Goal: Task Accomplishment & Management: Manage account settings

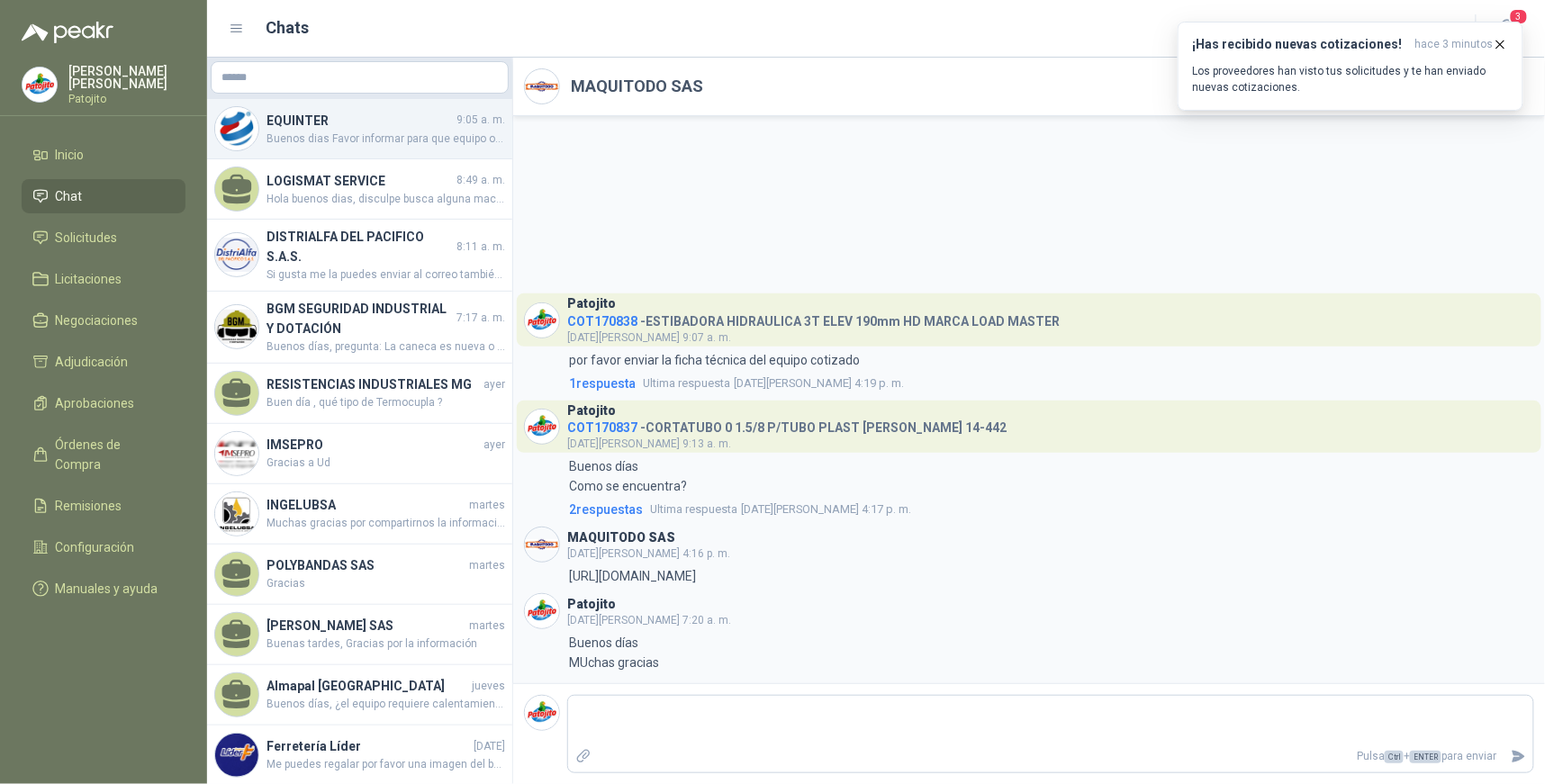
drag, startPoint x: 379, startPoint y: 123, endPoint x: 376, endPoint y: 135, distance: 12.4
click at [380, 123] on h4 "EQUINTER" at bounding box center [360, 120] width 186 height 20
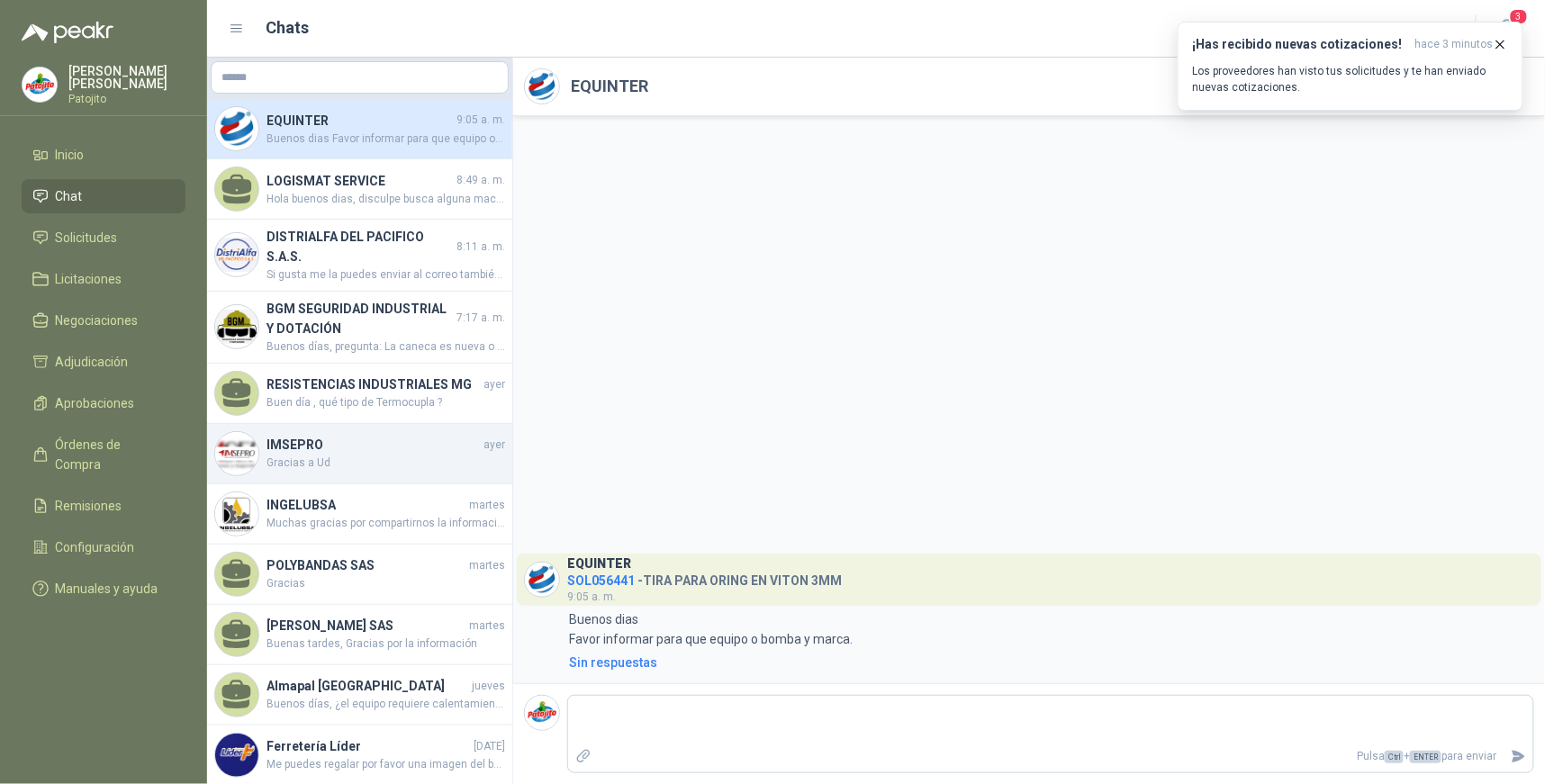
click at [365, 453] on h4 "IMSEPRO" at bounding box center [374, 444] width 214 height 20
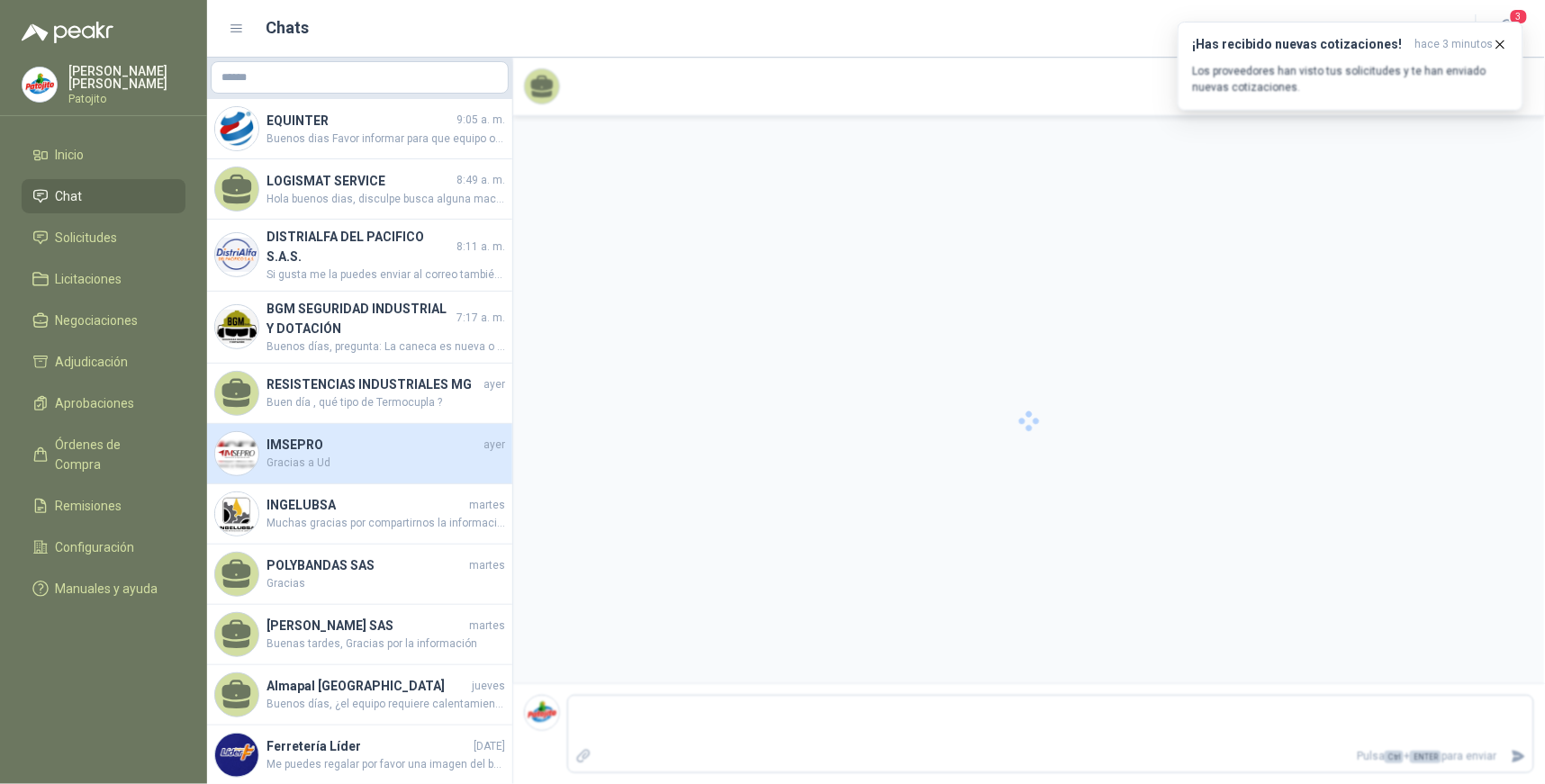
scroll to position [110, 0]
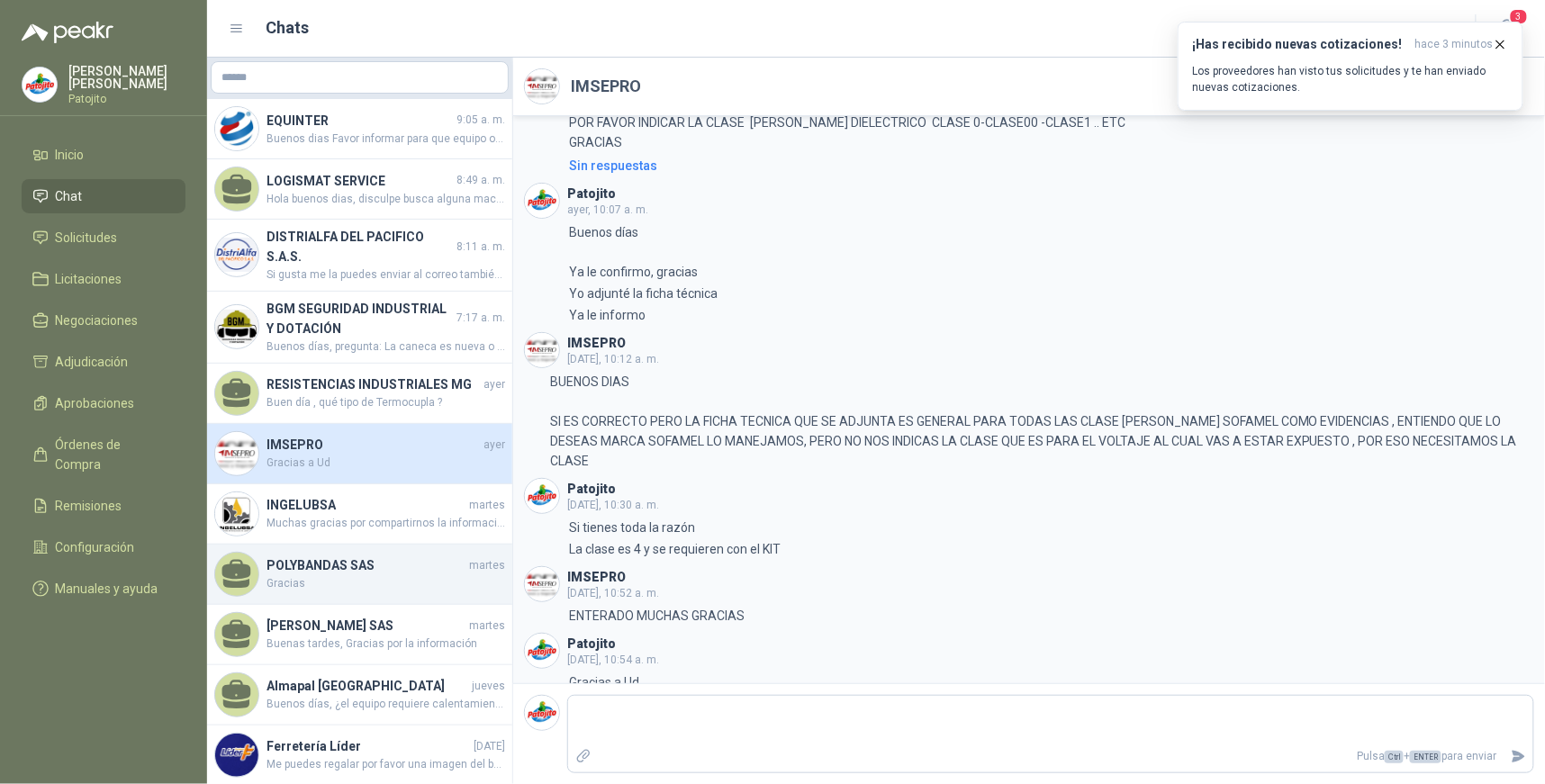
click at [396, 577] on span "Gracias" at bounding box center [386, 584] width 238 height 17
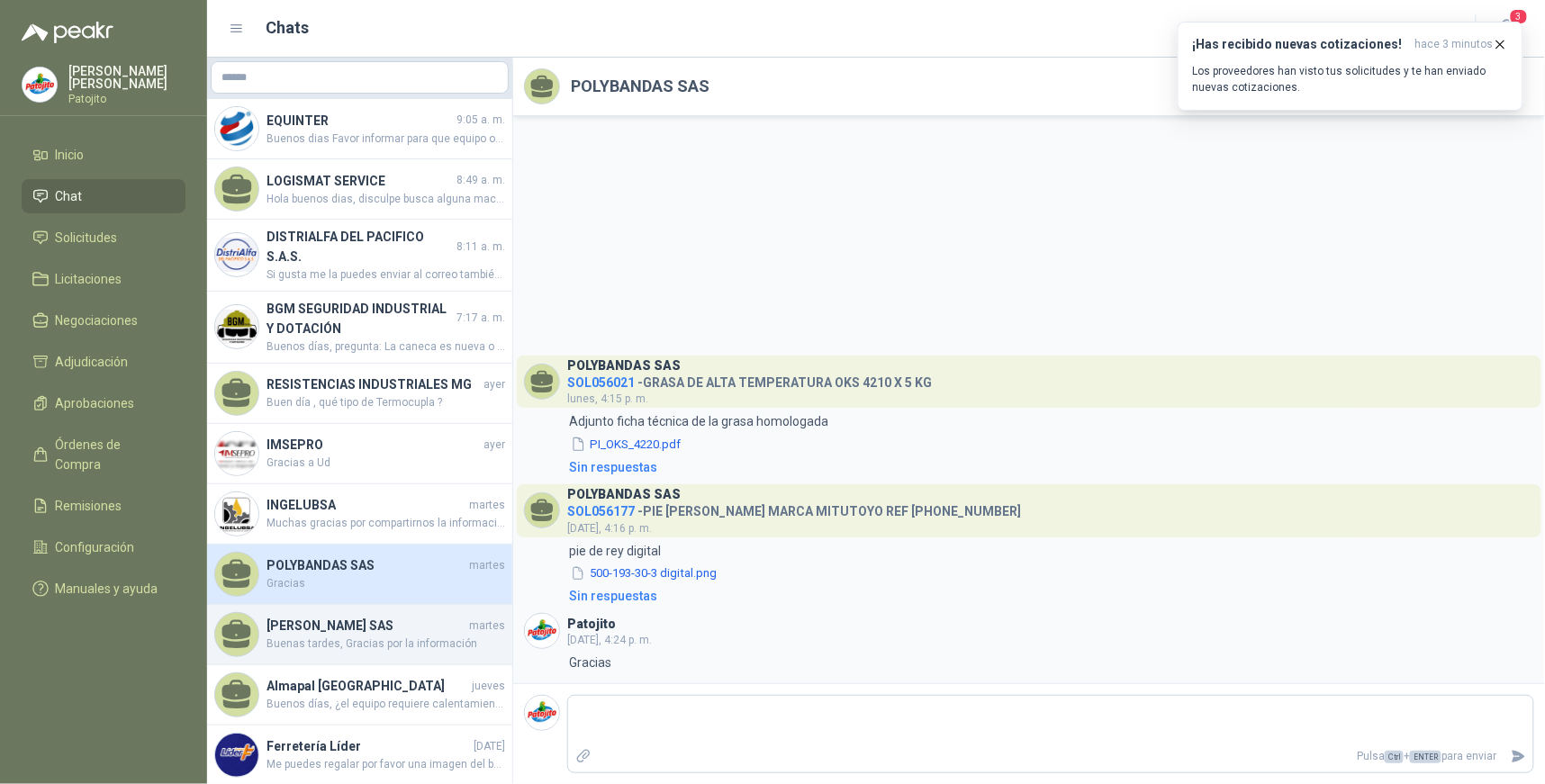
click at [384, 642] on span "Buenas tardes, Gracias por la información" at bounding box center [386, 644] width 238 height 17
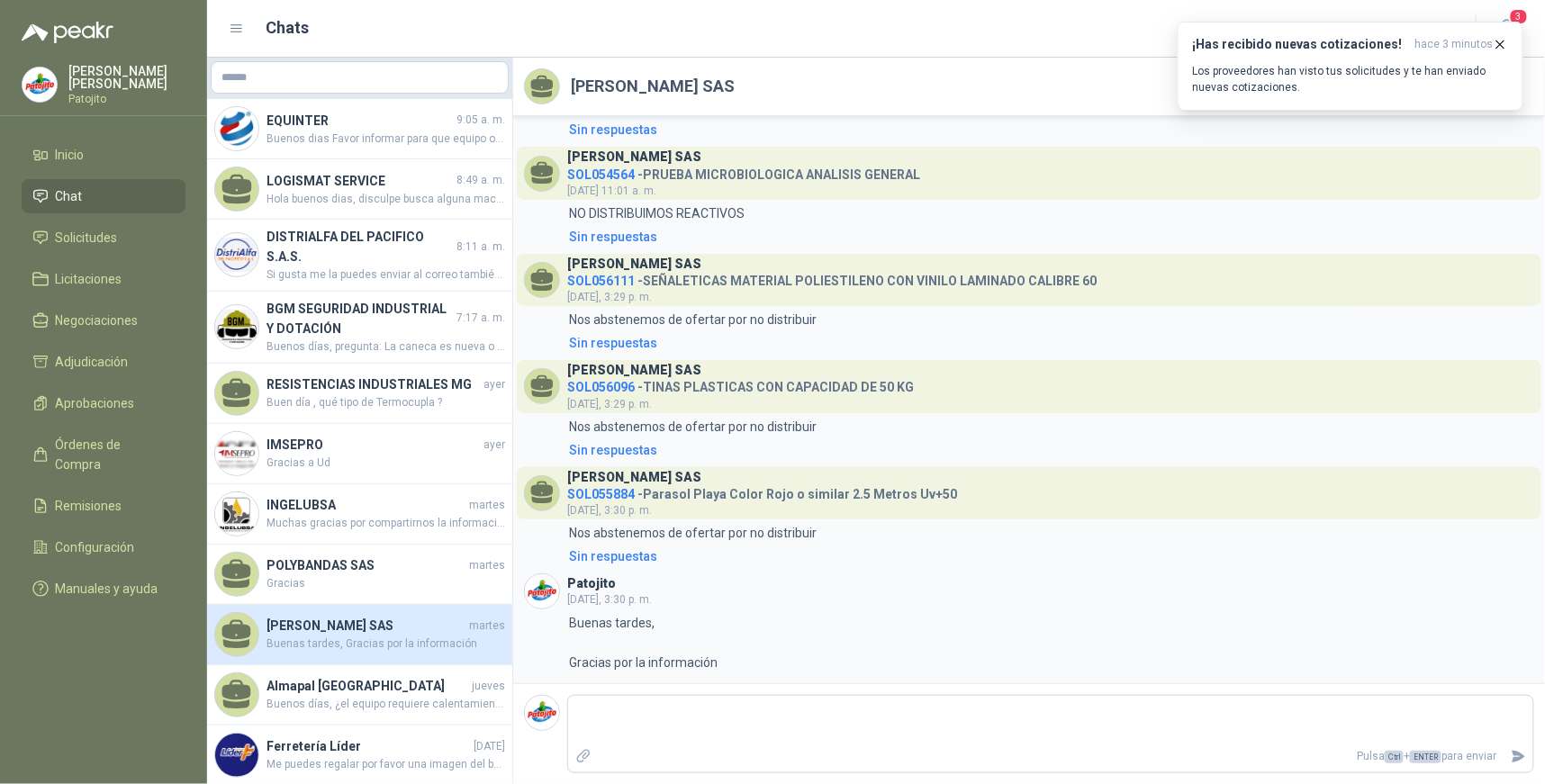
scroll to position [100, 0]
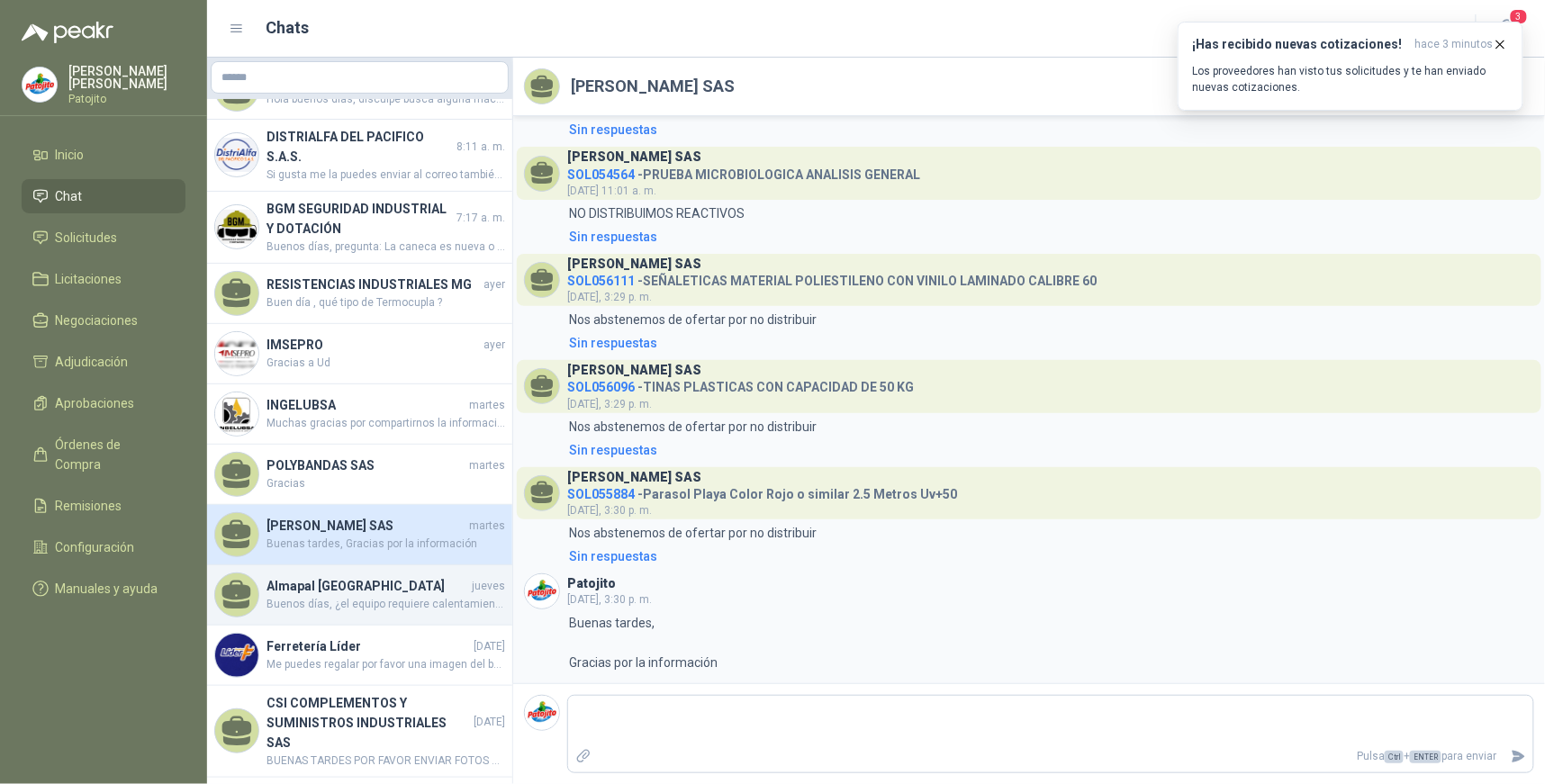
click at [382, 600] on span "Buenos días, ¿el equipo requiere calentamiento o agitación? ¿Algún material de …" at bounding box center [386, 604] width 238 height 17
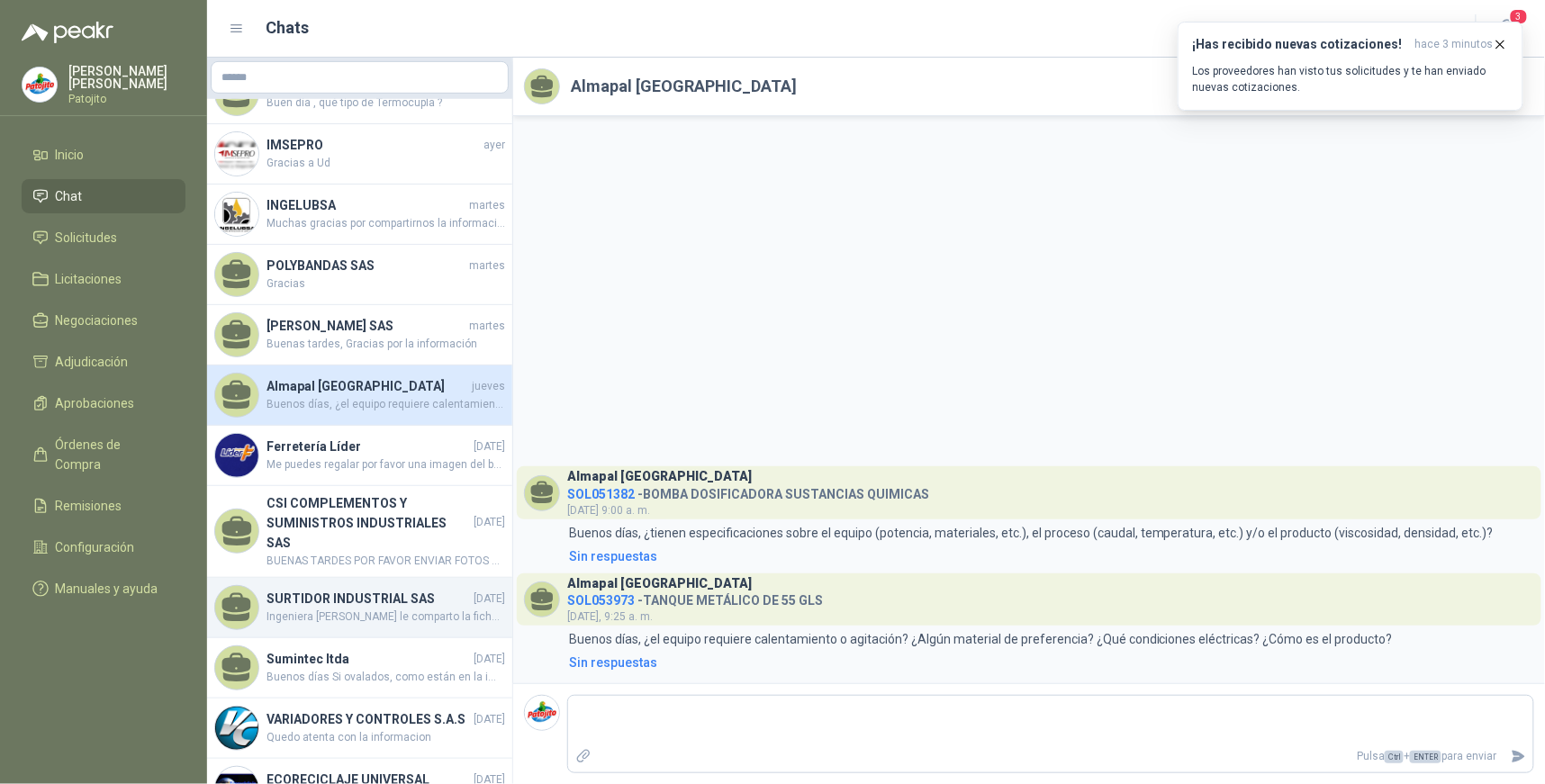
scroll to position [400, 0]
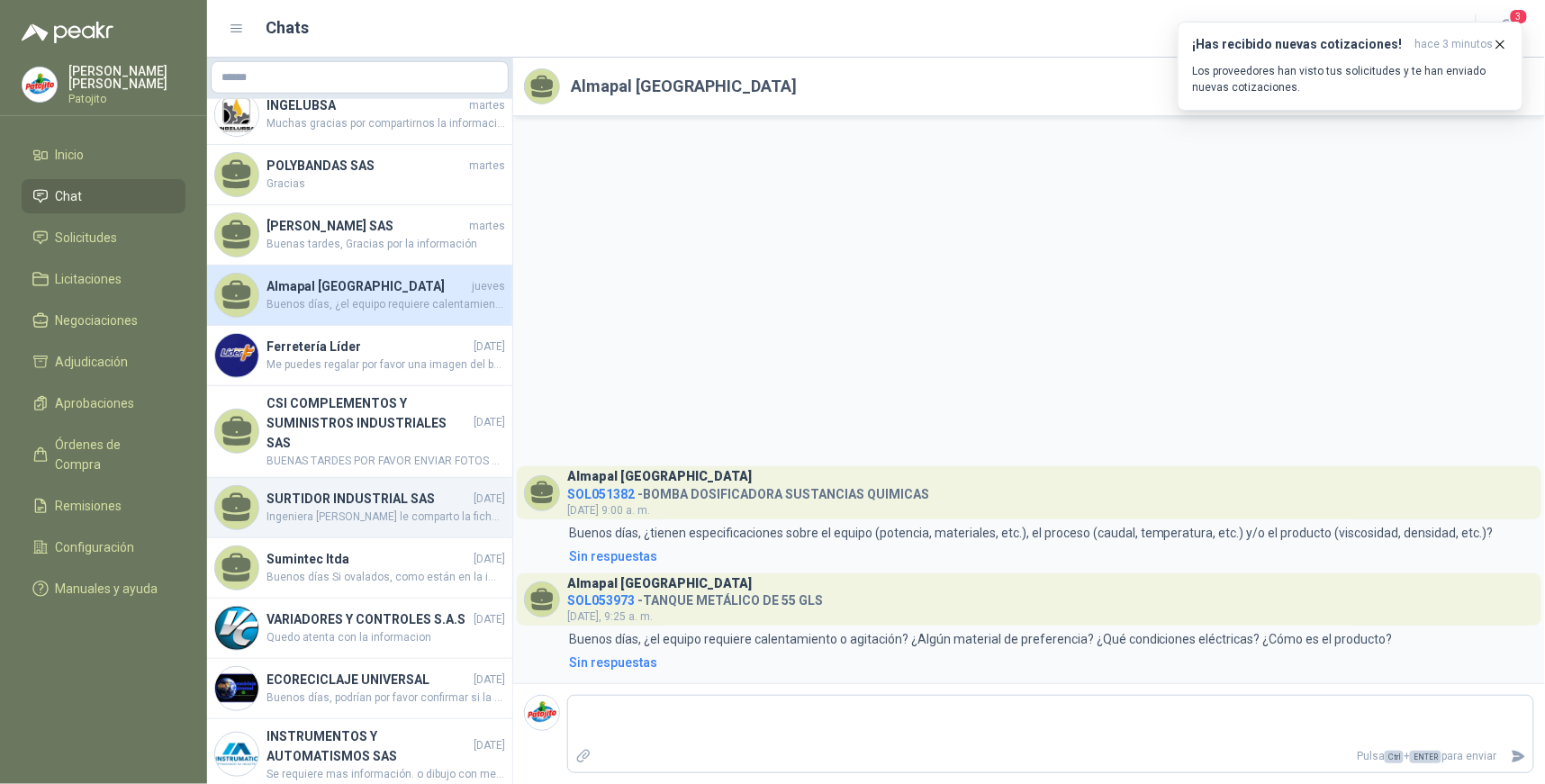
click at [407, 506] on h4 "SURTIDOR INDUSTRIAL SAS" at bounding box center [368, 498] width 203 height 20
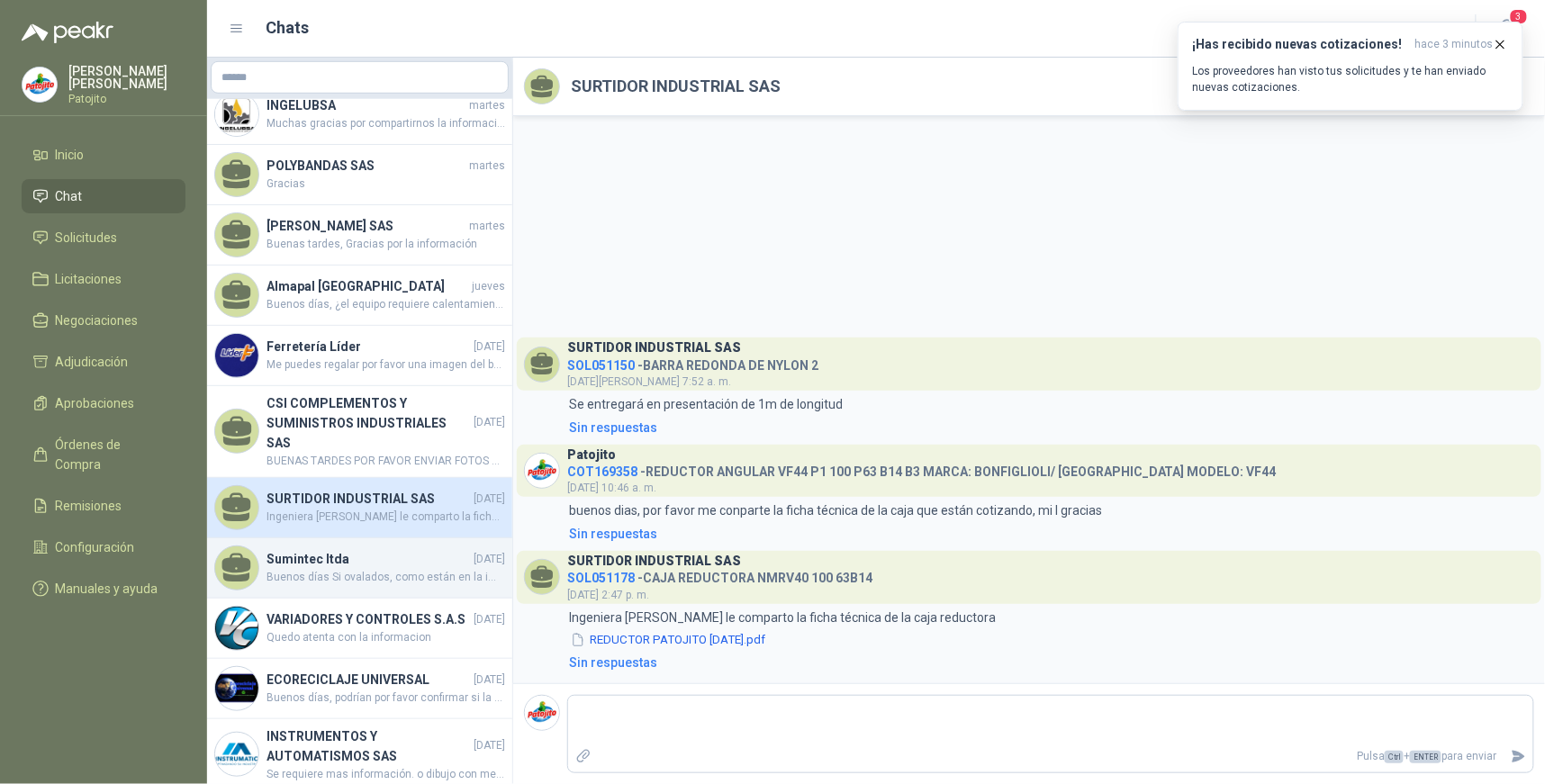
drag, startPoint x: 383, startPoint y: 577, endPoint x: 417, endPoint y: 581, distance: 34.2
click at [384, 579] on span "Buenos días Si ovalados, como están en la imagen" at bounding box center [386, 577] width 238 height 17
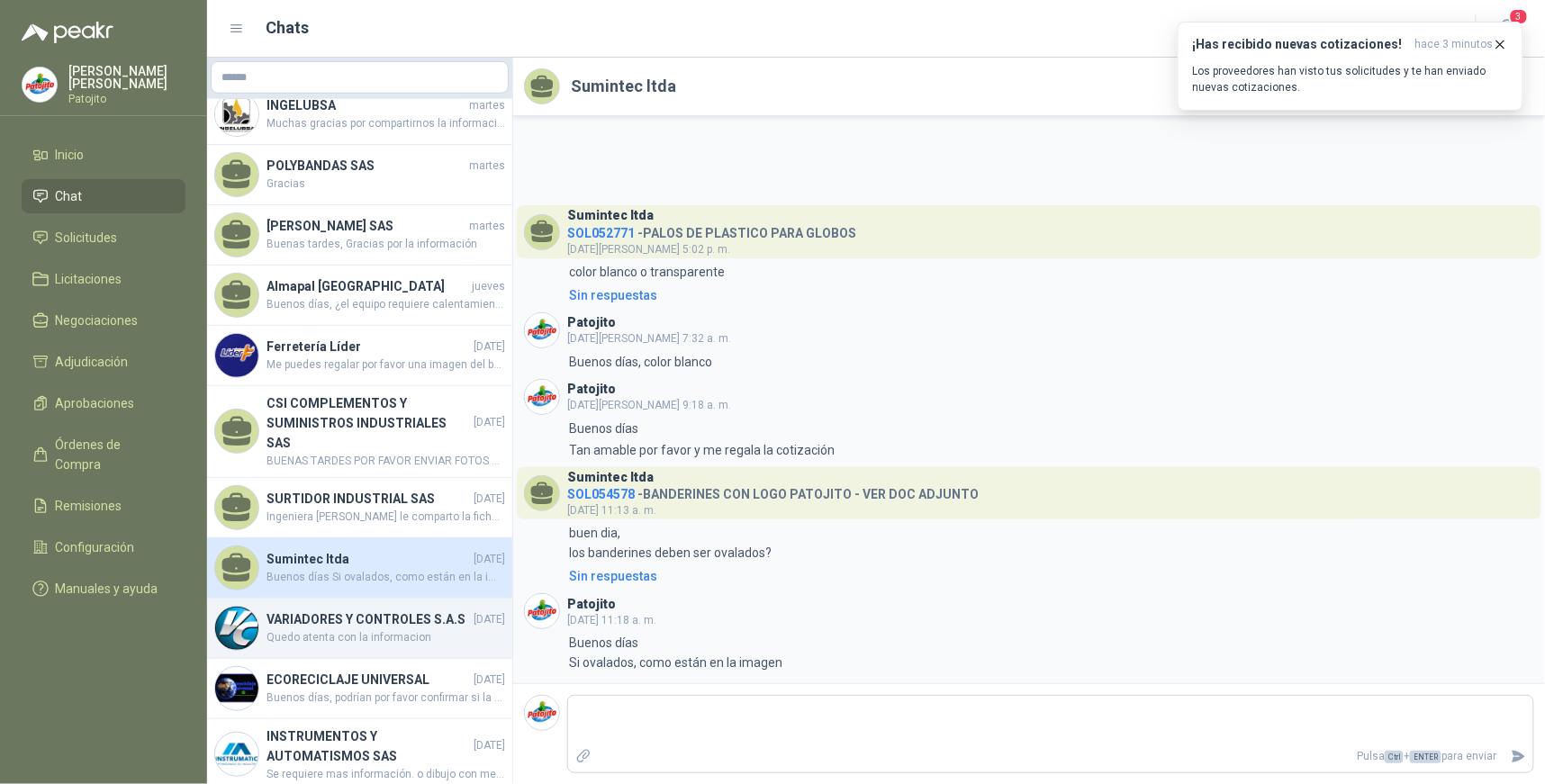
scroll to position [499, 0]
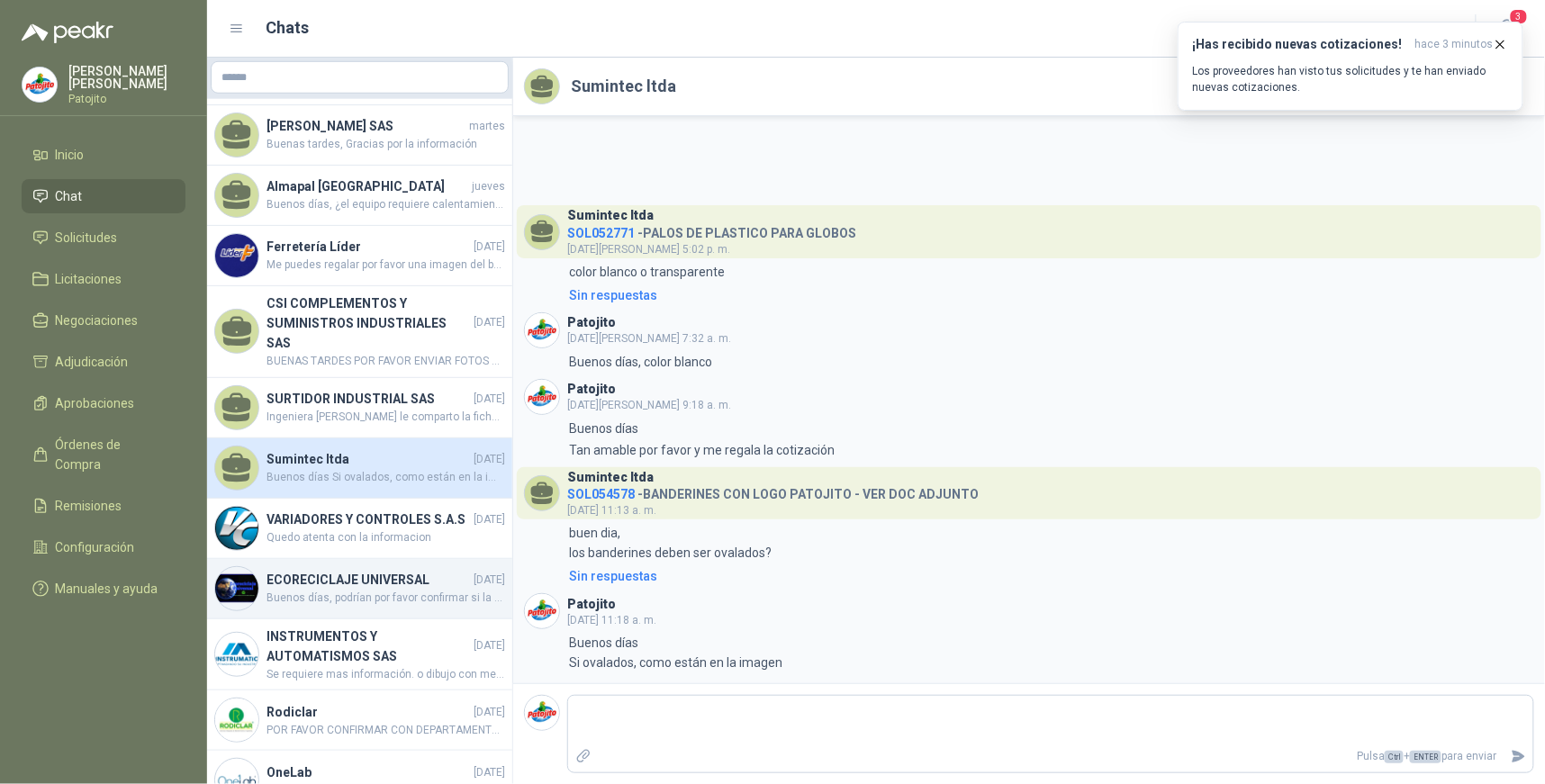
click at [424, 606] on span "Buenos días, podrían por favor confirmar si la caneca es de 55 galones y no 50 …" at bounding box center [386, 598] width 238 height 17
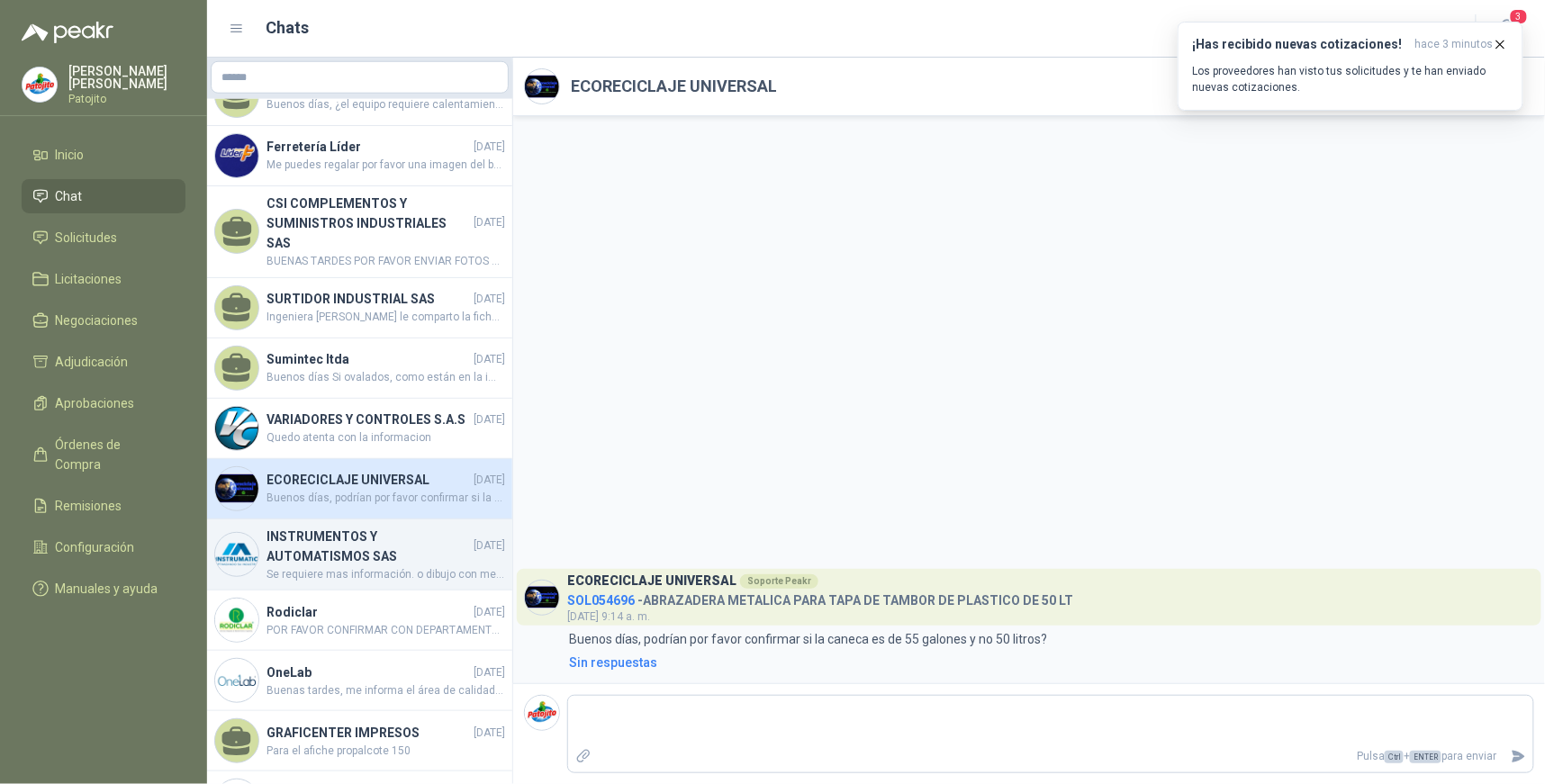
scroll to position [699, 0]
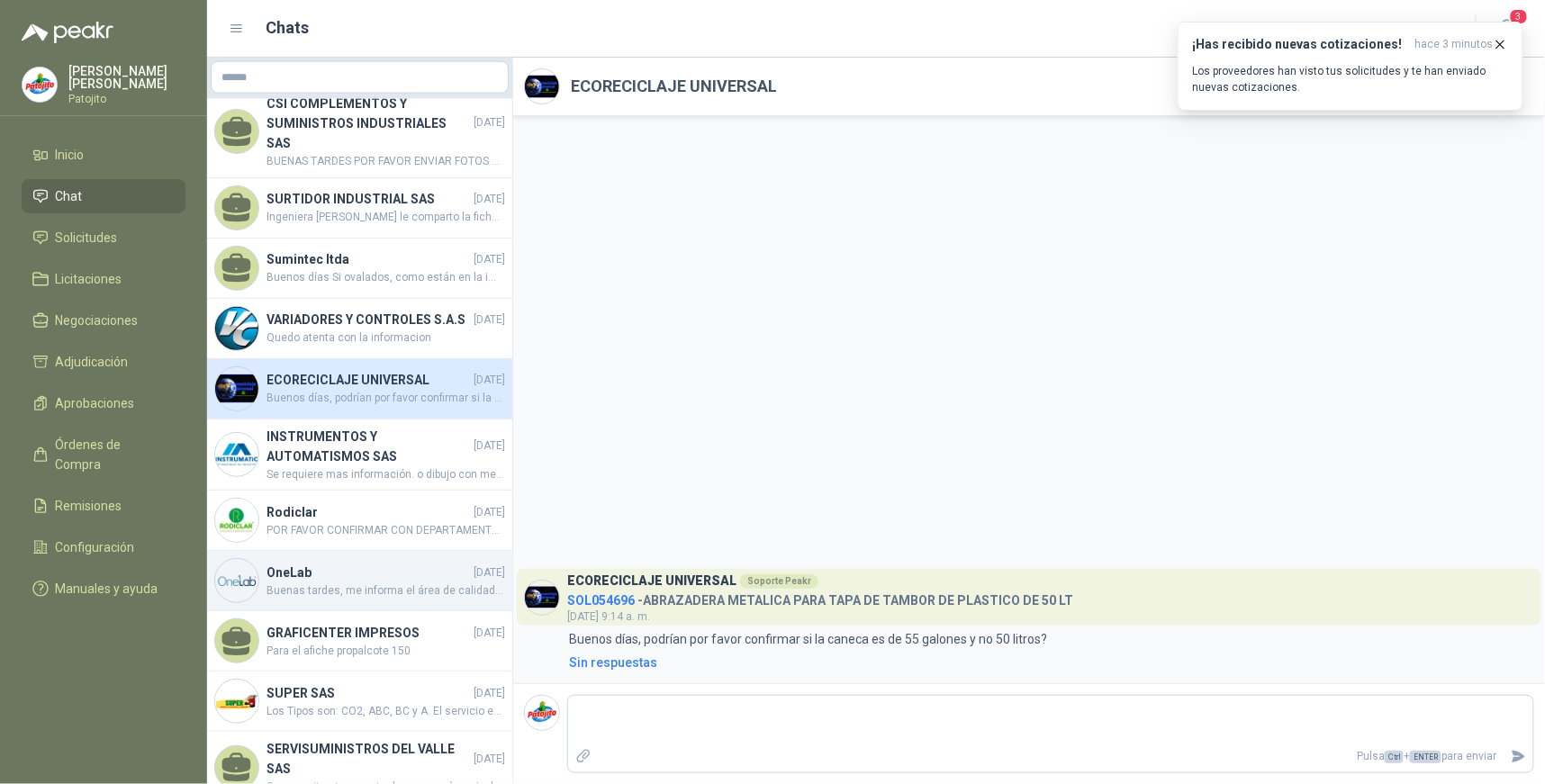
click at [392, 583] on h4 "OneLab" at bounding box center [368, 572] width 203 height 20
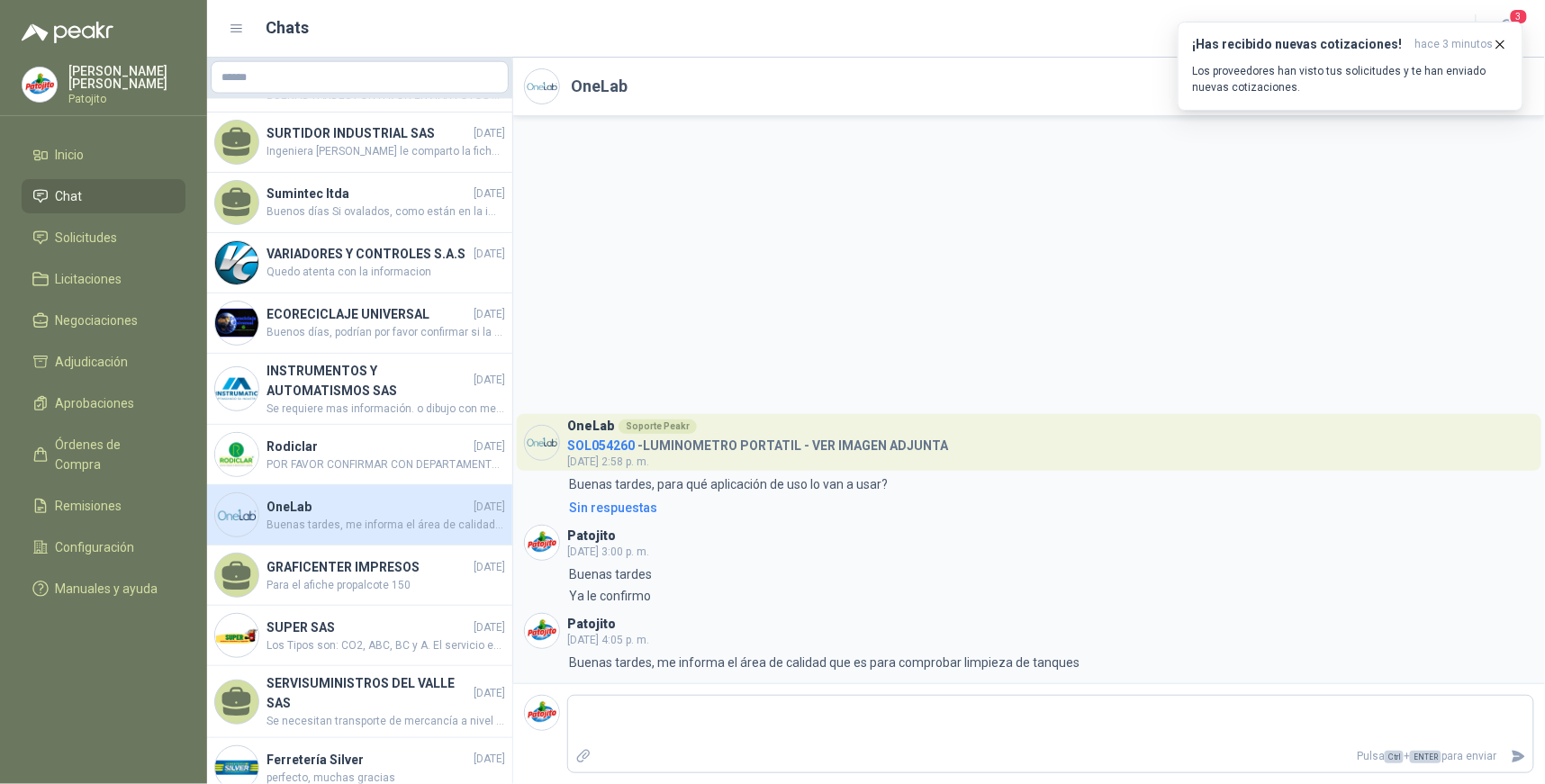
scroll to position [799, 0]
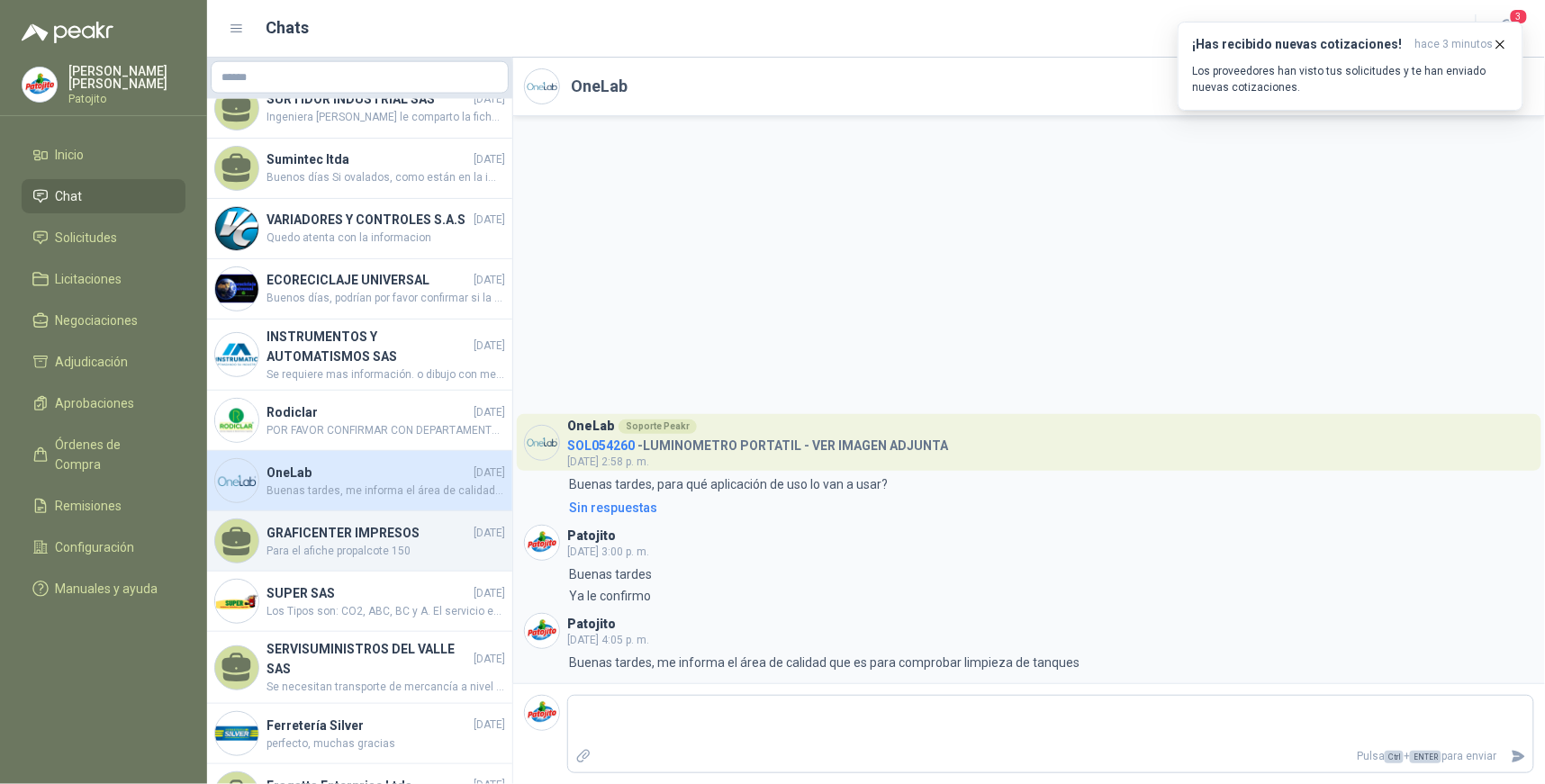
click at [389, 543] on h4 "GRAFICENTER IMPRESOS" at bounding box center [368, 532] width 203 height 20
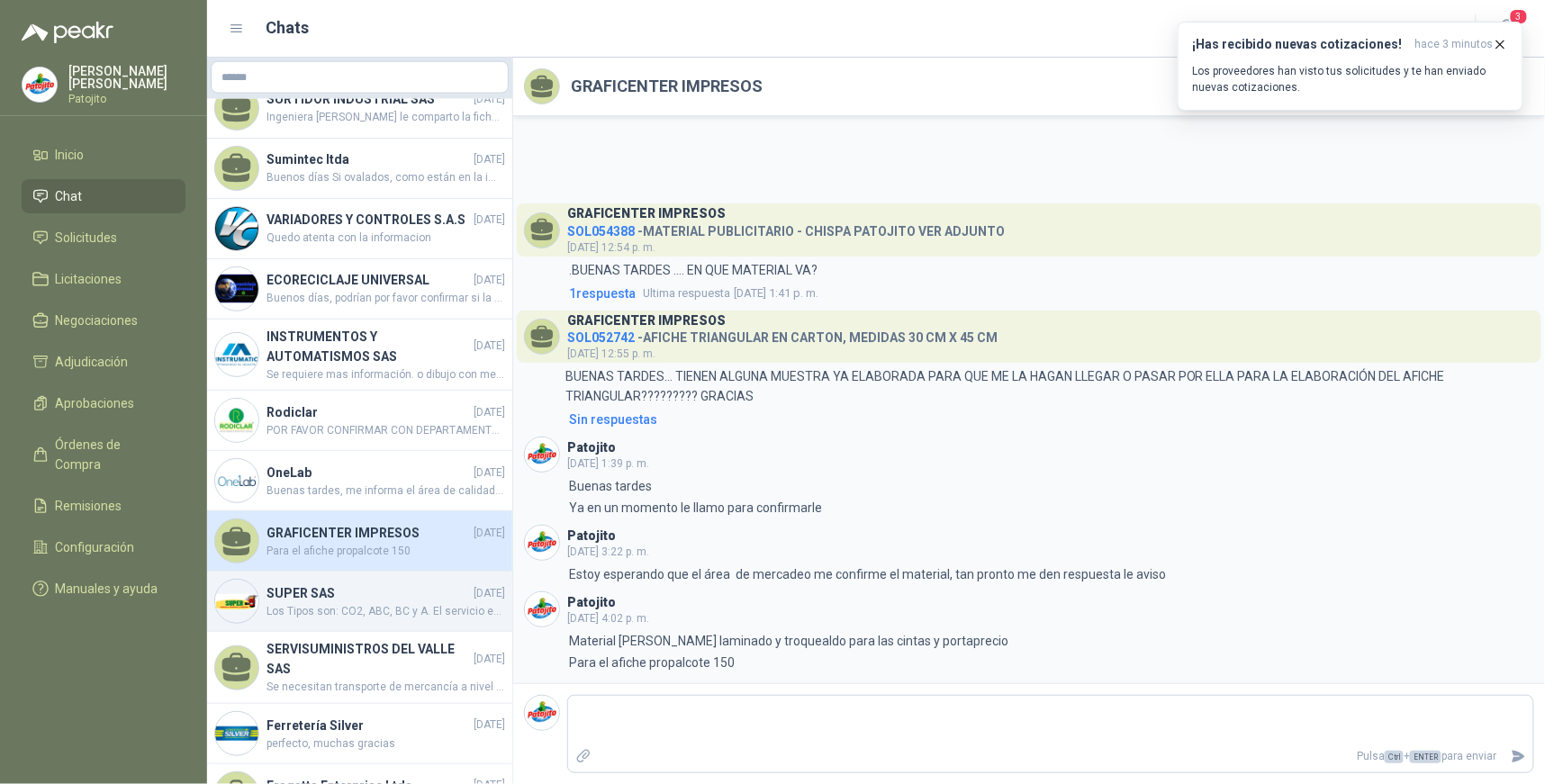
click at [372, 596] on h4 "SUPER SAS" at bounding box center [368, 593] width 203 height 20
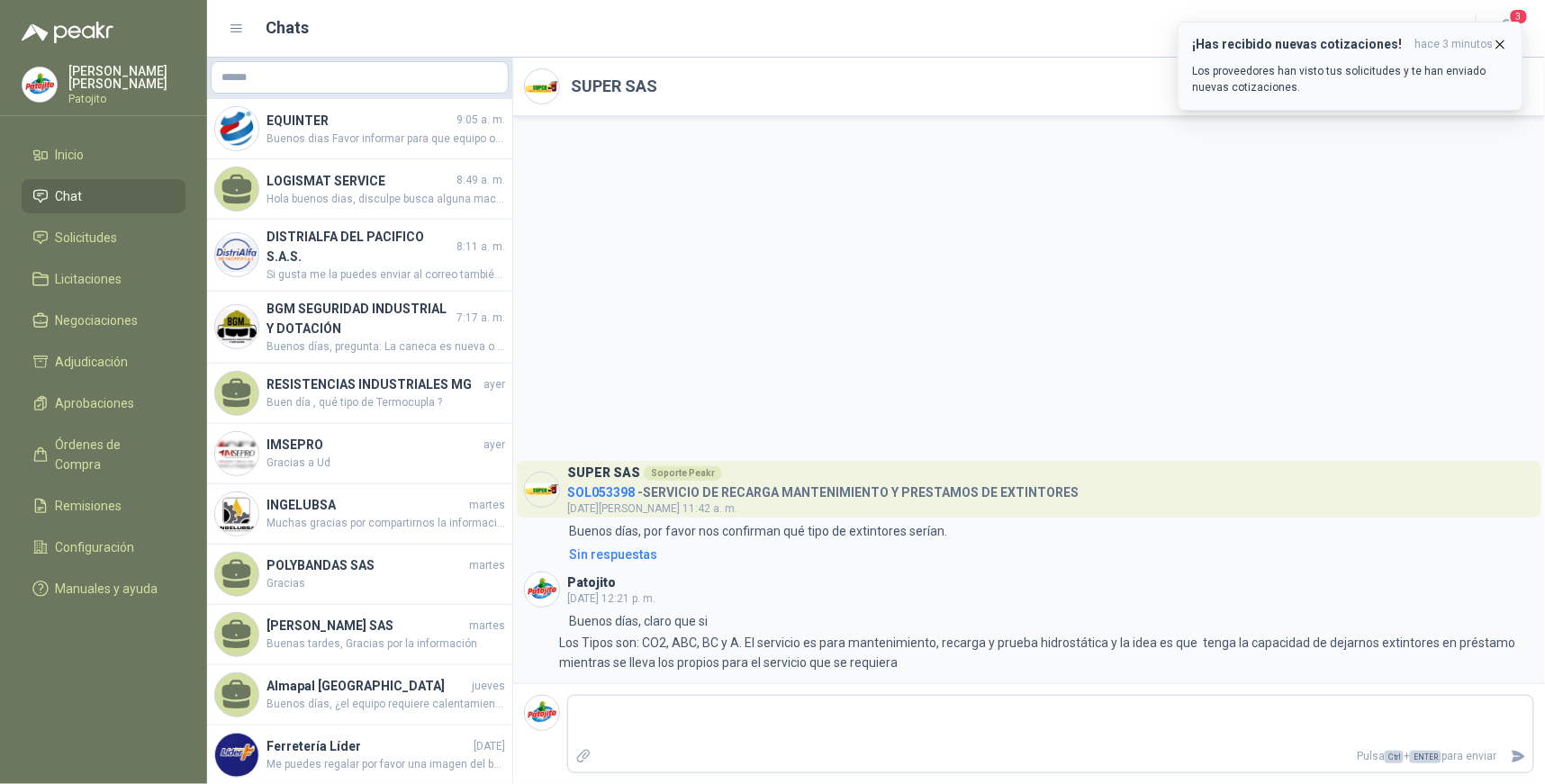
click at [1400, 52] on div "¡Has recibido nuevas cotizaciones! hace 3 minutos Los proveedores han visto tus…" at bounding box center [1350, 66] width 315 height 59
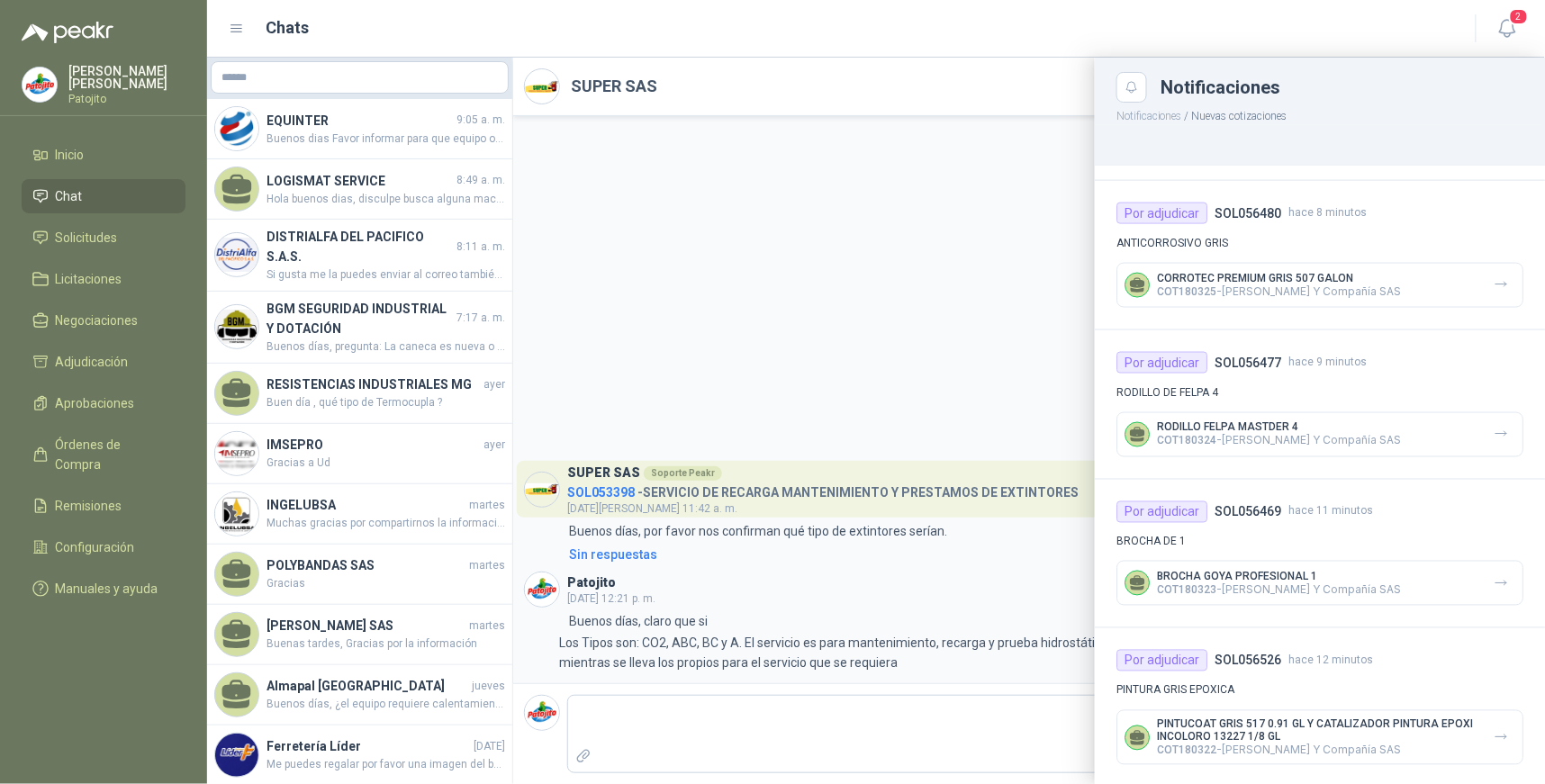
scroll to position [918, 0]
click at [1135, 85] on icon "Close" at bounding box center [1132, 88] width 15 height 15
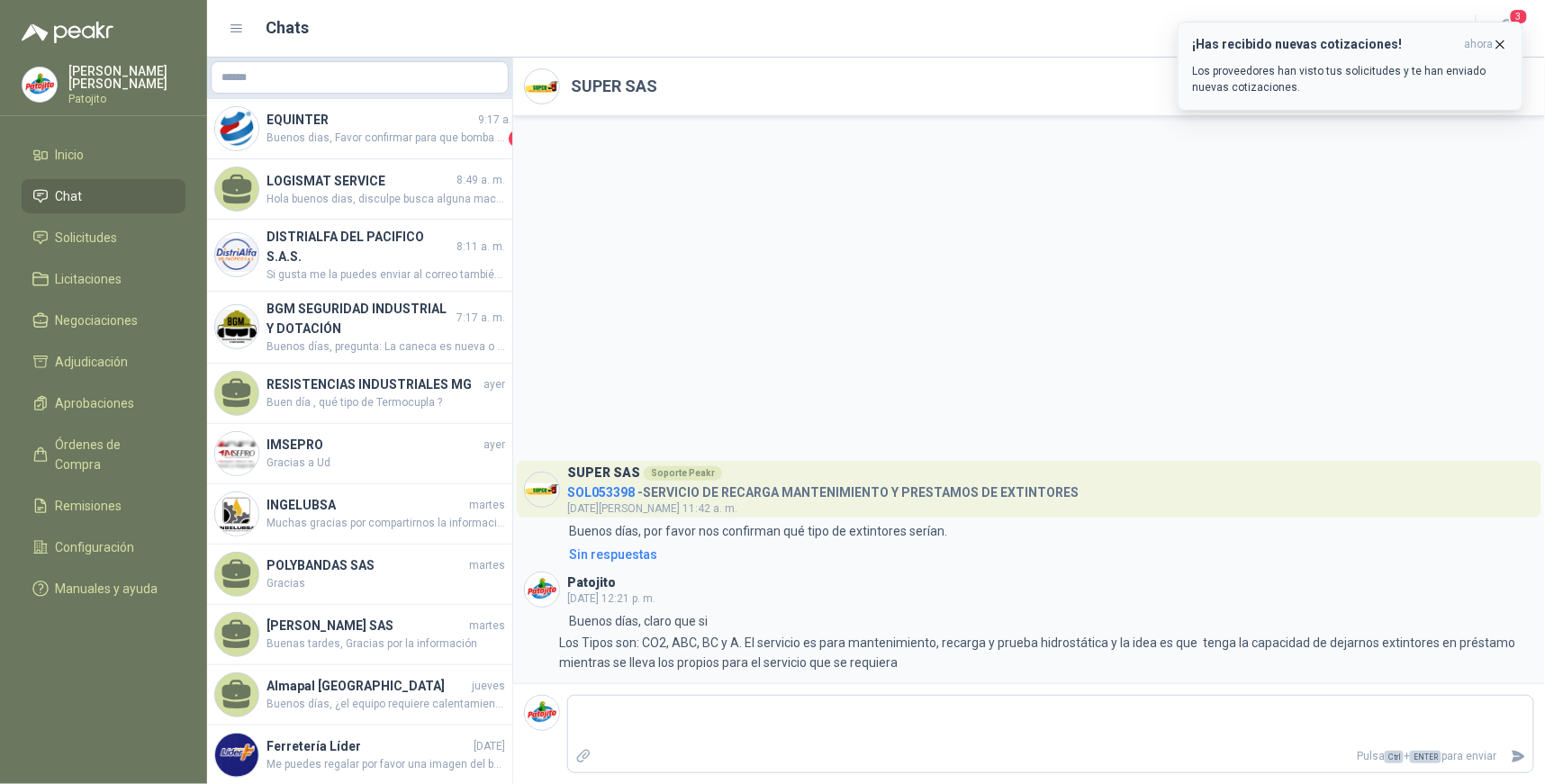
click at [1413, 69] on p "Los proveedores han visto tus solicitudes y te han enviado nuevas cotizaciones." at bounding box center [1350, 79] width 315 height 32
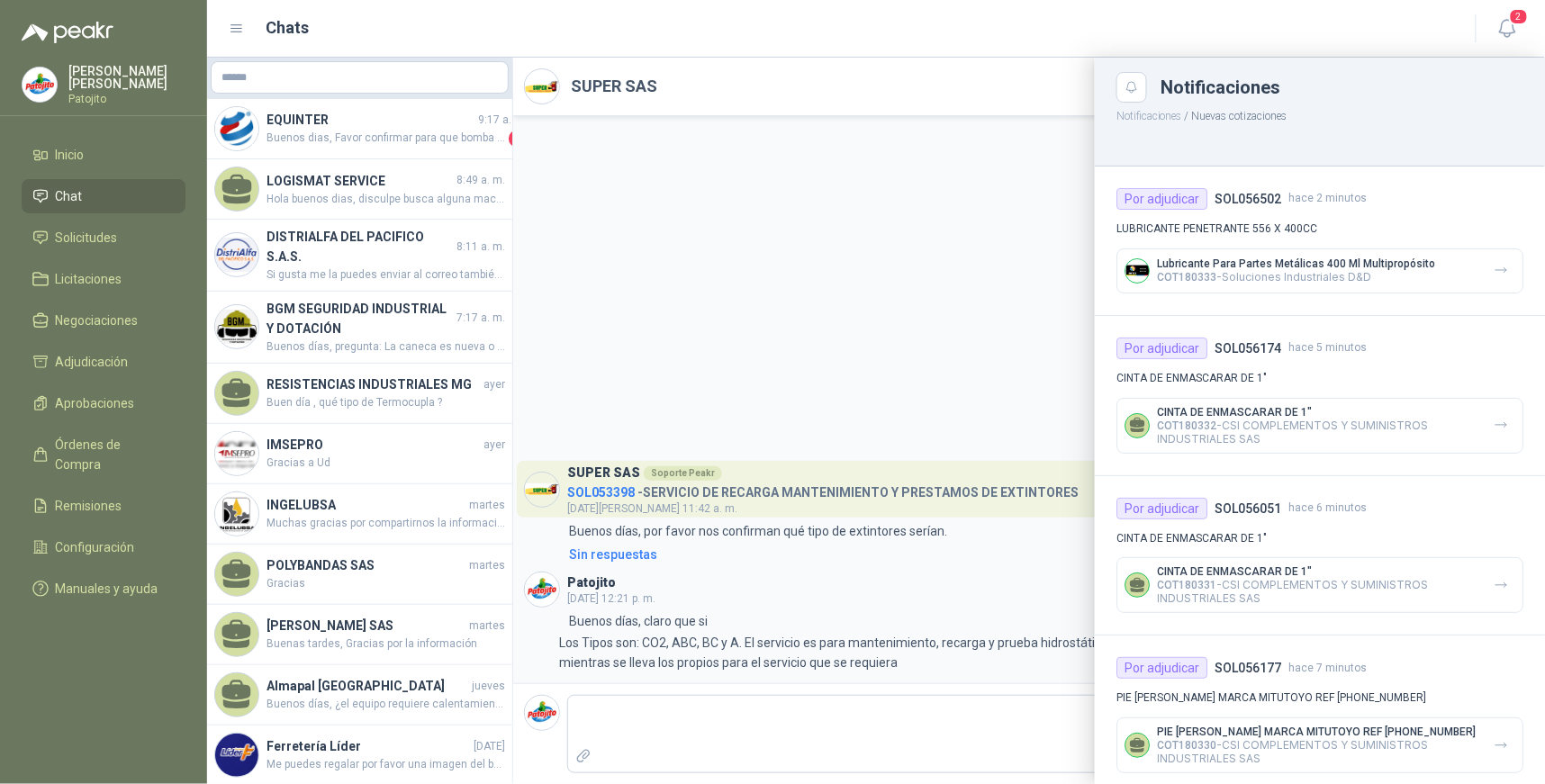
click at [988, 319] on div at bounding box center [876, 421] width 1338 height 726
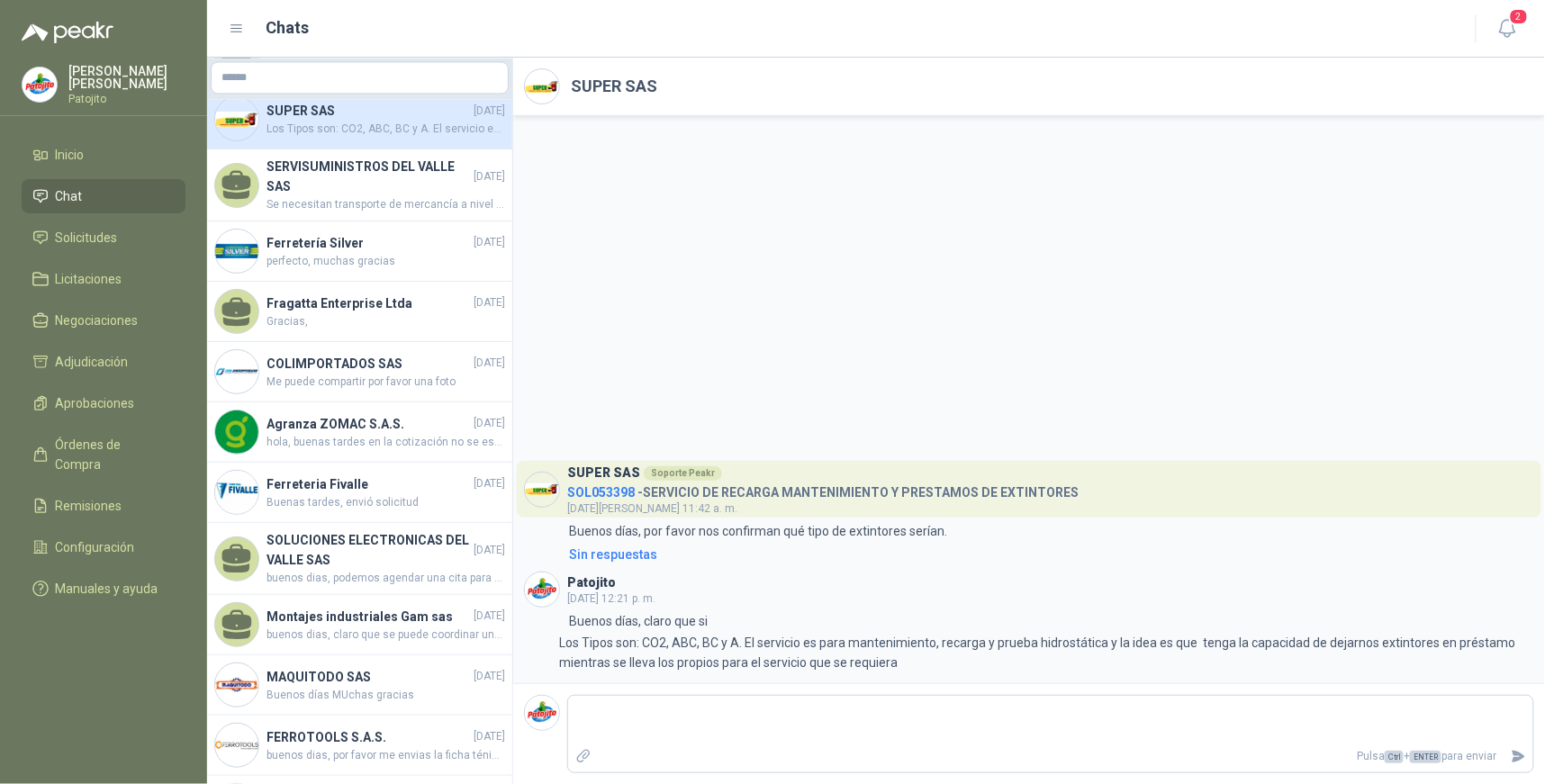
scroll to position [1193, 0]
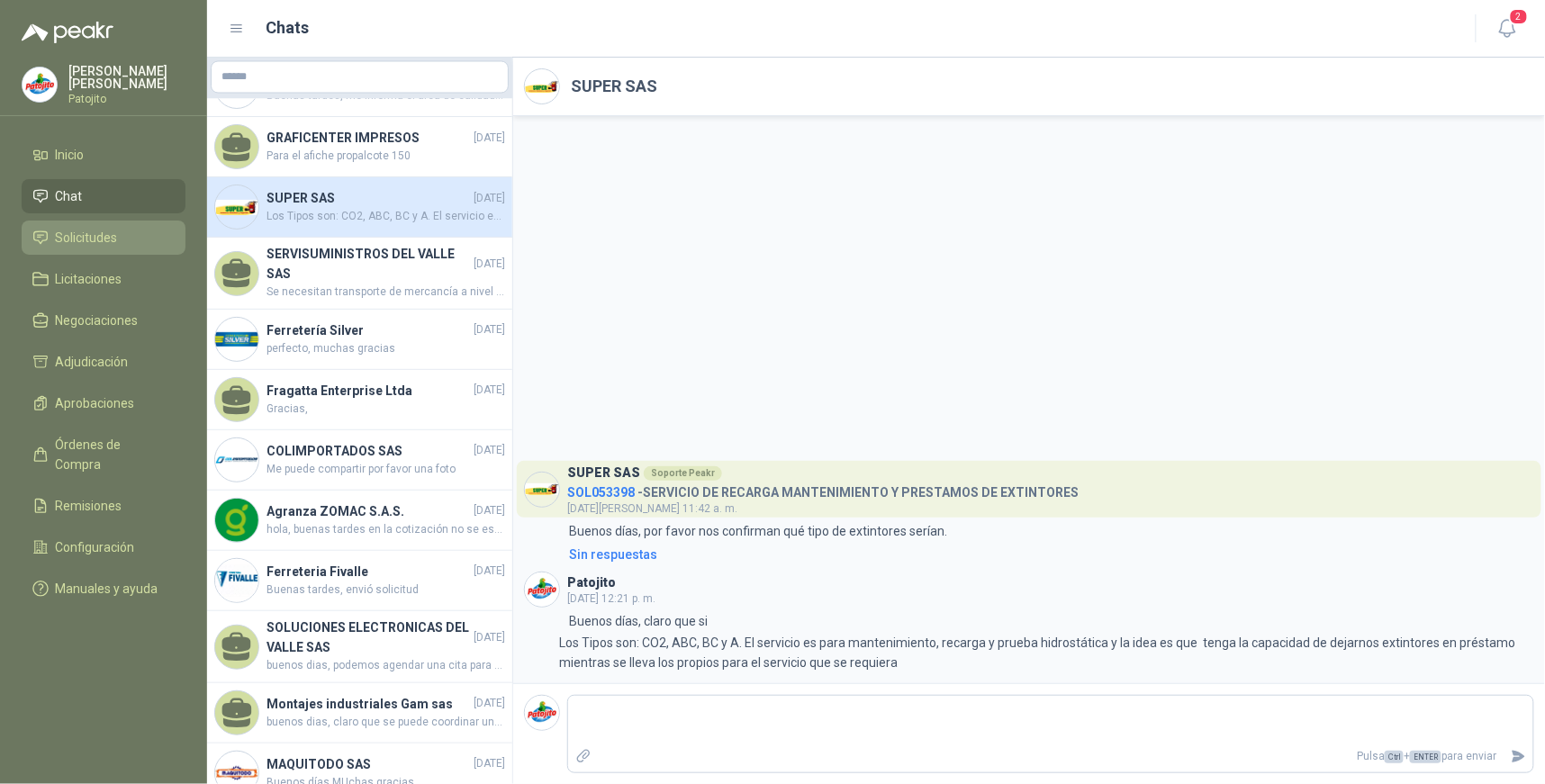
click at [137, 245] on li "Solicitudes" at bounding box center [103, 237] width 142 height 20
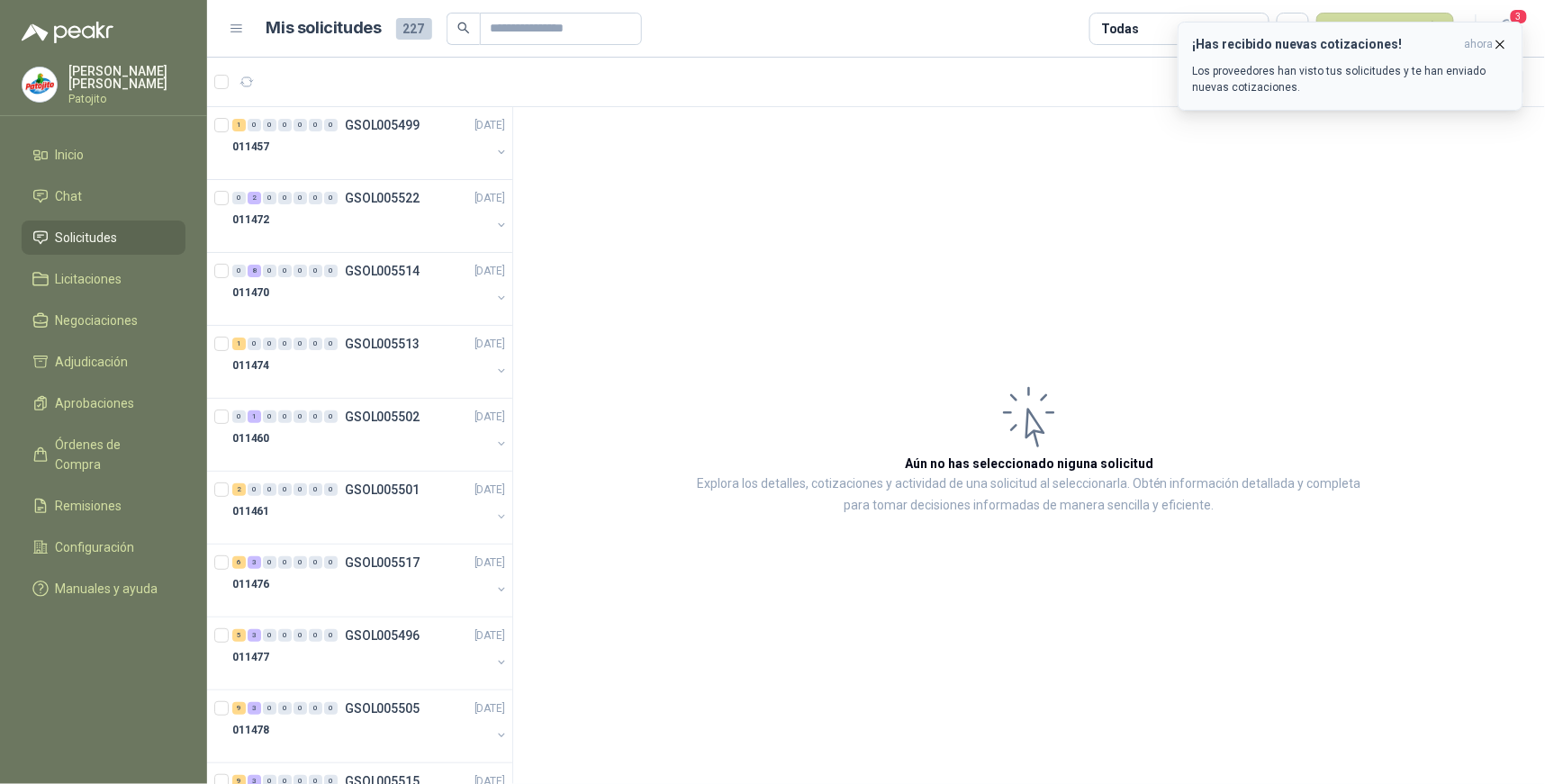
click at [1348, 45] on h3 "¡Has recibido nuevas cotizaciones!" at bounding box center [1326, 44] width 265 height 15
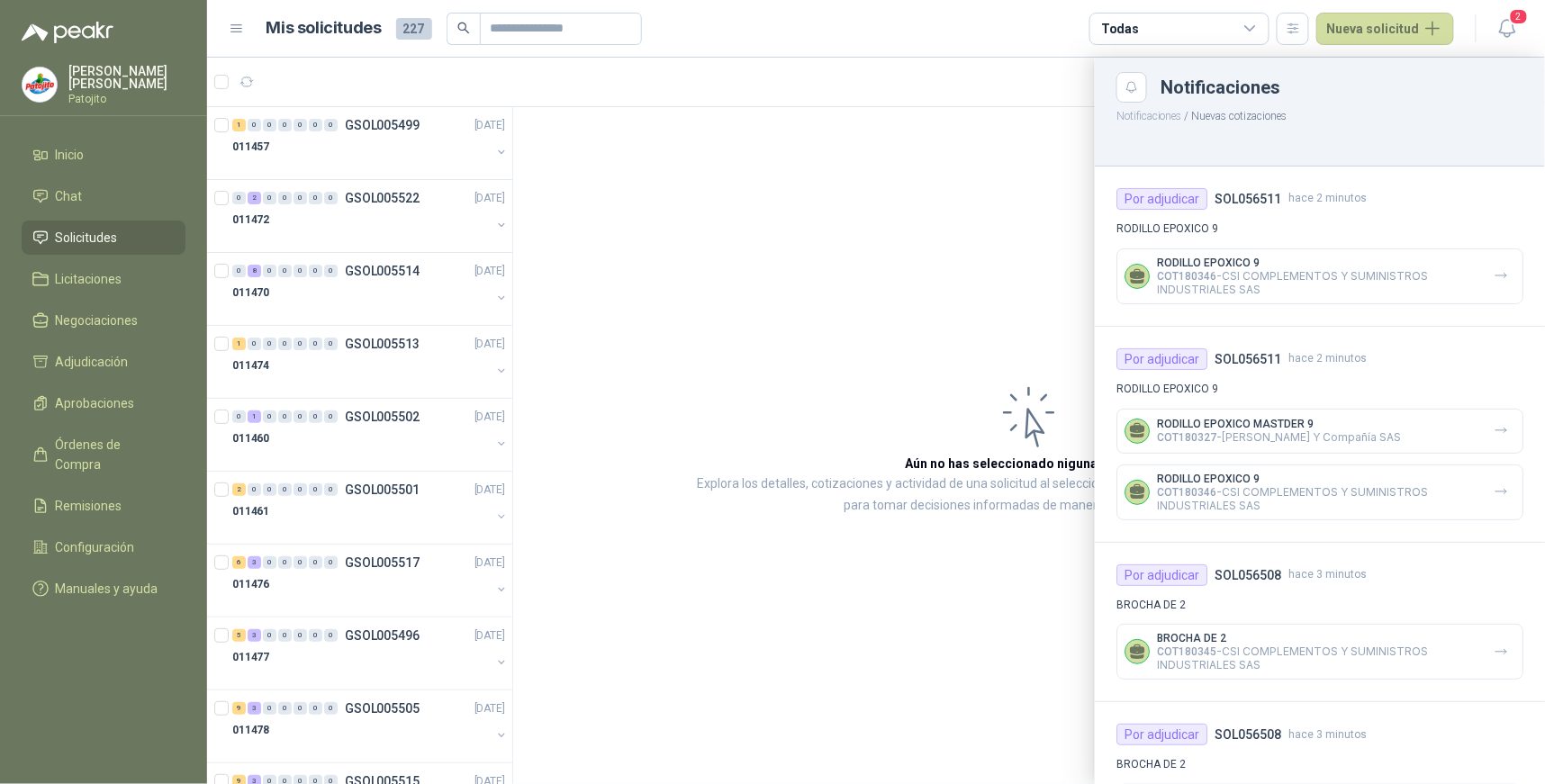
click at [1080, 190] on div at bounding box center [876, 421] width 1338 height 726
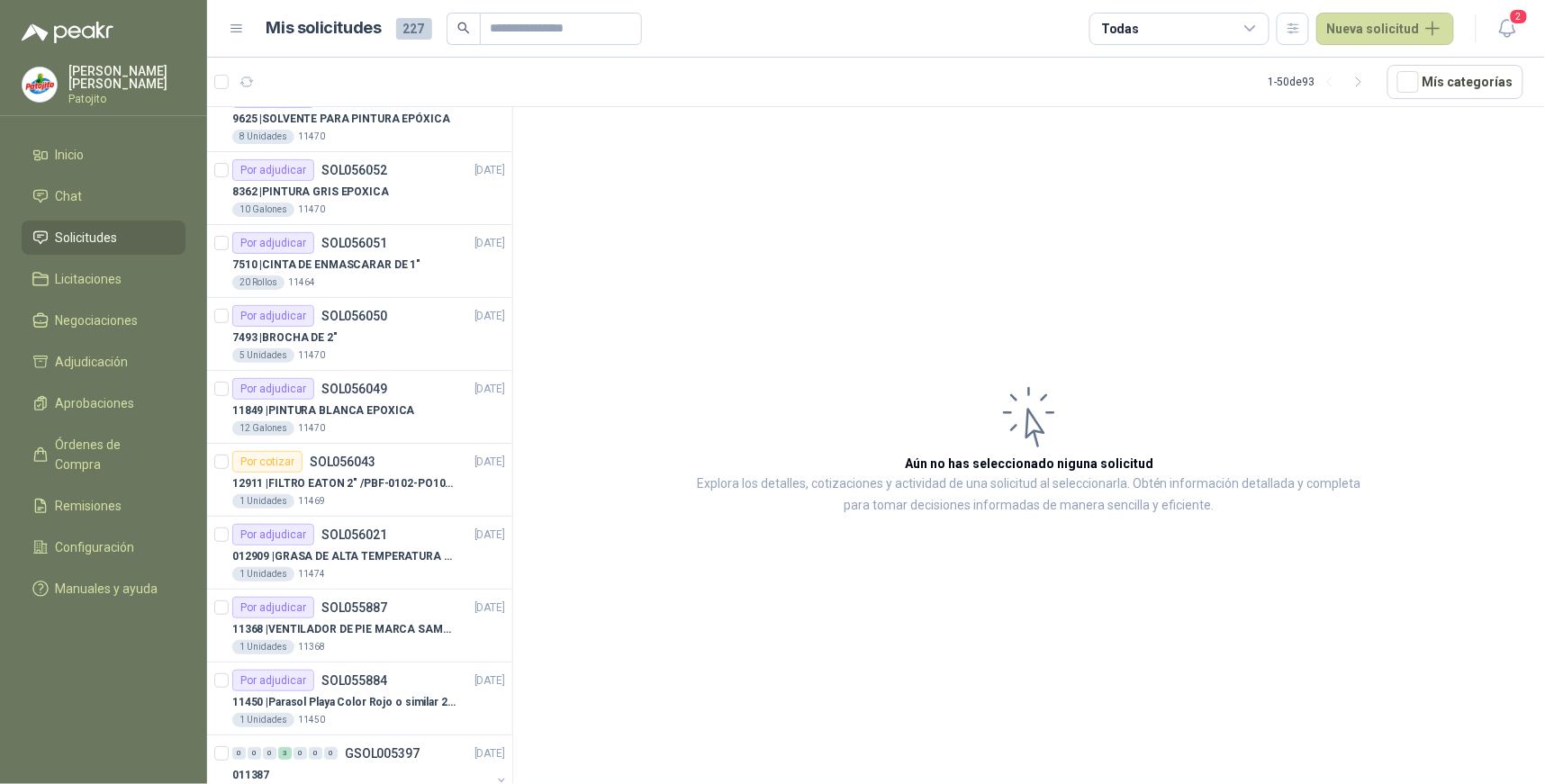
scroll to position [1989, 0]
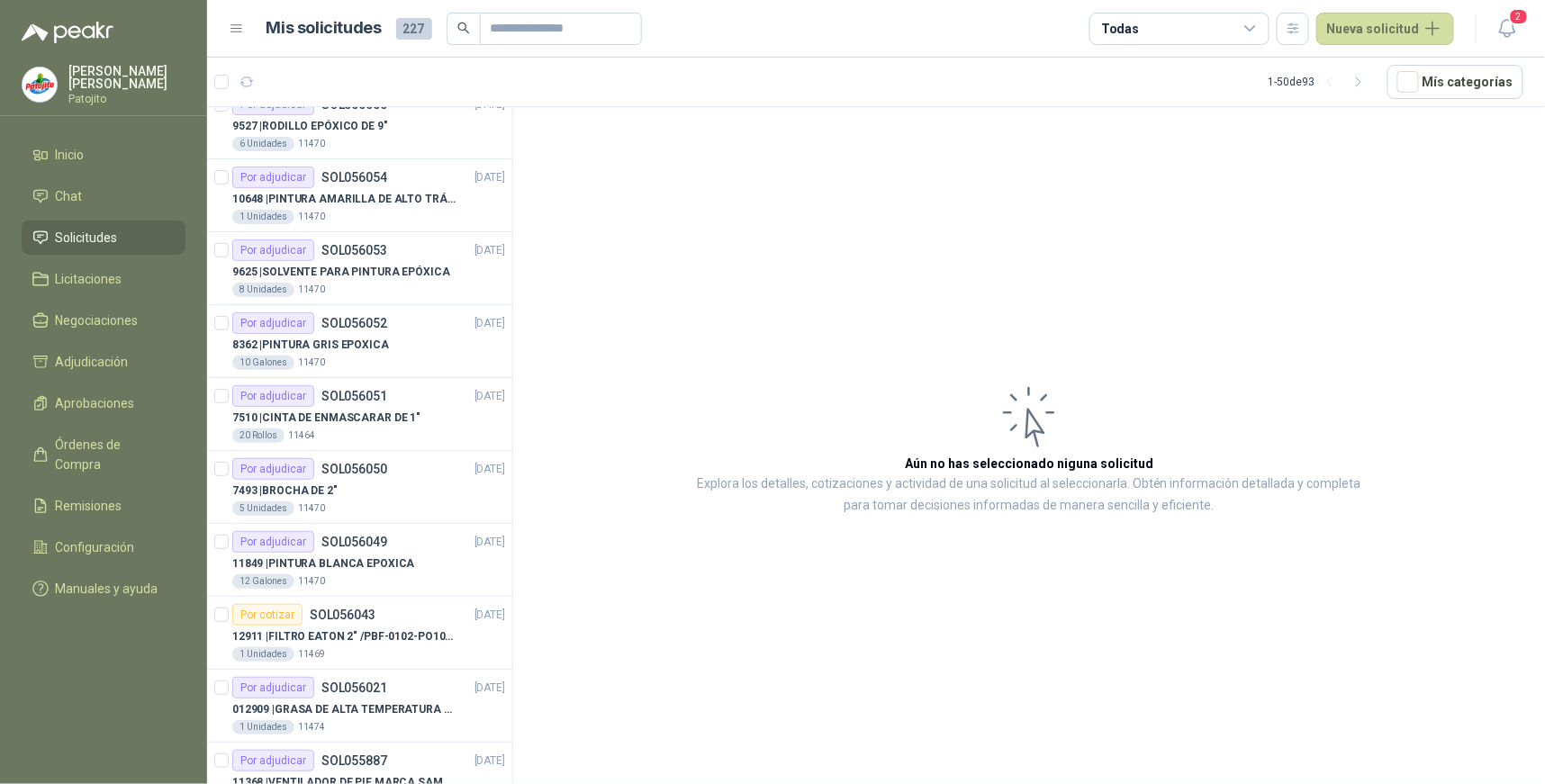
click at [1255, 30] on icon at bounding box center [1250, 28] width 16 height 16
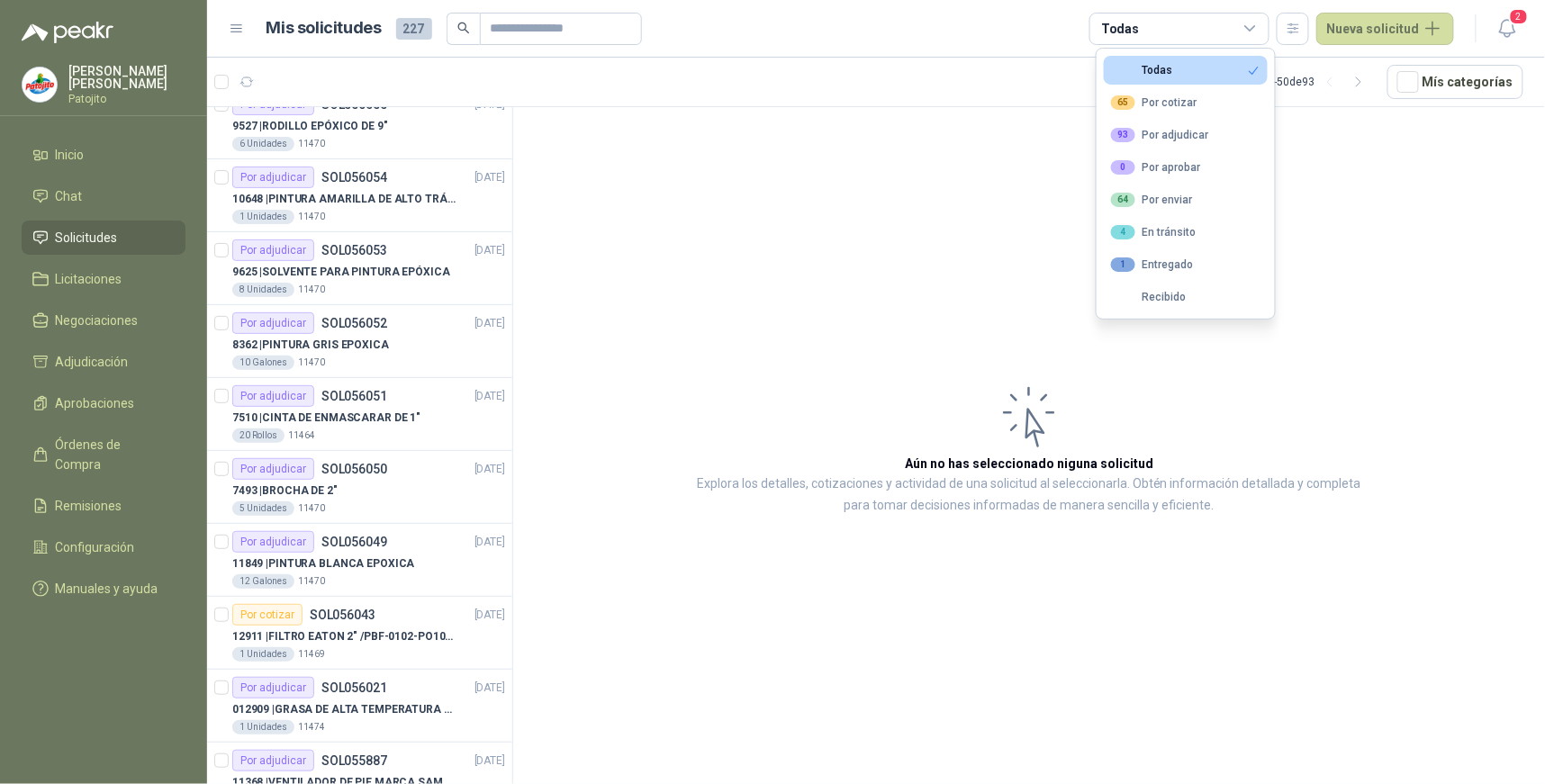
click at [1209, 61] on button "Todas" at bounding box center [1185, 70] width 164 height 28
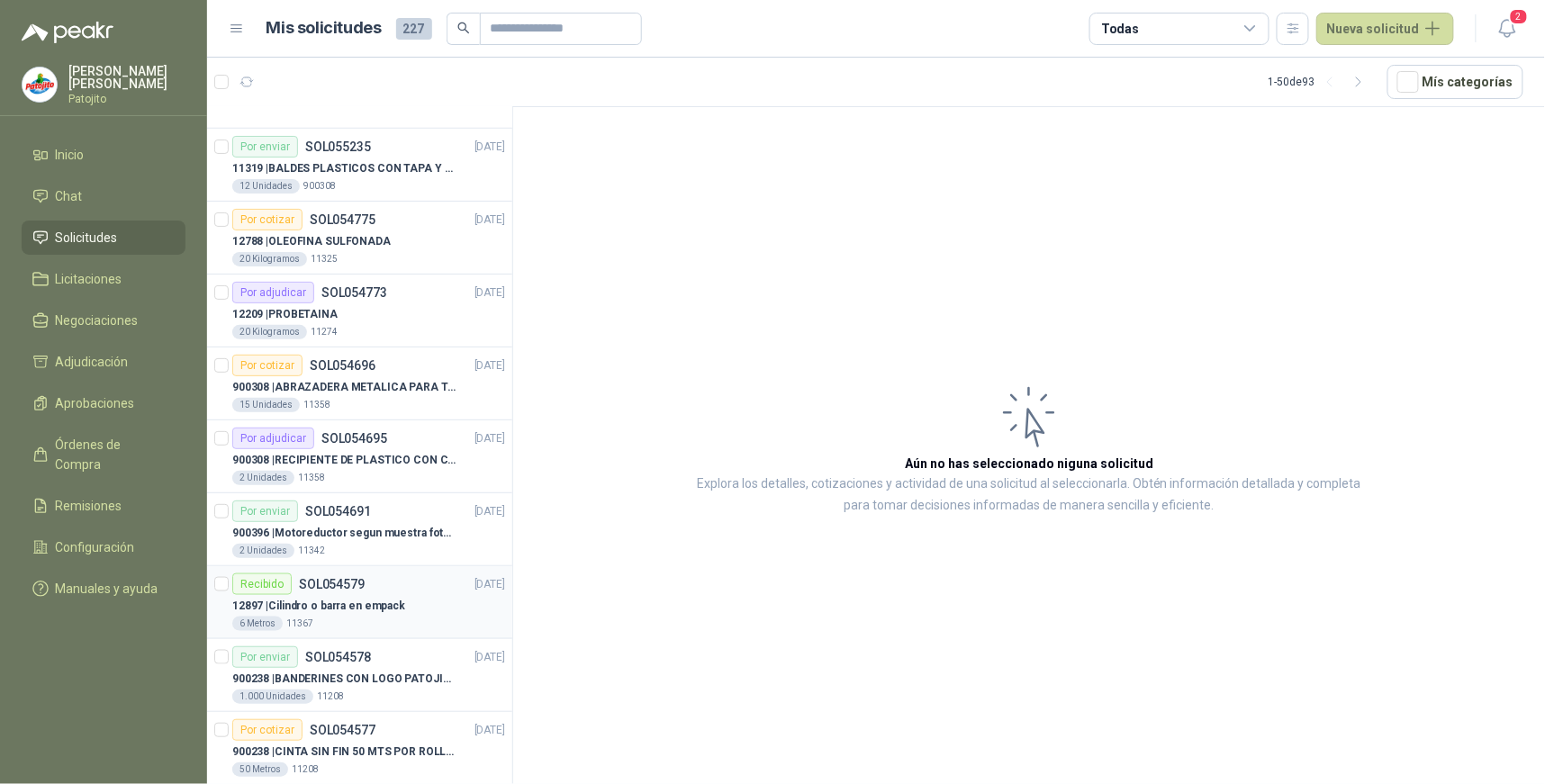
scroll to position [2988, 0]
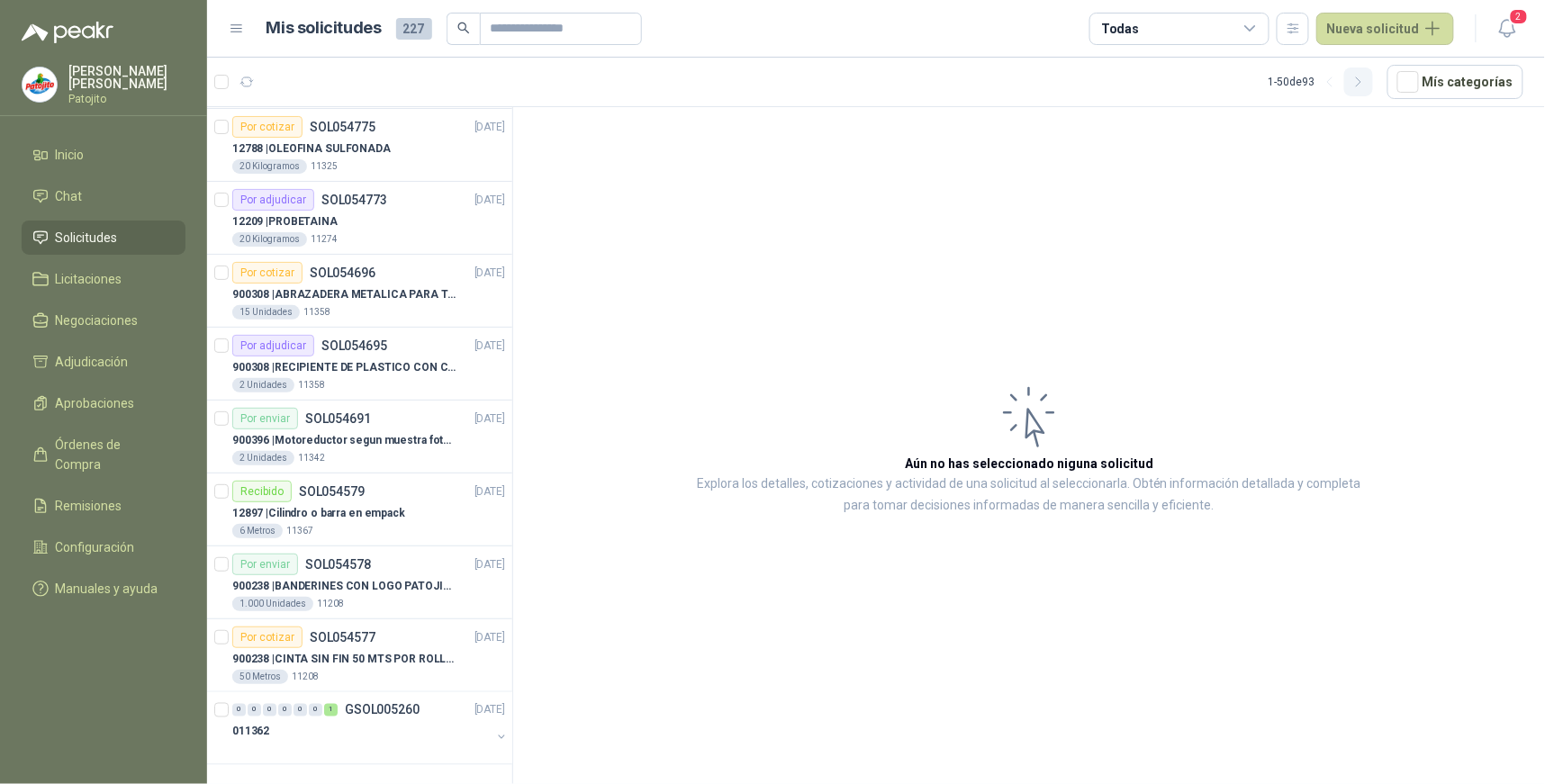
click at [1364, 84] on icon "button" at bounding box center [1359, 82] width 15 height 15
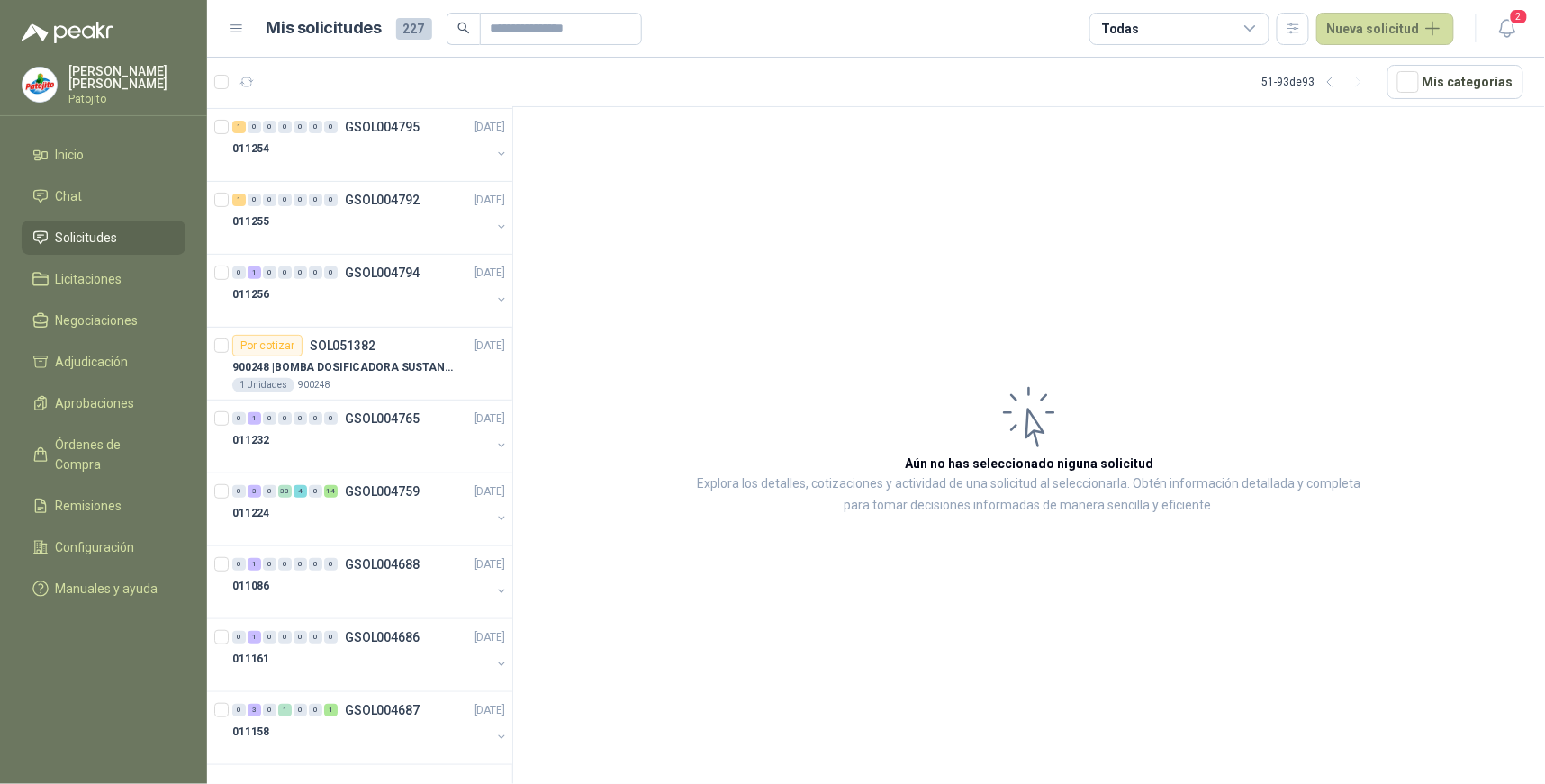
scroll to position [2479, 0]
click at [251, 707] on div "3" at bounding box center [255, 709] width 13 height 12
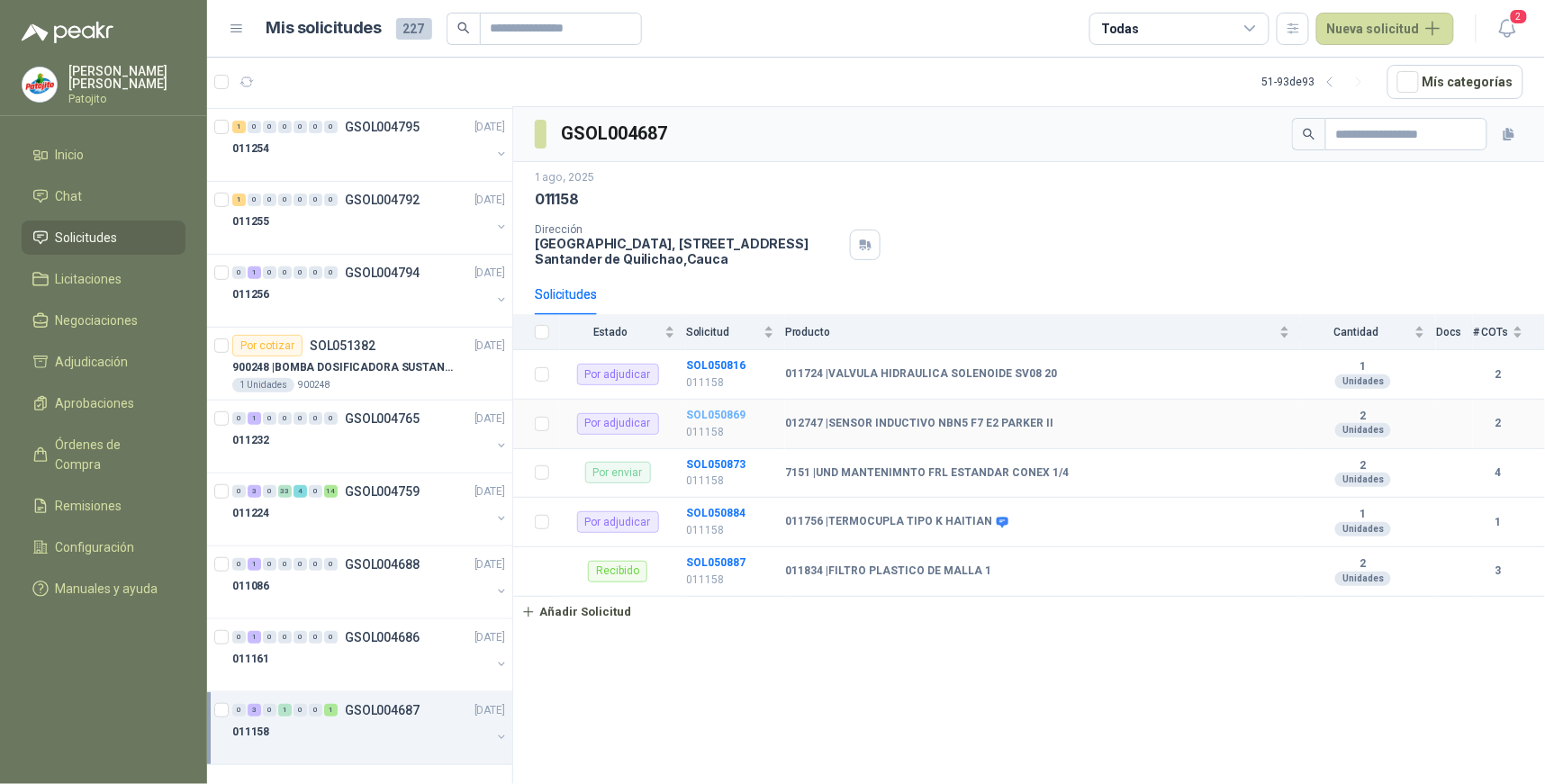
click at [740, 409] on b "SOL050869" at bounding box center [715, 414] width 60 height 12
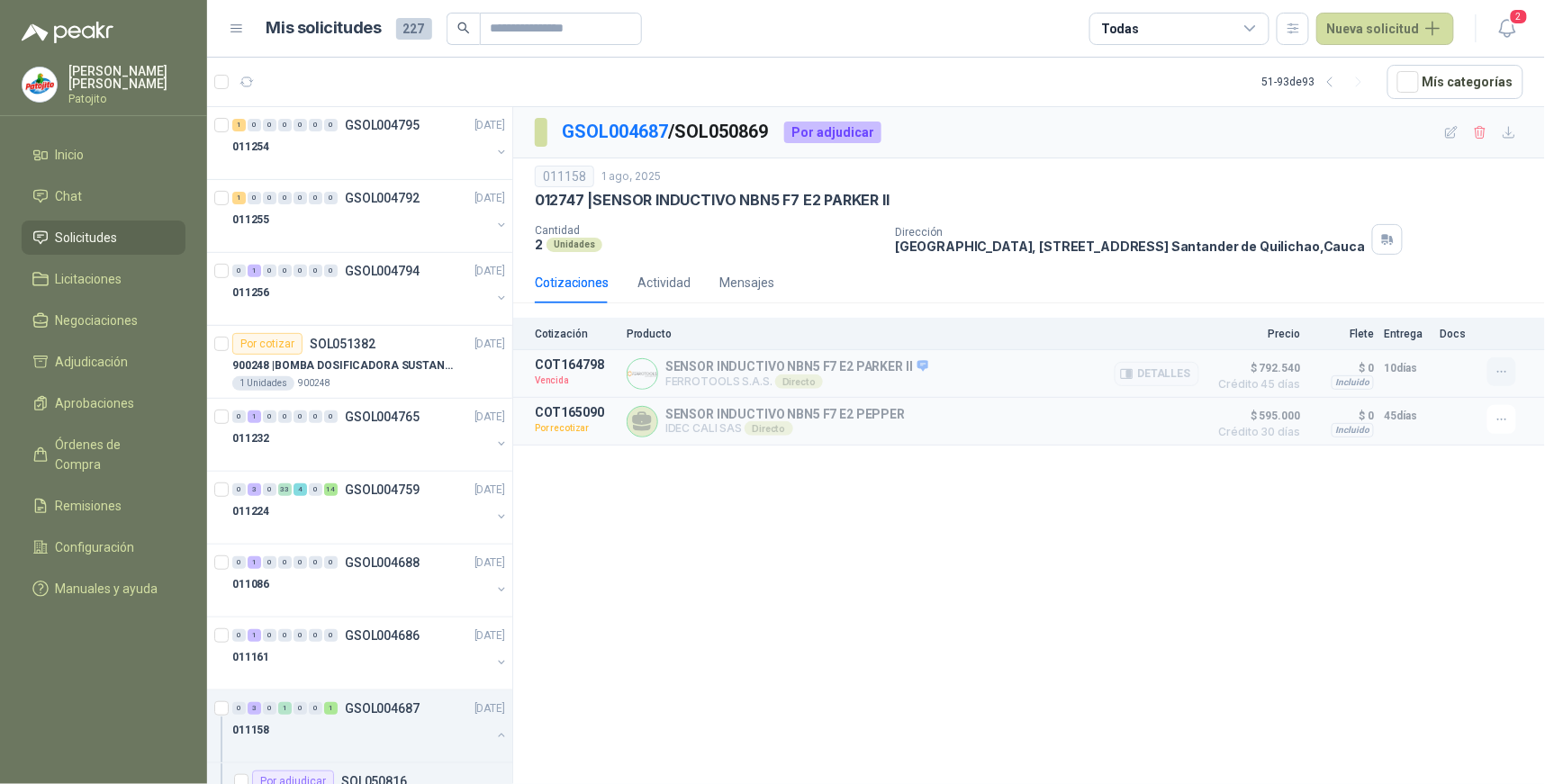
click at [1492, 374] on button "button" at bounding box center [1501, 372] width 28 height 28
click at [1478, 328] on button "Solicitar Recotización" at bounding box center [1466, 333] width 144 height 28
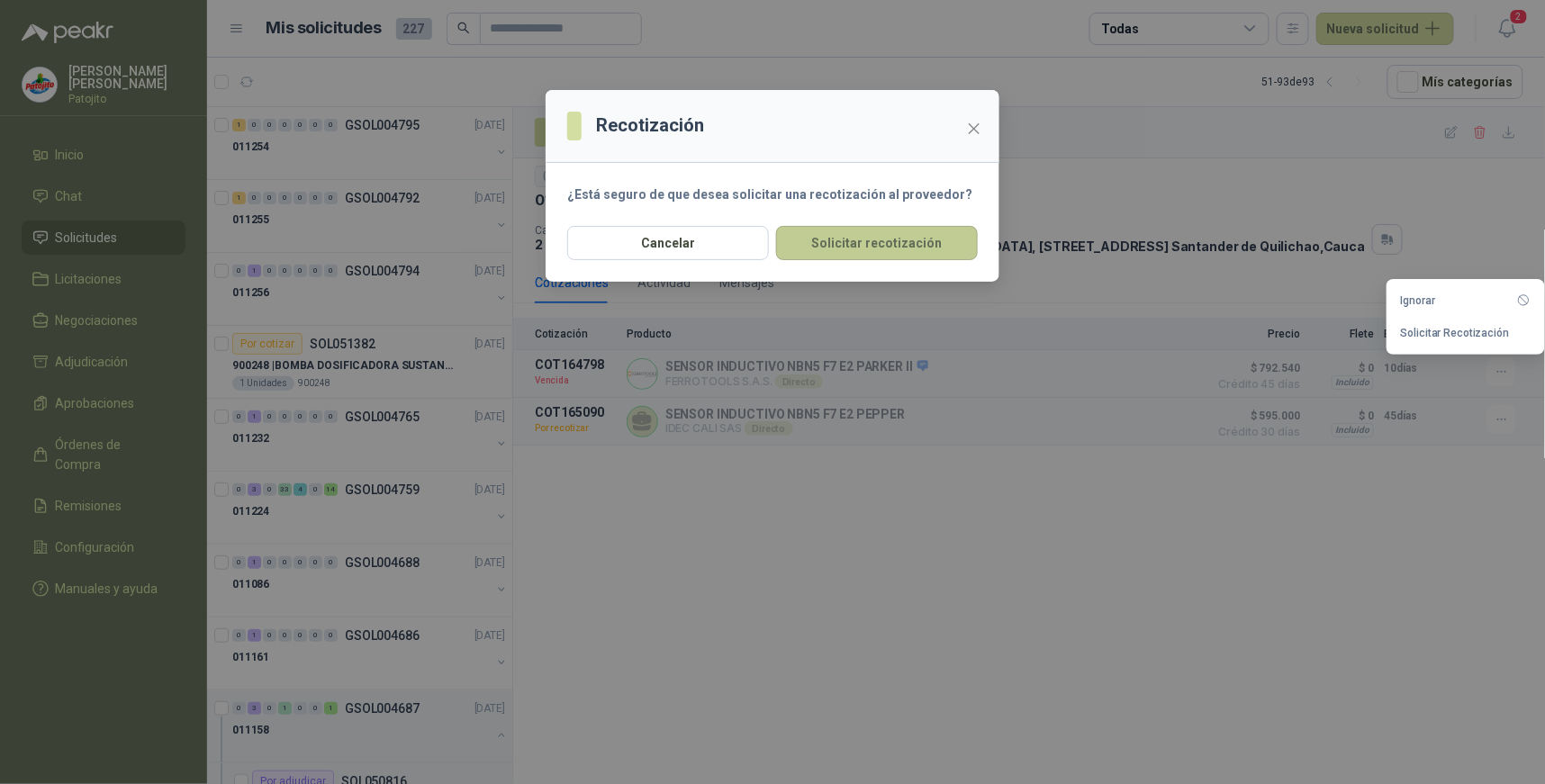
click at [898, 238] on button "Solicitar recotización" at bounding box center [876, 243] width 202 height 34
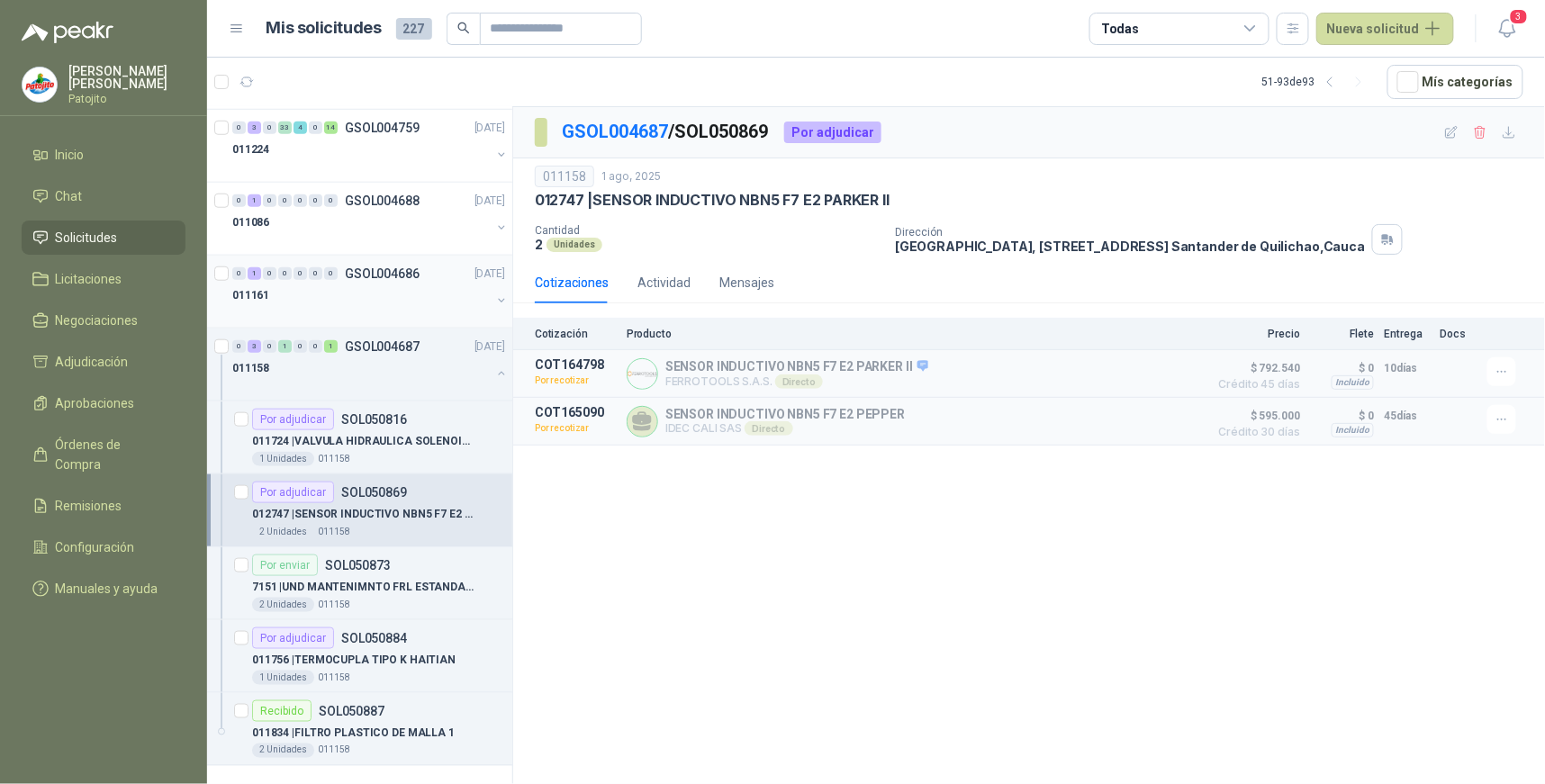
scroll to position [2842, 0]
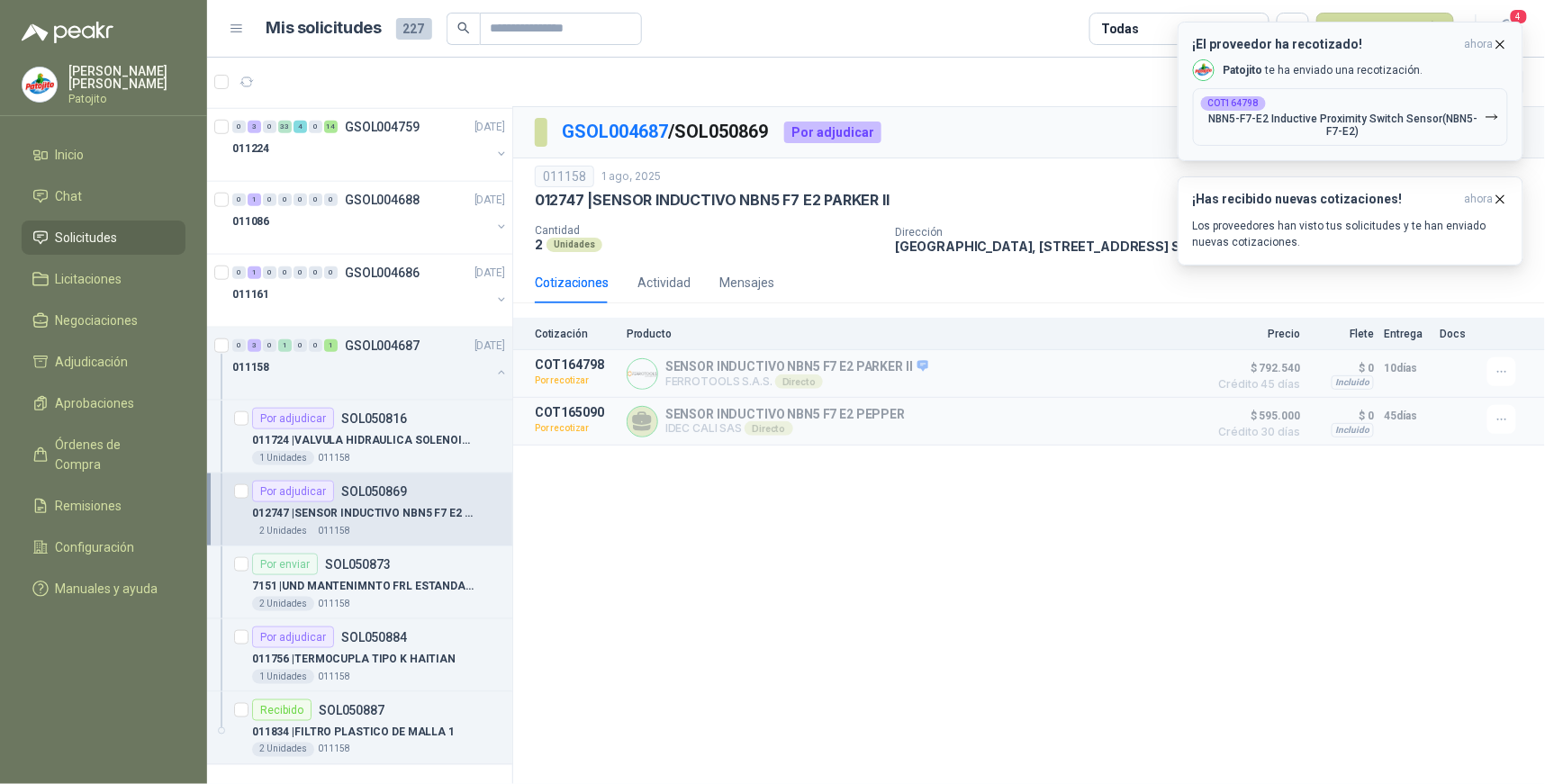
click at [1498, 43] on icon "button" at bounding box center [1501, 44] width 15 height 15
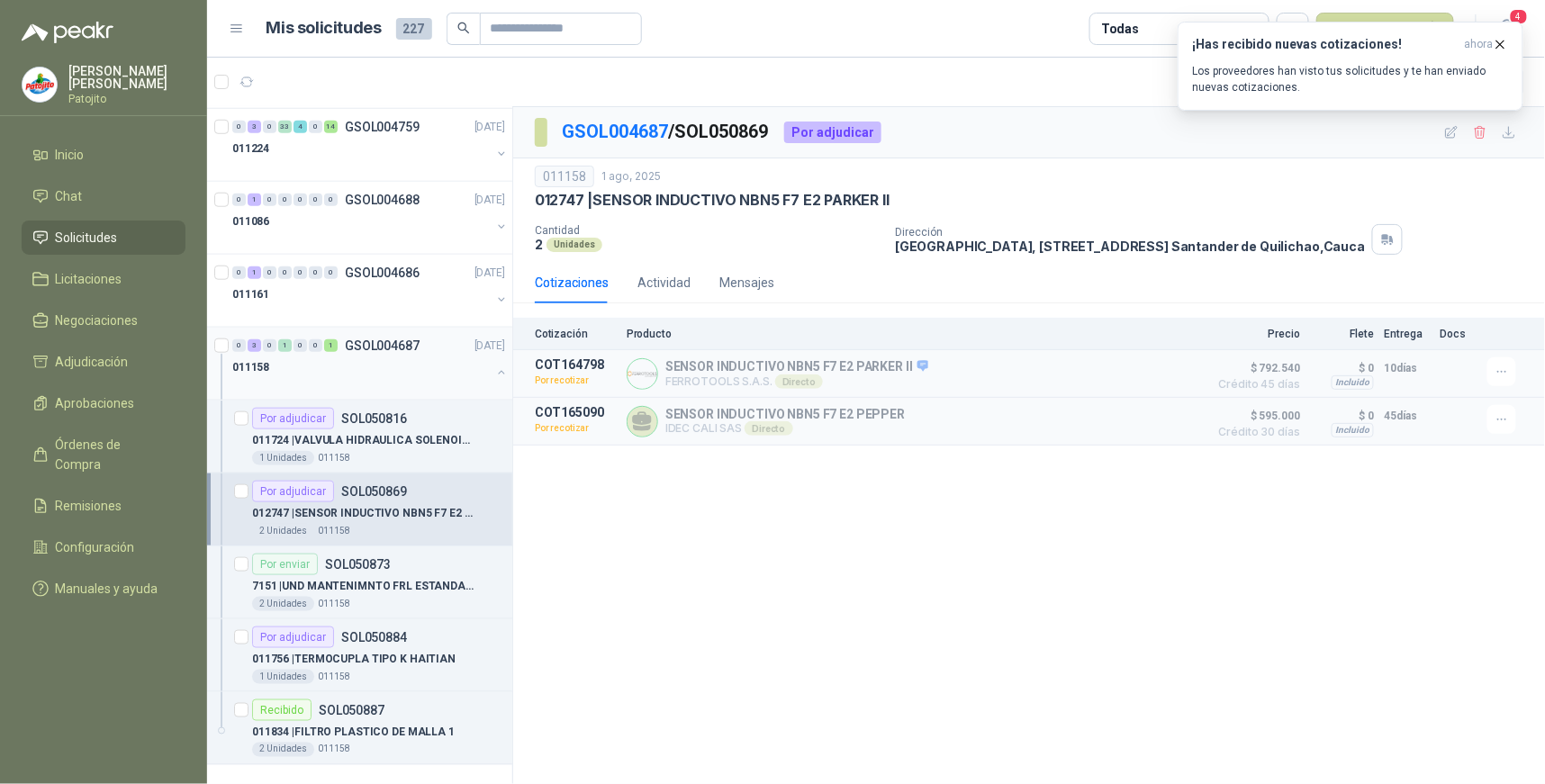
click at [310, 337] on div "0 3 0 1 0 0 1 GSOL004687 01/08/25" at bounding box center [371, 345] width 276 height 22
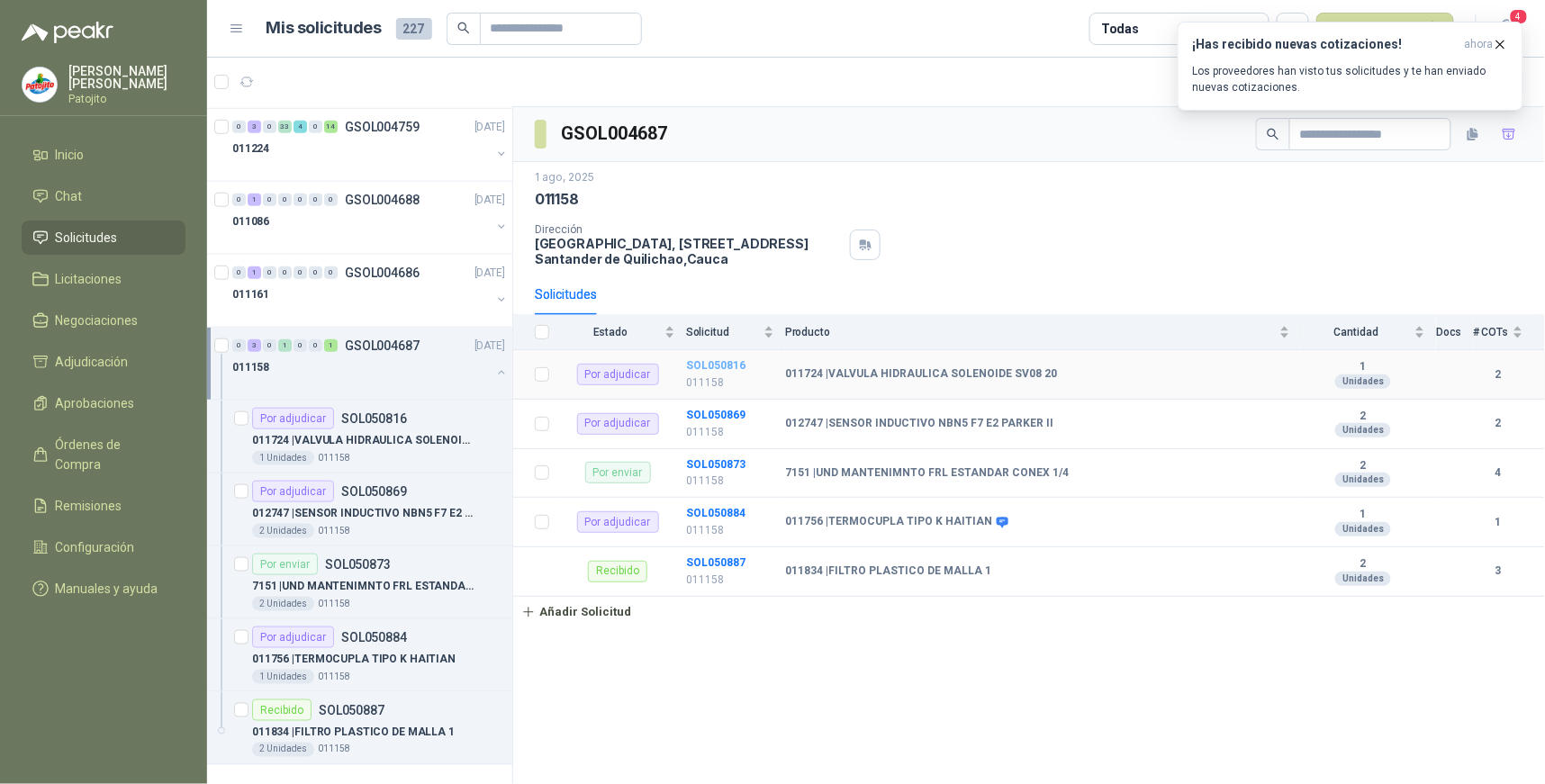
click at [739, 364] on b "SOL050816" at bounding box center [715, 365] width 60 height 12
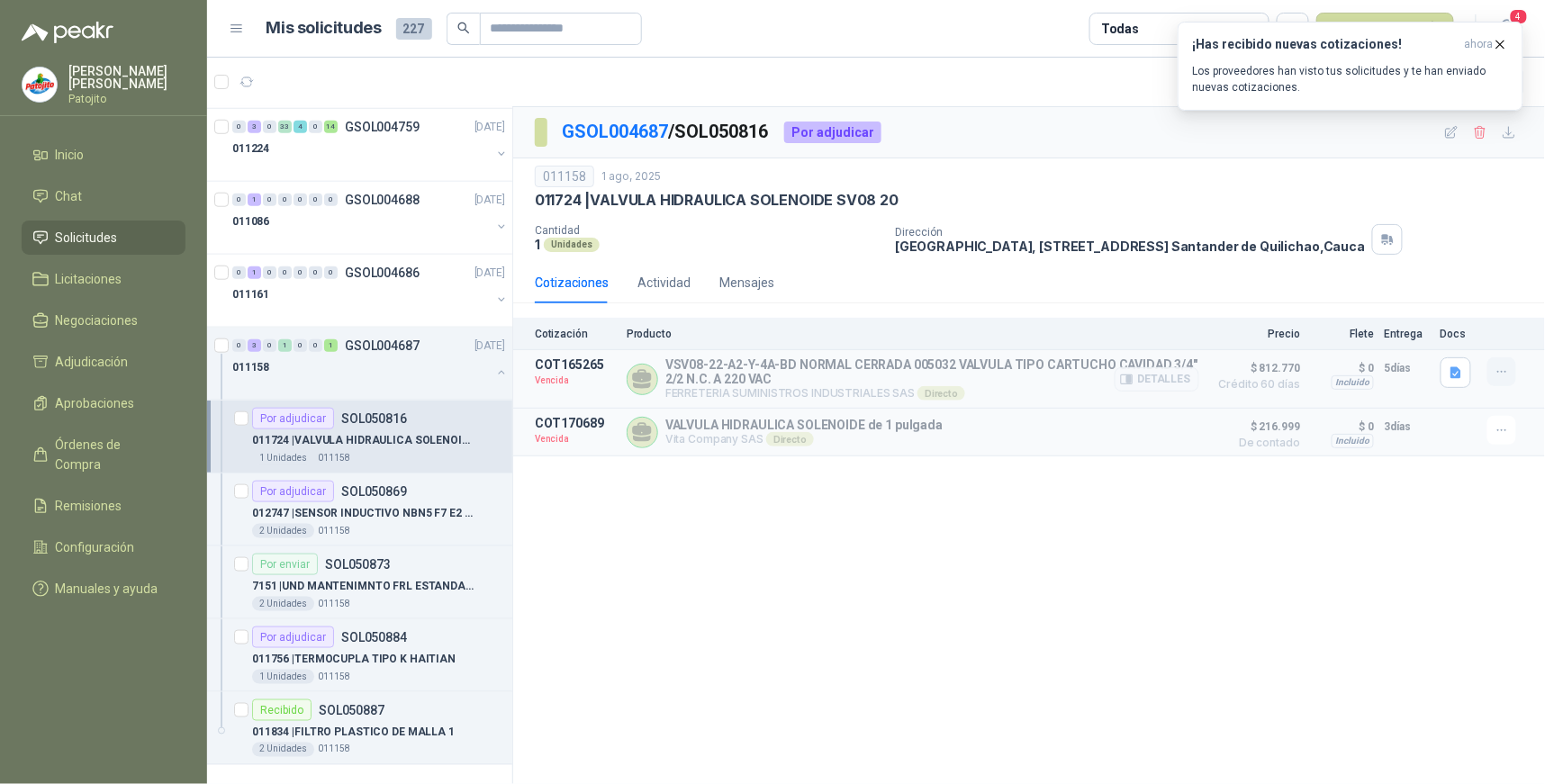
click at [1514, 374] on button "button" at bounding box center [1501, 372] width 28 height 28
click at [1505, 331] on button "Solicitar Recotización" at bounding box center [1466, 333] width 144 height 28
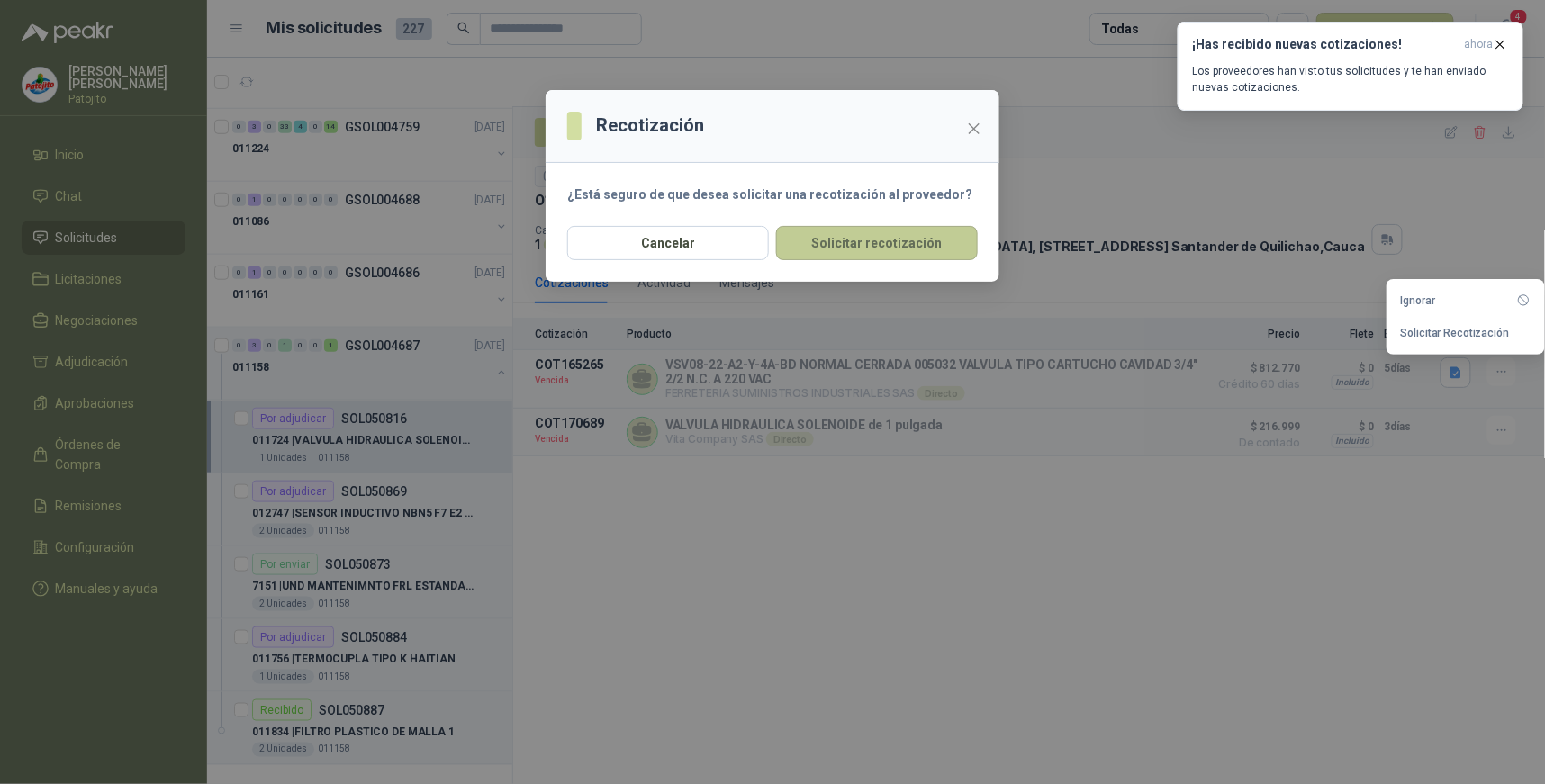
click at [935, 250] on button "Solicitar recotización" at bounding box center [876, 243] width 202 height 34
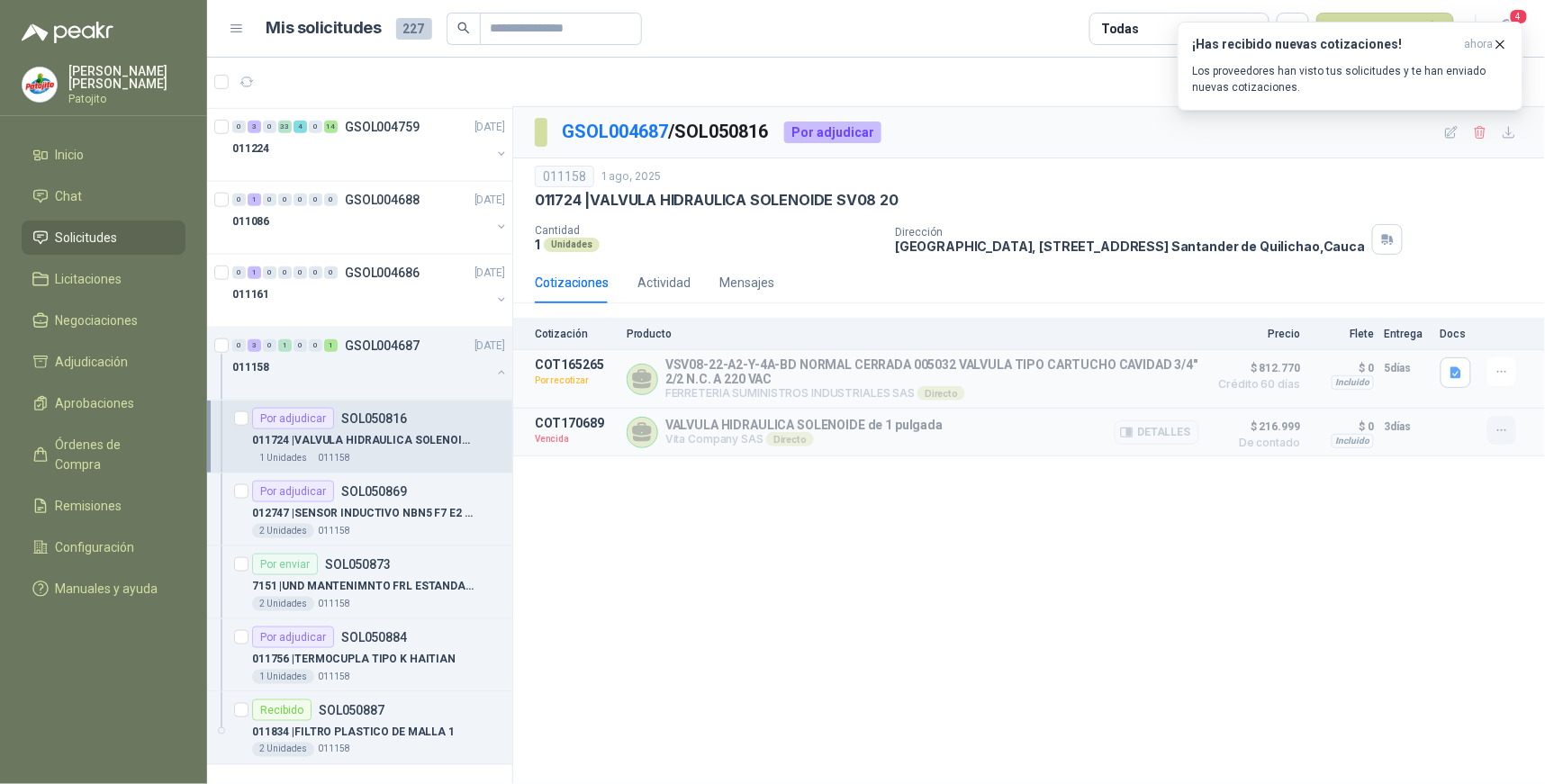
click at [1499, 437] on icon "button" at bounding box center [1502, 430] width 15 height 15
click at [1493, 388] on button "Solicitar Recotización" at bounding box center [1466, 392] width 144 height 28
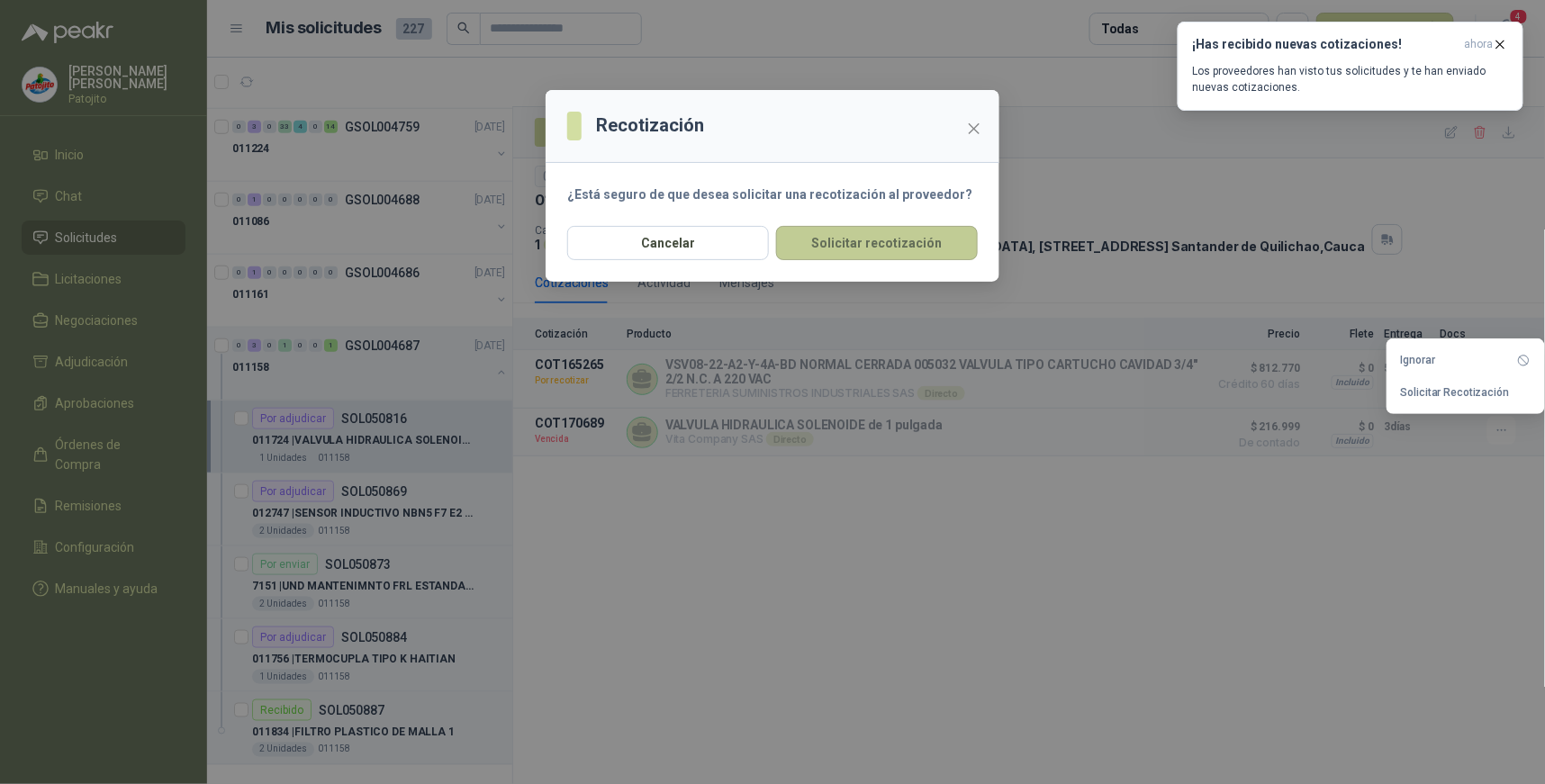
click at [935, 246] on button "Solicitar recotización" at bounding box center [876, 243] width 202 height 34
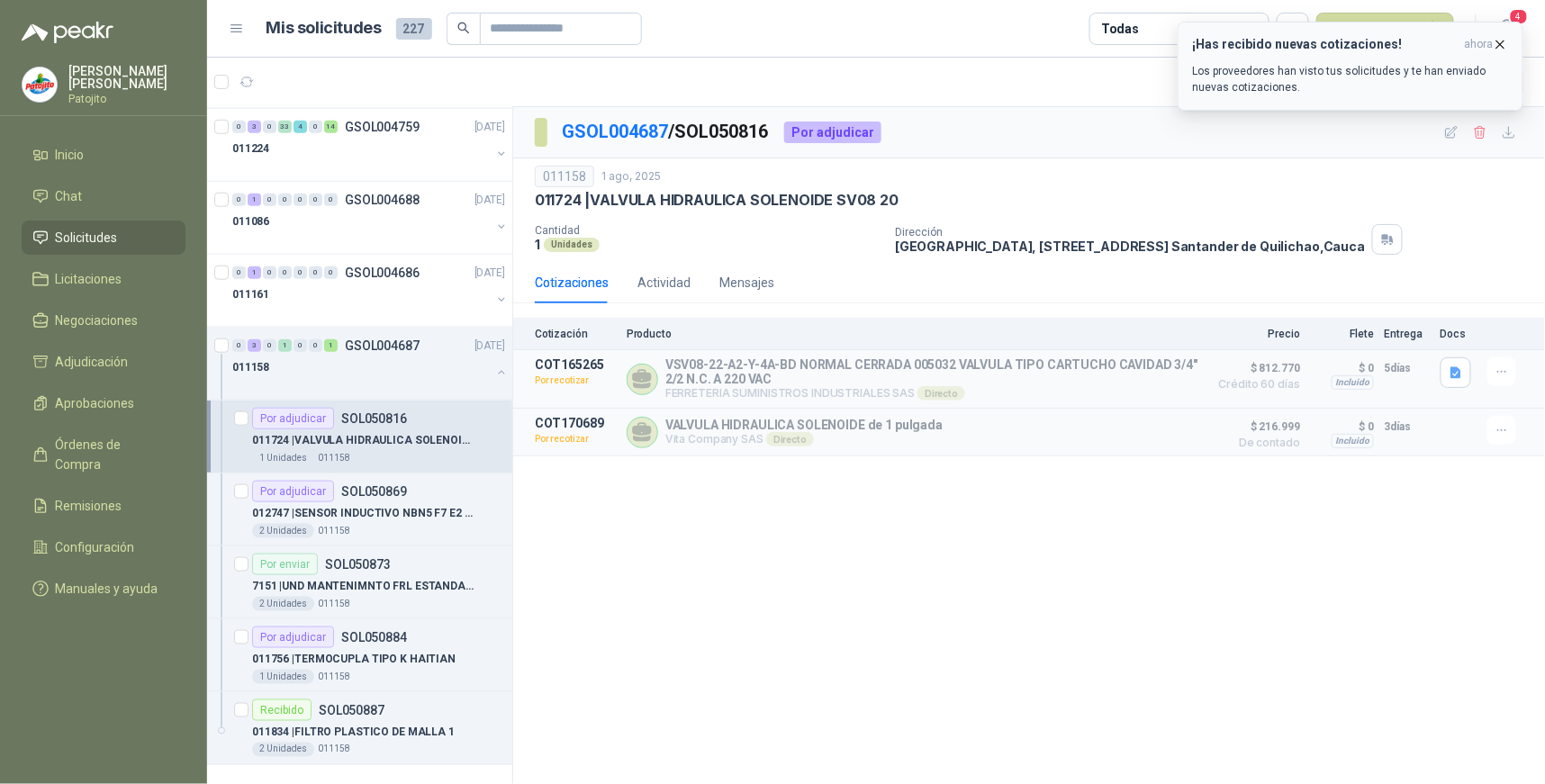
click at [1497, 44] on icon "button" at bounding box center [1501, 44] width 15 height 15
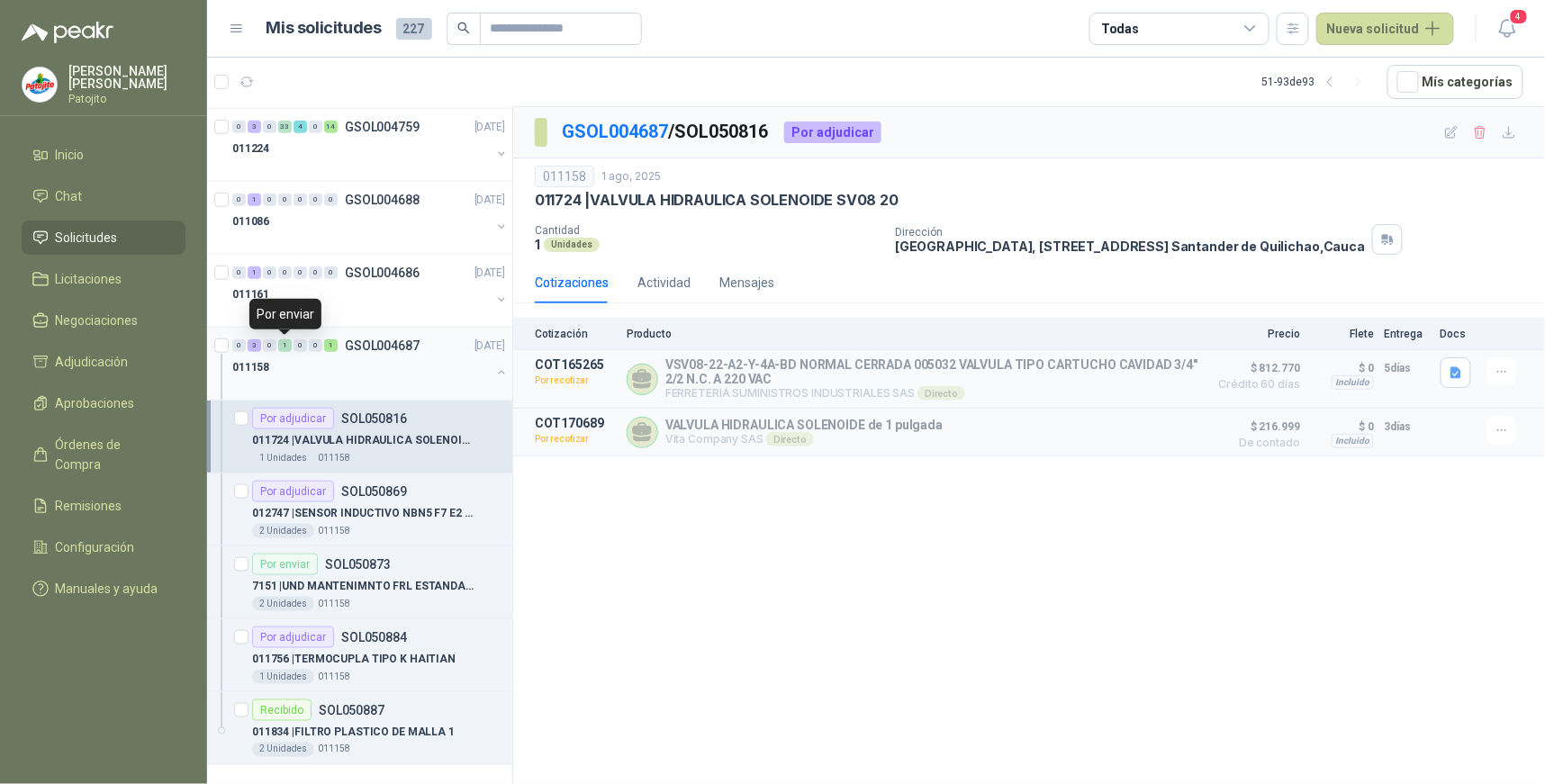
click at [279, 348] on div "1" at bounding box center [285, 345] width 13 height 12
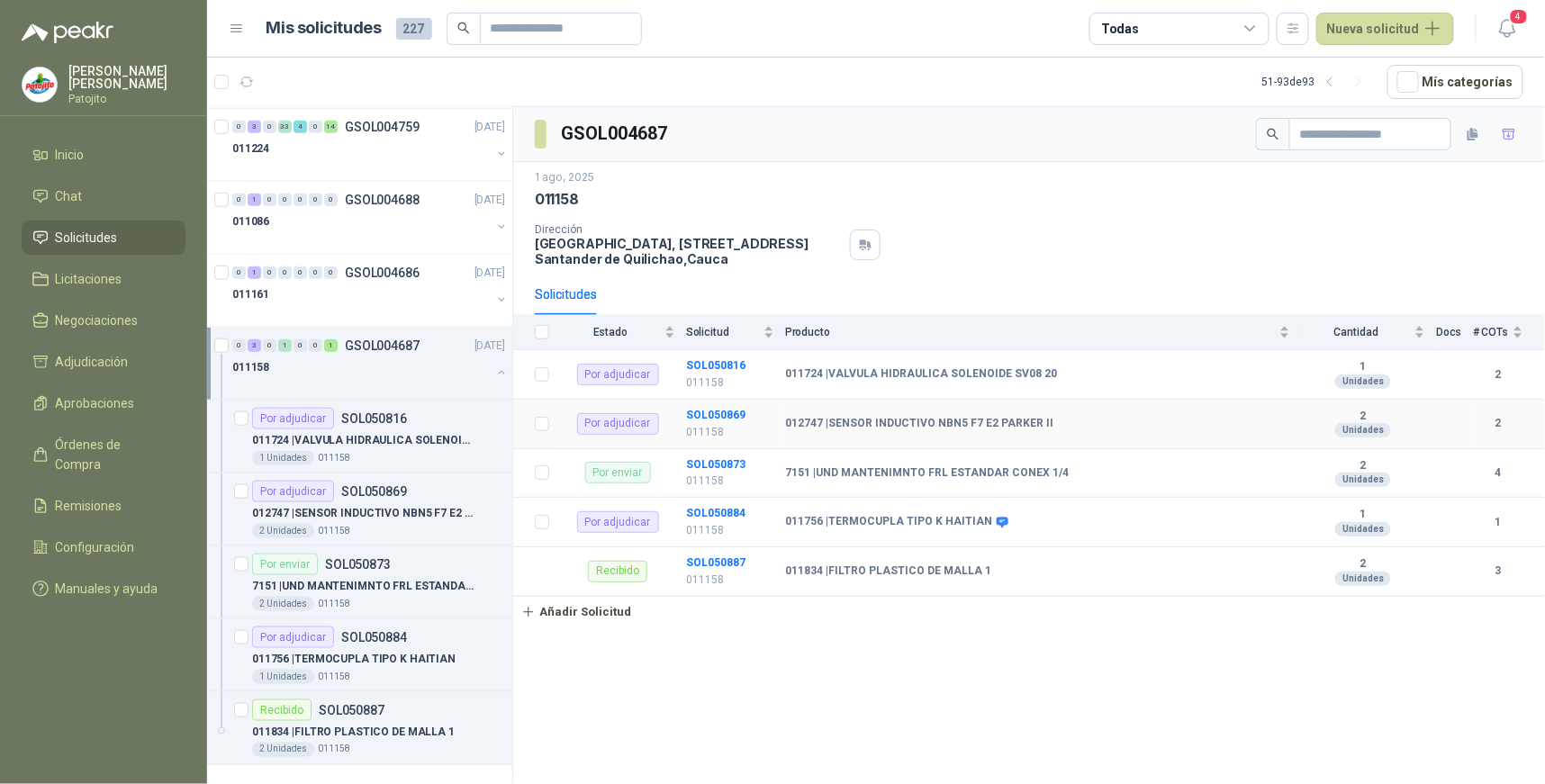
click at [951, 429] on b "012747 | SENSOR INDUCTIVO NBN5 F7 E2 PARKER II" at bounding box center [920, 424] width 269 height 14
click at [955, 425] on b "012747 | SENSOR INDUCTIVO NBN5 F7 E2 PARKER II" at bounding box center [920, 424] width 269 height 14
click at [706, 417] on b "SOL050869" at bounding box center [715, 414] width 60 height 12
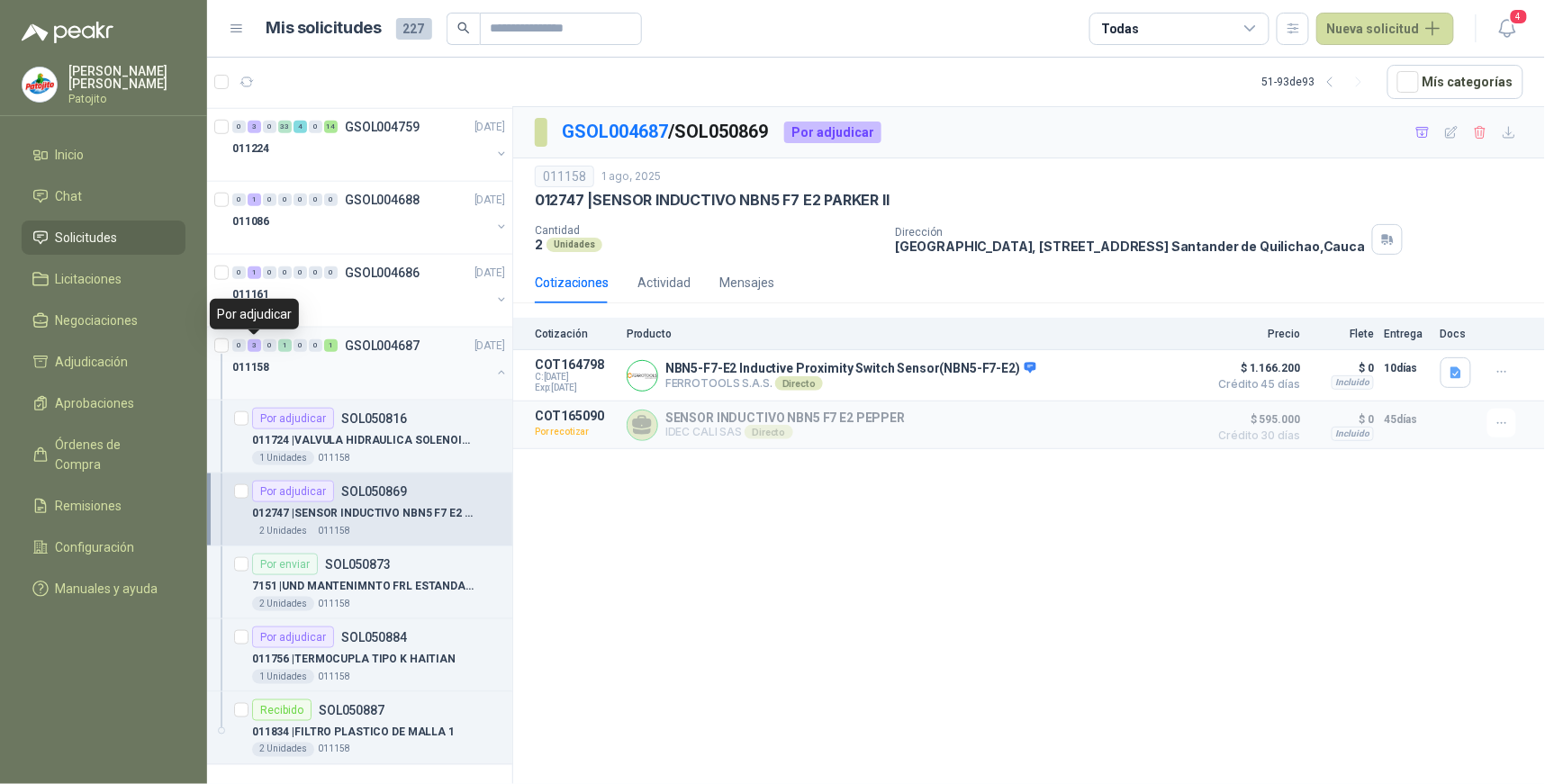
click at [250, 344] on div "3" at bounding box center [255, 345] width 13 height 12
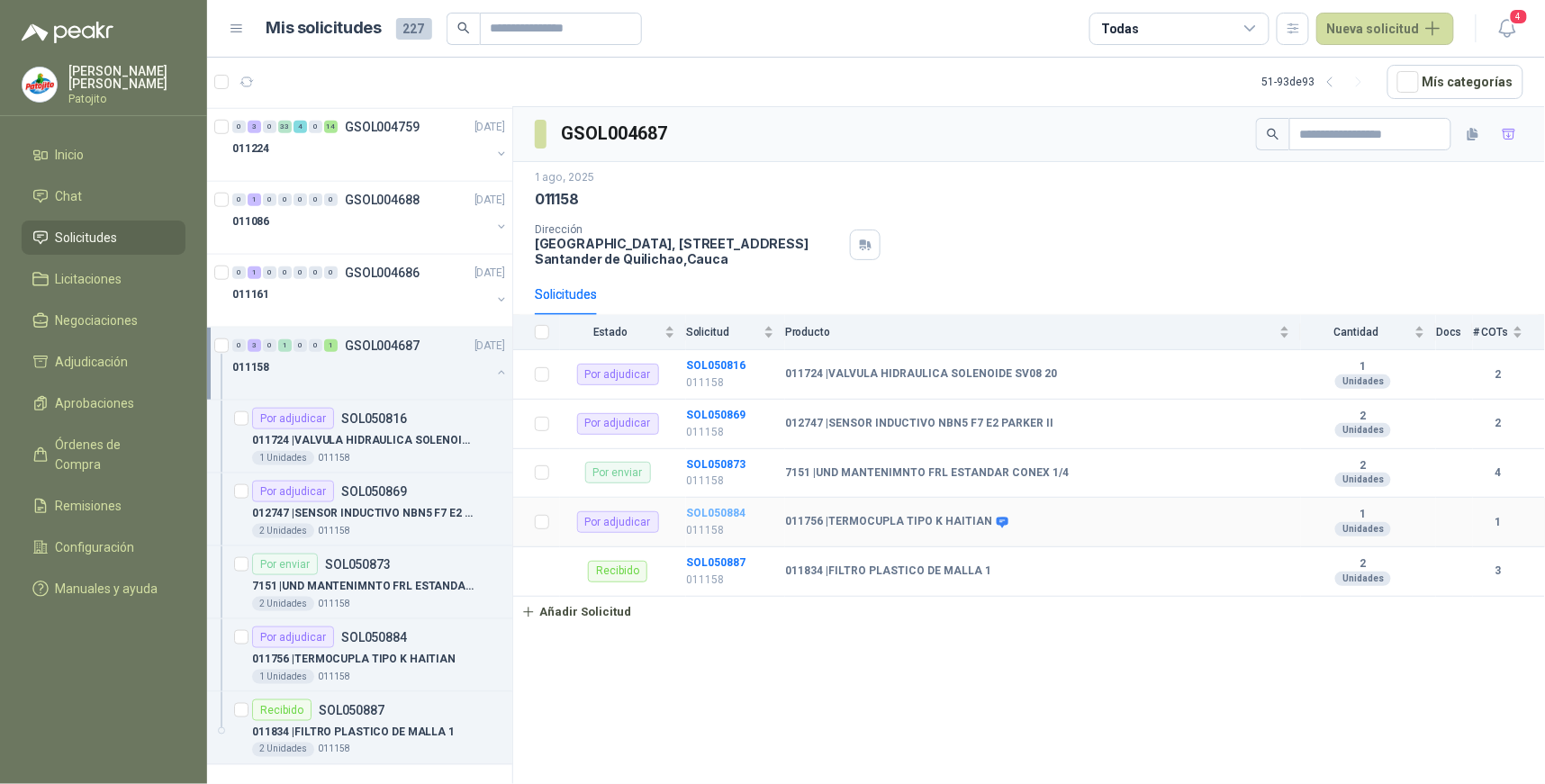
click at [740, 511] on b "SOL050884" at bounding box center [715, 513] width 60 height 12
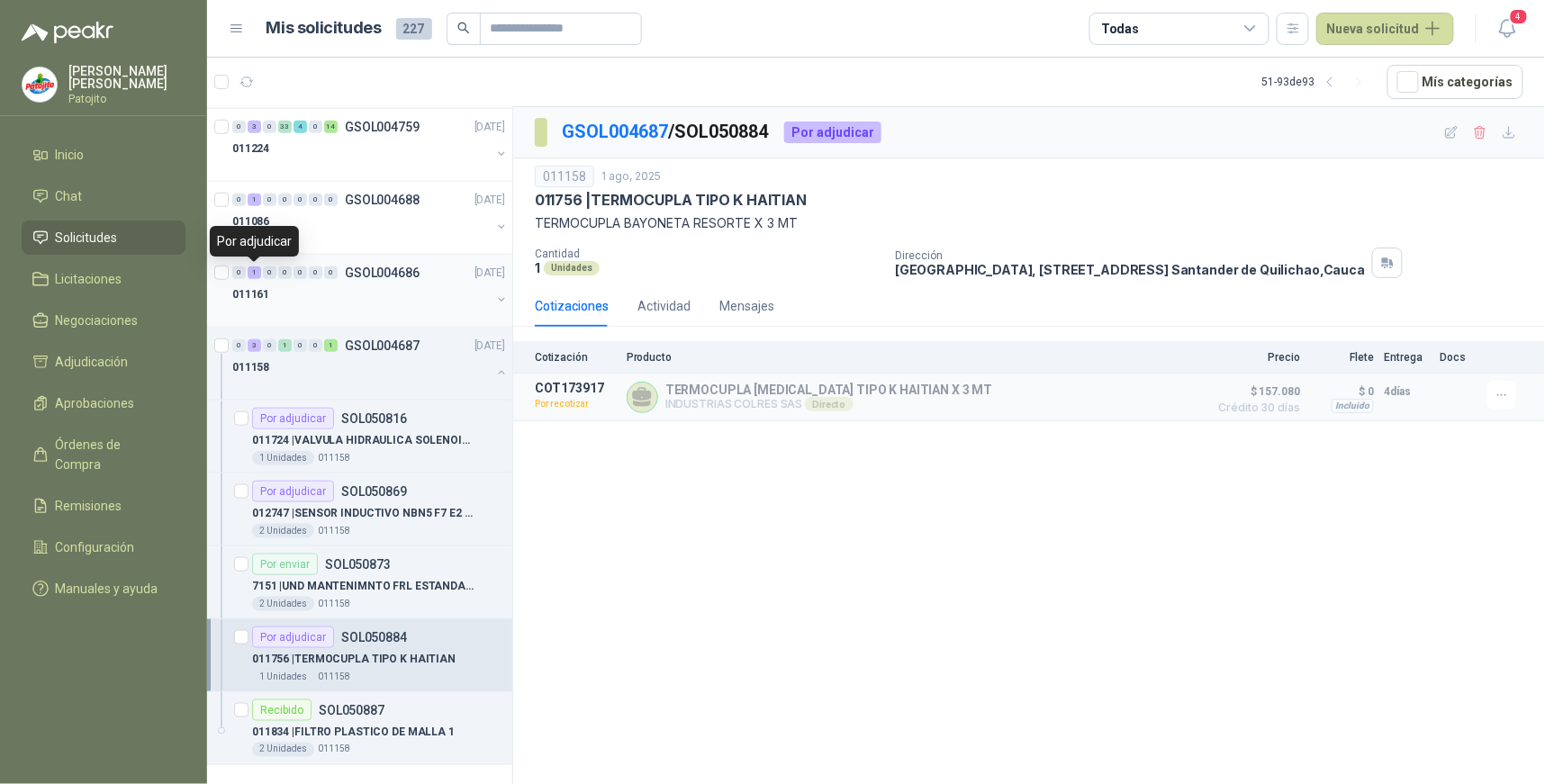
click at [255, 273] on div "1" at bounding box center [255, 272] width 13 height 12
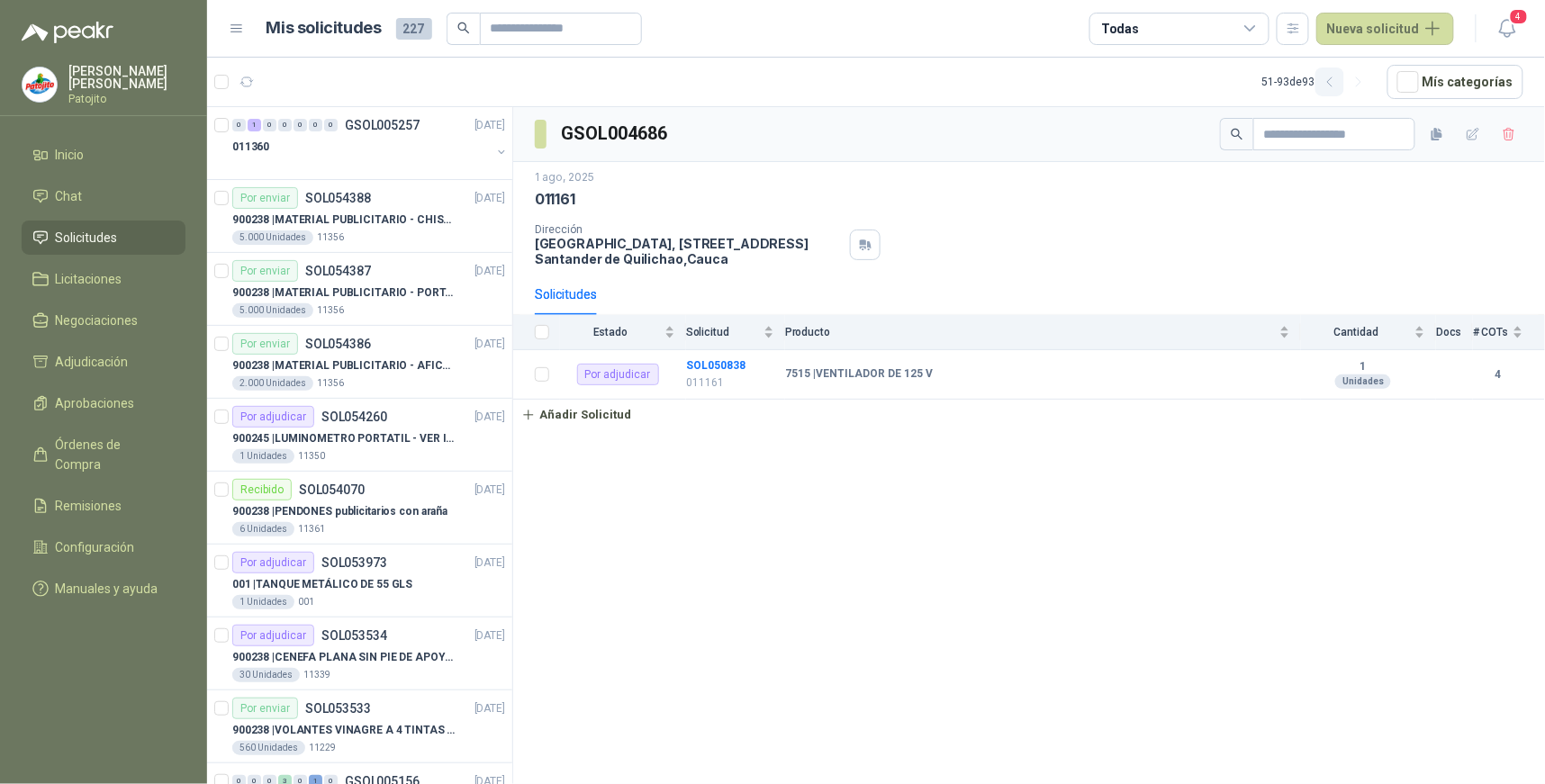
click at [1333, 84] on icon "button" at bounding box center [1330, 82] width 15 height 15
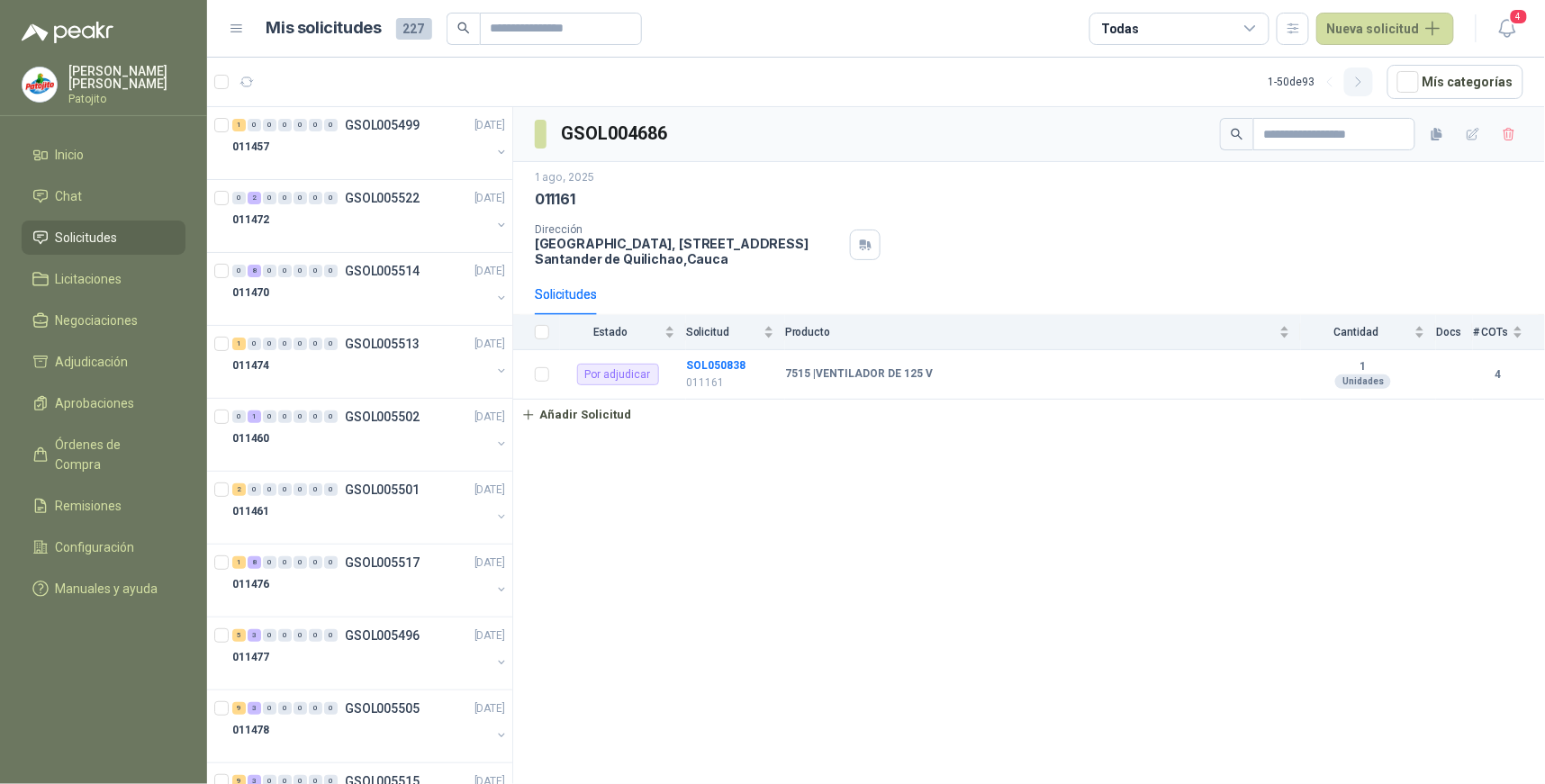
click at [1367, 77] on icon "button" at bounding box center [1359, 82] width 15 height 15
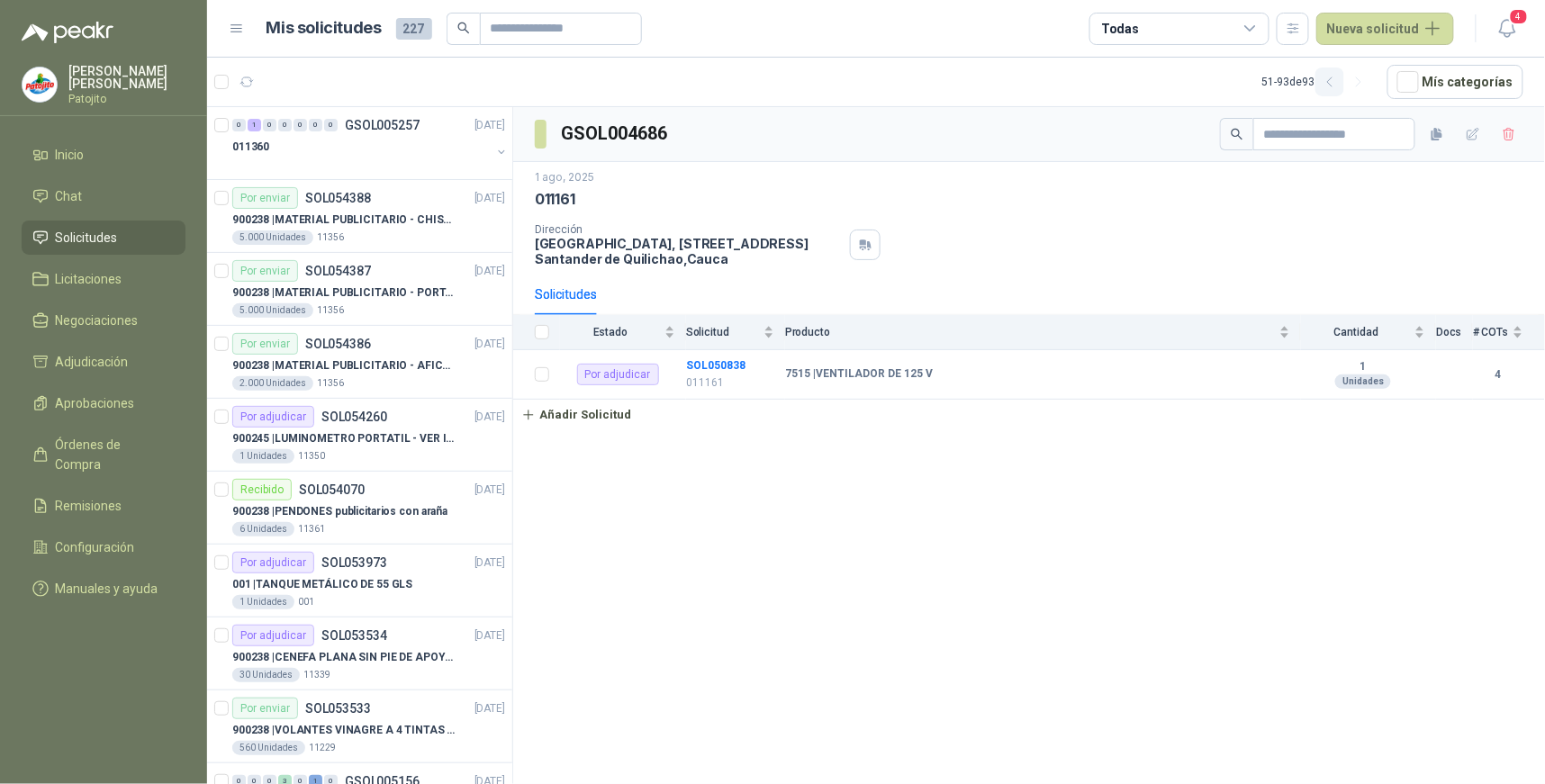
click at [1331, 84] on icon "button" at bounding box center [1330, 82] width 15 height 15
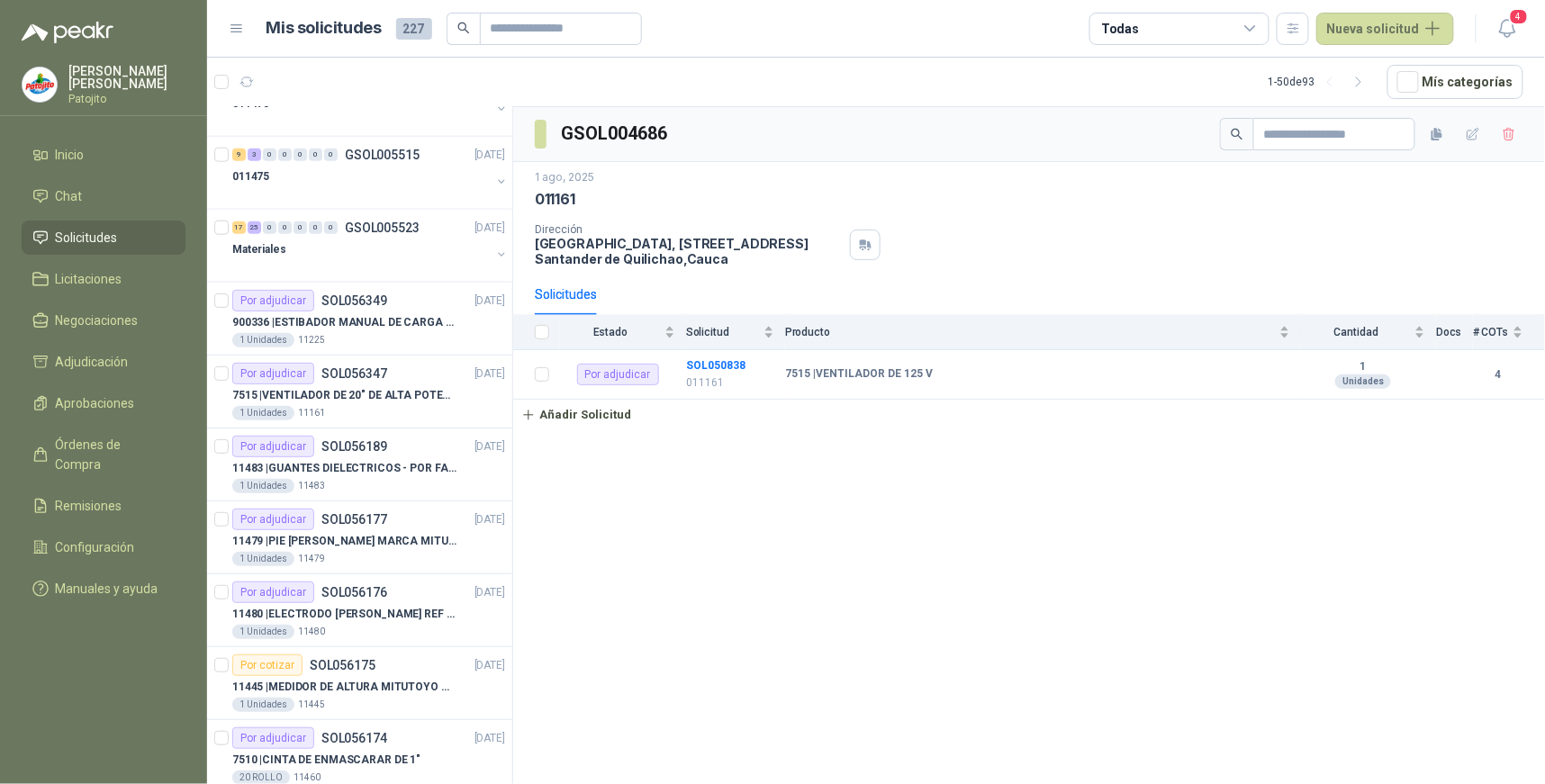
scroll to position [699, 0]
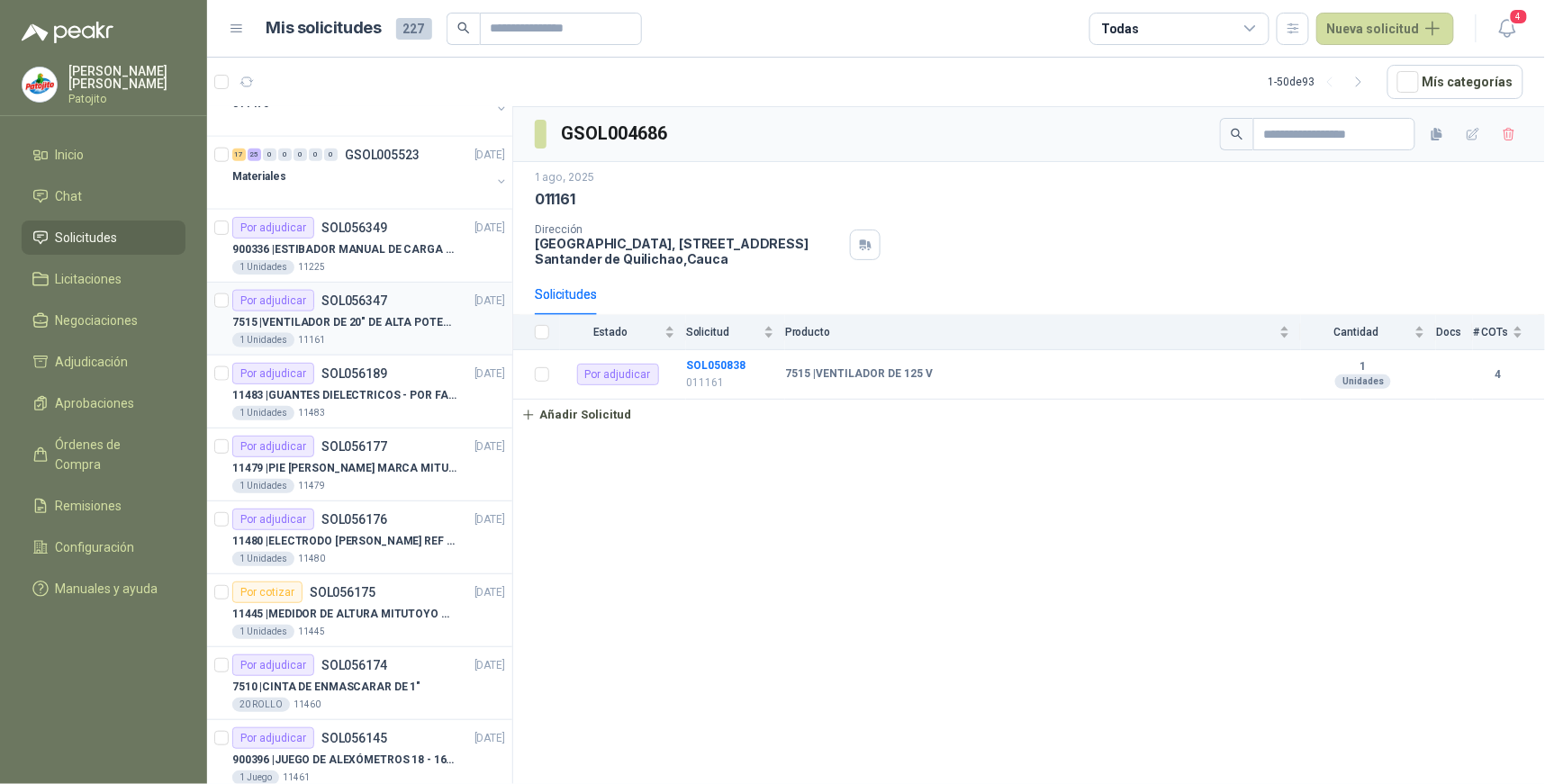
click at [390, 304] on div "Por adjudicar SOL056347 17/09/25" at bounding box center [369, 300] width 272 height 22
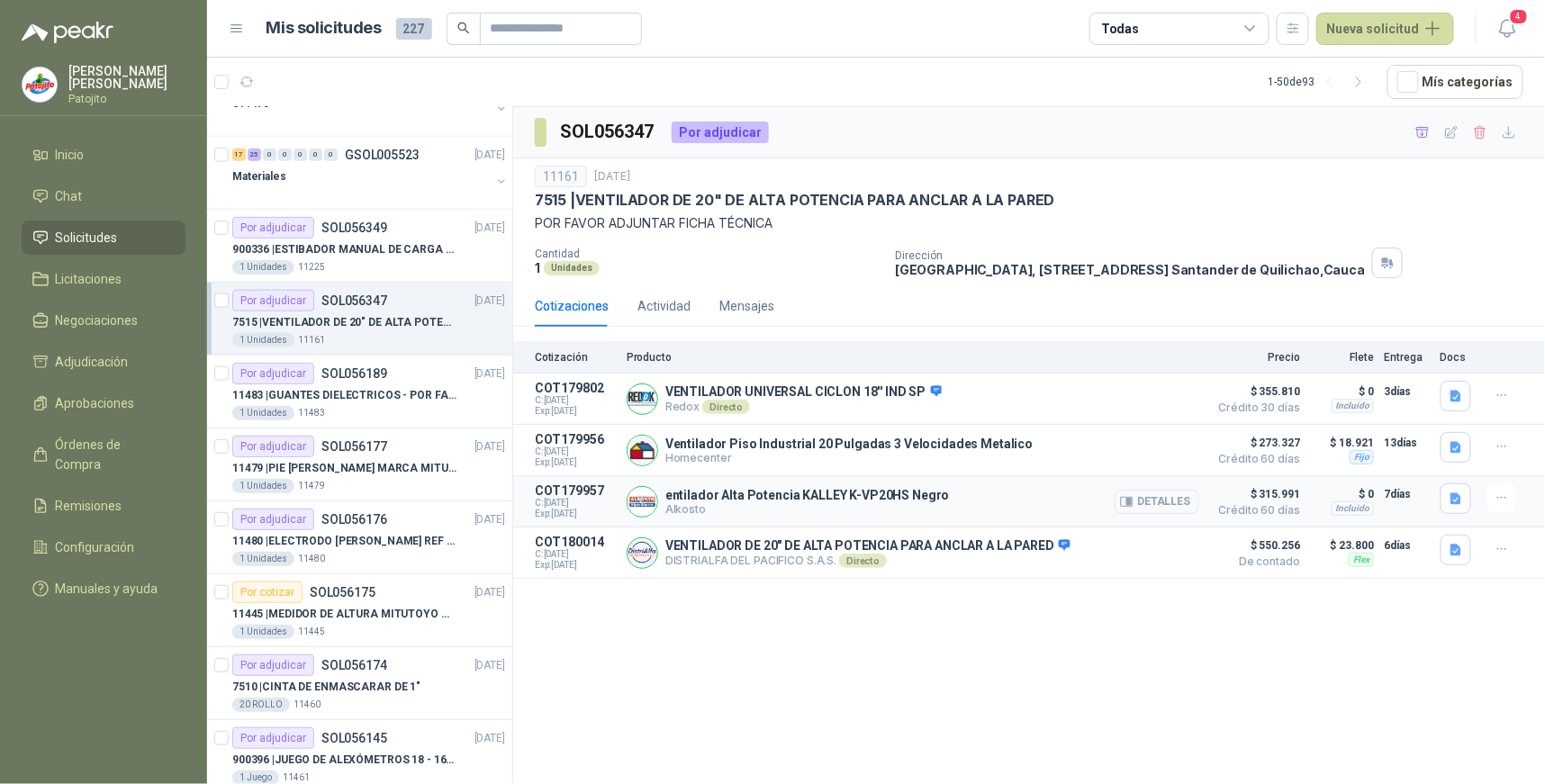
click at [1185, 497] on button "Detalles" at bounding box center [1156, 502] width 84 height 25
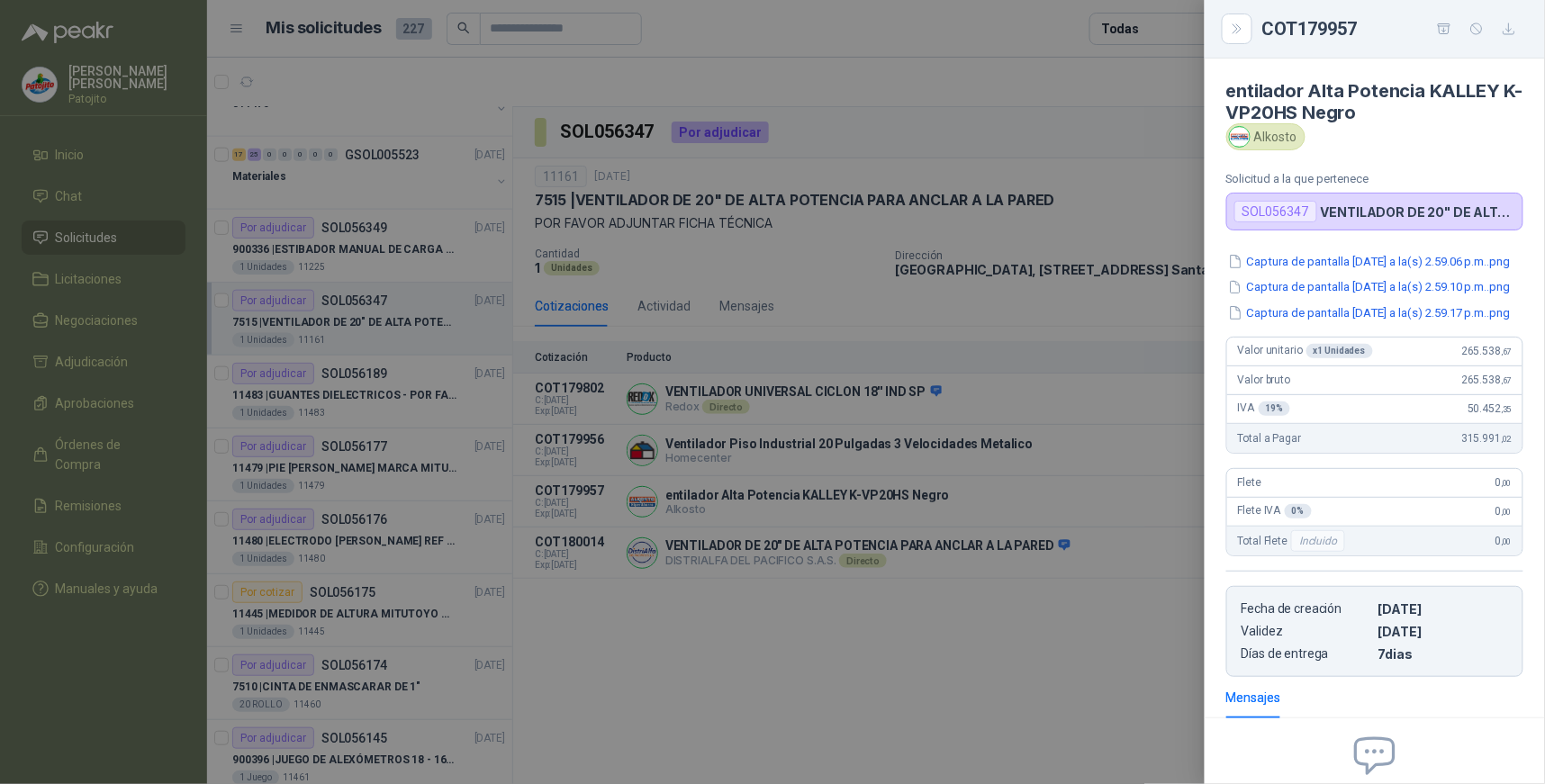
click at [1142, 641] on div at bounding box center [772, 392] width 1545 height 784
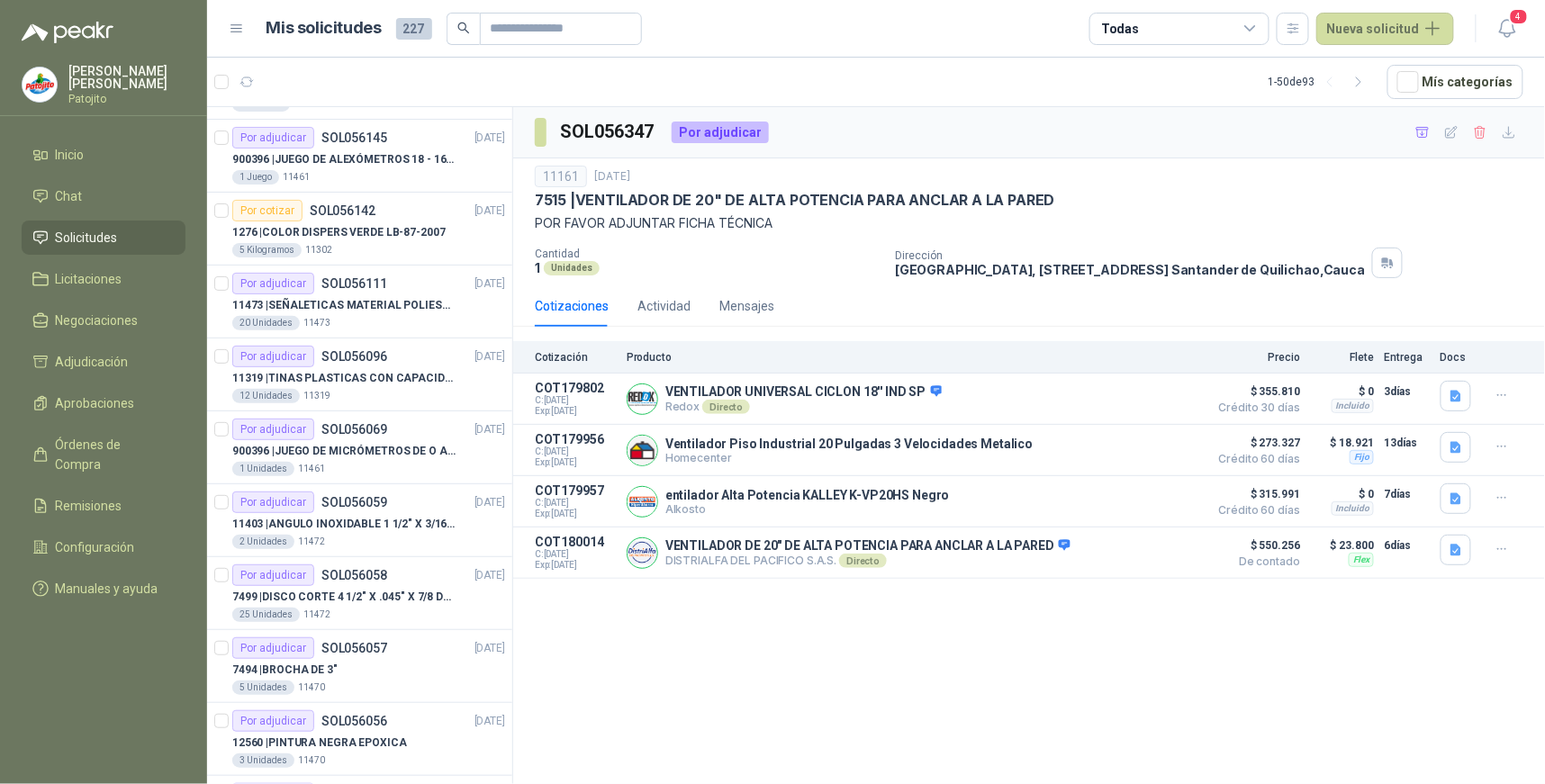
scroll to position [1400, 0]
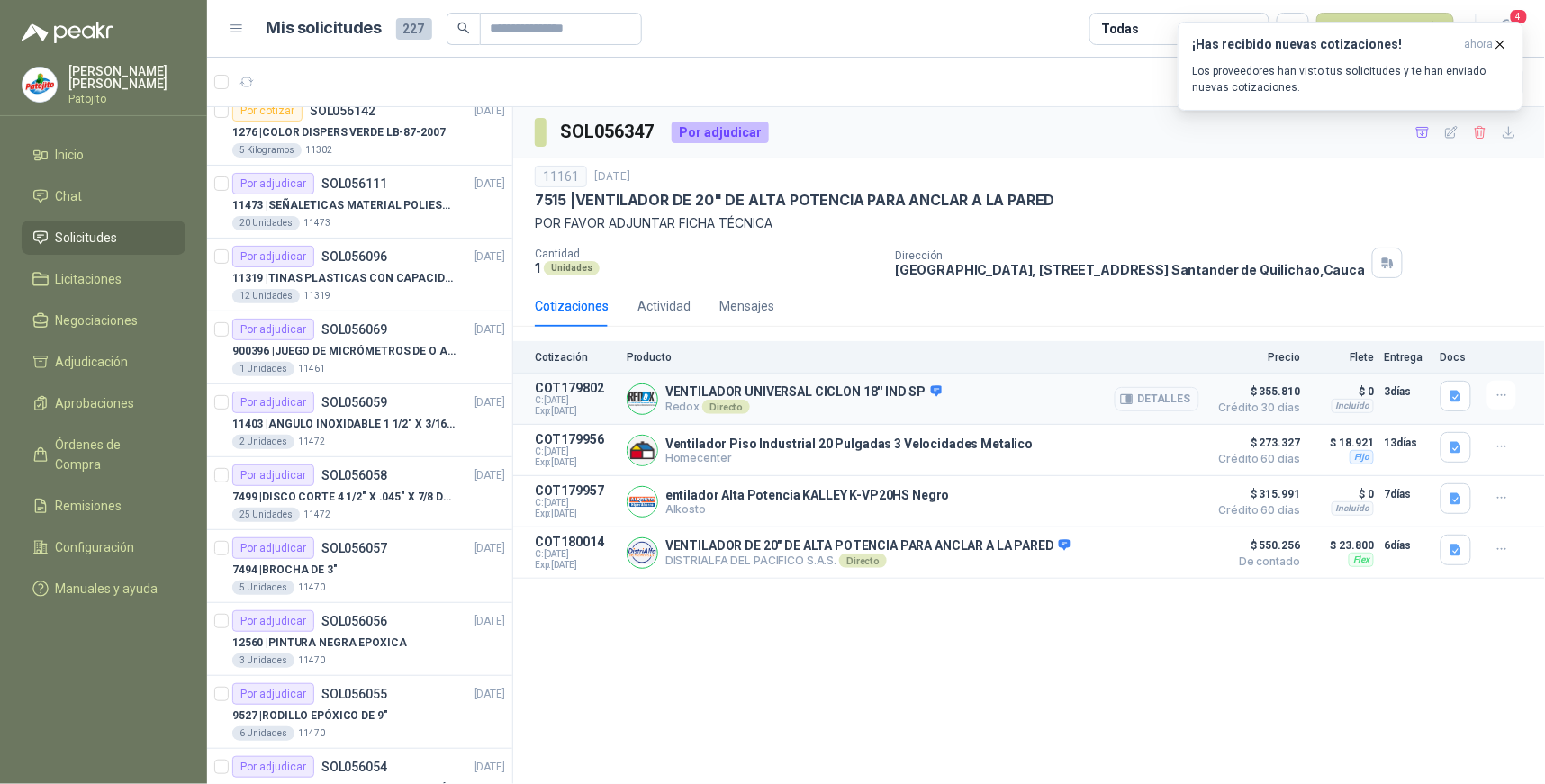
click at [1175, 403] on button "Detalles" at bounding box center [1156, 399] width 84 height 25
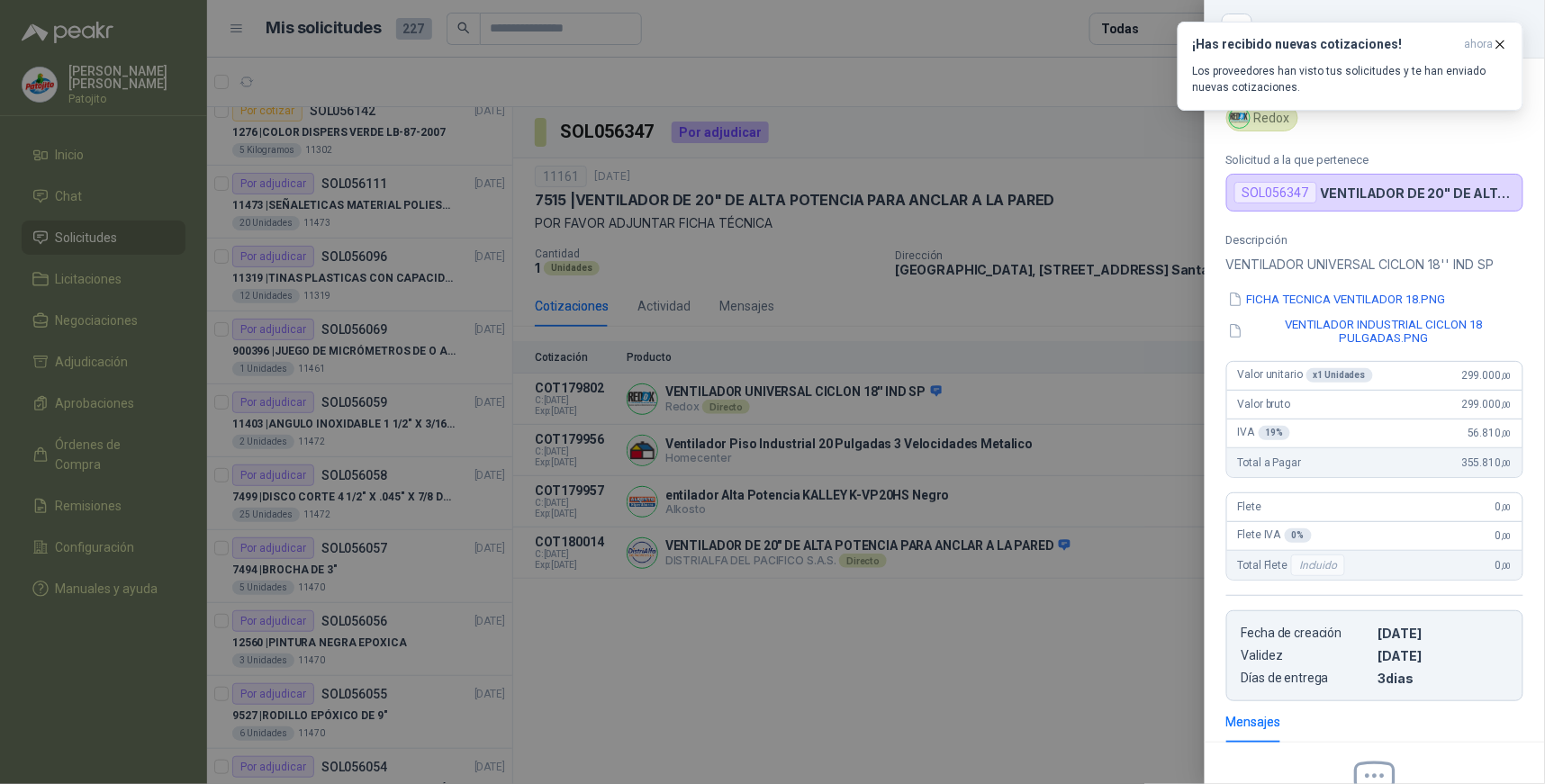
scroll to position [0, 0]
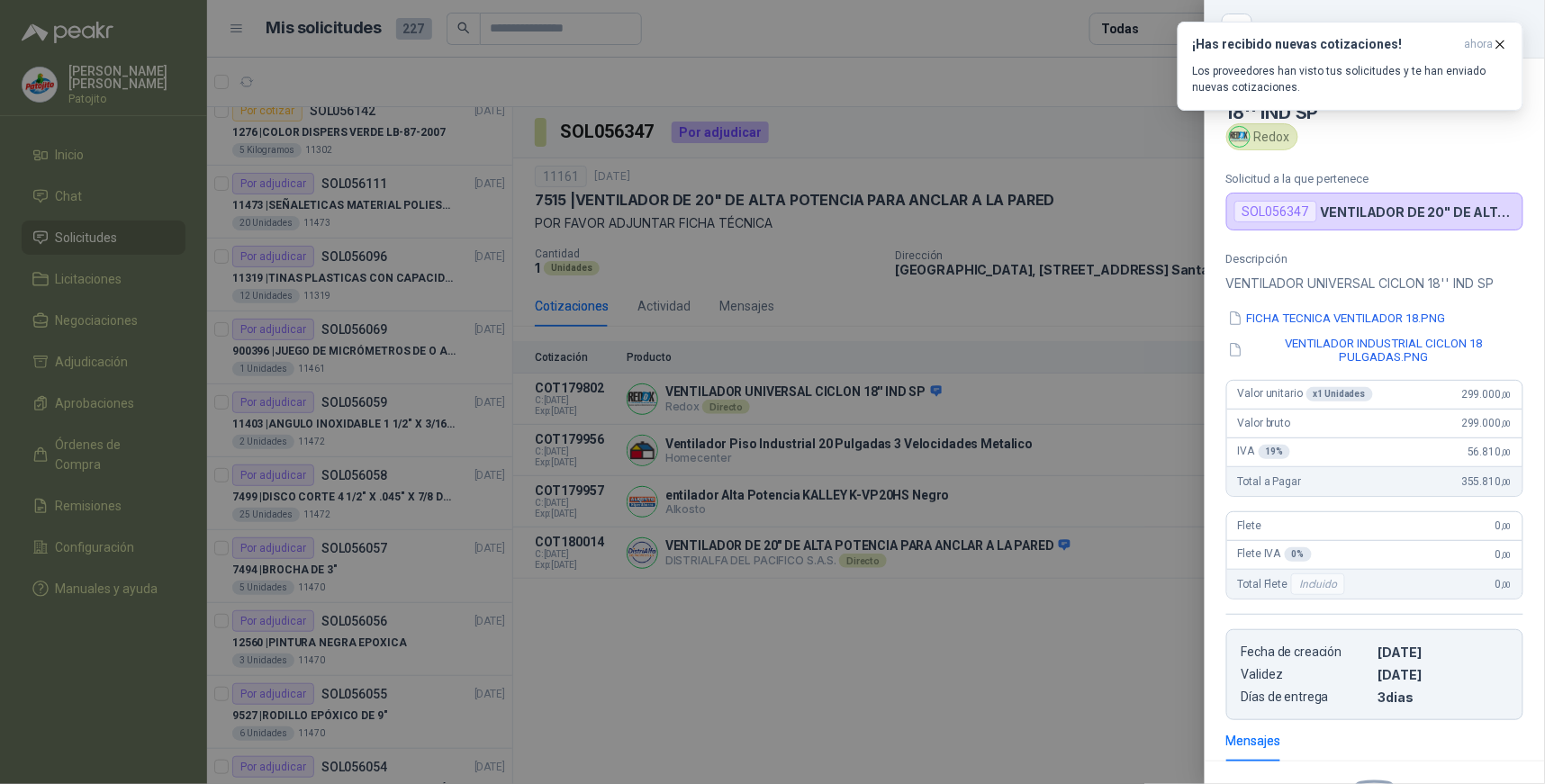
click at [1057, 671] on div at bounding box center [772, 392] width 1545 height 784
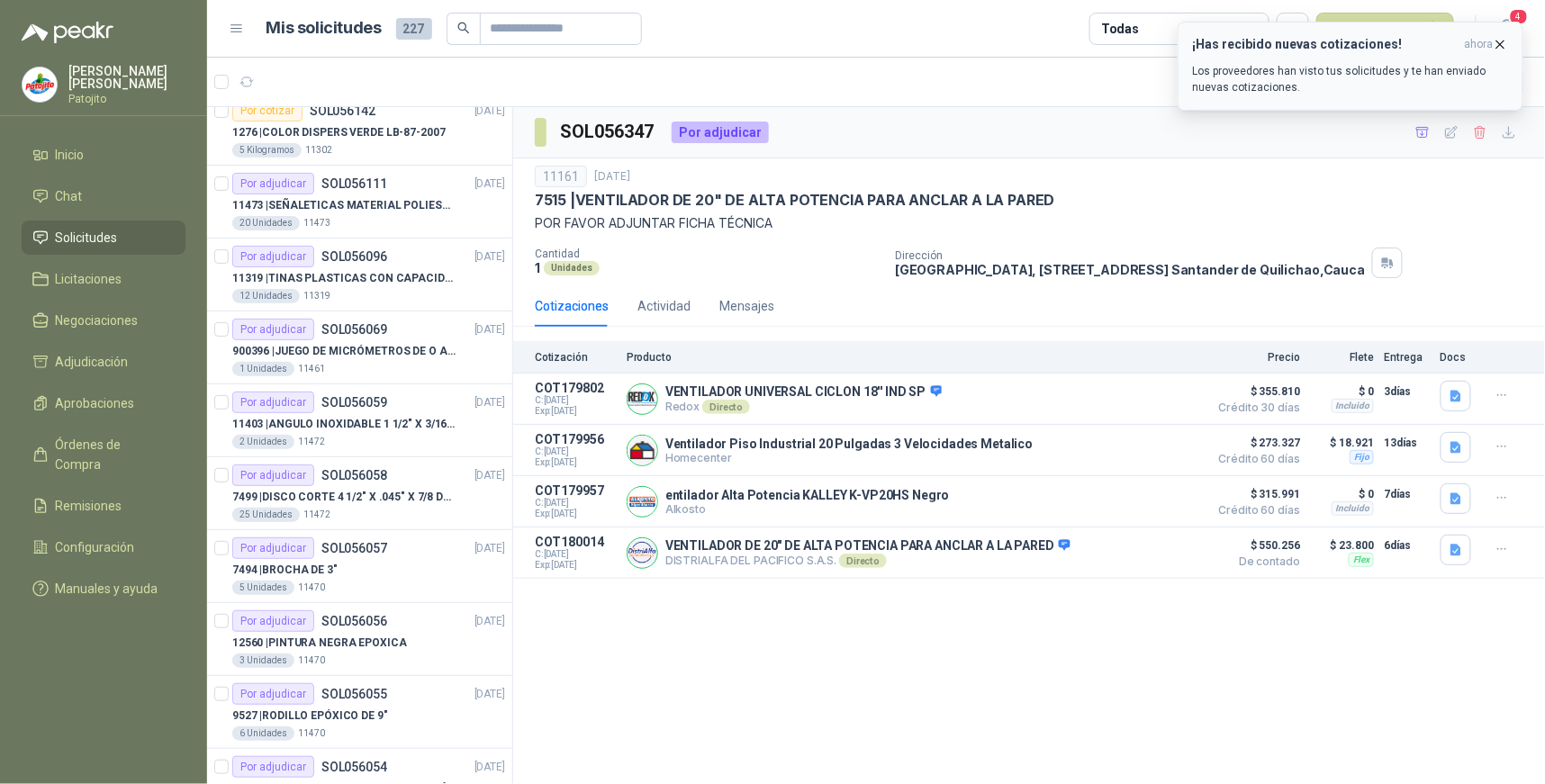
click at [1499, 44] on icon "button" at bounding box center [1501, 44] width 15 height 15
click at [1370, 57] on div "¡Has recibido nuevas cotizaciones! ahora Los proveedores han visto tus solicitu…" at bounding box center [1350, 66] width 315 height 59
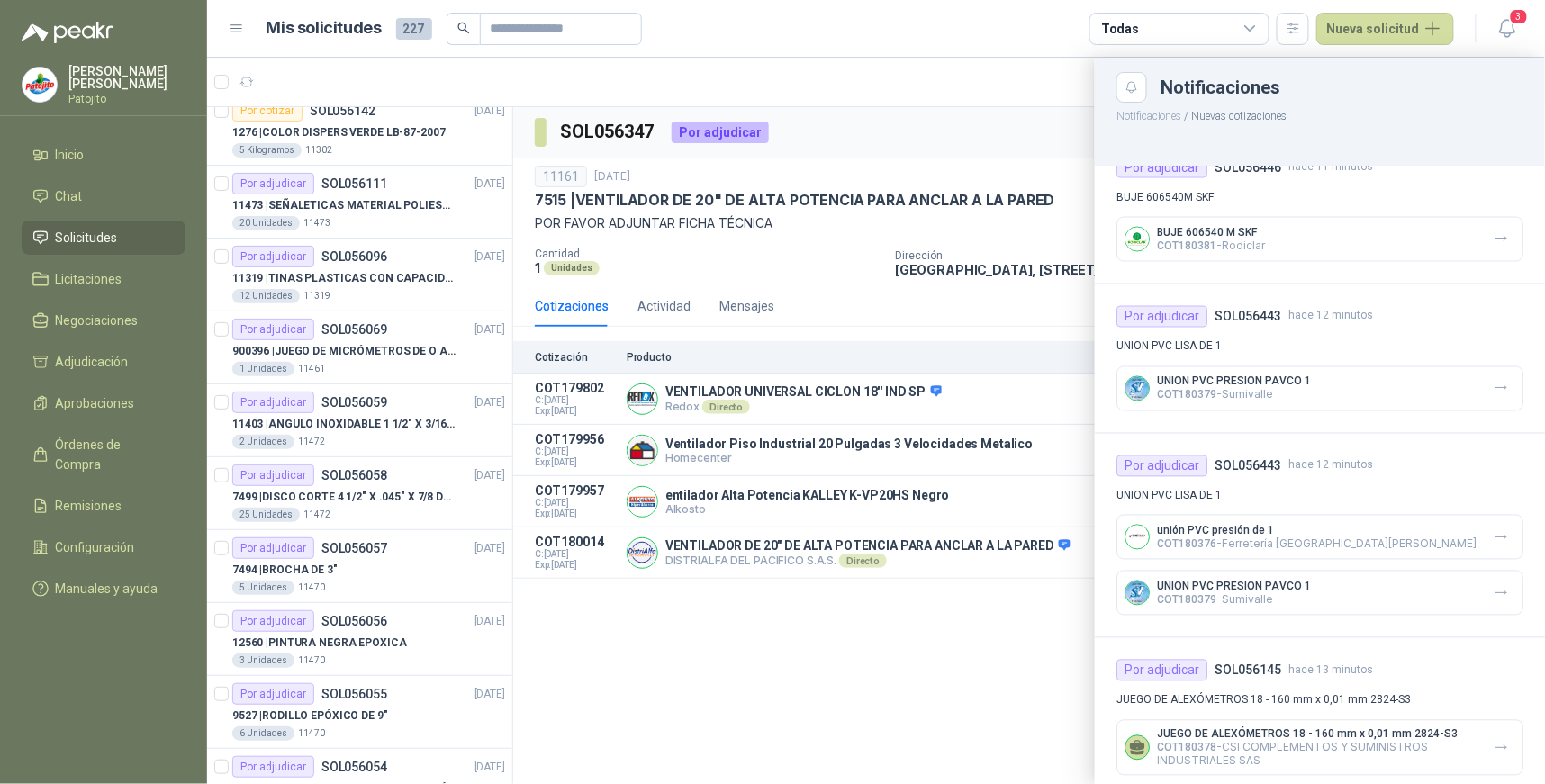
scroll to position [1054, 0]
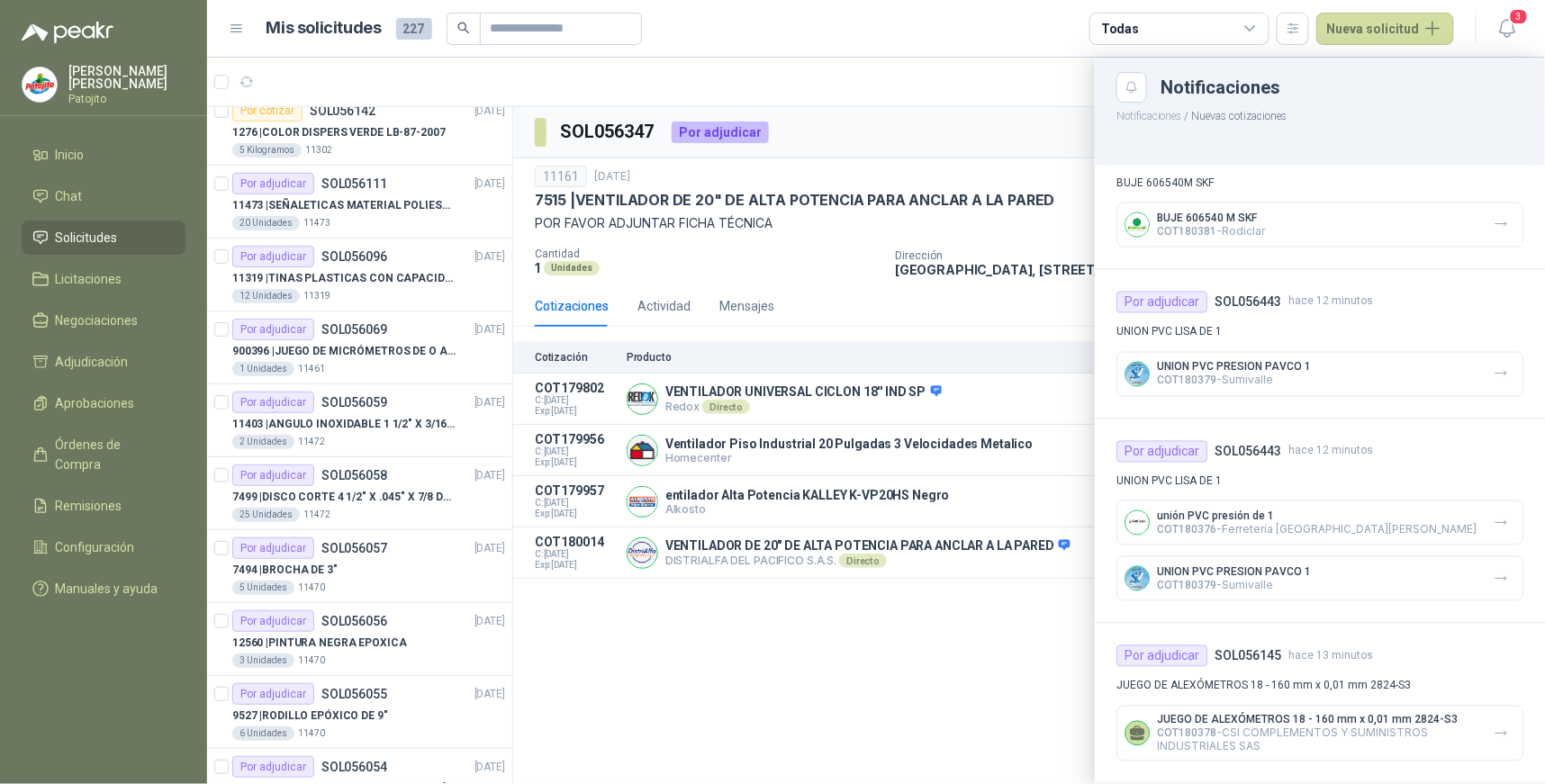
click at [993, 709] on div at bounding box center [876, 421] width 1338 height 726
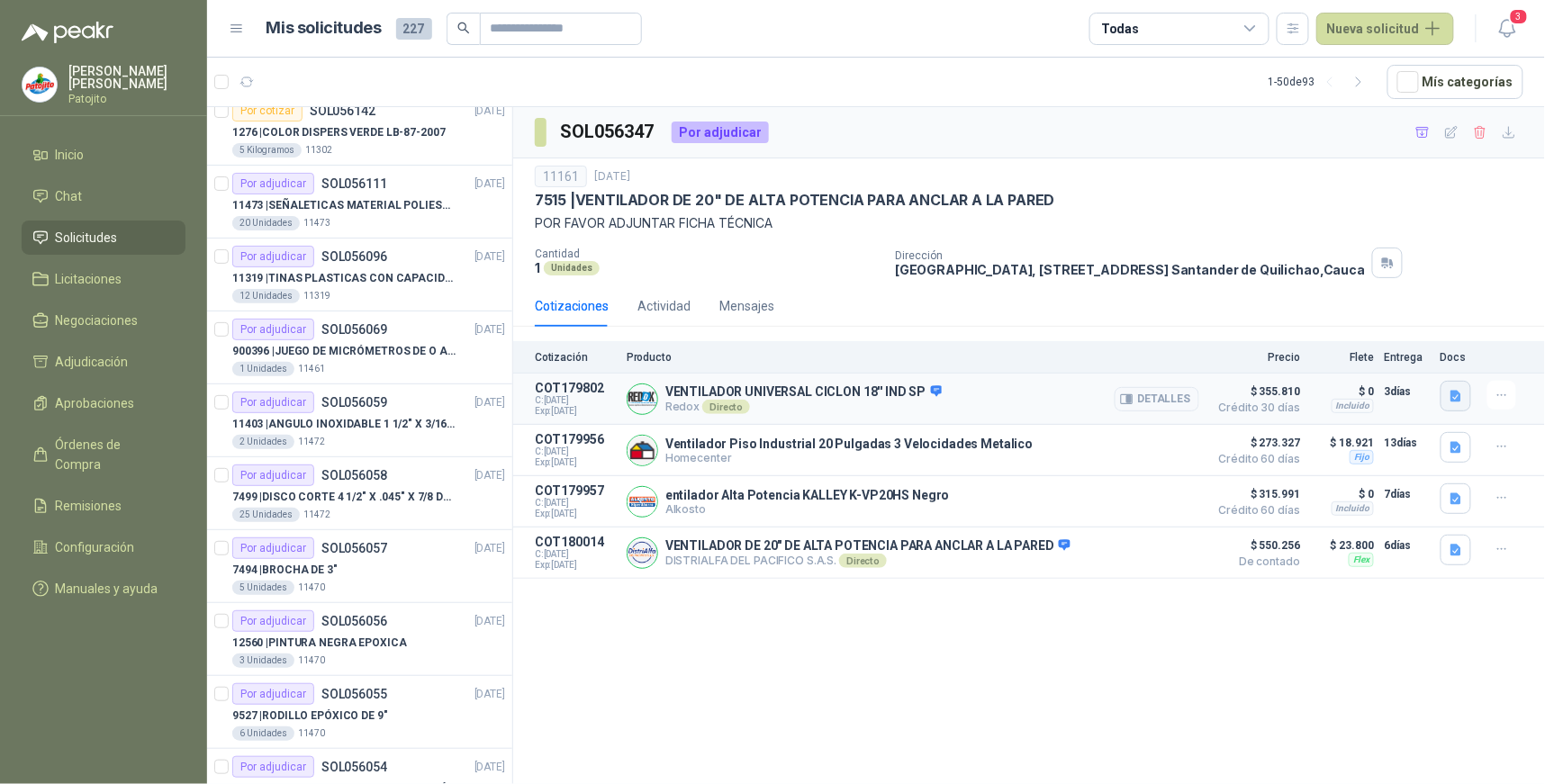
click at [1455, 398] on icon "button" at bounding box center [1455, 396] width 10 height 11
click at [1456, 453] on icon "button" at bounding box center [1455, 447] width 10 height 11
click at [1459, 499] on icon "button" at bounding box center [1456, 499] width 15 height 15
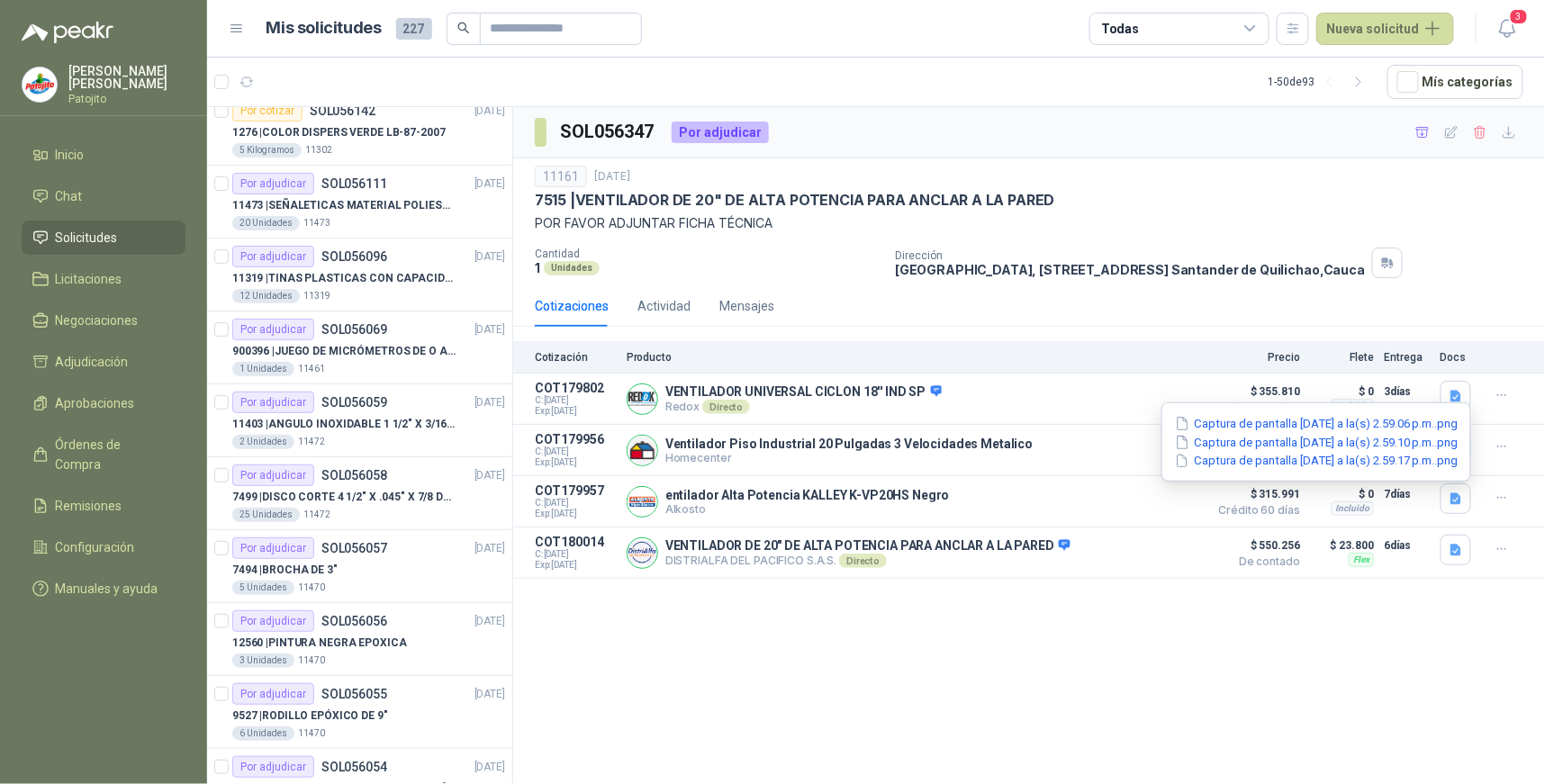
click at [1196, 627] on div "SOL056347 Por adjudicar 11161 17 sept, 2025 7515 | VENTILADOR DE 20" DE ALTA PO…" at bounding box center [1028, 448] width 1032 height 683
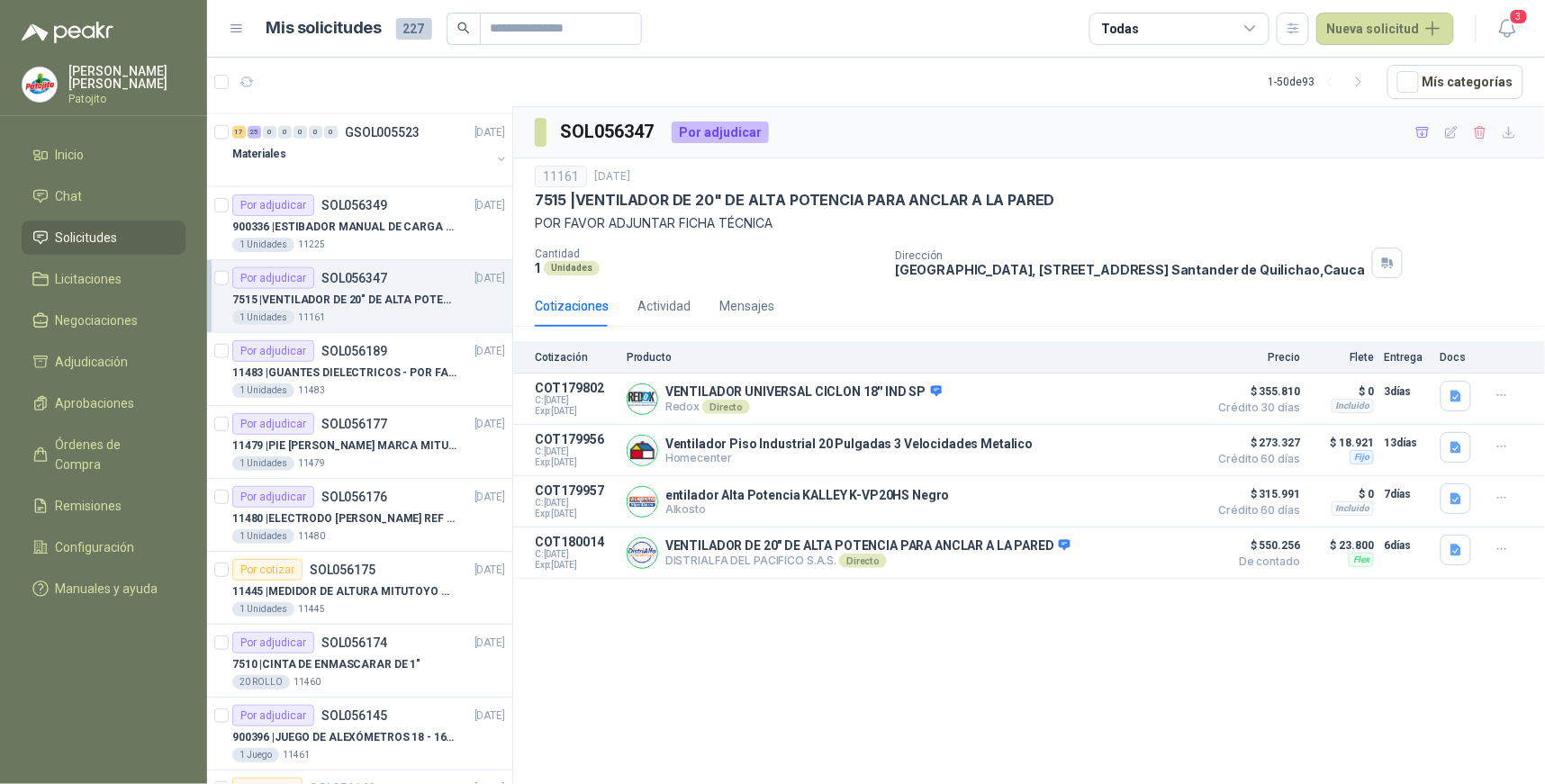
scroll to position [699, 0]
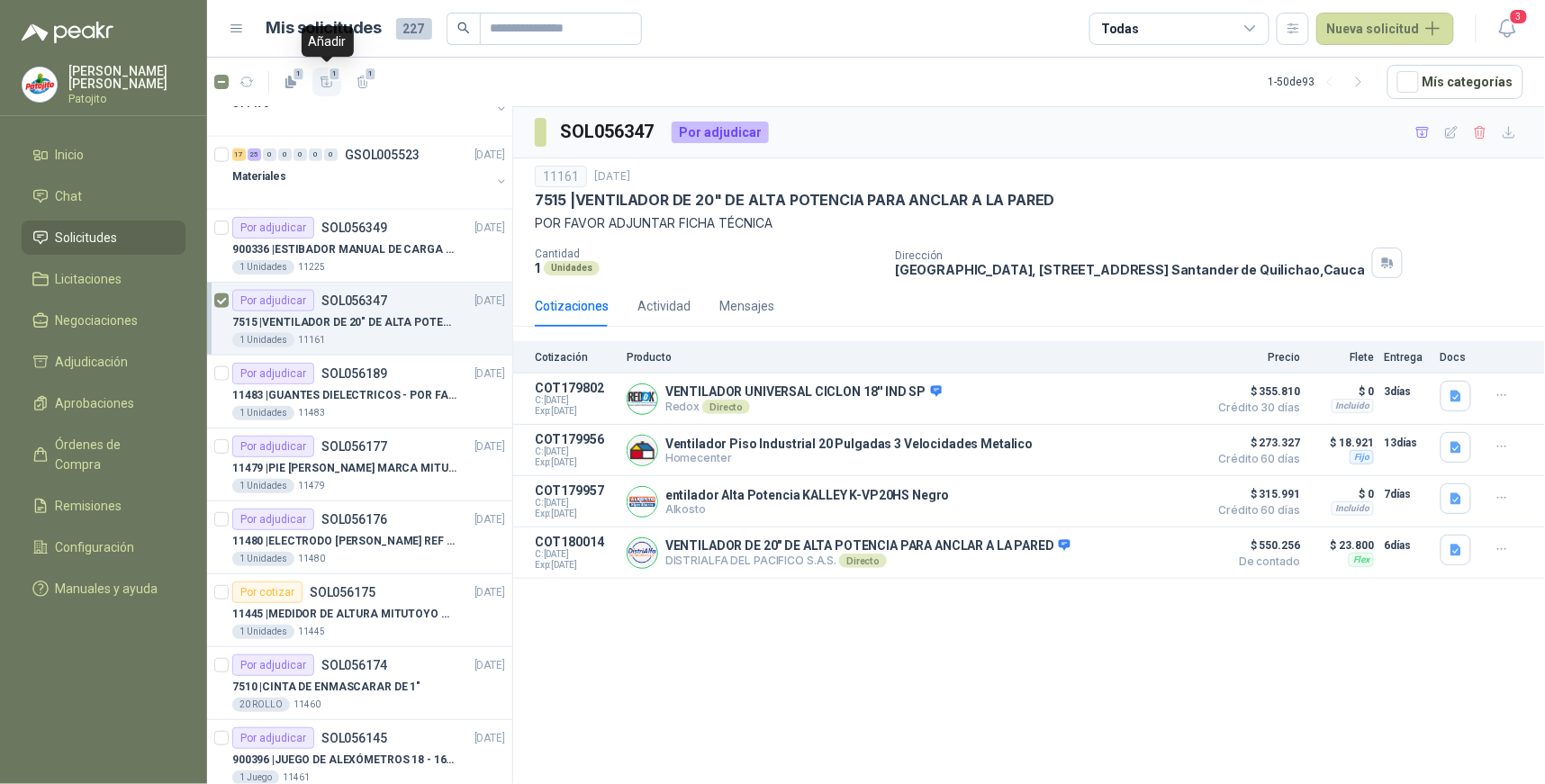
click at [331, 78] on span "1" at bounding box center [334, 73] width 12 height 14
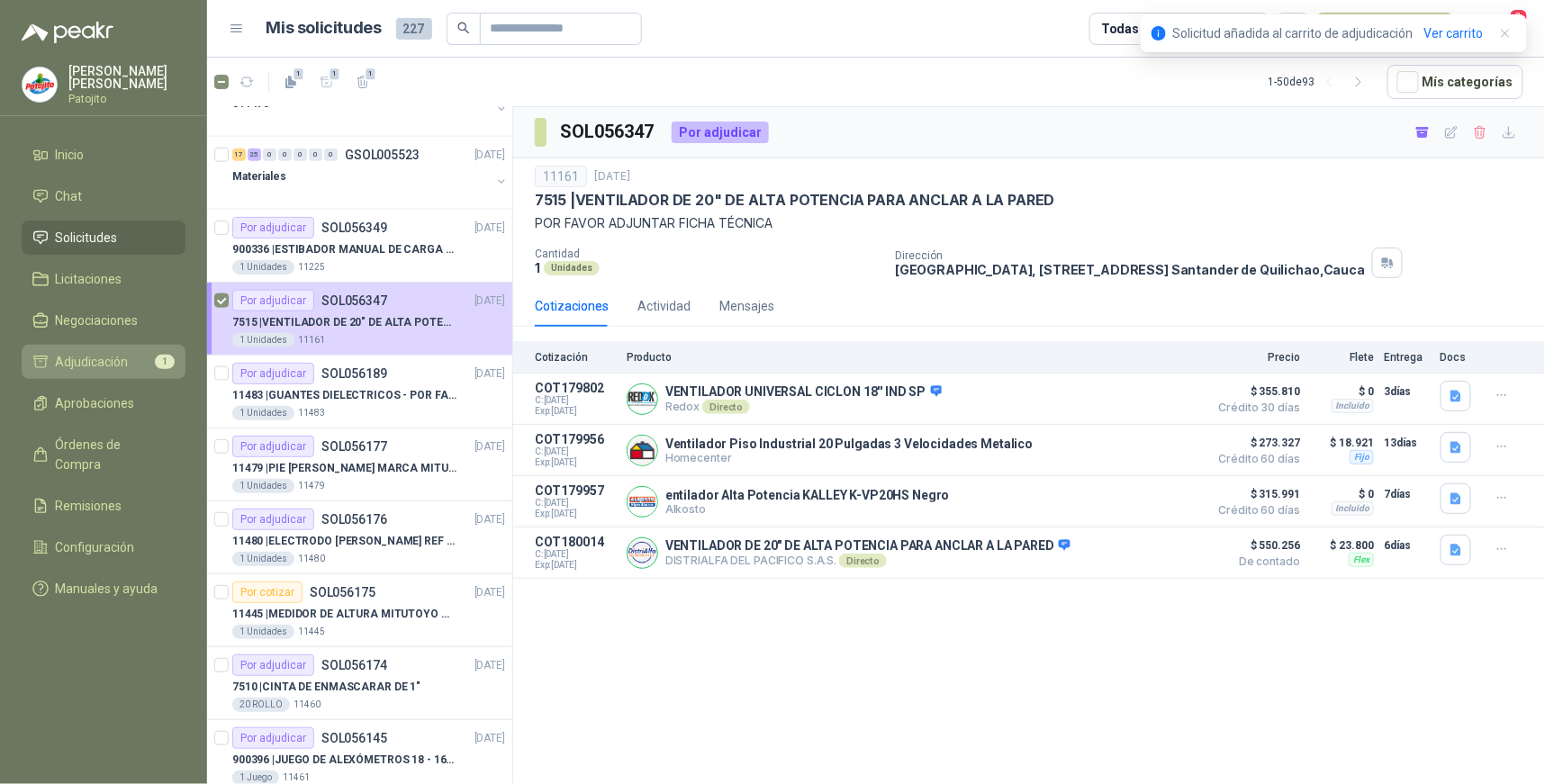
click at [140, 355] on li "Adjudicación 1" at bounding box center [103, 361] width 142 height 20
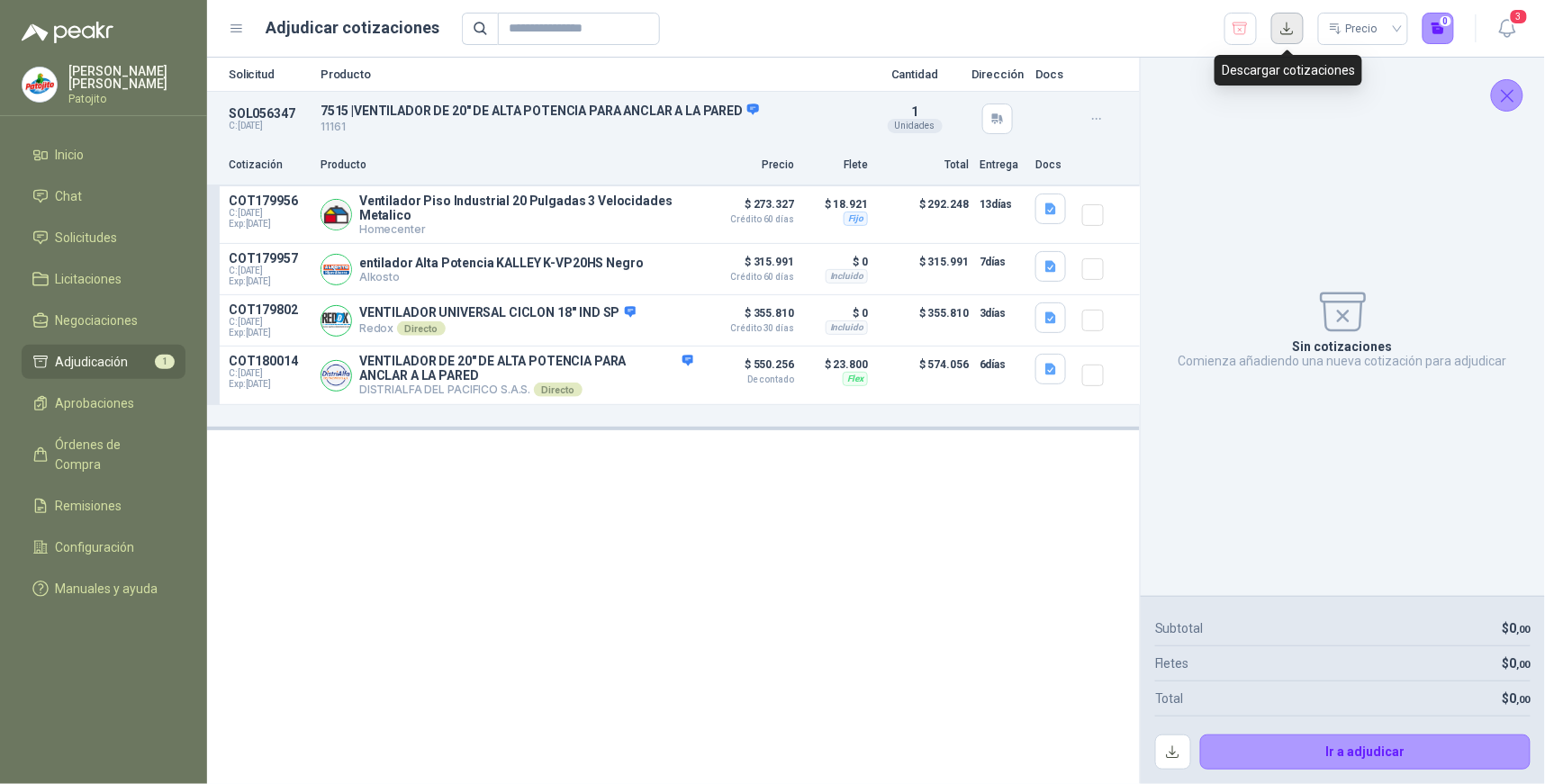
click at [1284, 38] on button "button" at bounding box center [1288, 28] width 32 height 32
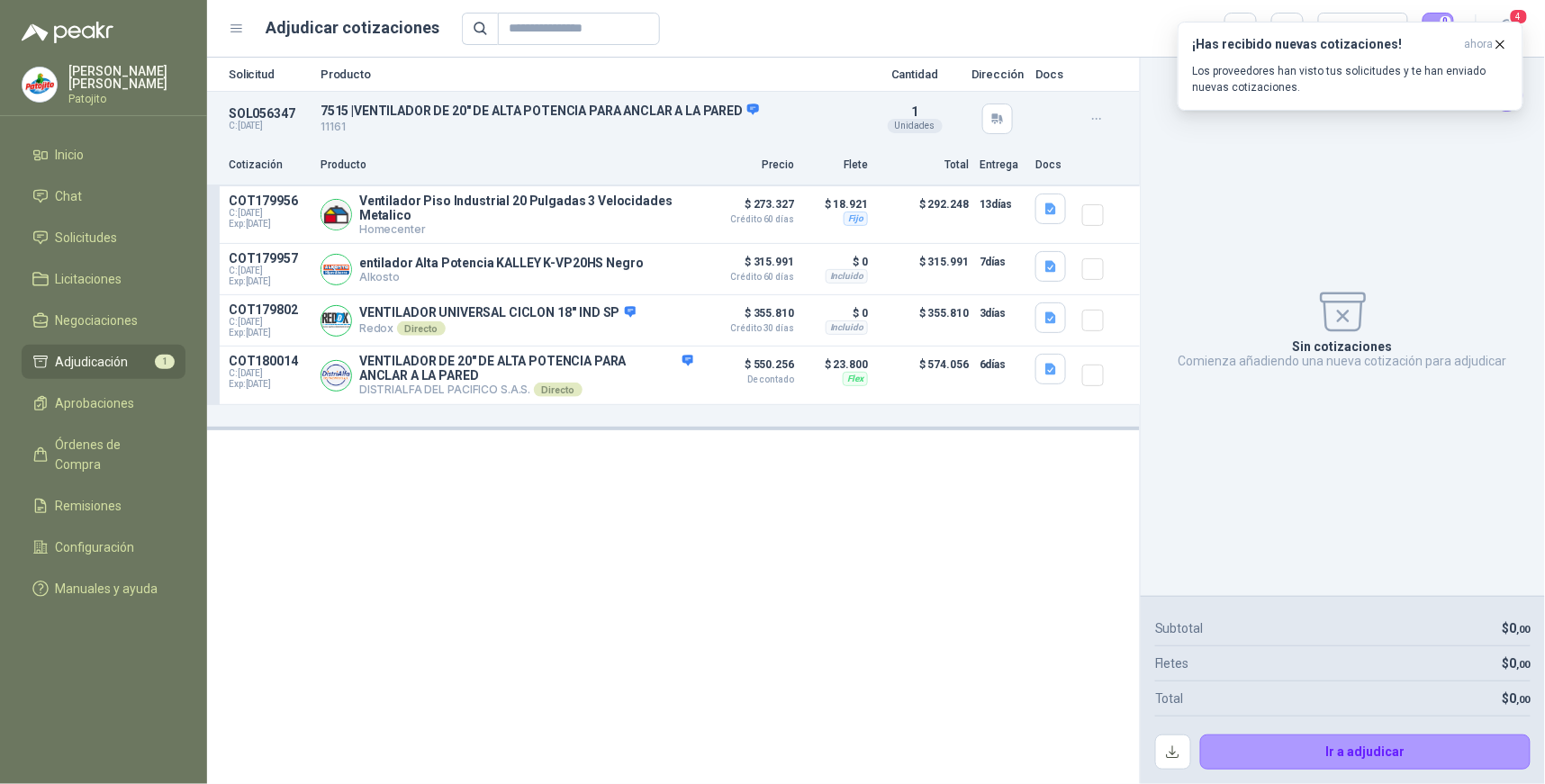
click at [1206, 256] on div "Sin cotizaciones Comienza añadiendo una nueva cotización para adjudicar" at bounding box center [1343, 326] width 376 height 510
click at [1362, 59] on div "¡Has recibido nuevas cotizaciones! ahora Los proveedores han visto tus solicitu…" at bounding box center [1350, 66] width 315 height 59
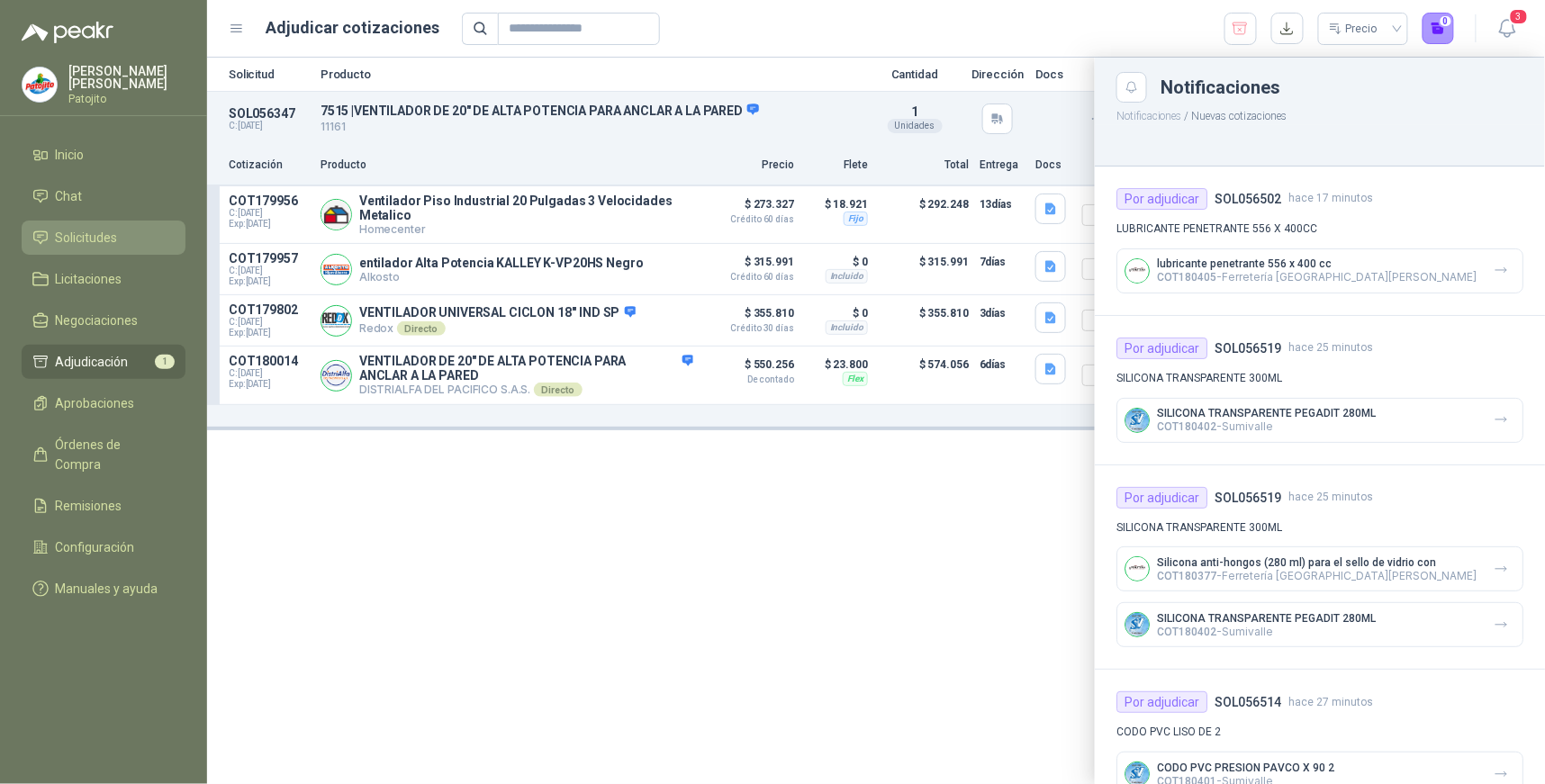
click at [86, 235] on span "Solicitudes" at bounding box center [87, 237] width 62 height 20
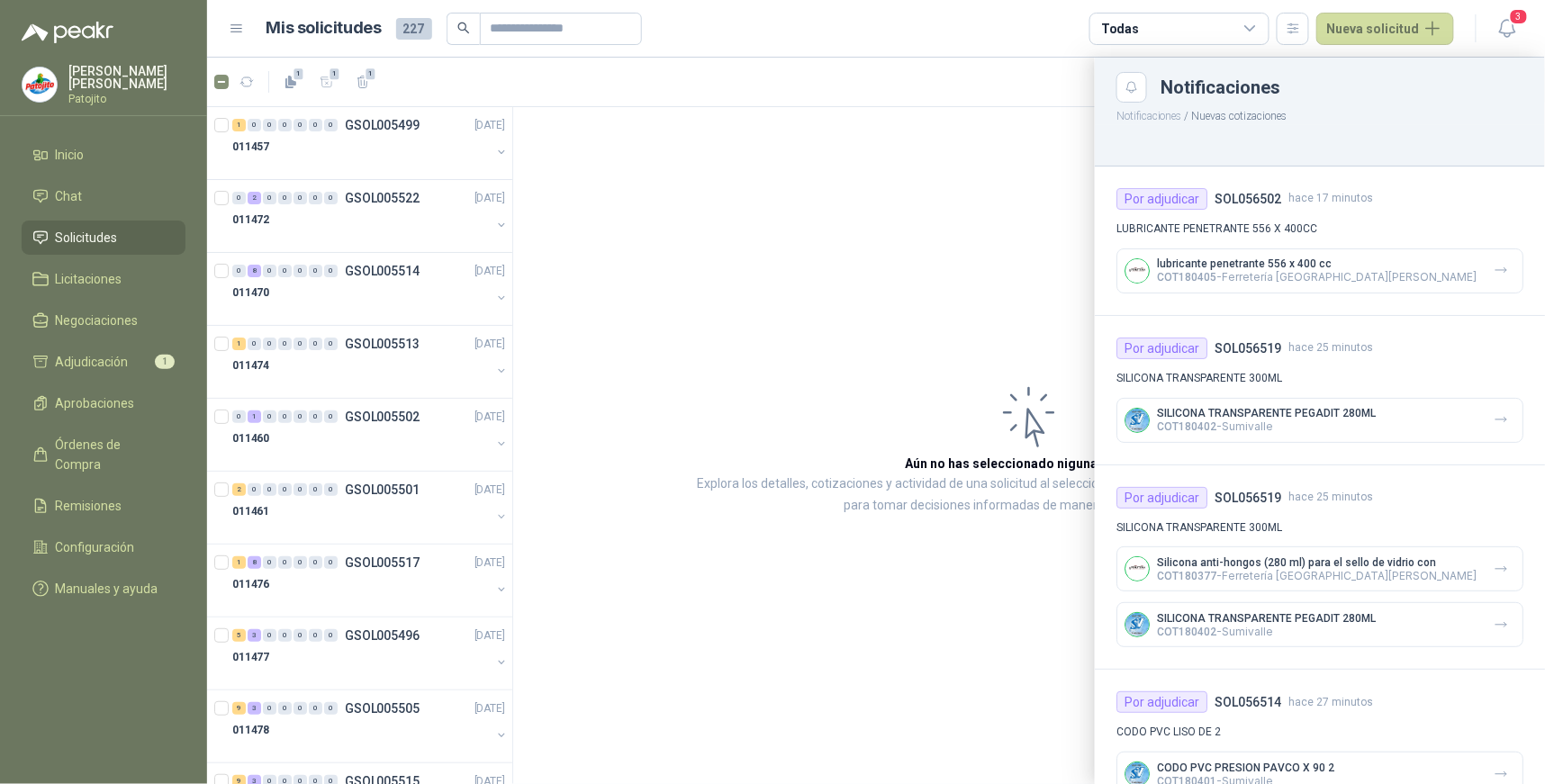
click at [873, 274] on div at bounding box center [876, 421] width 1338 height 726
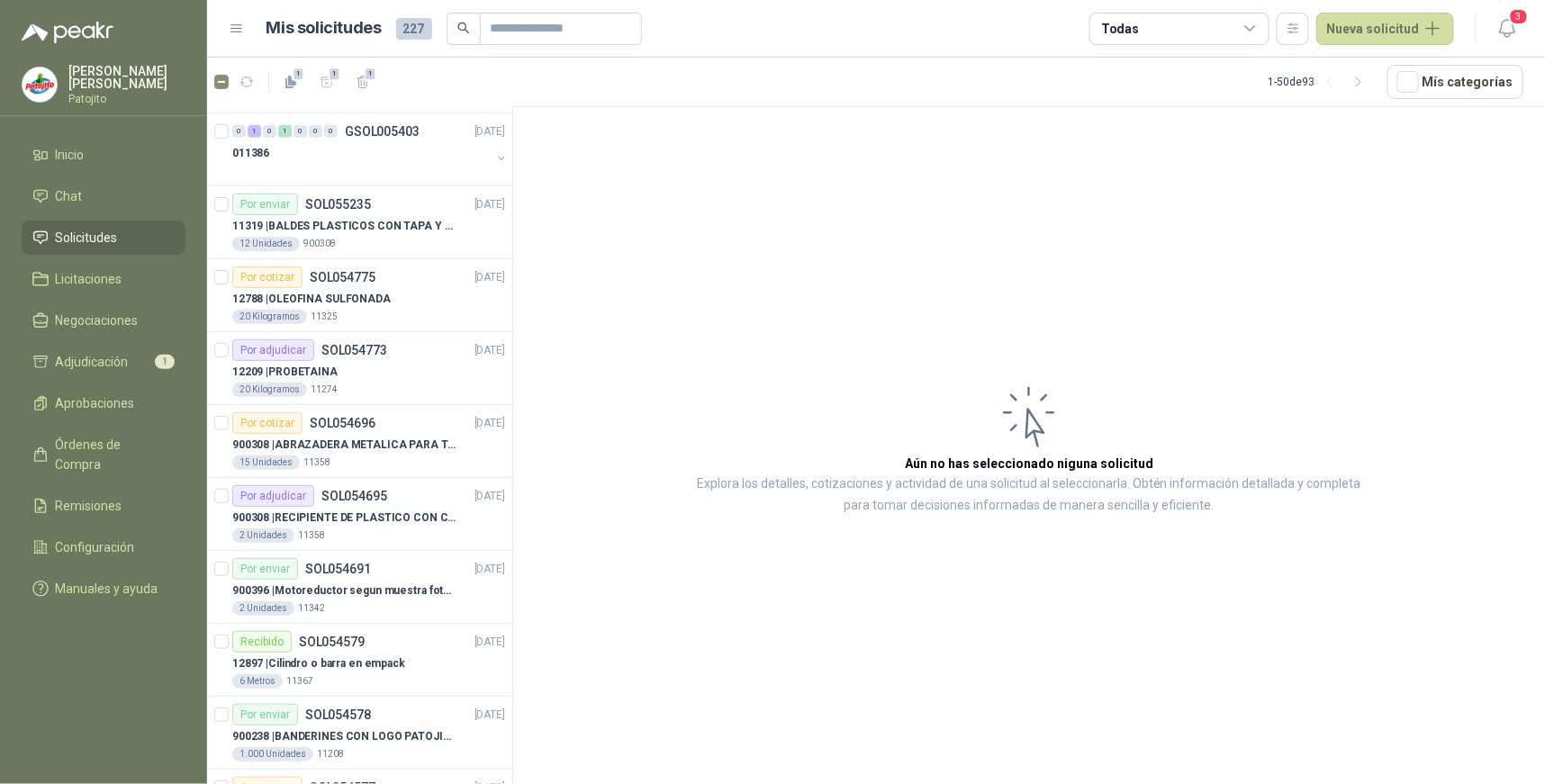
scroll to position [2988, 0]
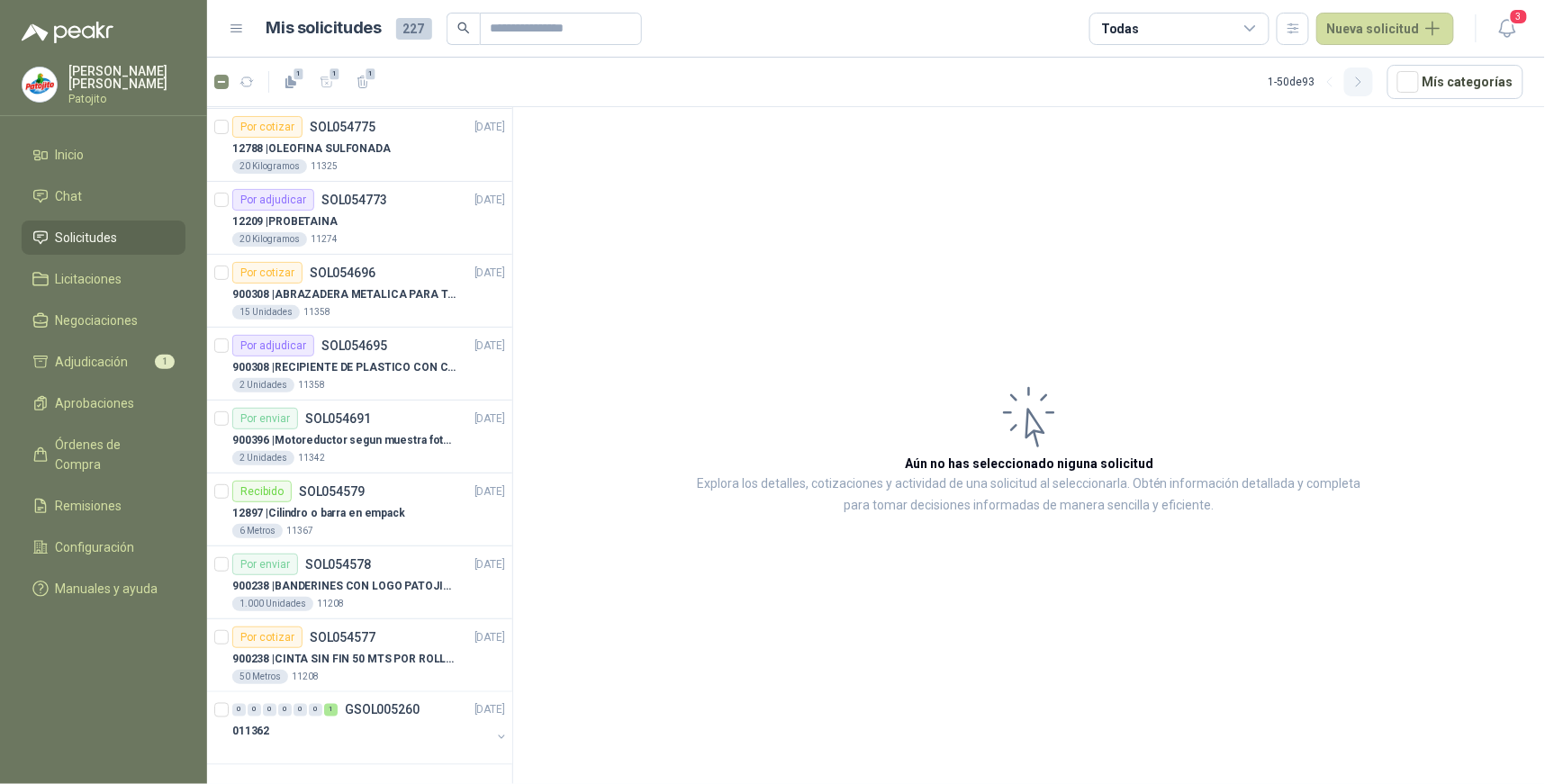
click at [1358, 84] on icon "button" at bounding box center [1359, 82] width 15 height 15
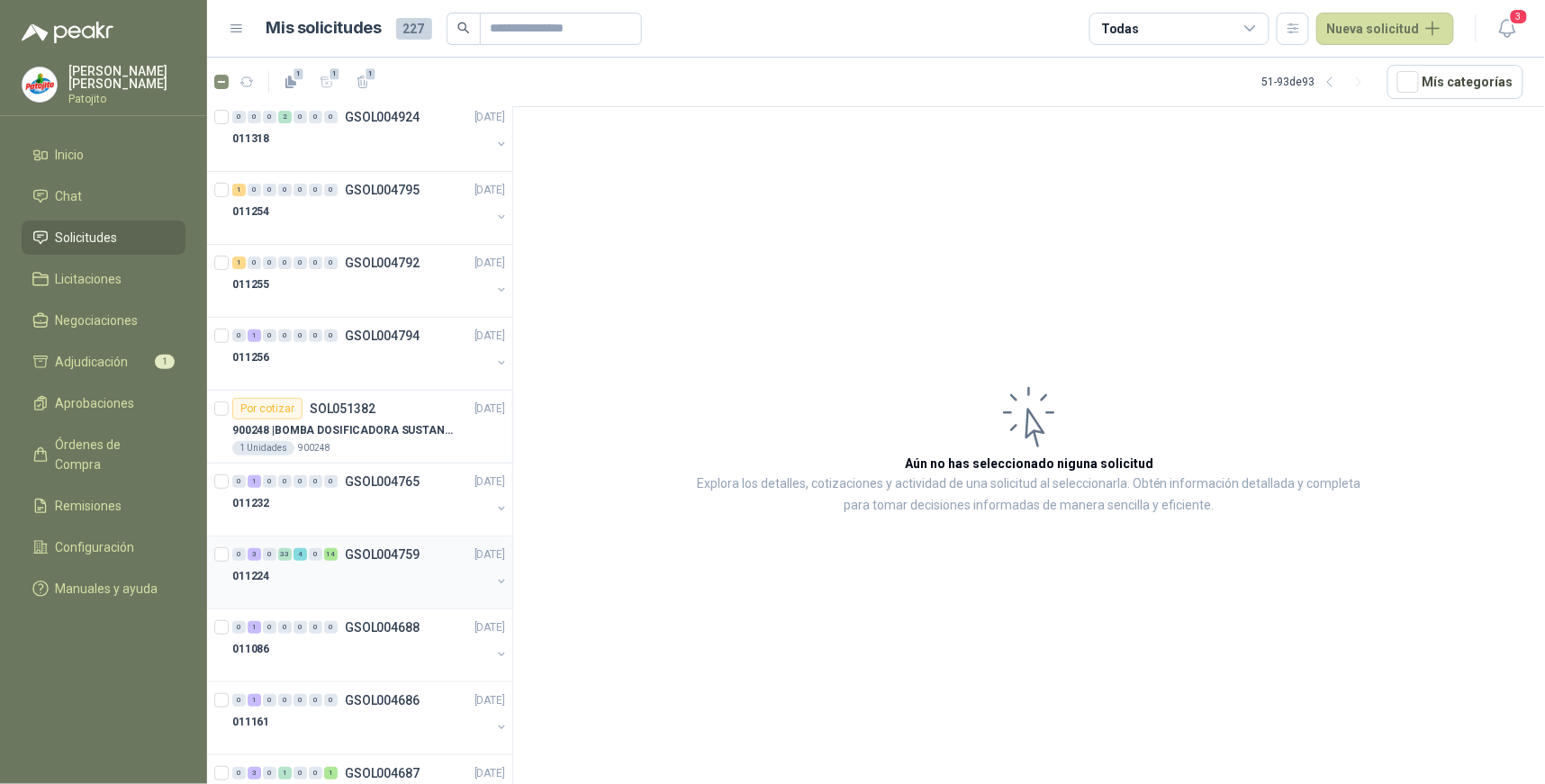
scroll to position [2378, 0]
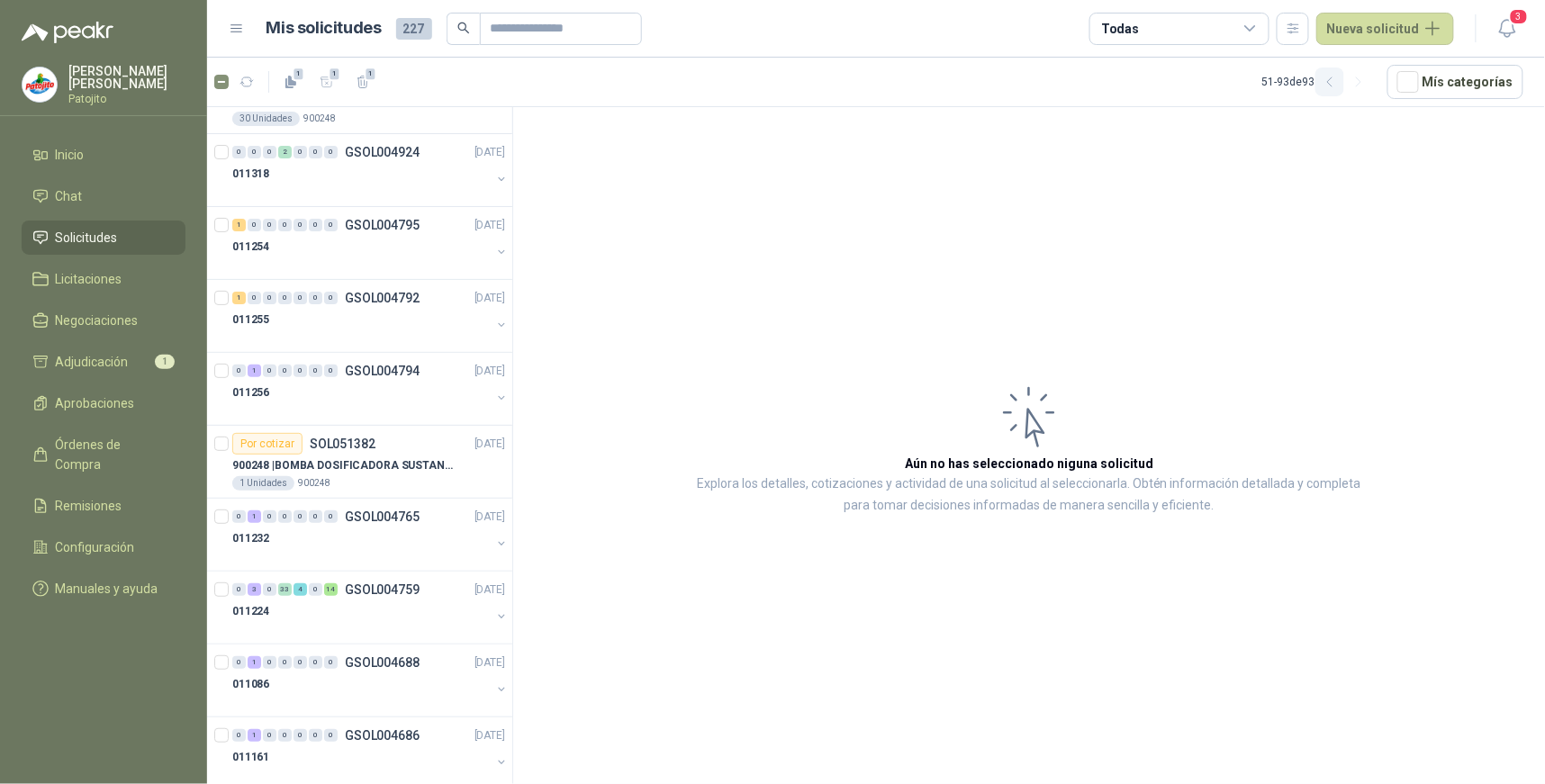
click at [1334, 83] on icon "button" at bounding box center [1330, 82] width 15 height 15
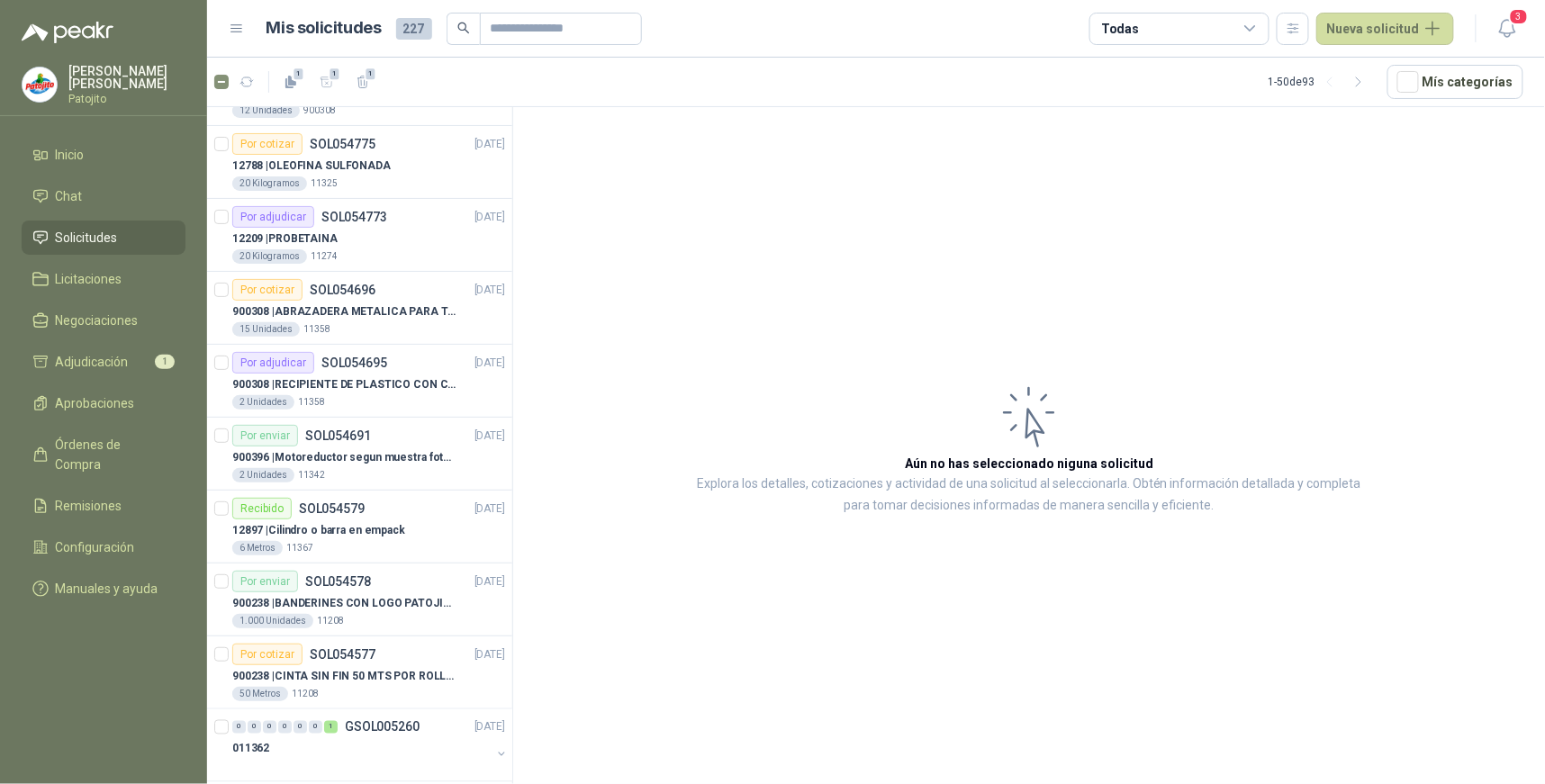
scroll to position [2988, 0]
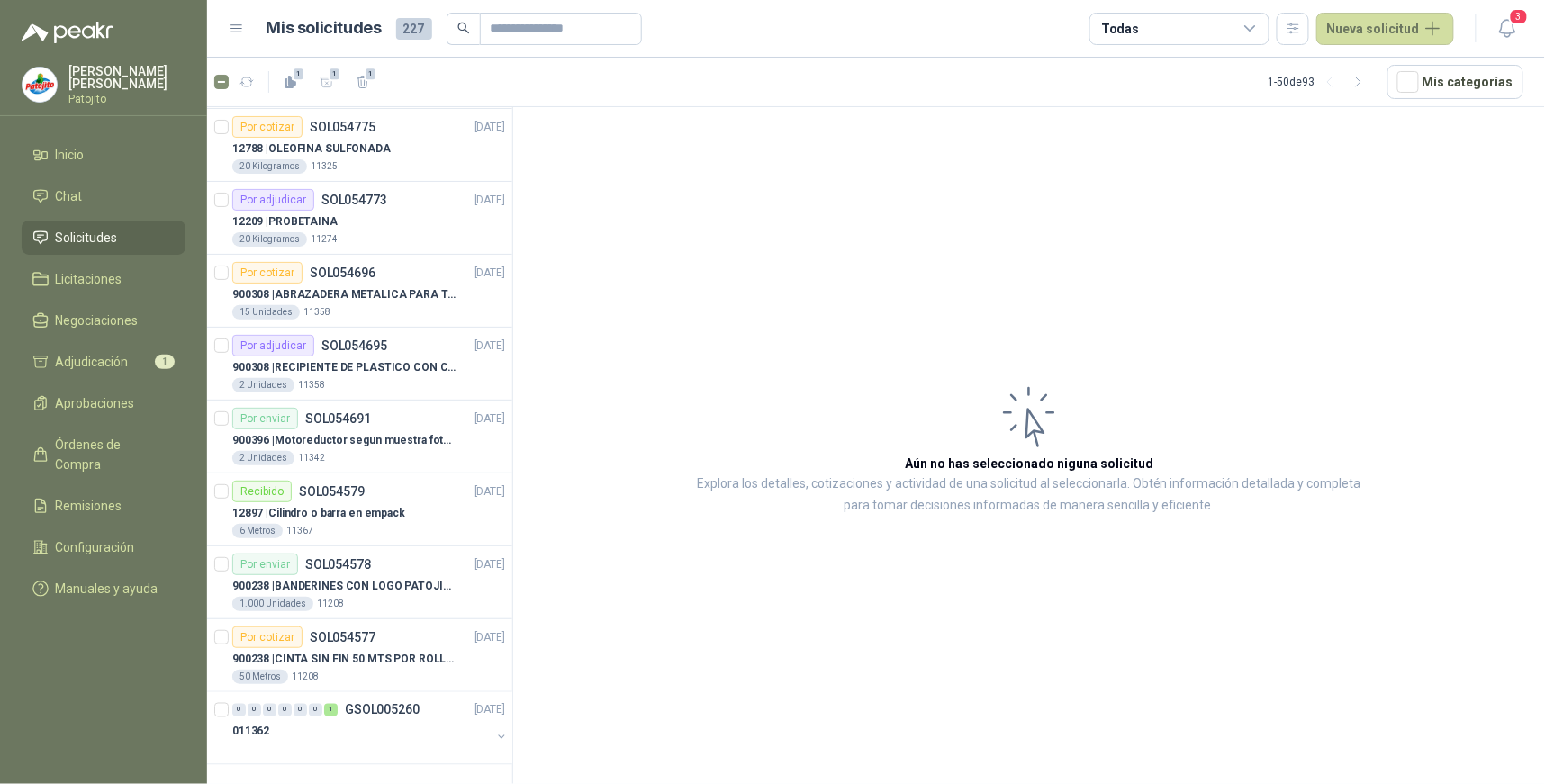
click at [1266, 26] on div "Todas" at bounding box center [1179, 28] width 180 height 32
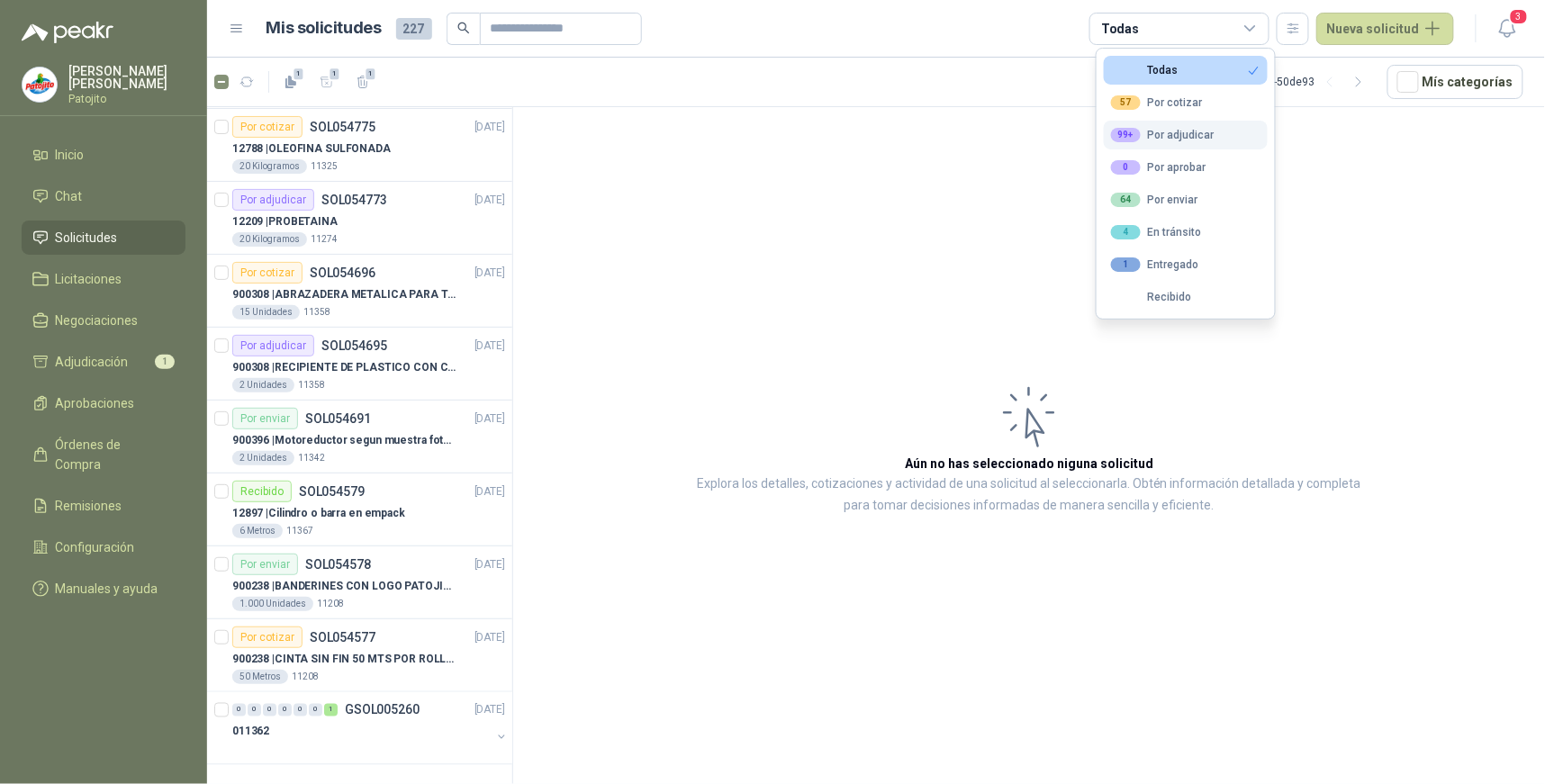
click at [1199, 124] on button "99+ Por adjudicar" at bounding box center [1185, 135] width 164 height 28
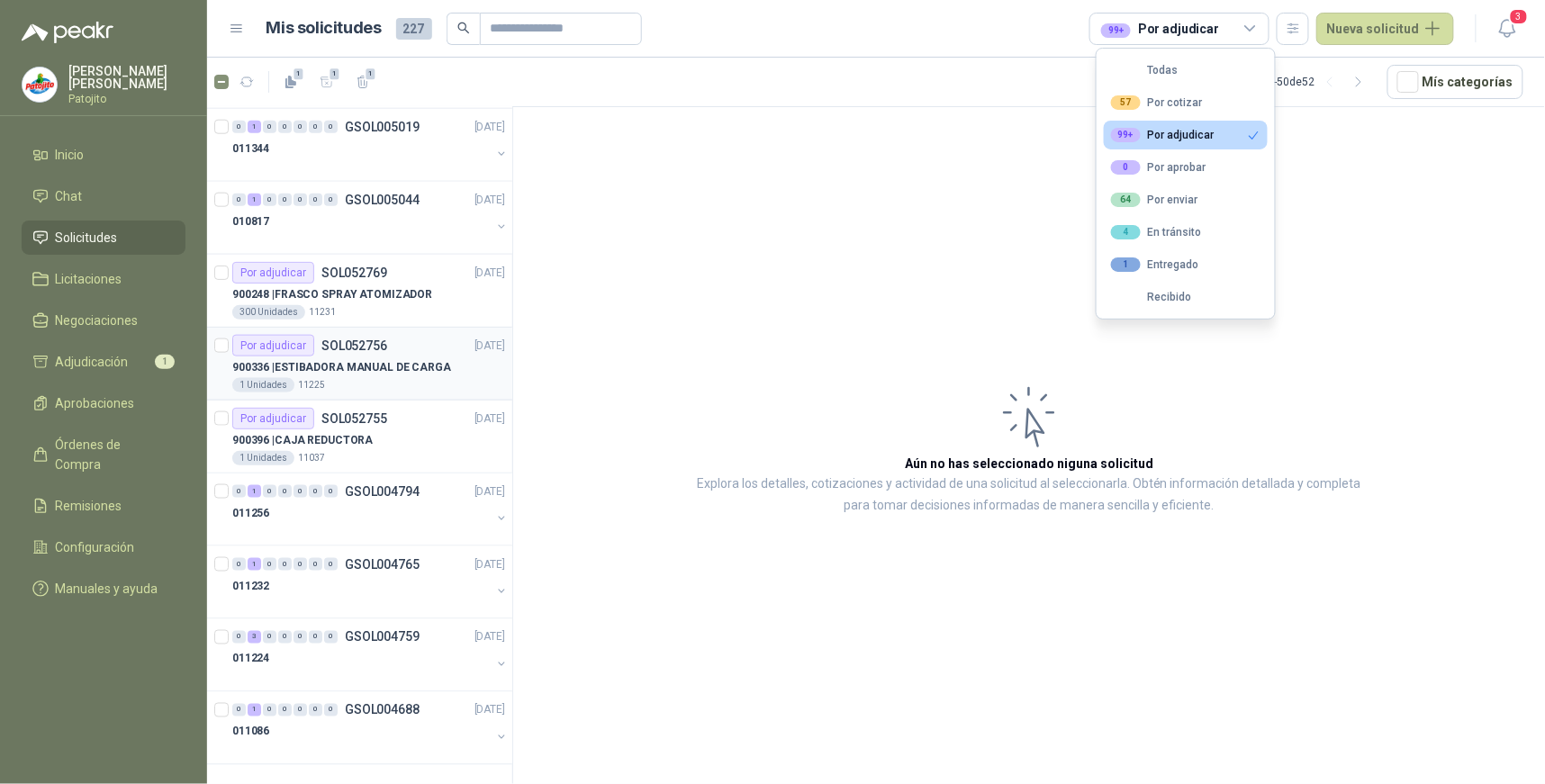
click at [347, 375] on p "900336 | ESTIBADORA MANUAL DE CARGA" at bounding box center [342, 368] width 219 height 17
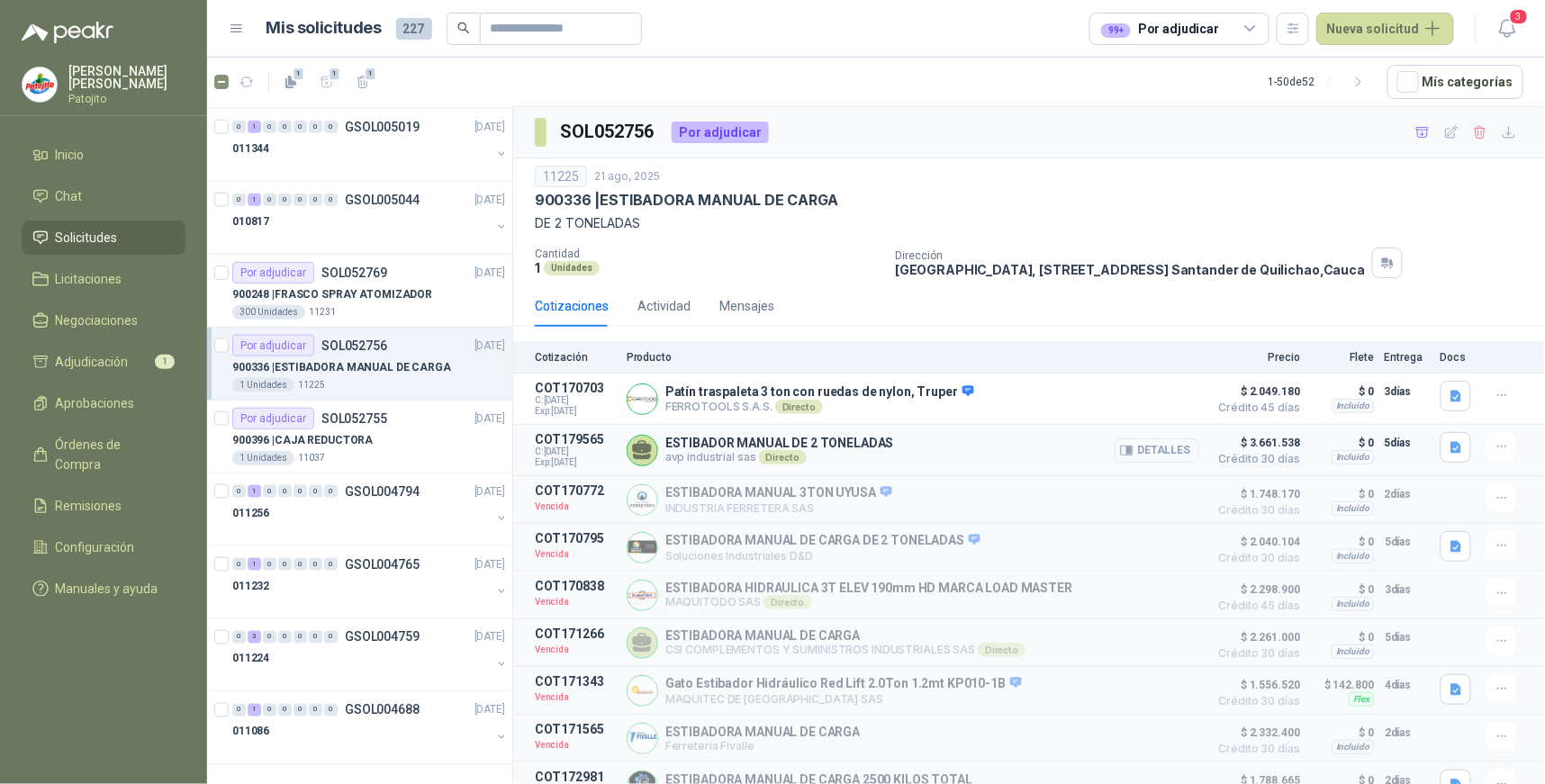
click at [1122, 453] on icon "button" at bounding box center [1127, 450] width 11 height 9
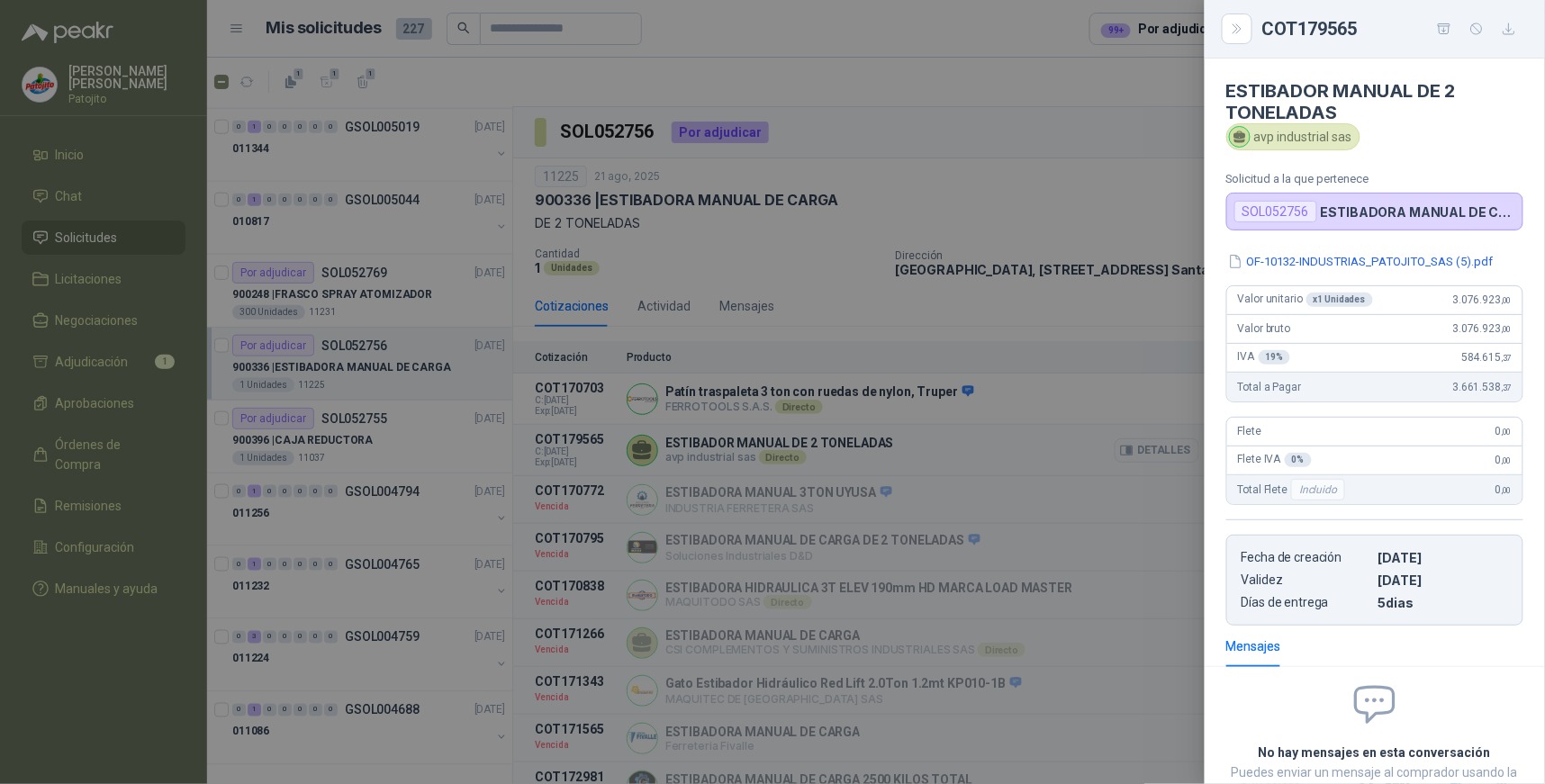
scroll to position [131, 0]
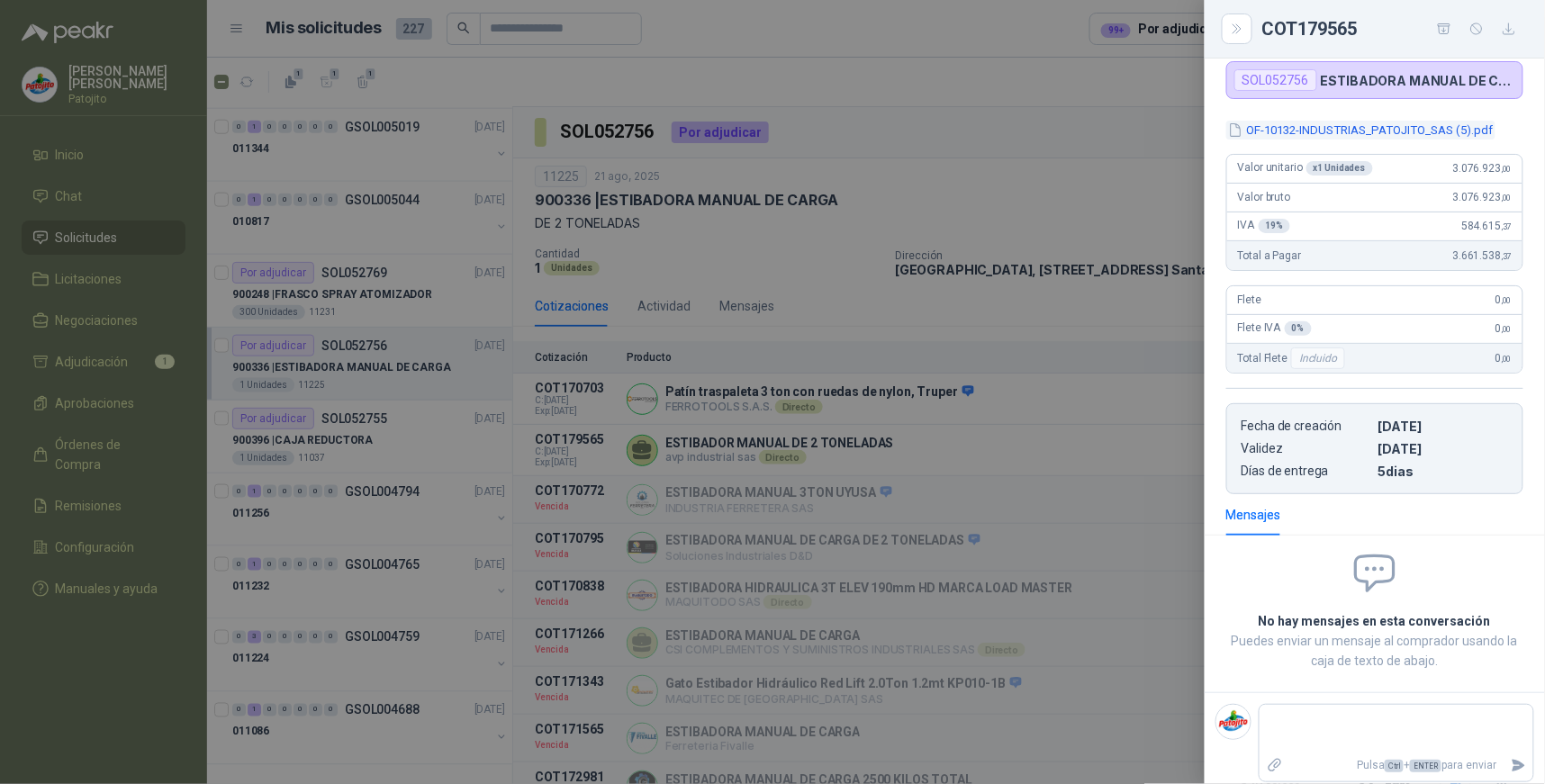
click at [1330, 130] on button "OF-10132-INDUSTRIAS_PATOJITO_SAS (5).pdf" at bounding box center [1361, 131] width 270 height 19
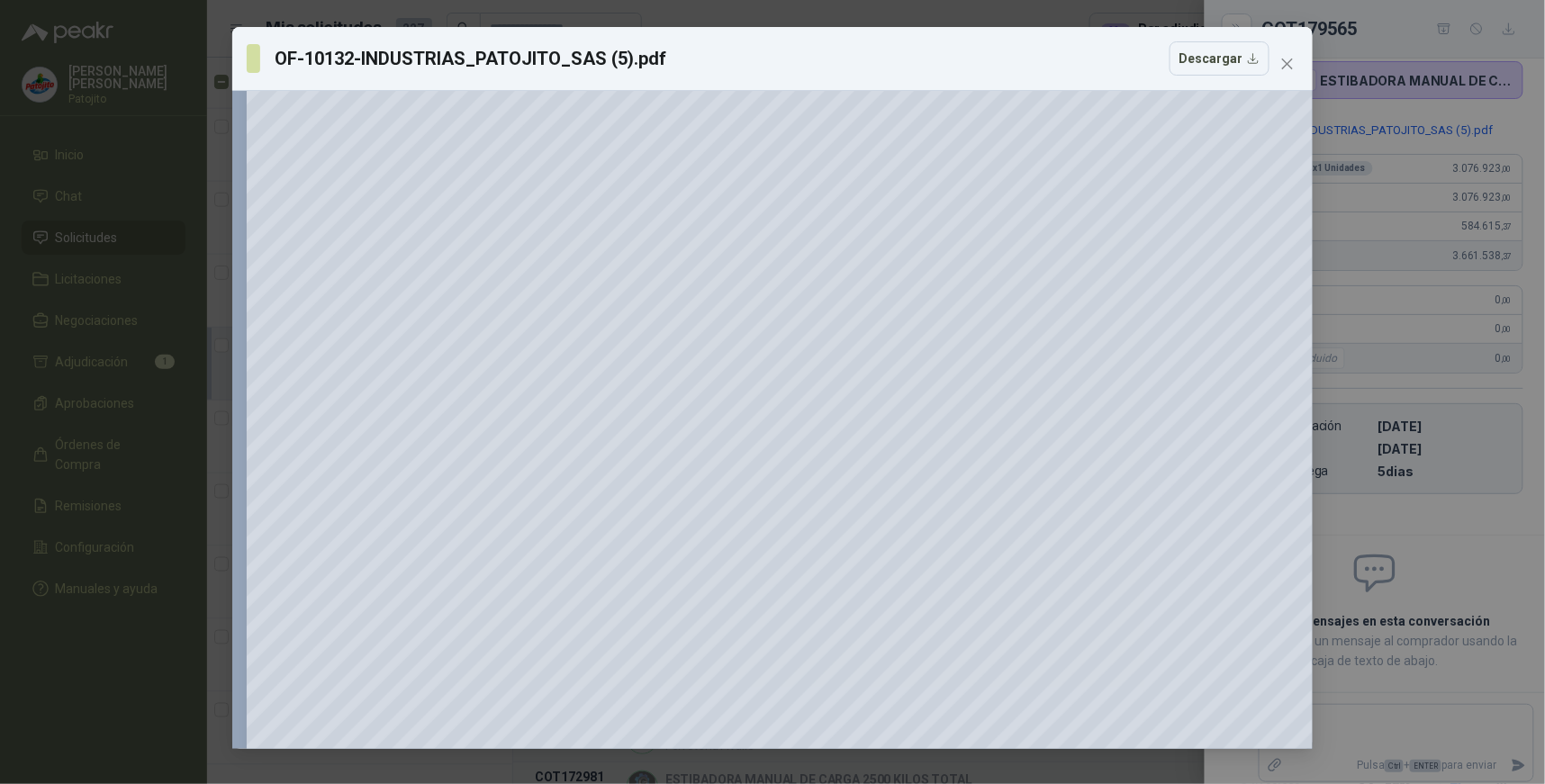
scroll to position [400, 0]
click at [1275, 57] on span "Close" at bounding box center [1288, 63] width 28 height 14
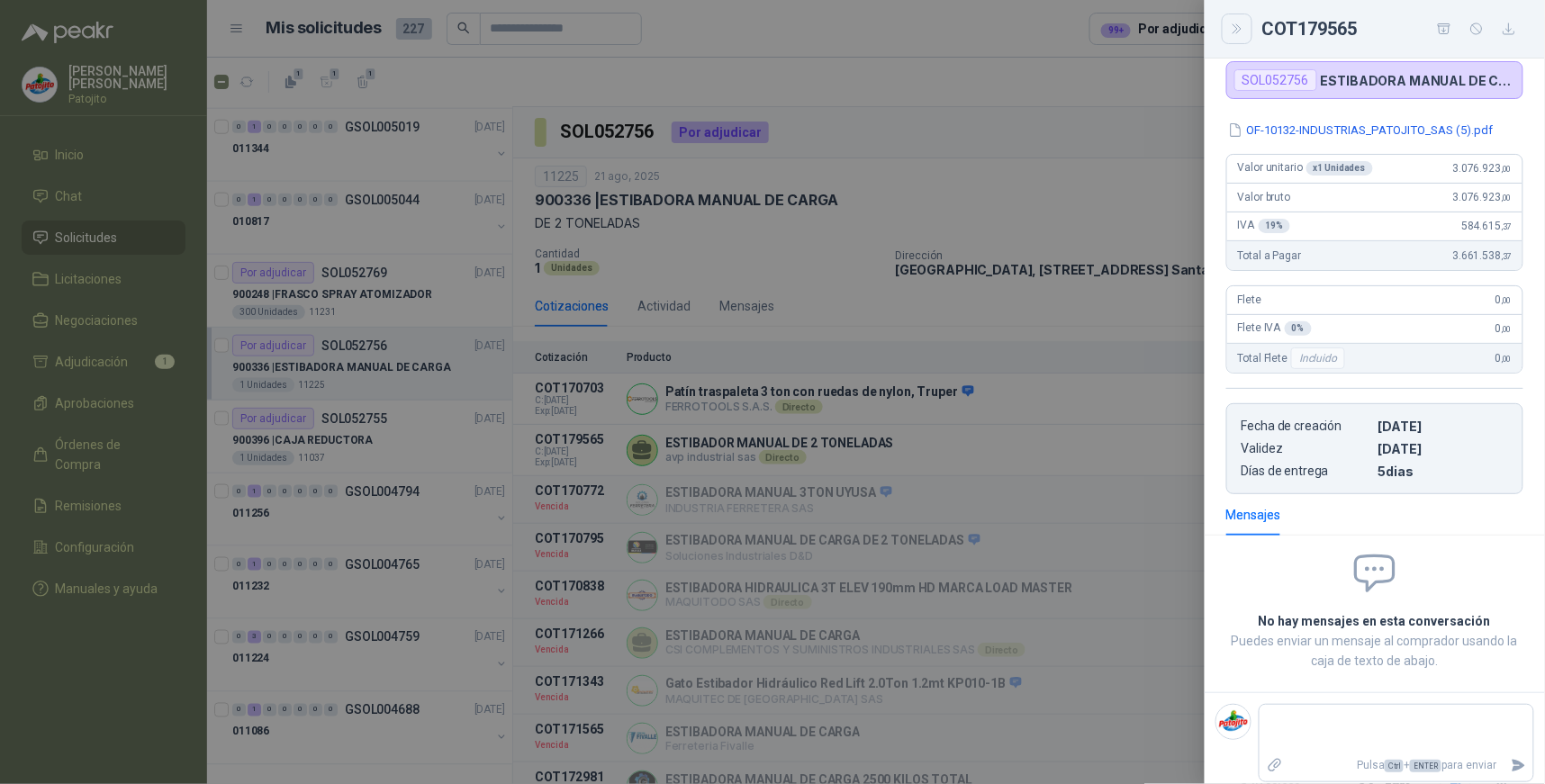
click at [1242, 31] on icon "Close" at bounding box center [1238, 29] width 15 height 15
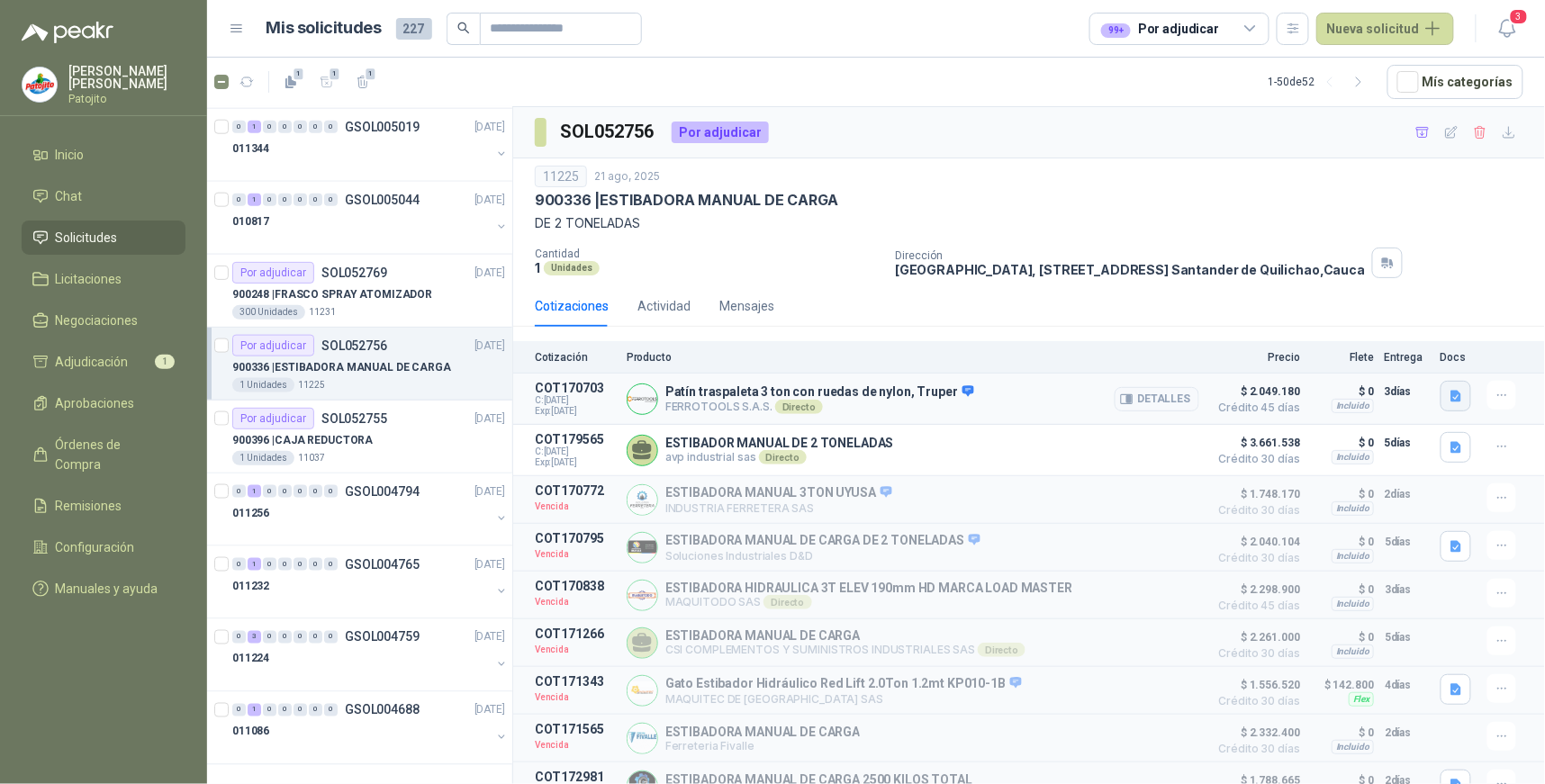
click at [1450, 400] on icon "button" at bounding box center [1455, 396] width 10 height 11
click at [1343, 356] on button "Ficha Técnica - 15083.pdf" at bounding box center [1368, 357] width 156 height 19
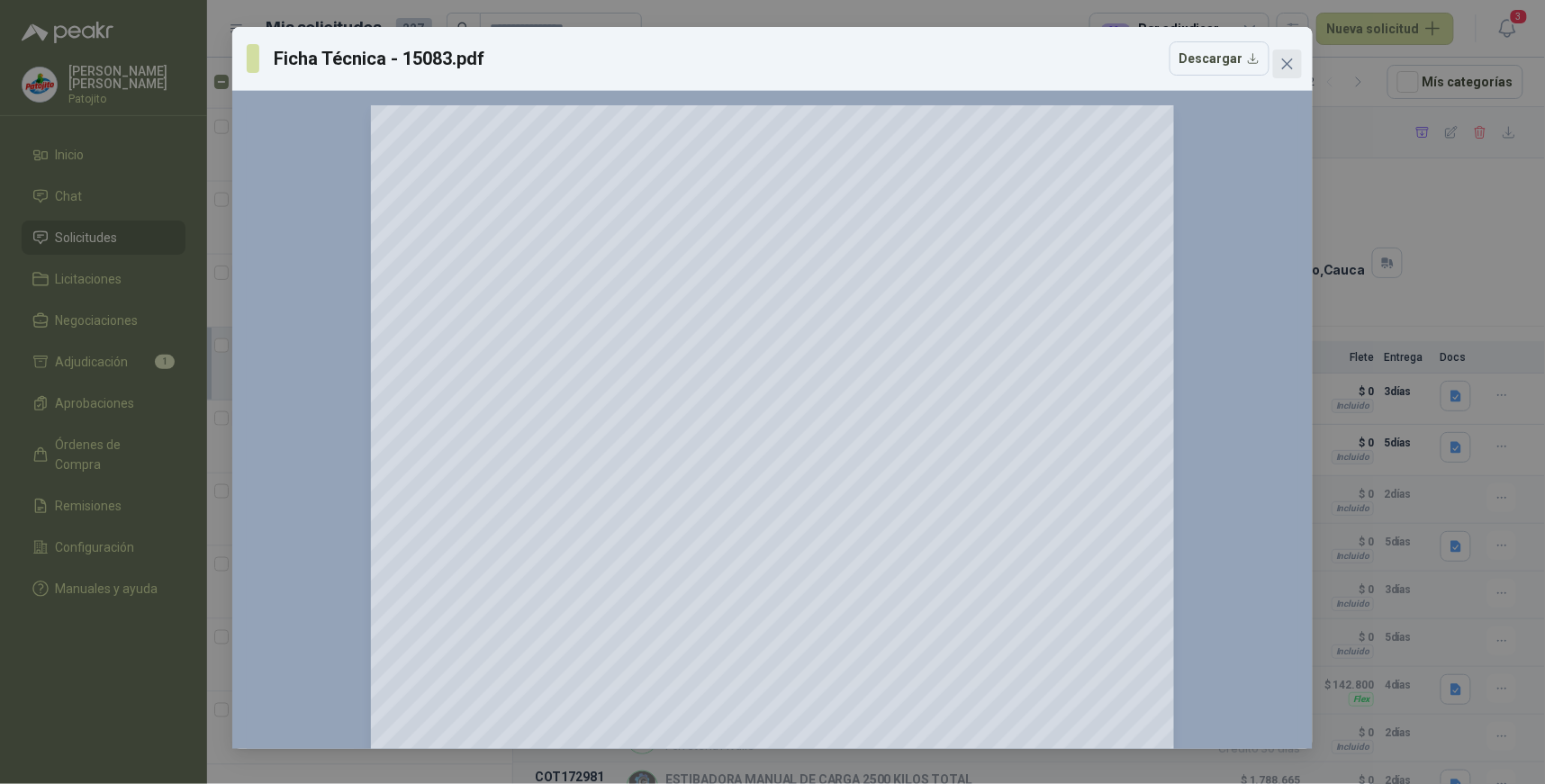
click at [1297, 63] on span "Close" at bounding box center [1288, 63] width 28 height 14
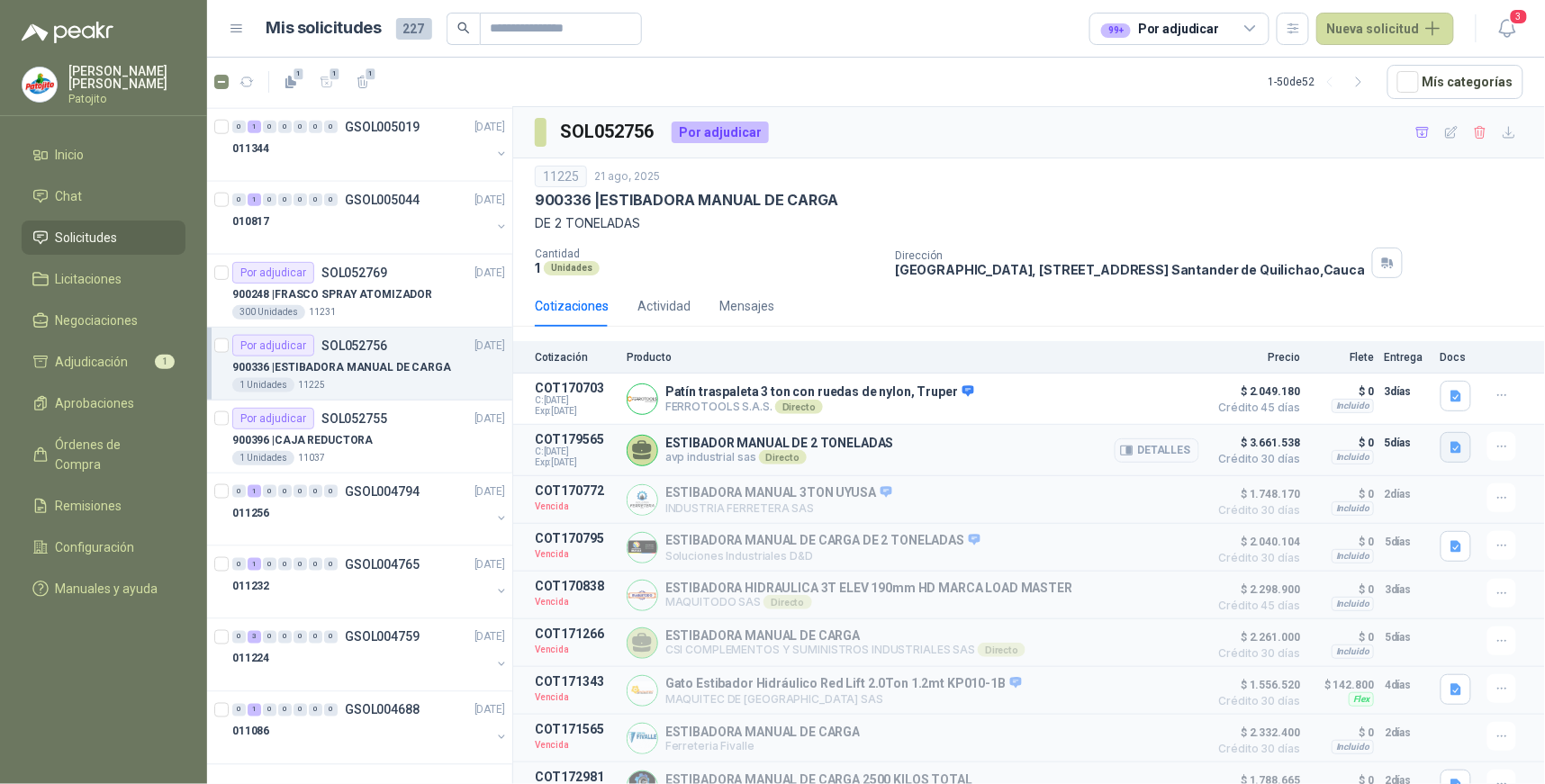
click at [1450, 448] on icon "button" at bounding box center [1455, 447] width 10 height 11
click at [1229, 405] on button "OF-10132-INDUSTRIAS_PATOJITO_SAS (5).pdf" at bounding box center [1311, 409] width 270 height 19
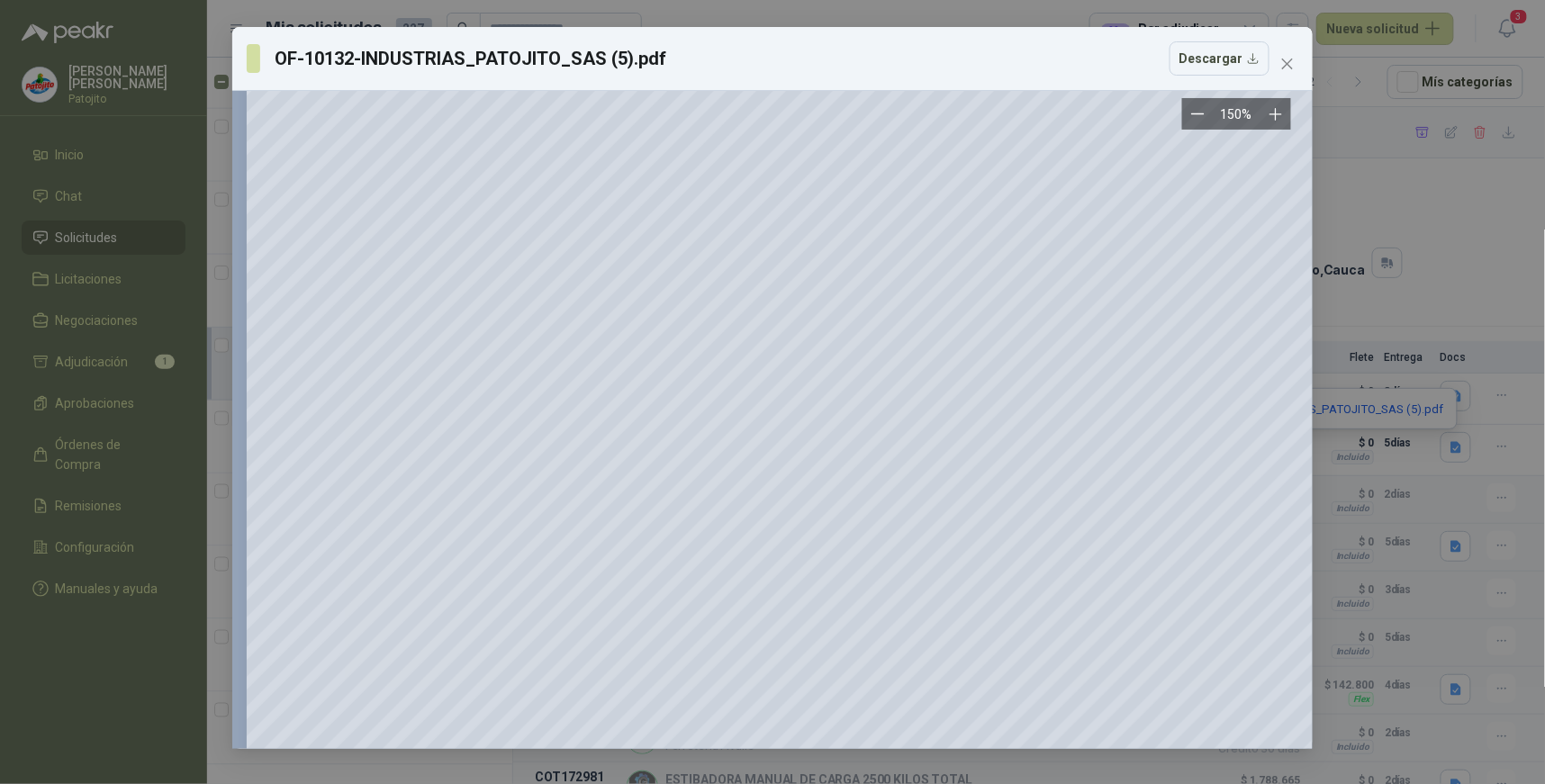
scroll to position [600, 0]
click at [1284, 65] on icon "close" at bounding box center [1287, 63] width 14 height 14
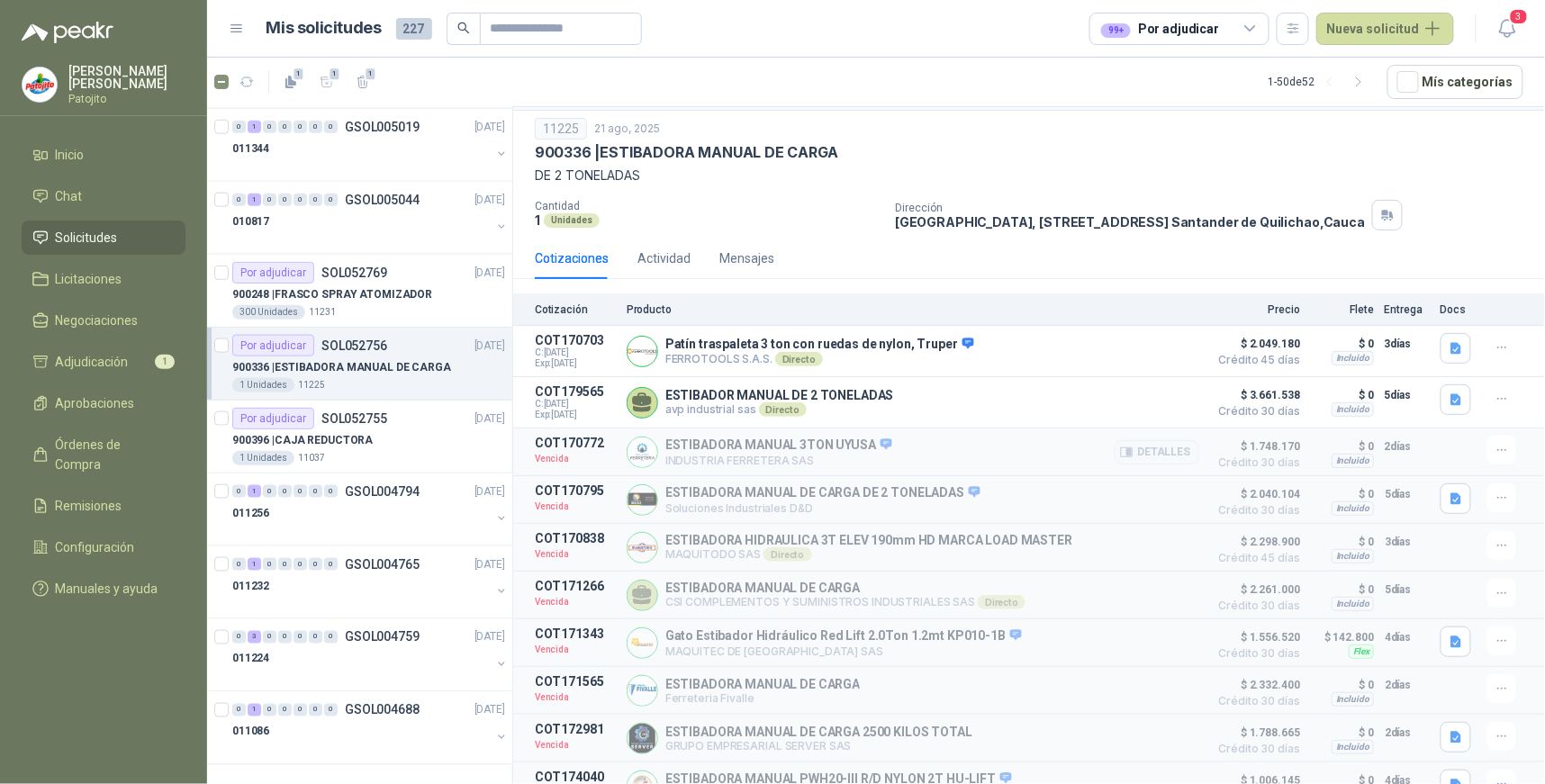
scroll to position [74, 0]
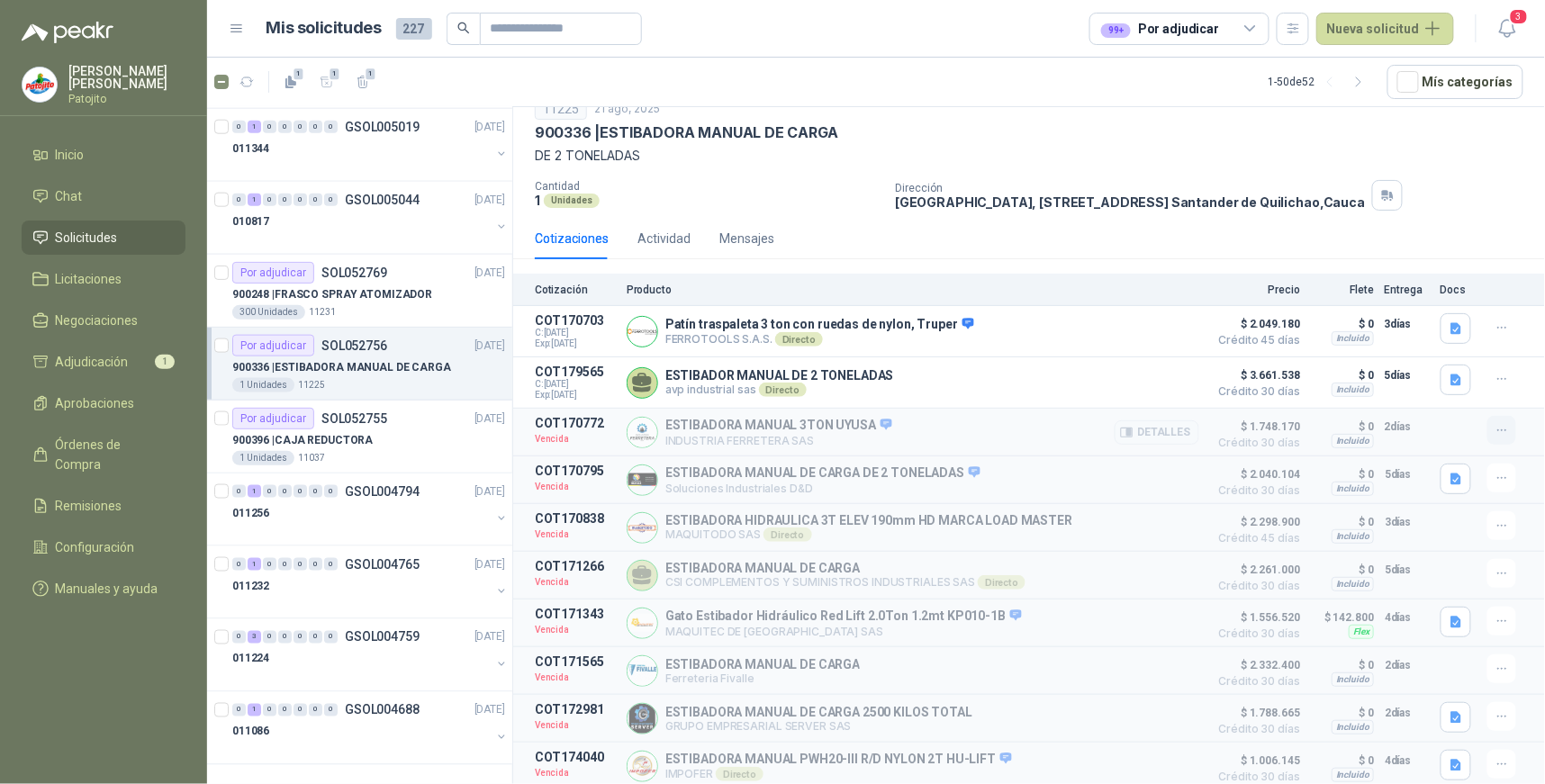
click at [1487, 423] on button "button" at bounding box center [1501, 430] width 28 height 28
click at [922, 419] on div "ESTIBADORA MANUAL 3TON UYUSA INDUSTRIA FERRETERA SAS Detalles" at bounding box center [912, 432] width 572 height 32
click at [1149, 425] on button "Detalles" at bounding box center [1156, 432] width 84 height 25
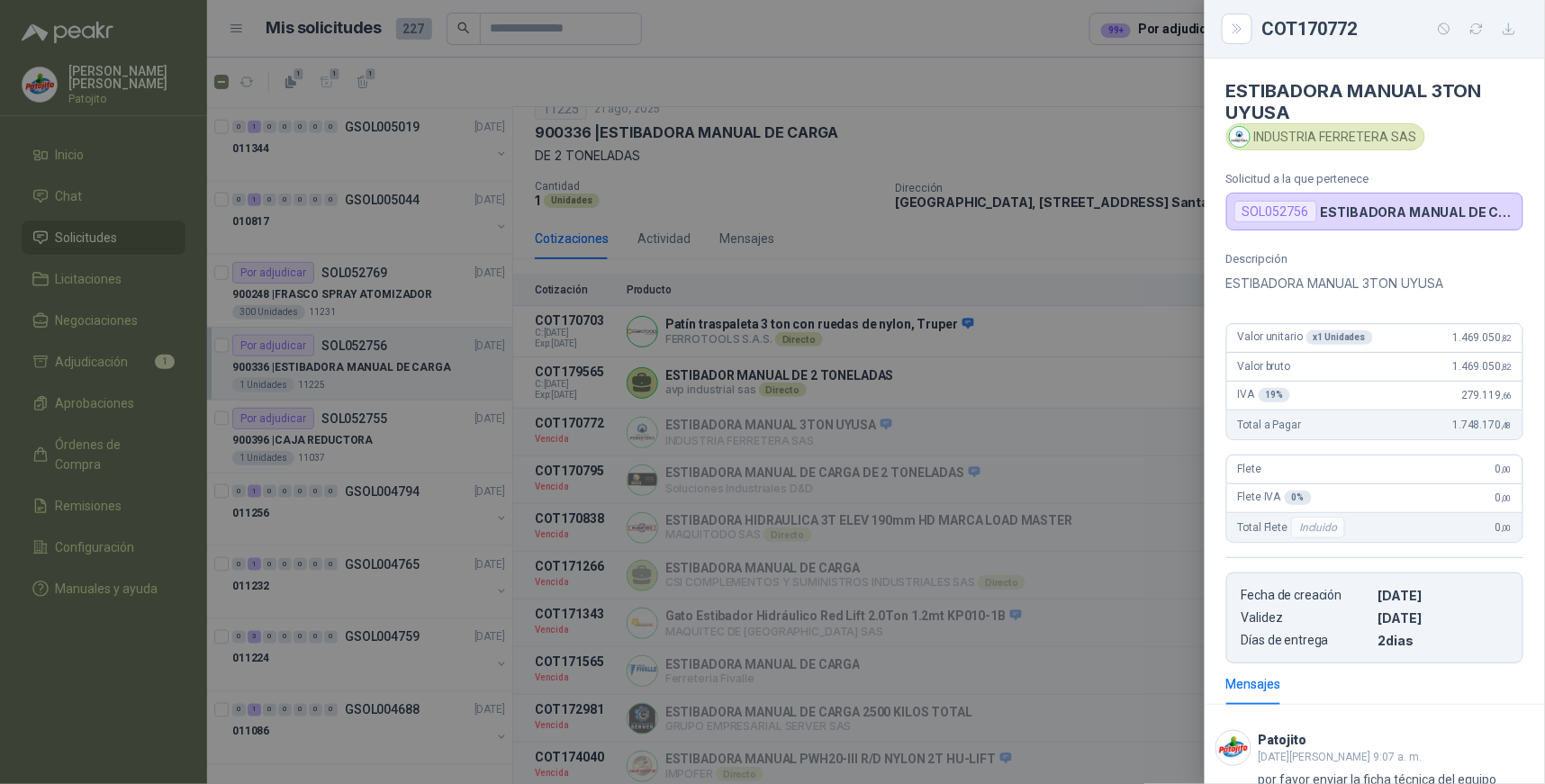
scroll to position [200, 0]
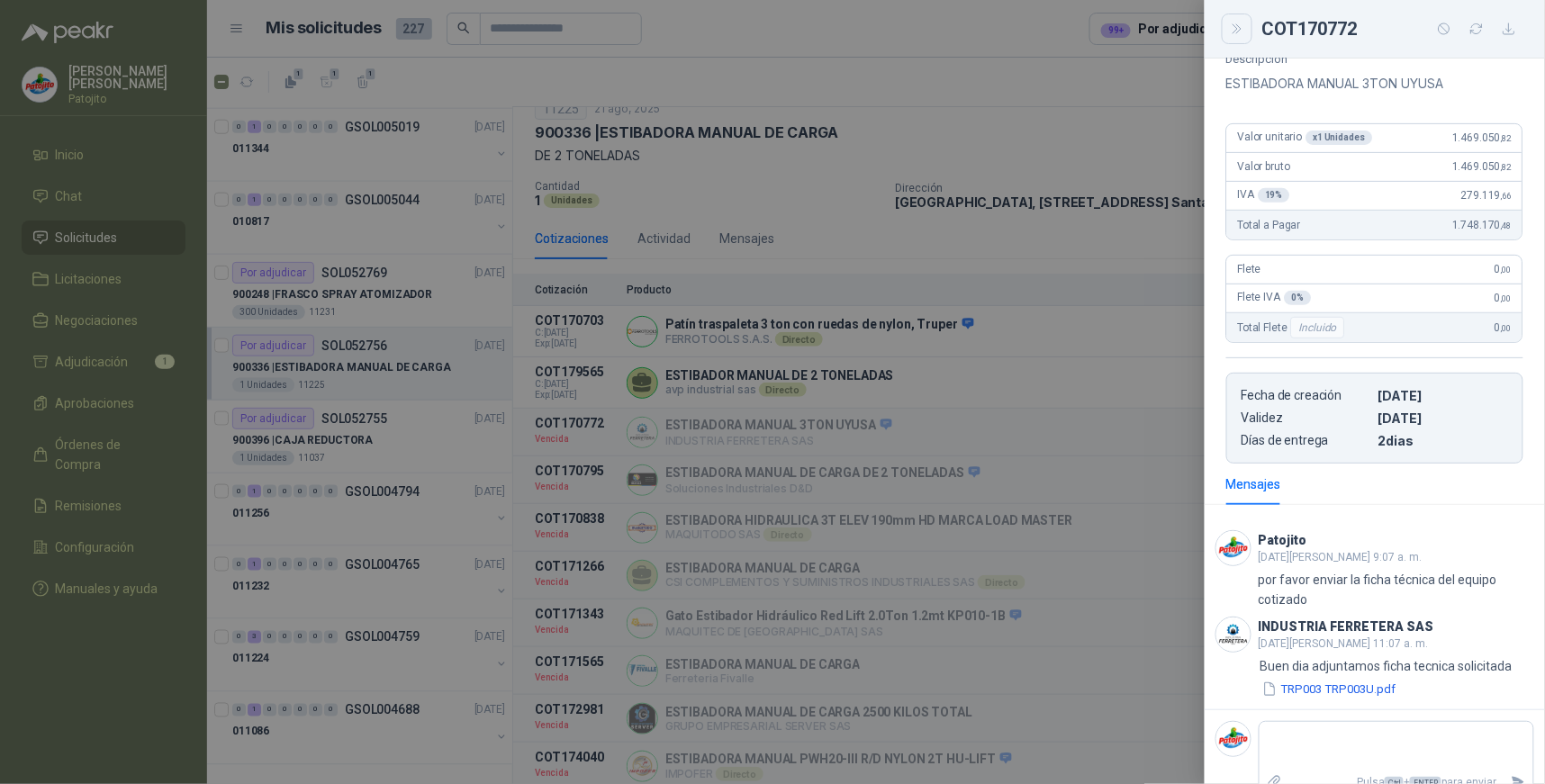
click at [1236, 26] on icon "Close" at bounding box center [1237, 29] width 9 height 9
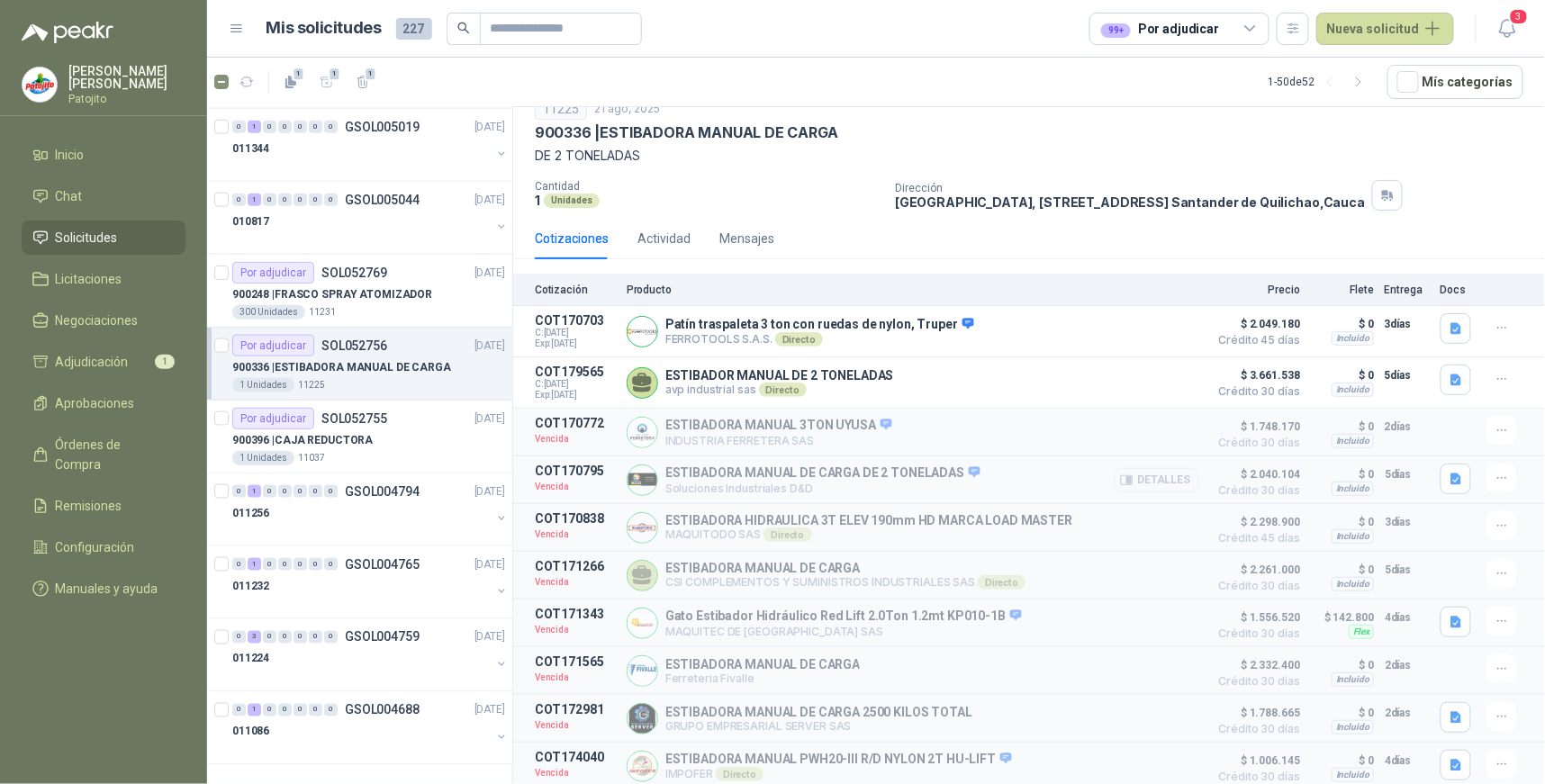
click at [1157, 475] on button "Detalles" at bounding box center [1156, 480] width 84 height 25
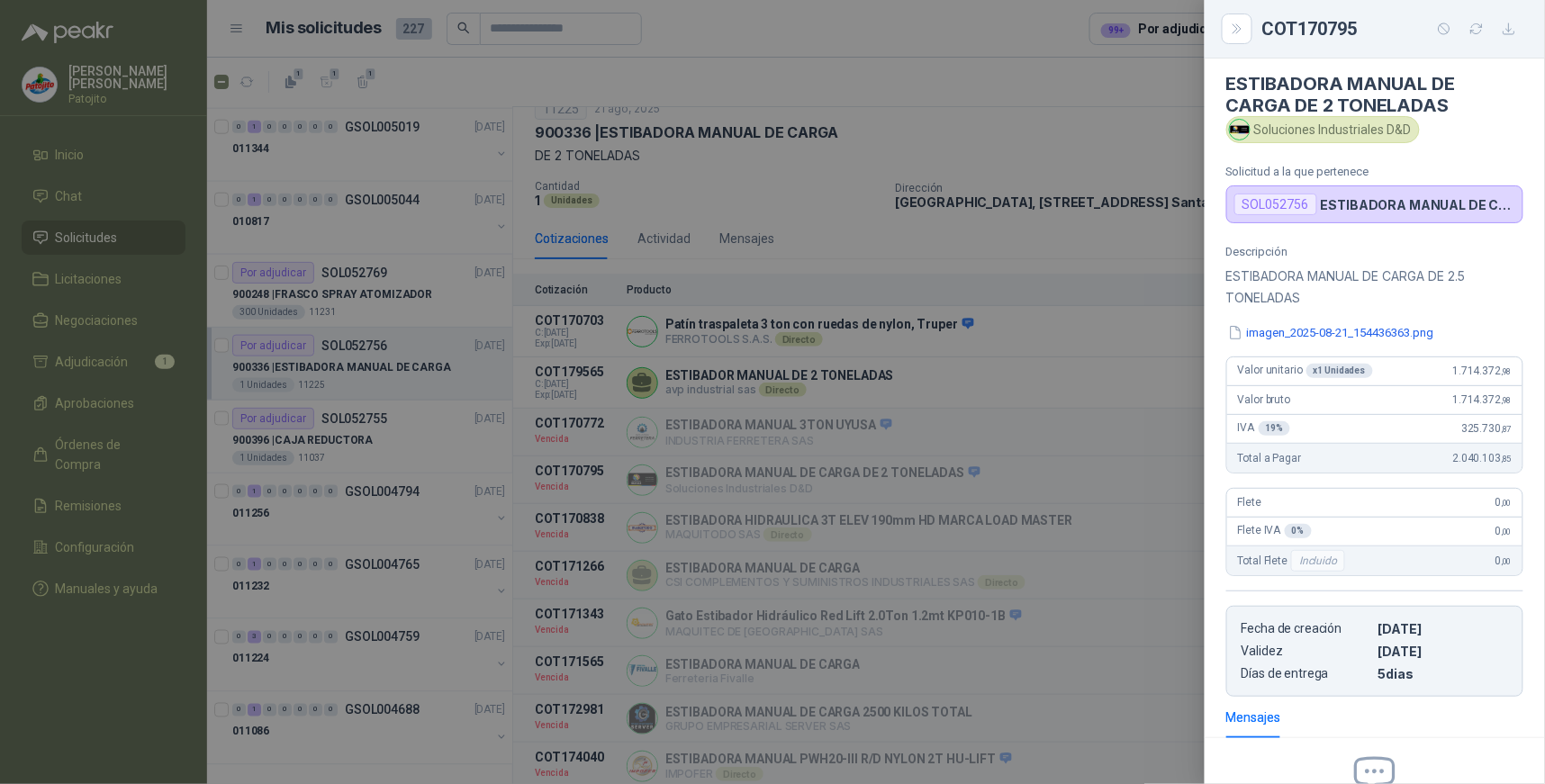
scroll to position [0, 0]
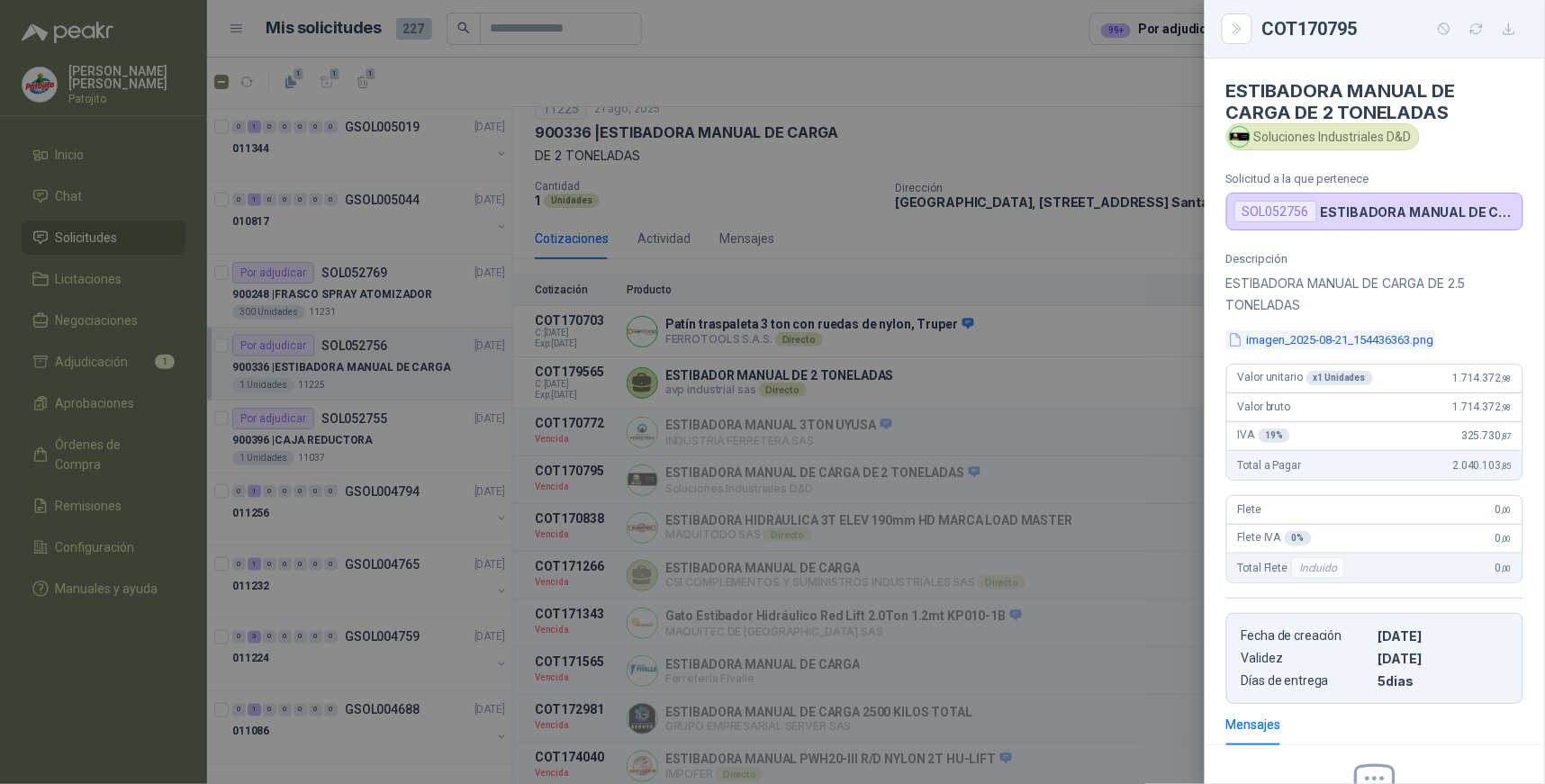
click at [1400, 344] on button "imagen_2025-08-21_154436363.png" at bounding box center [1331, 340] width 210 height 19
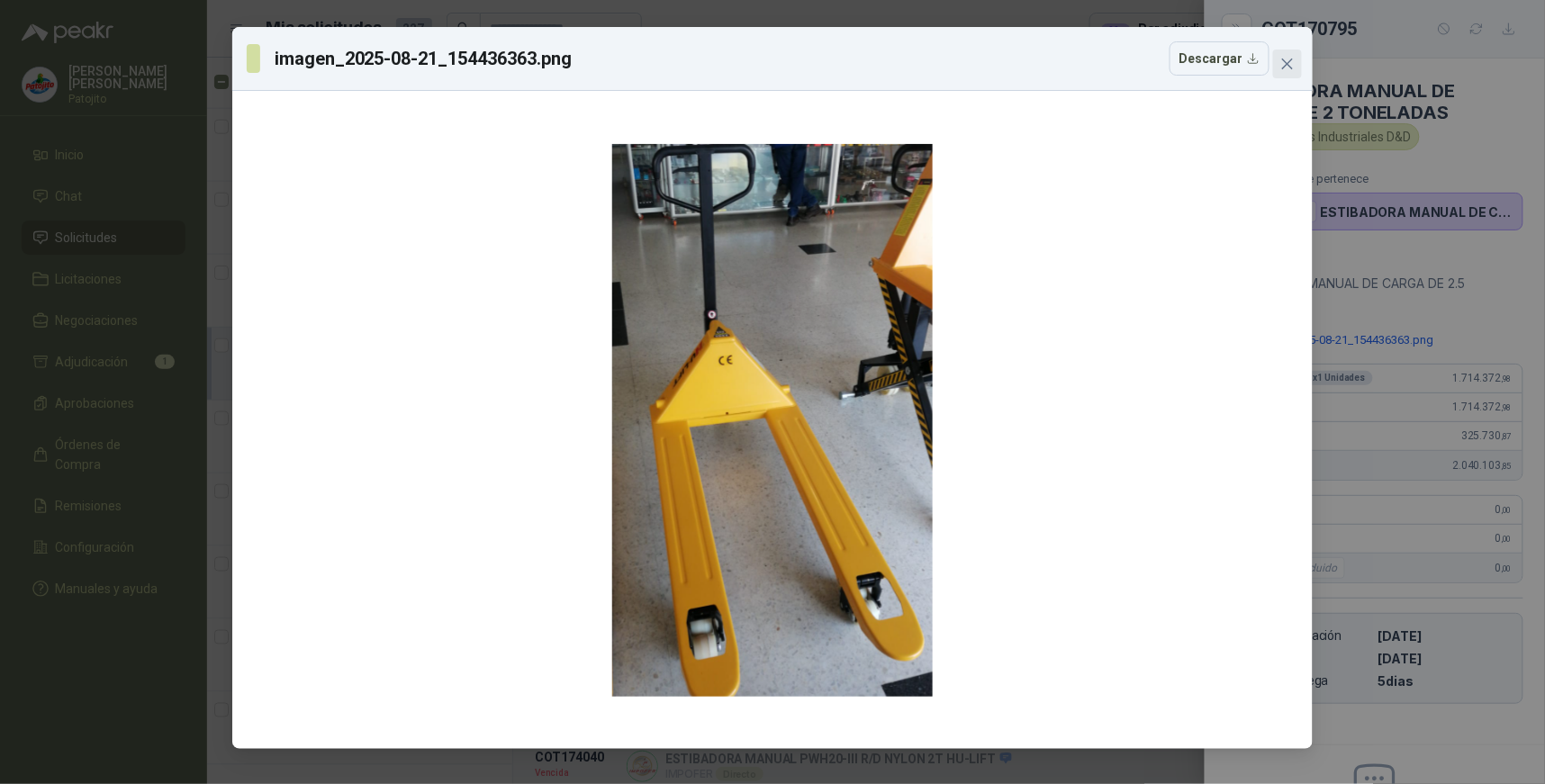
click at [1294, 72] on button "Close" at bounding box center [1288, 63] width 28 height 28
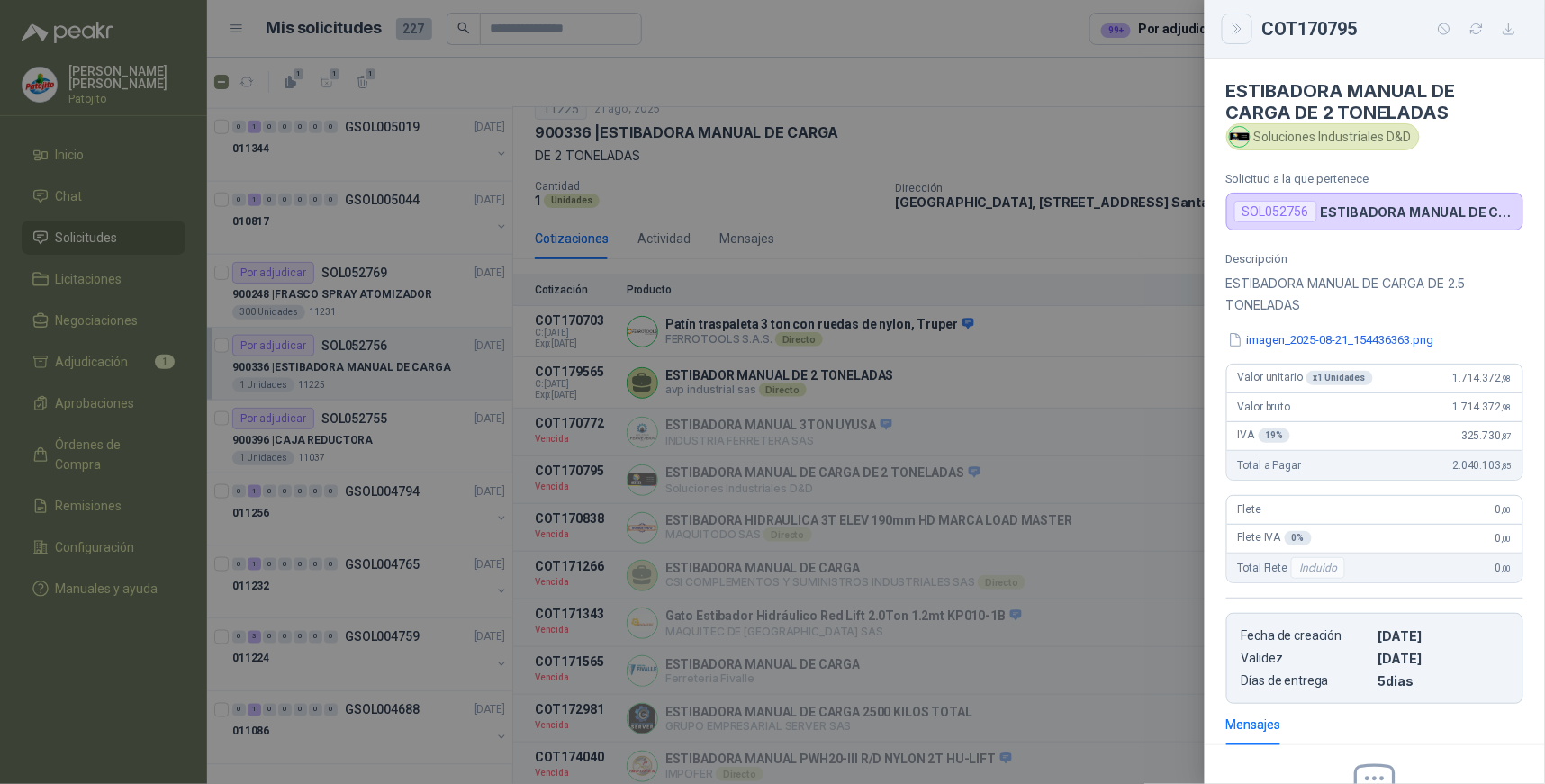
click at [1234, 33] on icon "Close" at bounding box center [1238, 29] width 15 height 15
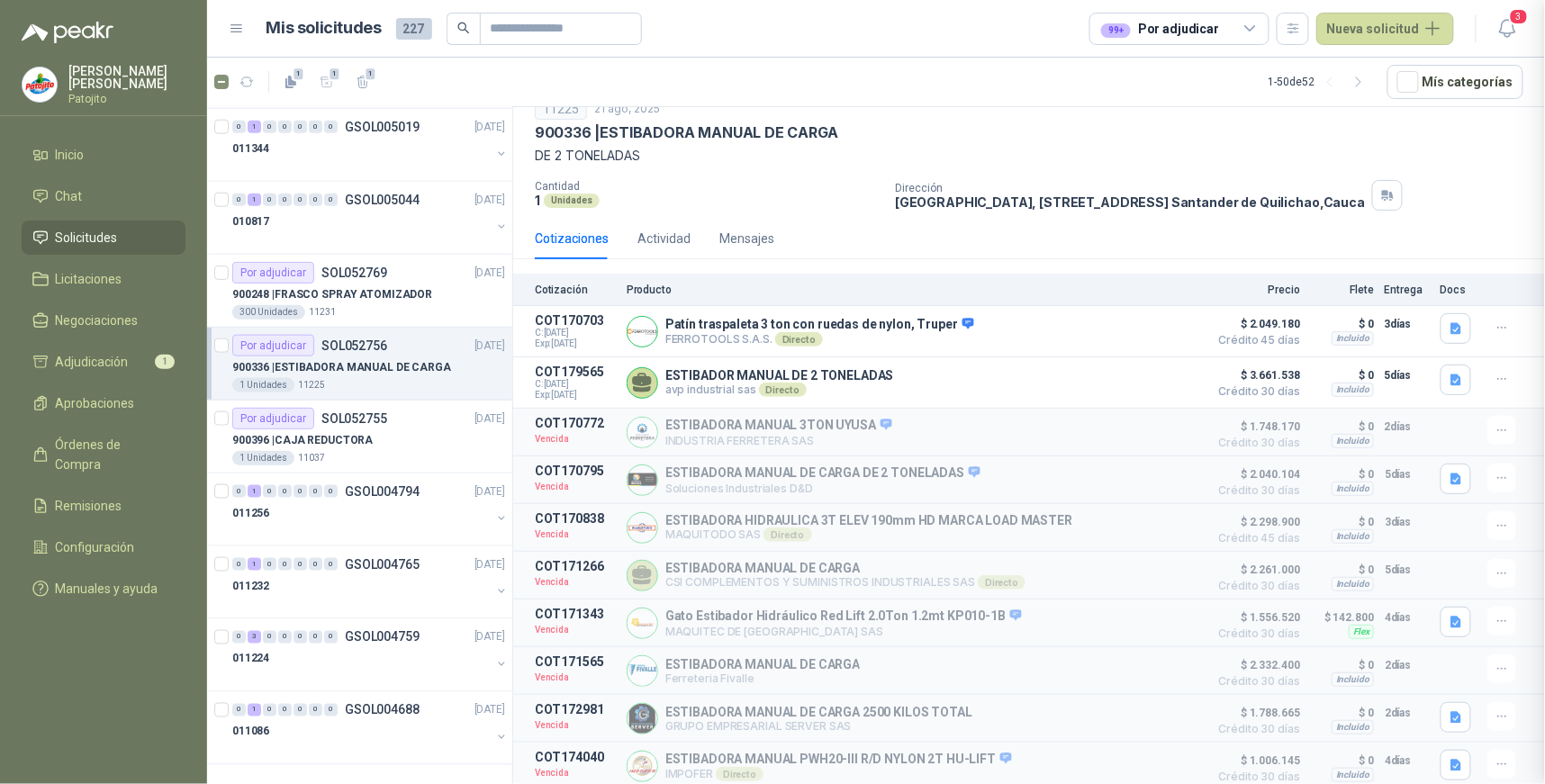
scroll to position [219, 0]
click at [1158, 526] on button "Detalles" at bounding box center [1156, 528] width 84 height 25
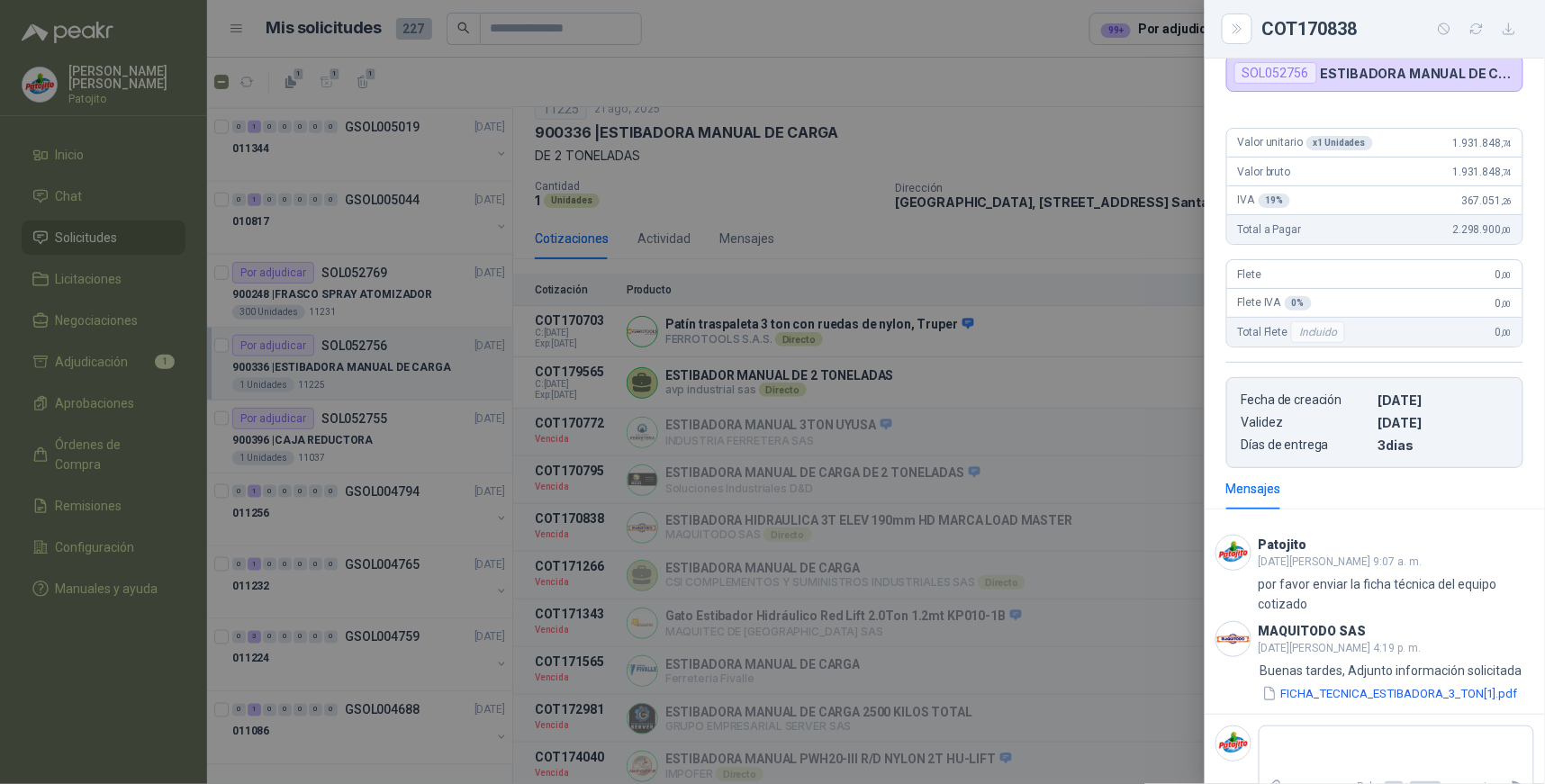
scroll to position [191, 0]
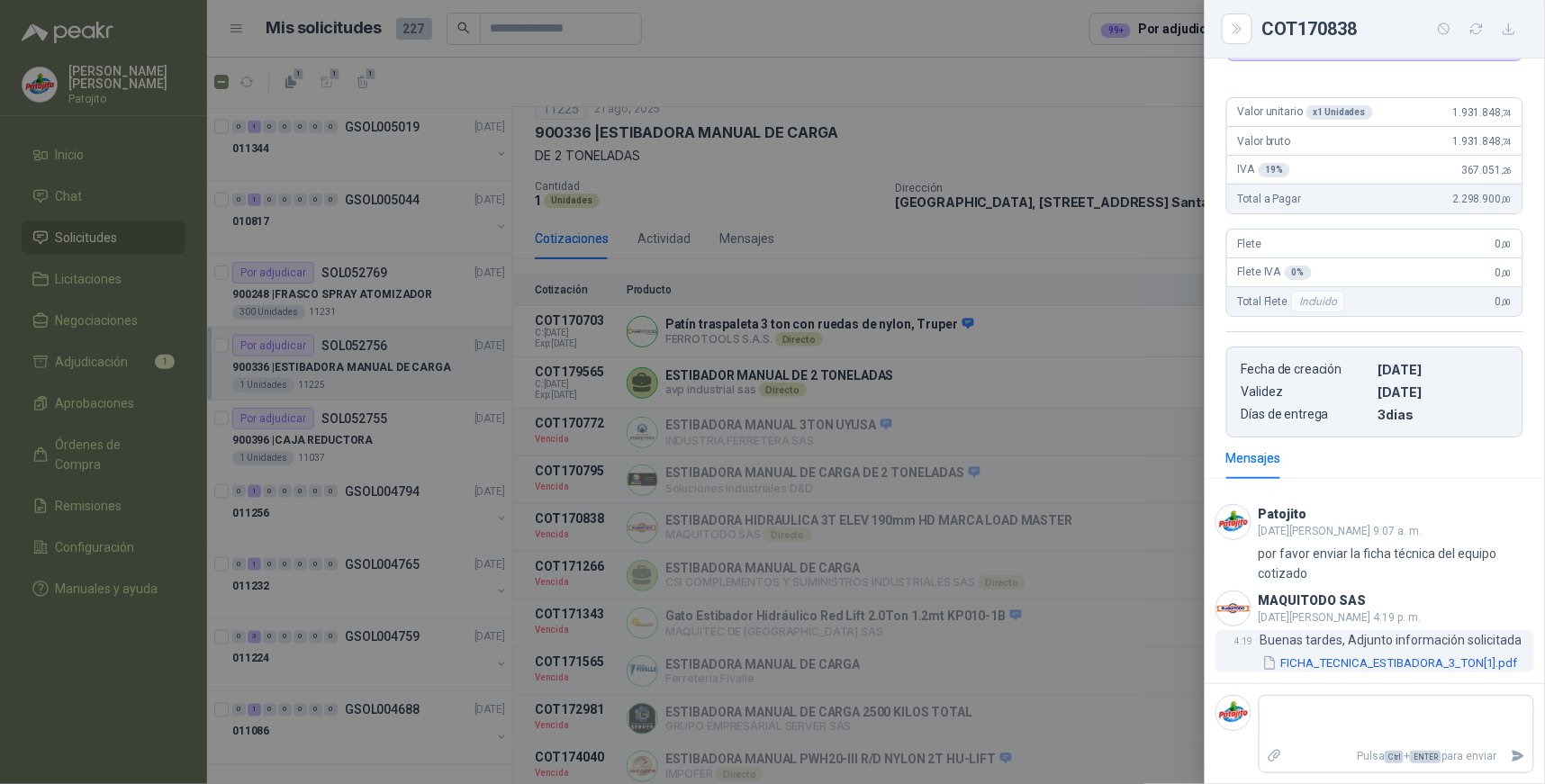
click at [1389, 659] on button "FICHA_TECNICA_ESTIBADORA_3_TON[1].pdf" at bounding box center [1390, 663] width 259 height 19
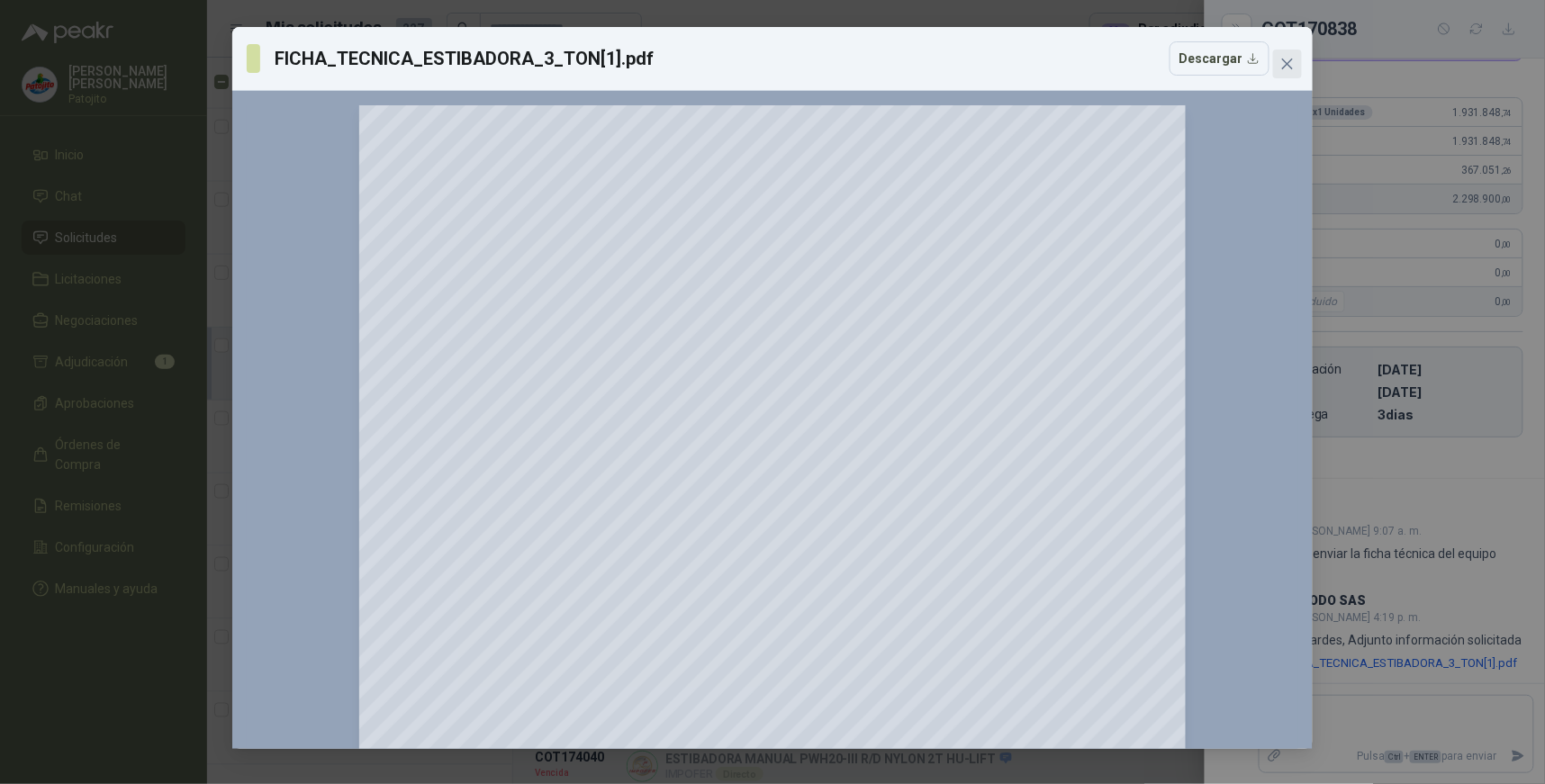
click at [1284, 65] on icon "close" at bounding box center [1287, 63] width 14 height 14
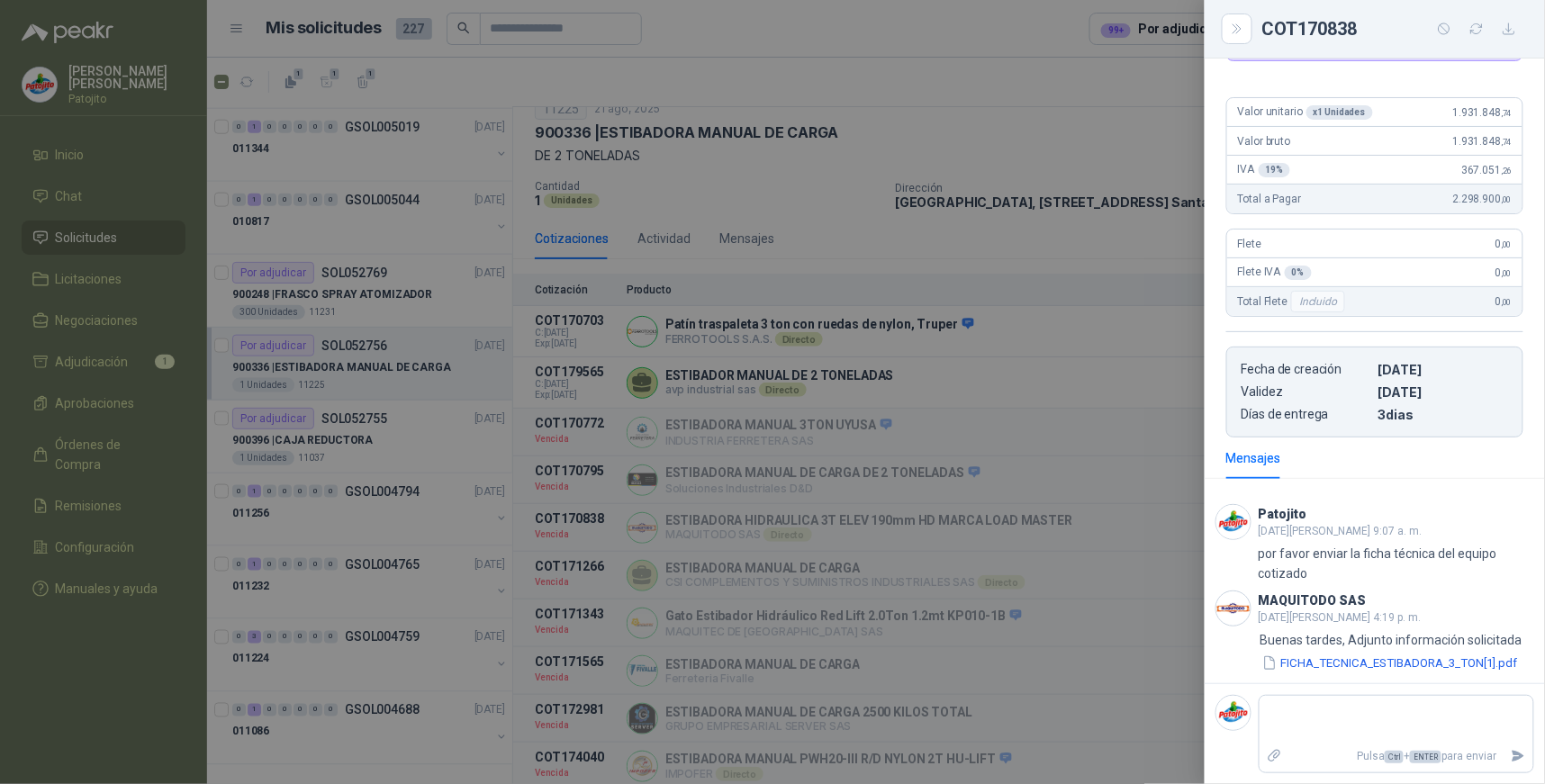
scroll to position [0, 0]
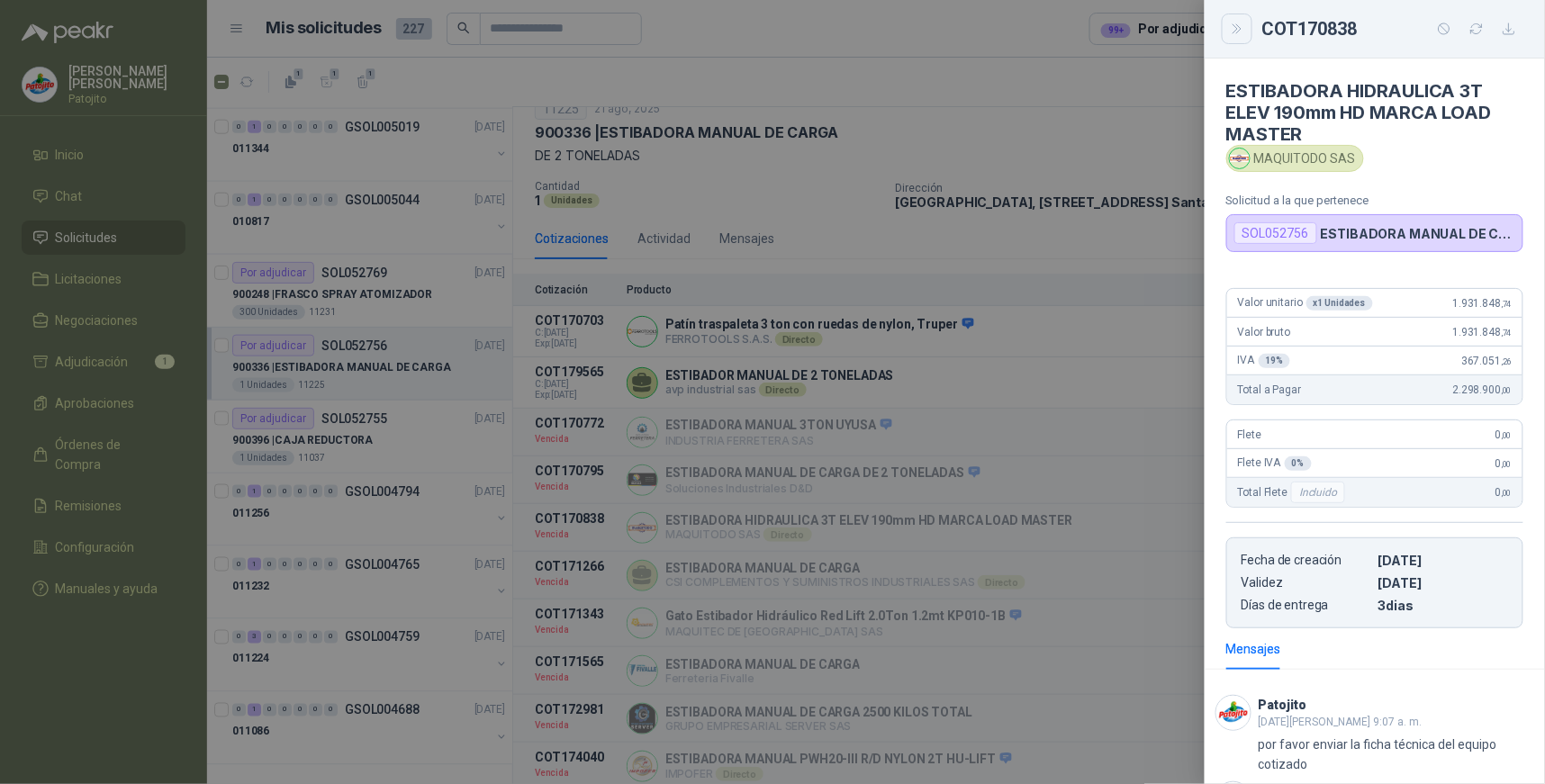
click at [1238, 33] on icon "Close" at bounding box center [1238, 29] width 15 height 15
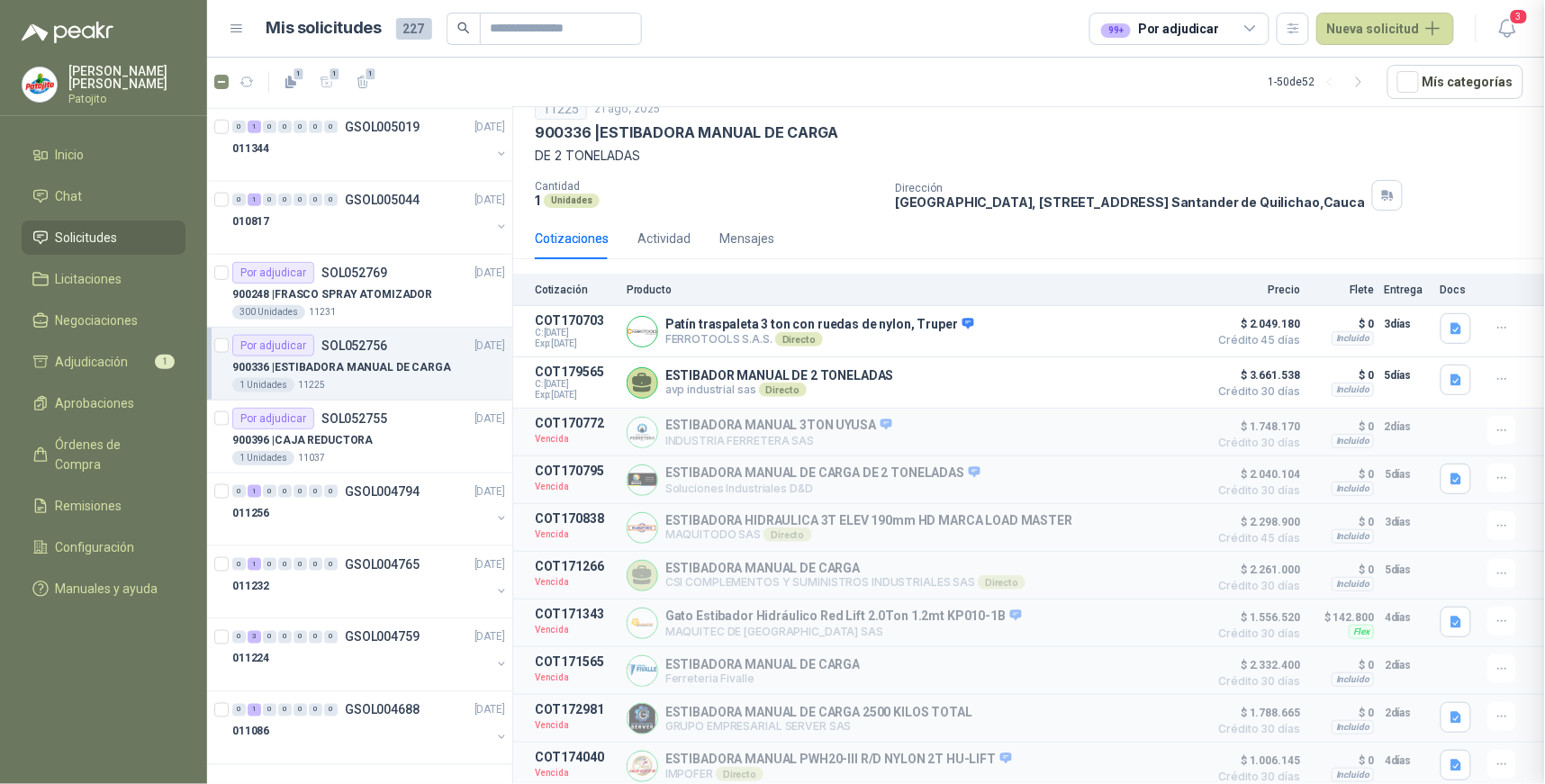
scroll to position [191, 0]
click at [1150, 568] on button "Detalles" at bounding box center [1156, 576] width 84 height 25
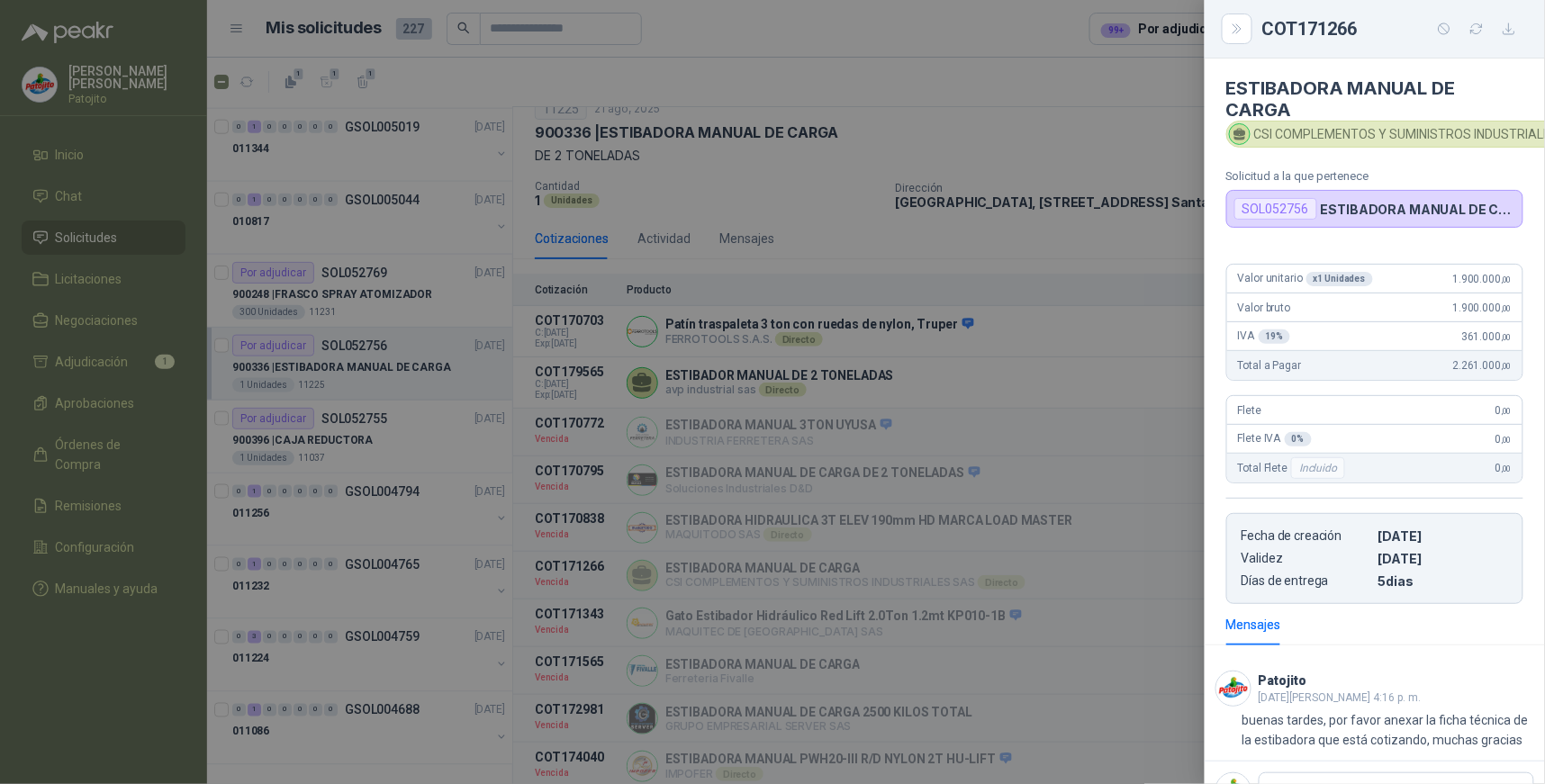
scroll to position [0, 0]
click at [1244, 27] on icon "Close" at bounding box center [1238, 29] width 15 height 15
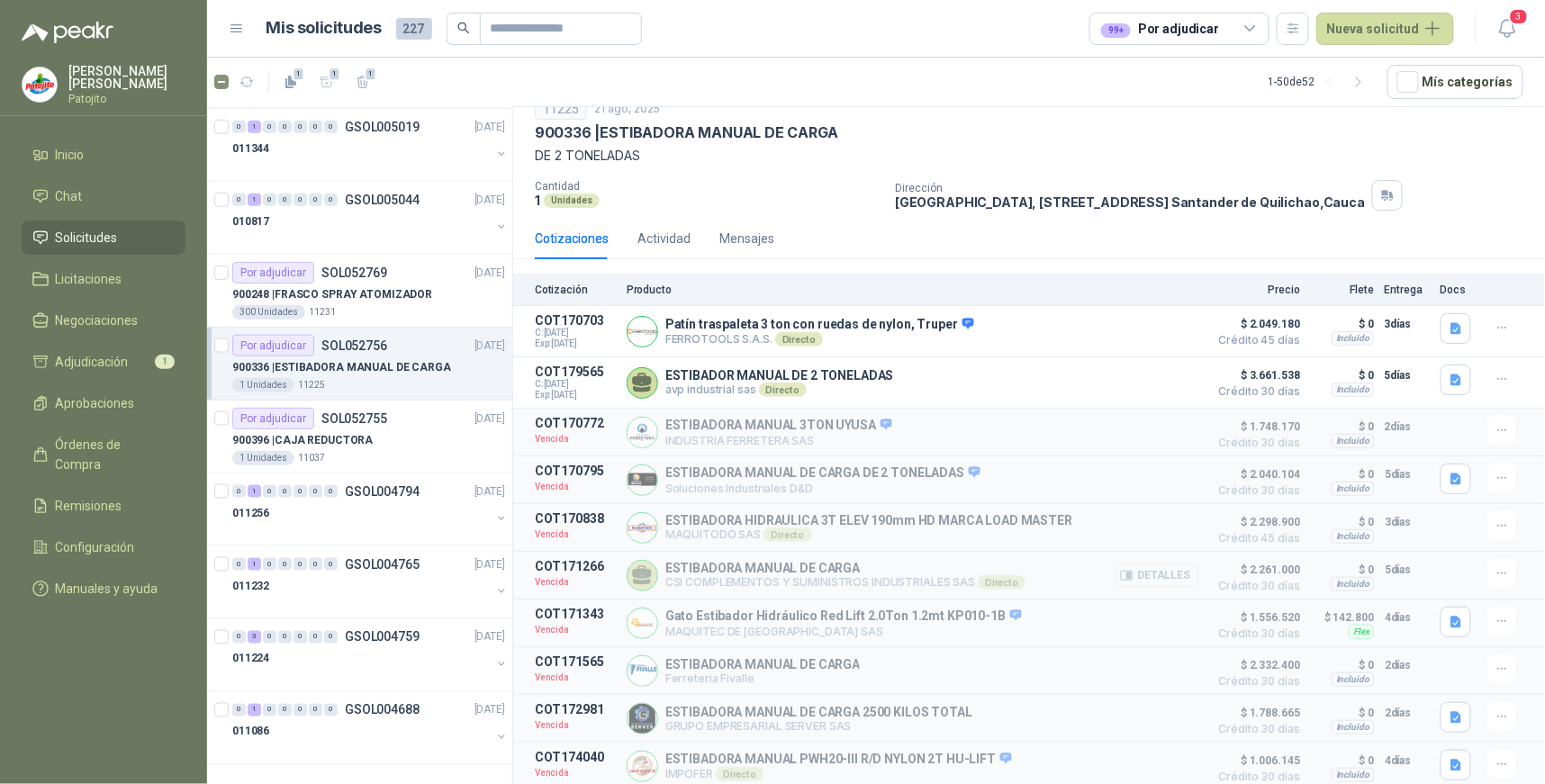
click at [1141, 576] on button "Detalles" at bounding box center [1156, 576] width 84 height 25
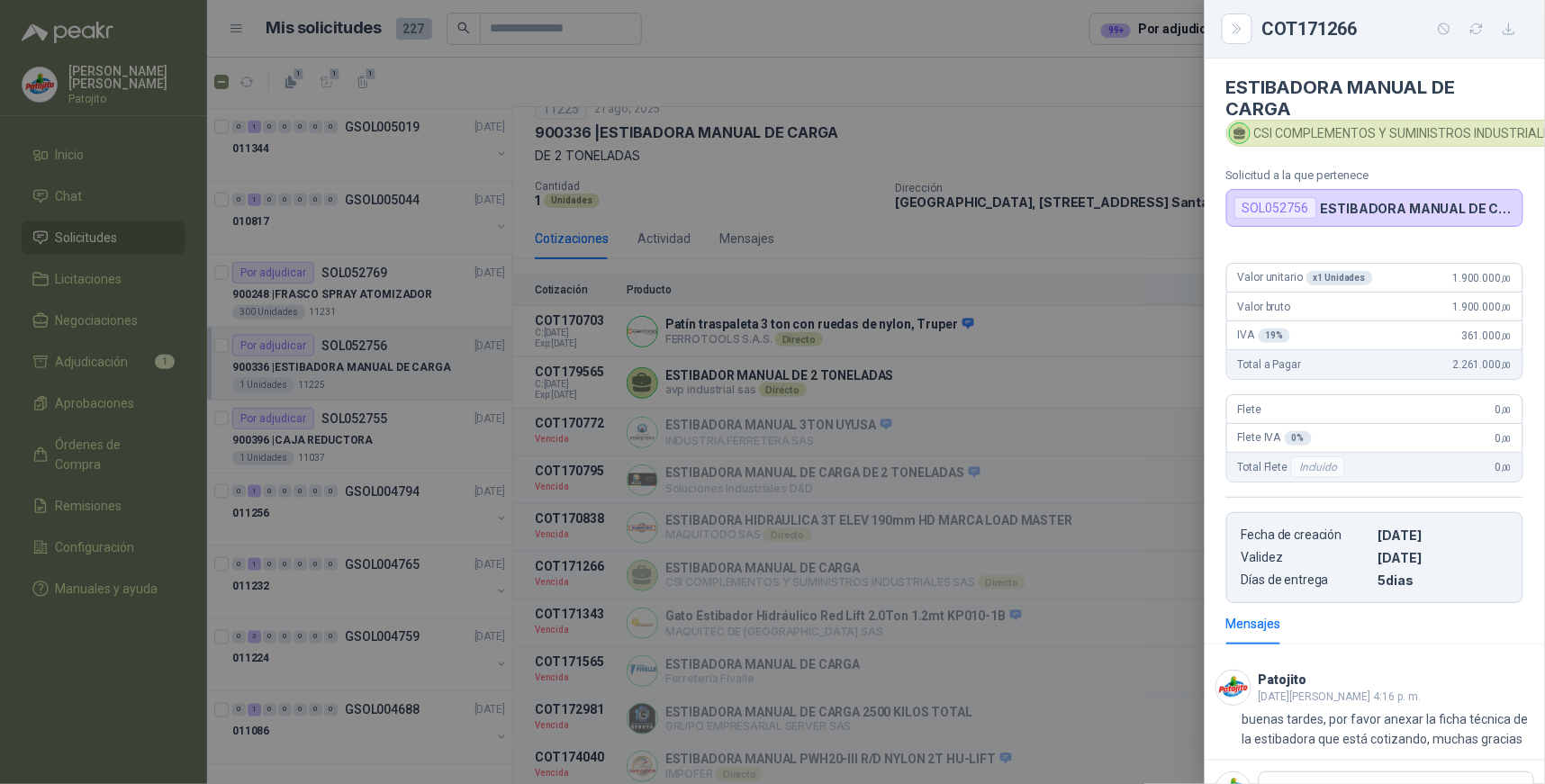
scroll to position [0, 0]
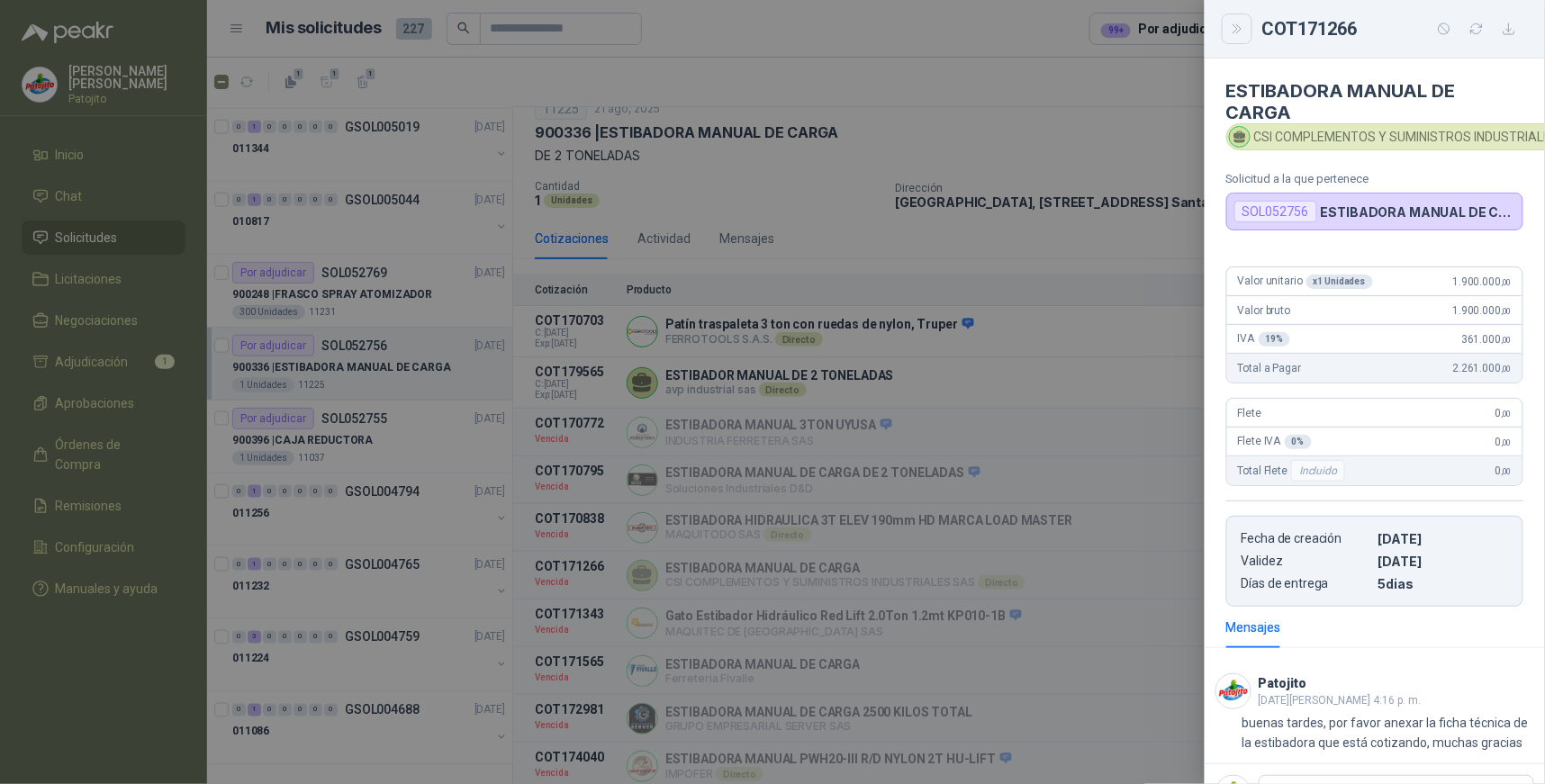
click at [1234, 28] on icon "Close" at bounding box center [1238, 29] width 15 height 15
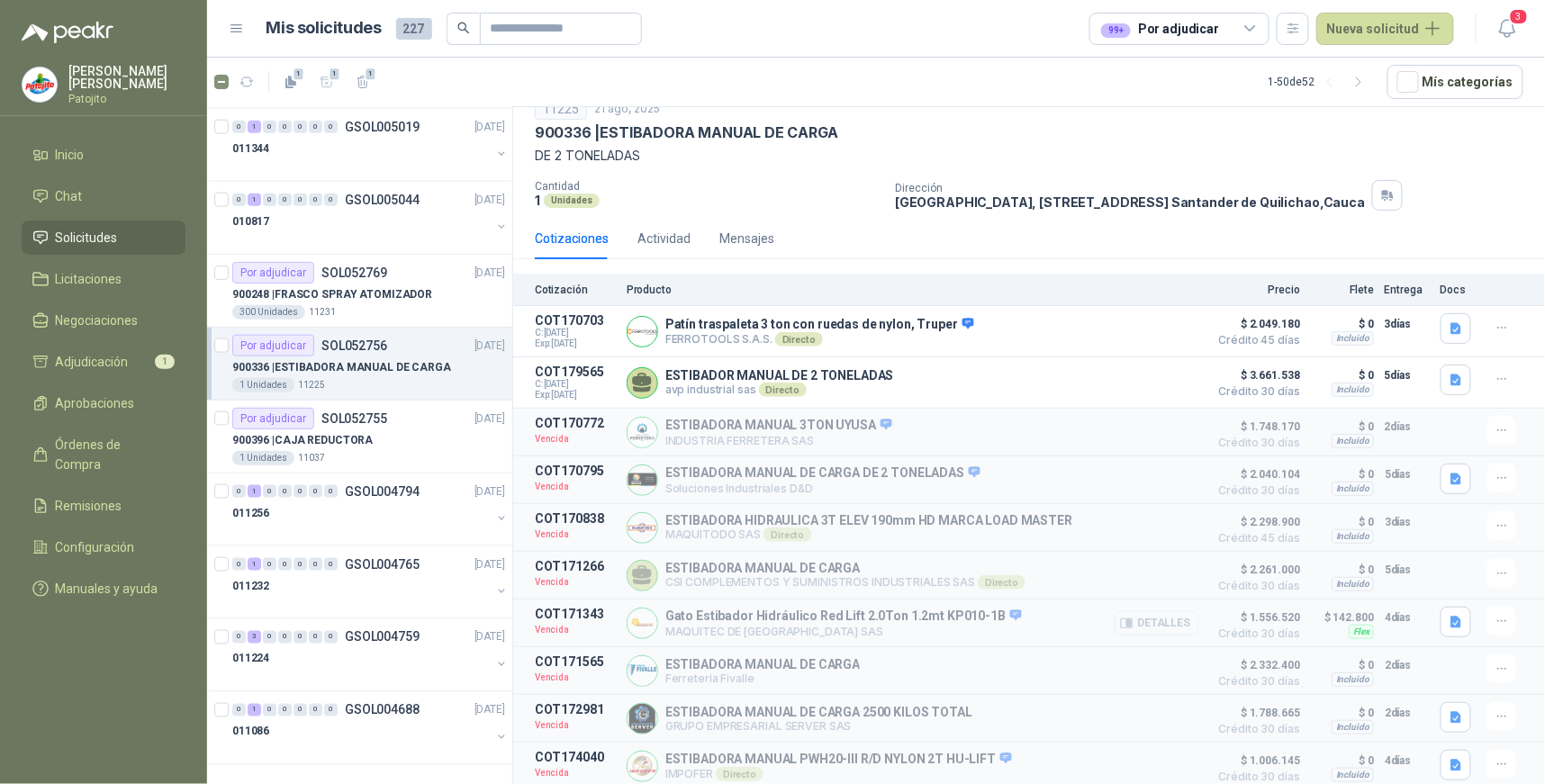
click at [1171, 616] on button "Detalles" at bounding box center [1156, 623] width 84 height 25
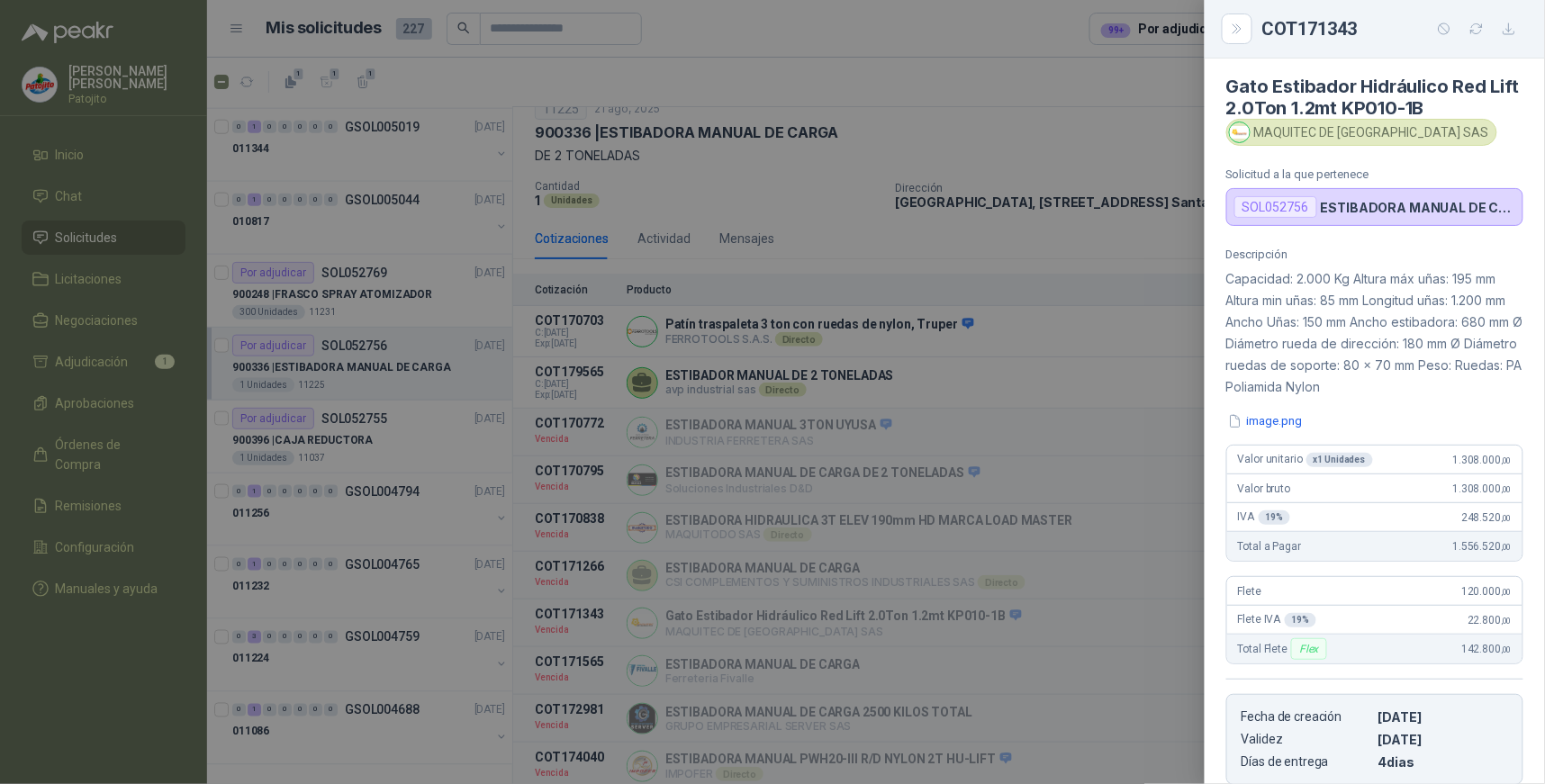
scroll to position [0, 0]
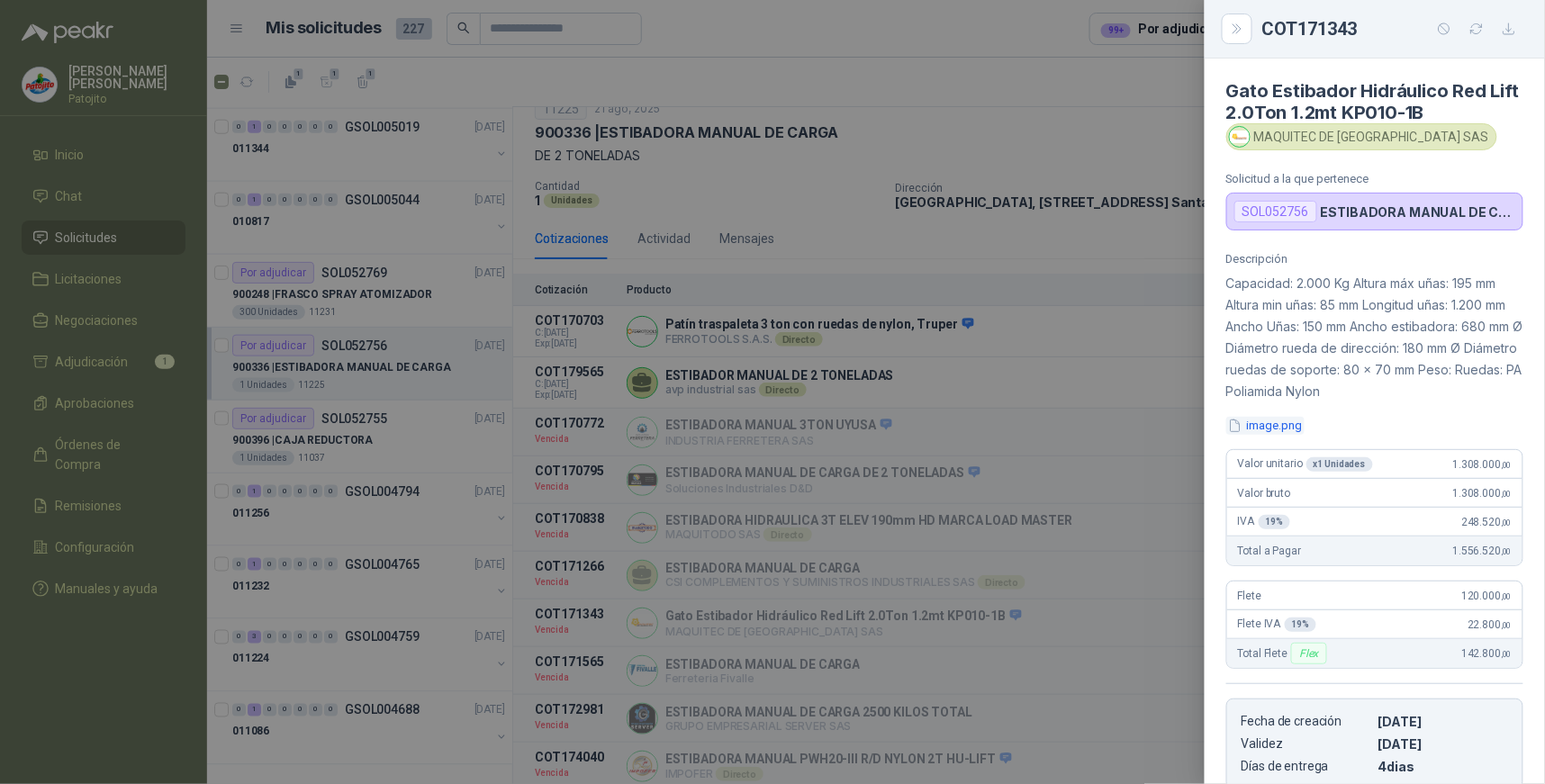
click at [1275, 427] on button "image.png" at bounding box center [1265, 427] width 79 height 19
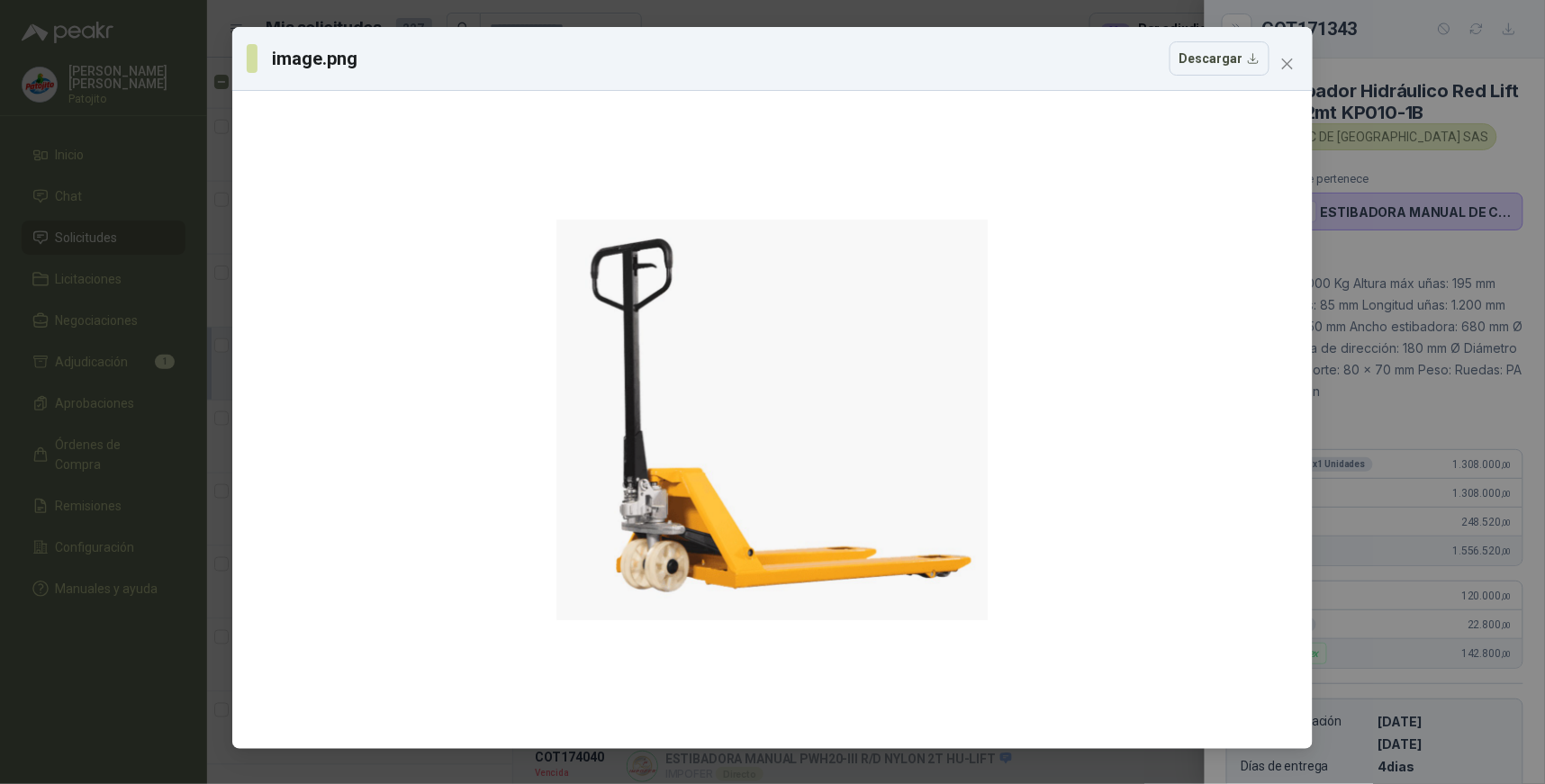
click at [1297, 79] on div "image.png Descargar" at bounding box center [773, 60] width 1080 height 64
click at [1298, 65] on span "Close" at bounding box center [1288, 63] width 28 height 14
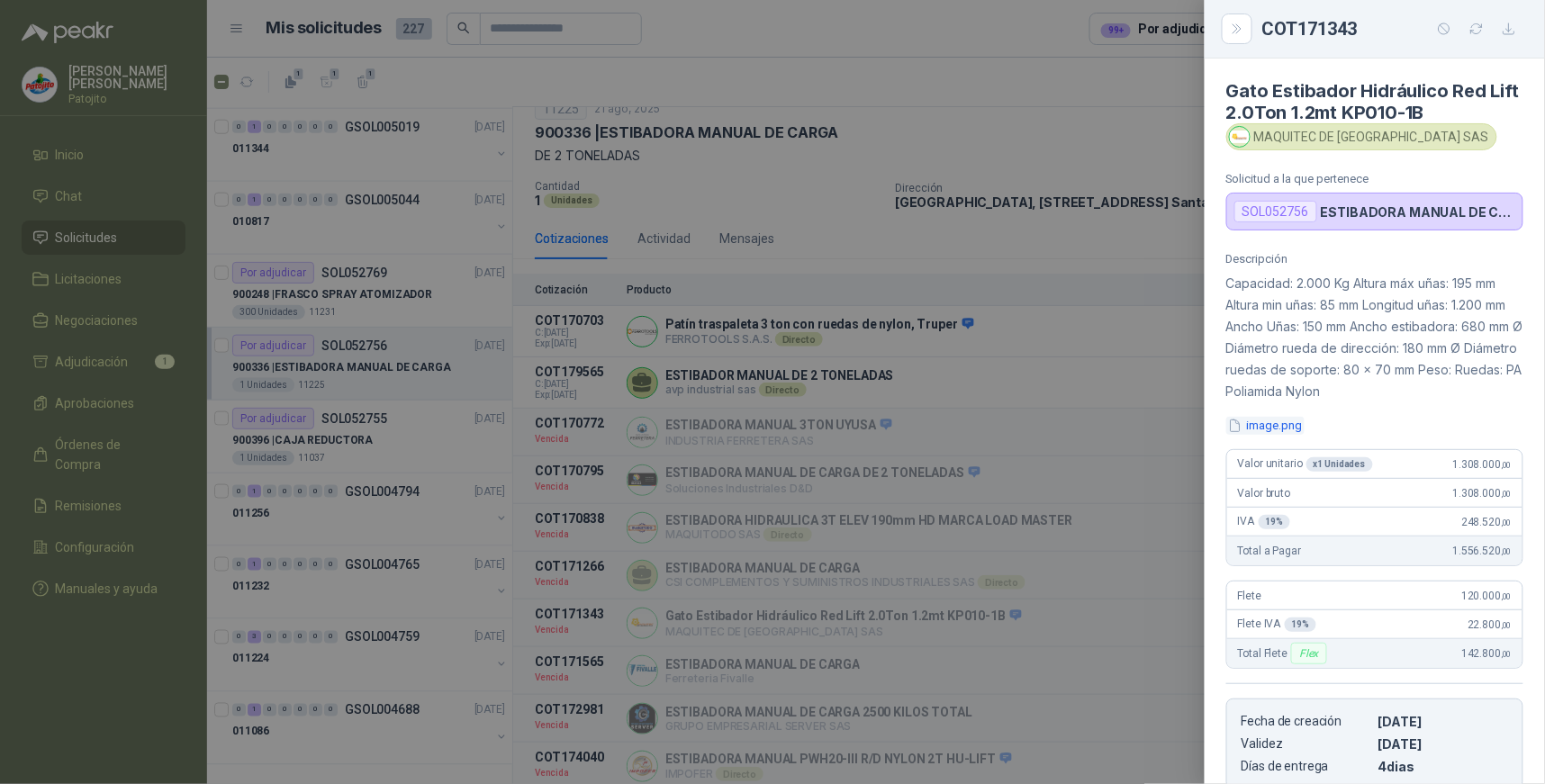
click at [1286, 427] on button "image.png" at bounding box center [1265, 427] width 79 height 19
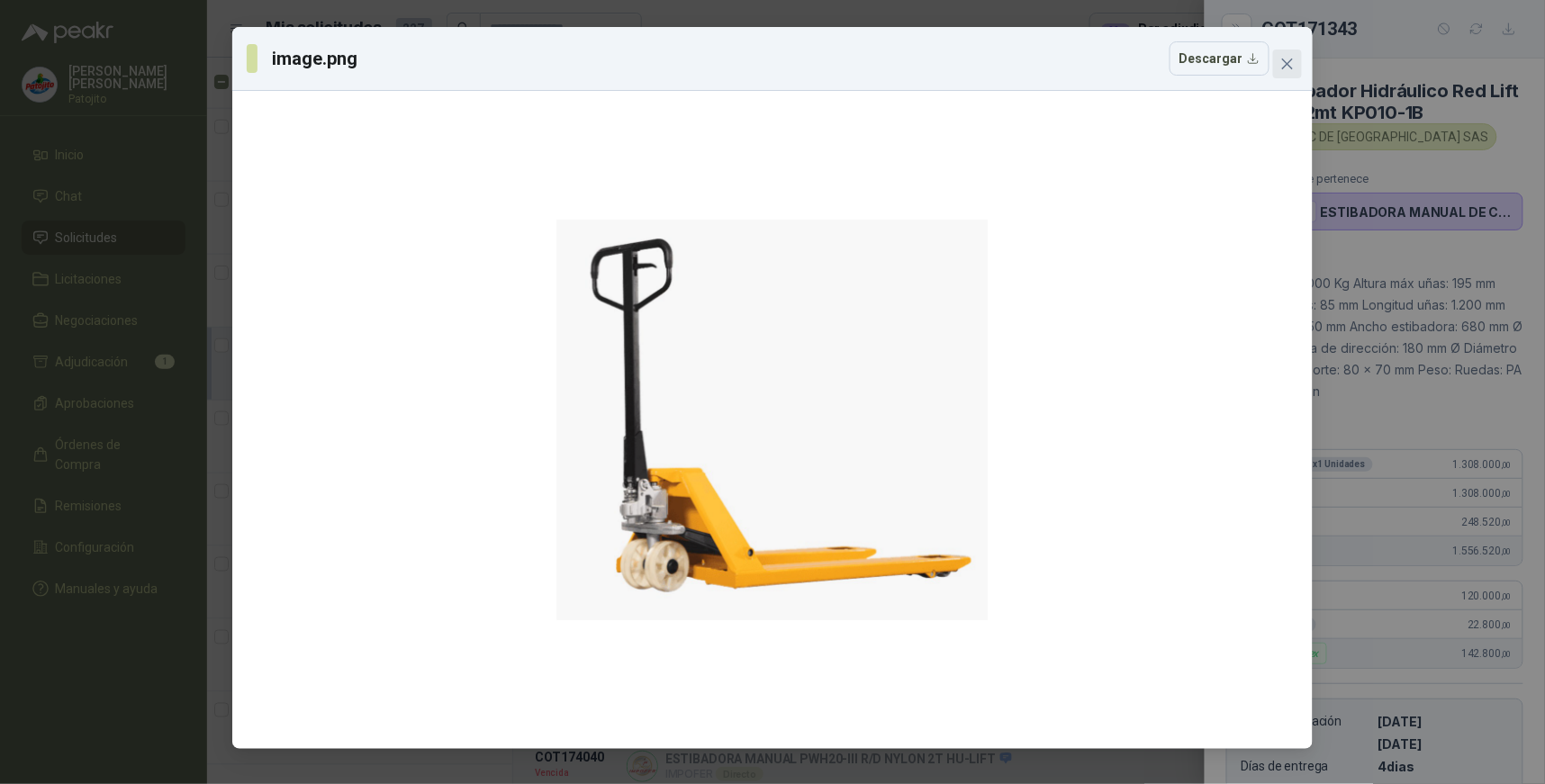
click at [1289, 61] on icon "close" at bounding box center [1287, 63] width 14 height 14
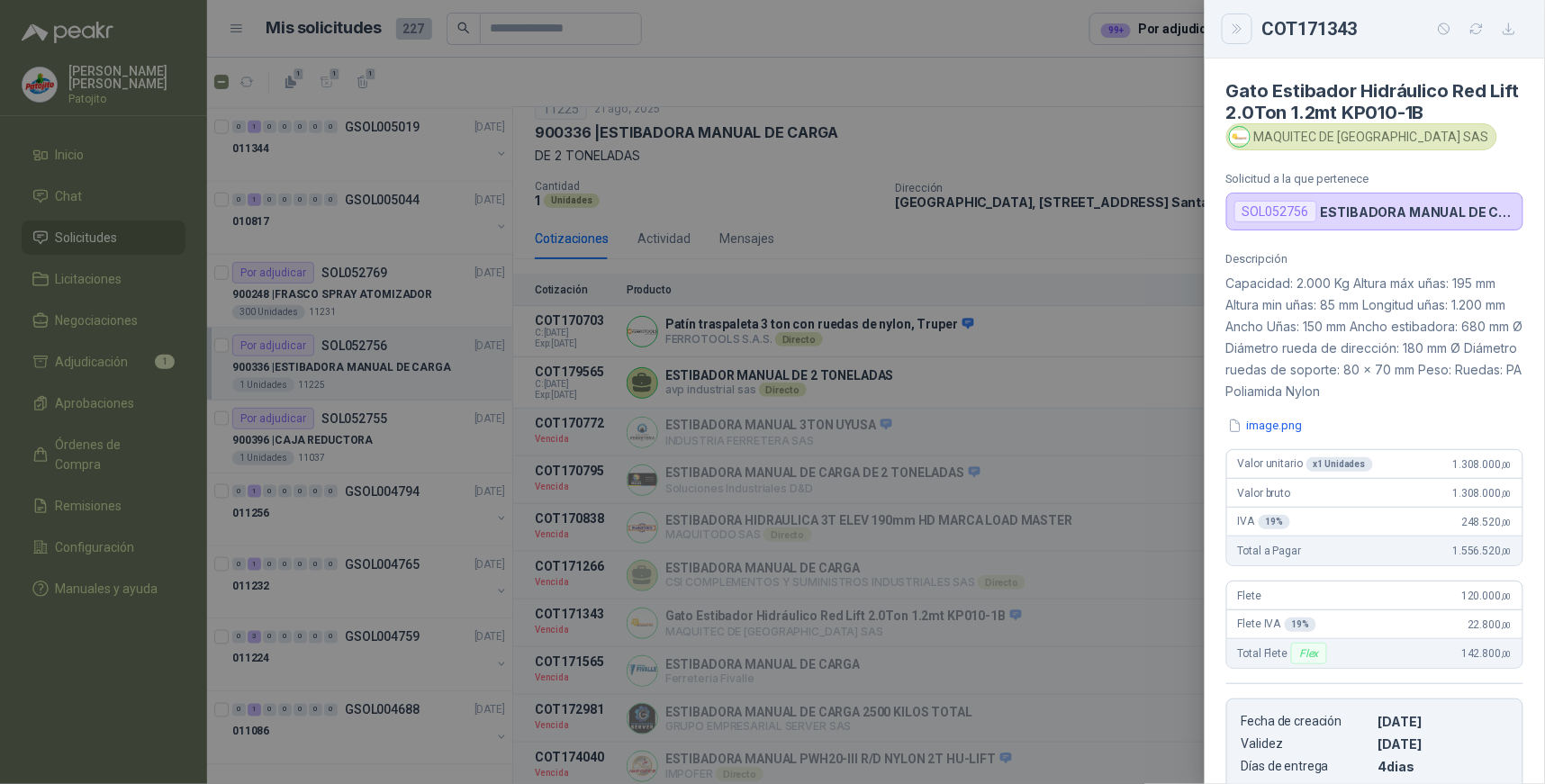
click at [1234, 23] on icon "Close" at bounding box center [1238, 29] width 15 height 15
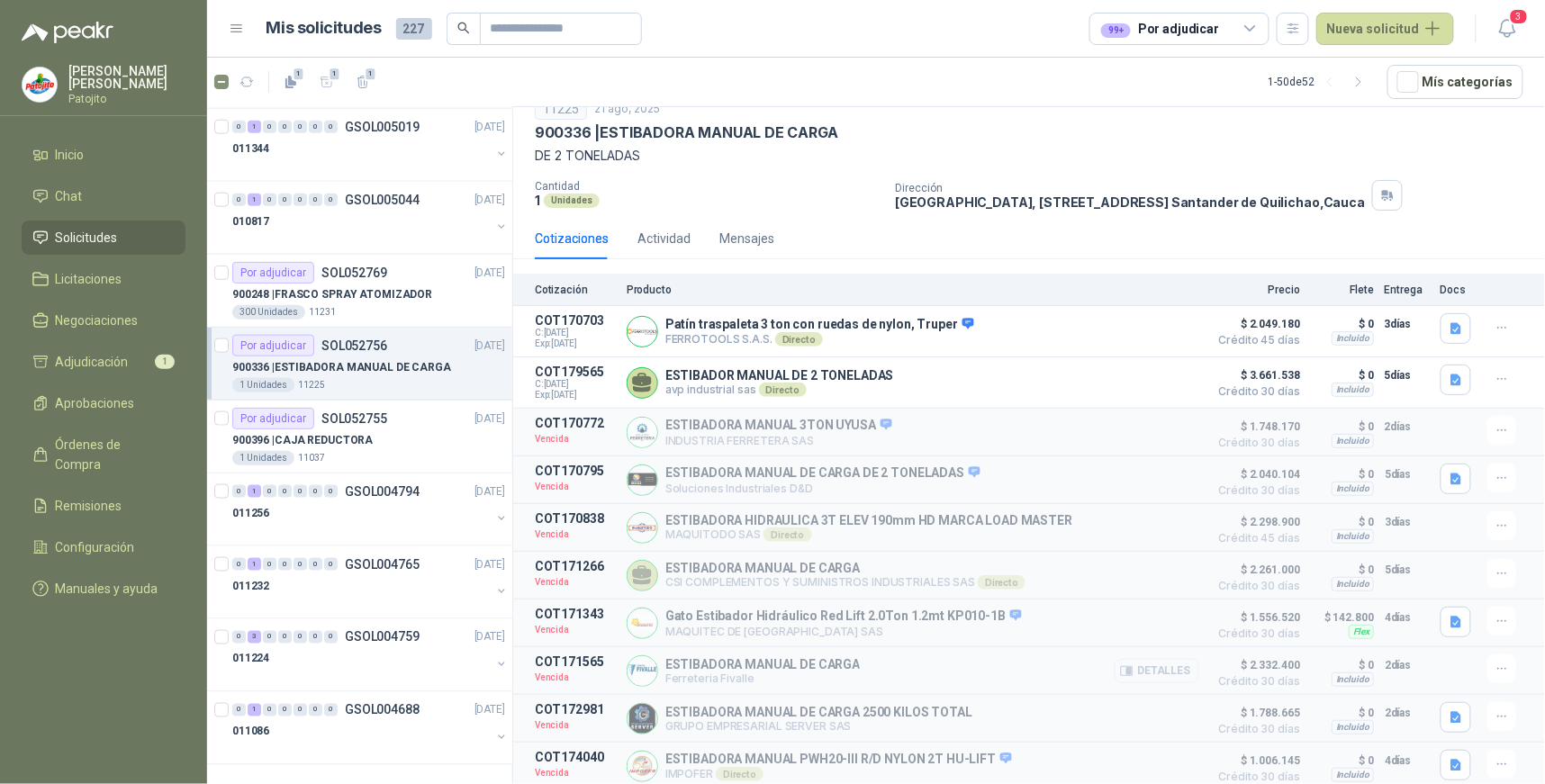
click at [1168, 671] on button "Detalles" at bounding box center [1156, 671] width 84 height 25
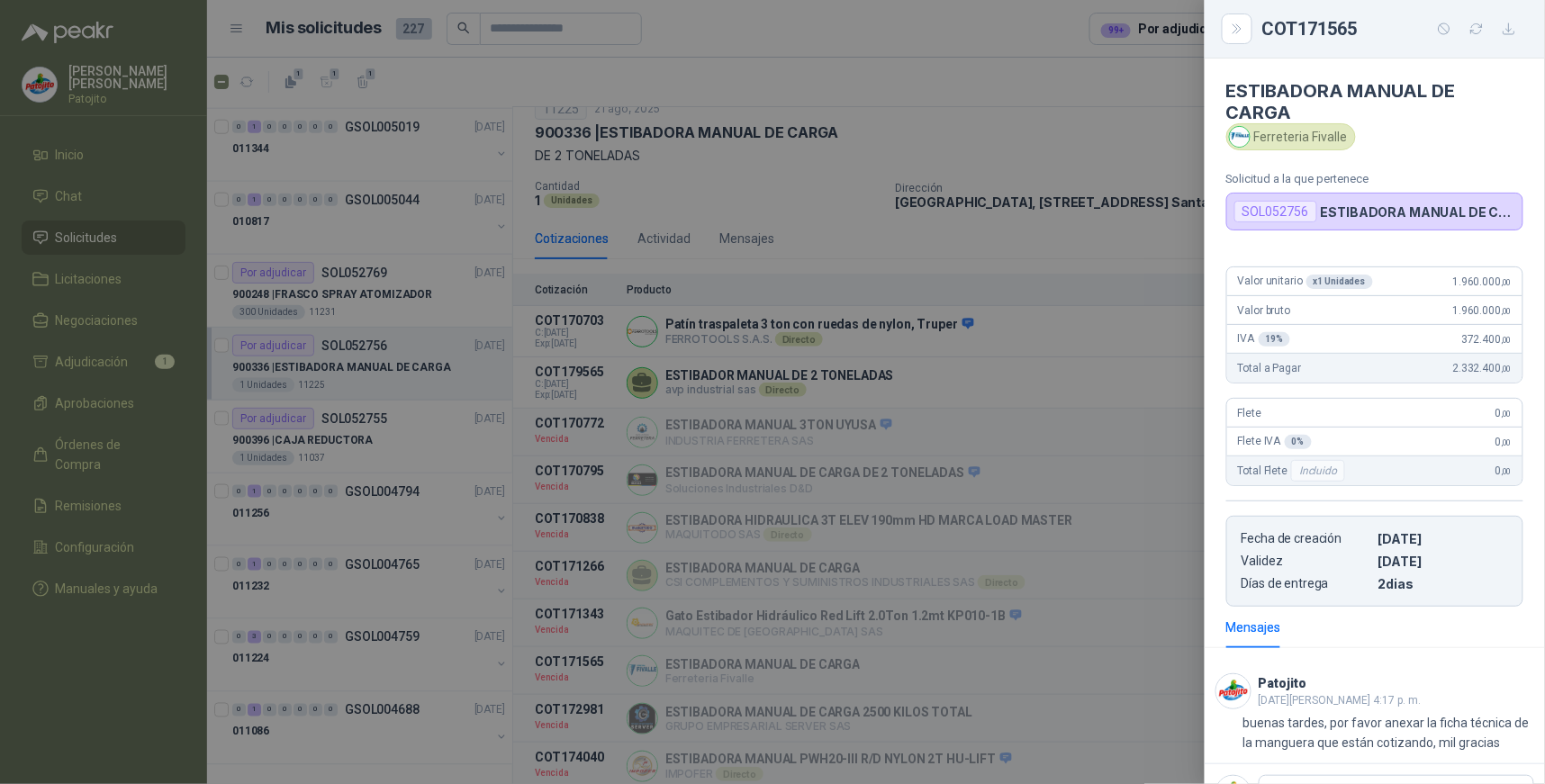
scroll to position [79, 0]
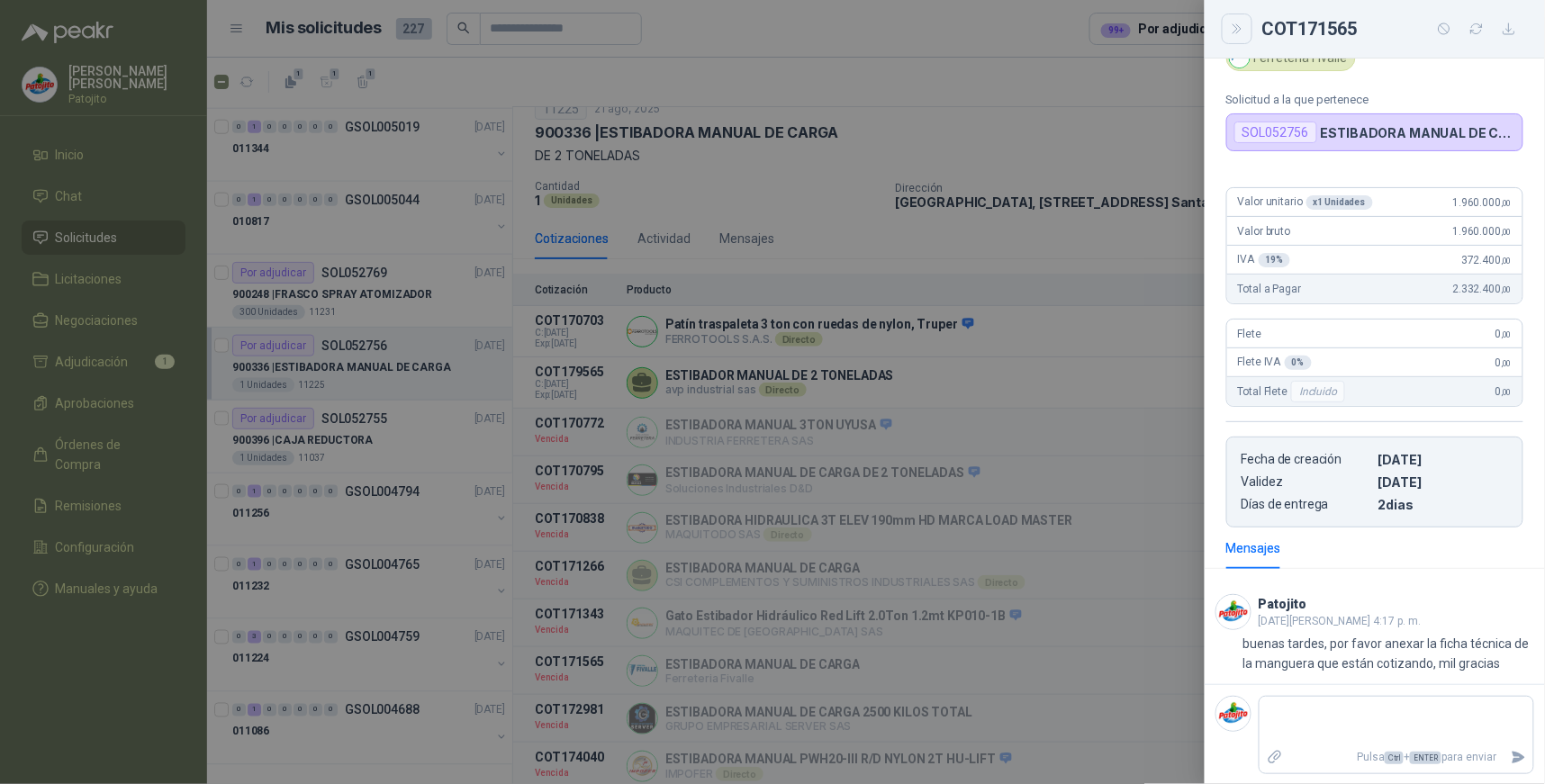
click at [1237, 24] on icon "Close" at bounding box center [1238, 29] width 15 height 15
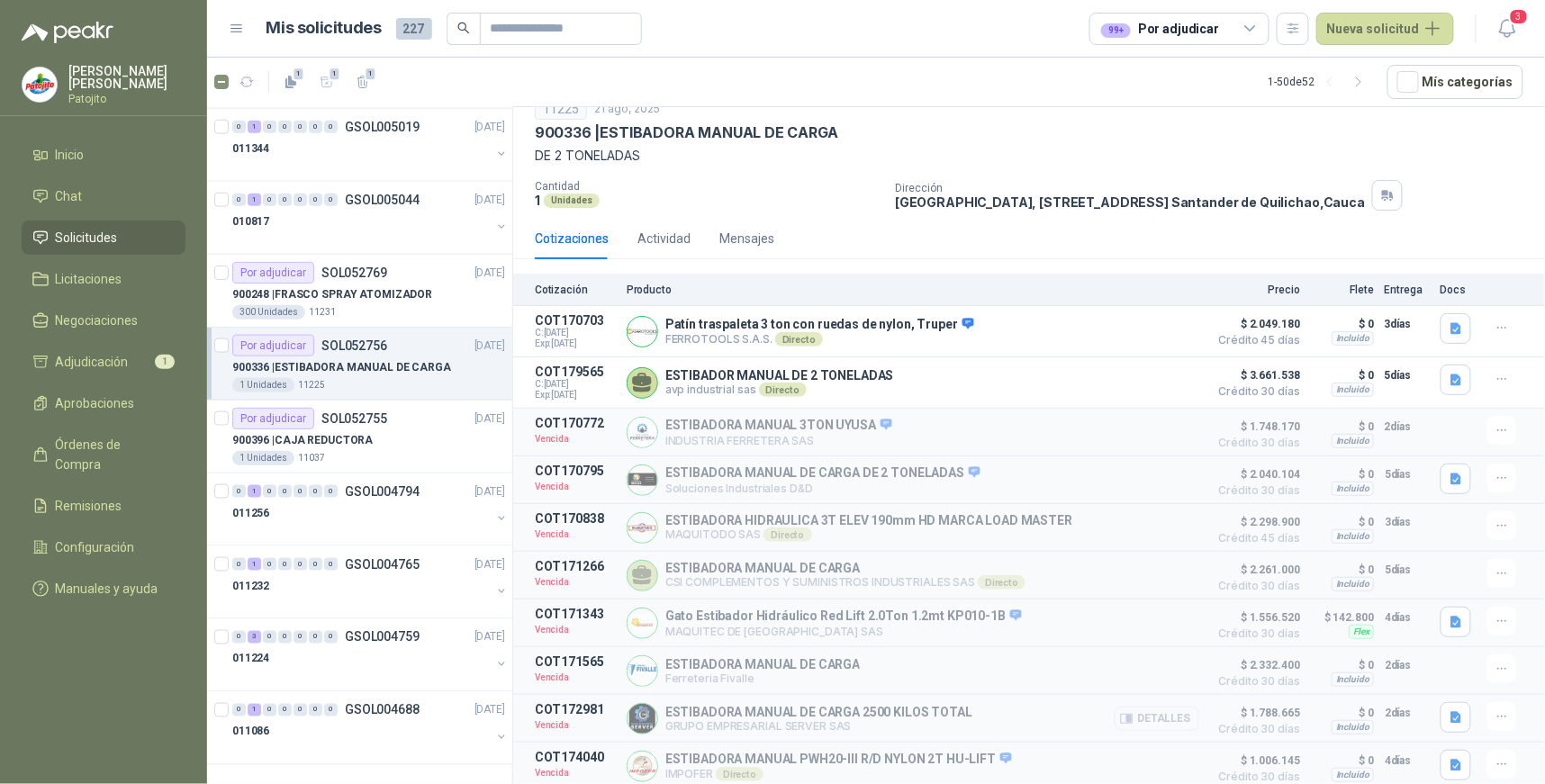
click at [1157, 715] on button "Detalles" at bounding box center [1156, 719] width 84 height 25
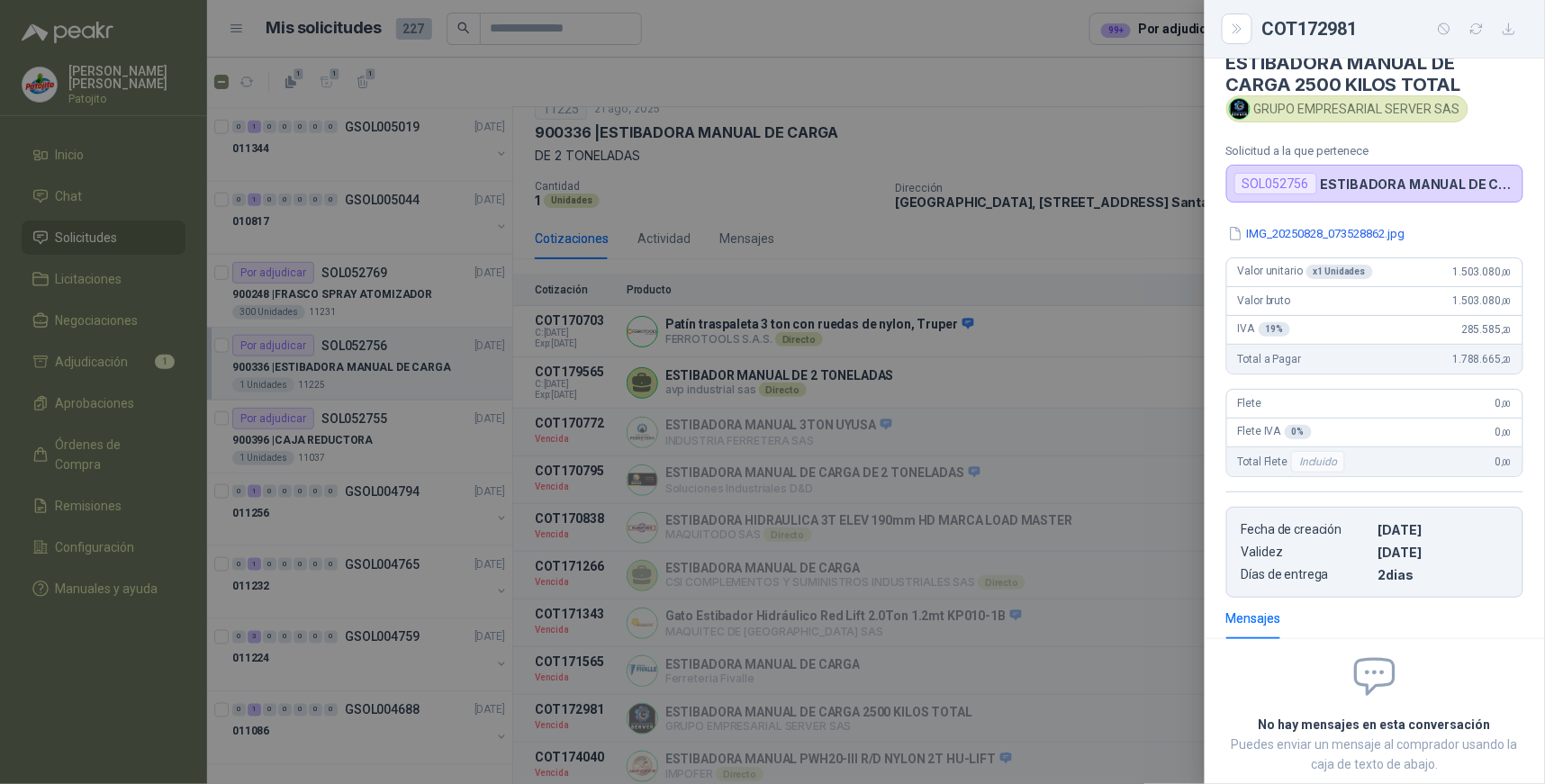
scroll to position [0, 0]
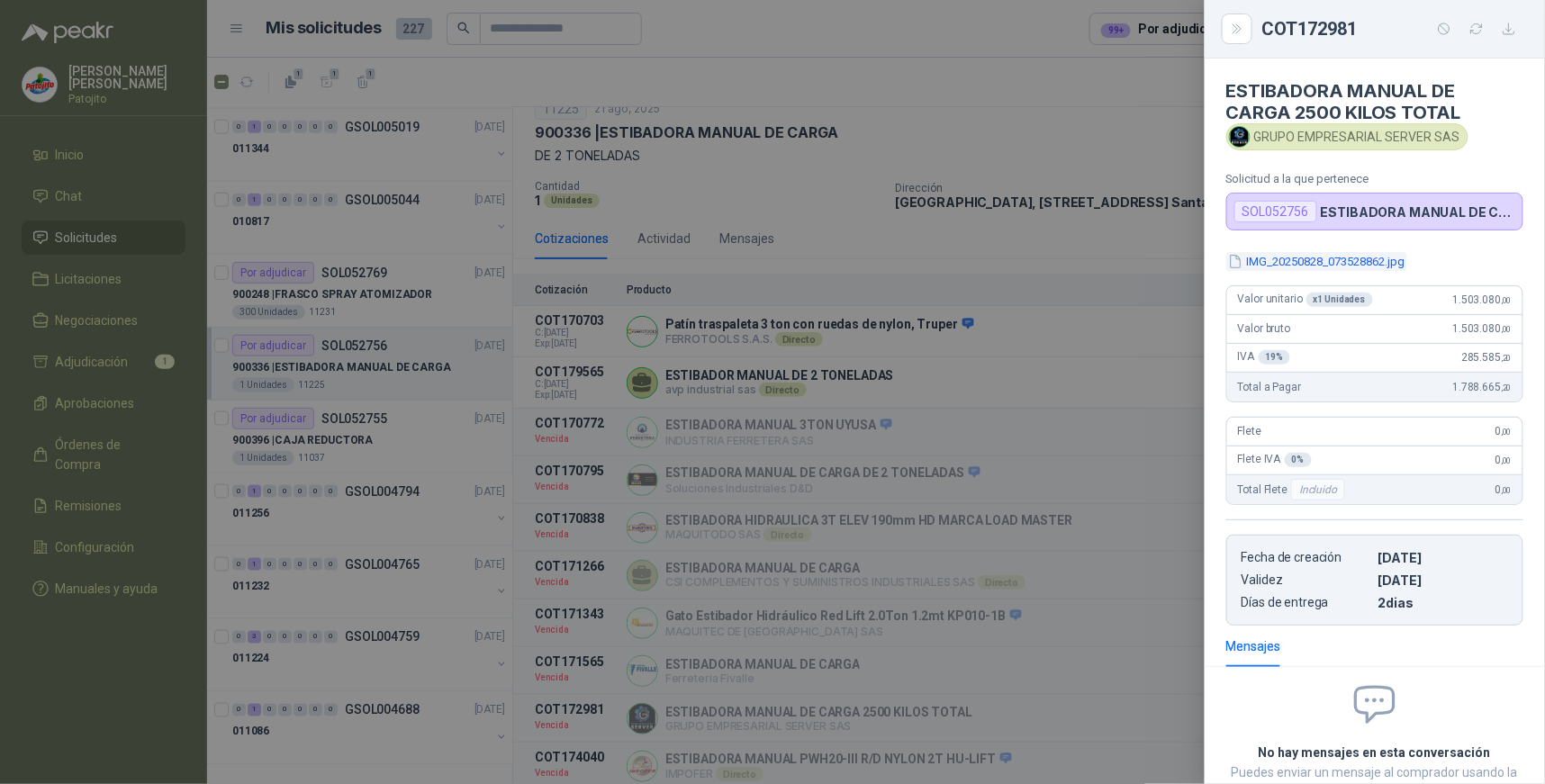
click at [1347, 257] on button "IMG_20250828_073528862.jpg" at bounding box center [1316, 261] width 181 height 19
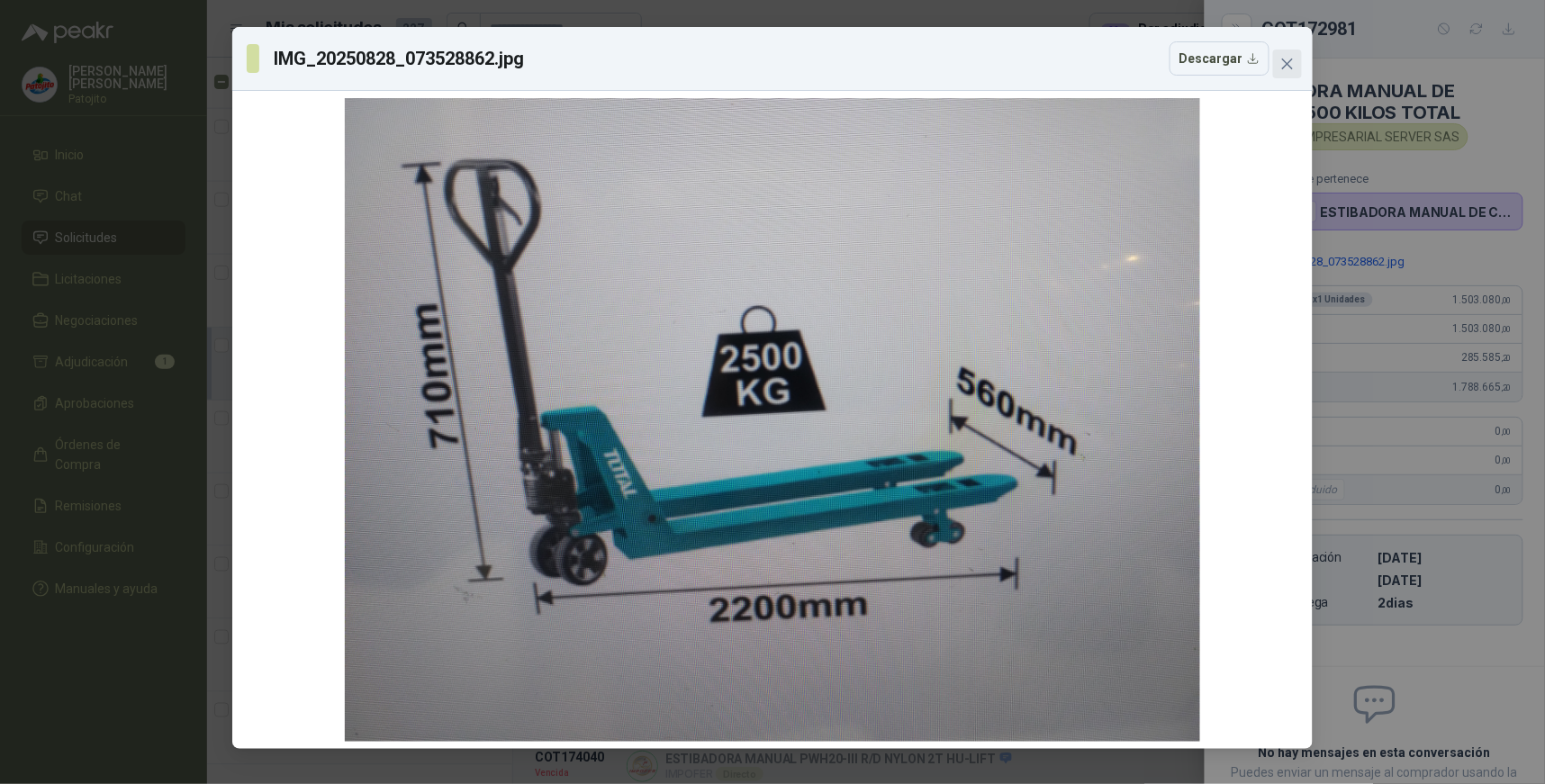
click at [1281, 67] on icon "close" at bounding box center [1287, 63] width 14 height 14
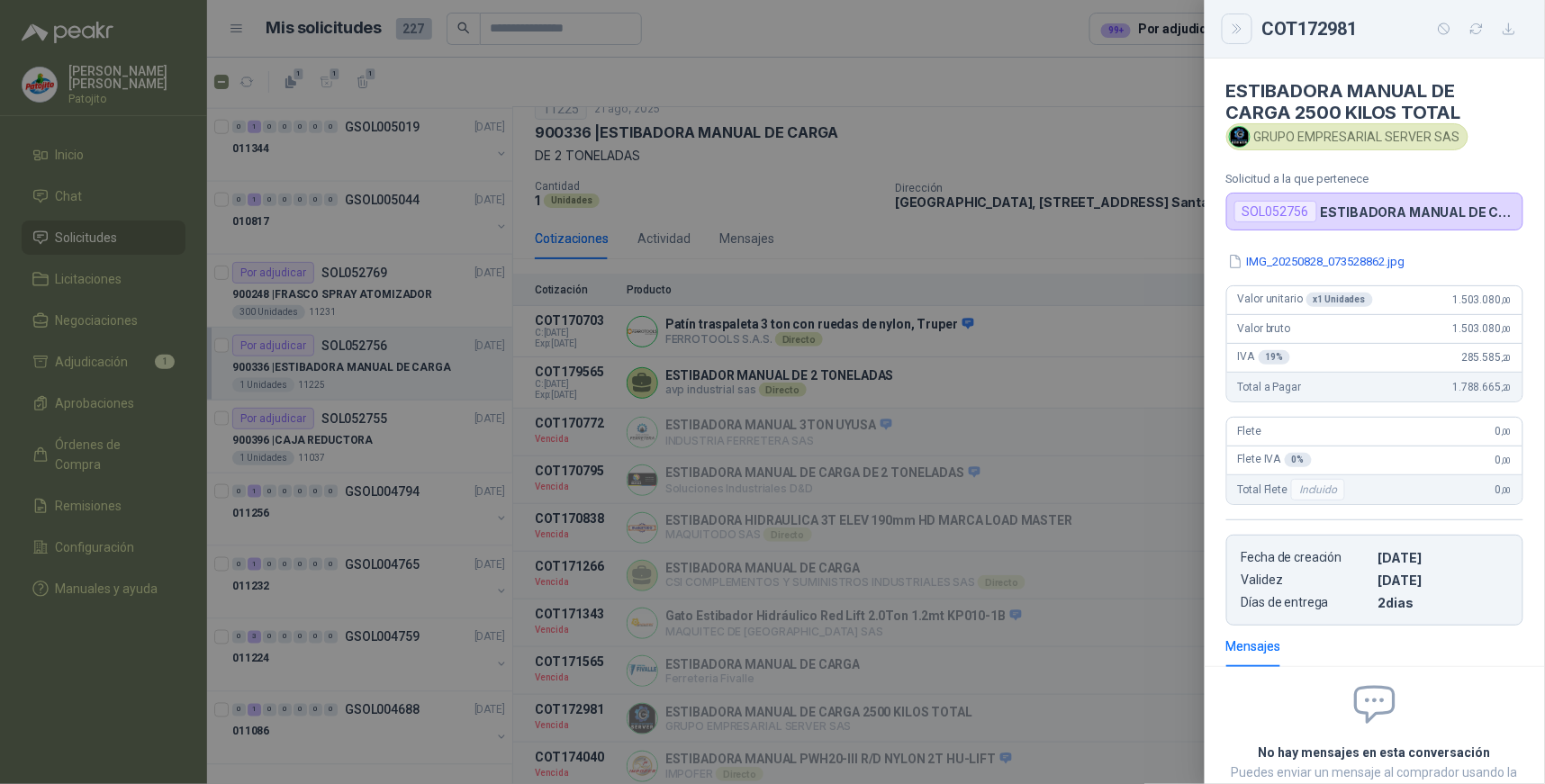
click at [1246, 30] on button "Close" at bounding box center [1237, 28] width 30 height 30
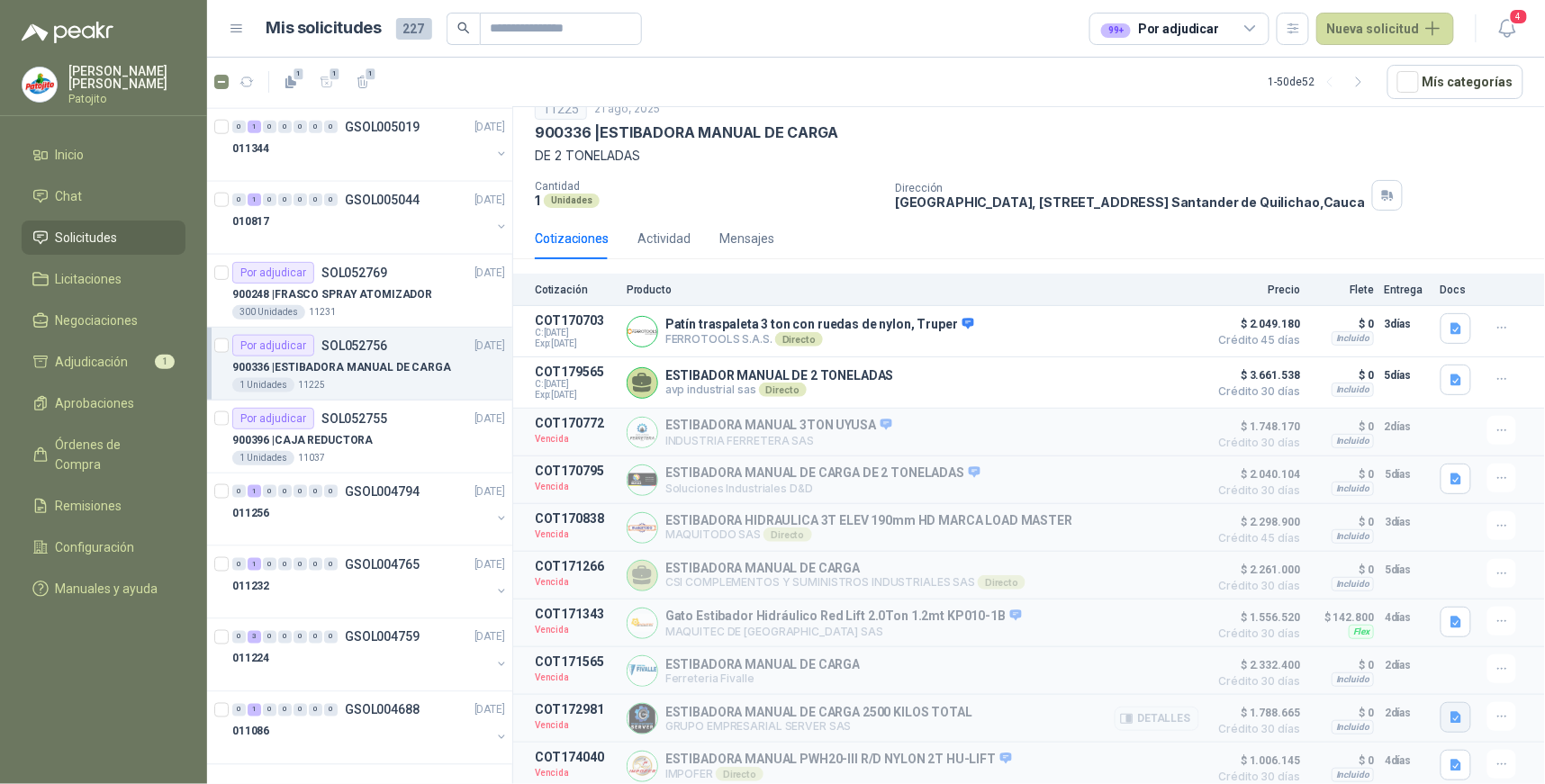
click at [1448, 716] on icon "button" at bounding box center [1456, 718] width 15 height 15
click at [1348, 670] on button "IMG_20250828_073528862.jpg" at bounding box center [1355, 677] width 181 height 19
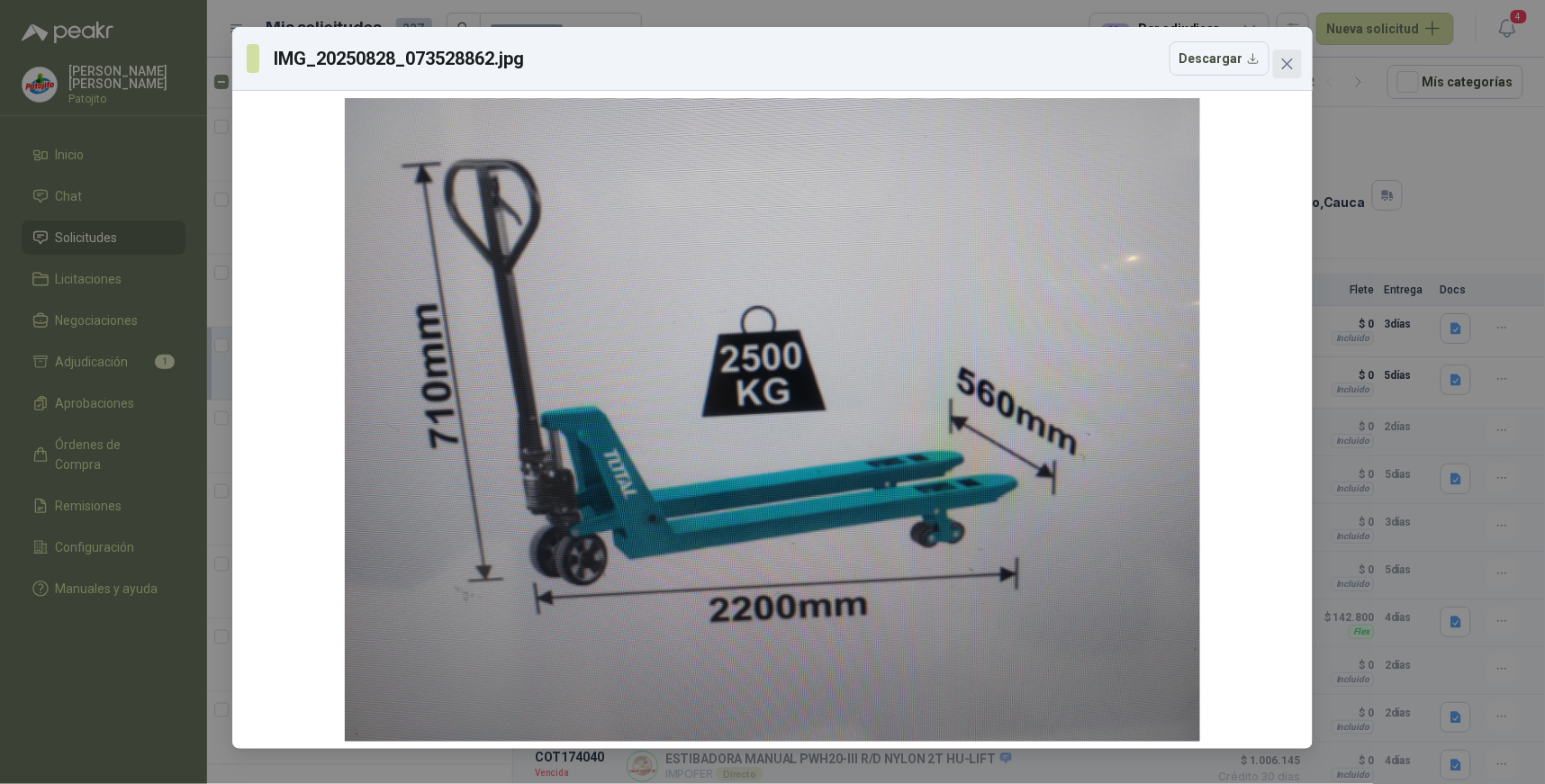
click at [1286, 68] on icon "close" at bounding box center [1287, 63] width 14 height 14
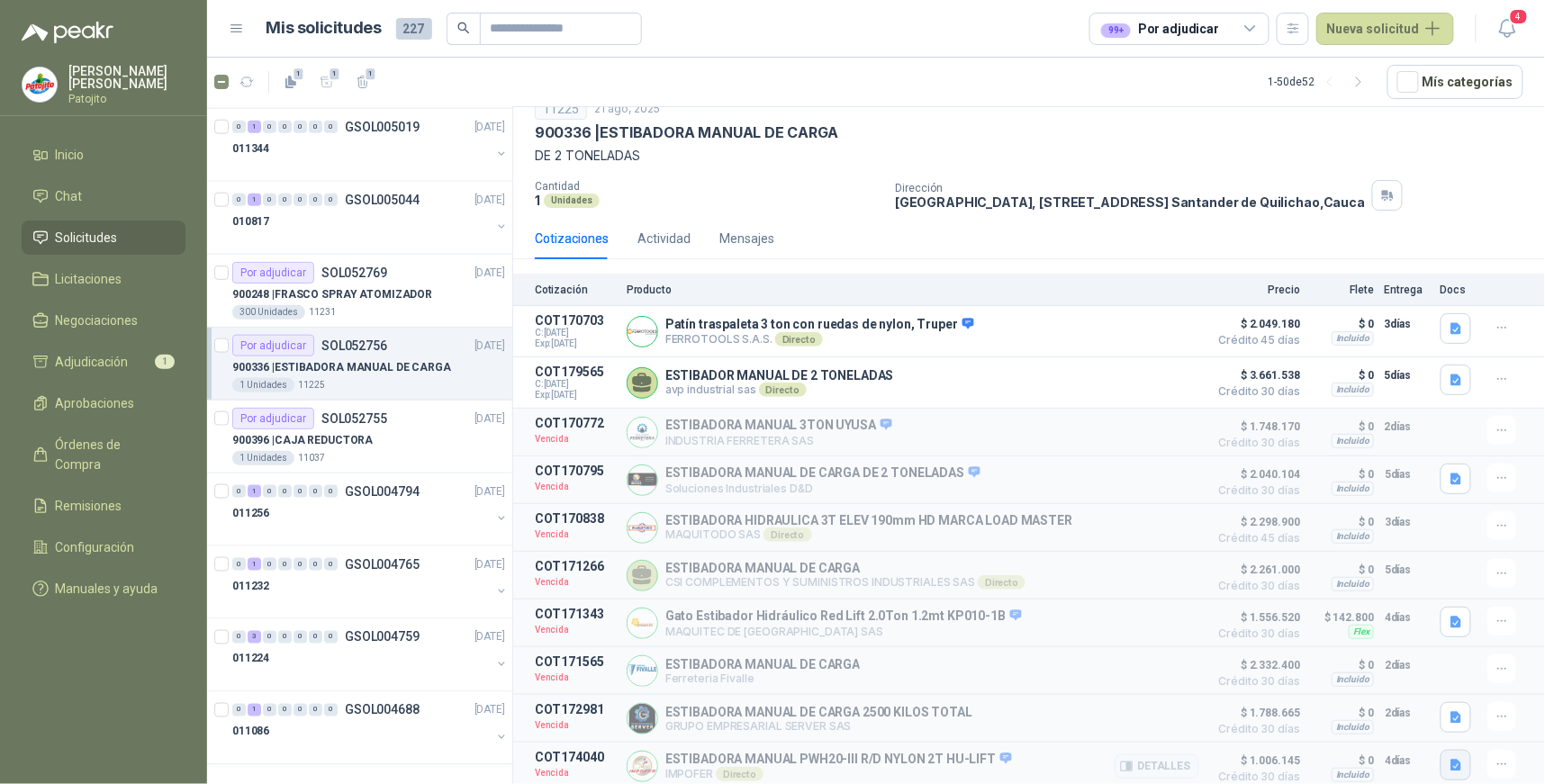
click at [1450, 761] on icon "button" at bounding box center [1455, 765] width 10 height 11
click at [1371, 724] on button "Ficha Tecnica PWH 20-25-30 - Galvanizada WH25G--.pdf" at bounding box center [1288, 726] width 315 height 19
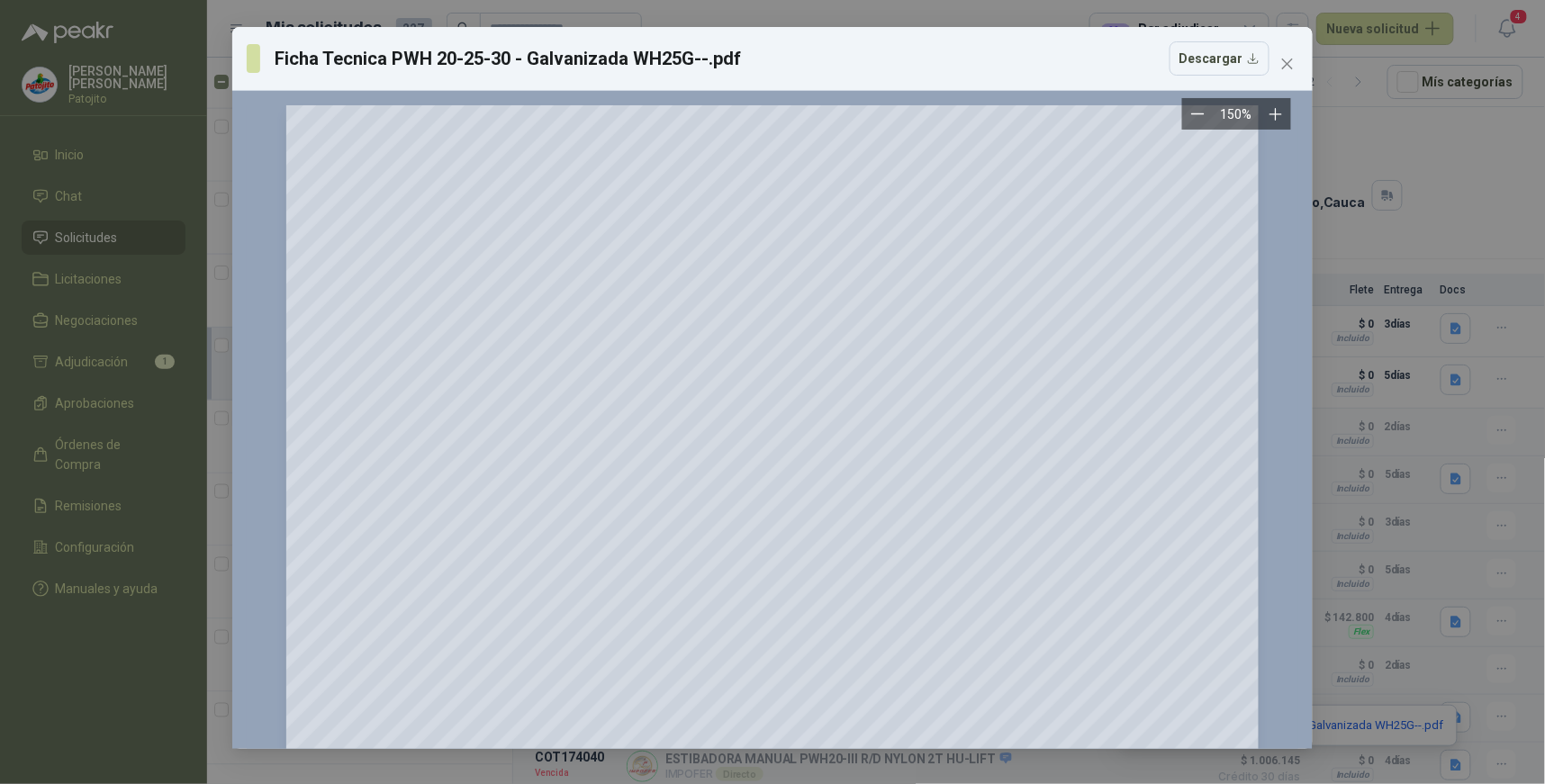
scroll to position [100, 0]
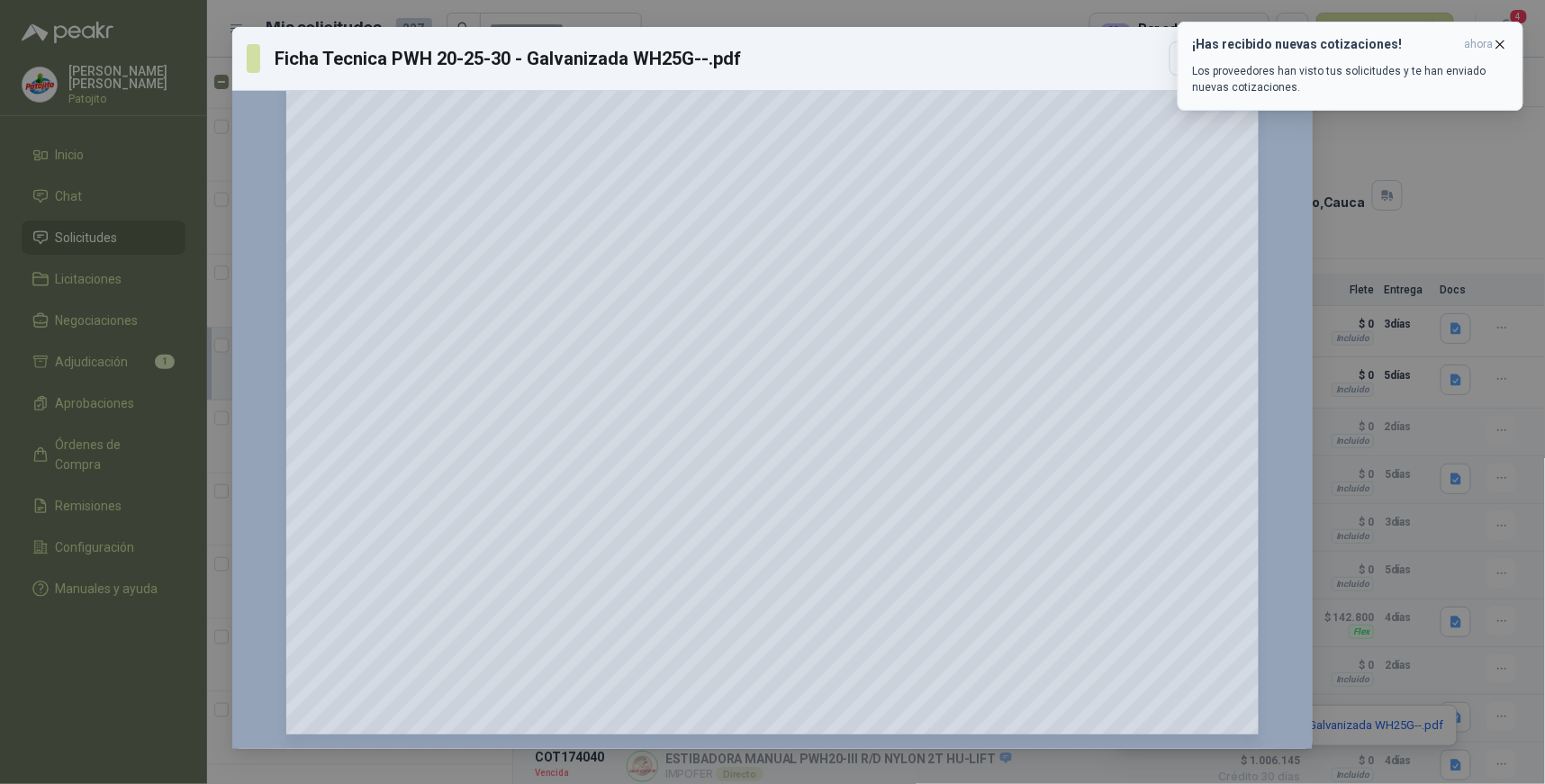
click at [1507, 42] on icon "button" at bounding box center [1501, 44] width 15 height 15
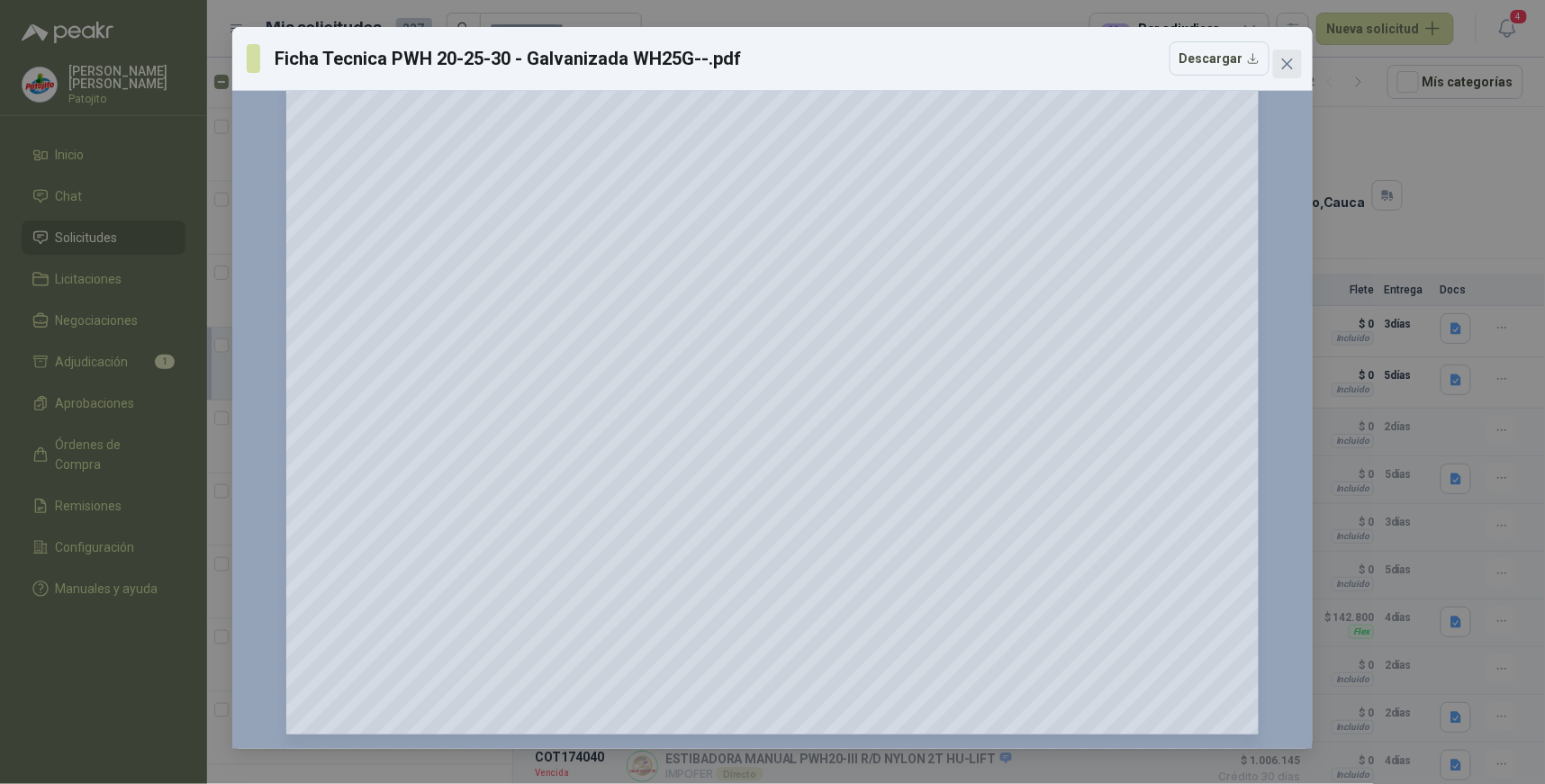
click at [1282, 66] on icon "close" at bounding box center [1287, 63] width 14 height 14
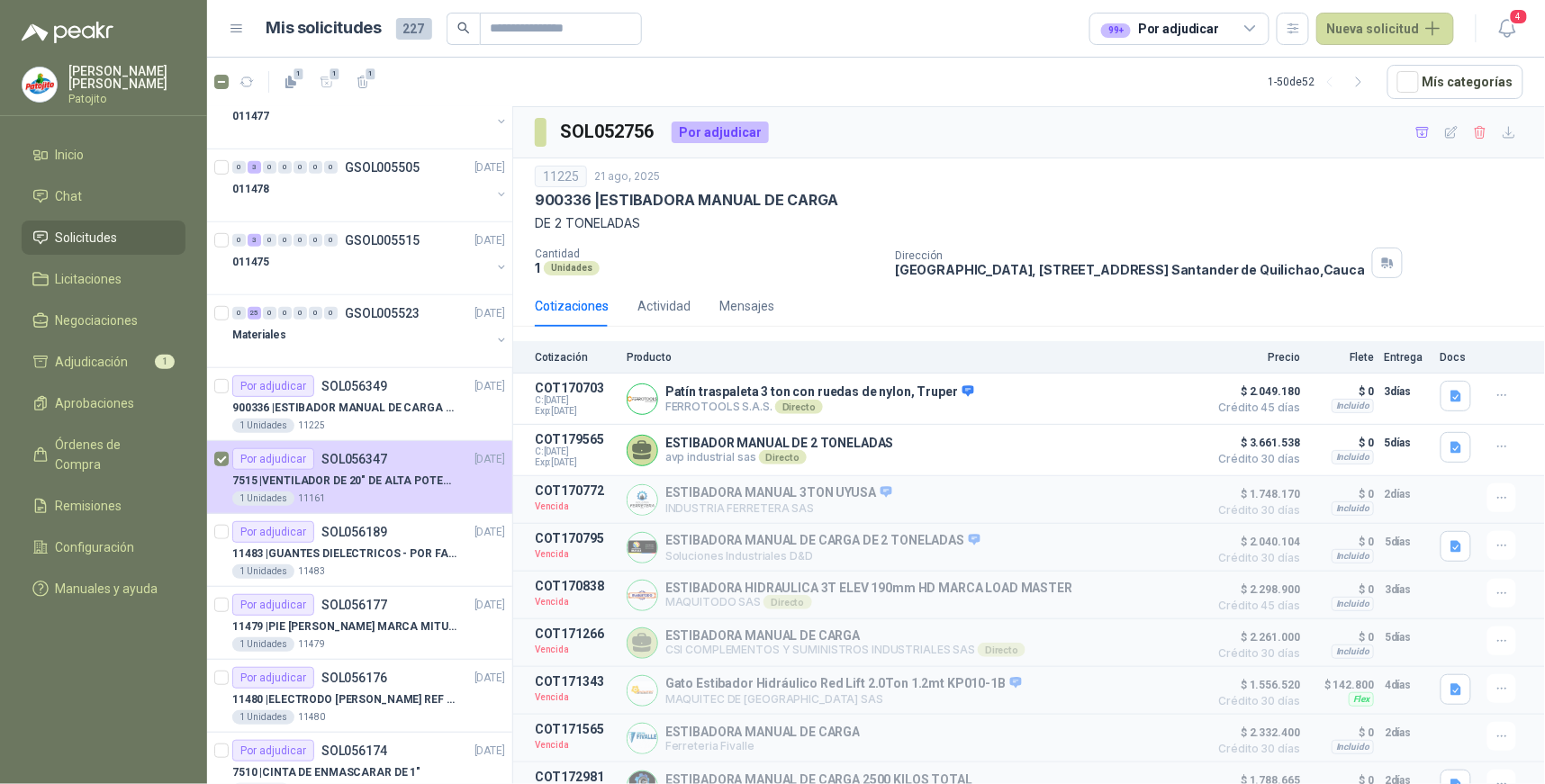
scroll to position [288, 0]
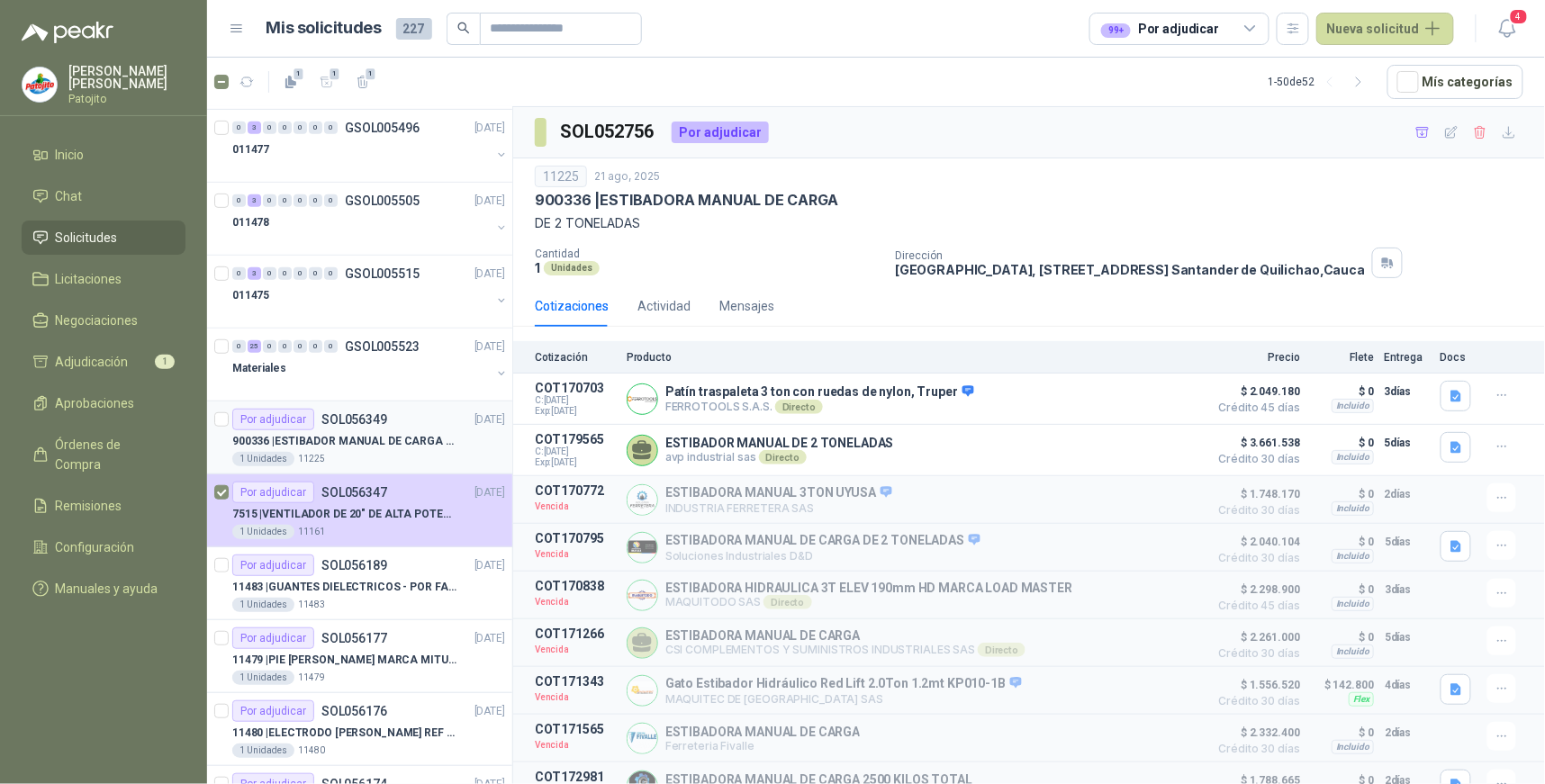
click at [390, 434] on p "900336 | ESTIBADOR MANUAL DE CARGA DE 2 T" at bounding box center [344, 442] width 224 height 17
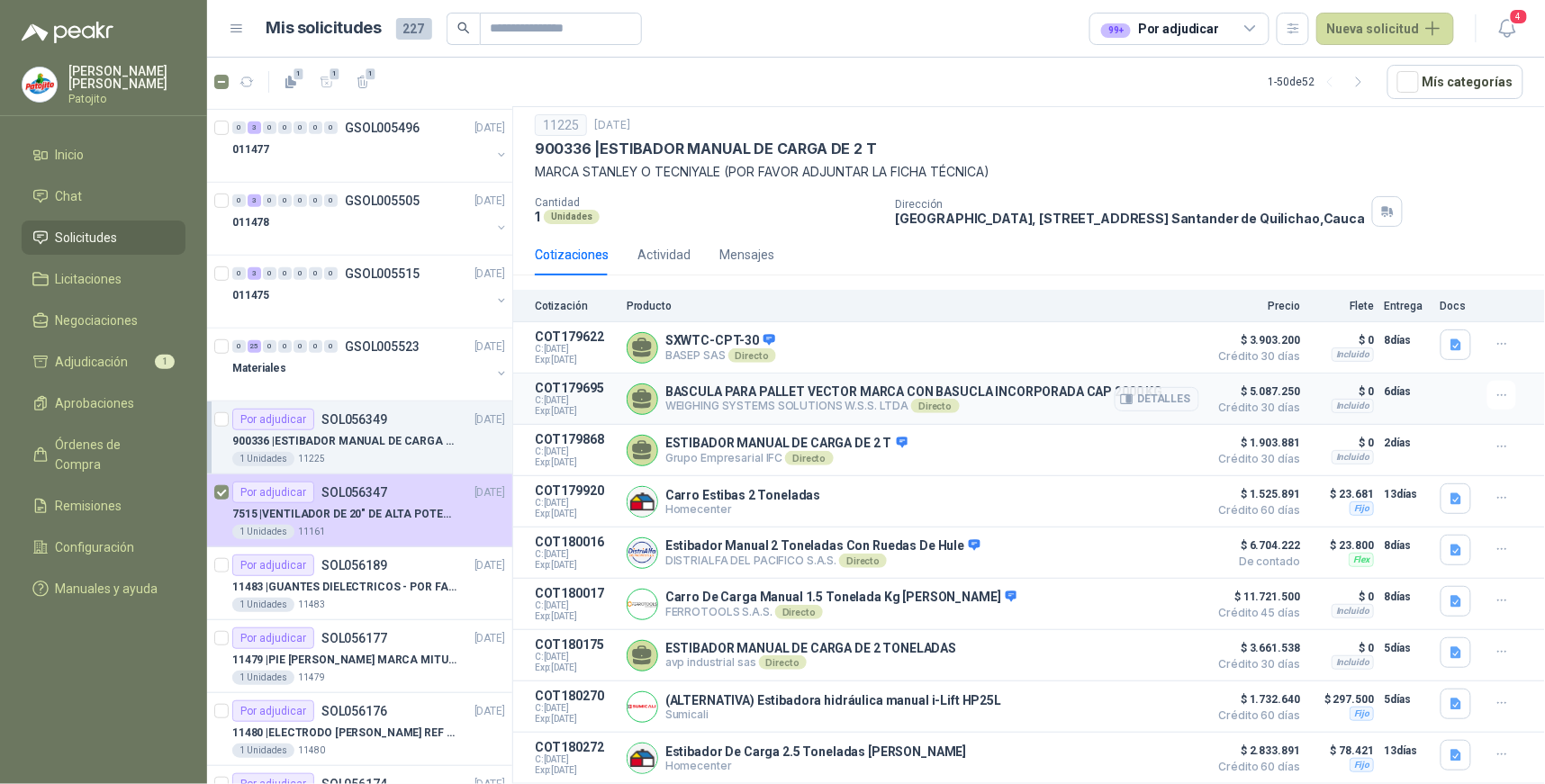
scroll to position [100, 0]
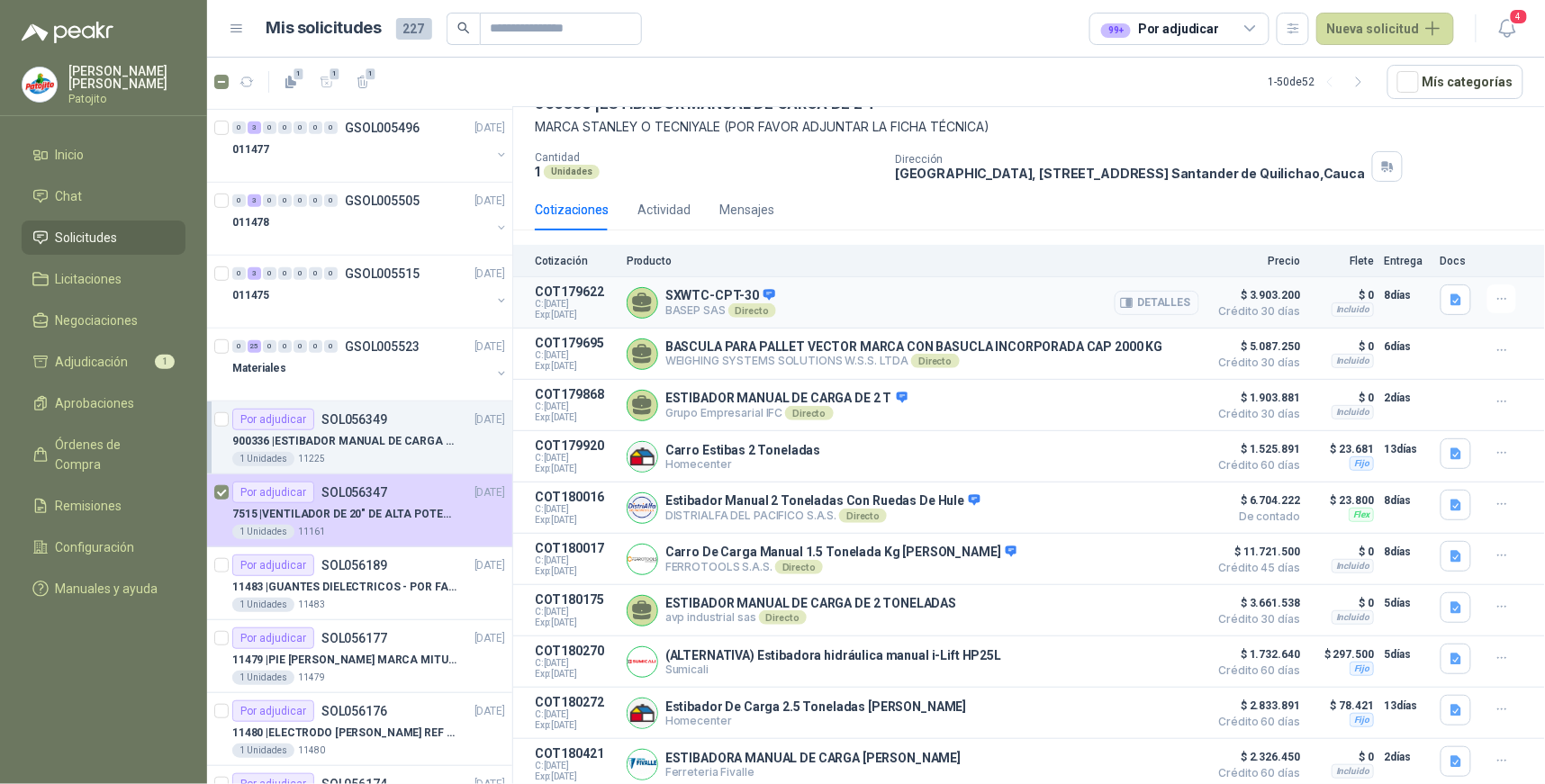
click at [1176, 304] on button "Detalles" at bounding box center [1156, 303] width 84 height 25
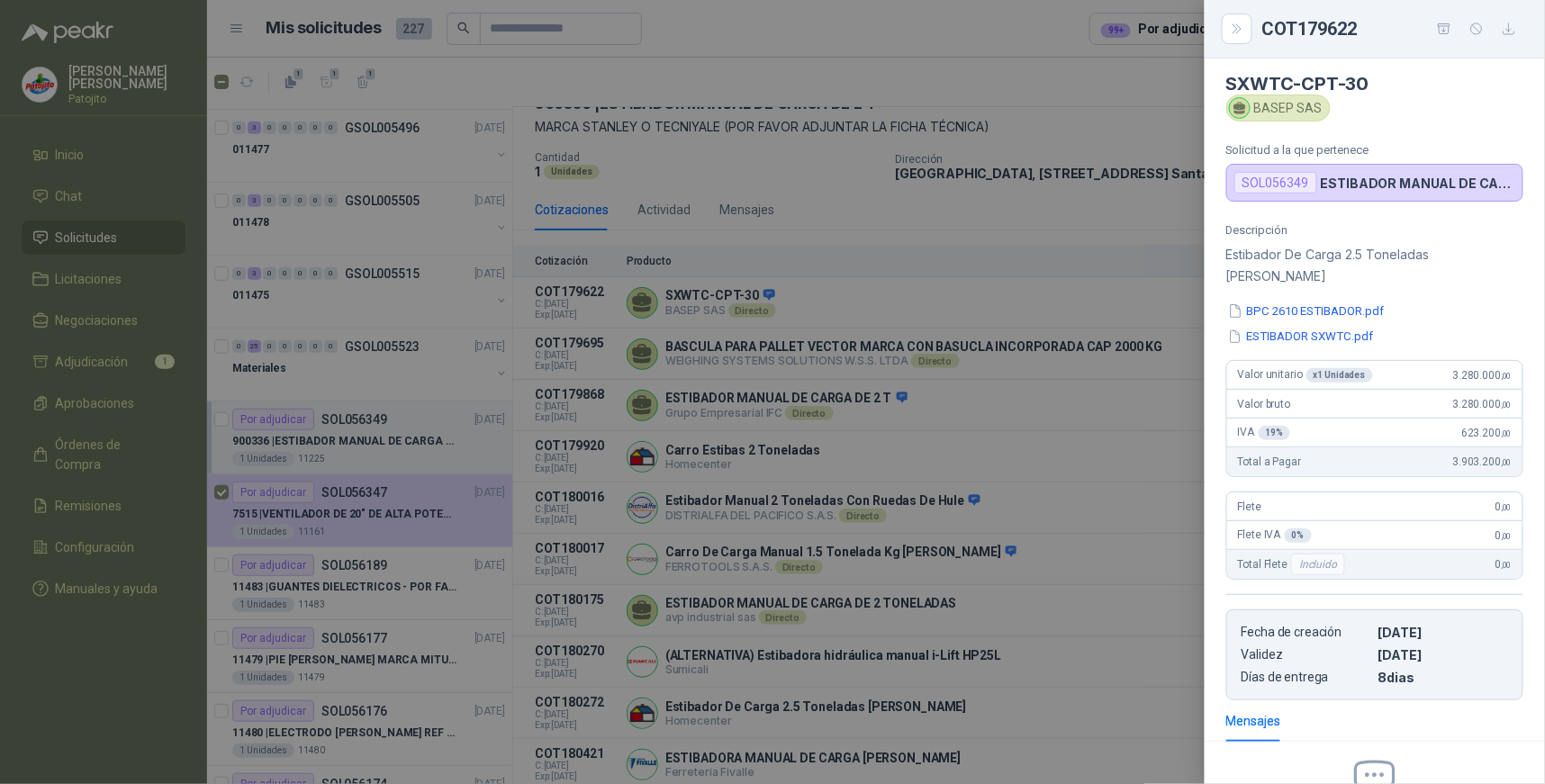
scroll to position [0, 0]
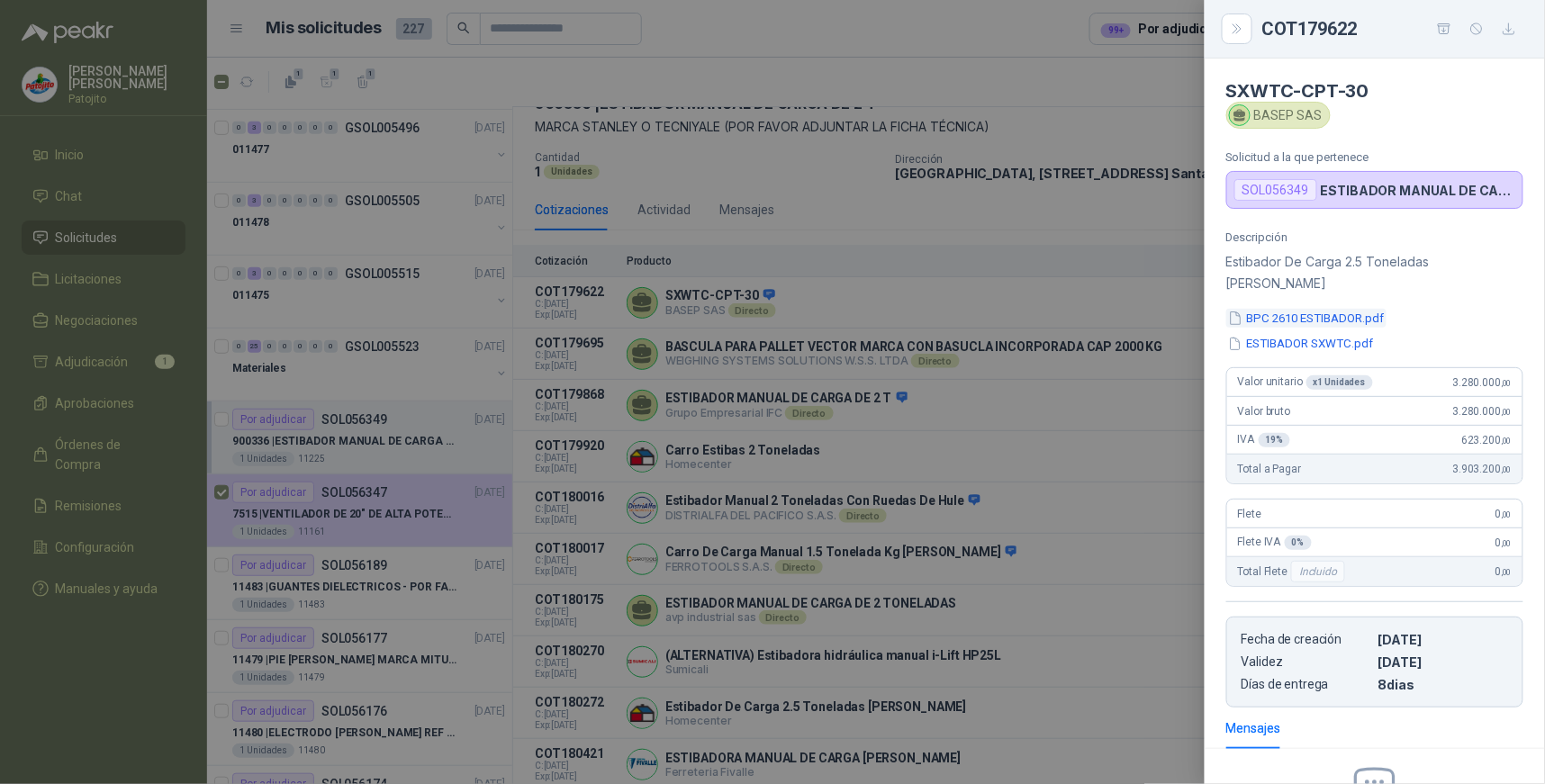
click at [1343, 308] on button "BPC 2610 ESTIBADOR.pdf" at bounding box center [1306, 318] width 160 height 19
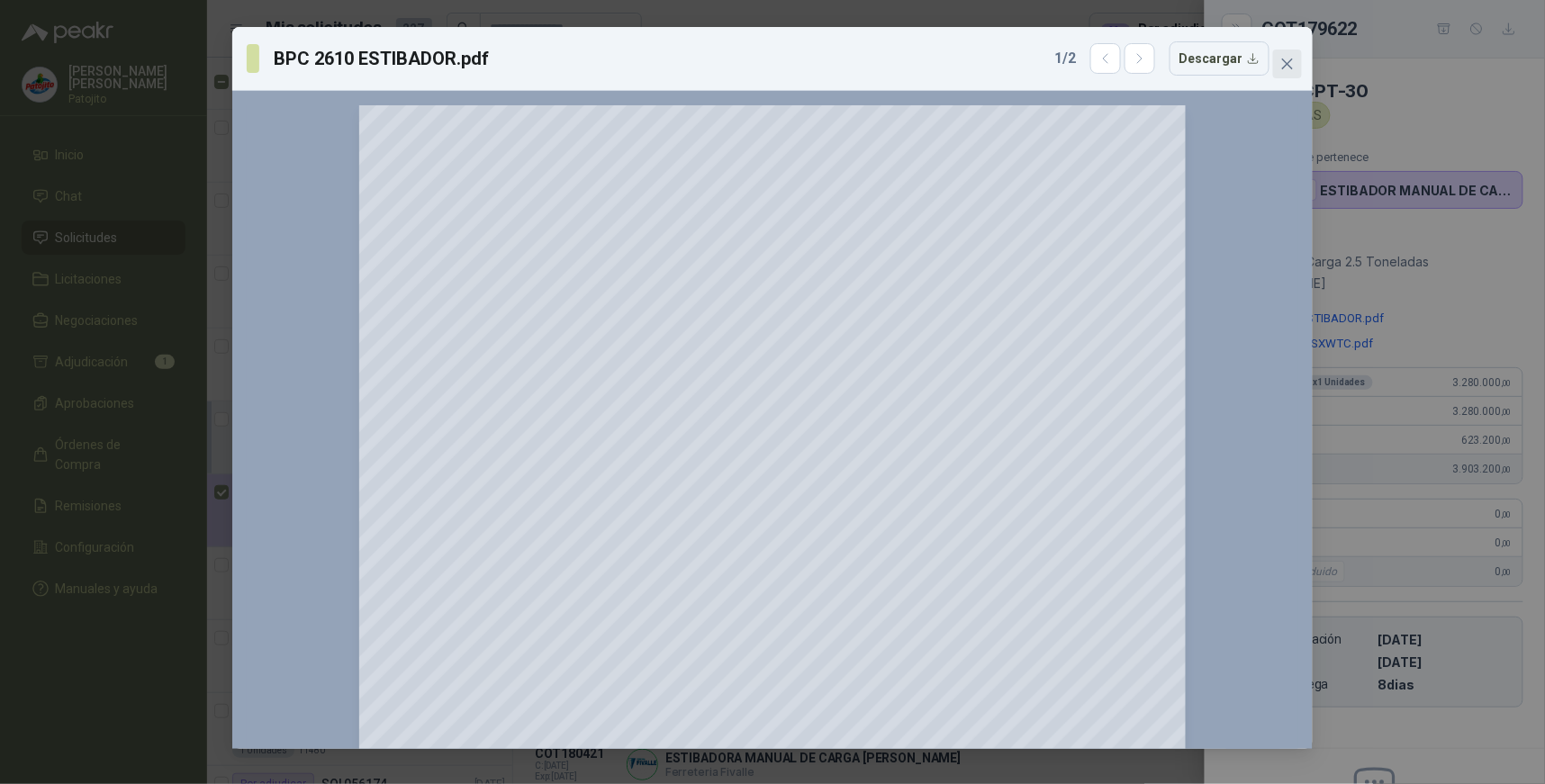
click at [1282, 64] on icon "close" at bounding box center [1287, 63] width 14 height 14
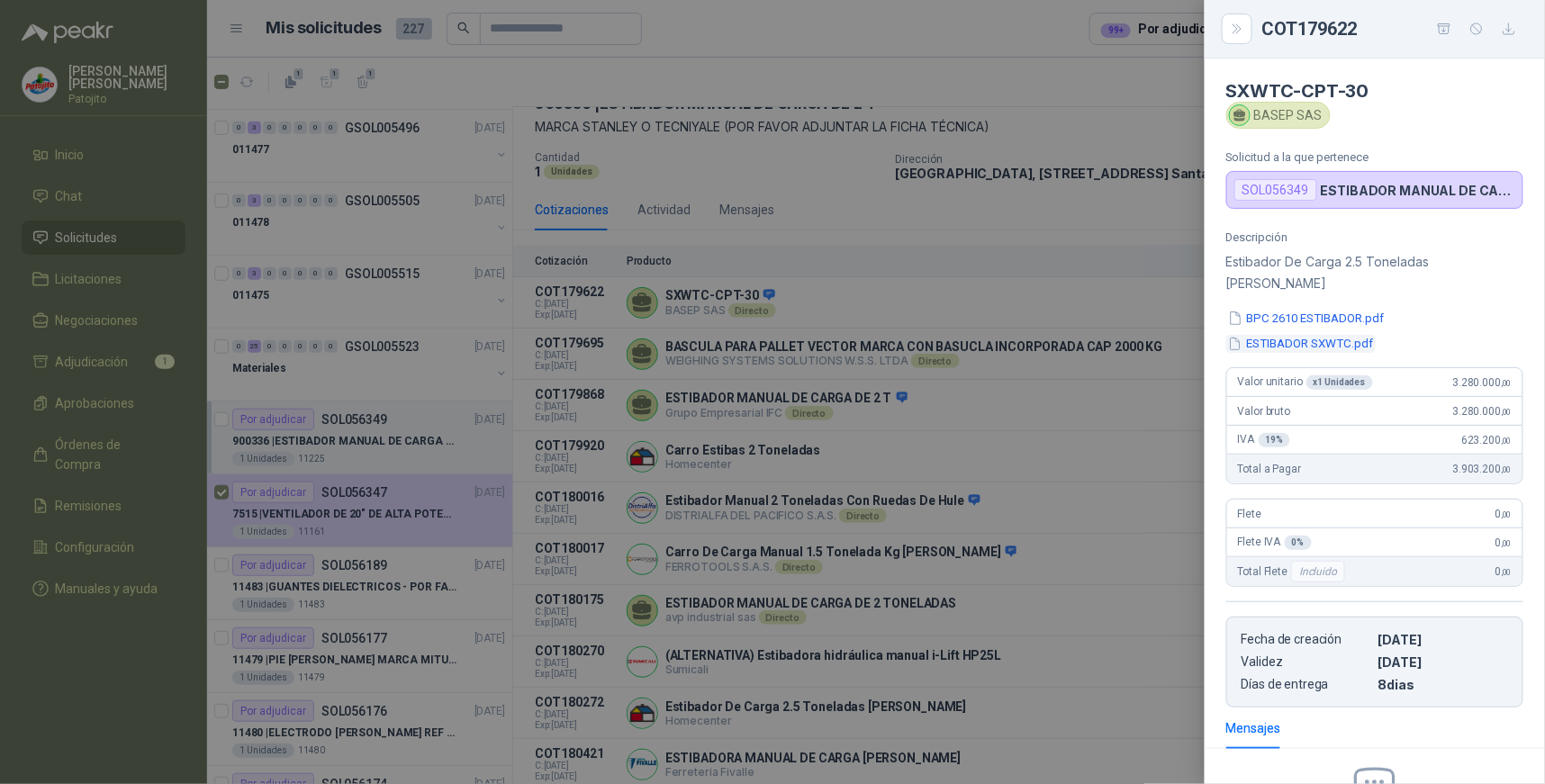
click at [1279, 335] on button "ESTIBADOR SXWTC.pdf" at bounding box center [1301, 344] width 149 height 19
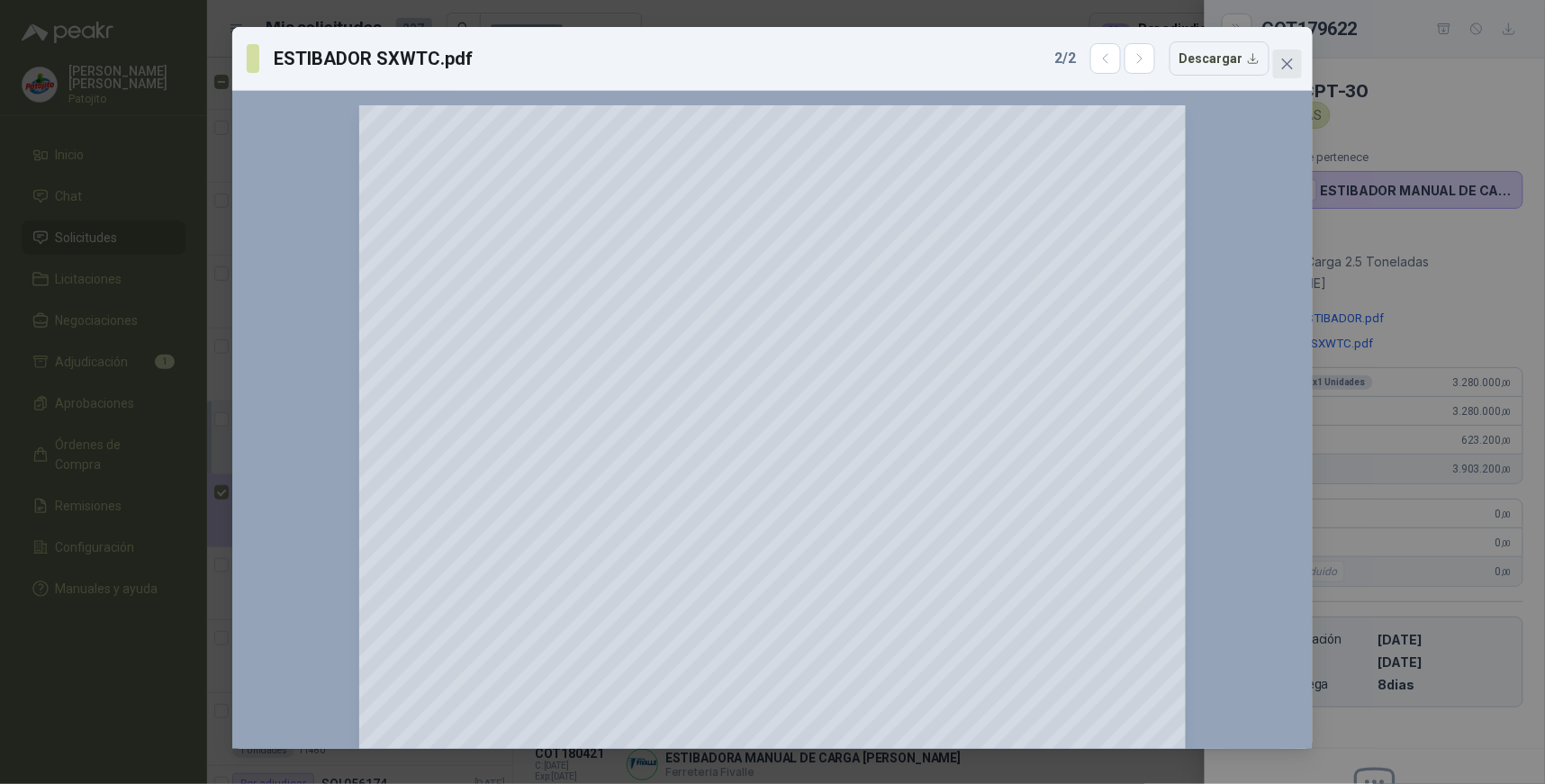
click at [1297, 57] on span "Close" at bounding box center [1288, 63] width 28 height 14
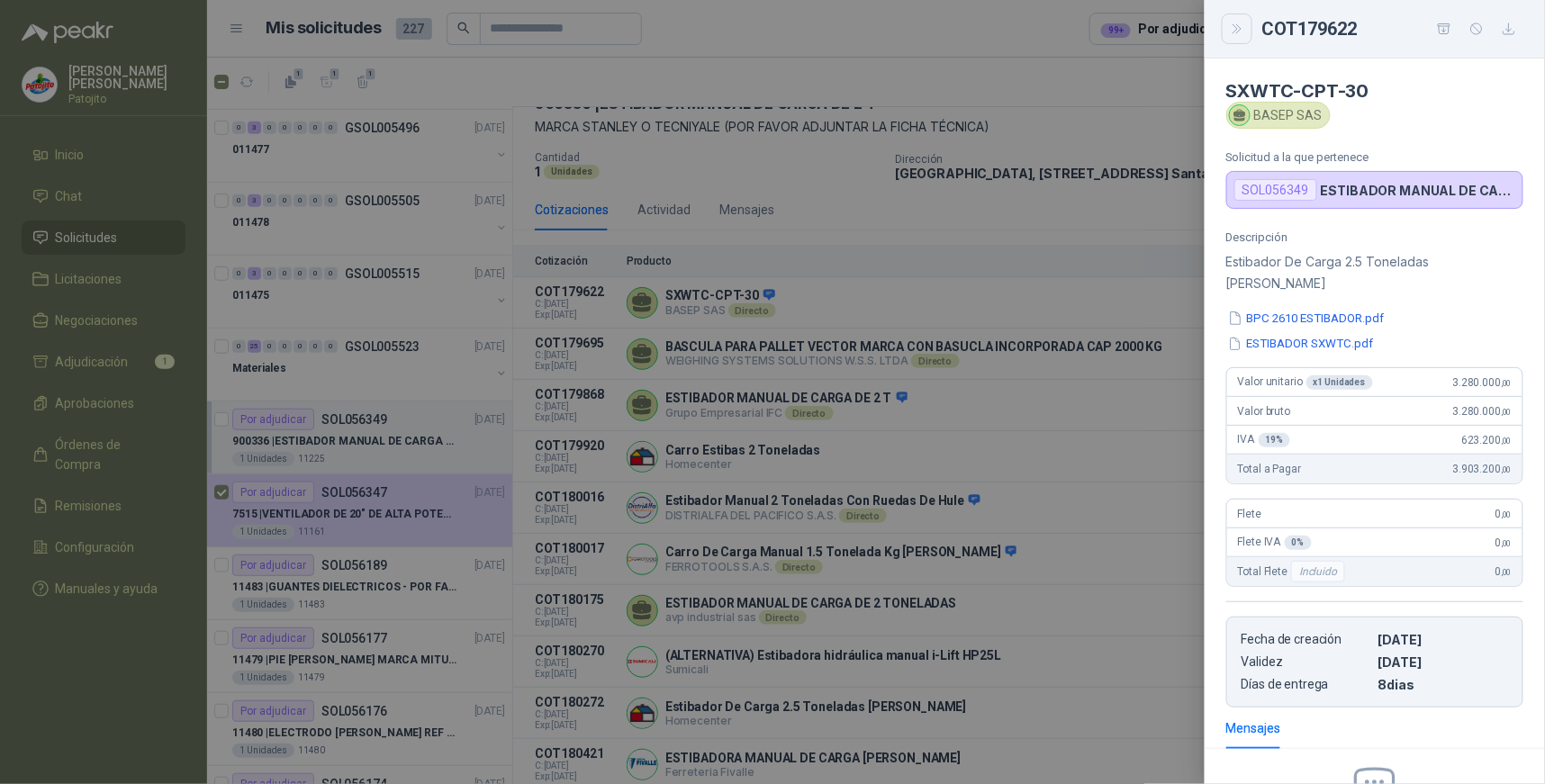
click at [1236, 33] on icon "Close" at bounding box center [1238, 29] width 15 height 15
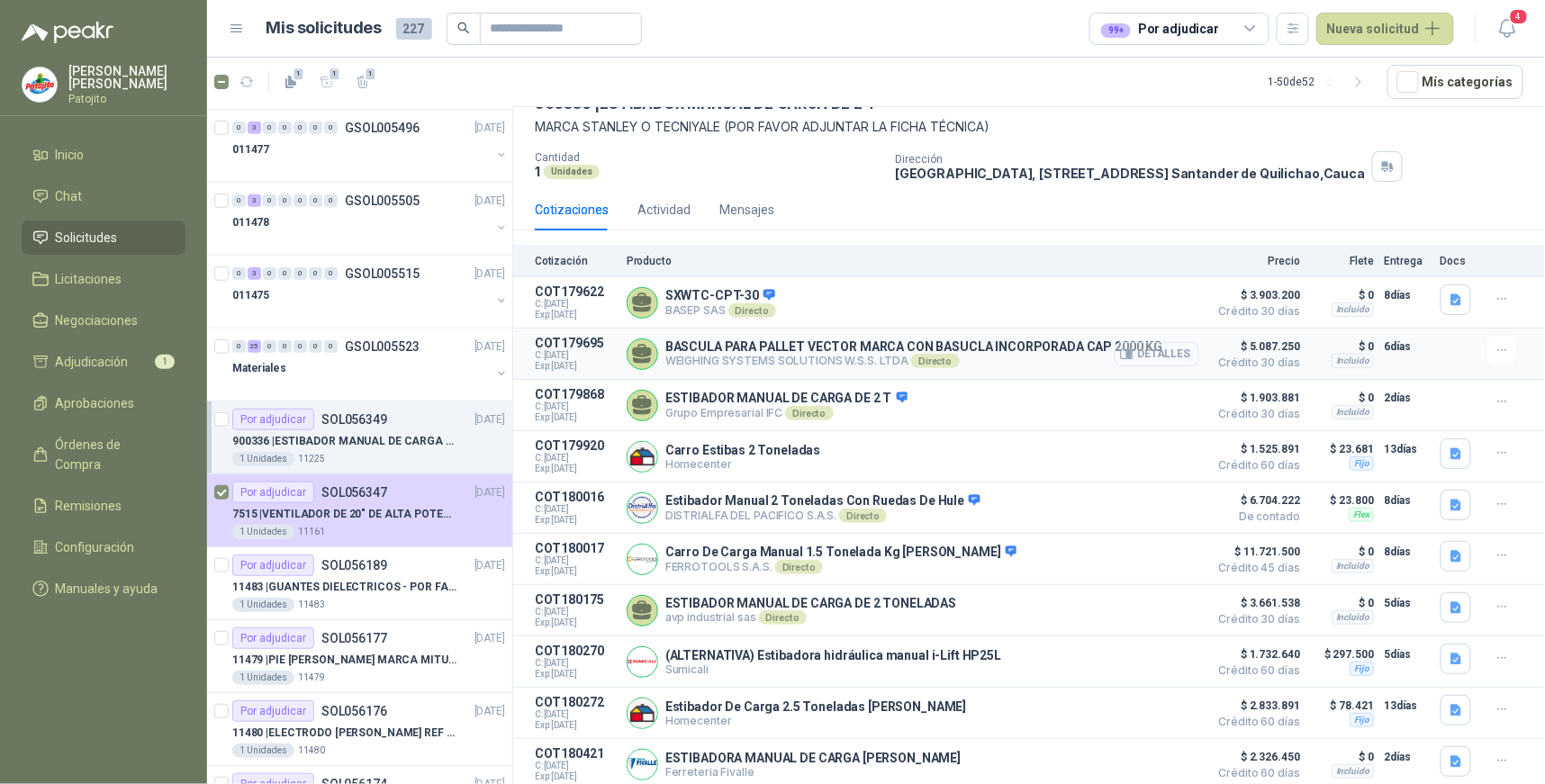
click at [1145, 353] on button "Detalles" at bounding box center [1156, 355] width 84 height 25
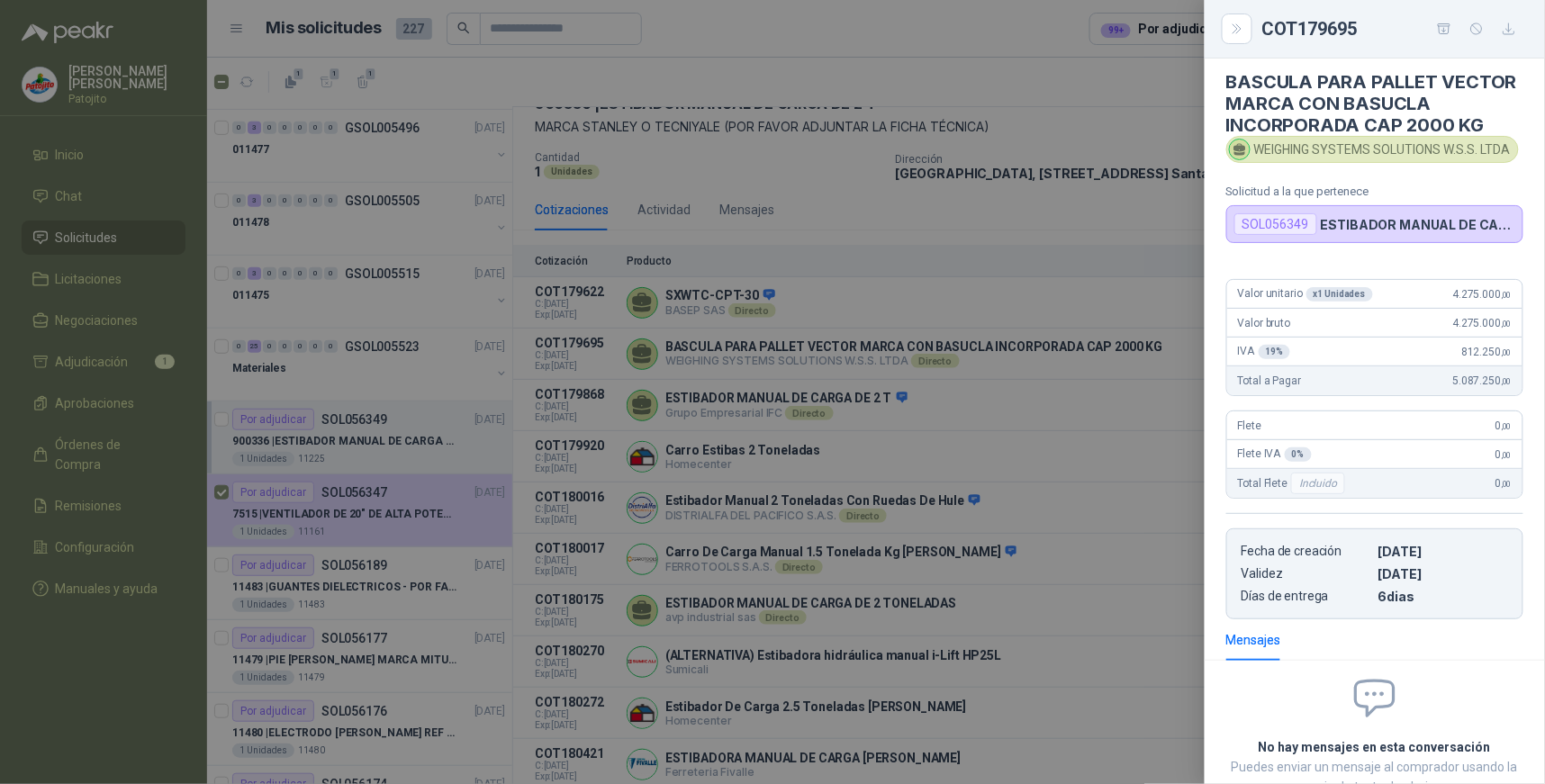
scroll to position [0, 0]
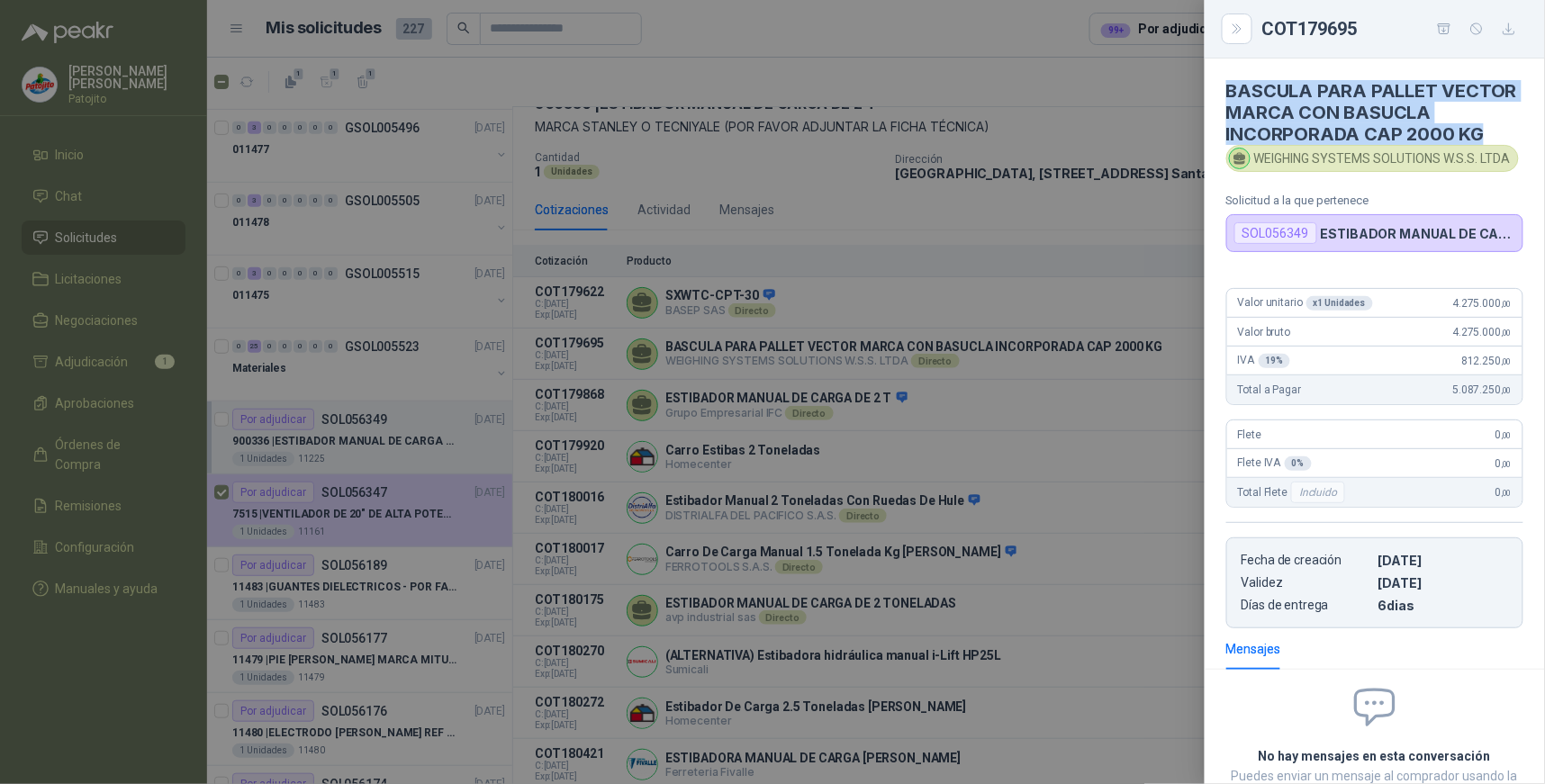
drag, startPoint x: 1485, startPoint y: 136, endPoint x: 1220, endPoint y: 87, distance: 269.5
click at [1220, 87] on article "BASCULA PARA PALLET VECTOR MARCA CON BASUCLA INCORPORADA CAP 2000 KG WEIGHING S…" at bounding box center [1375, 155] width 341 height 194
drag, startPoint x: 1220, startPoint y: 87, endPoint x: 1310, endPoint y: 112, distance: 93.4
copy h4 "BASCULA PARA PALLET VECTOR MARCA CON BASUCLA INCORPORADA CAP 2000 KG"
click at [1226, 27] on button "Close" at bounding box center [1237, 28] width 30 height 30
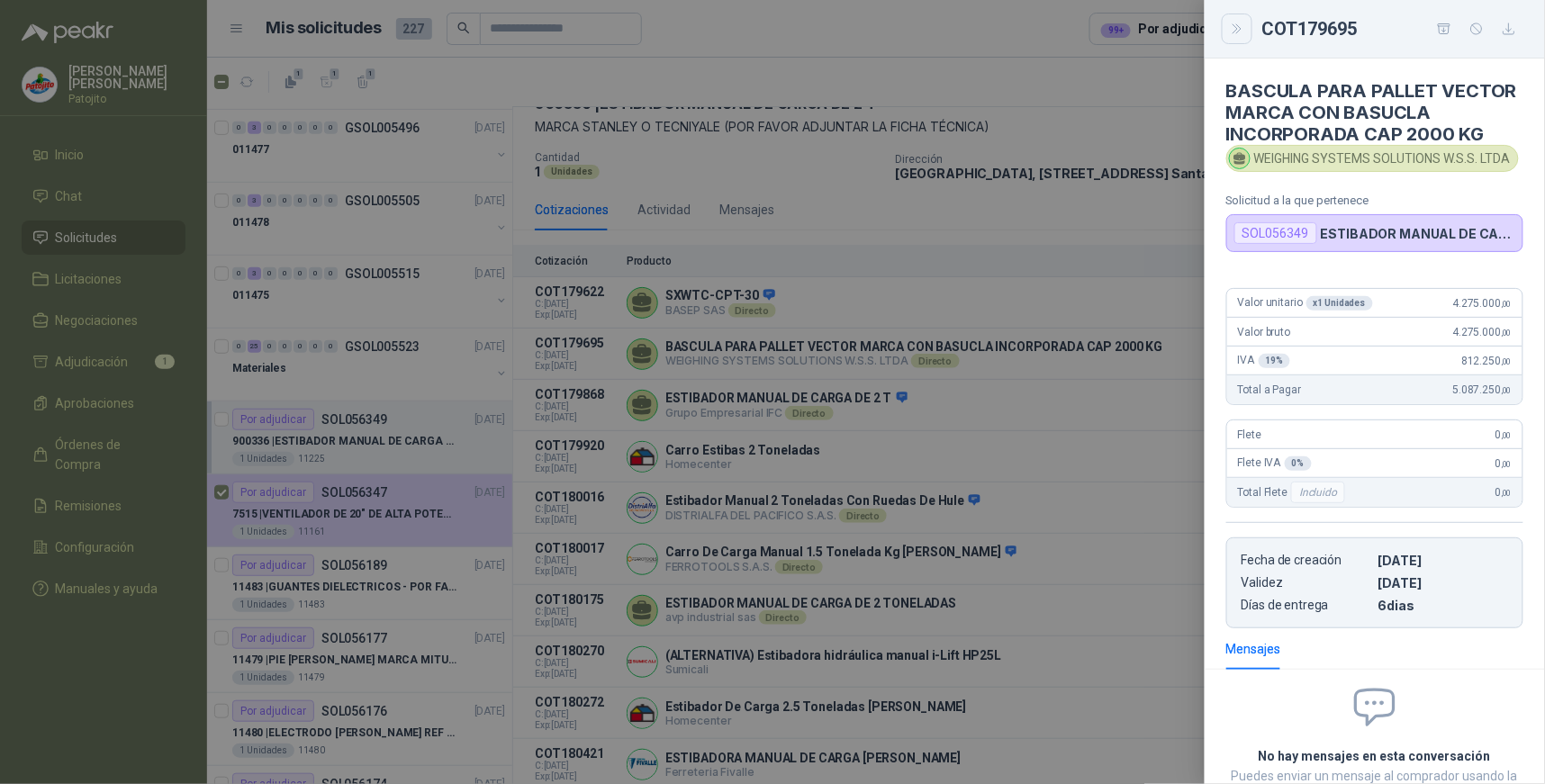
scroll to position [144, 0]
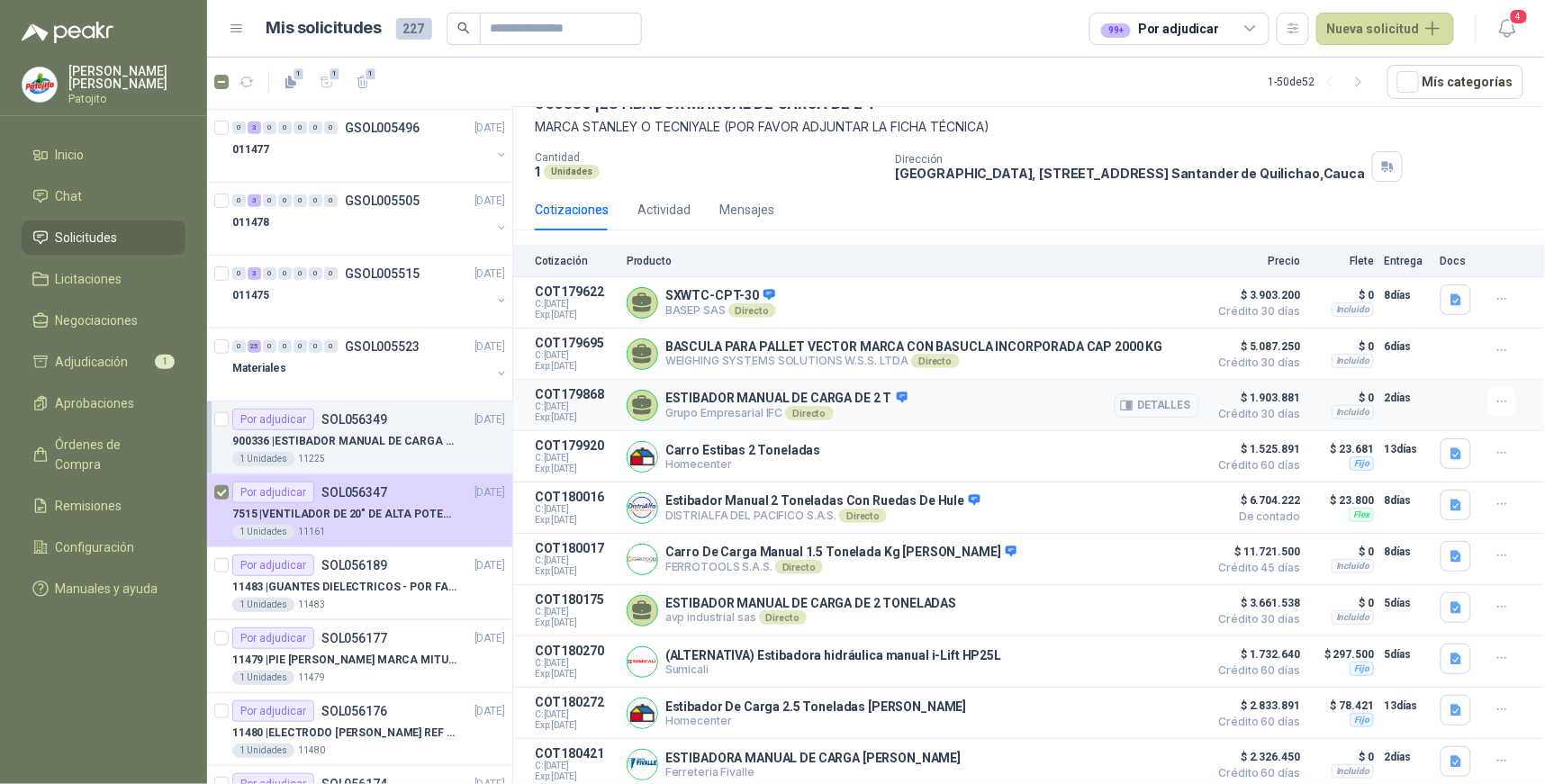
click at [1167, 401] on button "Detalles" at bounding box center [1156, 406] width 84 height 25
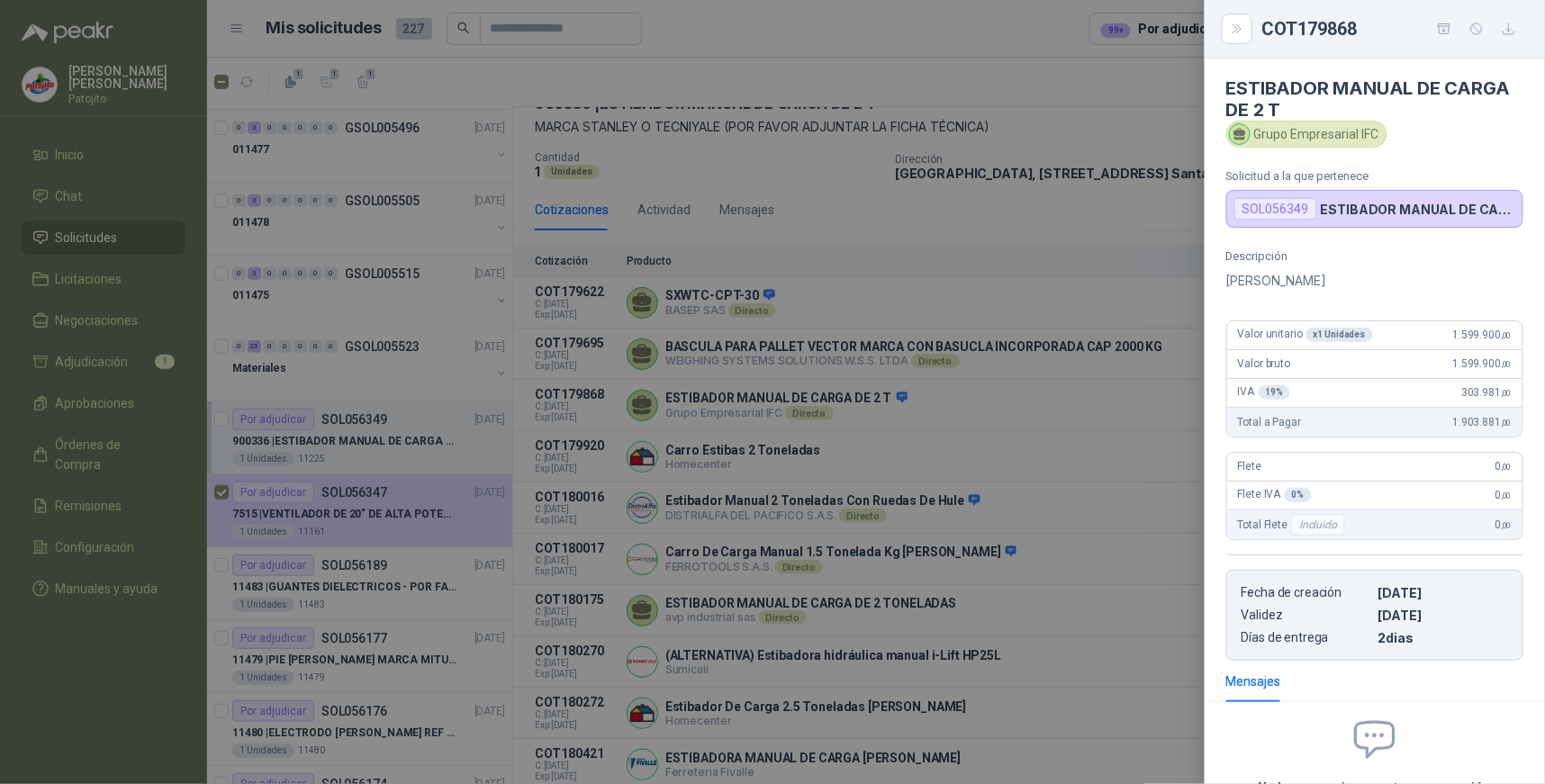
scroll to position [0, 0]
click at [1238, 27] on icon "Close" at bounding box center [1237, 29] width 9 height 9
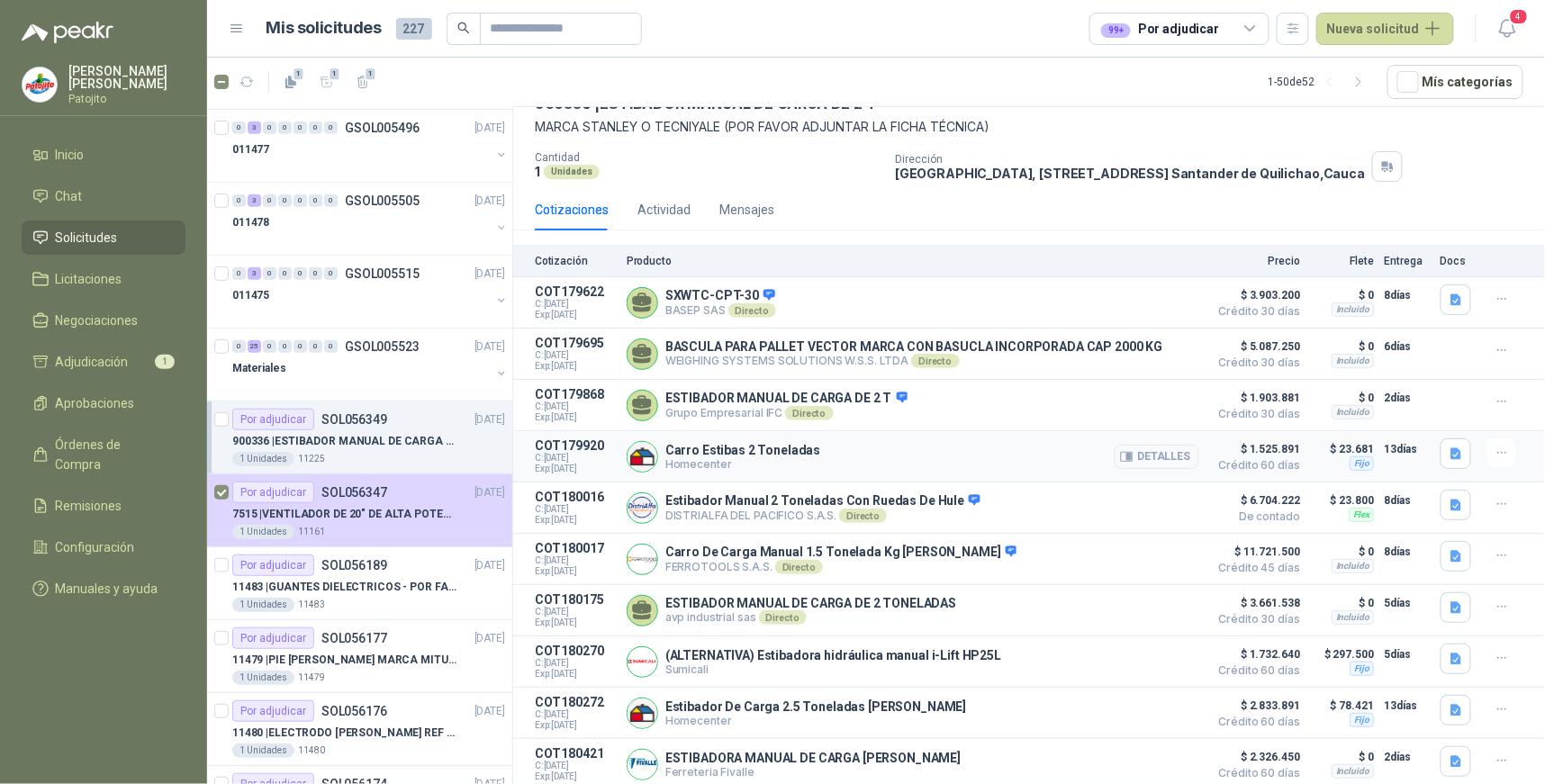
click at [1170, 457] on button "Detalles" at bounding box center [1156, 457] width 84 height 25
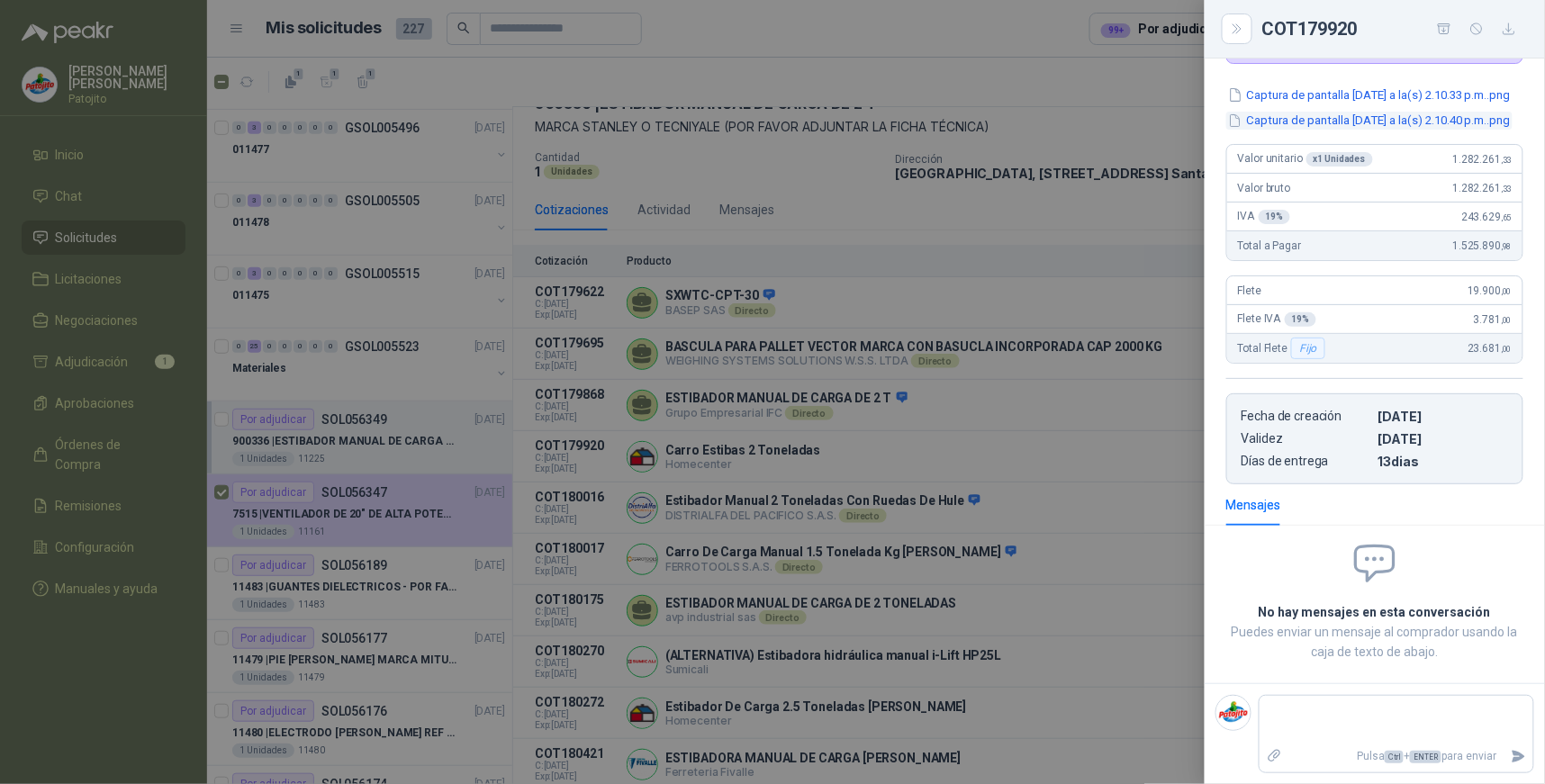
scroll to position [70, 0]
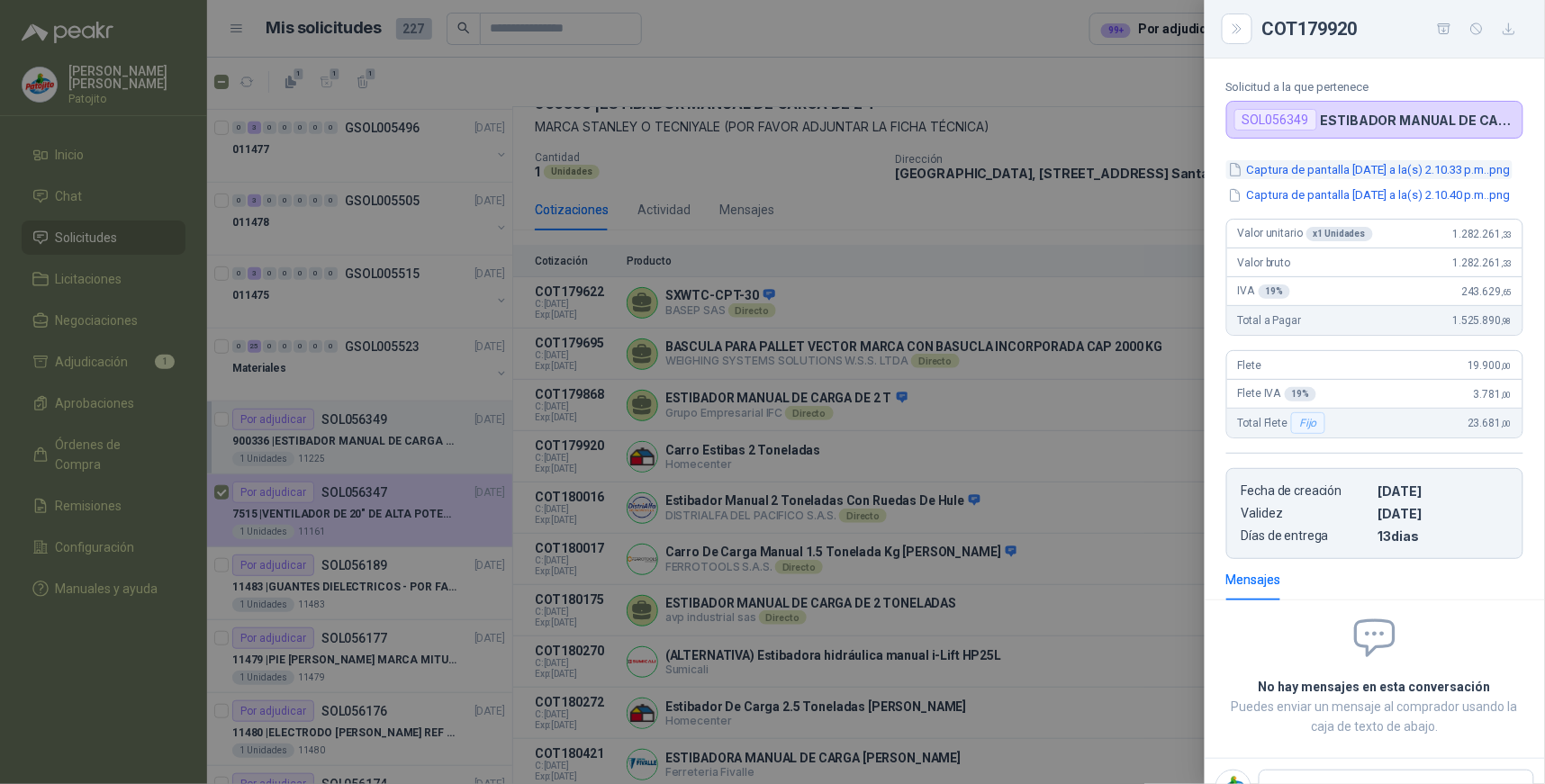
click at [1385, 175] on button "Captura de pantalla 2025-09-17 a la(s) 2.10.33 p.m..png" at bounding box center [1369, 169] width 287 height 19
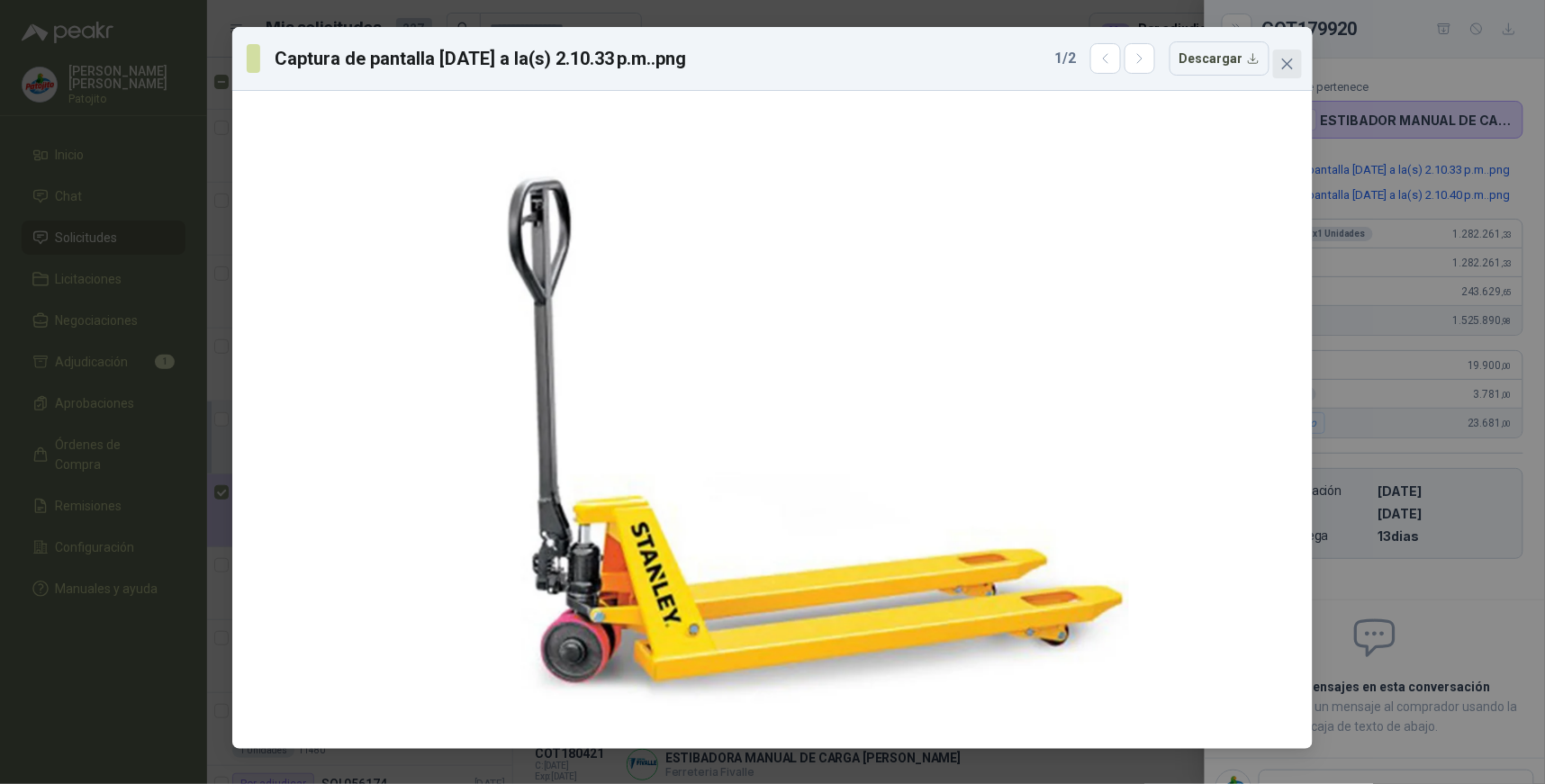
click at [1290, 61] on icon "close" at bounding box center [1287, 63] width 10 height 10
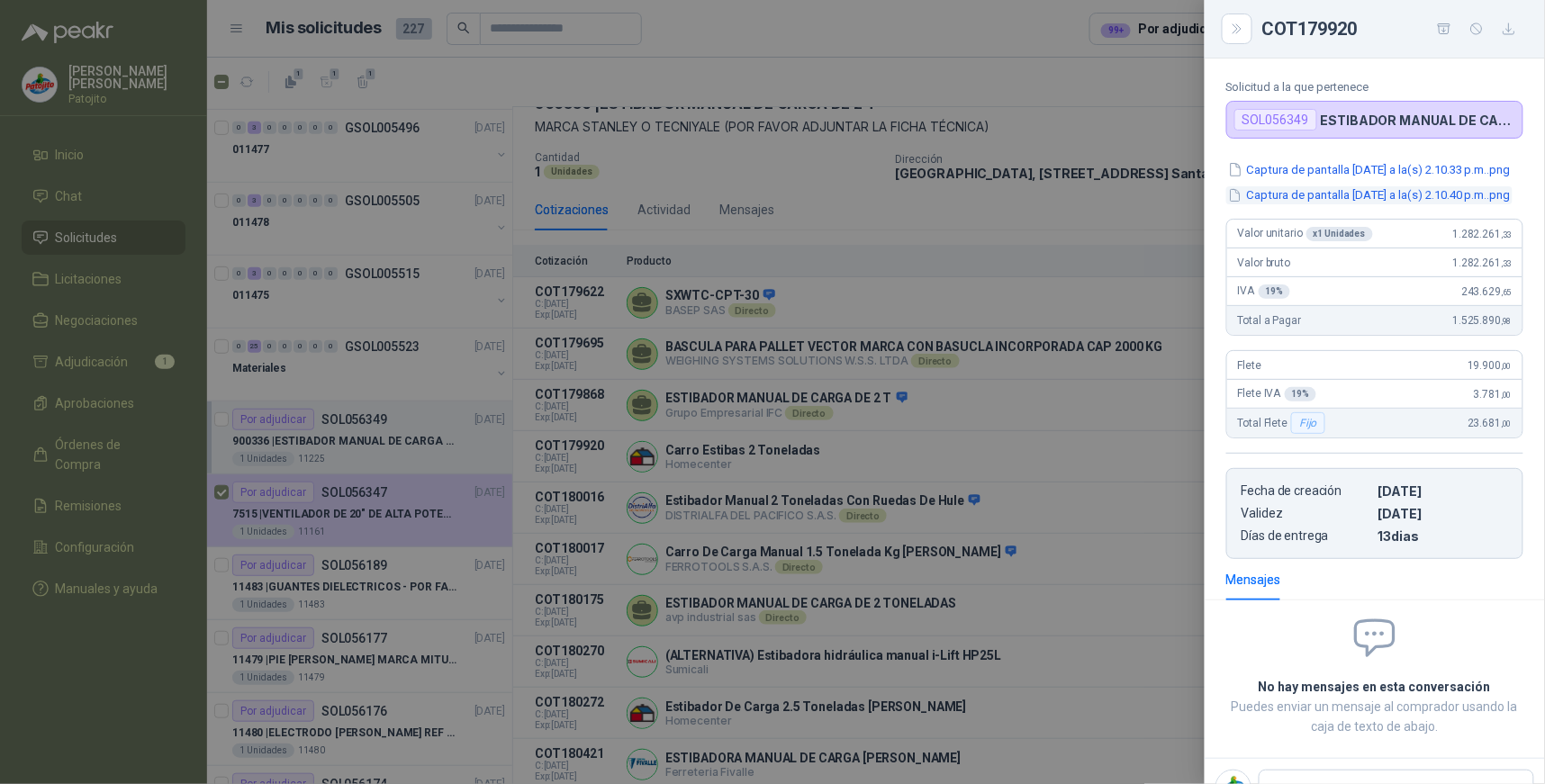
click at [1372, 205] on button "Captura de pantalla 2025-09-17 a la(s) 2.10.40 p.m..png" at bounding box center [1369, 196] width 287 height 19
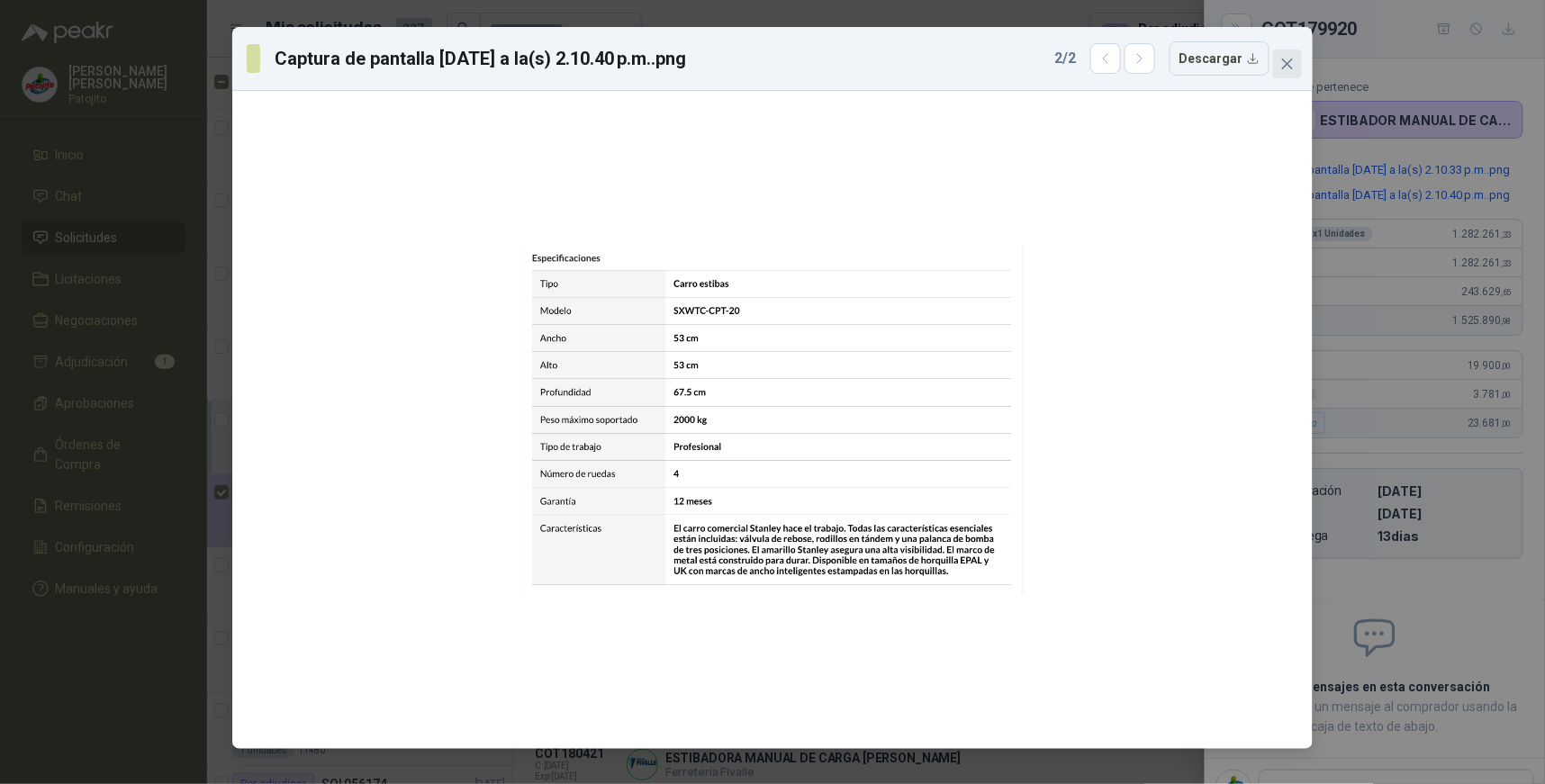
click at [1292, 72] on button "Close" at bounding box center [1288, 63] width 28 height 28
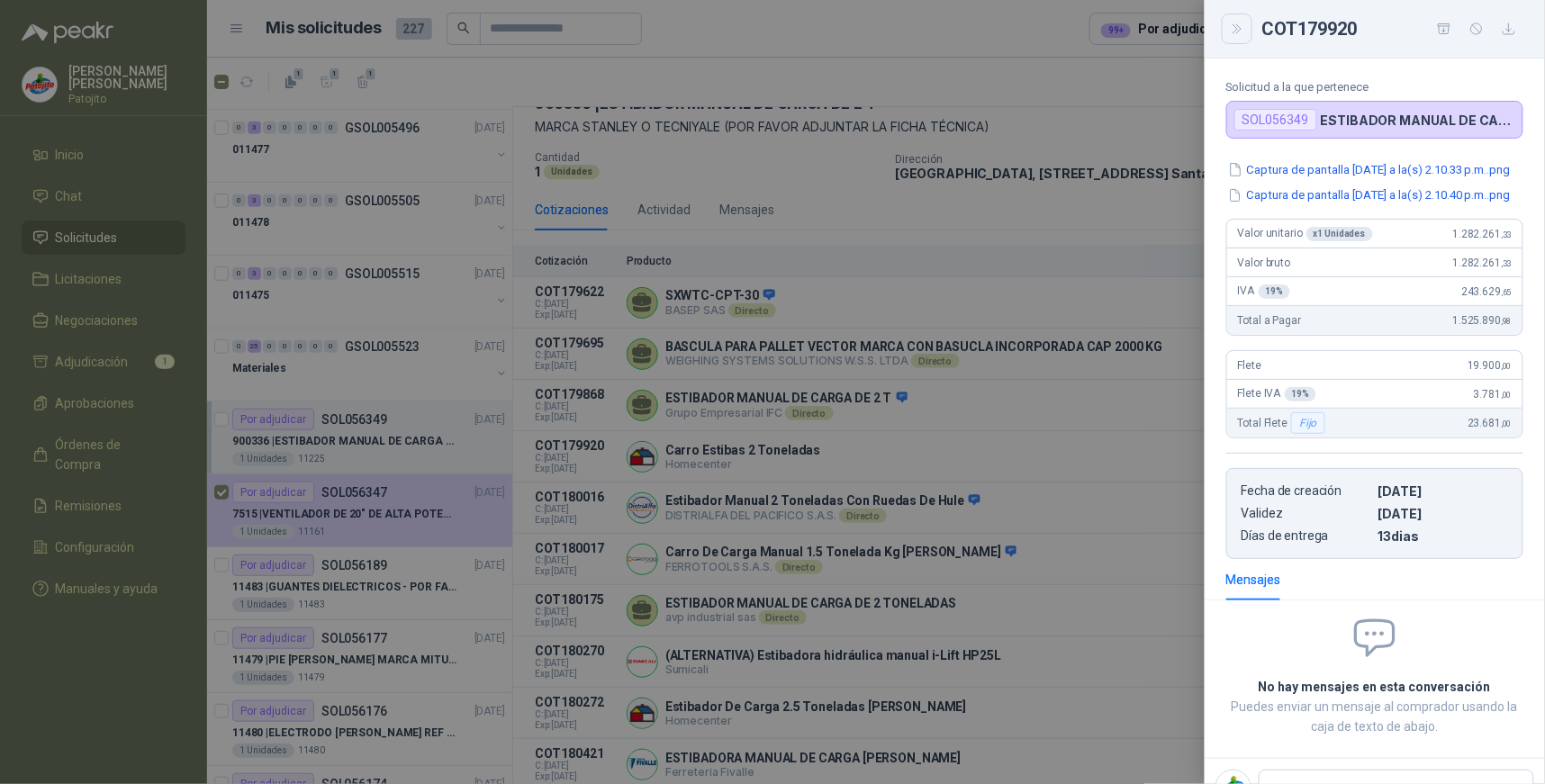
click at [1239, 25] on icon "Close" at bounding box center [1238, 29] width 15 height 15
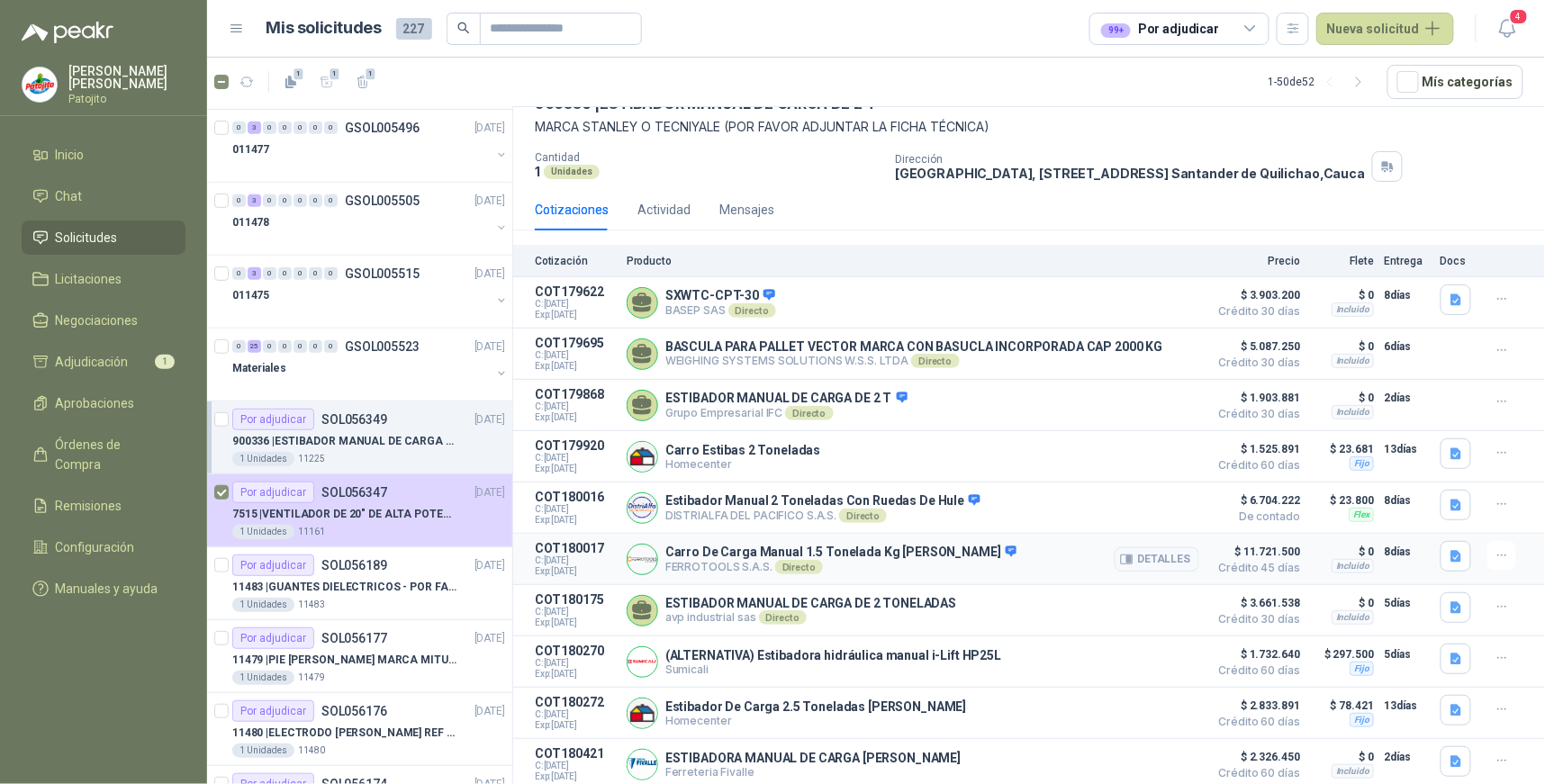
scroll to position [102, 0]
click at [1136, 505] on button "Detalles" at bounding box center [1156, 508] width 84 height 25
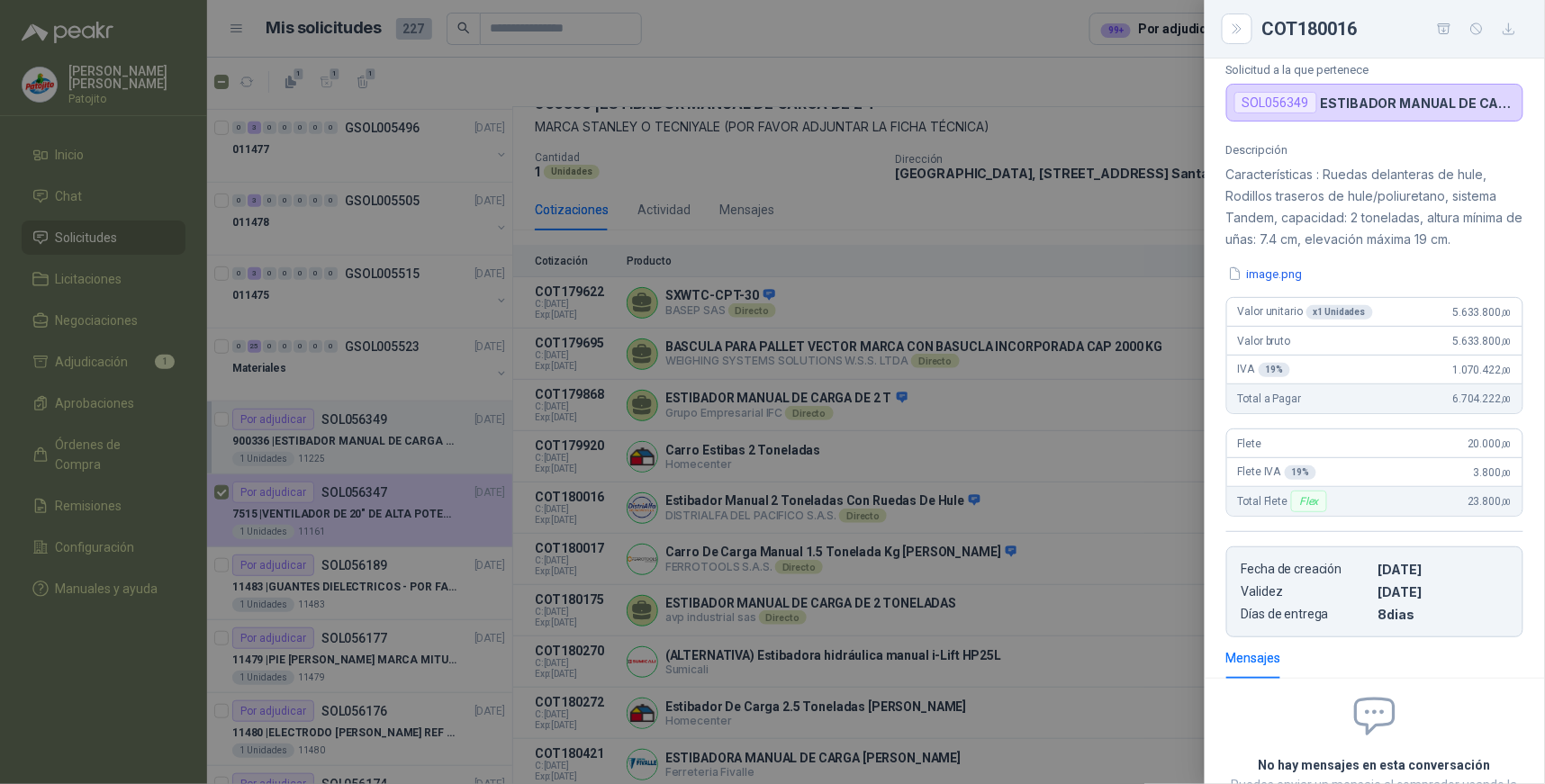
scroll to position [0, 0]
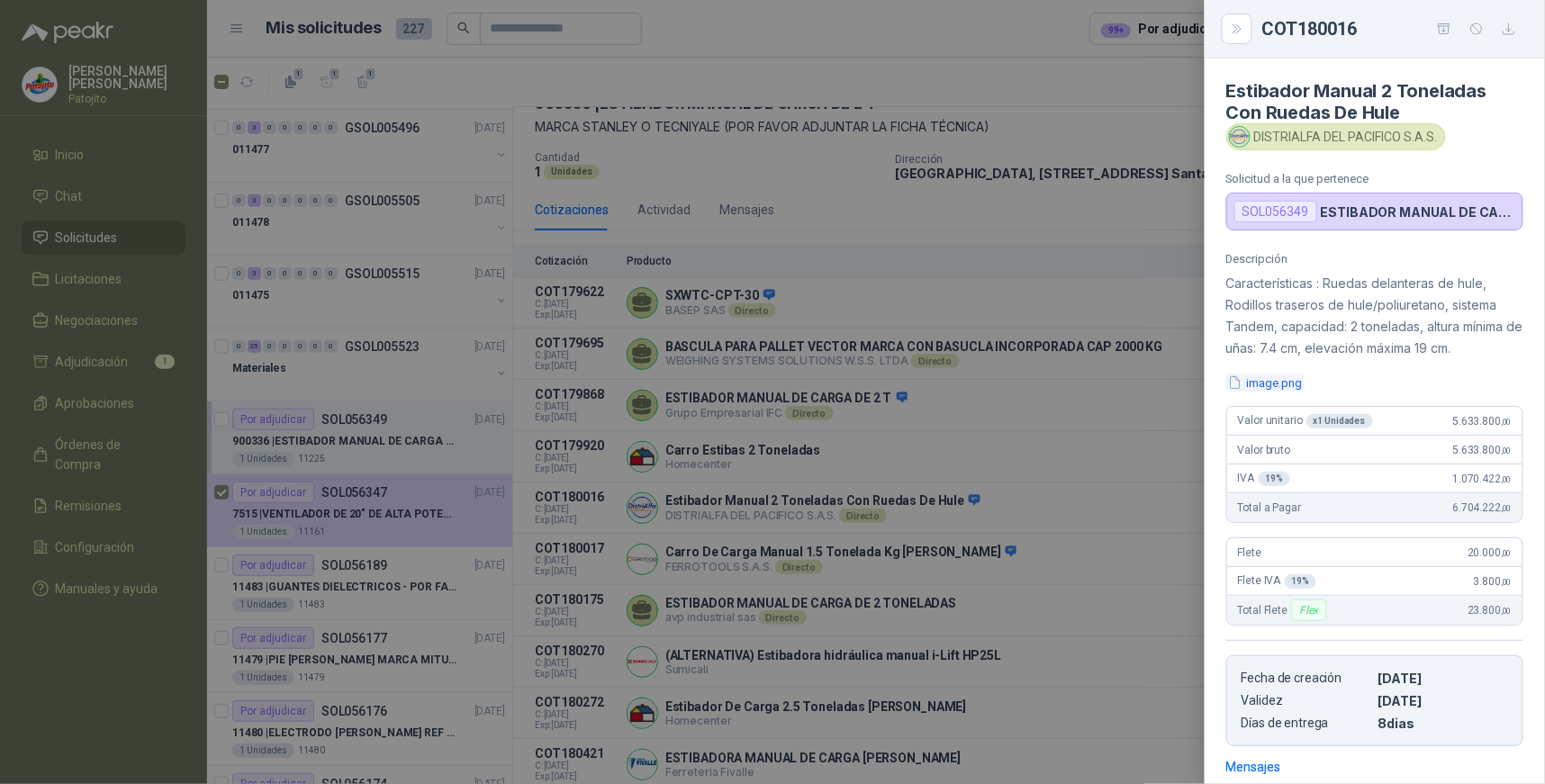
click at [1276, 388] on button "image.png" at bounding box center [1265, 383] width 79 height 19
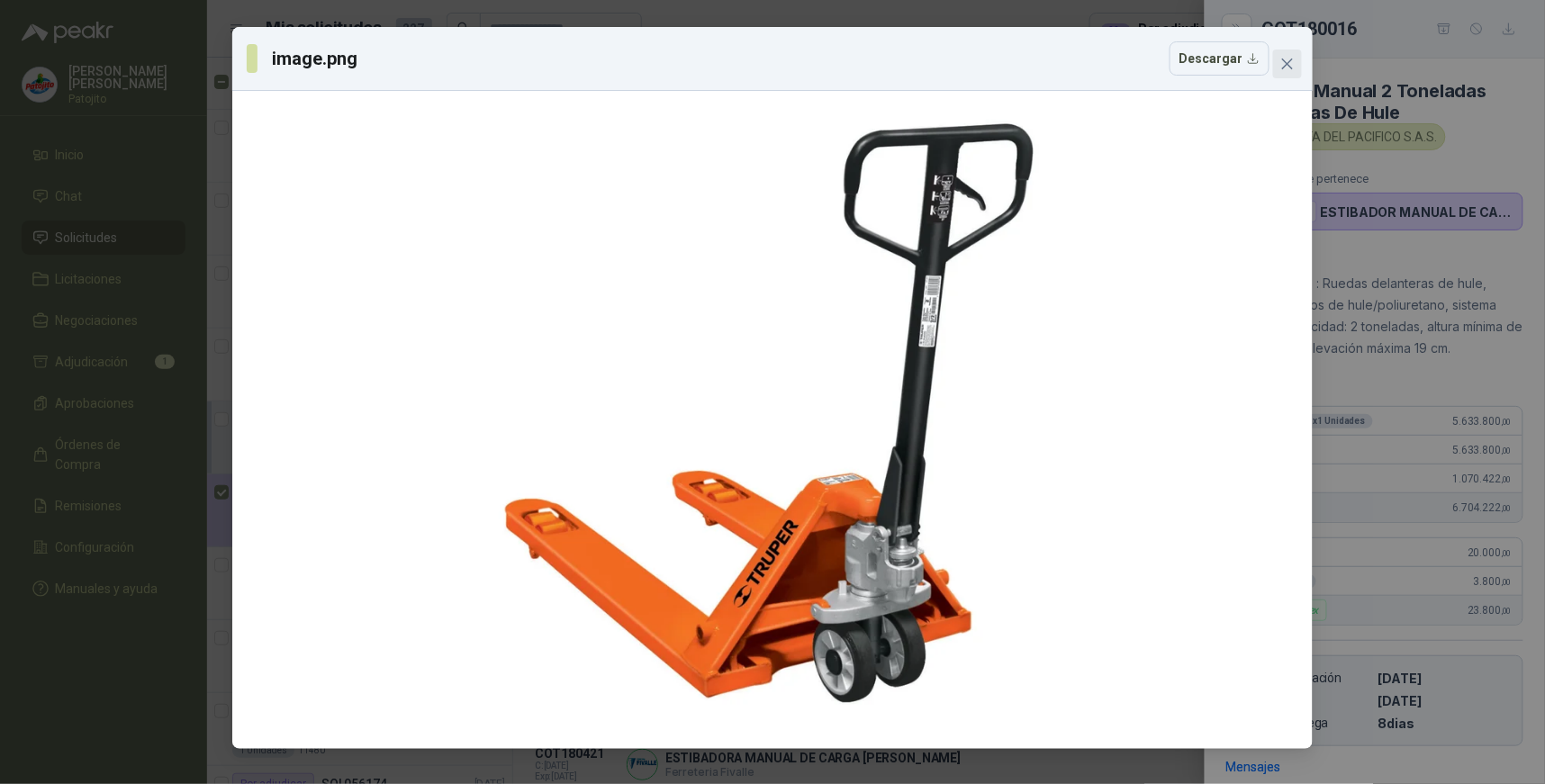
click at [1294, 63] on icon "close" at bounding box center [1287, 63] width 14 height 14
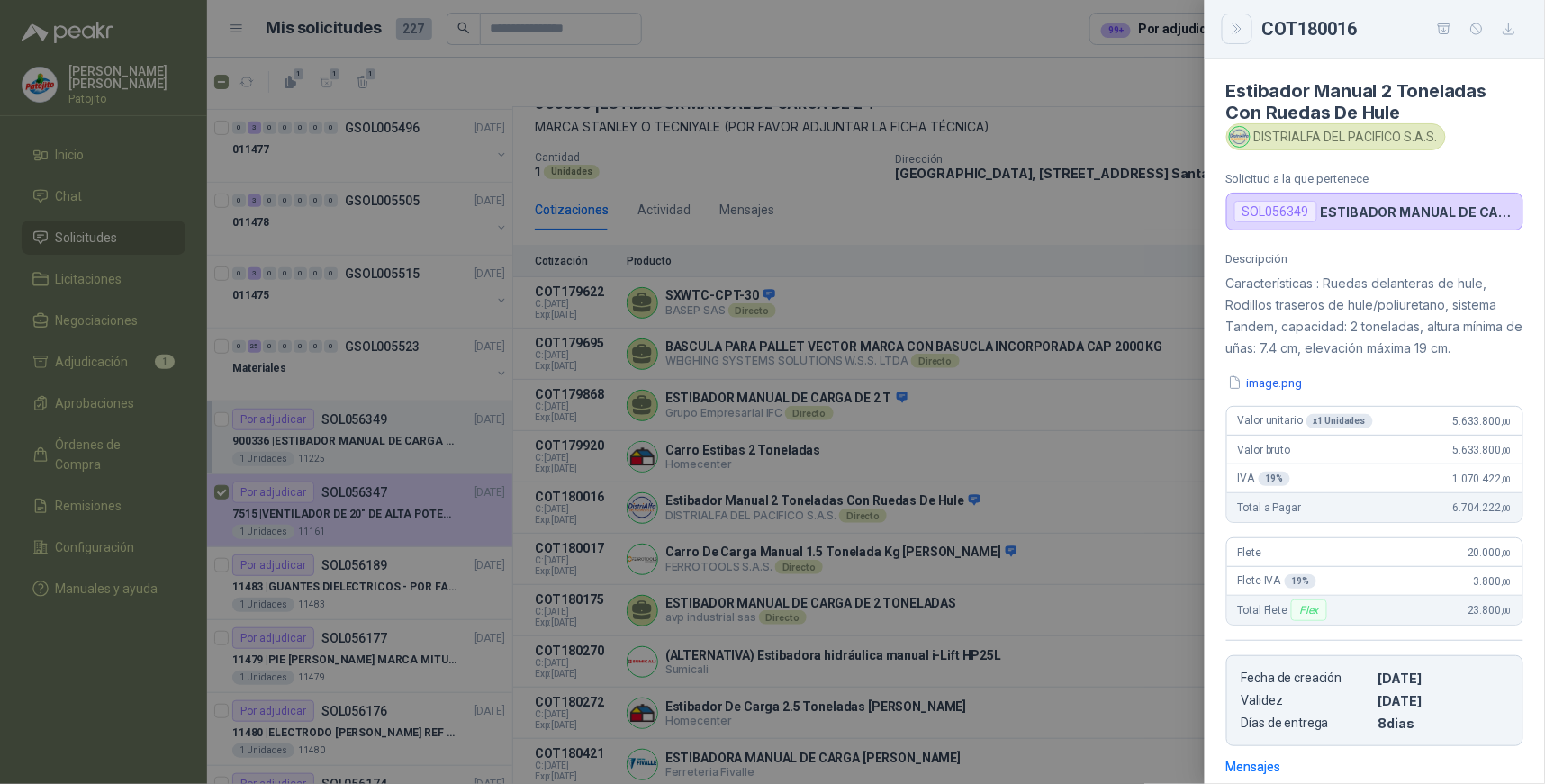
click at [1242, 30] on icon "Close" at bounding box center [1238, 29] width 15 height 15
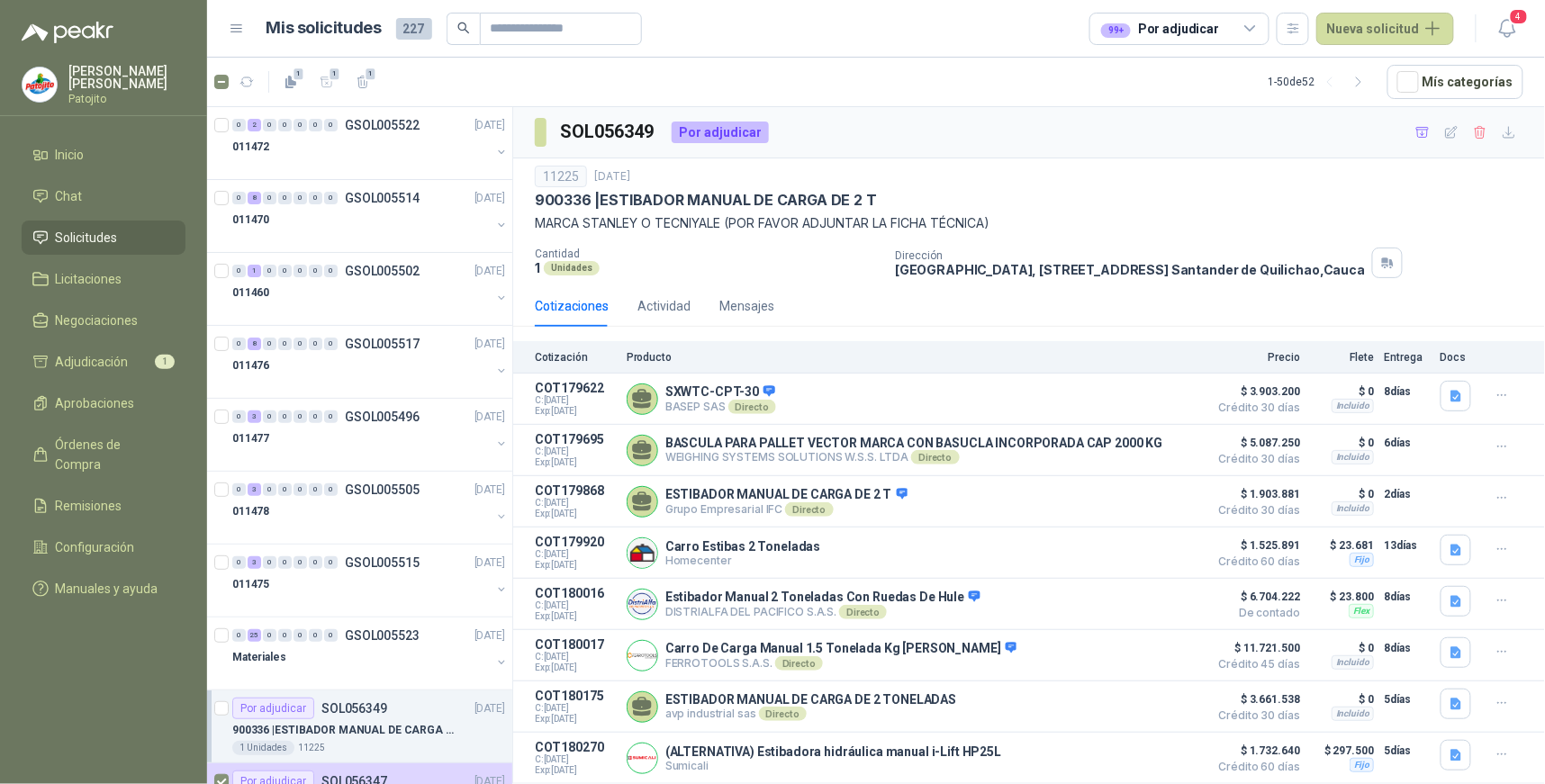
scroll to position [102, 0]
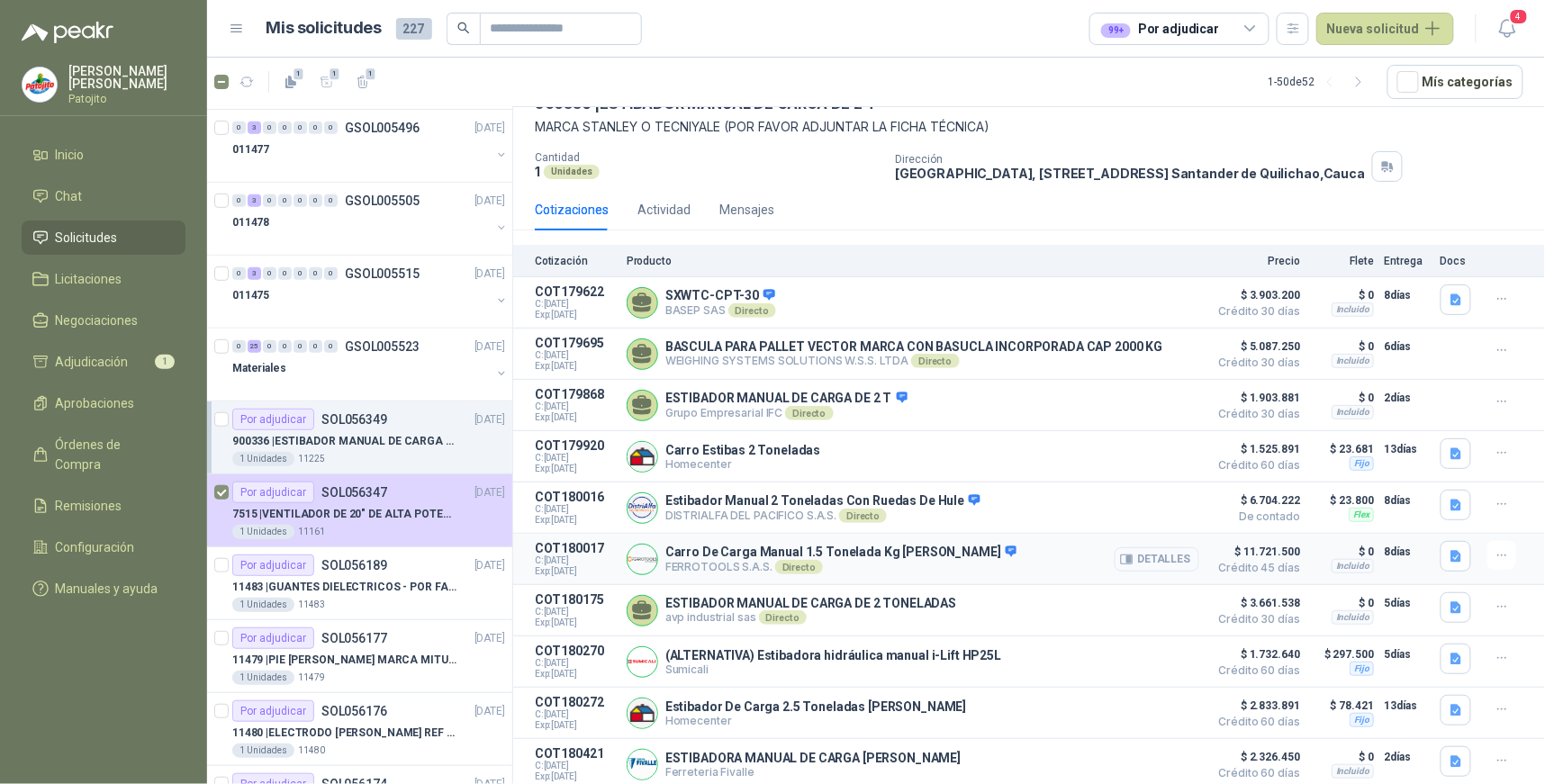
click at [1158, 556] on button "Detalles" at bounding box center [1156, 560] width 84 height 25
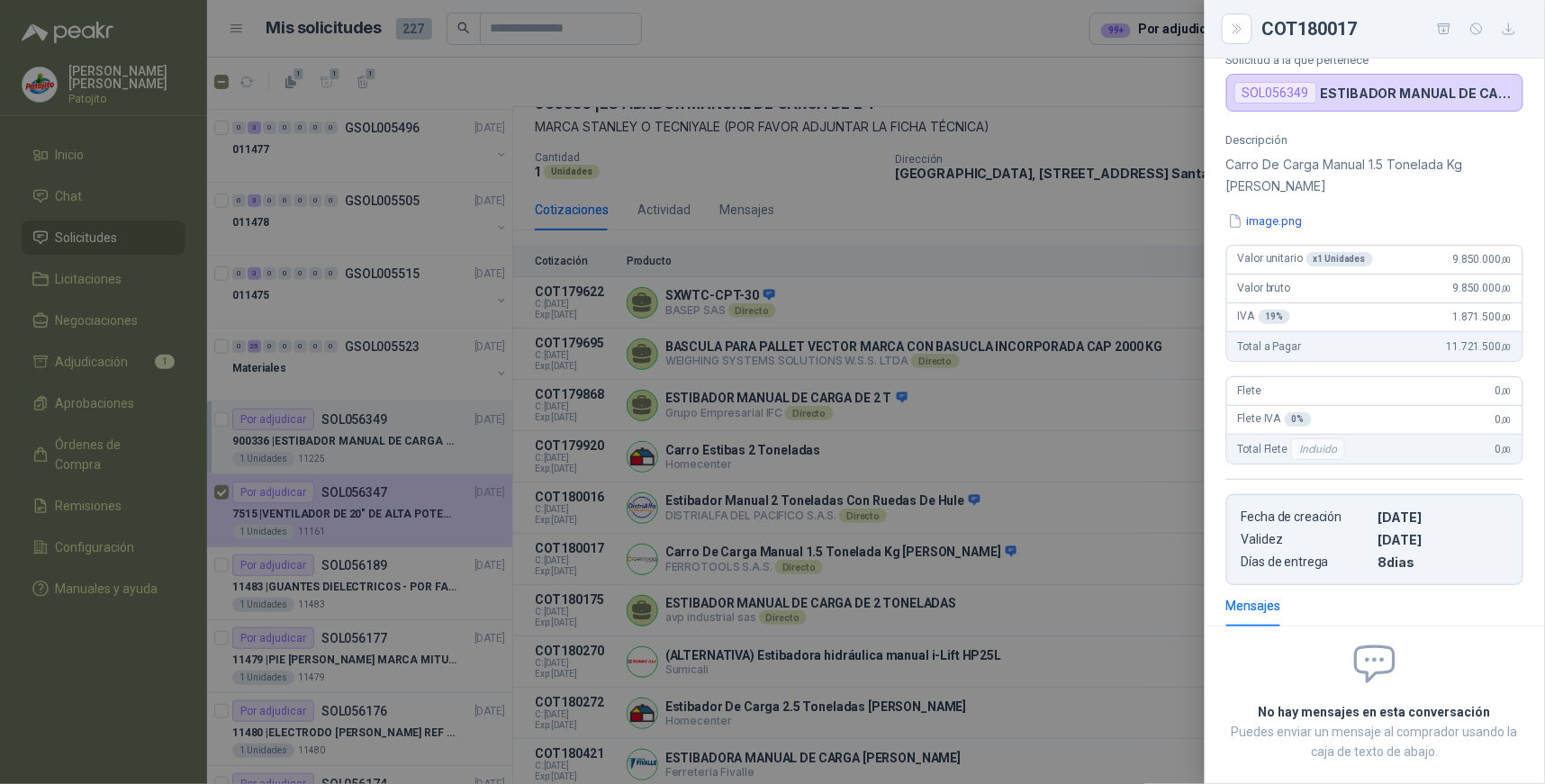
scroll to position [20, 0]
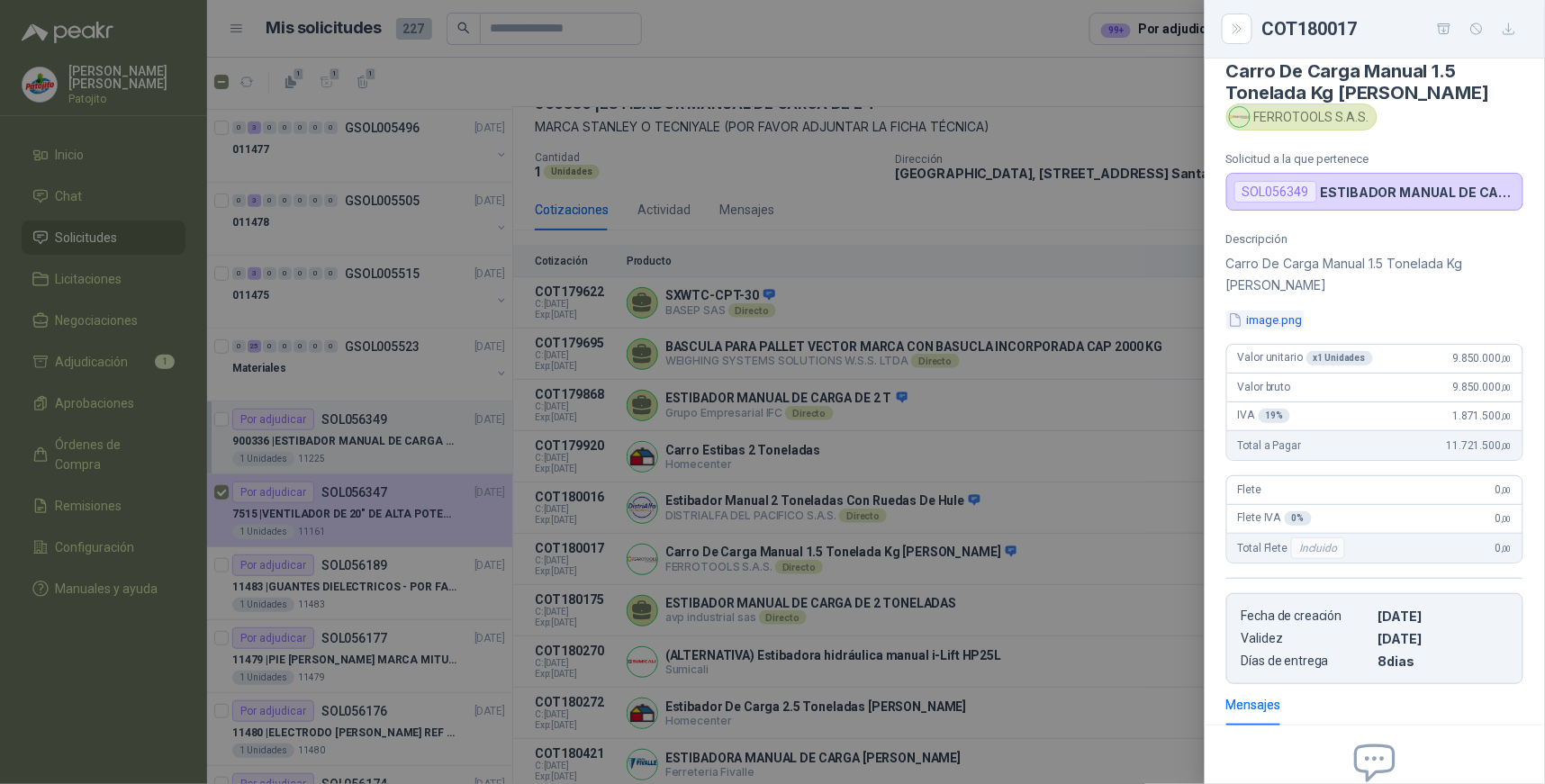
click at [1256, 322] on button "image.png" at bounding box center [1265, 320] width 79 height 19
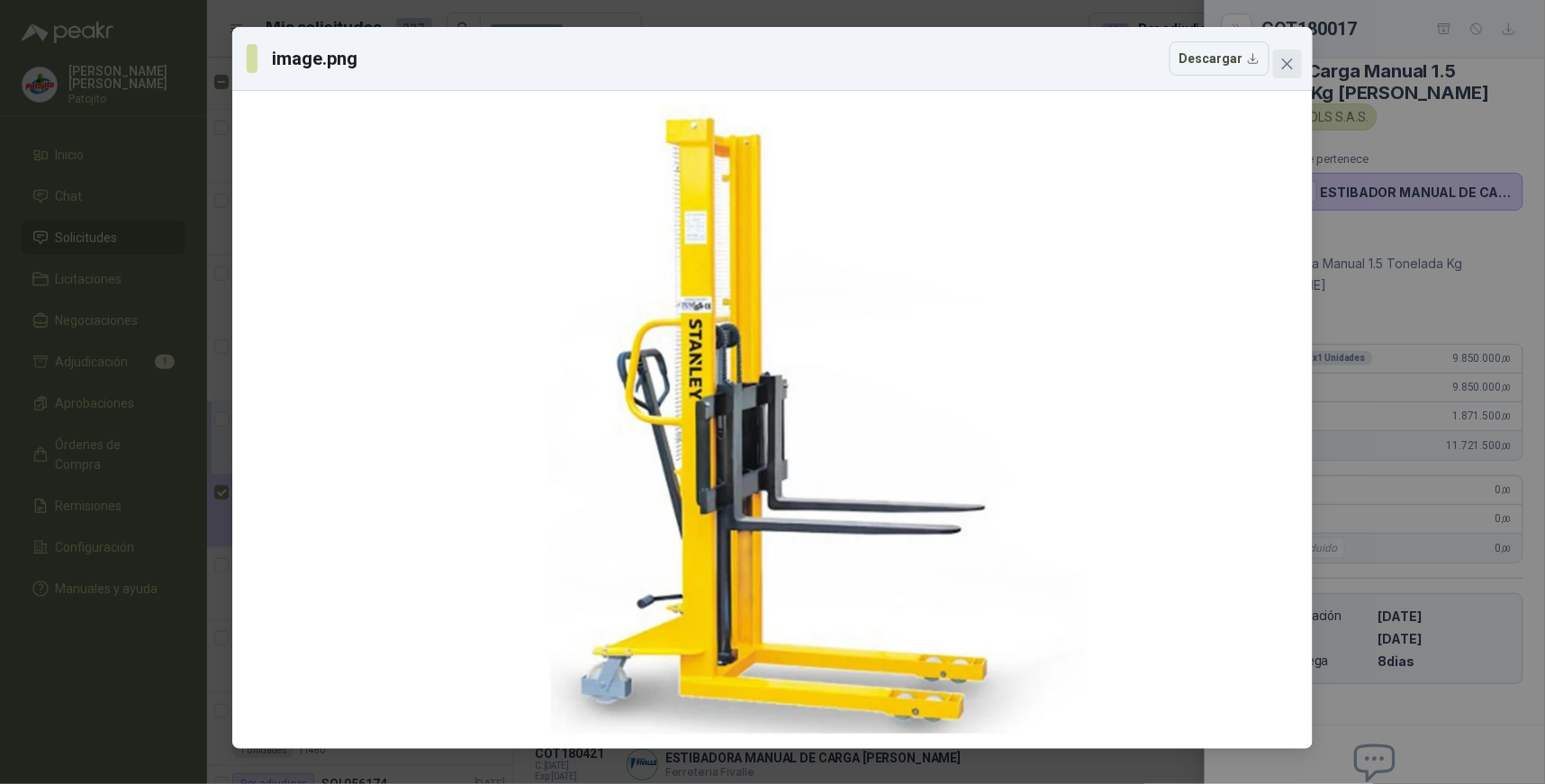
click at [1293, 60] on icon "close" at bounding box center [1287, 63] width 14 height 14
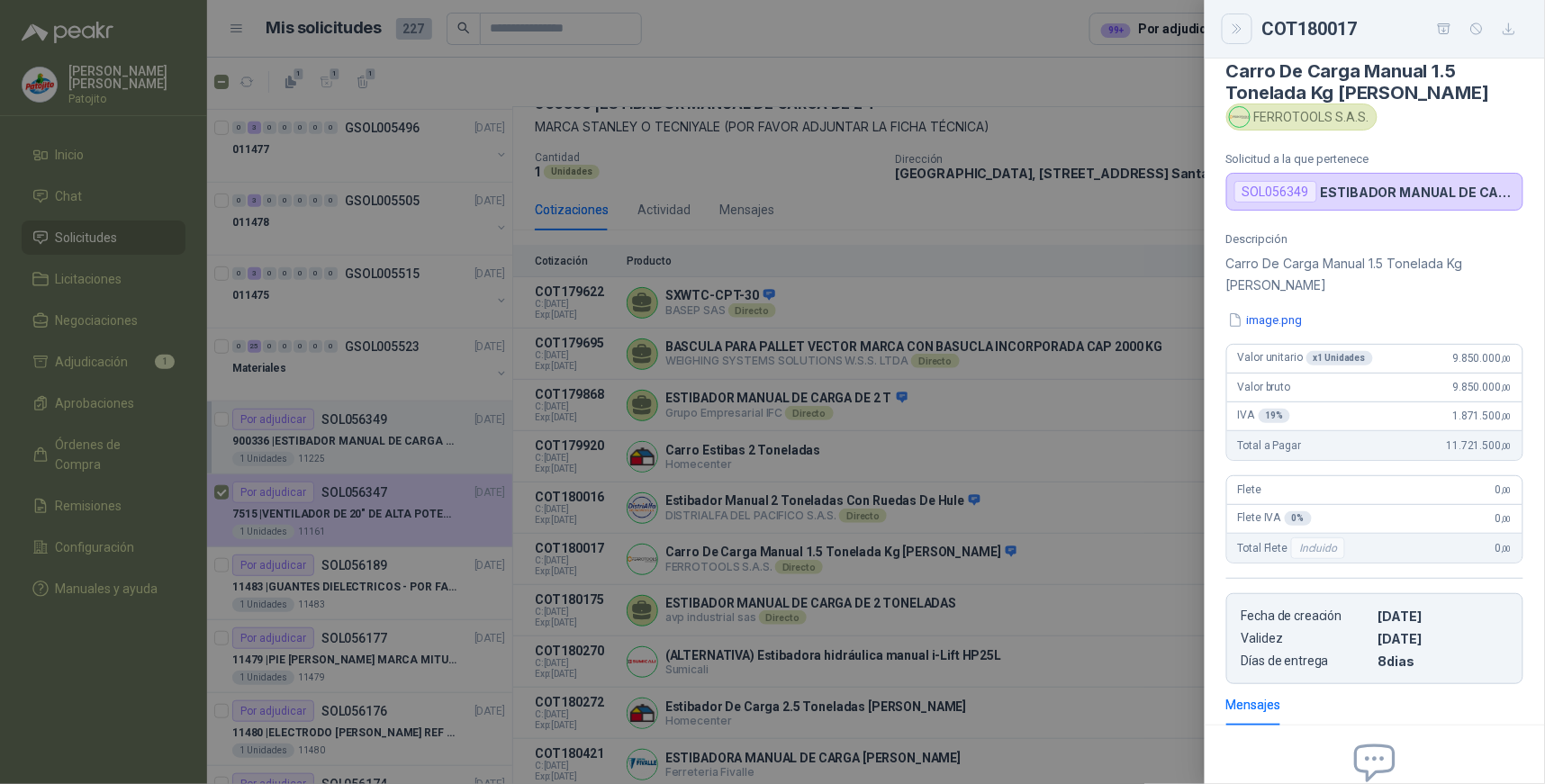
click at [1236, 36] on icon "Close" at bounding box center [1238, 29] width 15 height 15
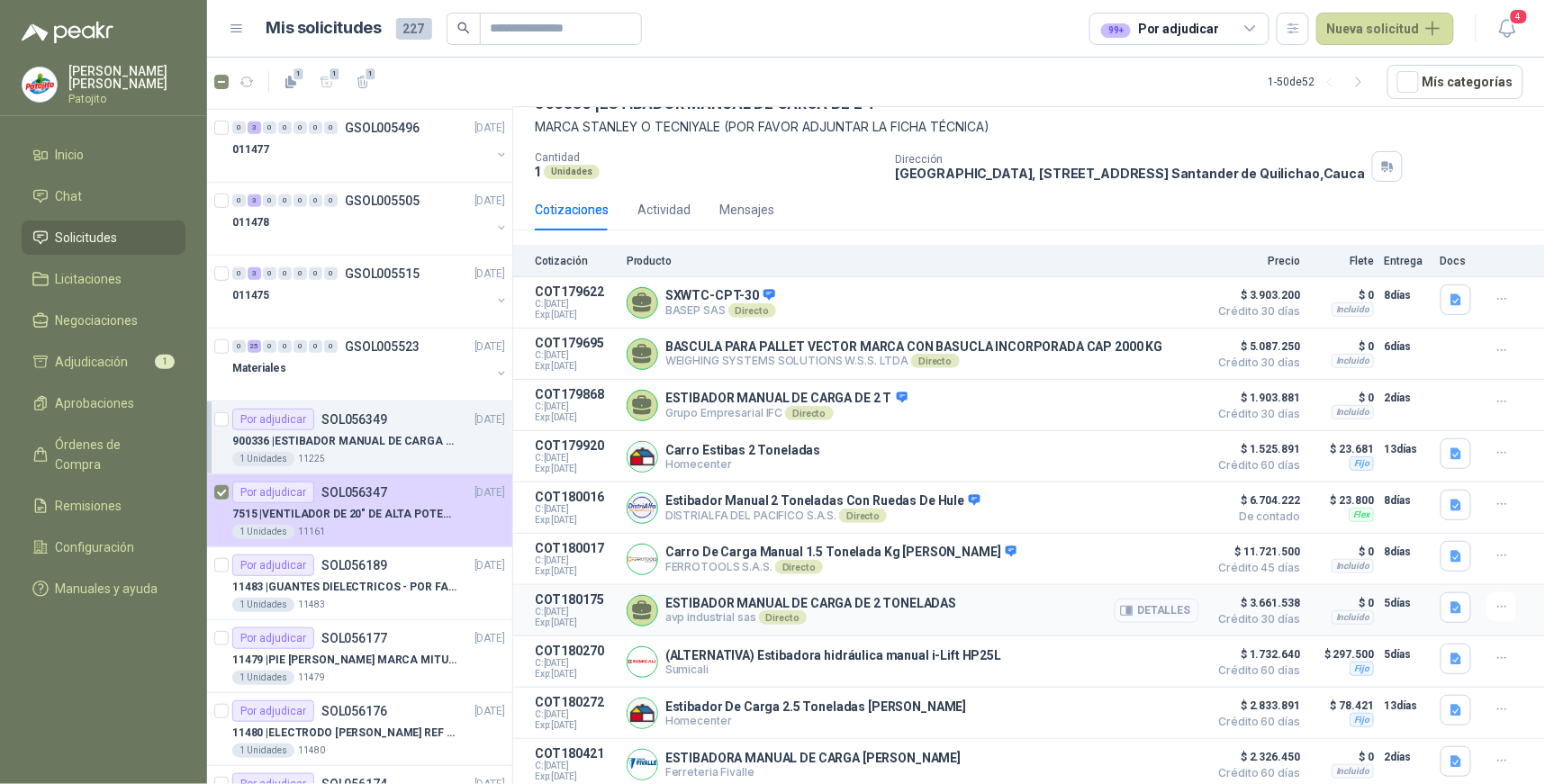
click at [1147, 601] on button "Detalles" at bounding box center [1156, 611] width 84 height 25
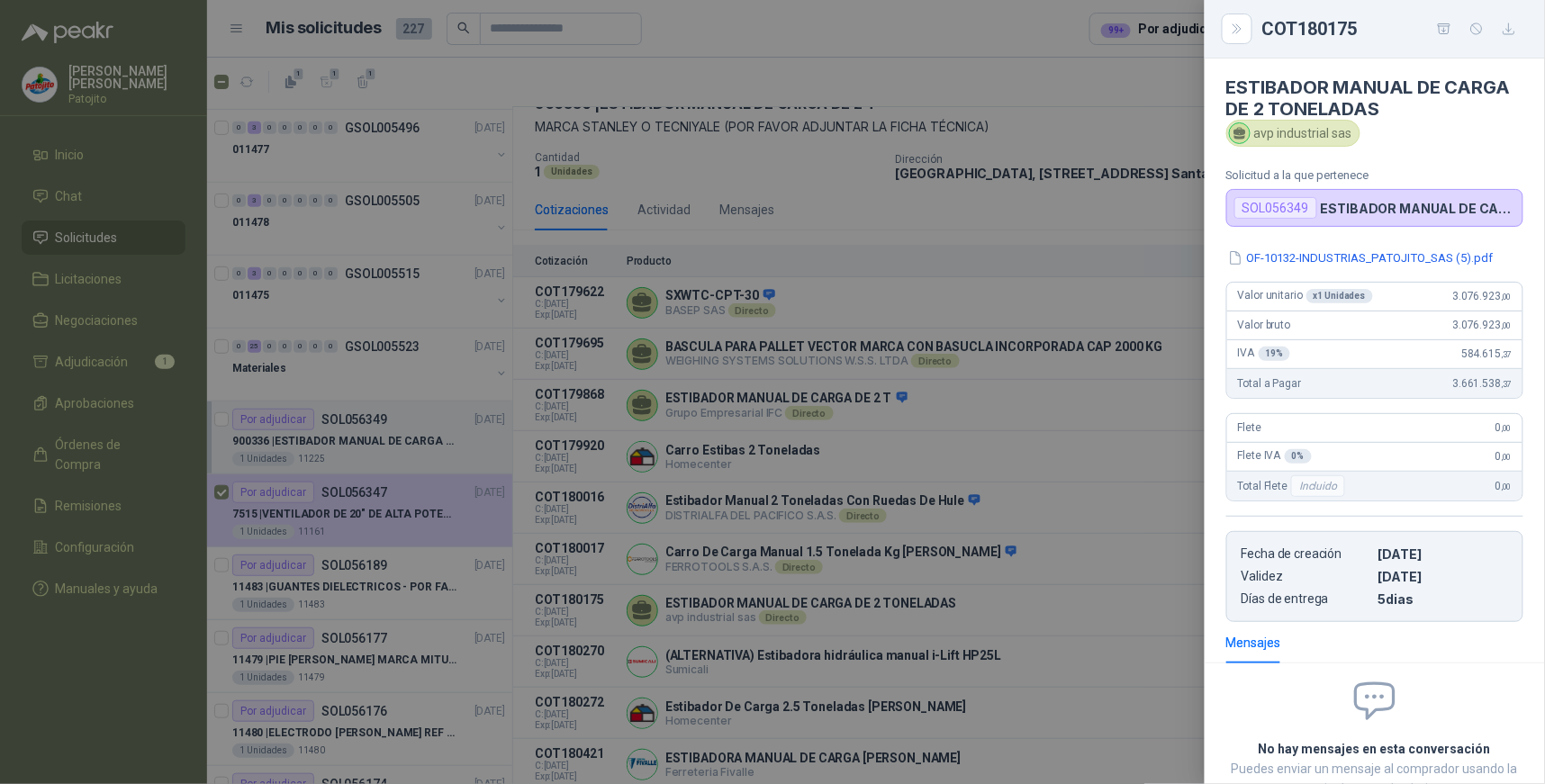
scroll to position [0, 0]
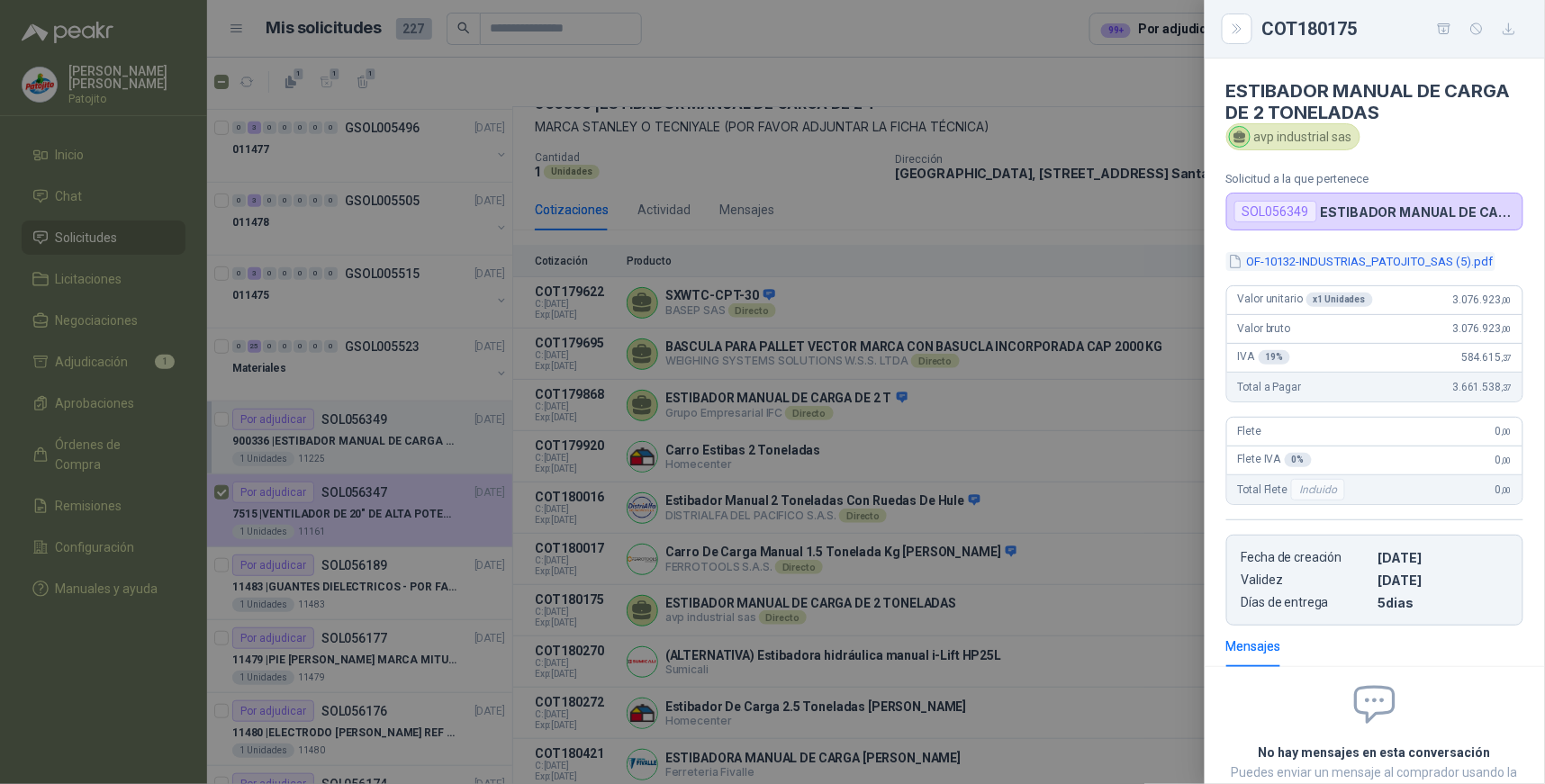
click at [1351, 252] on button "OF-10132-INDUSTRIAS_PATOJITO_SAS (5).pdf" at bounding box center [1361, 261] width 270 height 19
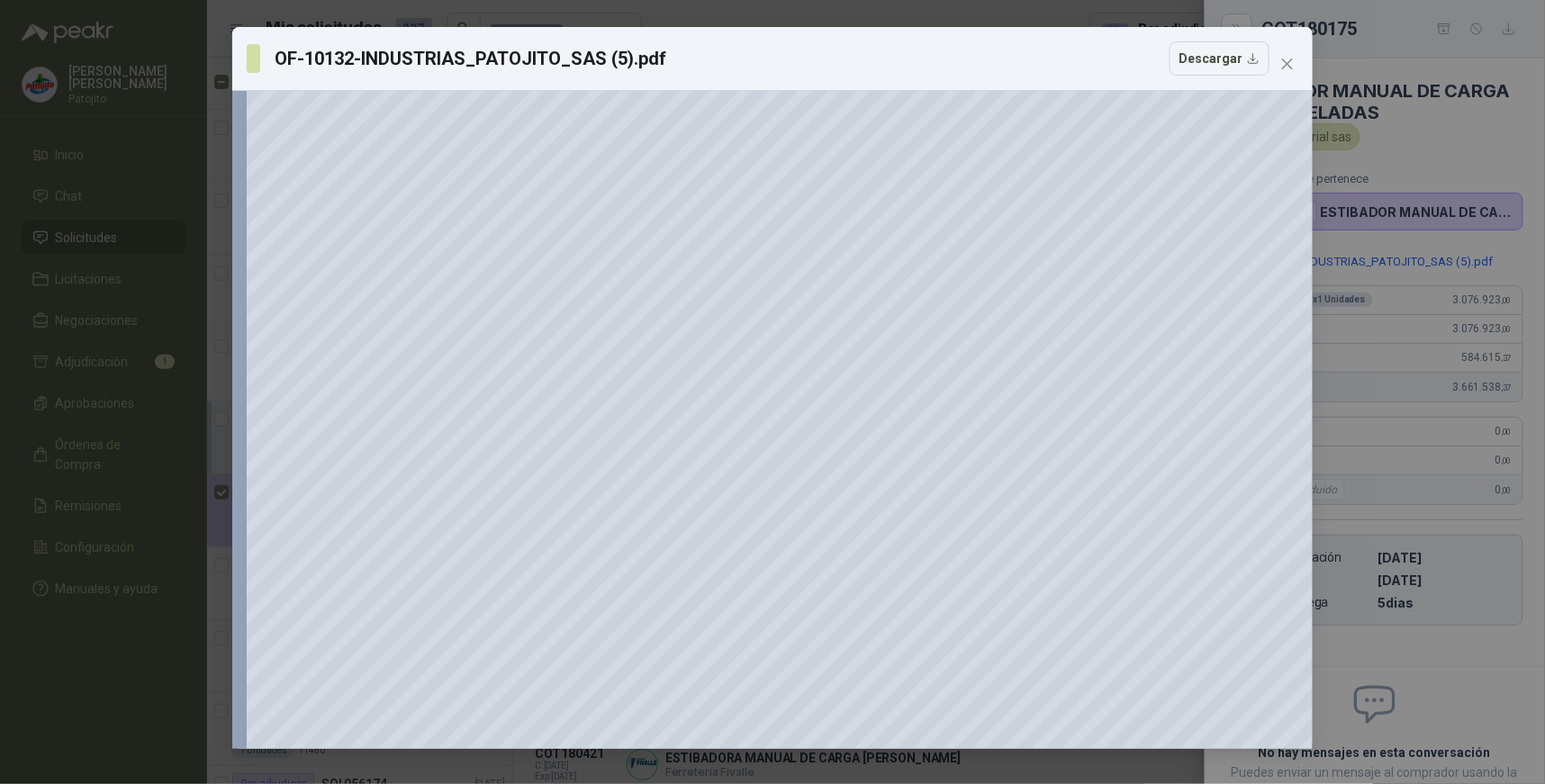
scroll to position [300, 0]
click at [1292, 61] on icon "close" at bounding box center [1287, 63] width 14 height 14
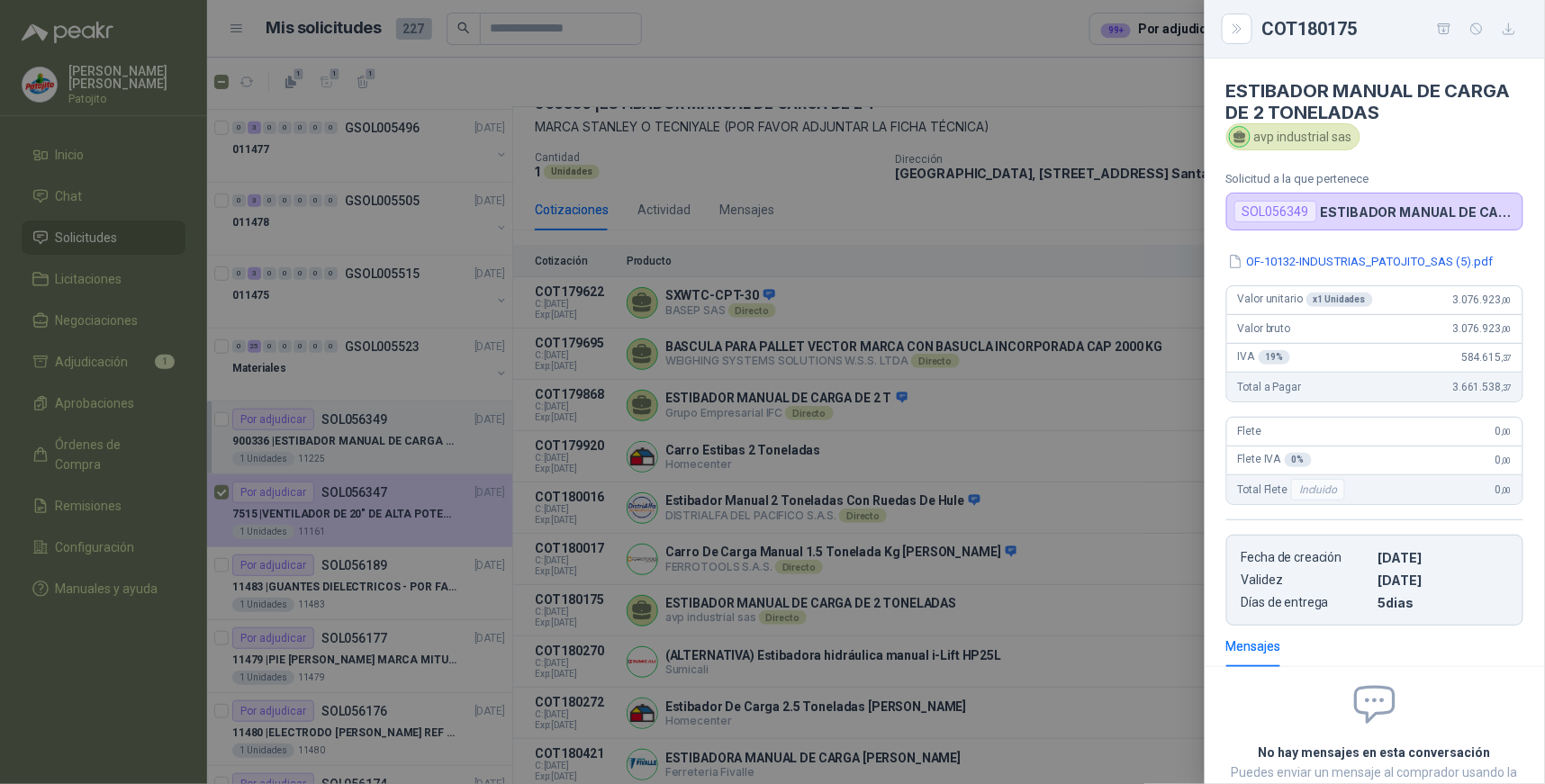
click at [1042, 303] on div at bounding box center [772, 392] width 1545 height 784
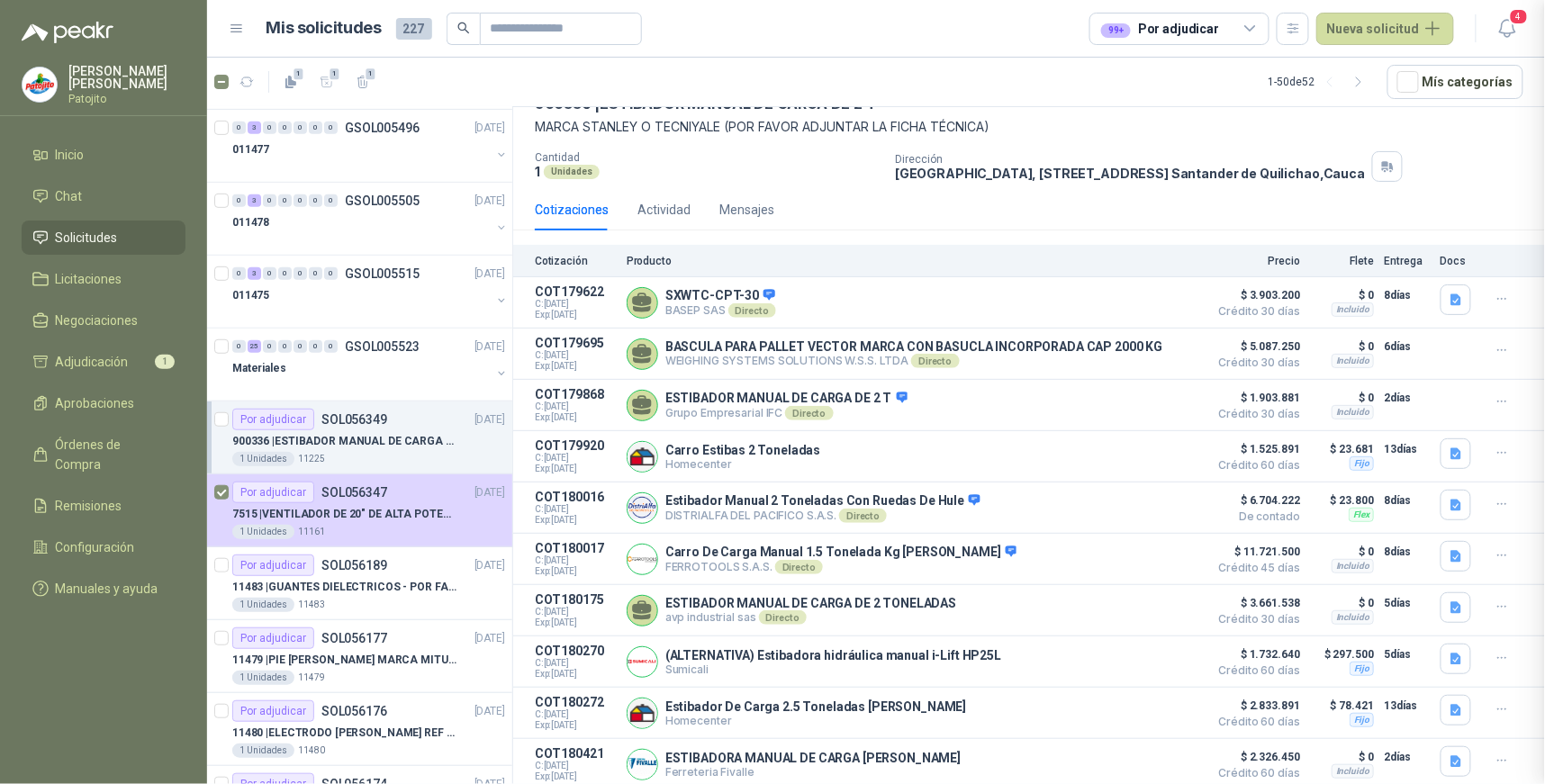
scroll to position [140, 0]
click at [1167, 659] on button "Detalles" at bounding box center [1156, 662] width 84 height 25
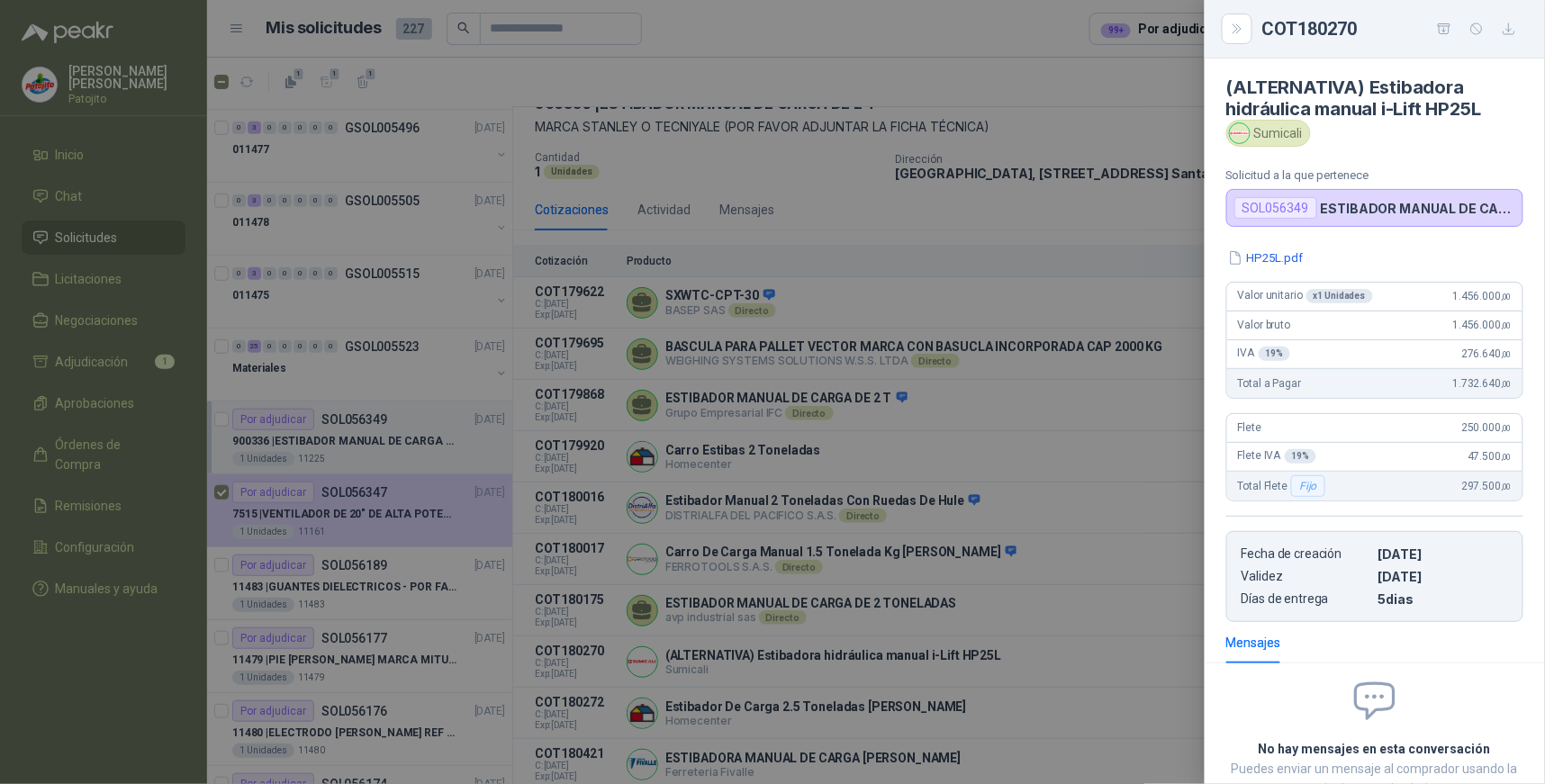
scroll to position [0, 0]
click at [1273, 257] on button "HP25L.pdf" at bounding box center [1266, 261] width 79 height 19
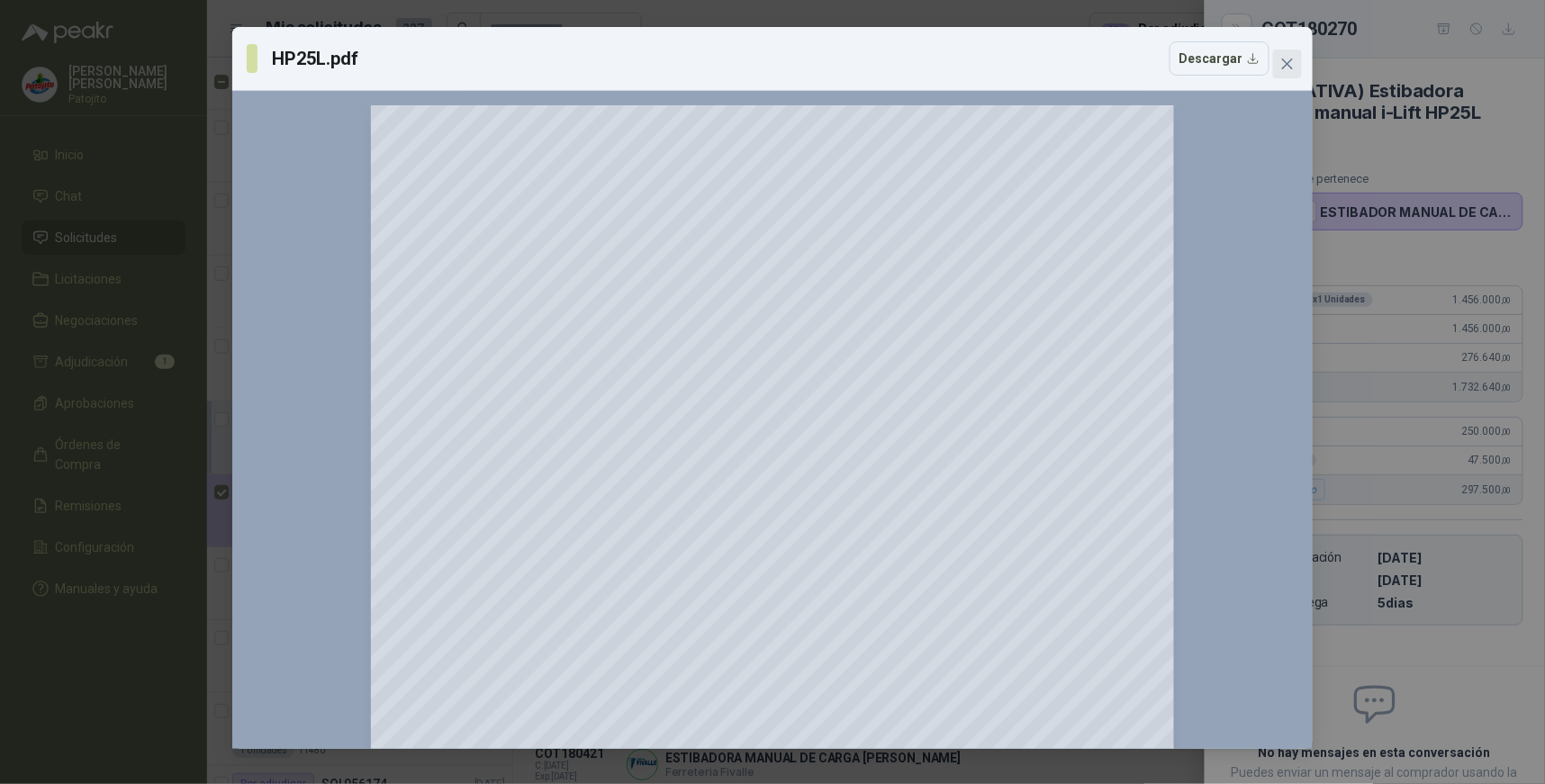
click at [1289, 60] on icon "close" at bounding box center [1287, 63] width 14 height 14
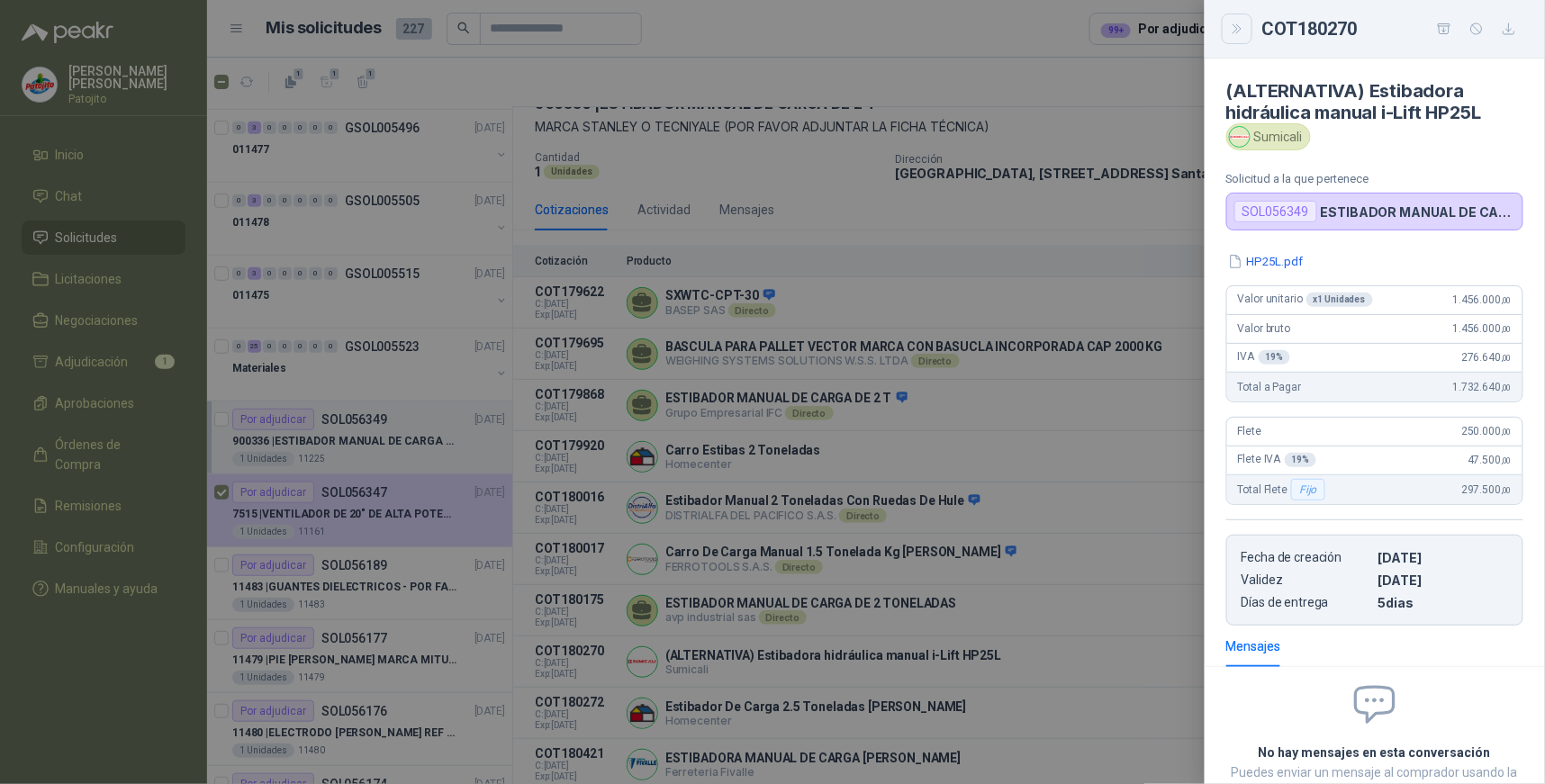
click at [1234, 33] on icon "Close" at bounding box center [1238, 29] width 15 height 15
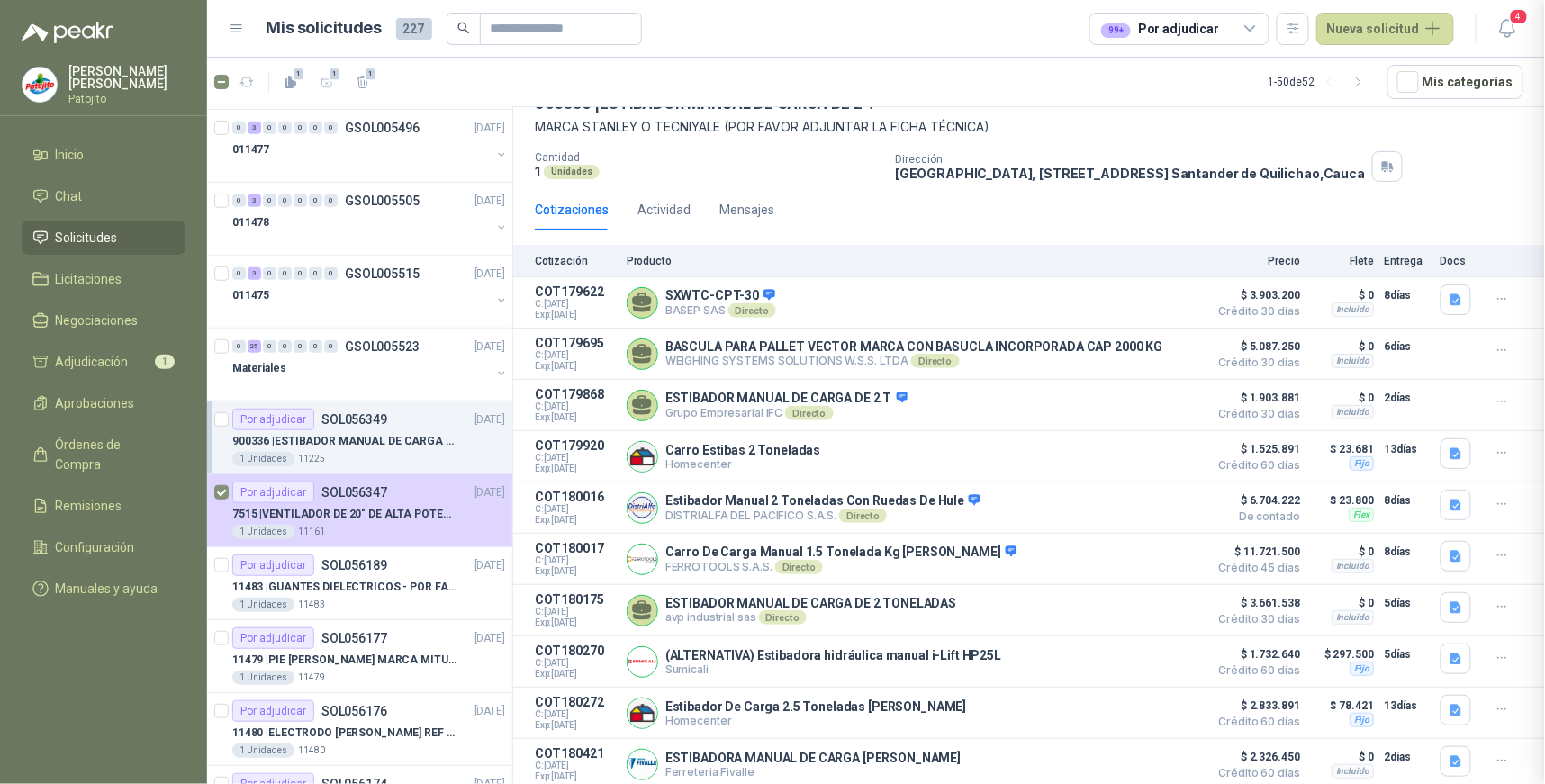
scroll to position [140, 0]
click at [1156, 560] on button "Detalles" at bounding box center [1156, 560] width 84 height 25
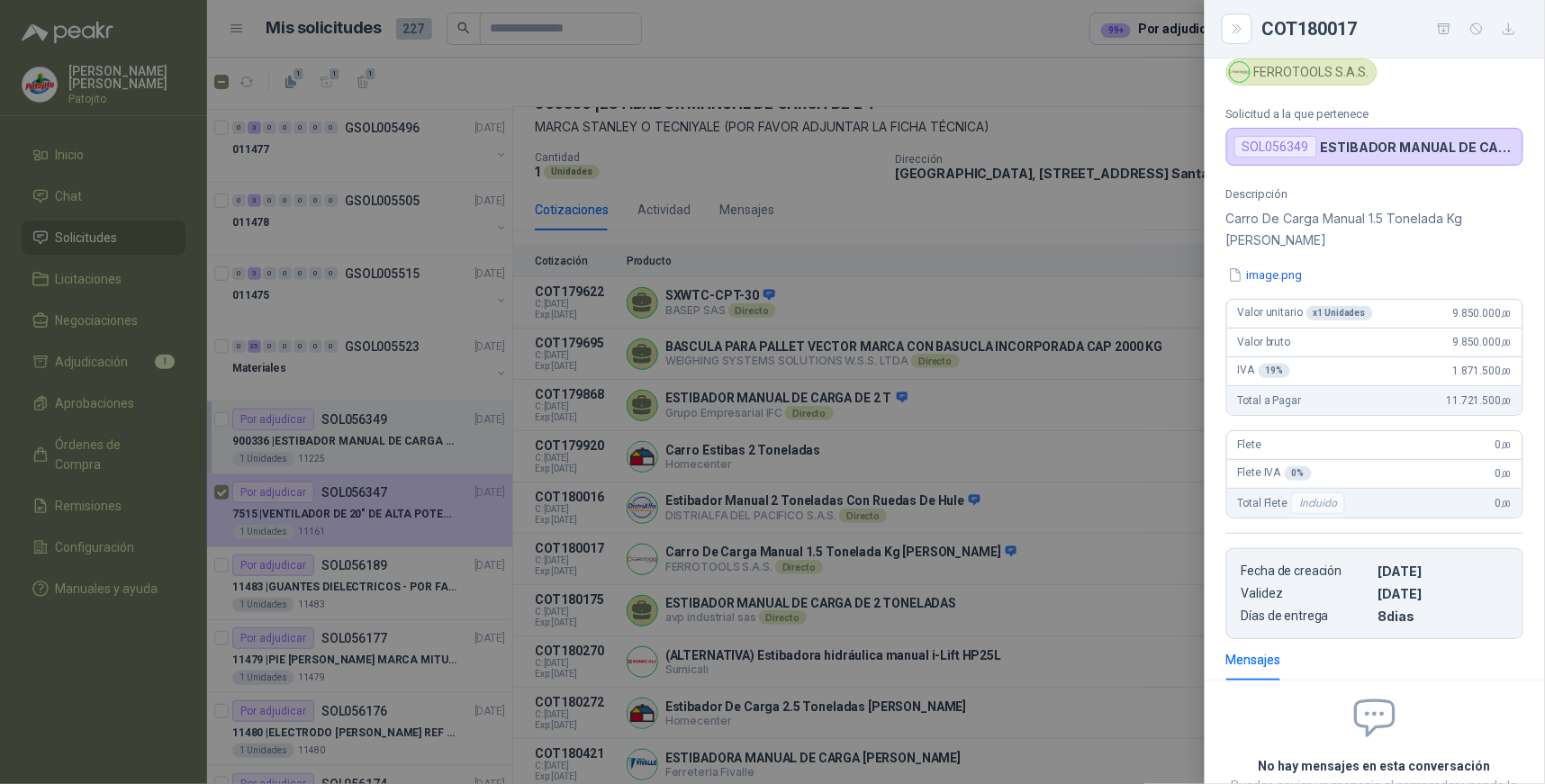
scroll to position [0, 0]
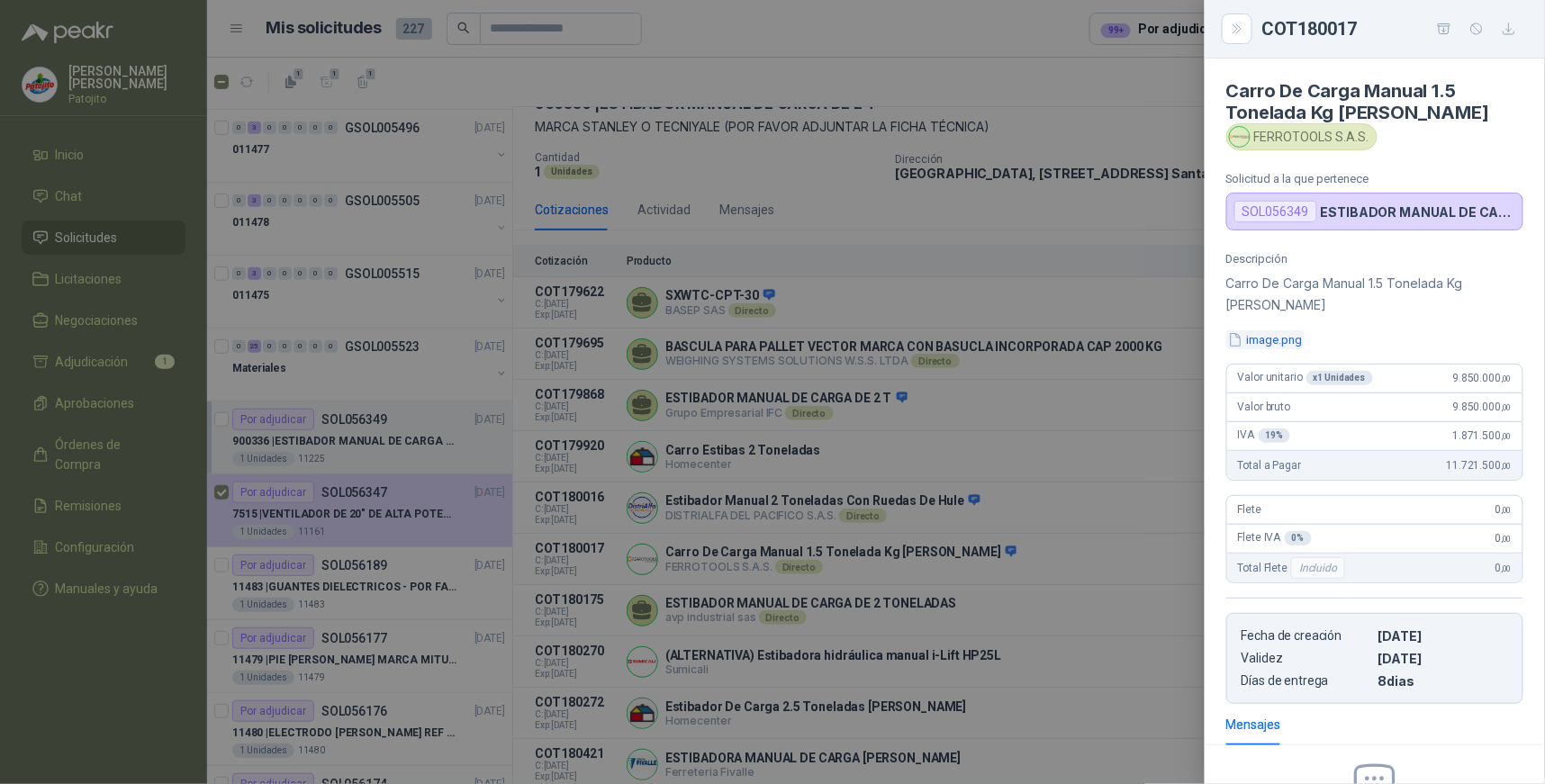
click at [1294, 343] on button "image.png" at bounding box center [1265, 340] width 79 height 19
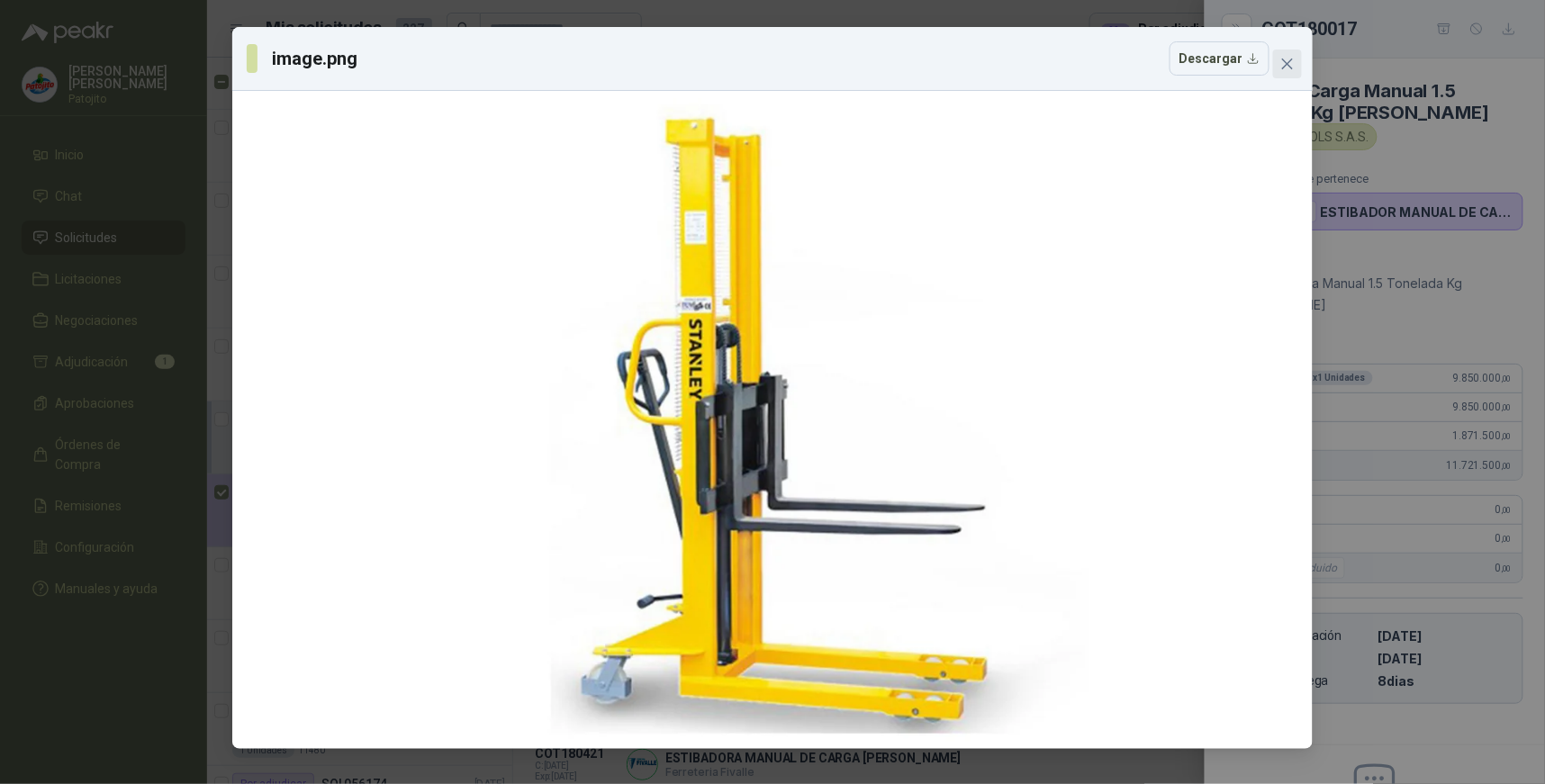
click at [1299, 55] on button "Close" at bounding box center [1288, 63] width 28 height 28
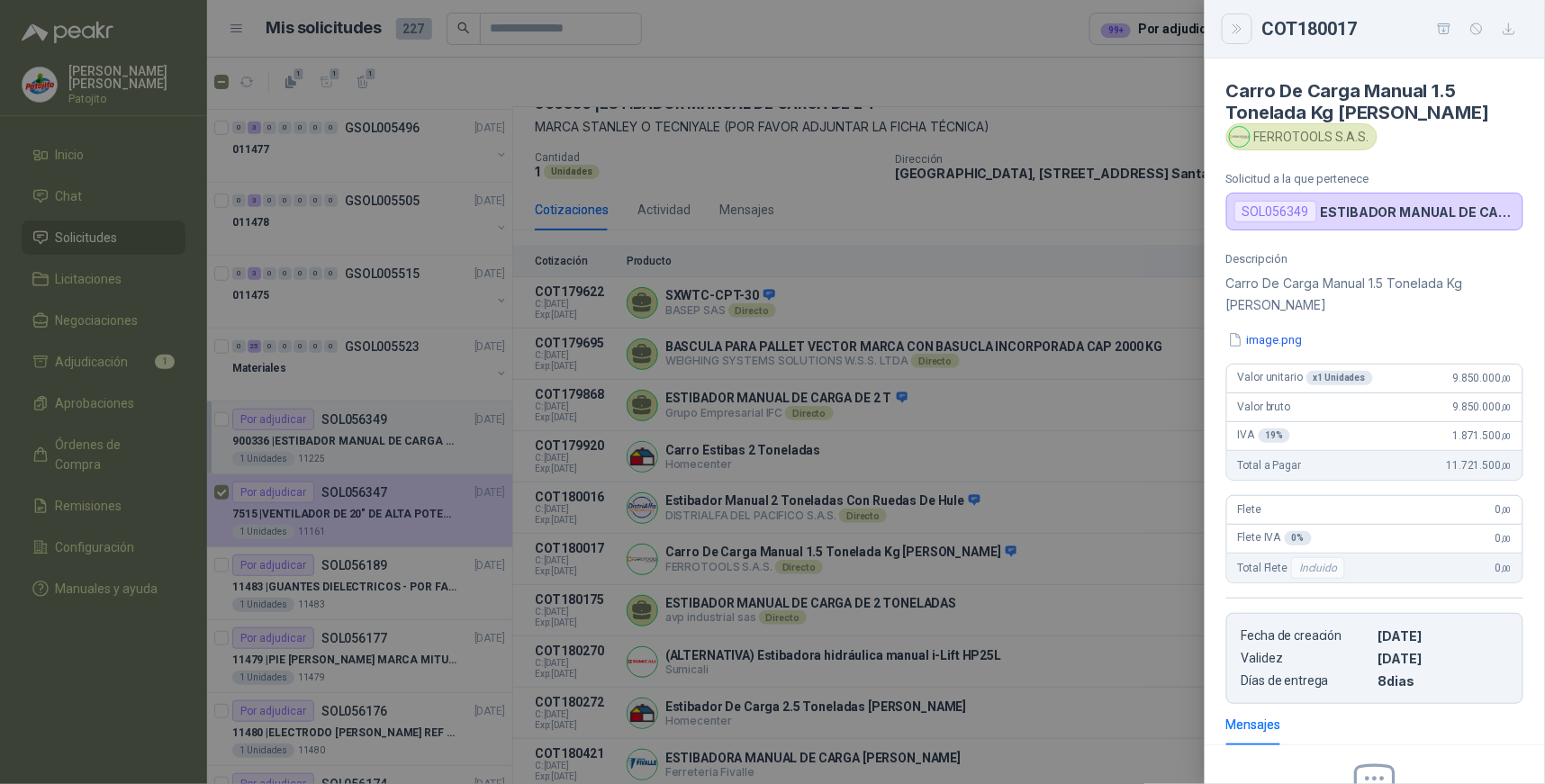
click at [1230, 30] on icon "Close" at bounding box center [1238, 29] width 15 height 15
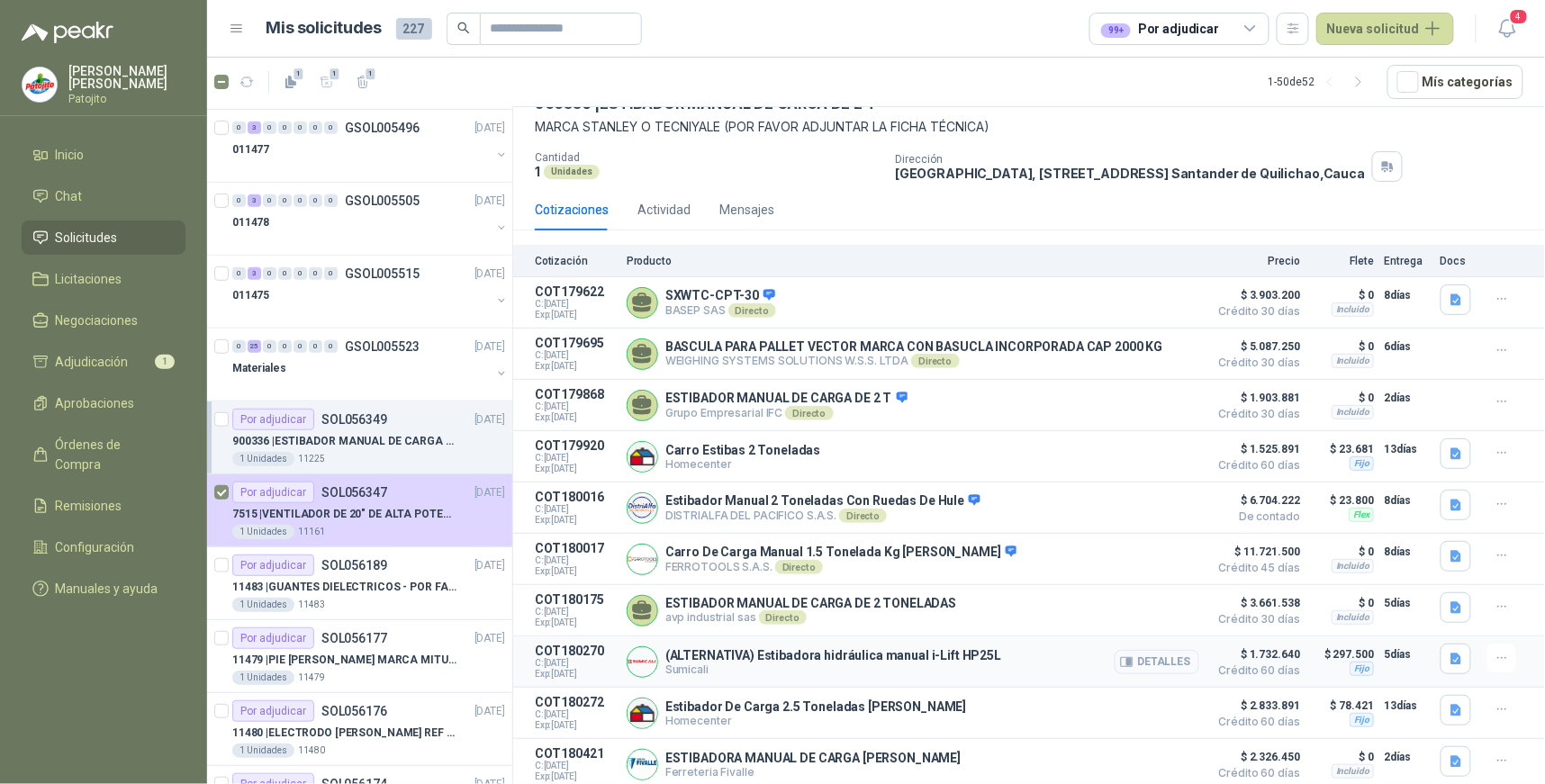
click at [1163, 662] on button "Detalles" at bounding box center [1156, 662] width 84 height 25
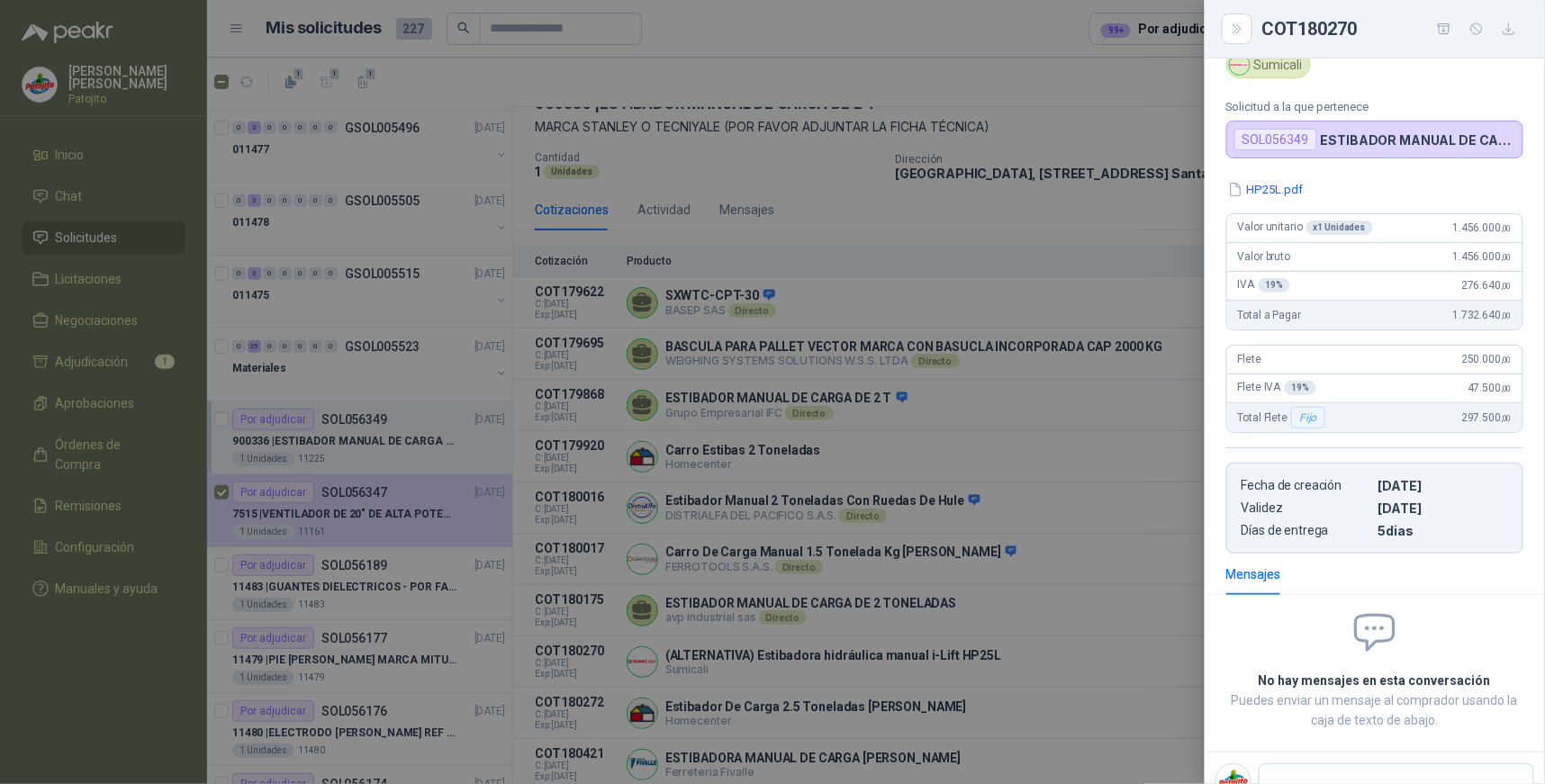
scroll to position [0, 0]
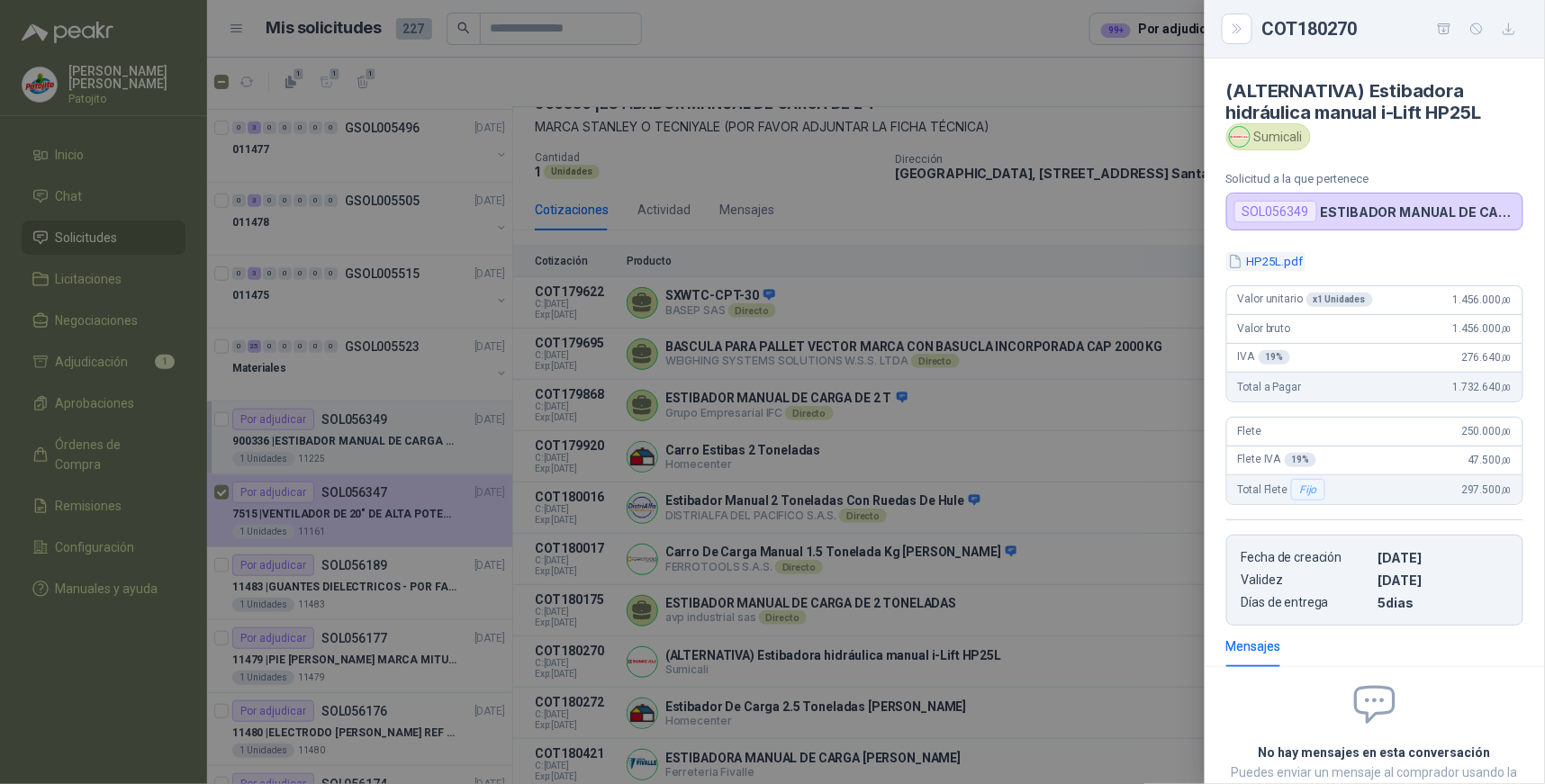
click at [1267, 261] on button "HP25L.pdf" at bounding box center [1266, 261] width 79 height 19
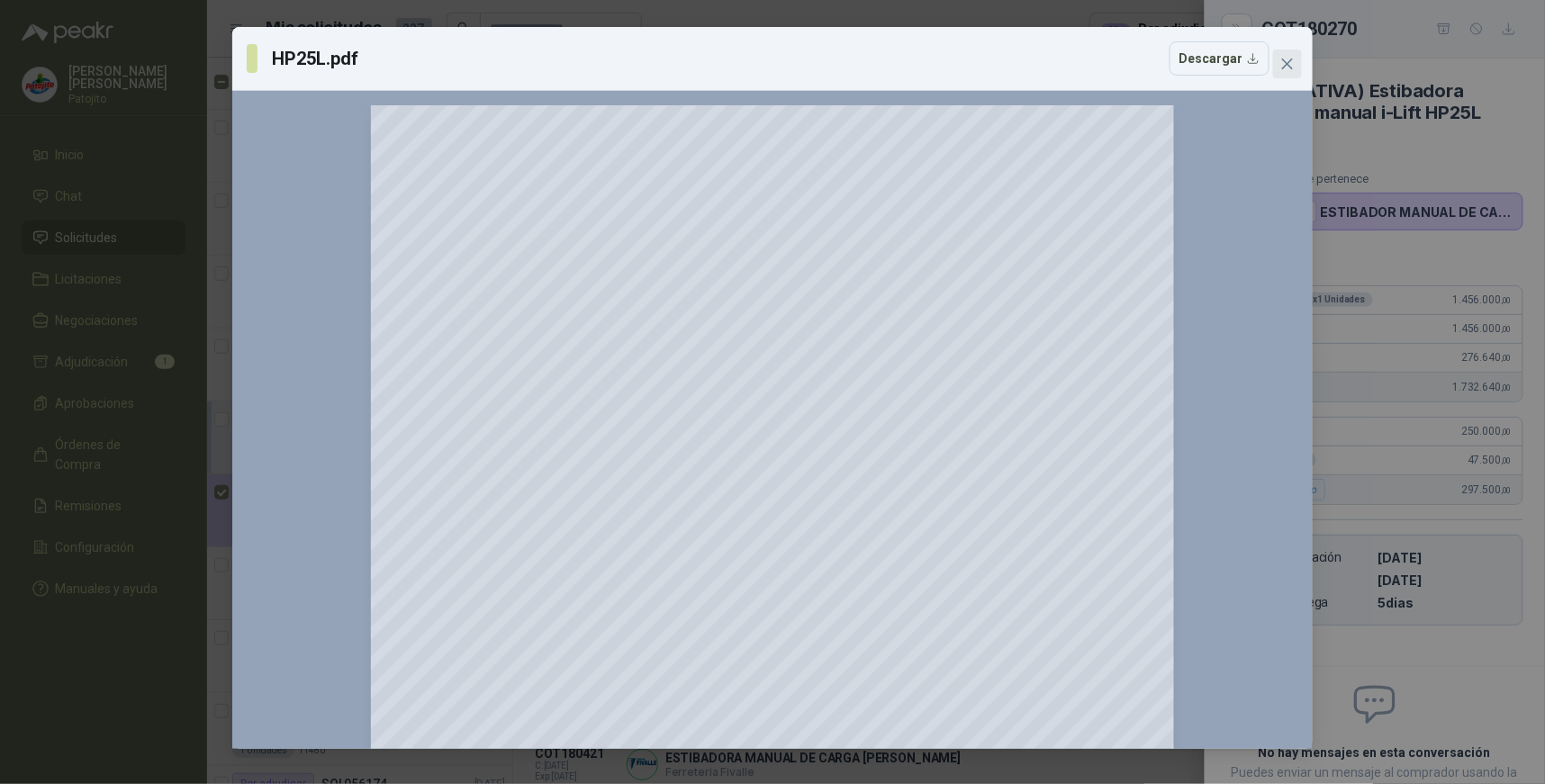
click at [1283, 61] on icon "close" at bounding box center [1287, 63] width 14 height 14
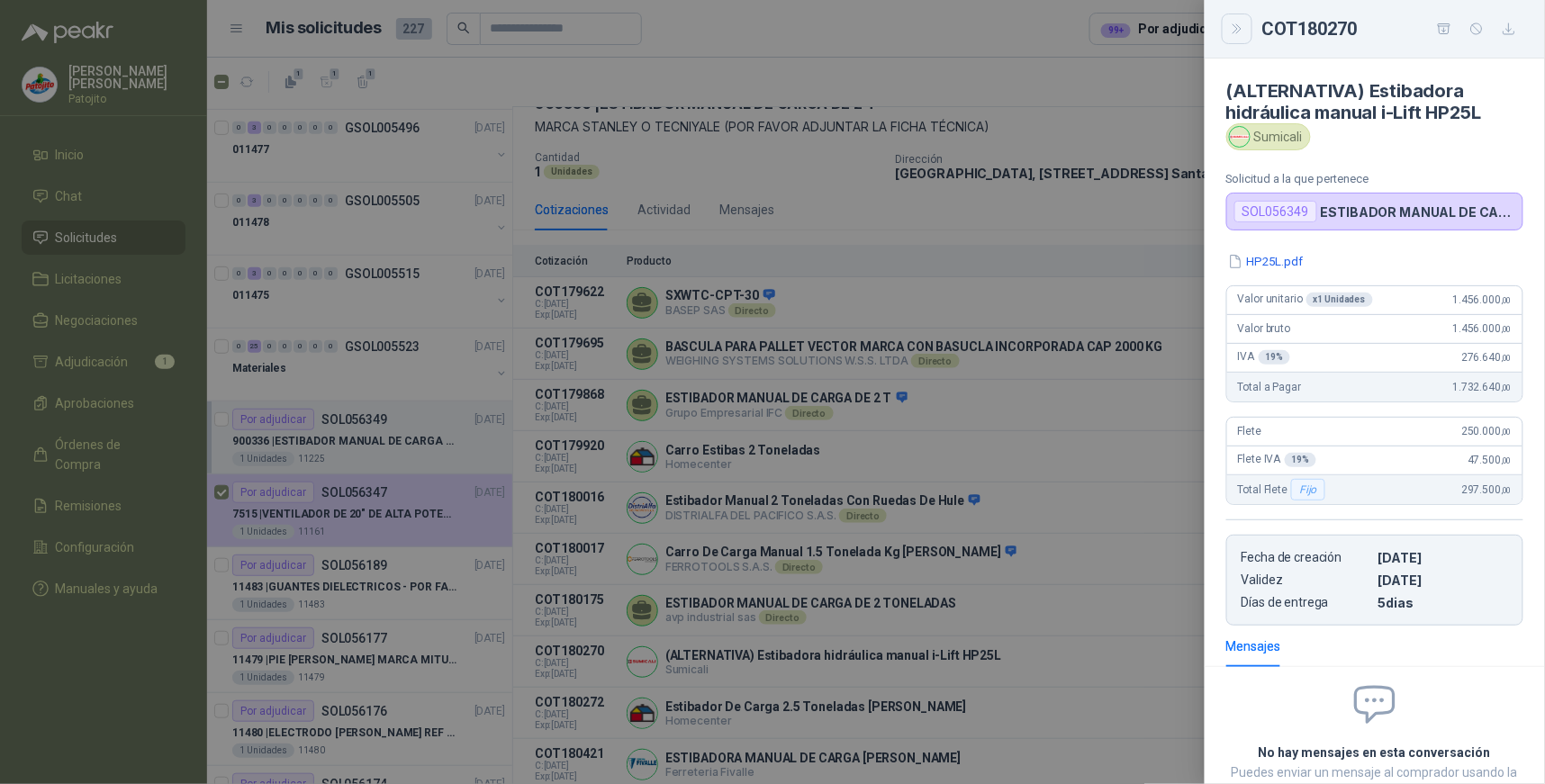
click at [1238, 30] on icon "Close" at bounding box center [1238, 29] width 15 height 15
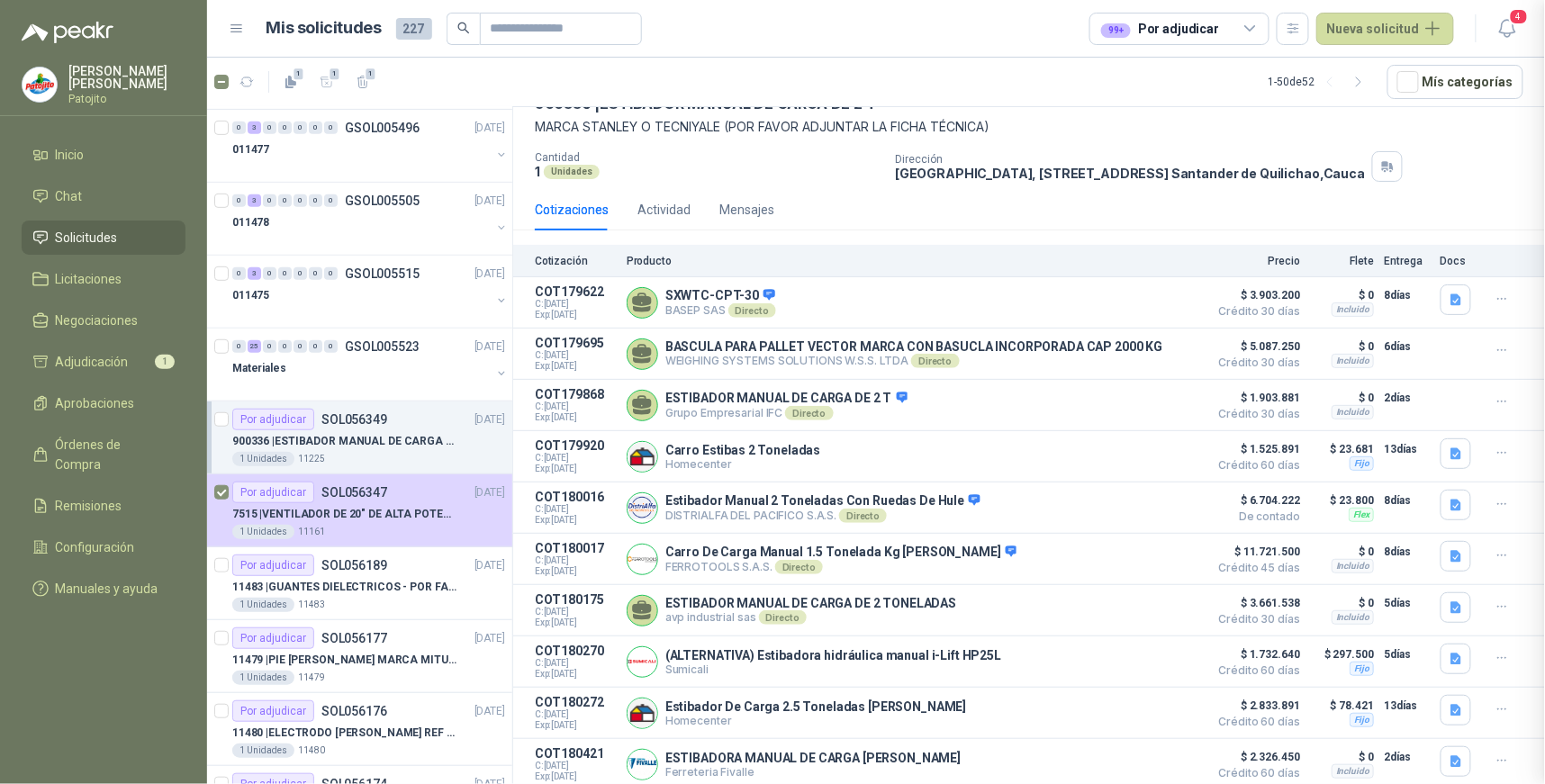
scroll to position [140, 0]
click at [1131, 705] on button "Detalles" at bounding box center [1156, 713] width 84 height 25
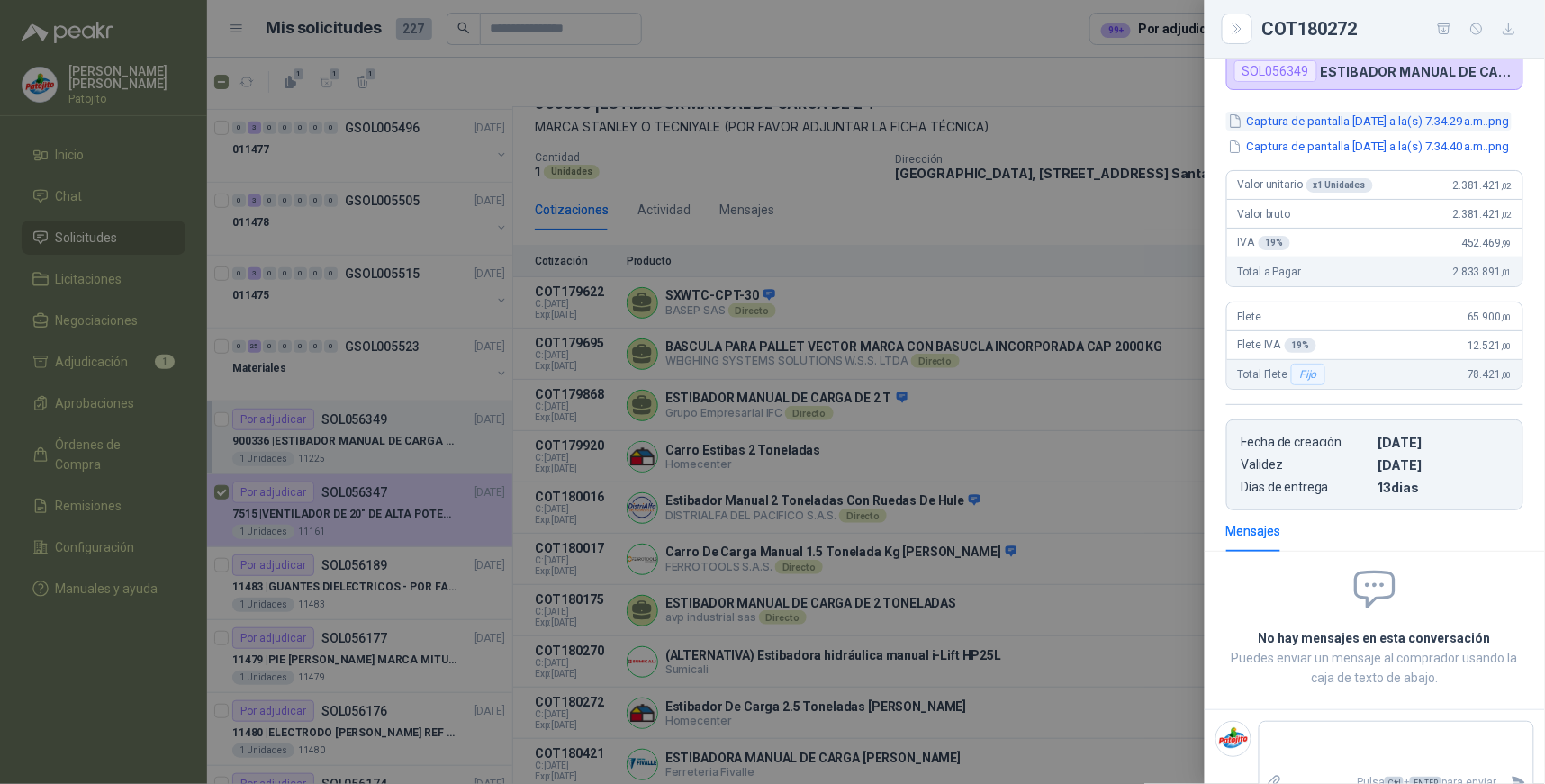
click at [1357, 128] on button "Captura de pantalla 2025-09-18 a la(s) 7.34.29 a.m..png" at bounding box center [1369, 121] width 286 height 19
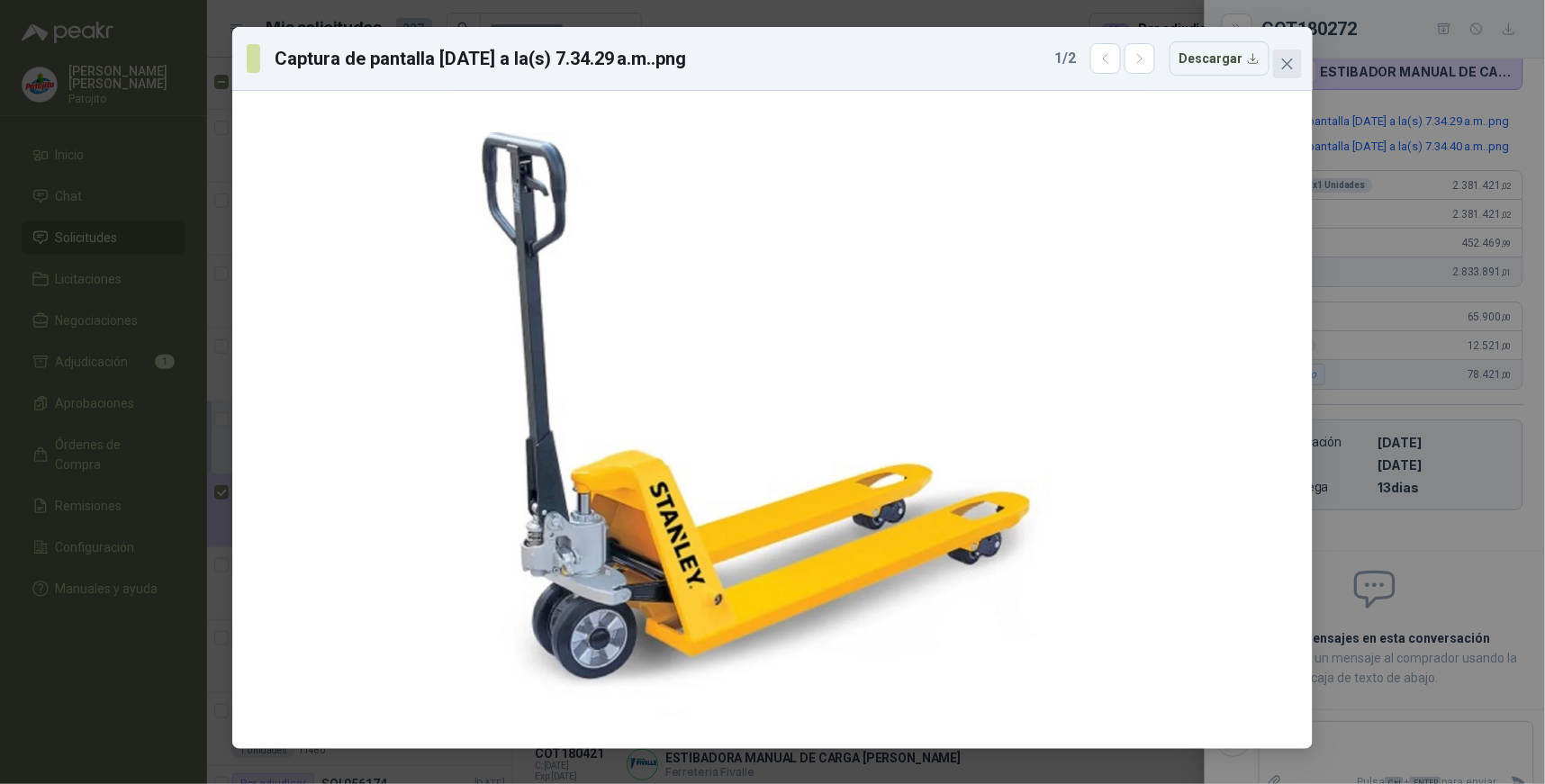
click at [1285, 65] on icon "close" at bounding box center [1287, 63] width 10 height 10
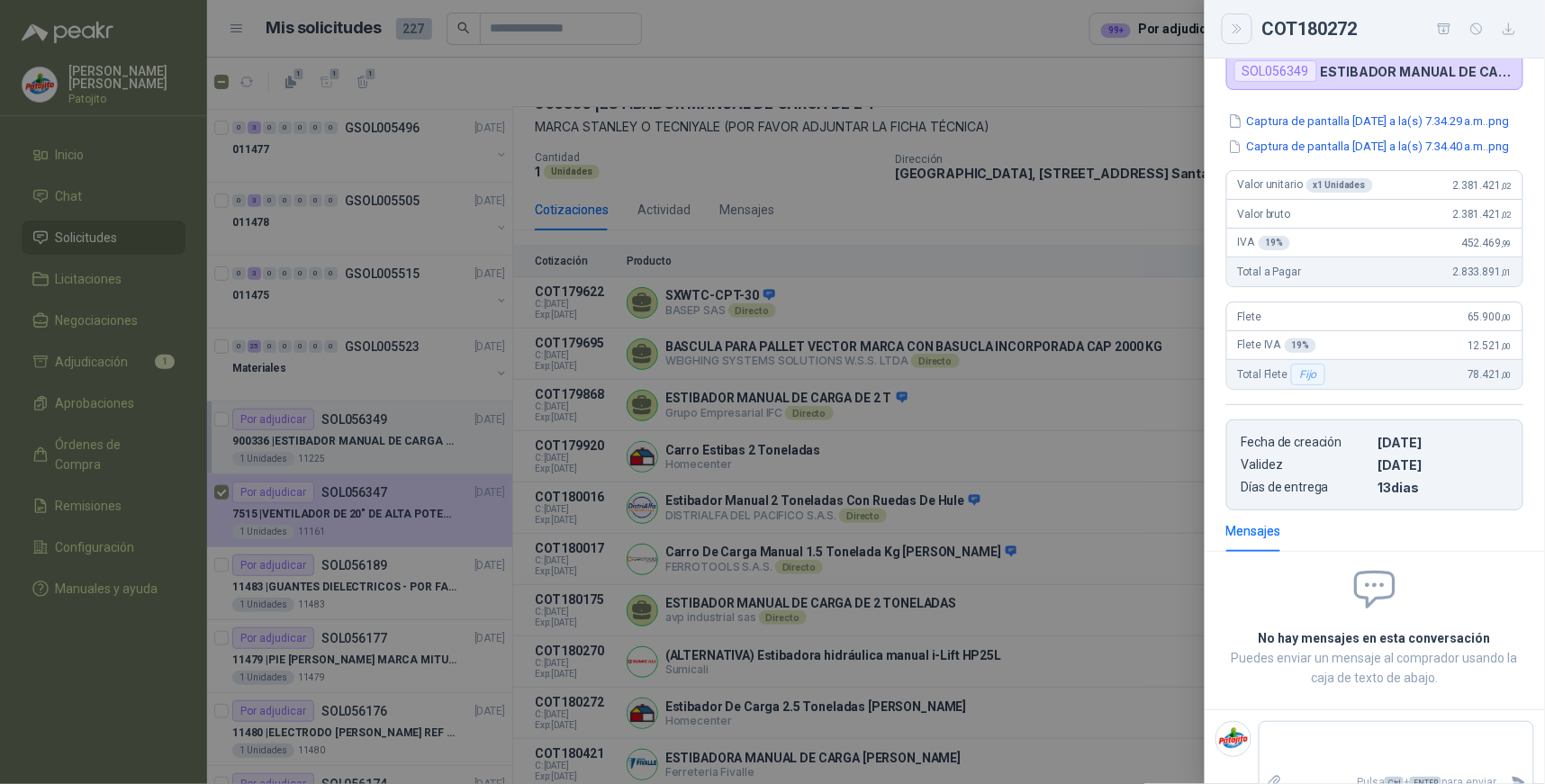
click at [1238, 28] on icon "Close" at bounding box center [1238, 29] width 15 height 15
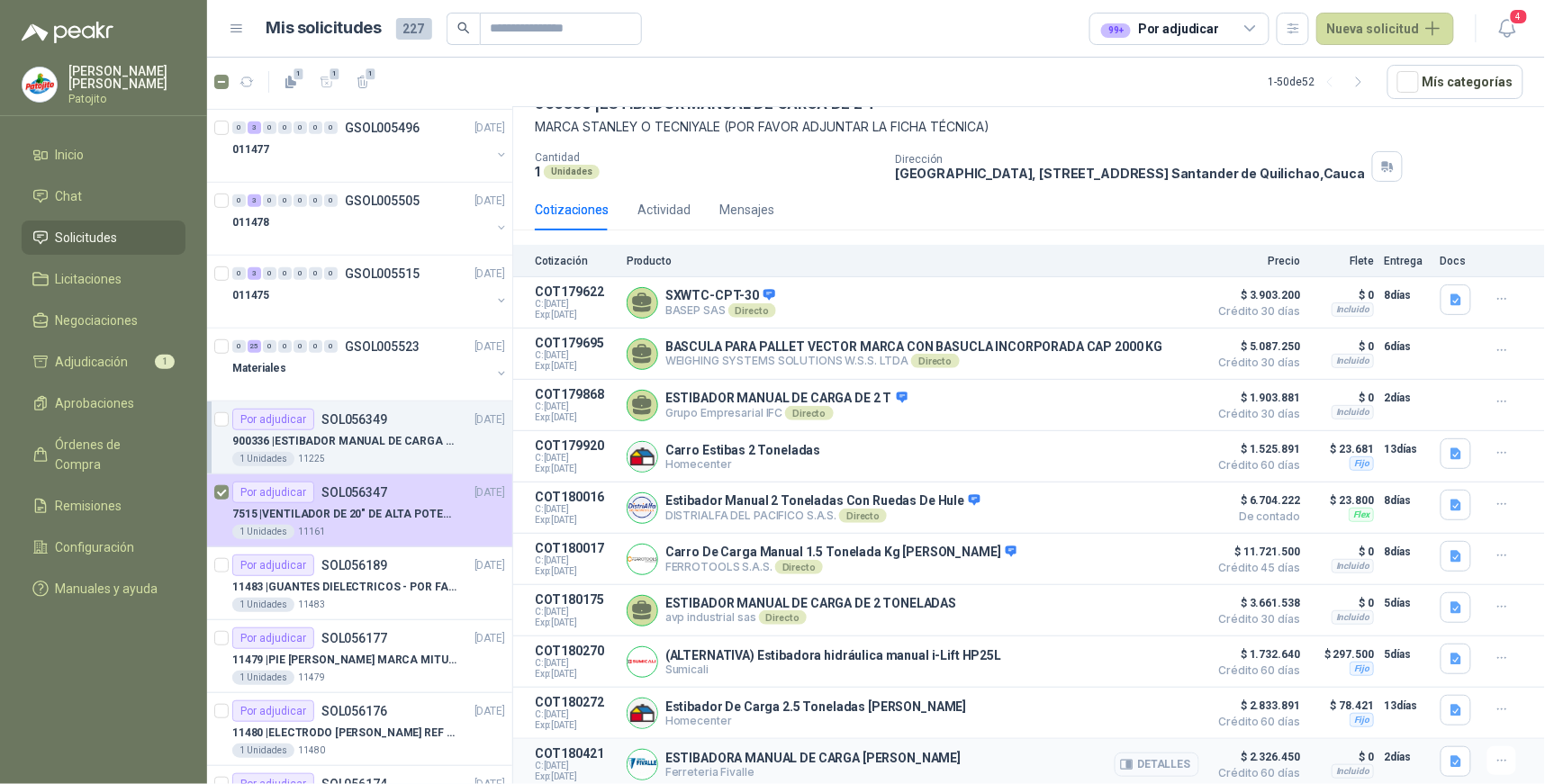
click at [1153, 758] on button "Detalles" at bounding box center [1156, 765] width 84 height 25
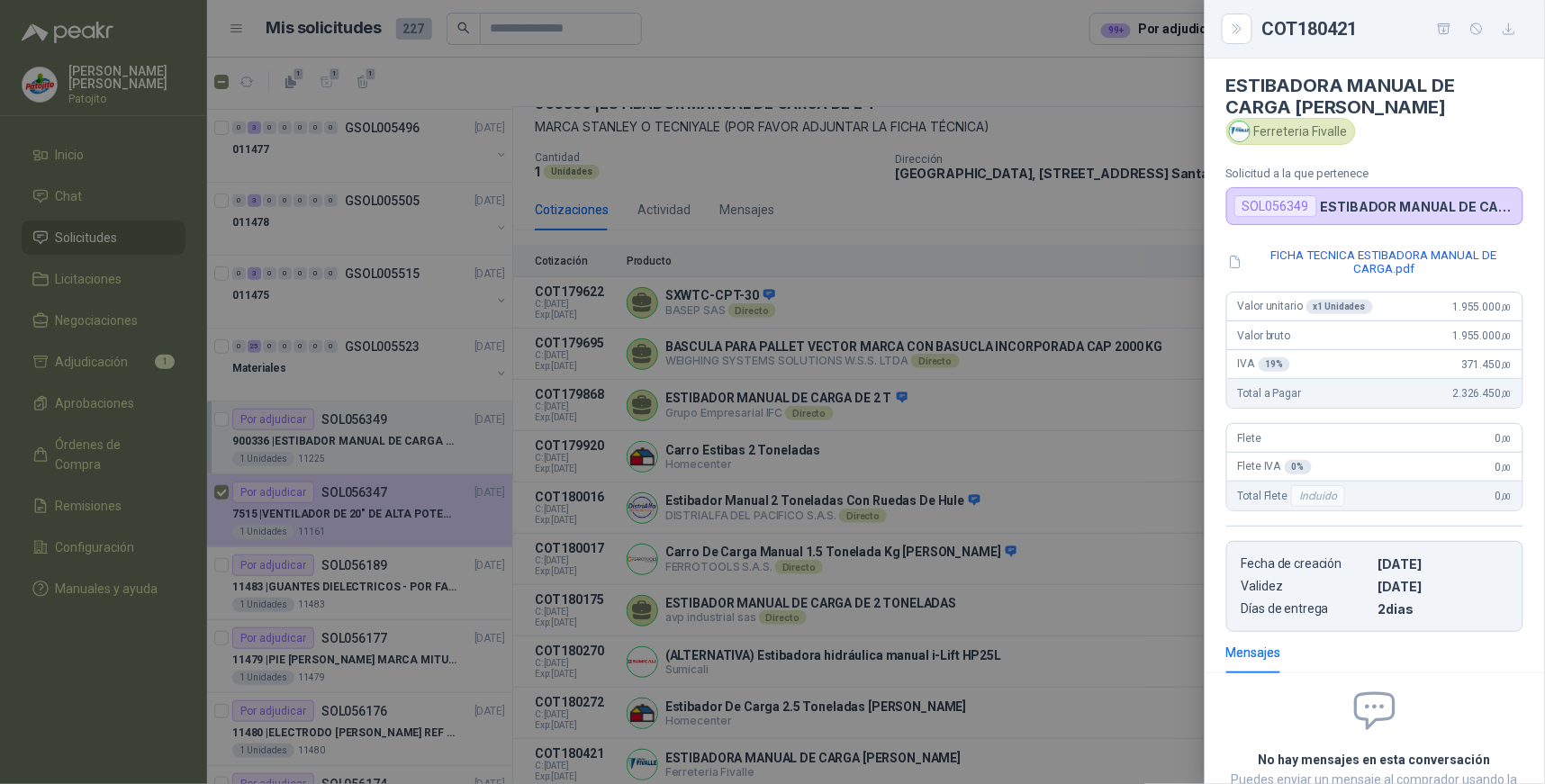
scroll to position [0, 0]
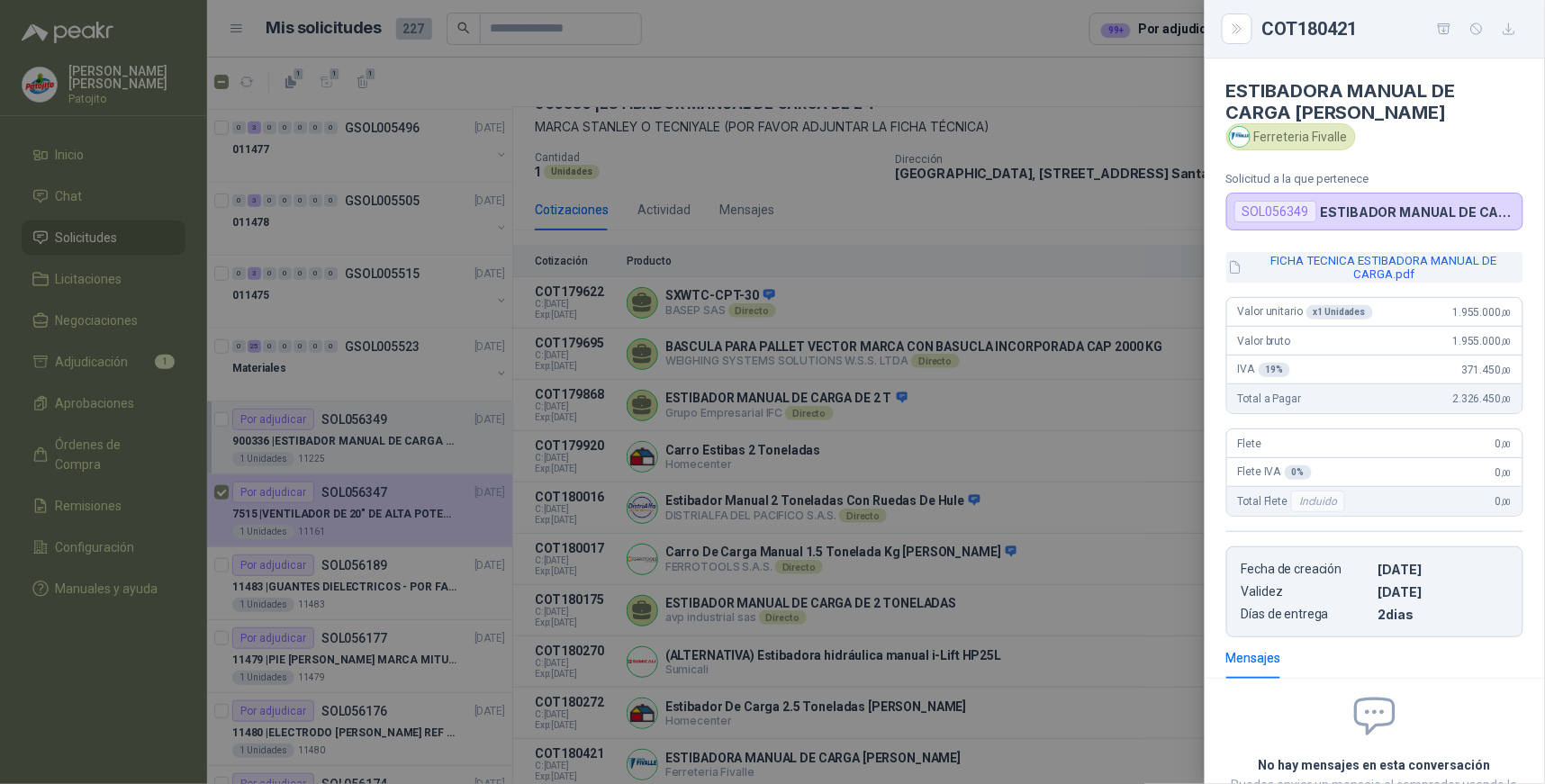
click at [1353, 259] on button "FICHA TECNICA ESTIBADORA MANUAL DE CARGA.pdf" at bounding box center [1375, 267] width 297 height 30
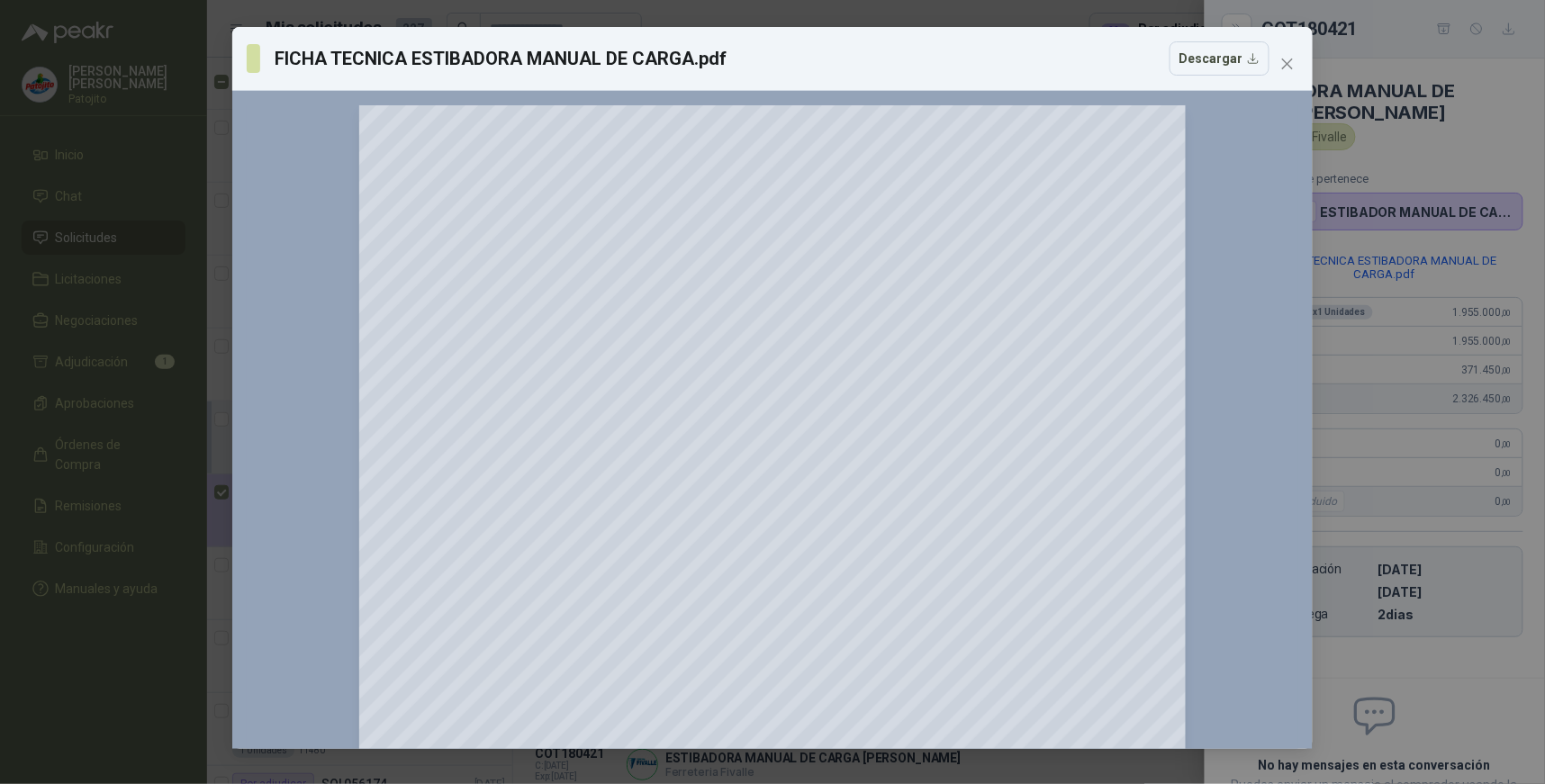
drag, startPoint x: 1283, startPoint y: 58, endPoint x: 1256, endPoint y: 75, distance: 31.9
click at [1283, 60] on icon "close" at bounding box center [1287, 63] width 14 height 14
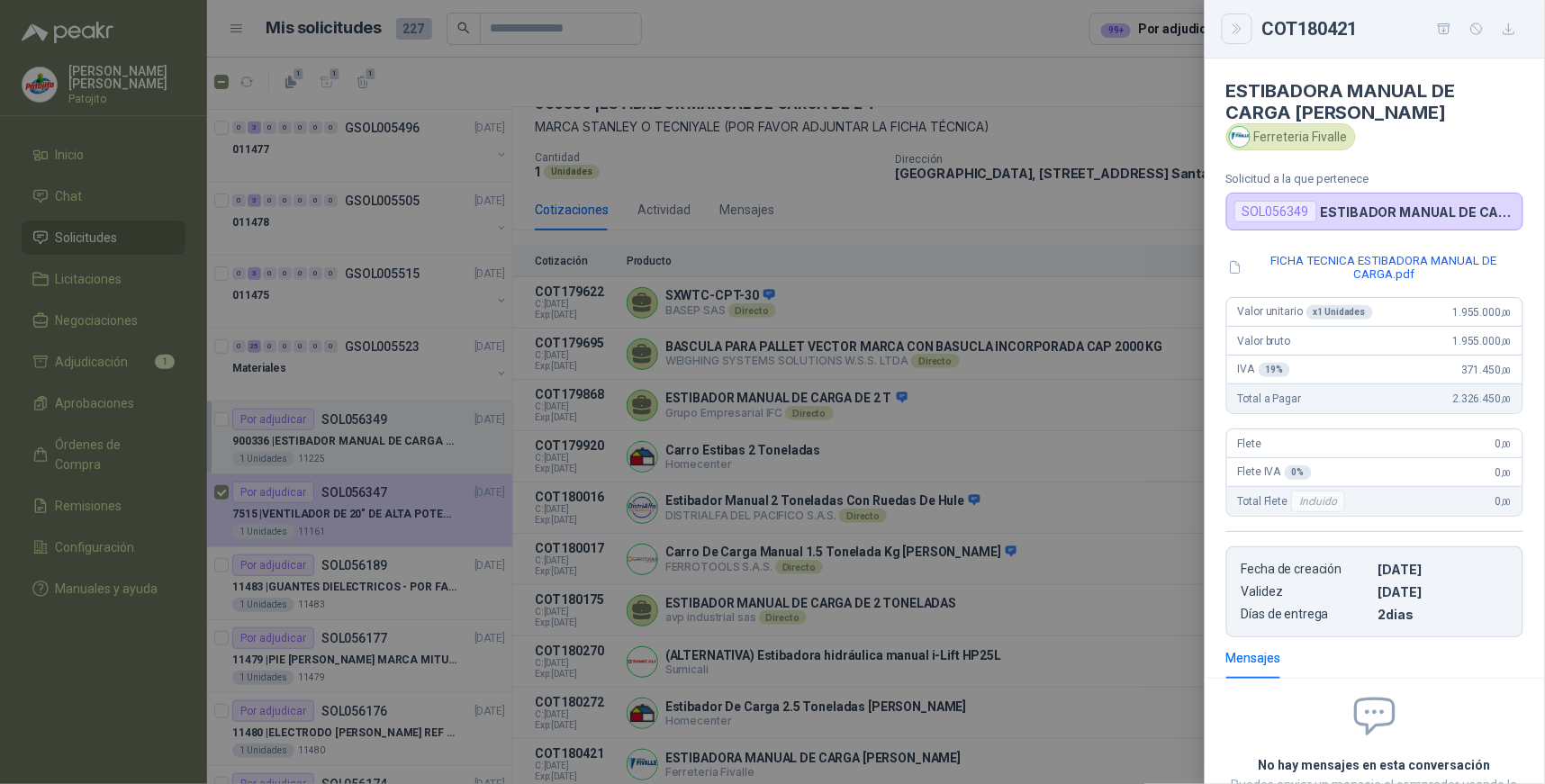
click at [1239, 27] on icon "Close" at bounding box center [1237, 29] width 9 height 9
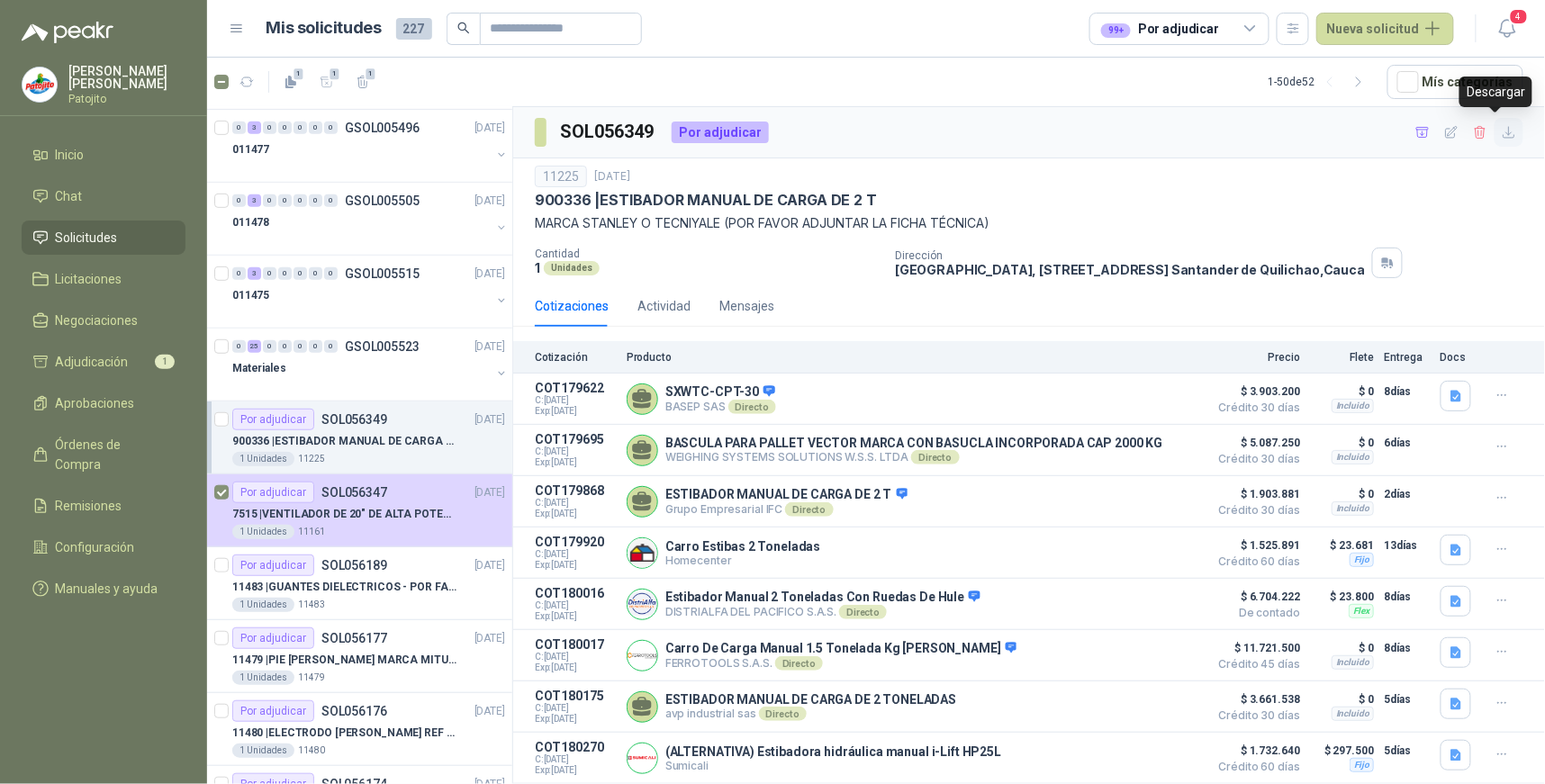
click at [1501, 139] on icon "button" at bounding box center [1509, 132] width 15 height 15
click at [1436, 200] on div "900336 | ESTIBADOR MANUAL DE CARGA DE 2 T" at bounding box center [1028, 200] width 989 height 19
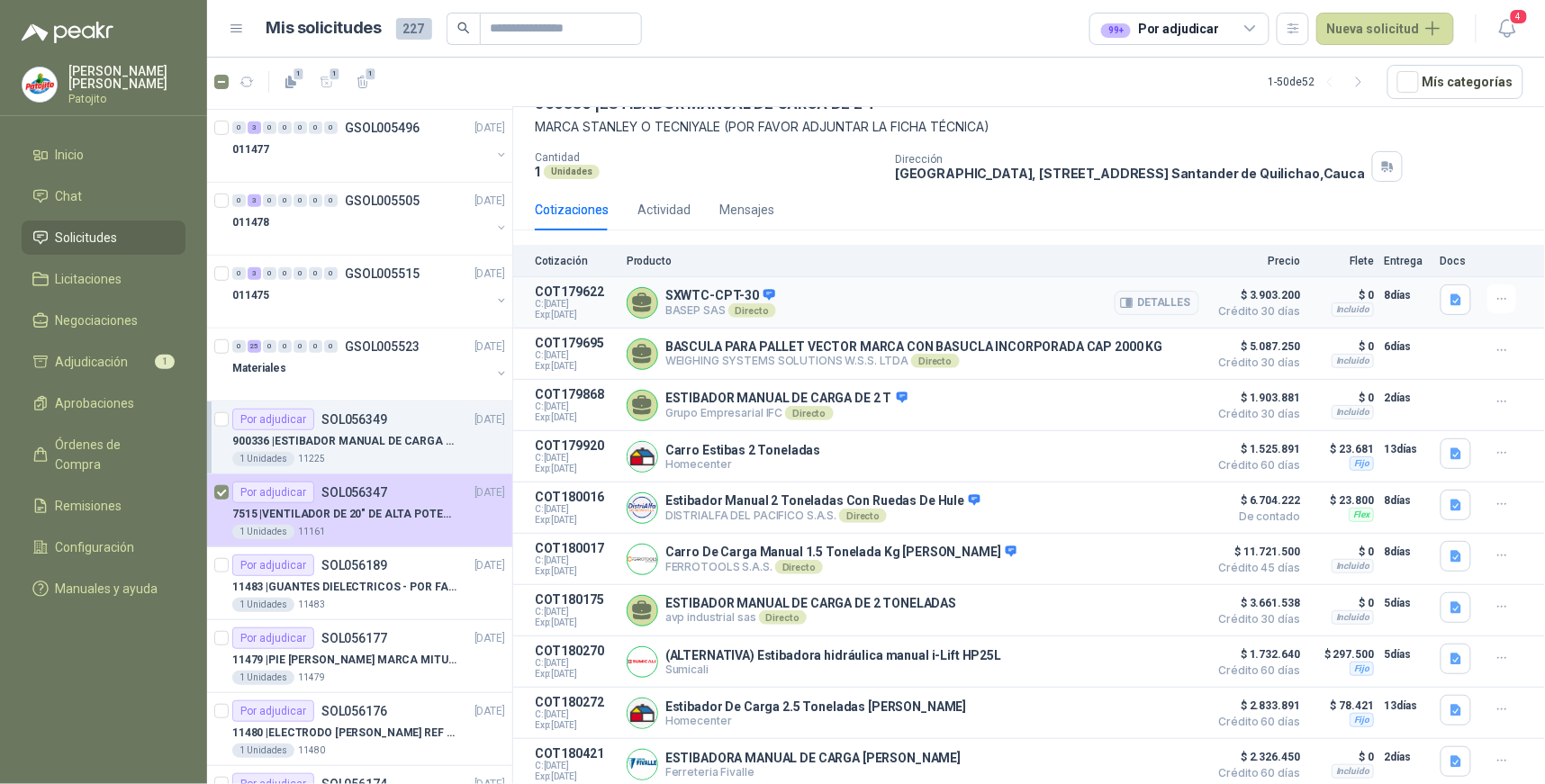
scroll to position [102, 0]
click at [121, 364] on span "Adjudicación" at bounding box center [92, 361] width 73 height 20
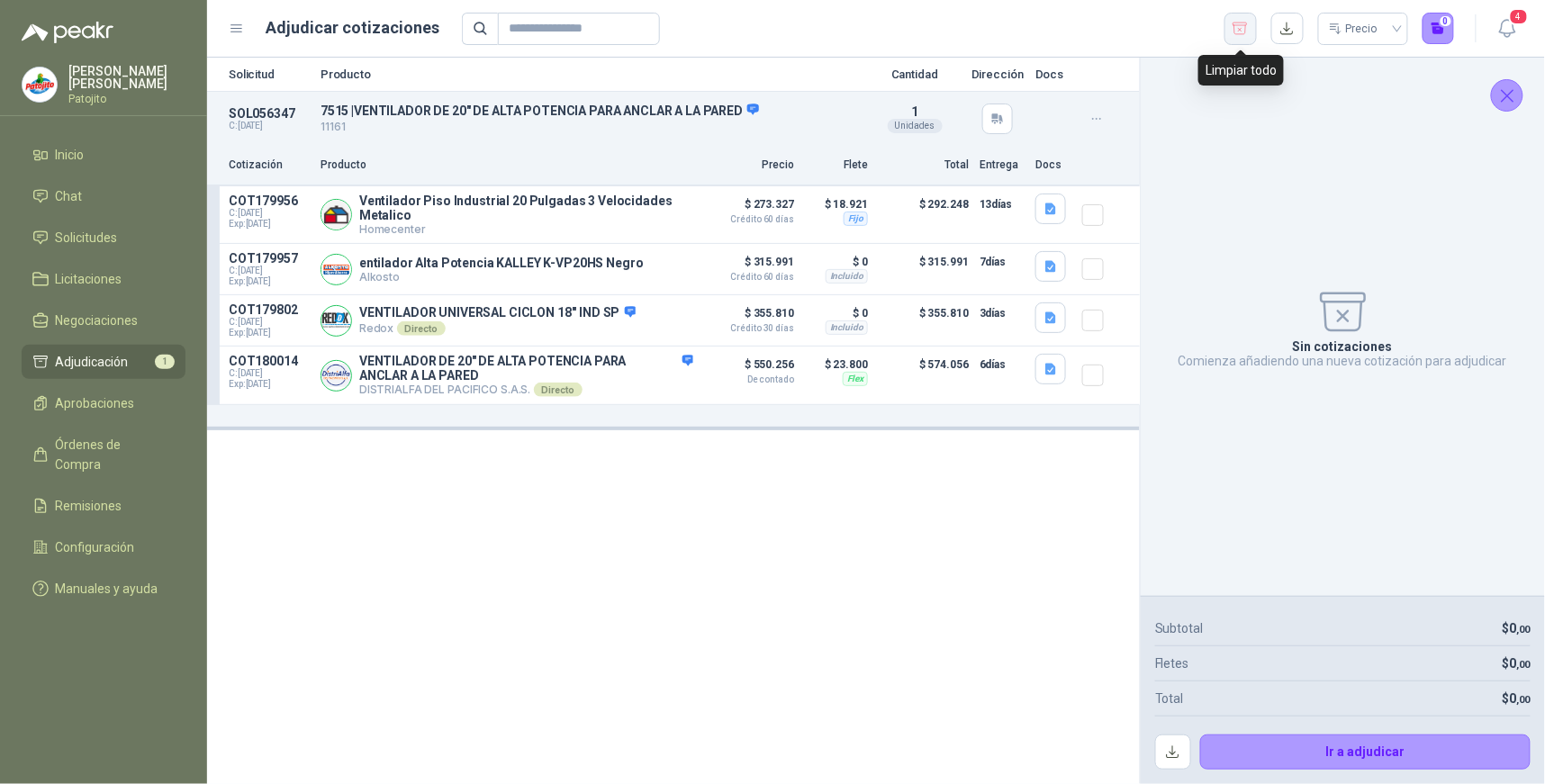
click at [1238, 28] on icon "button" at bounding box center [1240, 28] width 17 height 18
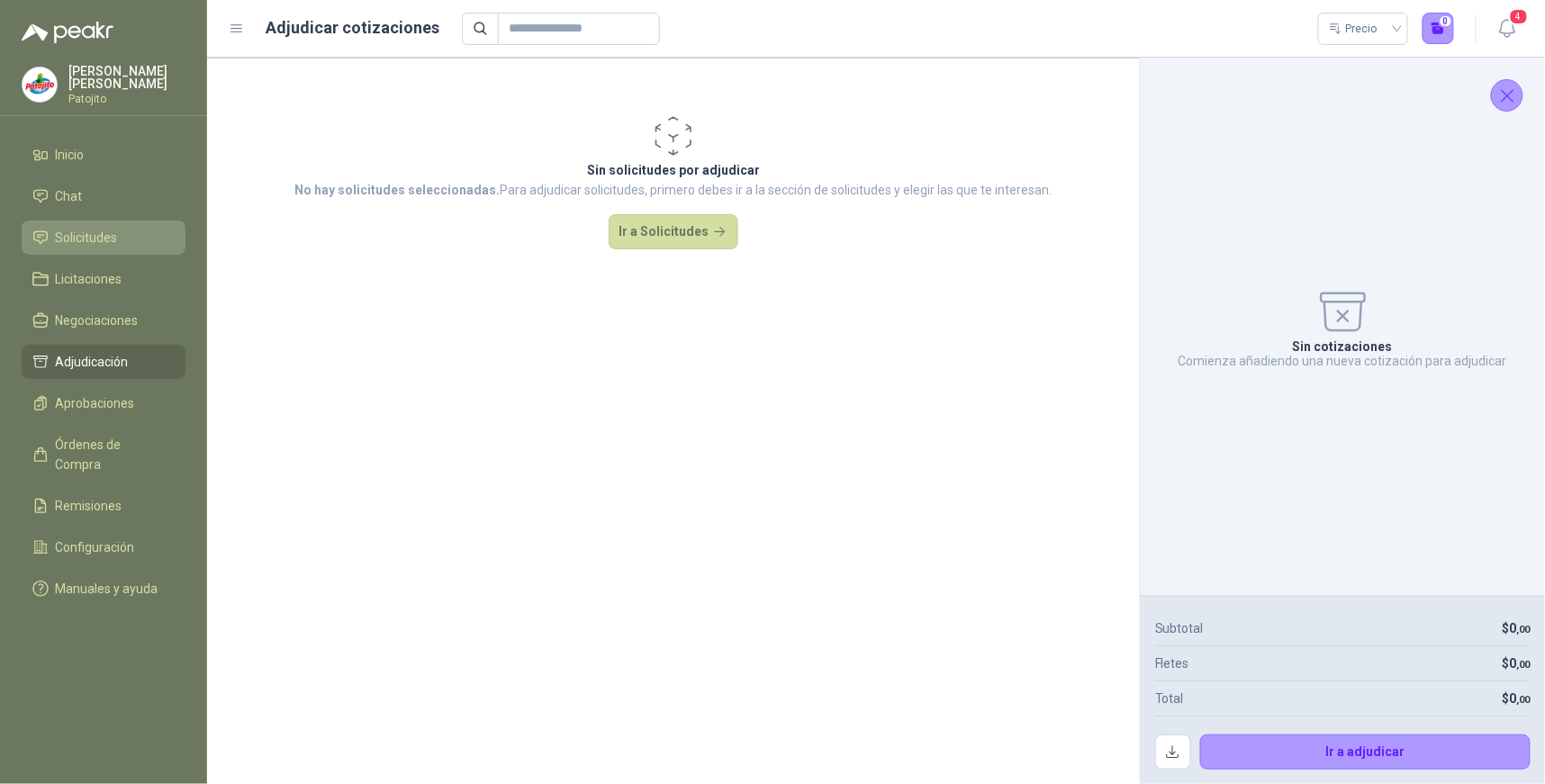
click at [121, 236] on li "Solicitudes" at bounding box center [103, 237] width 142 height 20
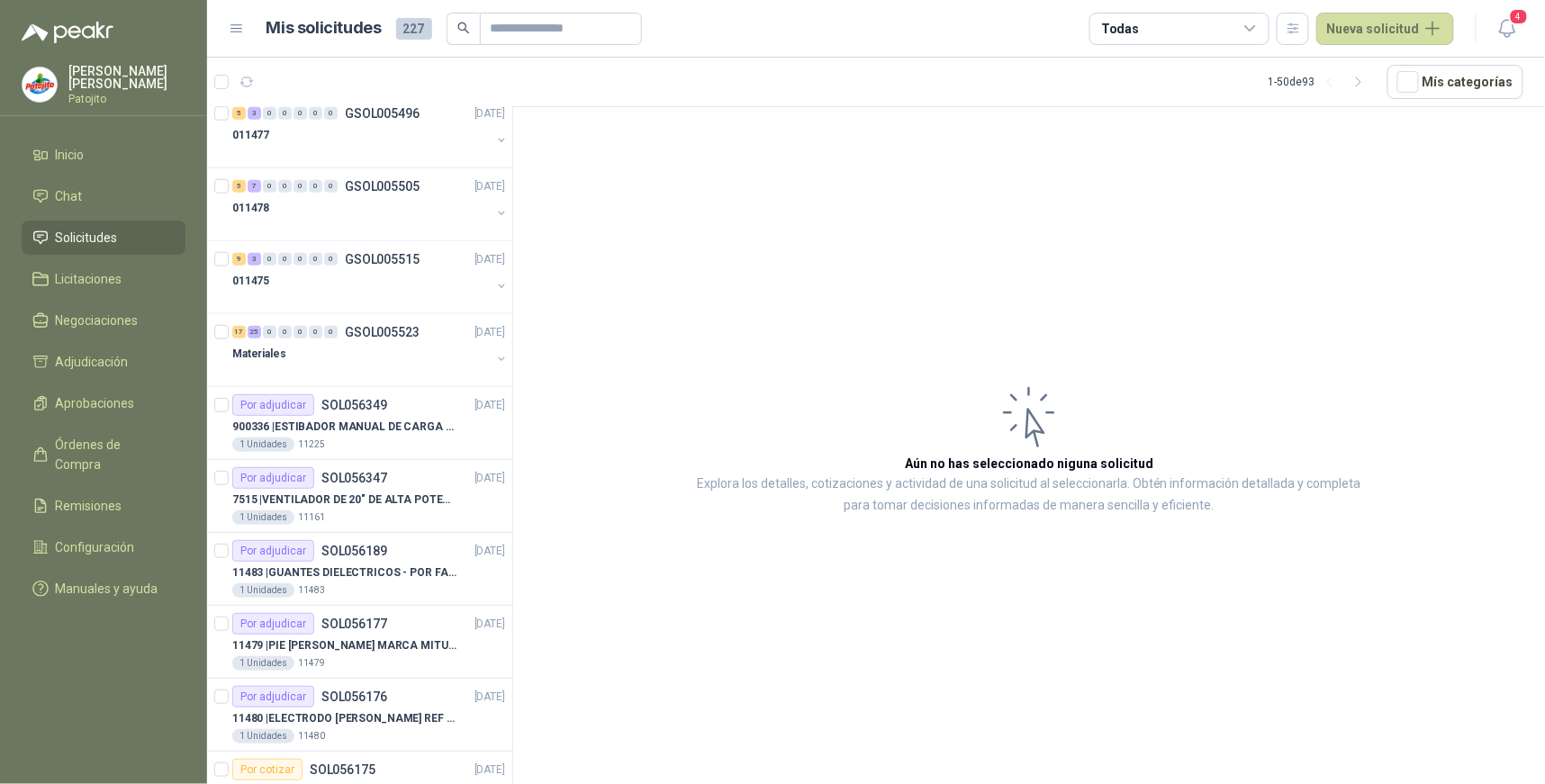
scroll to position [600, 0]
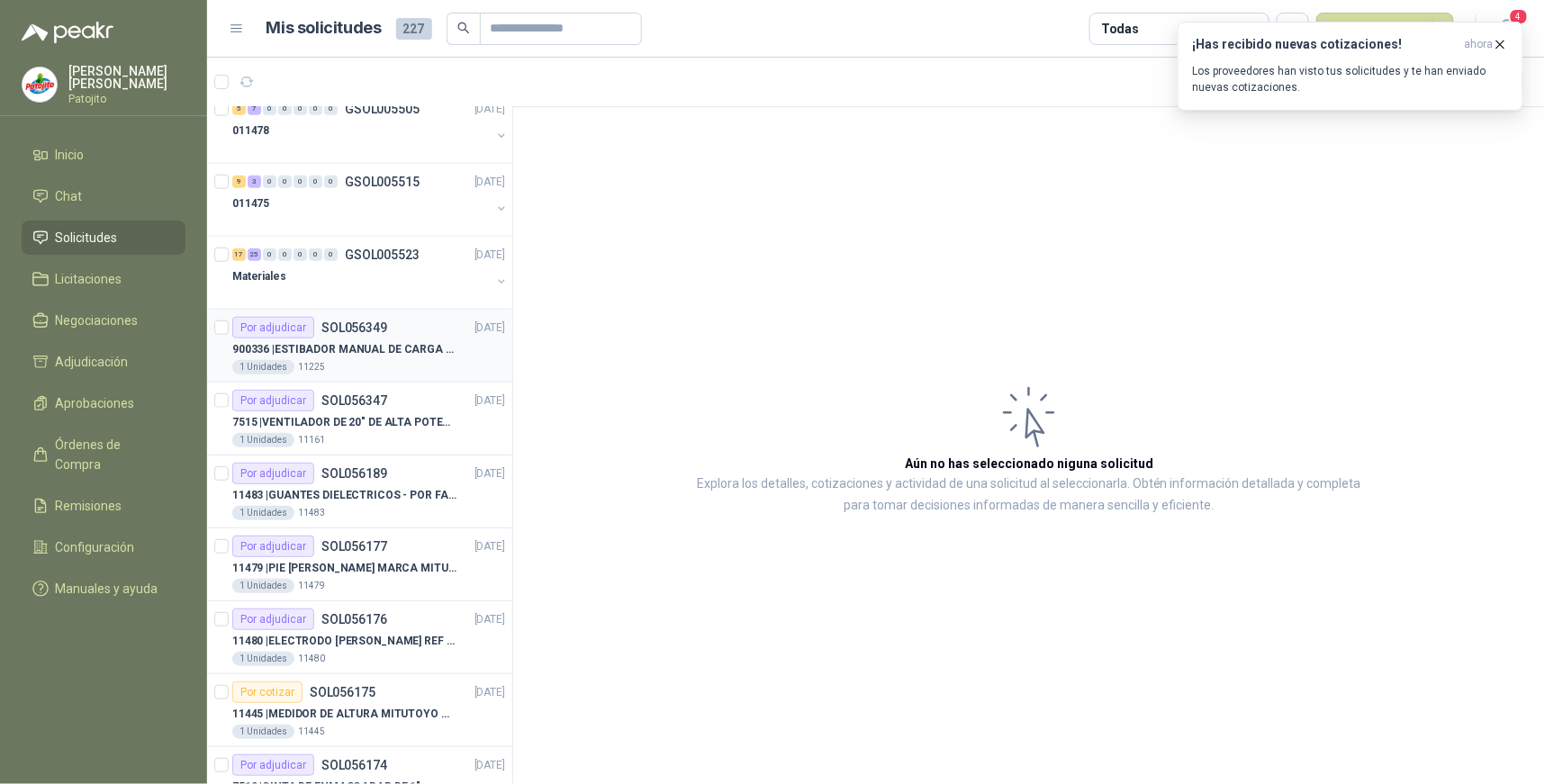
click at [371, 343] on p "900336 | ESTIBADOR MANUAL DE CARGA DE 2 T" at bounding box center [344, 350] width 224 height 17
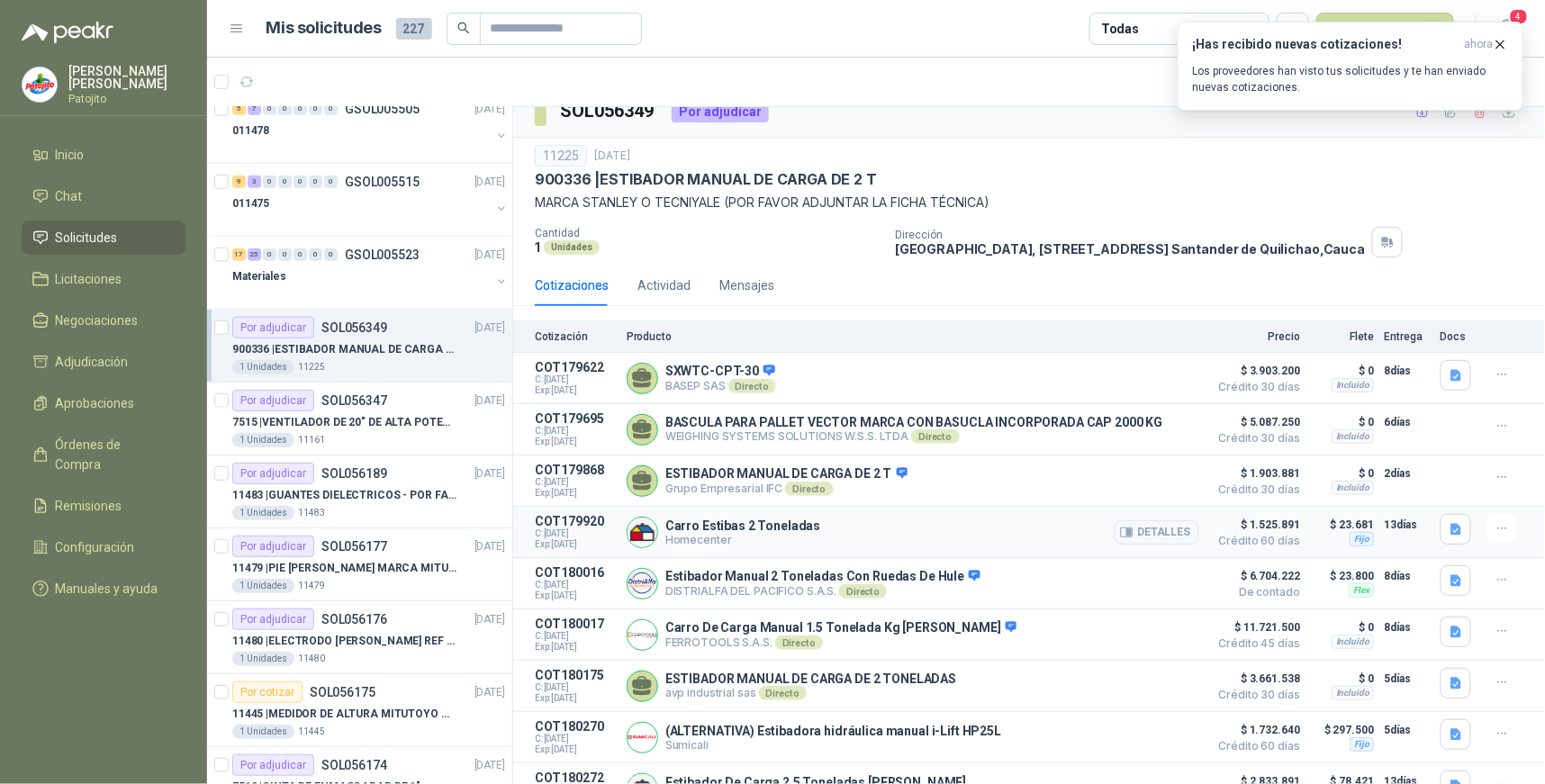
scroll to position [3, 0]
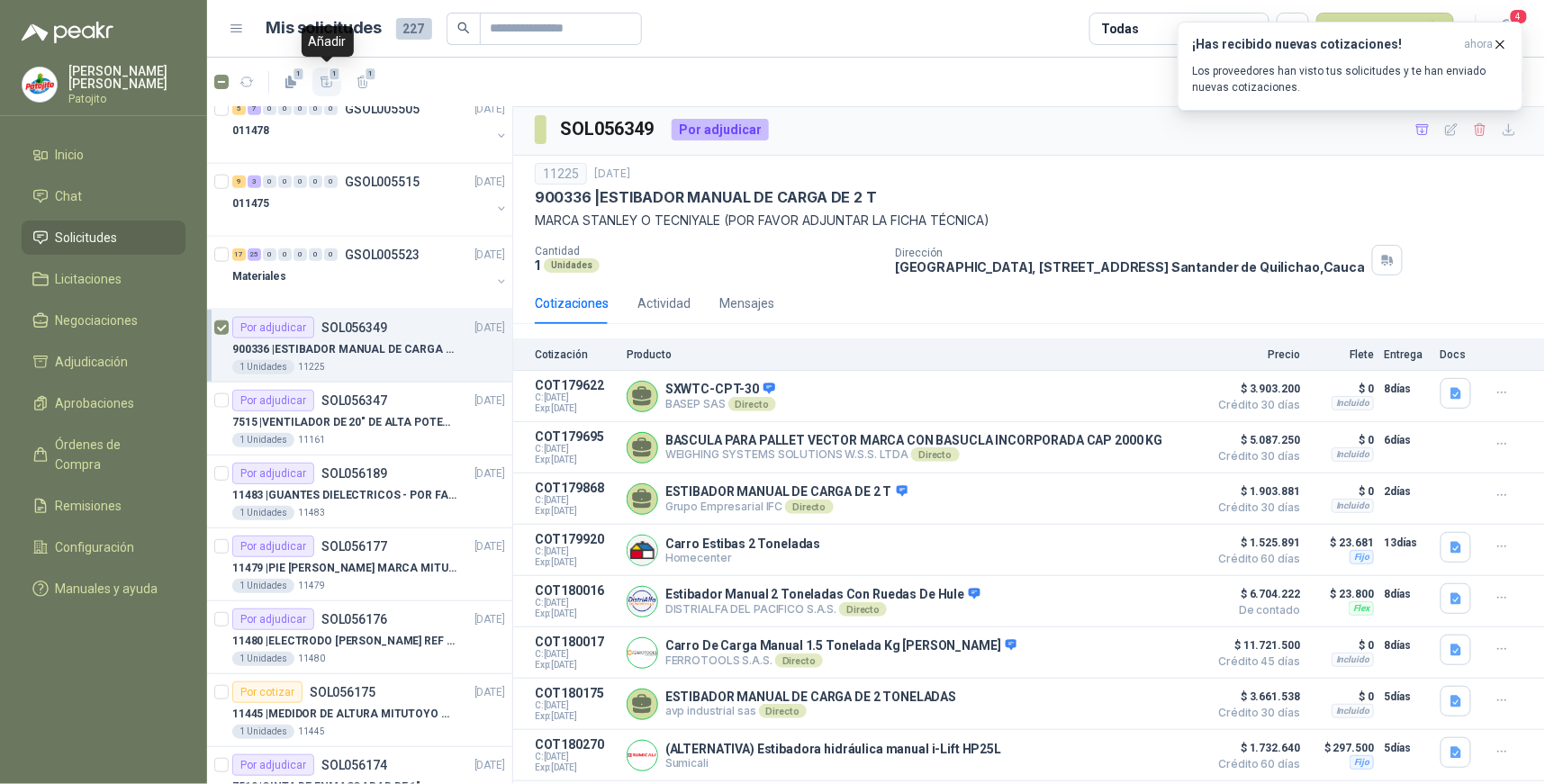
click at [323, 78] on icon "button" at bounding box center [326, 81] width 12 height 9
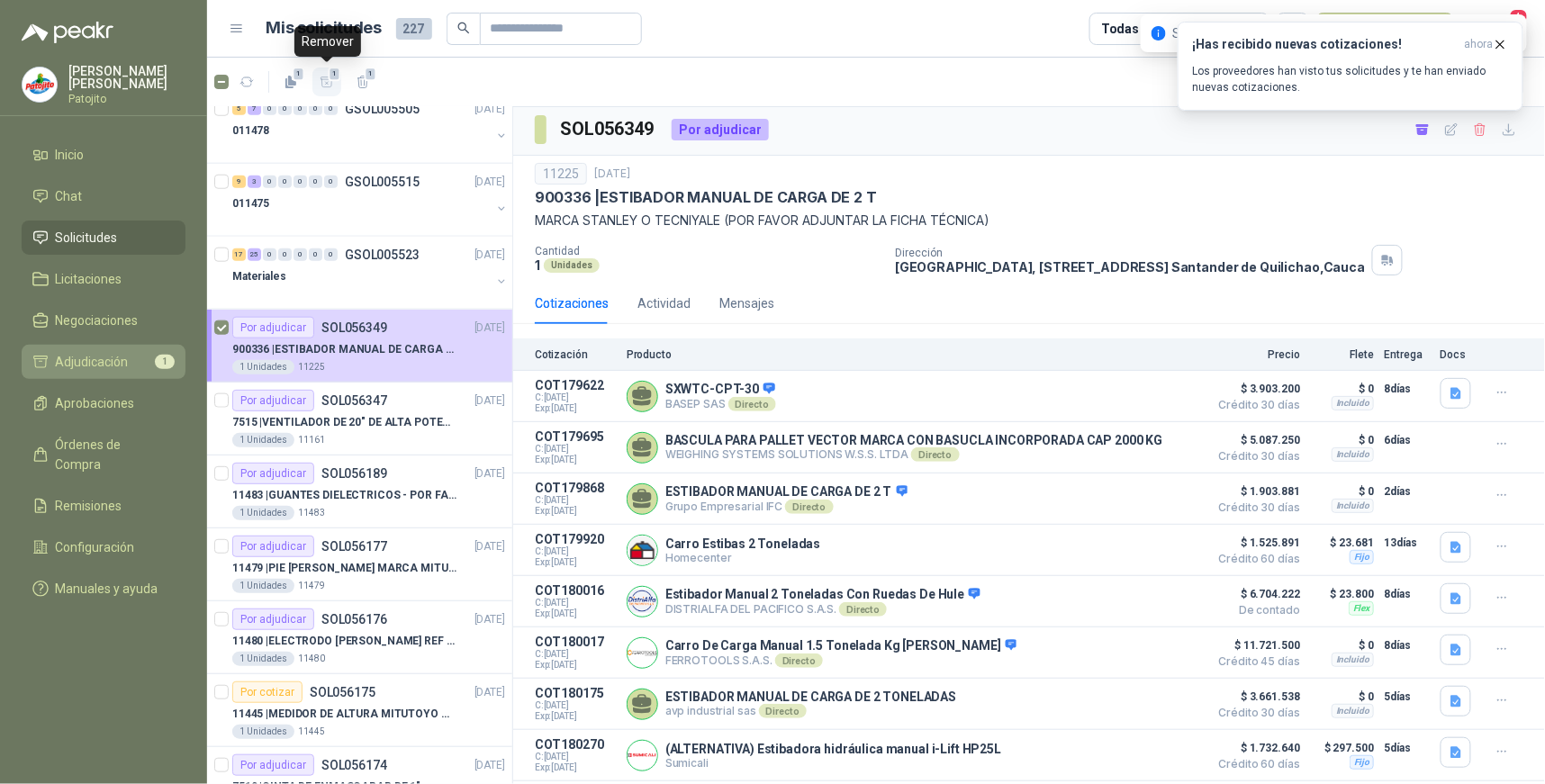
click at [139, 357] on li "Adjudicación 1" at bounding box center [103, 361] width 142 height 20
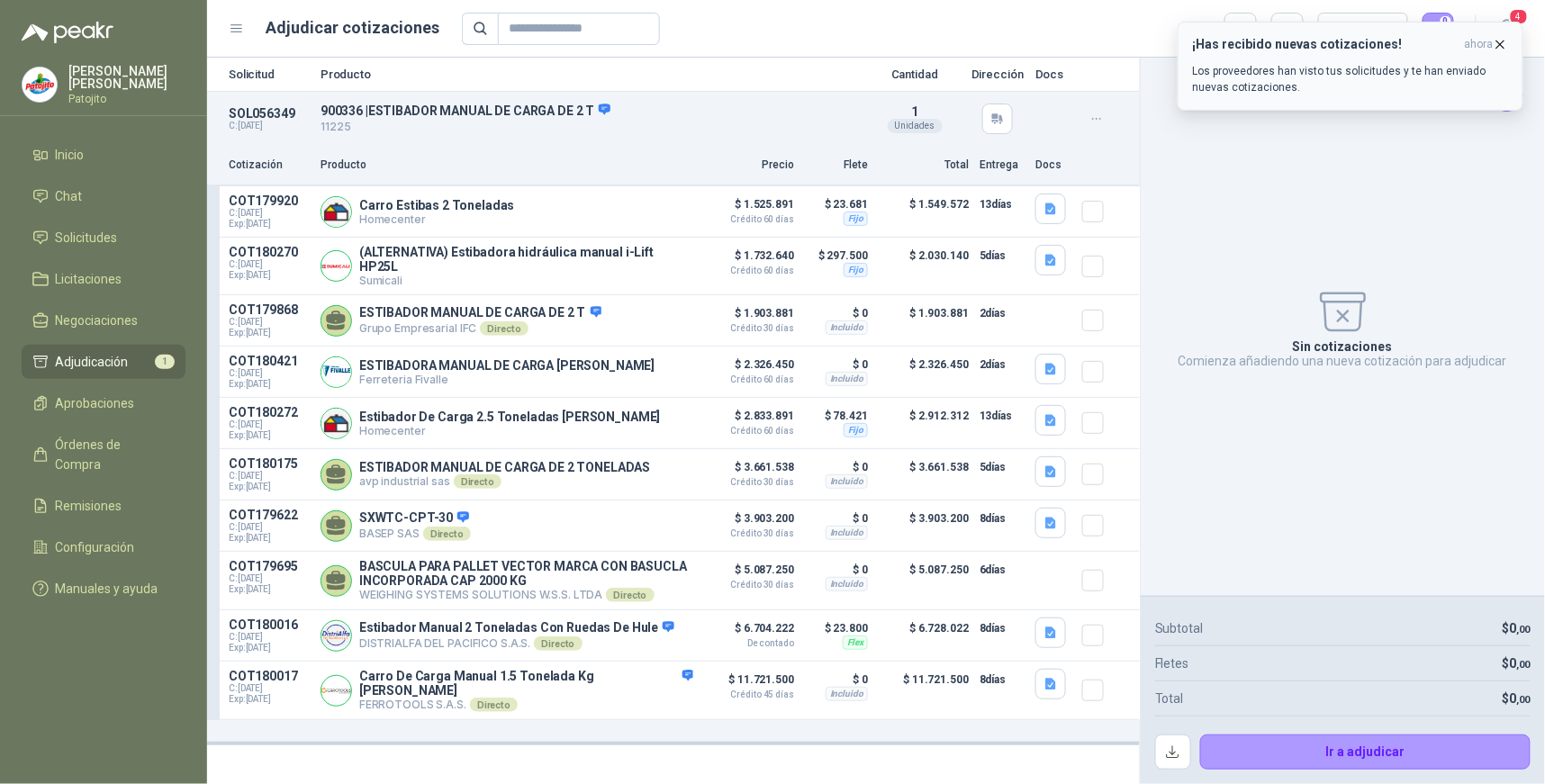
click at [1500, 46] on icon "button" at bounding box center [1501, 44] width 15 height 15
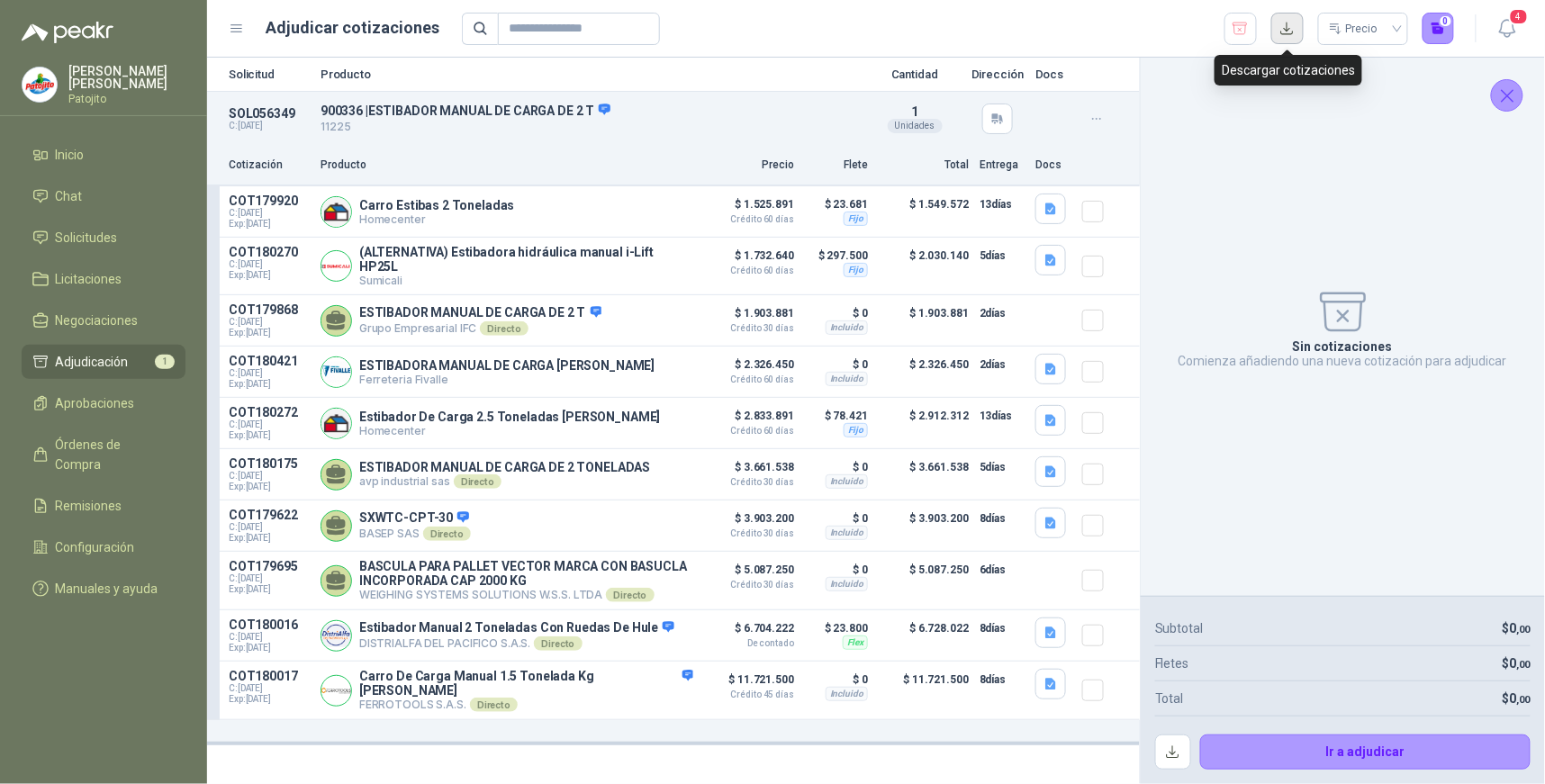
click at [1293, 19] on button "button" at bounding box center [1288, 28] width 32 height 32
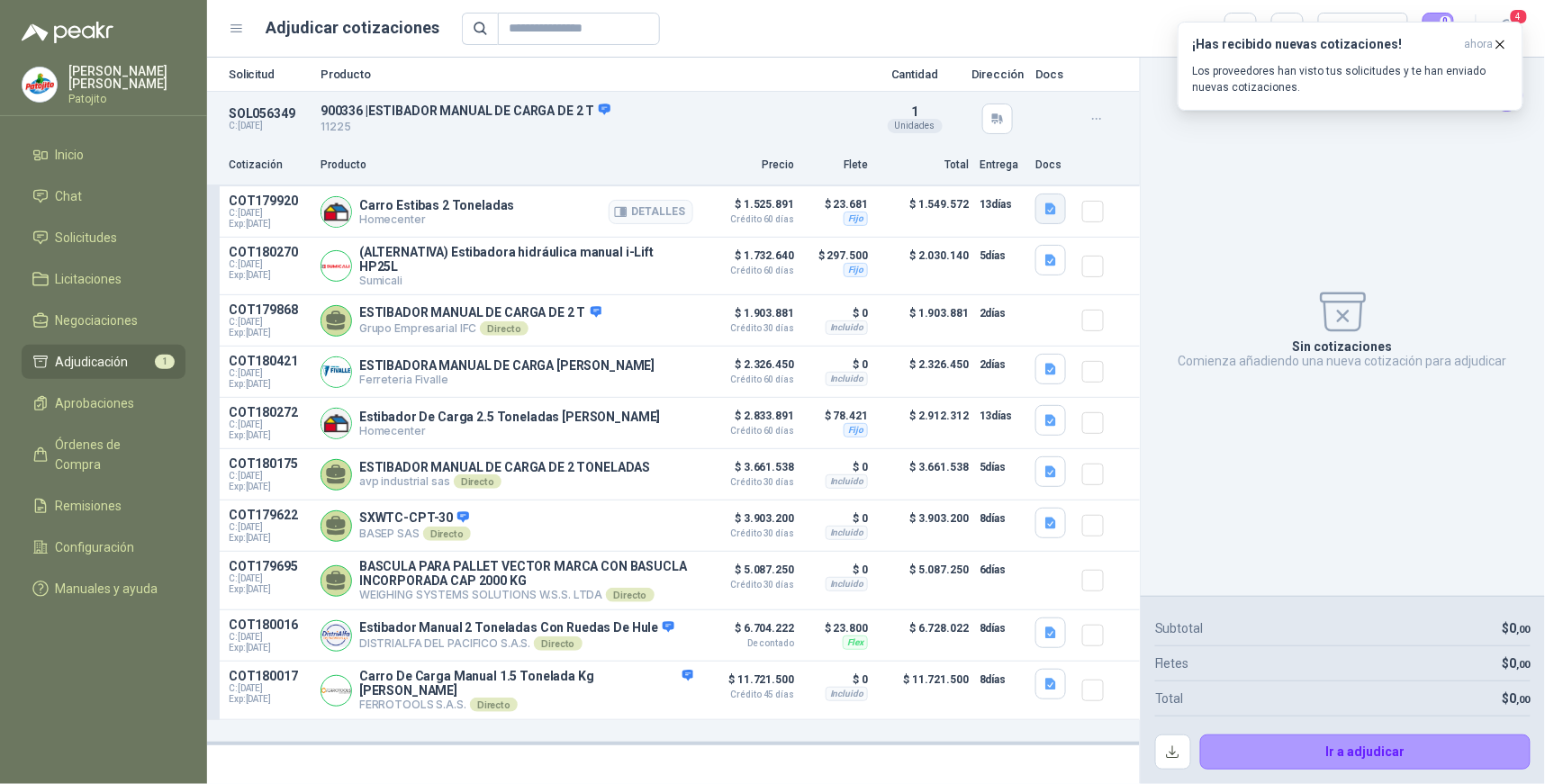
click at [1054, 218] on button "button" at bounding box center [1050, 209] width 30 height 30
click at [896, 151] on button "Captura de pantalla 2025-09-17 a la(s) 2.10.33 p.m..png" at bounding box center [911, 149] width 287 height 19
click at [1045, 207] on icon "button" at bounding box center [1051, 209] width 15 height 15
click at [1048, 203] on icon "button" at bounding box center [1050, 209] width 10 height 11
click at [949, 150] on button "Captura de pantalla 2025-09-17 a la(s) 2.10.33 p.m..png" at bounding box center [911, 149] width 287 height 19
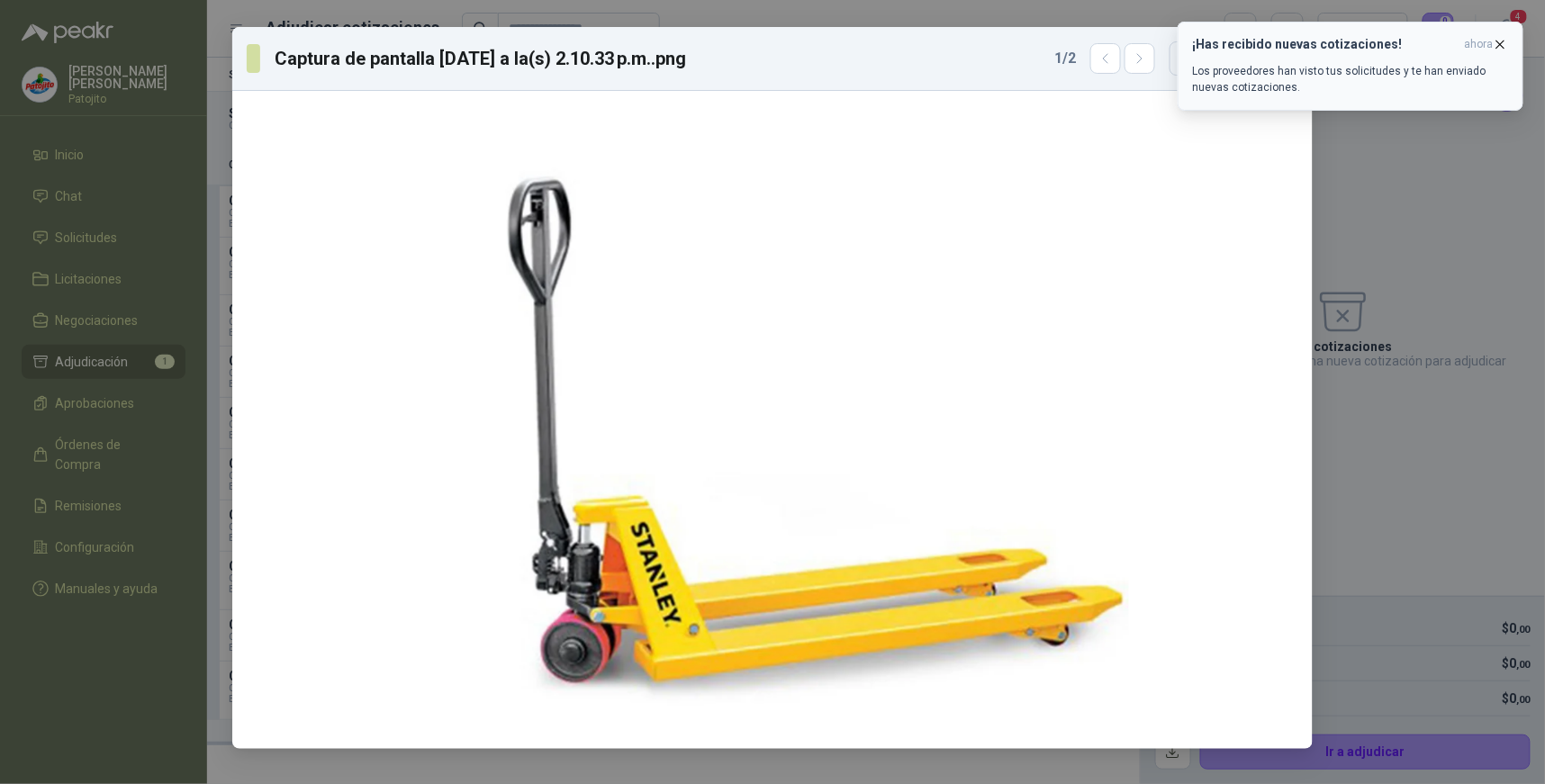
click at [1499, 44] on icon "button" at bounding box center [1501, 44] width 15 height 15
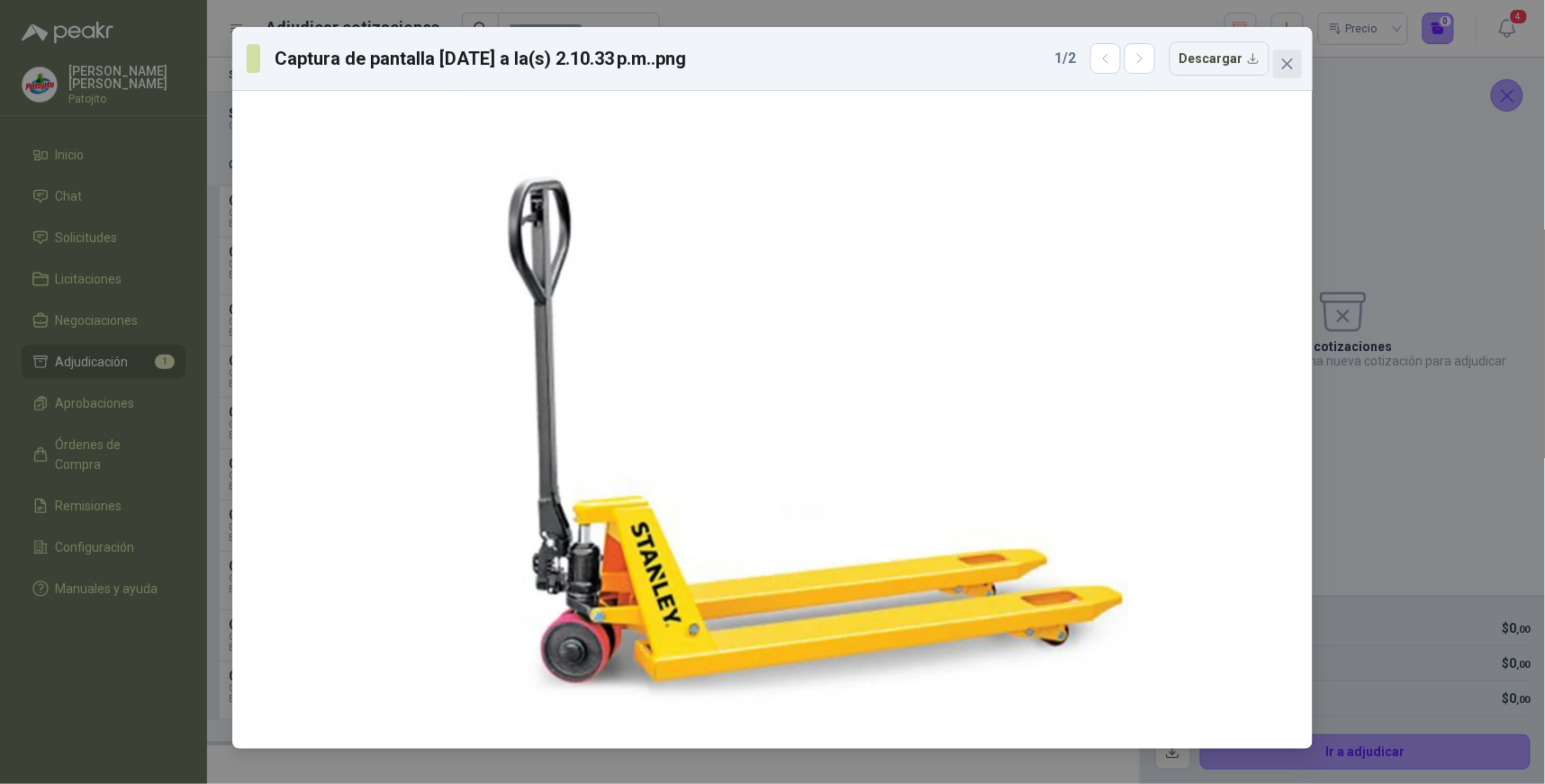
click at [1290, 69] on icon "close" at bounding box center [1287, 63] width 14 height 14
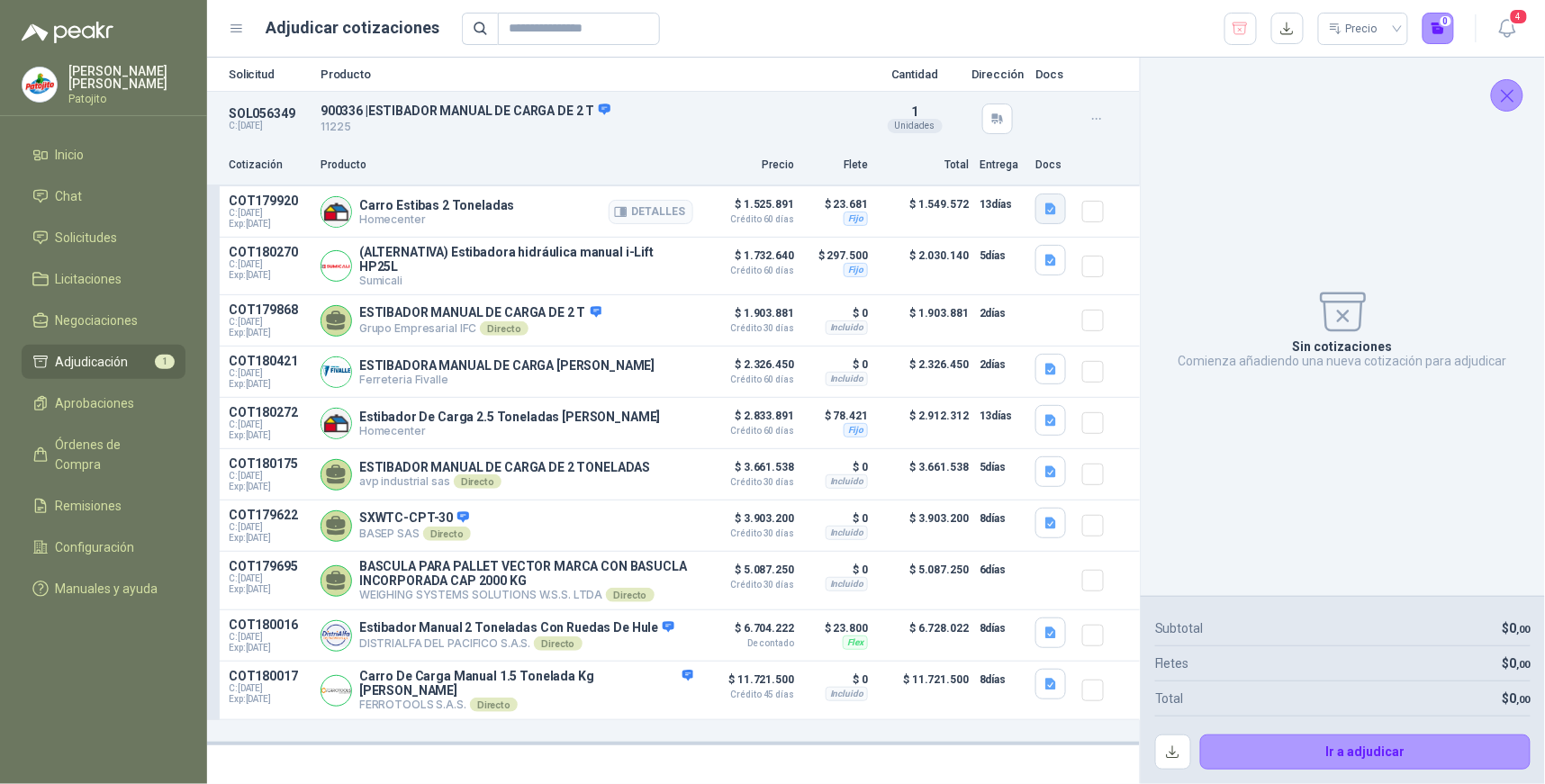
click at [1050, 213] on icon "button" at bounding box center [1050, 209] width 10 height 11
click at [1005, 166] on button "Captura de pantalla 2025-09-17 a la(s) 2.10.40 p.m..png" at bounding box center [911, 168] width 287 height 19
click at [1045, 209] on icon "button" at bounding box center [1051, 209] width 15 height 15
click at [1045, 208] on icon "button" at bounding box center [1051, 209] width 15 height 15
click at [1003, 150] on button "Captura de pantalla 2025-09-17 a la(s) 2.10.33 p.m..png" at bounding box center [911, 149] width 287 height 19
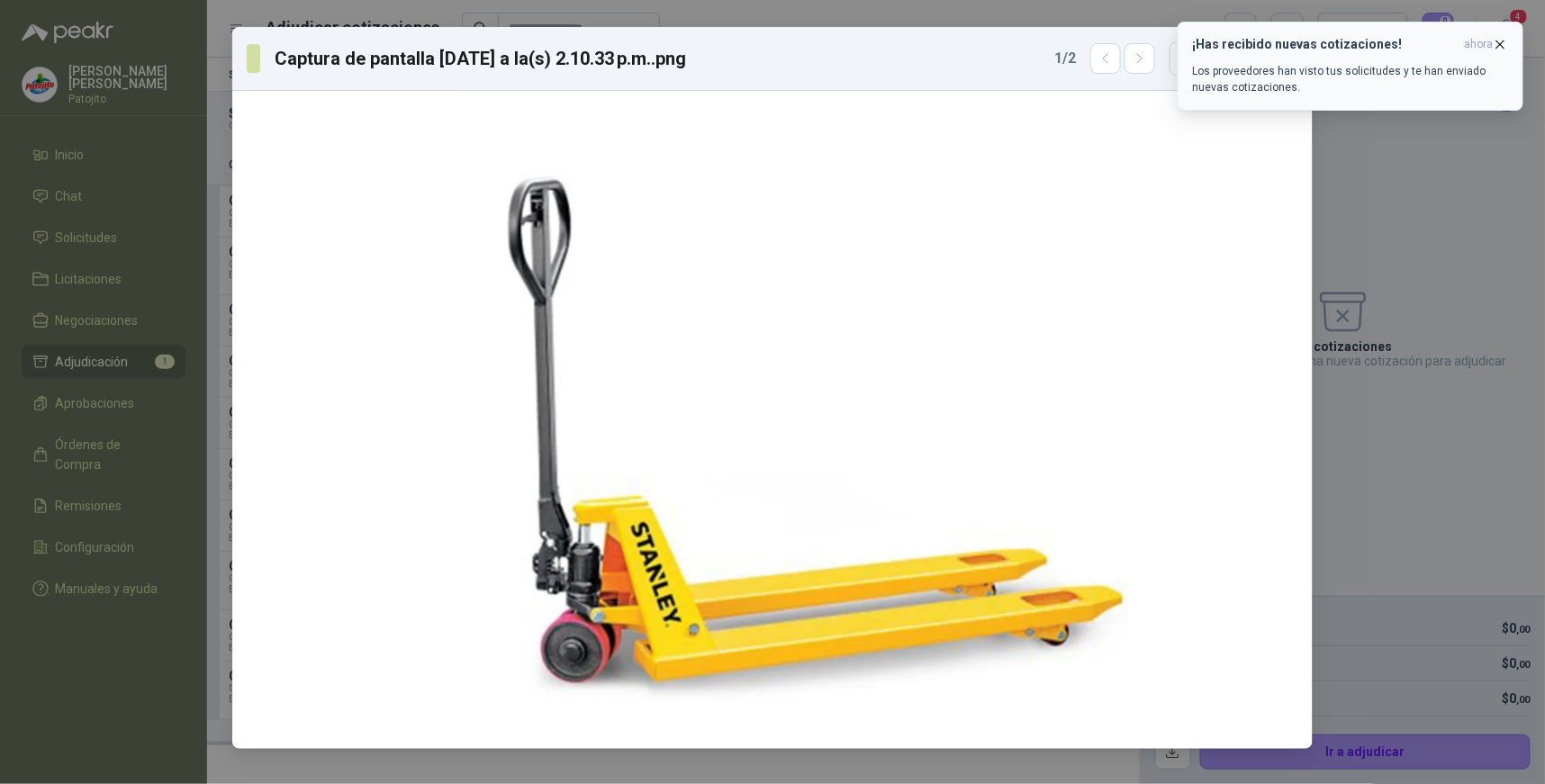
drag, startPoint x: 1500, startPoint y: 43, endPoint x: 1446, endPoint y: 57, distance: 55.8
click at [1499, 43] on icon "button" at bounding box center [1501, 44] width 15 height 15
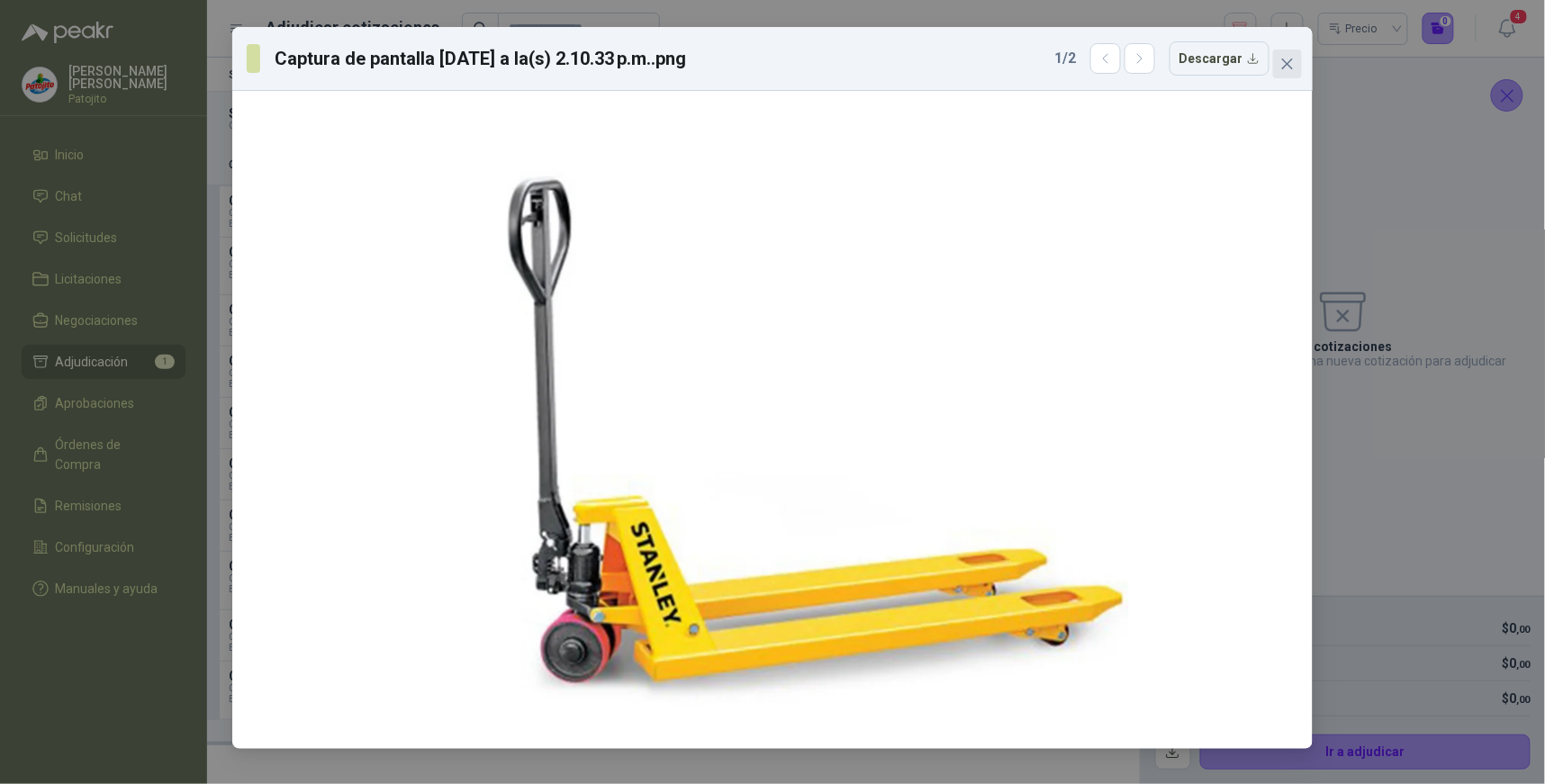
click at [1280, 64] on icon "close" at bounding box center [1287, 63] width 14 height 14
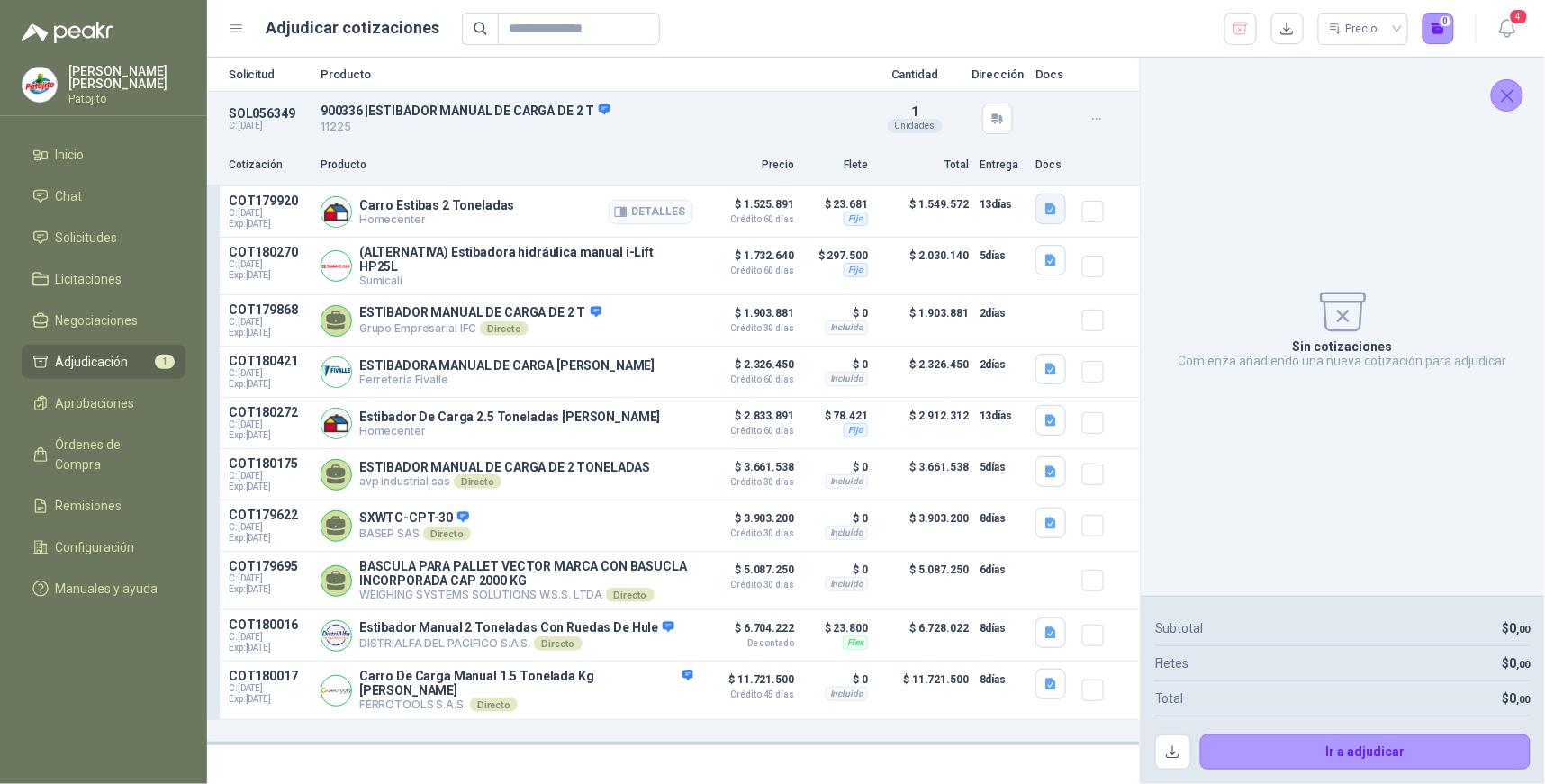
click at [1050, 212] on icon "button" at bounding box center [1050, 209] width 10 height 11
click at [969, 171] on button "Captura de pantalla 2025-09-17 a la(s) 2.10.40 p.m..png" at bounding box center [911, 168] width 287 height 19
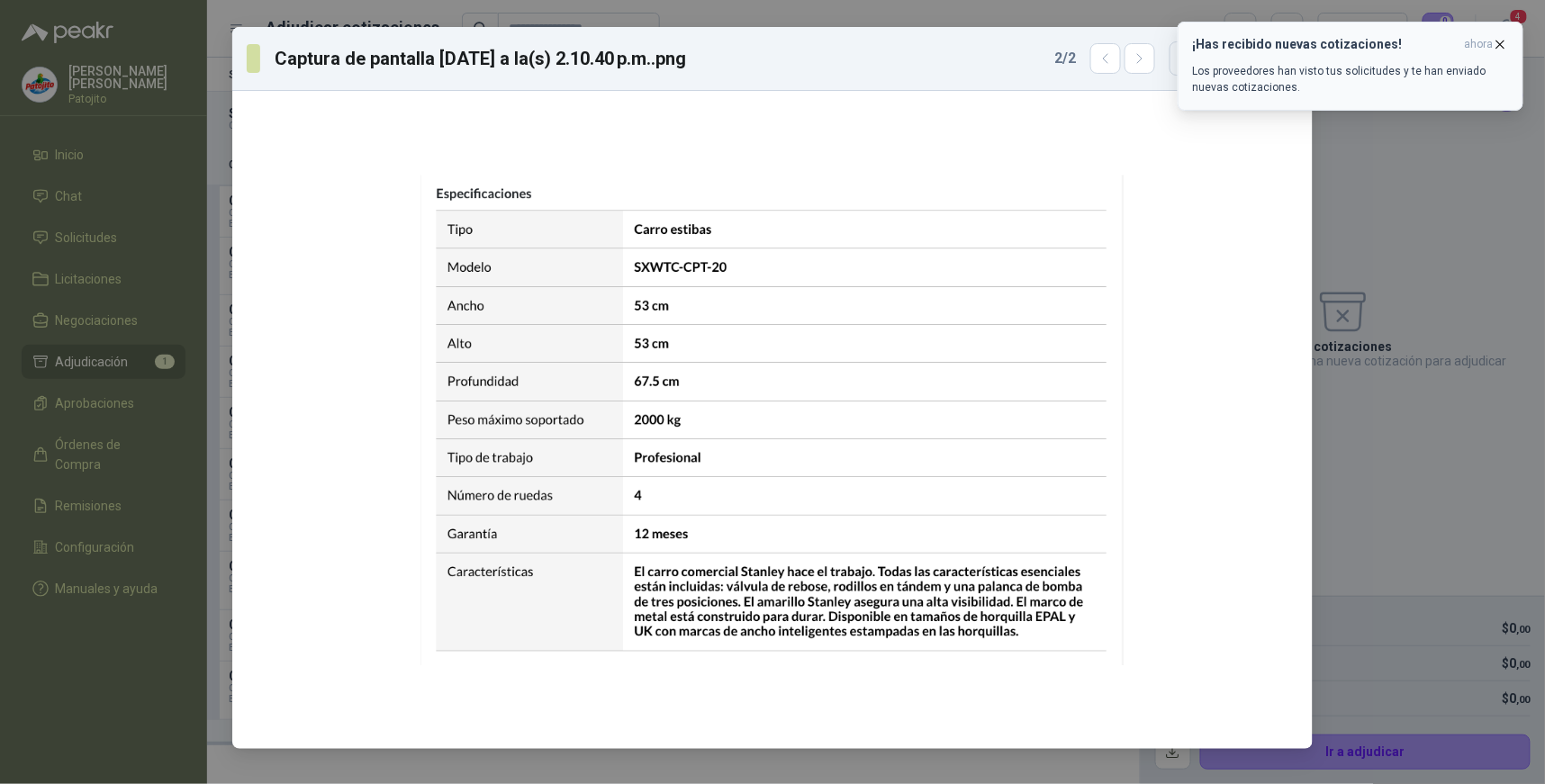
click at [1500, 45] on icon "button" at bounding box center [1501, 44] width 8 height 8
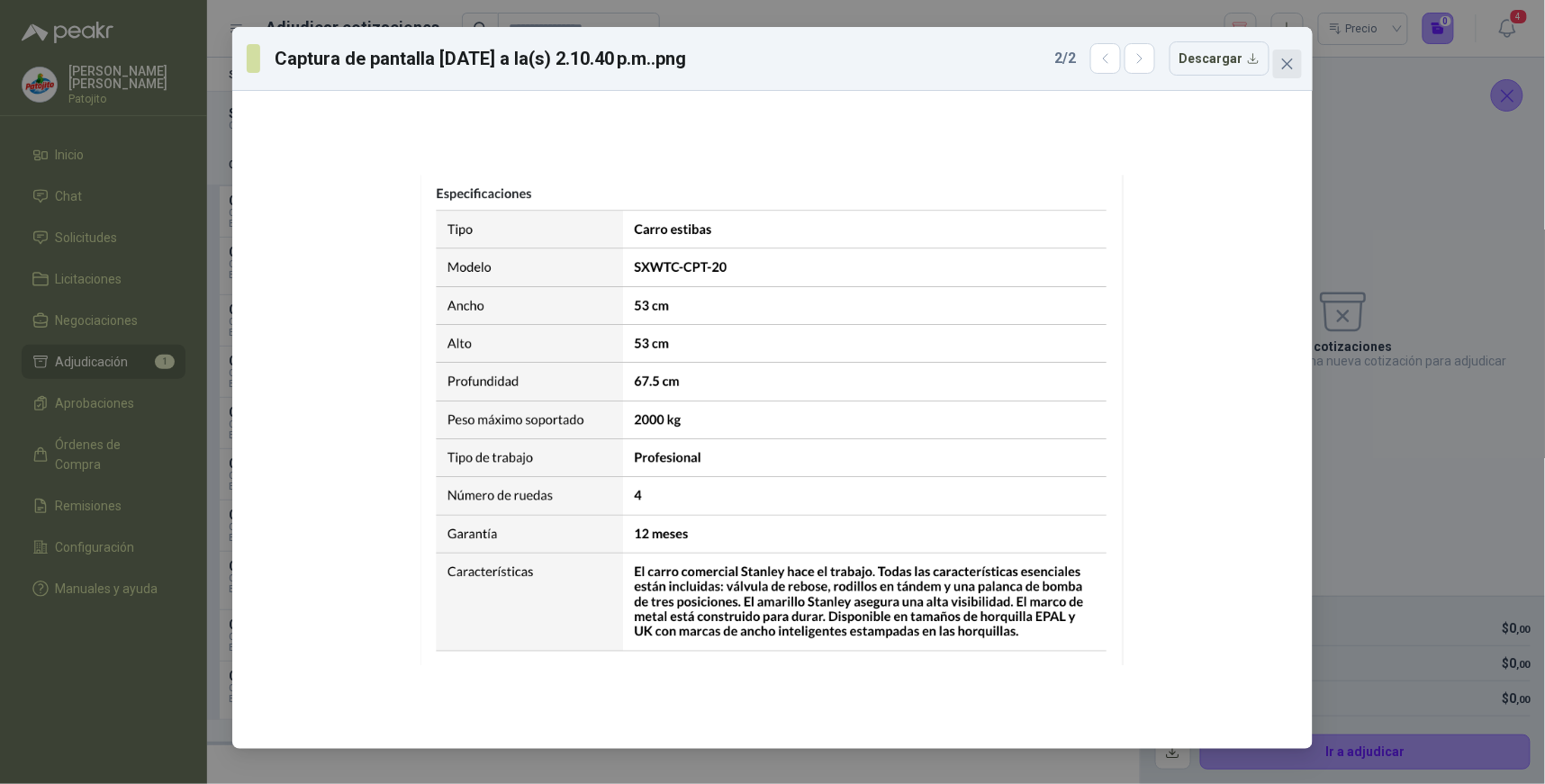
click at [1279, 67] on span "Close" at bounding box center [1288, 63] width 28 height 14
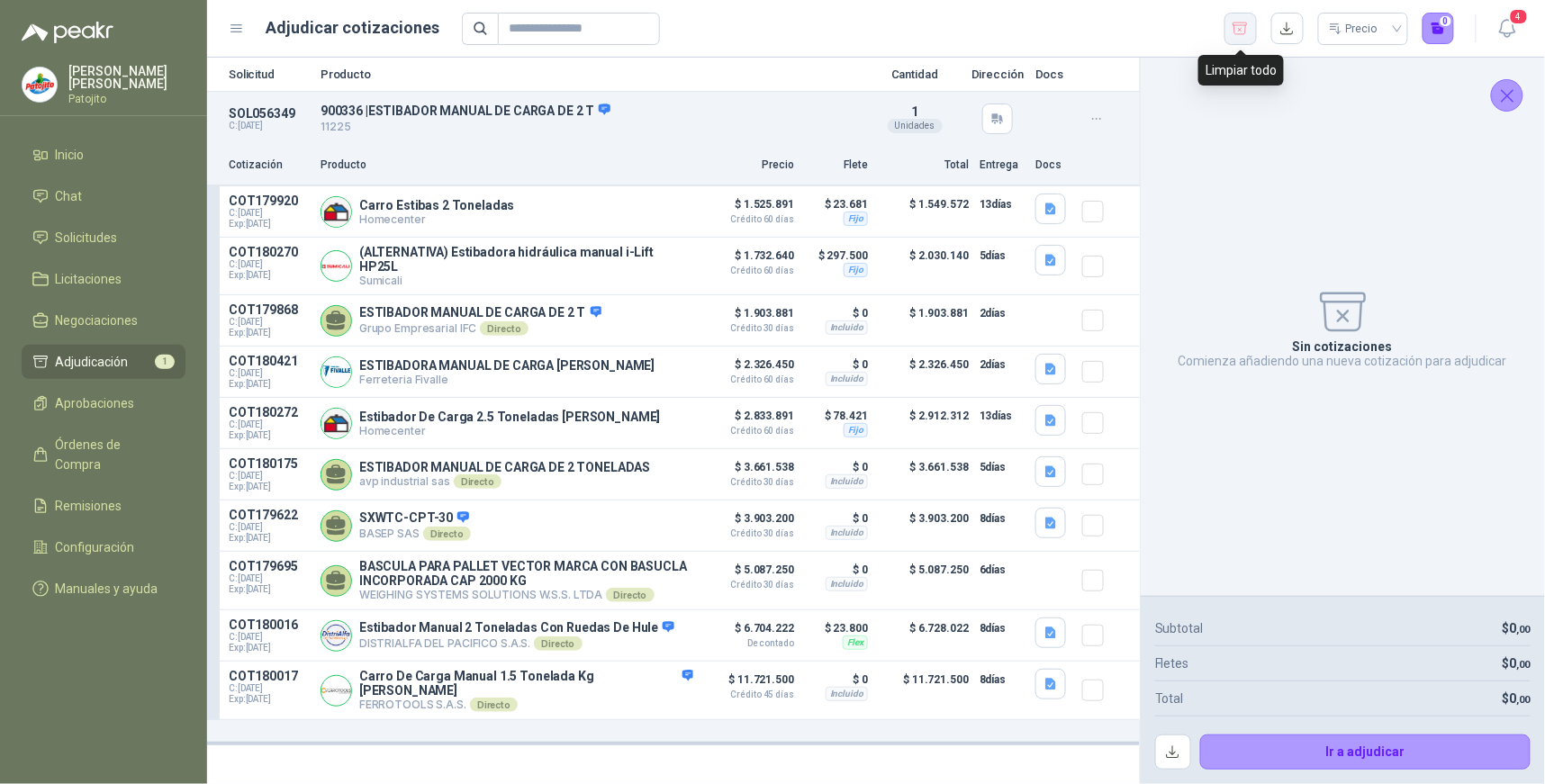
click at [1242, 28] on icon "button" at bounding box center [1240, 28] width 17 height 18
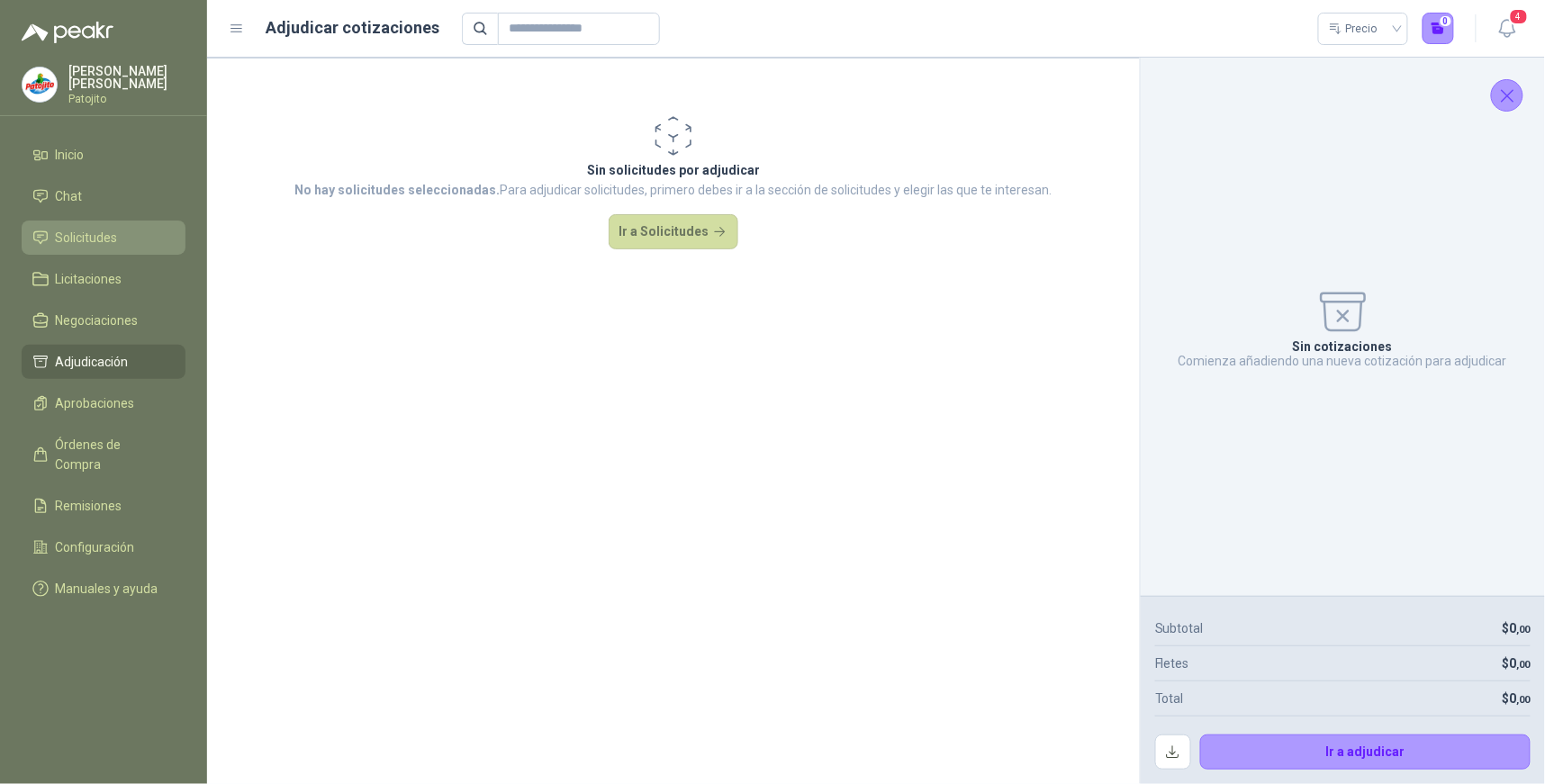
click at [114, 239] on span "Solicitudes" at bounding box center [87, 237] width 62 height 20
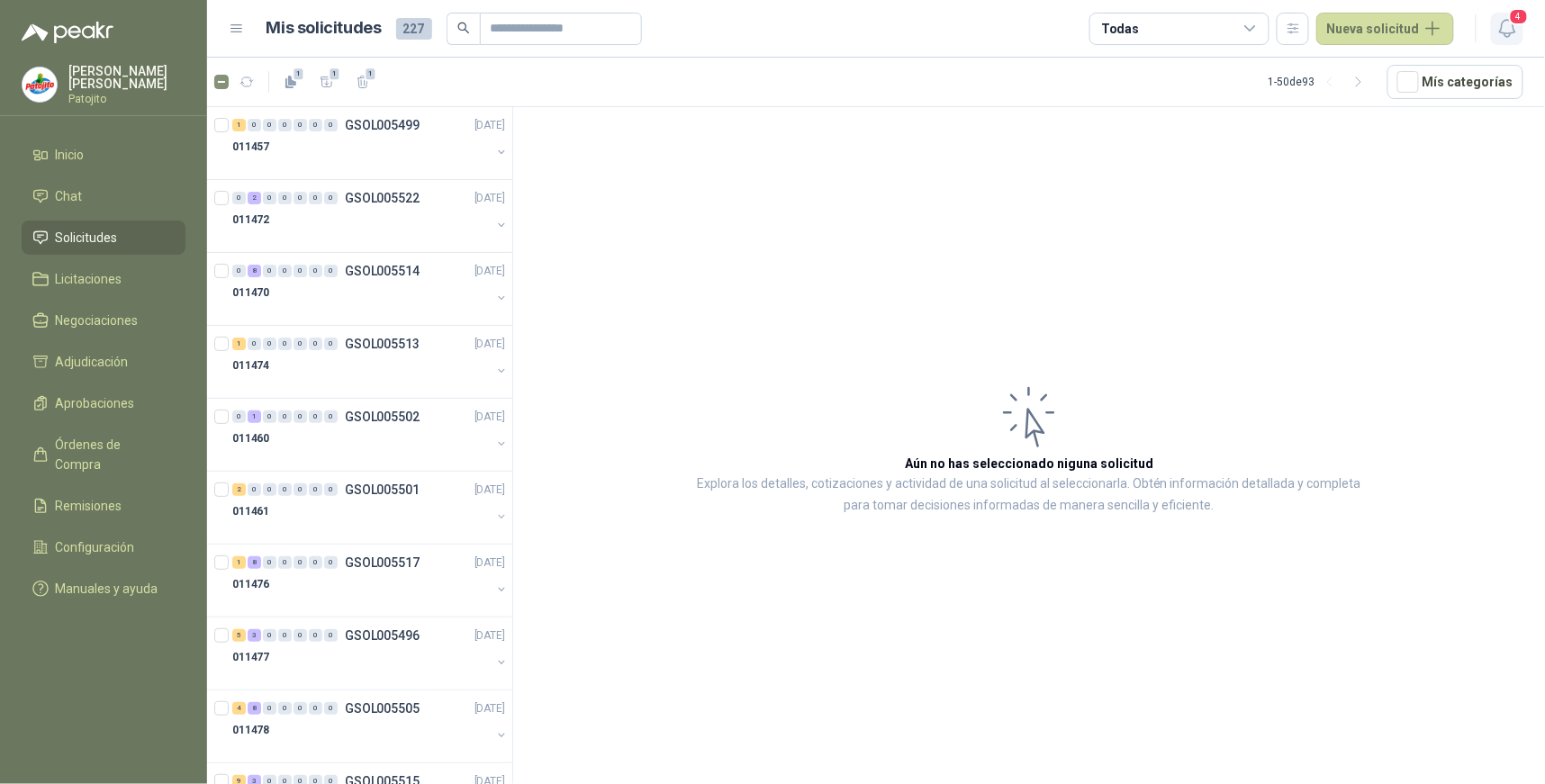
click at [1515, 19] on span "4" at bounding box center [1519, 17] width 20 height 17
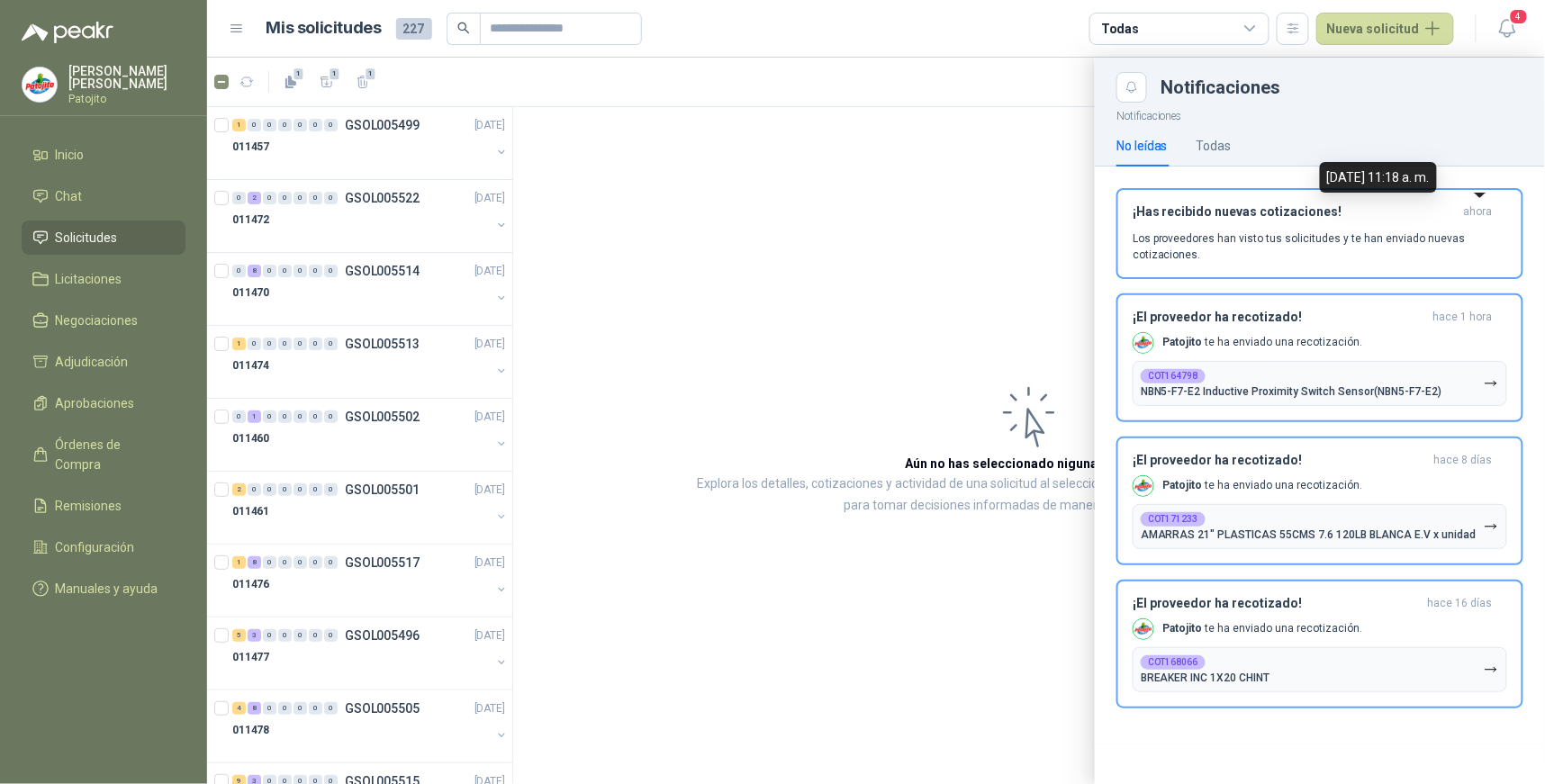
drag, startPoint x: 1480, startPoint y: 217, endPoint x: 1410, endPoint y: 230, distance: 71.2
click at [1473, 217] on span "ahora" at bounding box center [1478, 212] width 28 height 15
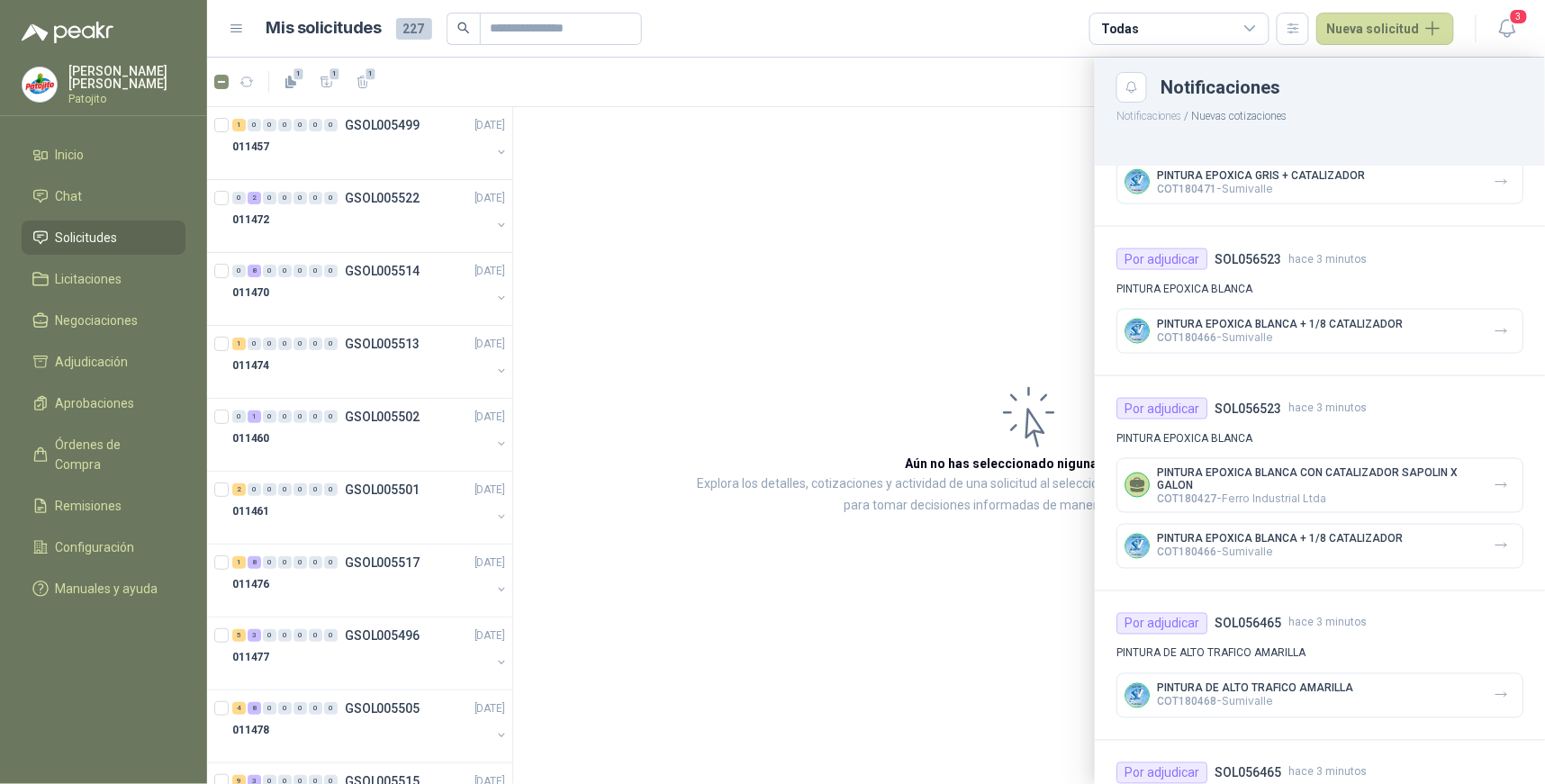
scroll to position [799, 0]
drag, startPoint x: 1126, startPoint y: 86, endPoint x: 1115, endPoint y: 123, distance: 38.6
click at [1127, 86] on icon "Close" at bounding box center [1132, 88] width 15 height 15
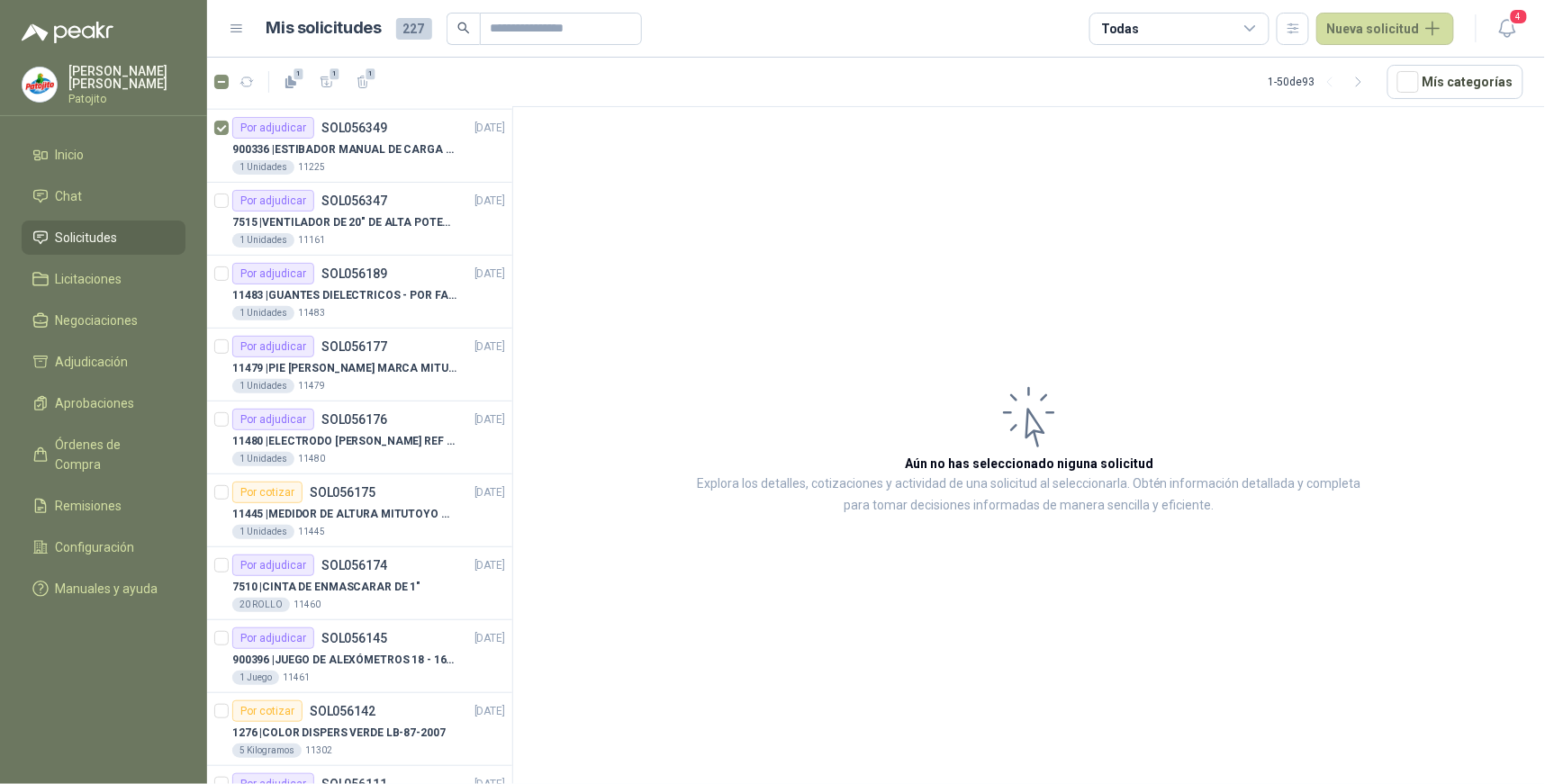
scroll to position [699, 0]
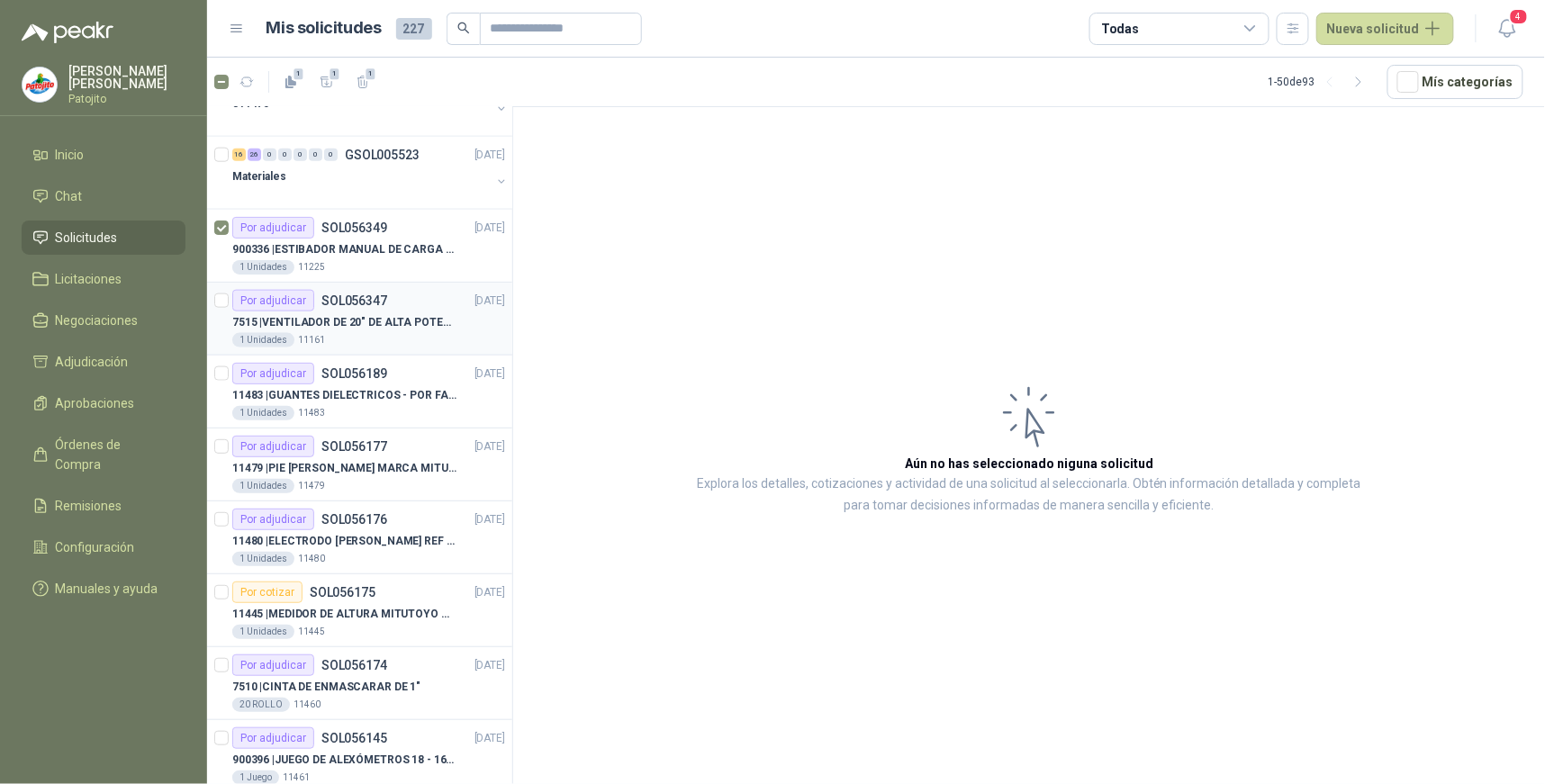
click at [338, 300] on p "SOL056347" at bounding box center [354, 300] width 65 height 12
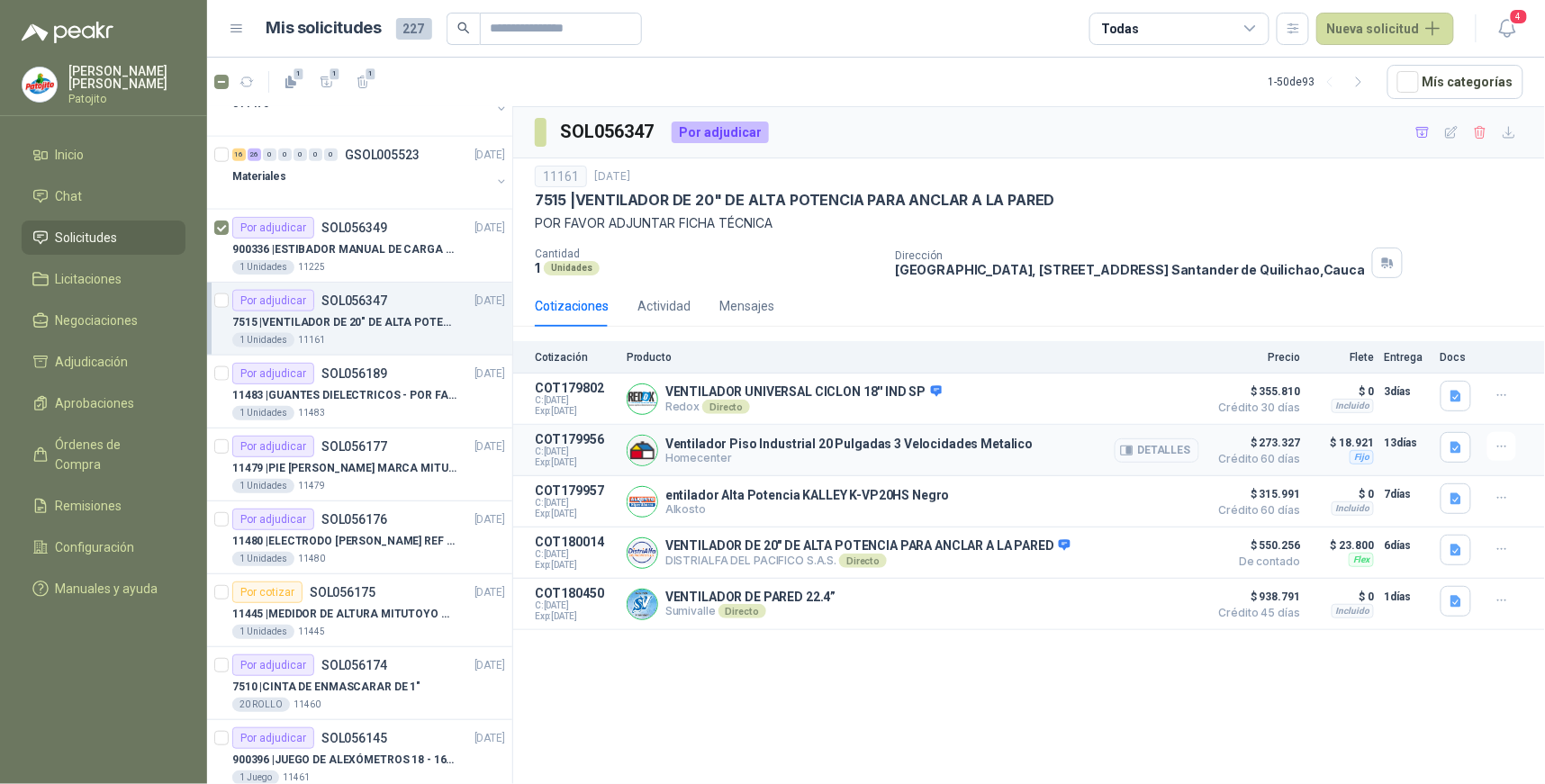
click at [1164, 451] on button "Detalles" at bounding box center [1156, 450] width 84 height 25
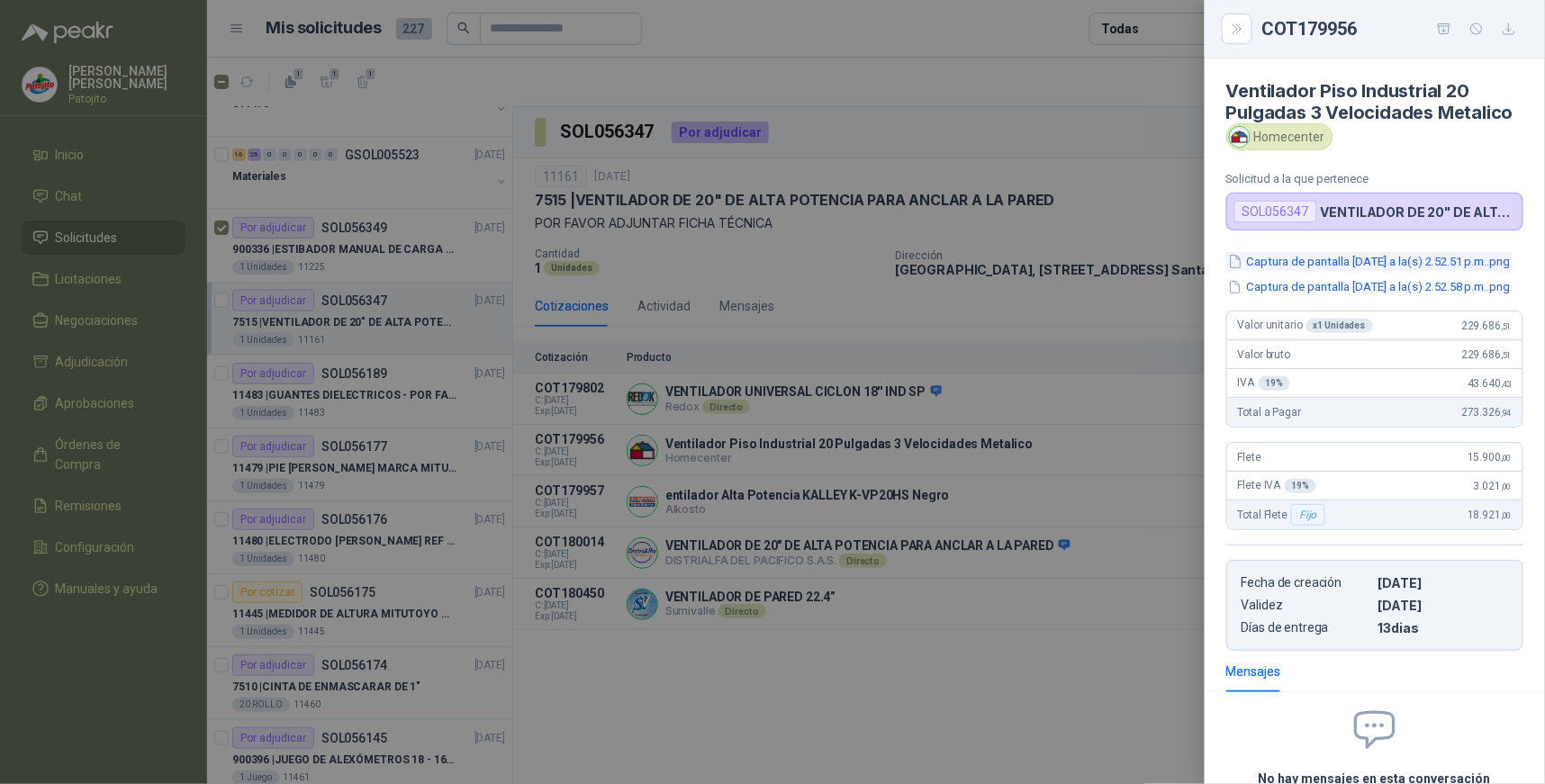
click at [1408, 270] on button "Captura de pantalla [DATE] a la(s) 2.52.51 p.m..png" at bounding box center [1369, 261] width 287 height 19
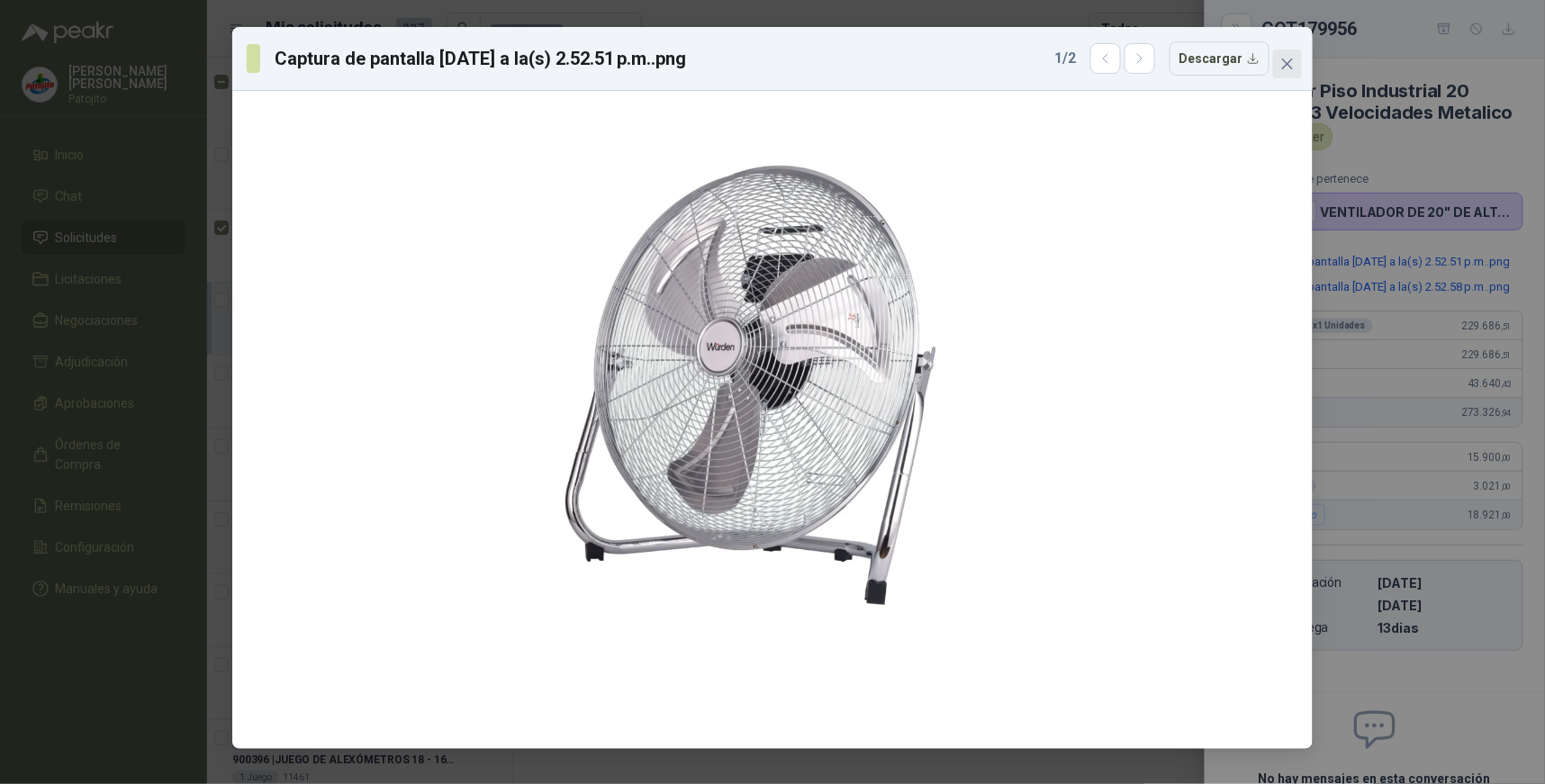
click at [1290, 57] on icon "close" at bounding box center [1287, 63] width 14 height 14
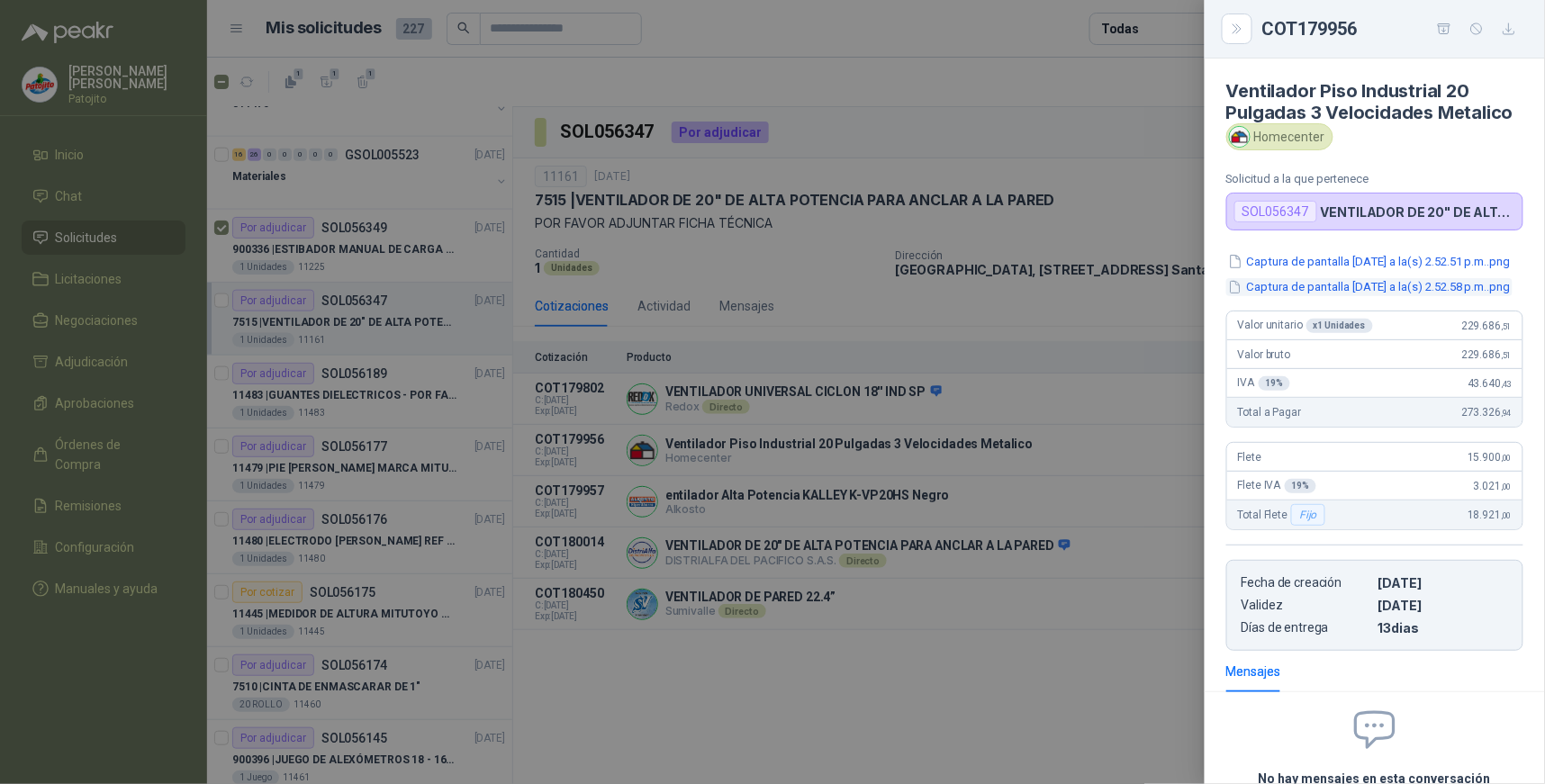
click at [1362, 297] on button "Captura de pantalla [DATE] a la(s) 2.52.58 p.m..png" at bounding box center [1369, 287] width 287 height 19
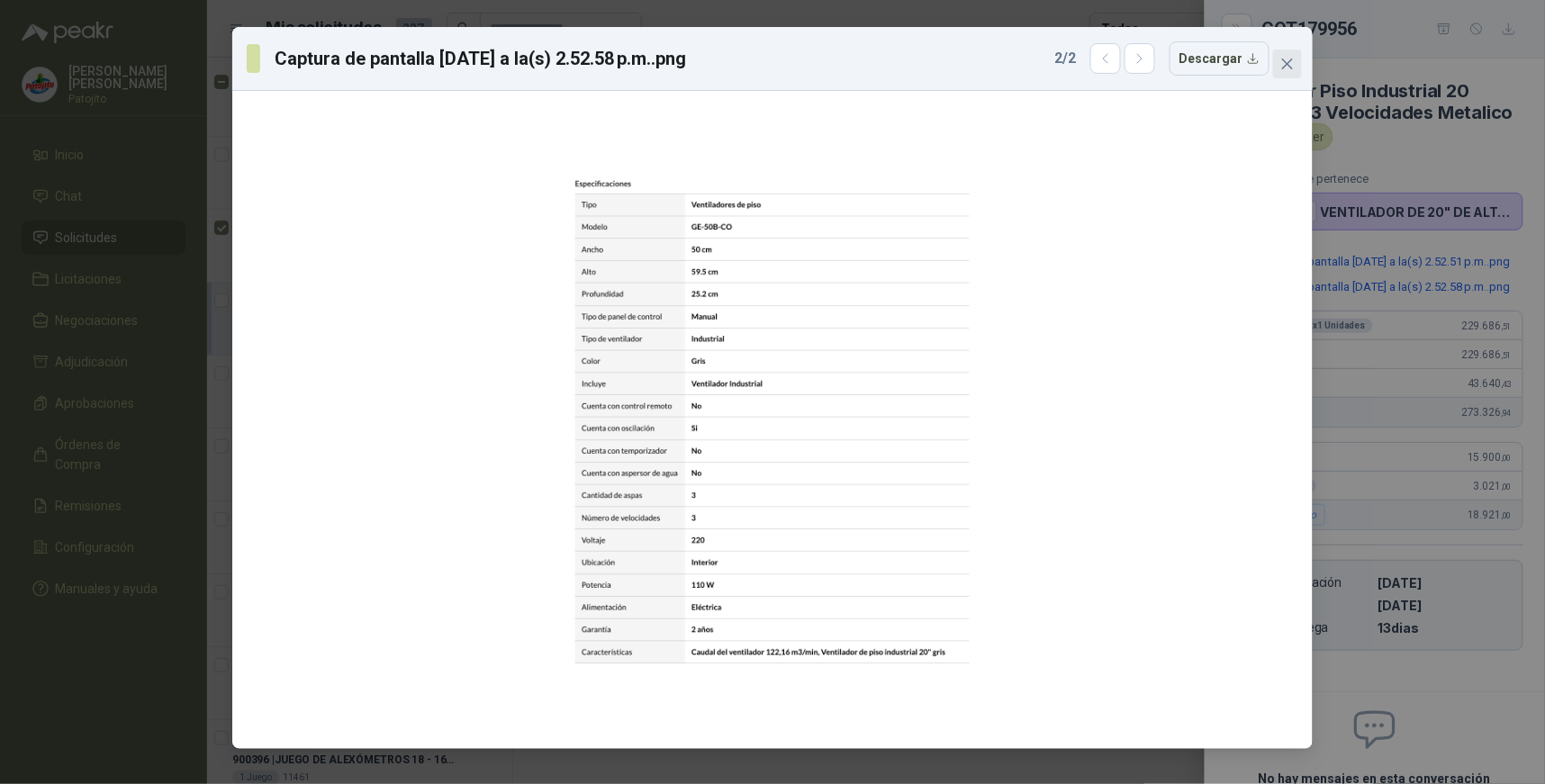
click at [1292, 60] on icon "close" at bounding box center [1287, 63] width 10 height 10
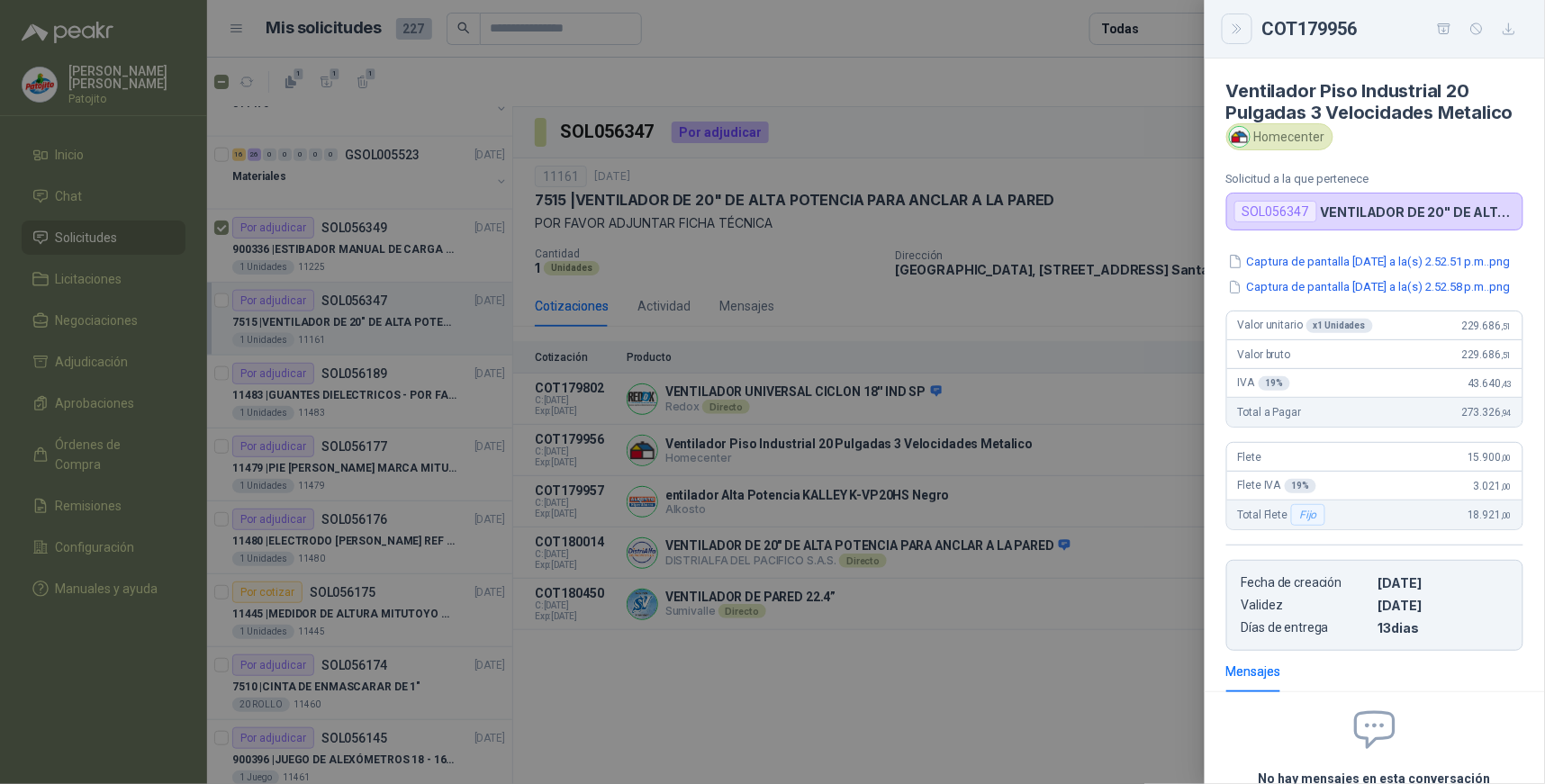
click at [1242, 27] on icon "Close" at bounding box center [1238, 29] width 15 height 15
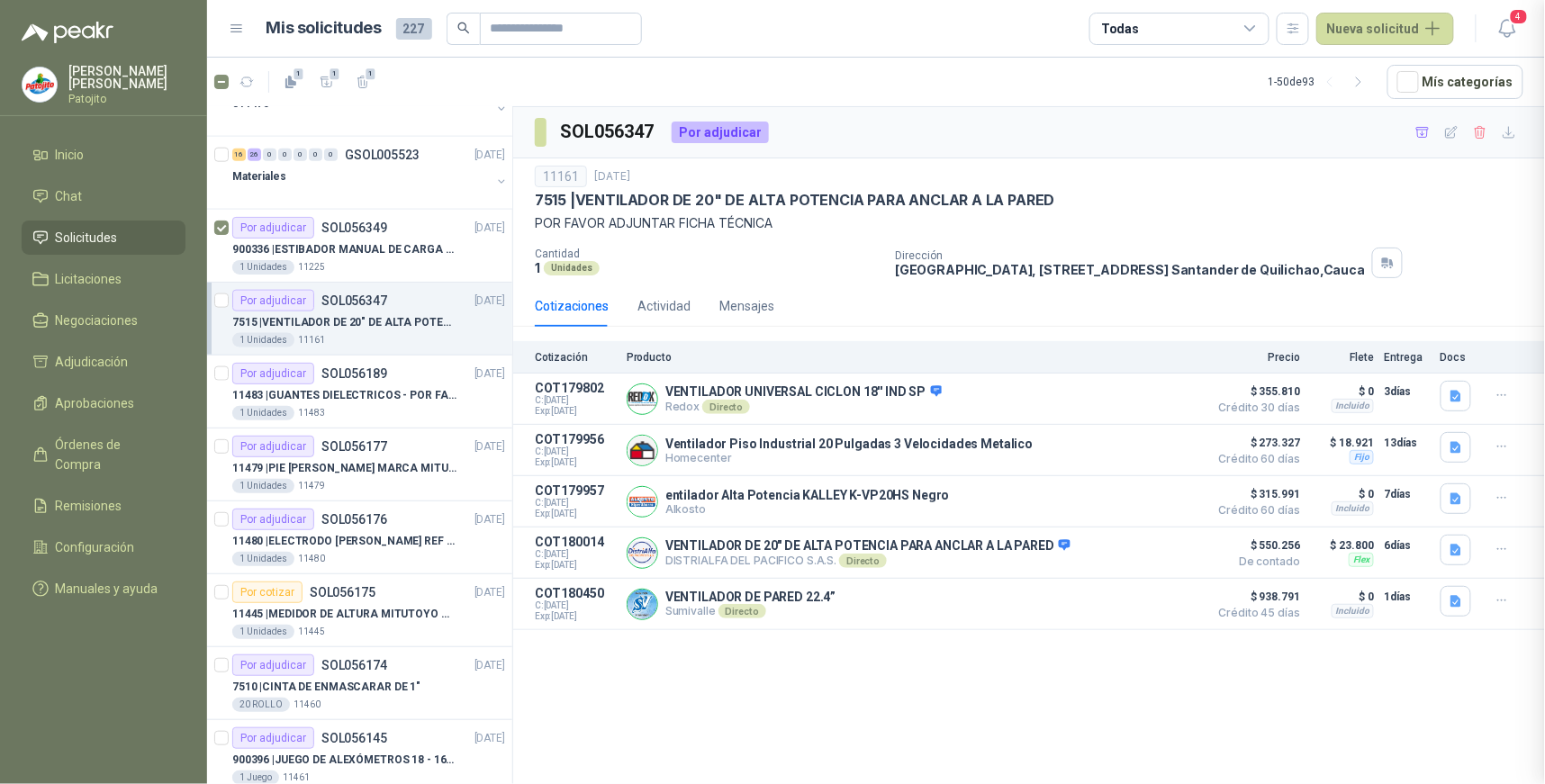
scroll to position [214, 0]
click at [1180, 502] on button "Detalles" at bounding box center [1156, 502] width 84 height 25
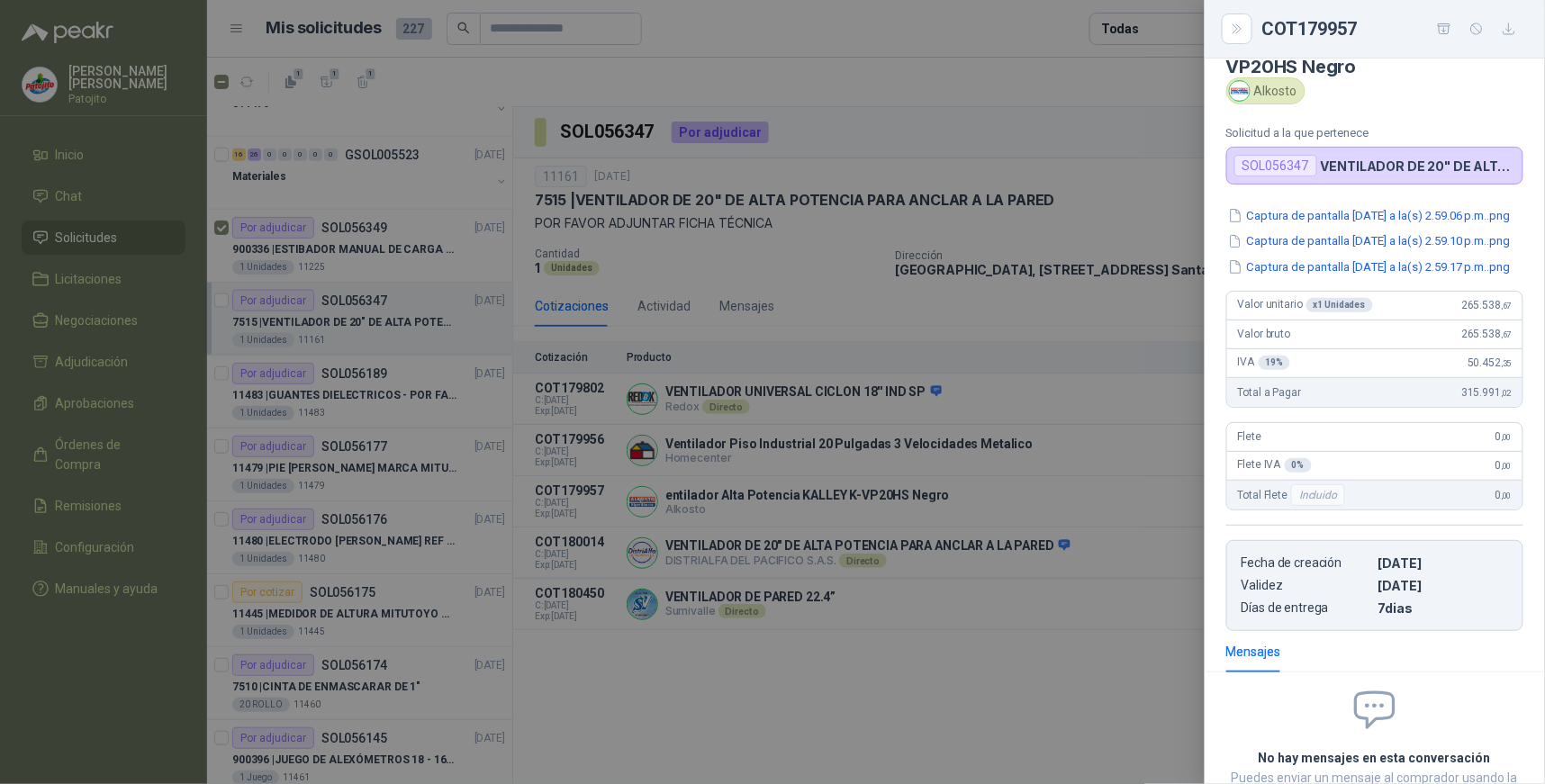
scroll to position [0, 0]
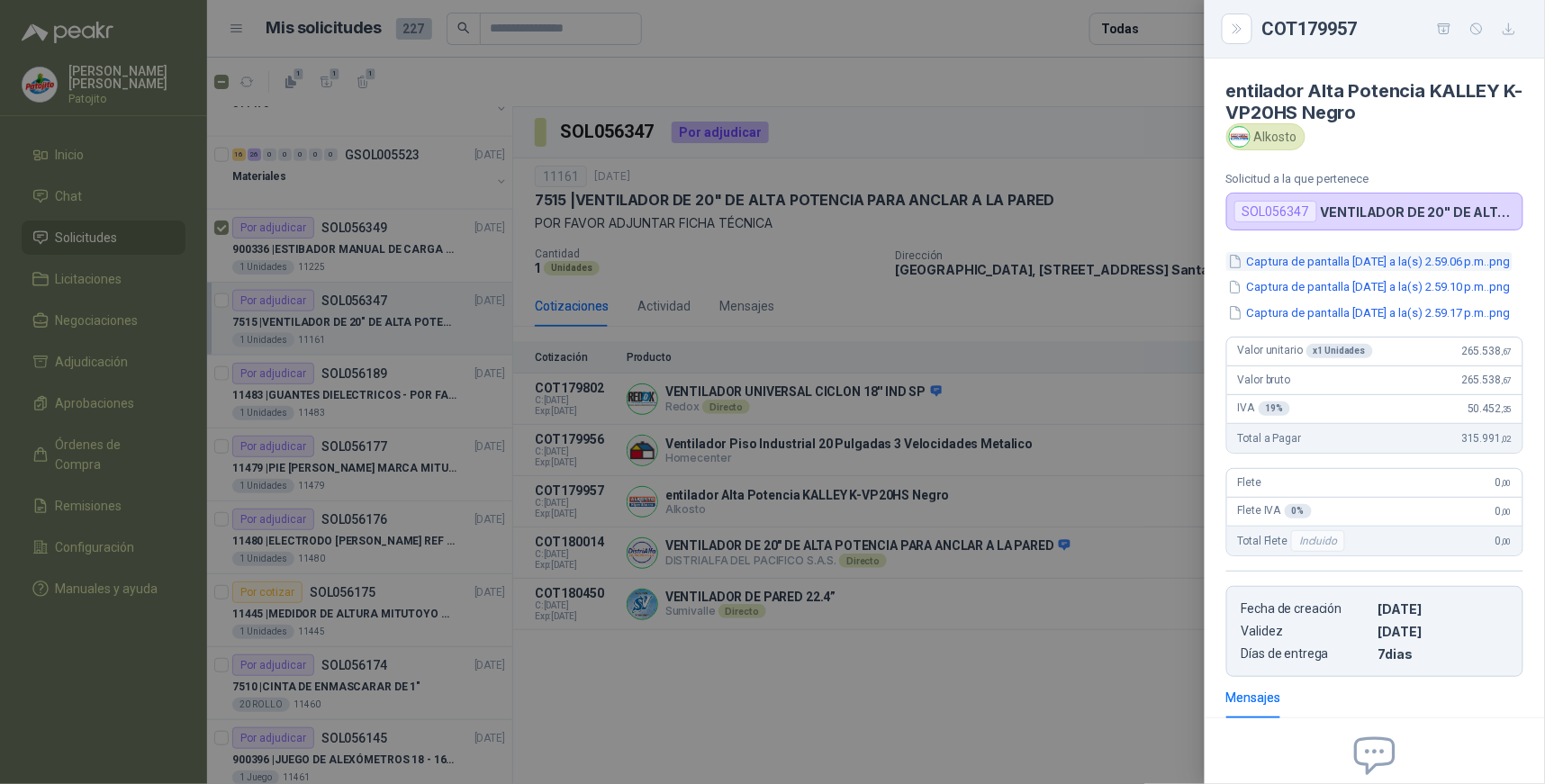
click at [1397, 262] on button "Captura de pantalla [DATE] a la(s) 2.59.06 p.m..png" at bounding box center [1369, 261] width 287 height 19
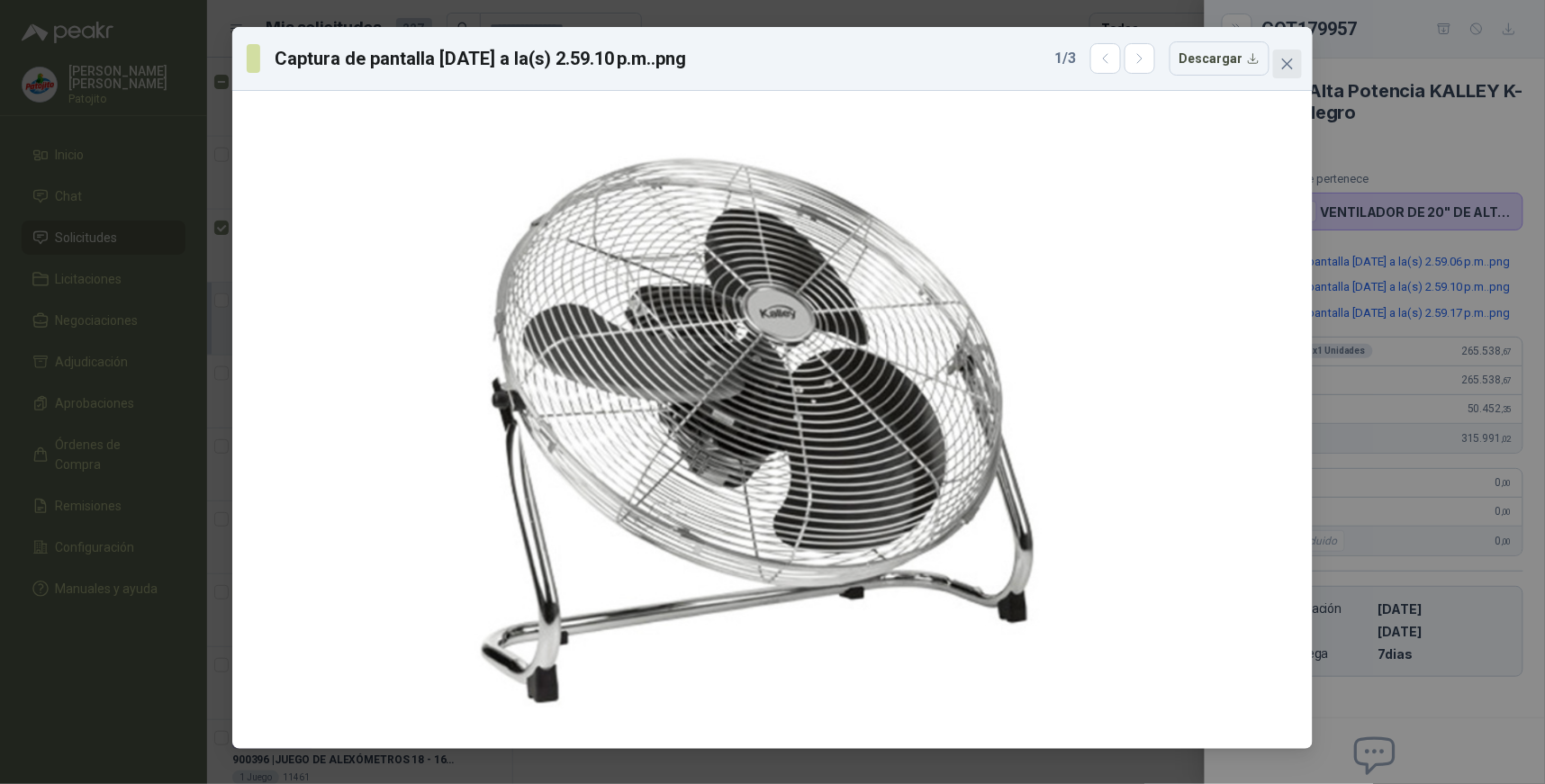
click at [1283, 65] on icon "close" at bounding box center [1287, 63] width 14 height 14
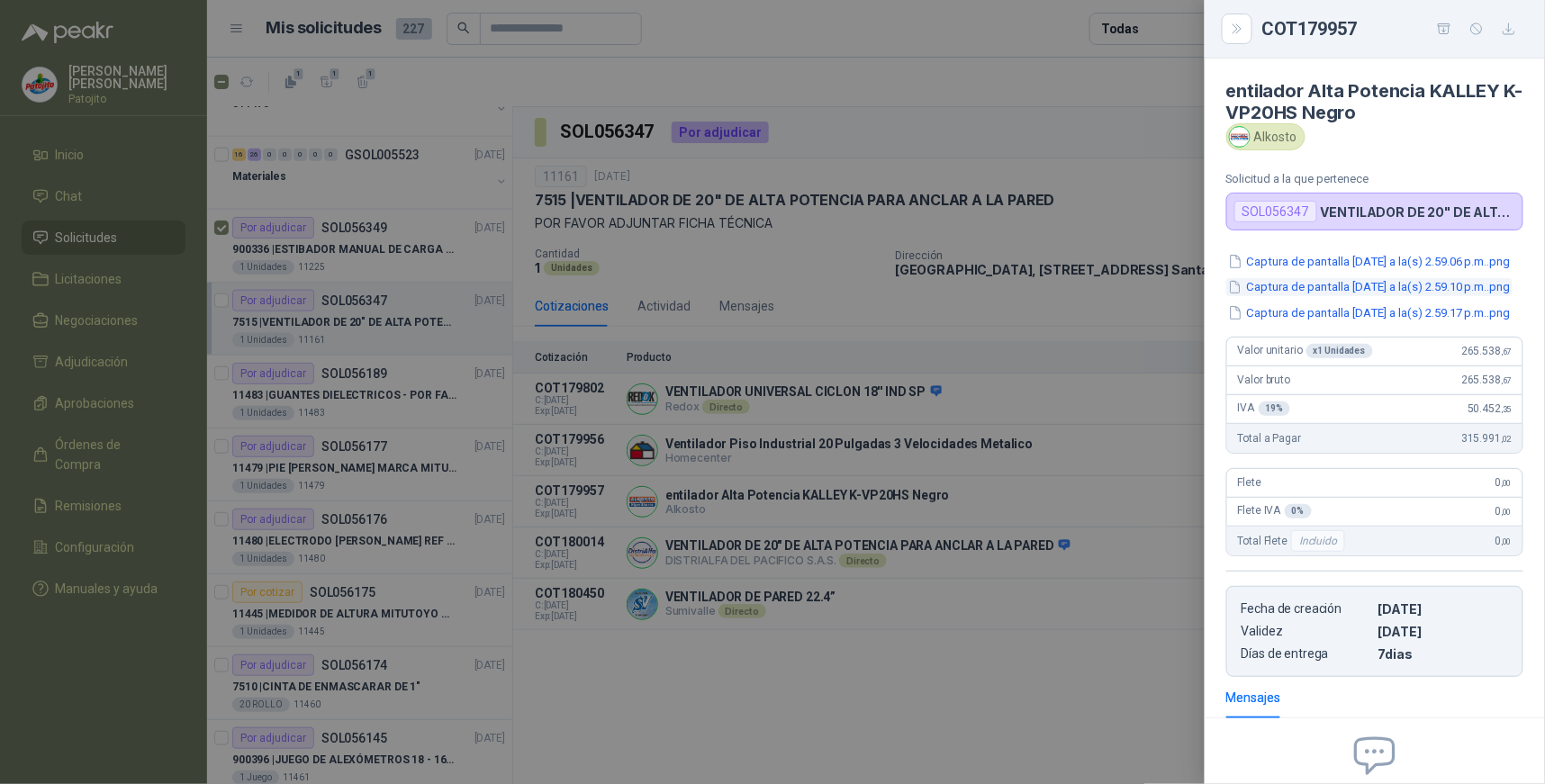
click at [1372, 297] on button "Captura de pantalla [DATE] a la(s) 2.59.10 p.m..png" at bounding box center [1369, 287] width 287 height 19
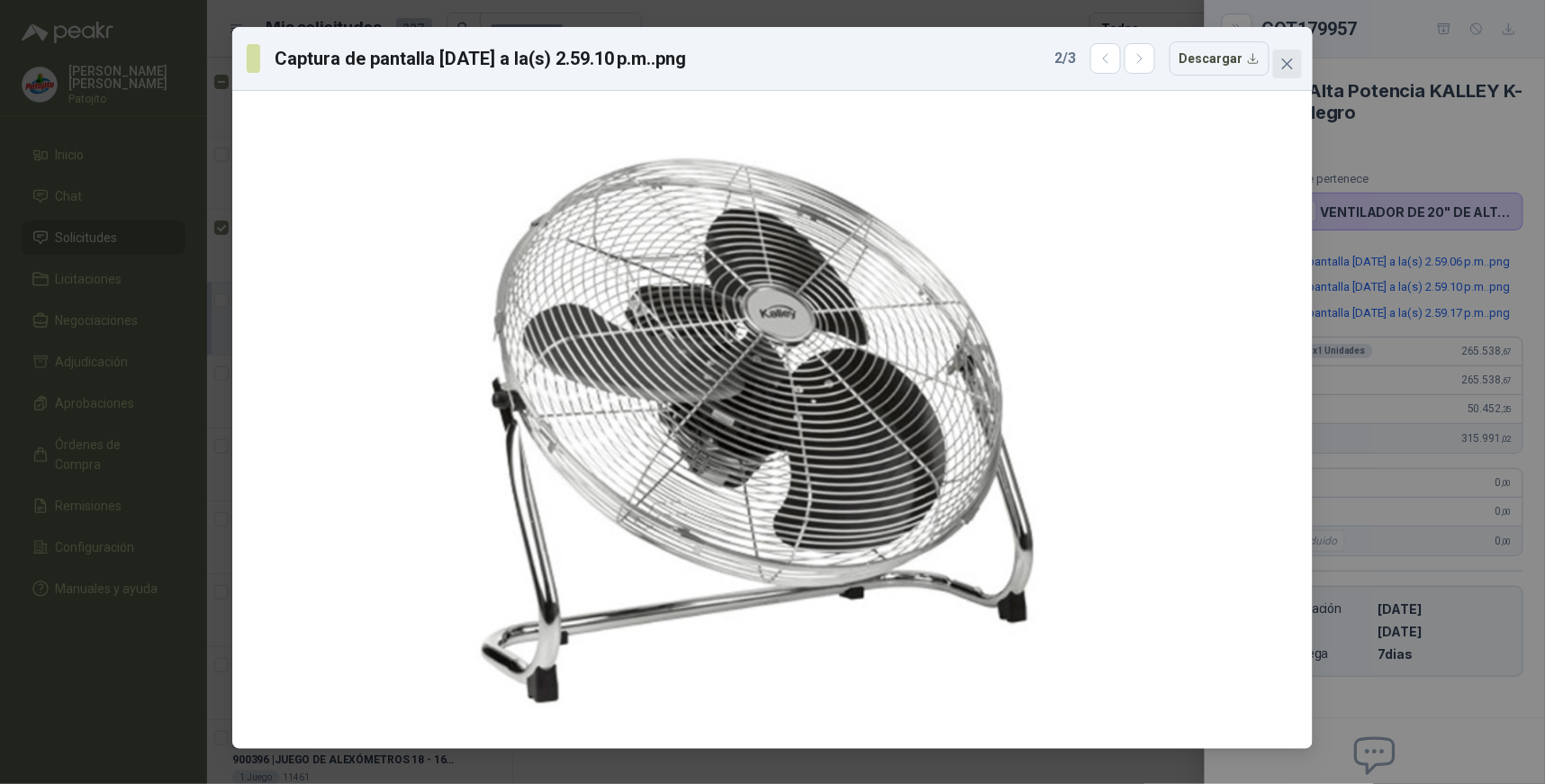
click at [1289, 72] on button "Close" at bounding box center [1288, 63] width 28 height 28
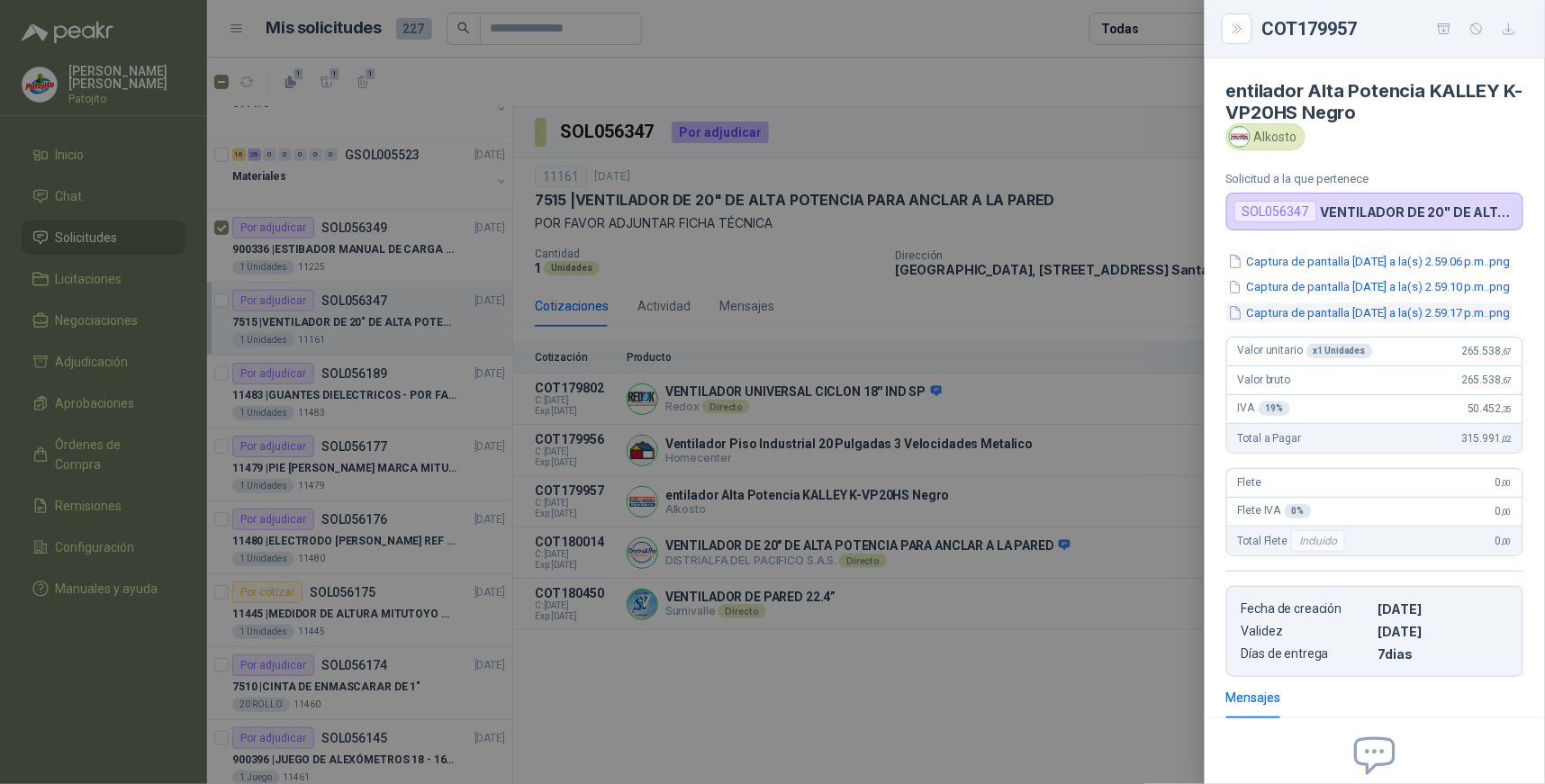
click at [1371, 322] on button "Captura de pantalla [DATE] a la(s) 2.59.17 p.m..png" at bounding box center [1369, 313] width 287 height 19
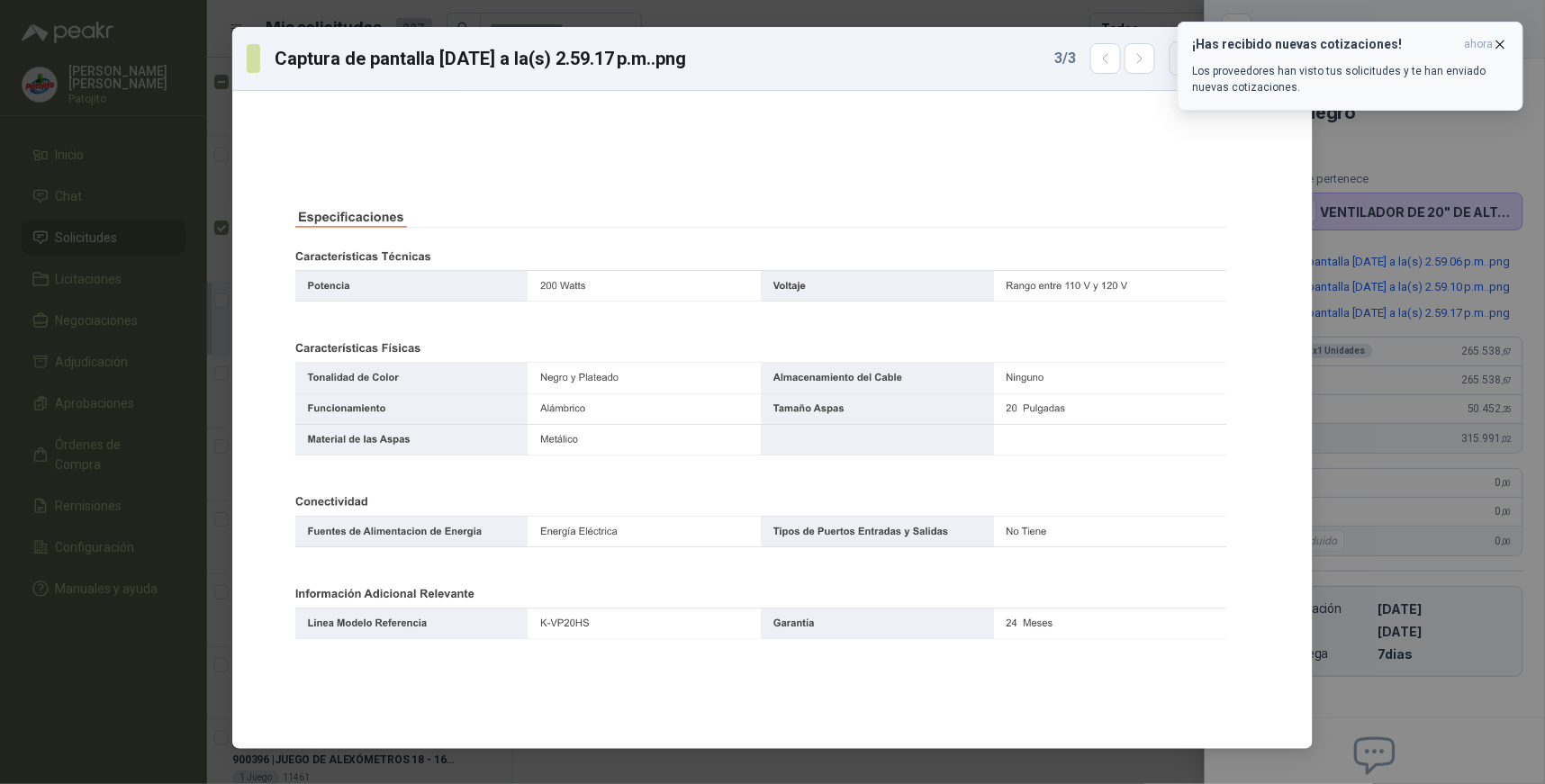
click at [1499, 43] on icon "button" at bounding box center [1501, 44] width 15 height 15
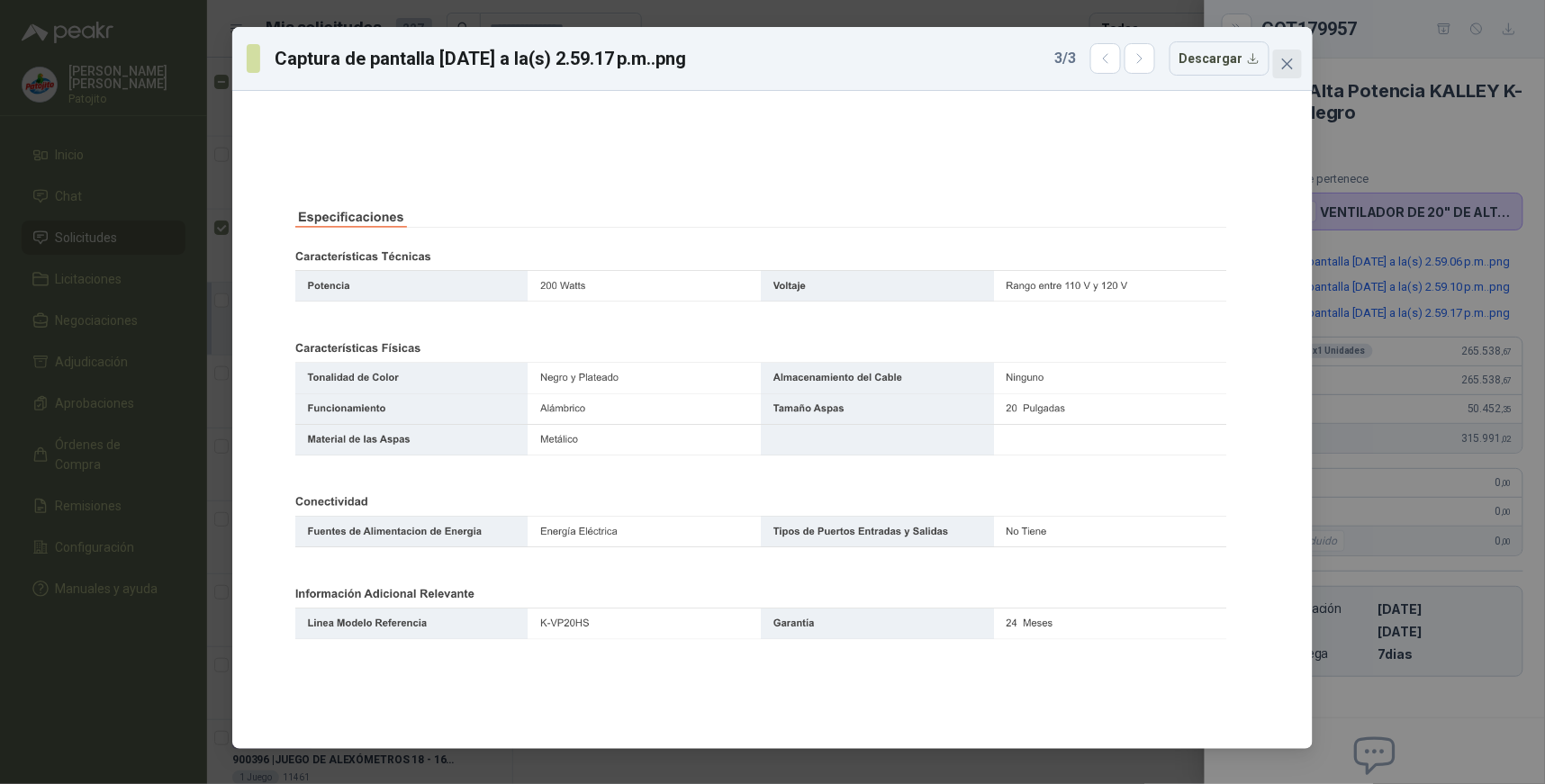
click at [1293, 61] on icon "close" at bounding box center [1287, 63] width 14 height 14
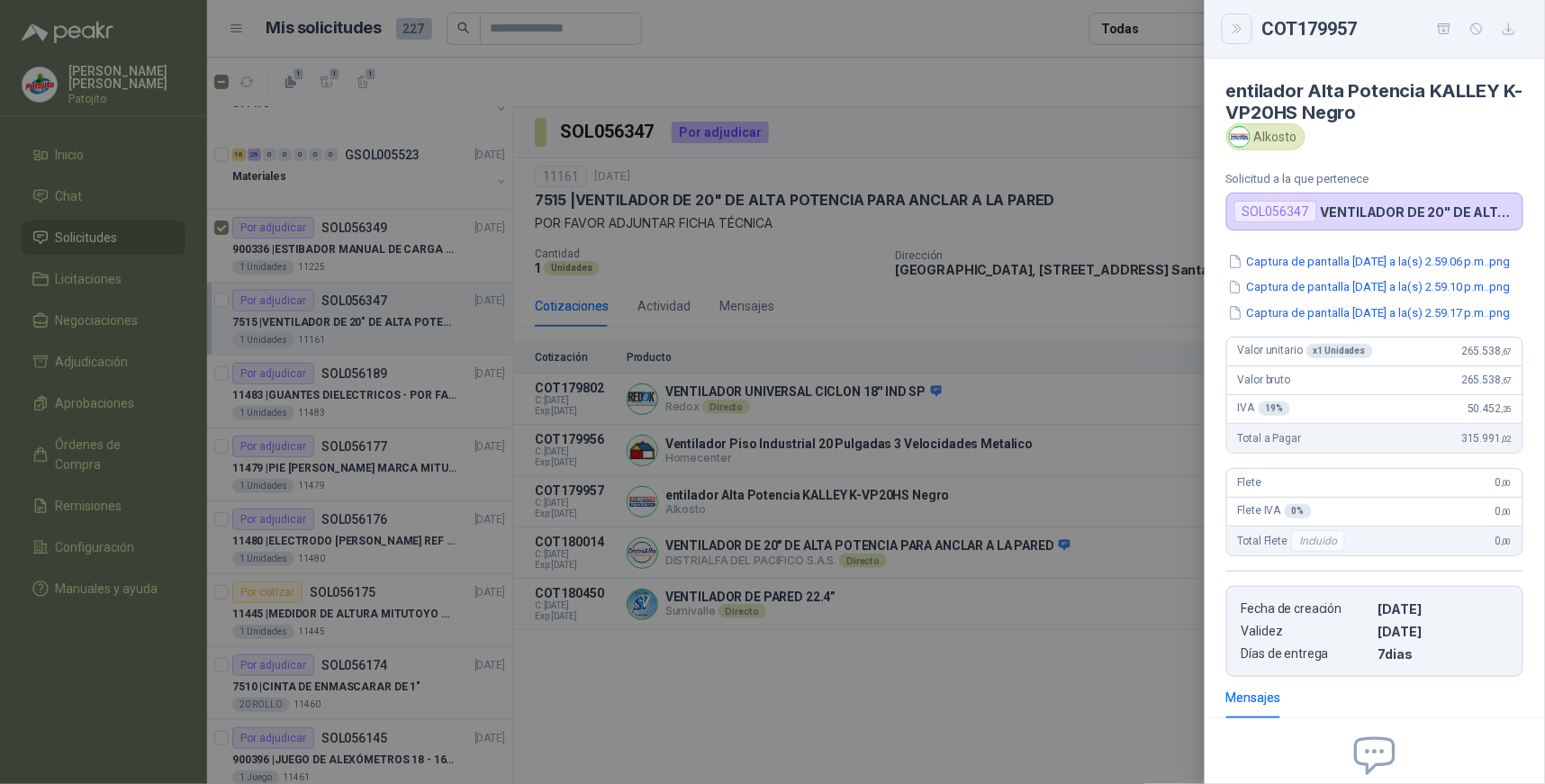
click at [1239, 32] on icon "Close" at bounding box center [1238, 29] width 15 height 15
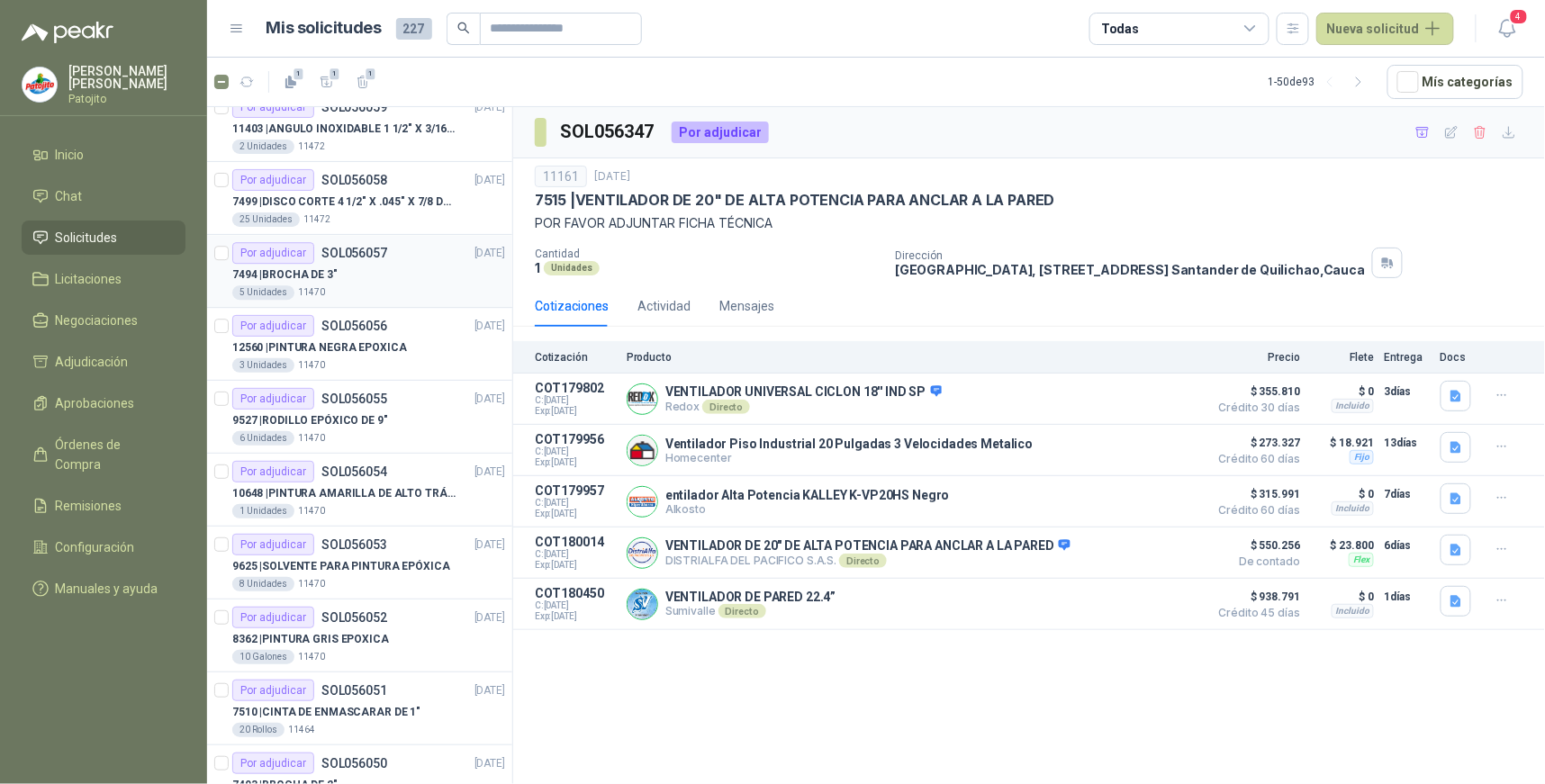
scroll to position [1699, 0]
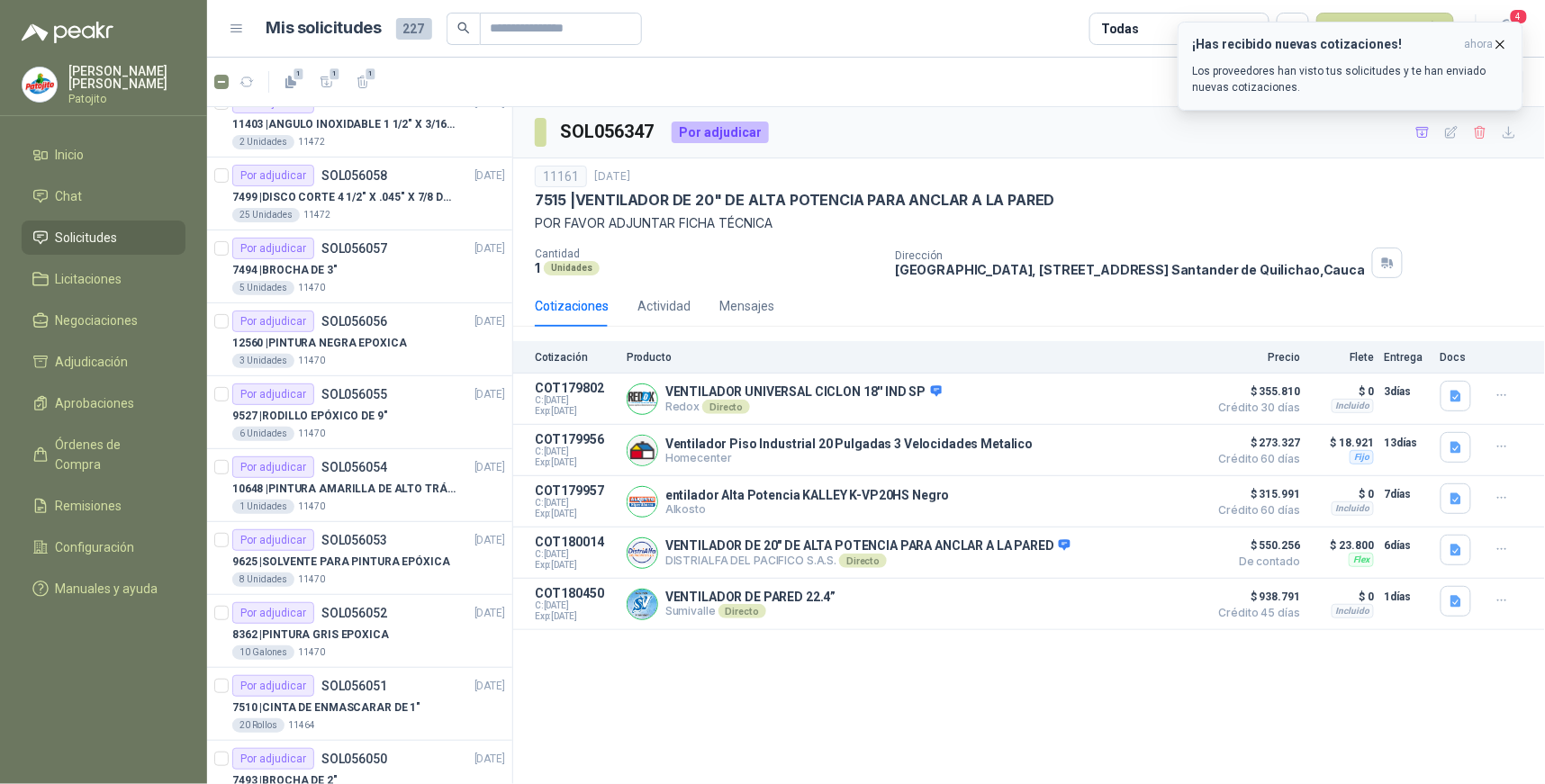
click at [1499, 43] on icon "button" at bounding box center [1501, 44] width 15 height 15
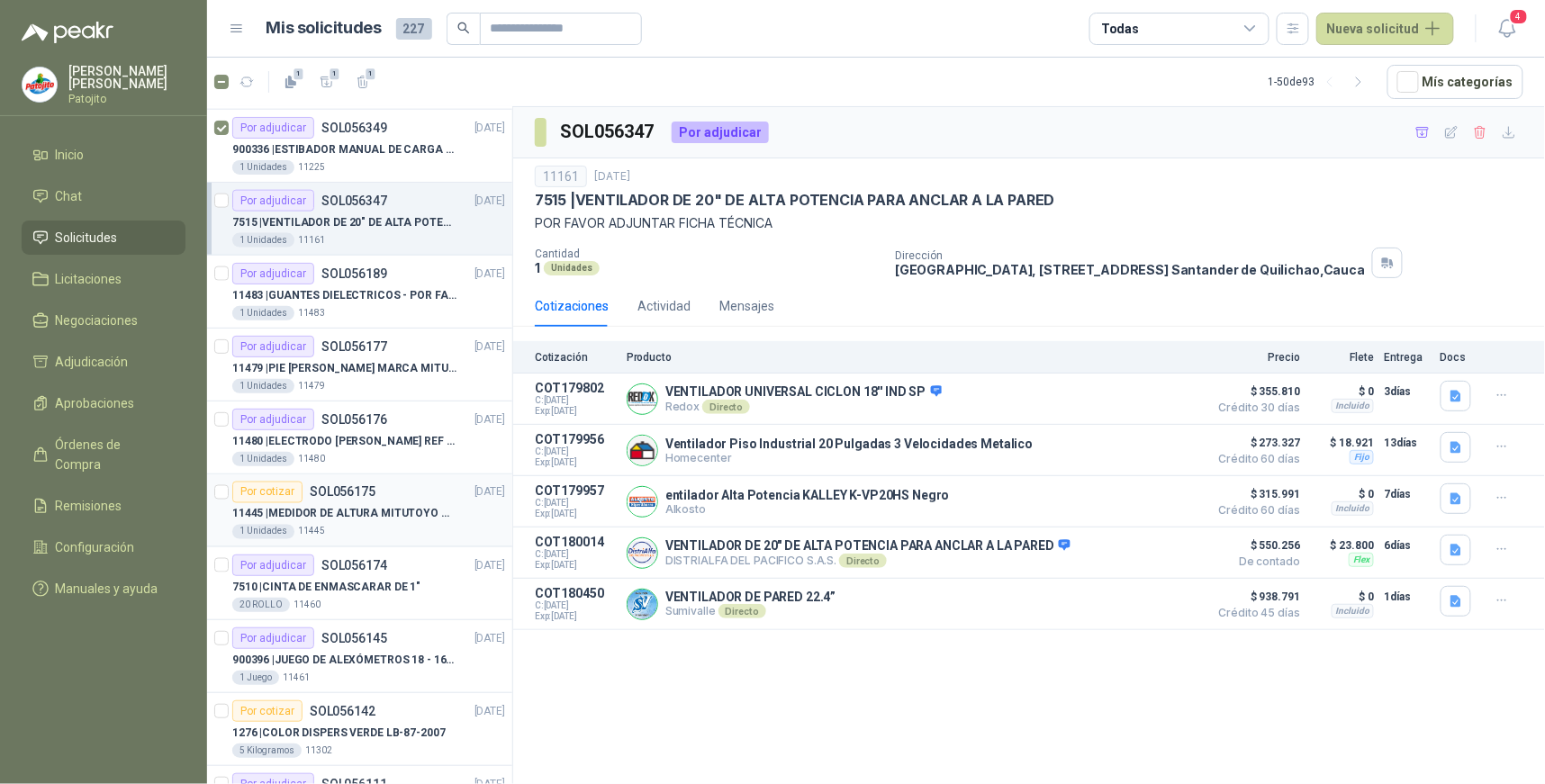
scroll to position [699, 0]
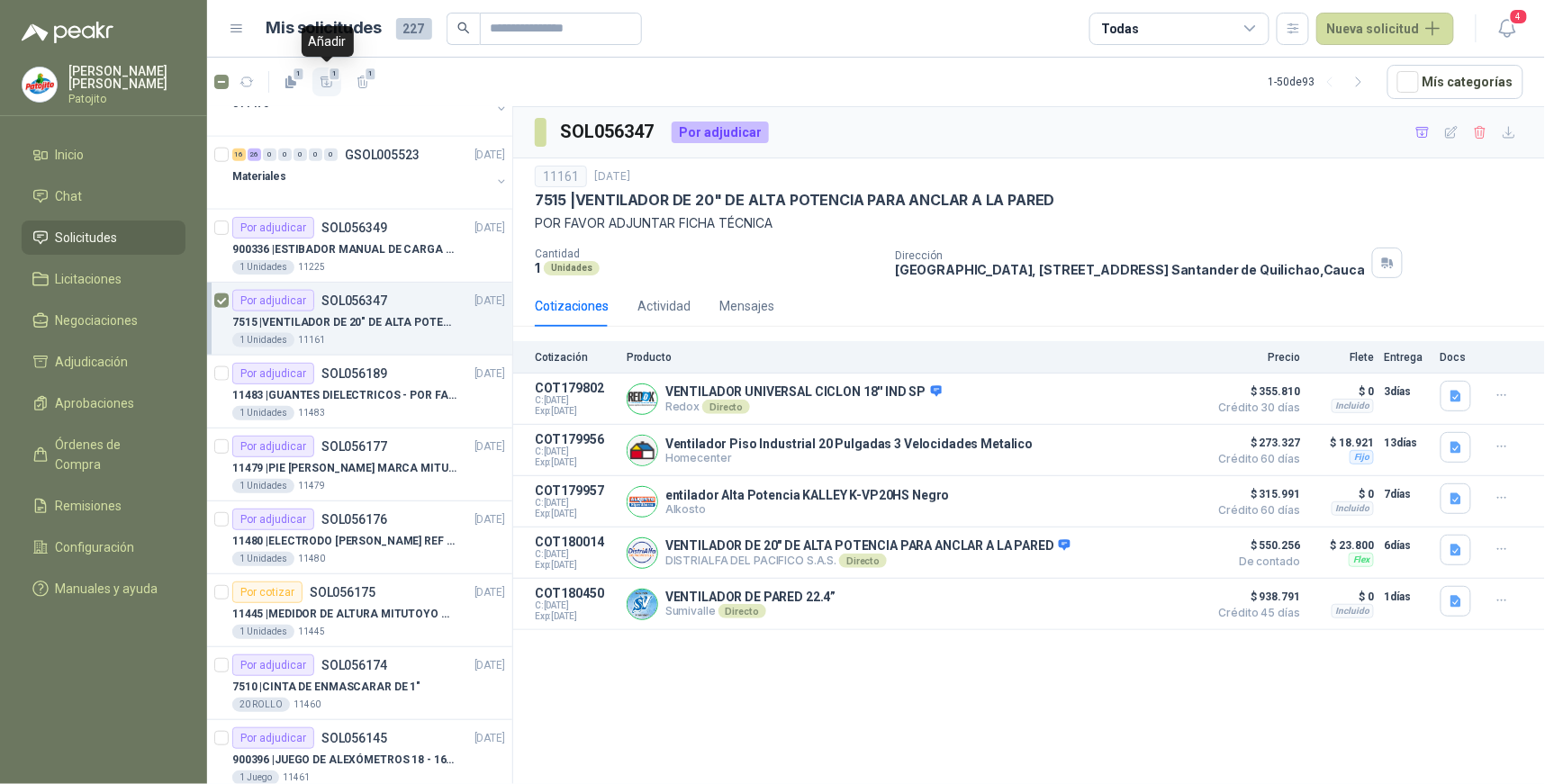
click at [330, 73] on span "1" at bounding box center [334, 73] width 12 height 14
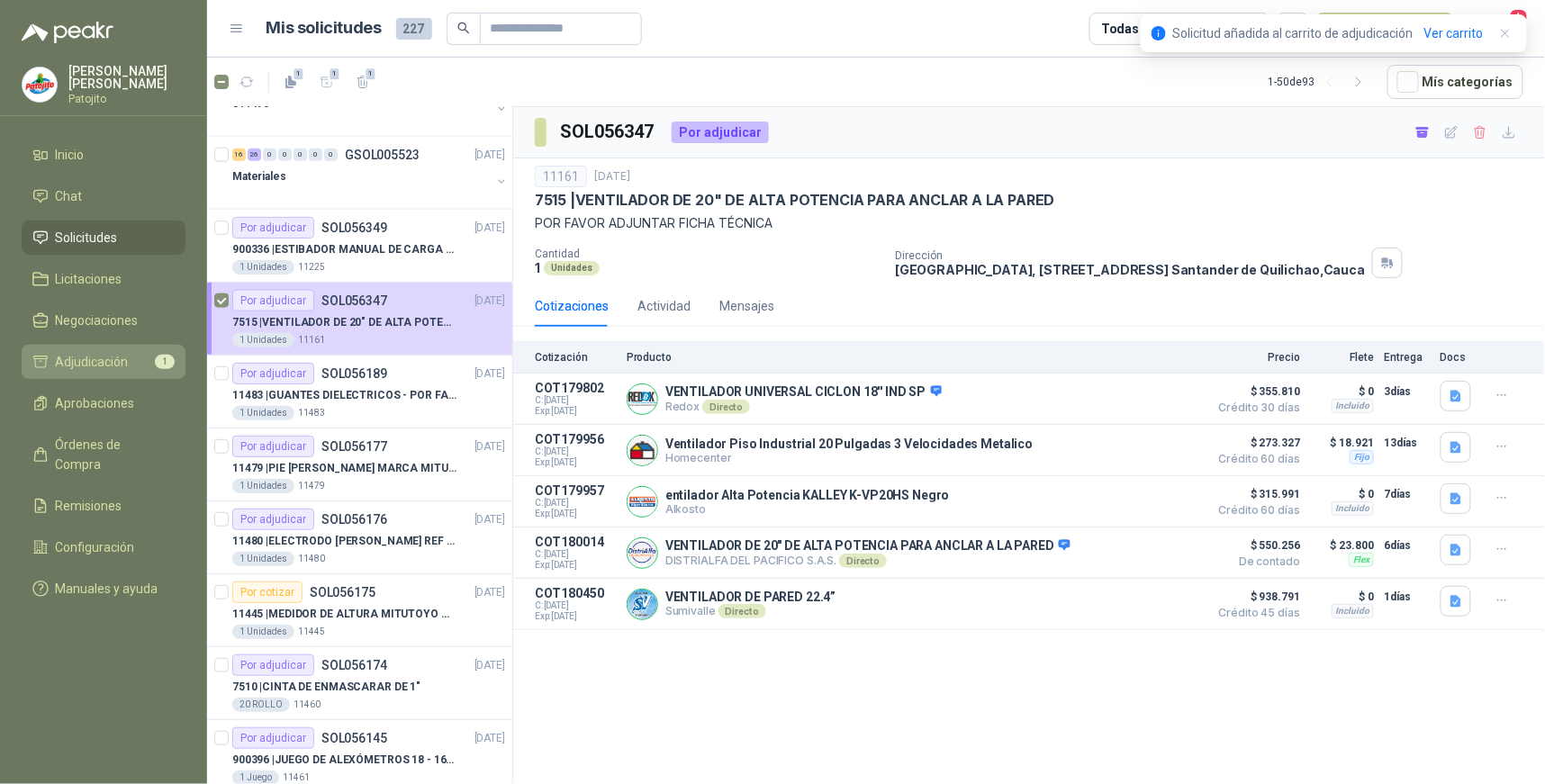
click at [103, 367] on span "Adjudicación" at bounding box center [92, 361] width 73 height 20
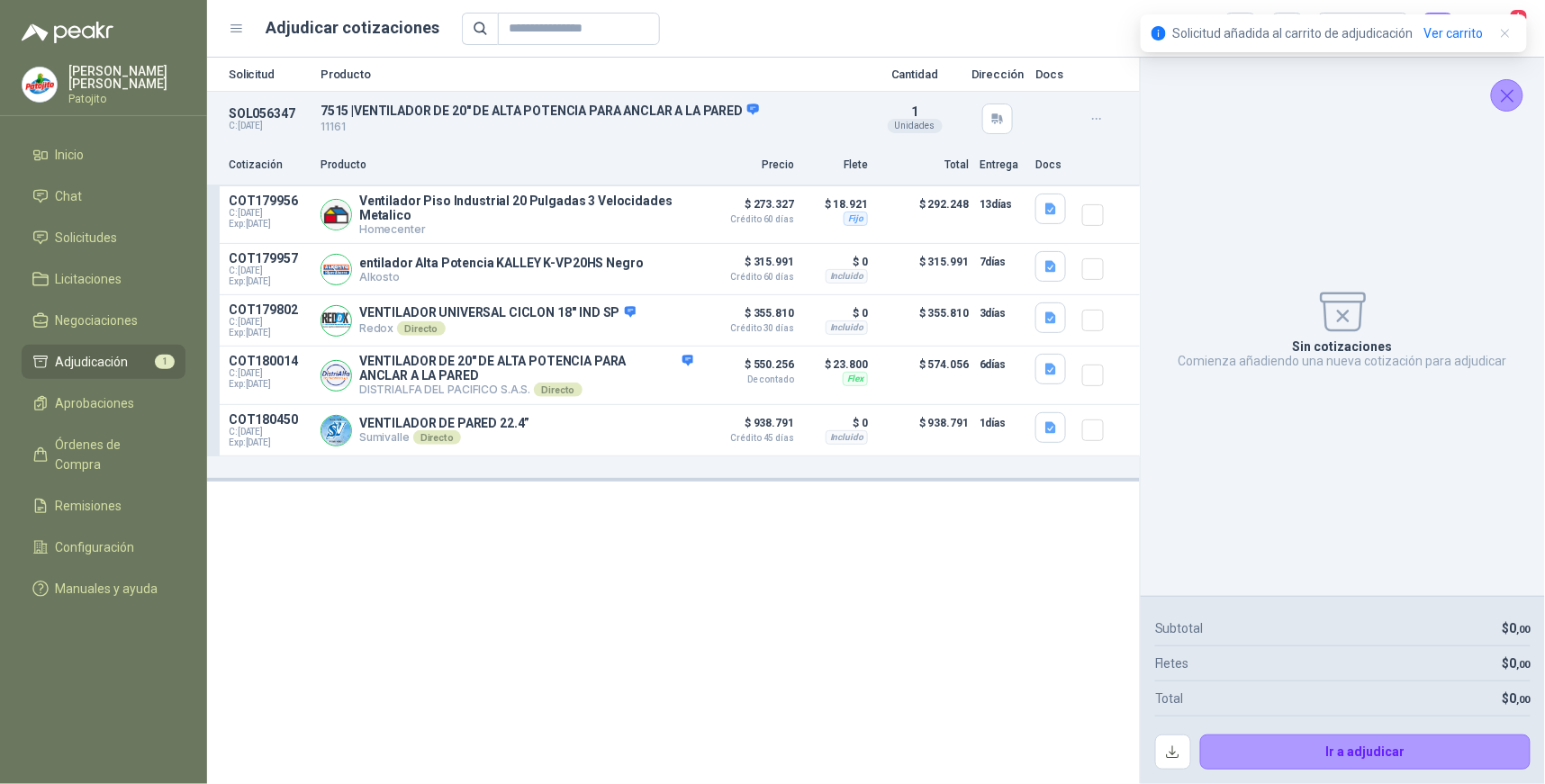
drag, startPoint x: 1506, startPoint y: 31, endPoint x: 1373, endPoint y: 101, distance: 150.3
click at [1506, 31] on icon "button" at bounding box center [1506, 34] width 15 height 15
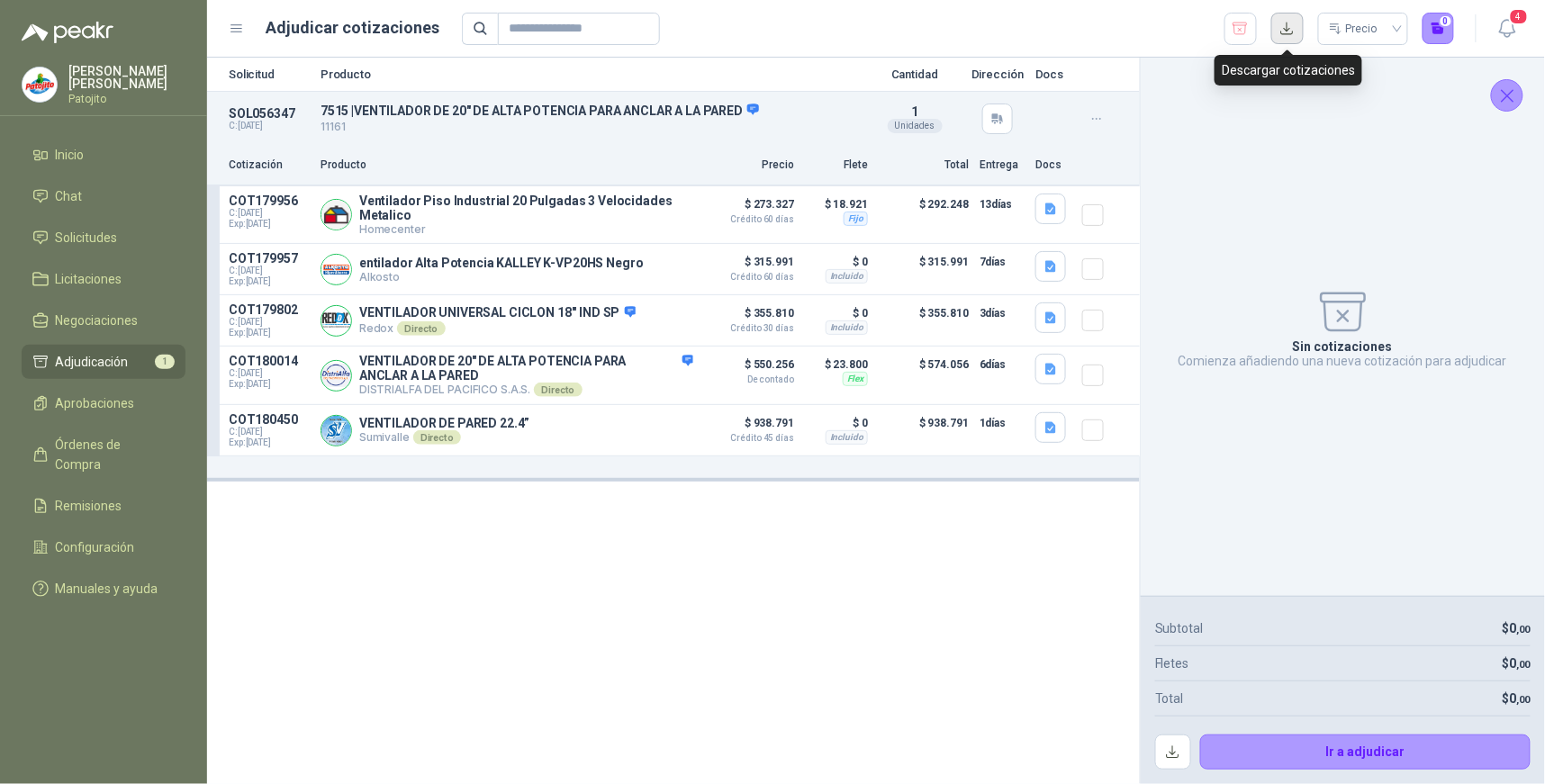
click at [1294, 16] on button "button" at bounding box center [1288, 28] width 32 height 32
drag, startPoint x: 1288, startPoint y: 27, endPoint x: 1272, endPoint y: 40, distance: 20.6
click at [1289, 27] on button "button" at bounding box center [1288, 28] width 32 height 32
click at [907, 640] on div "Solicitud Producto Cantidad Dirección Docs SOL056347 C: [DATE] 7515 | VENTILADO…" at bounding box center [674, 421] width 933 height 726
click at [1064, 205] on button "button" at bounding box center [1050, 209] width 30 height 30
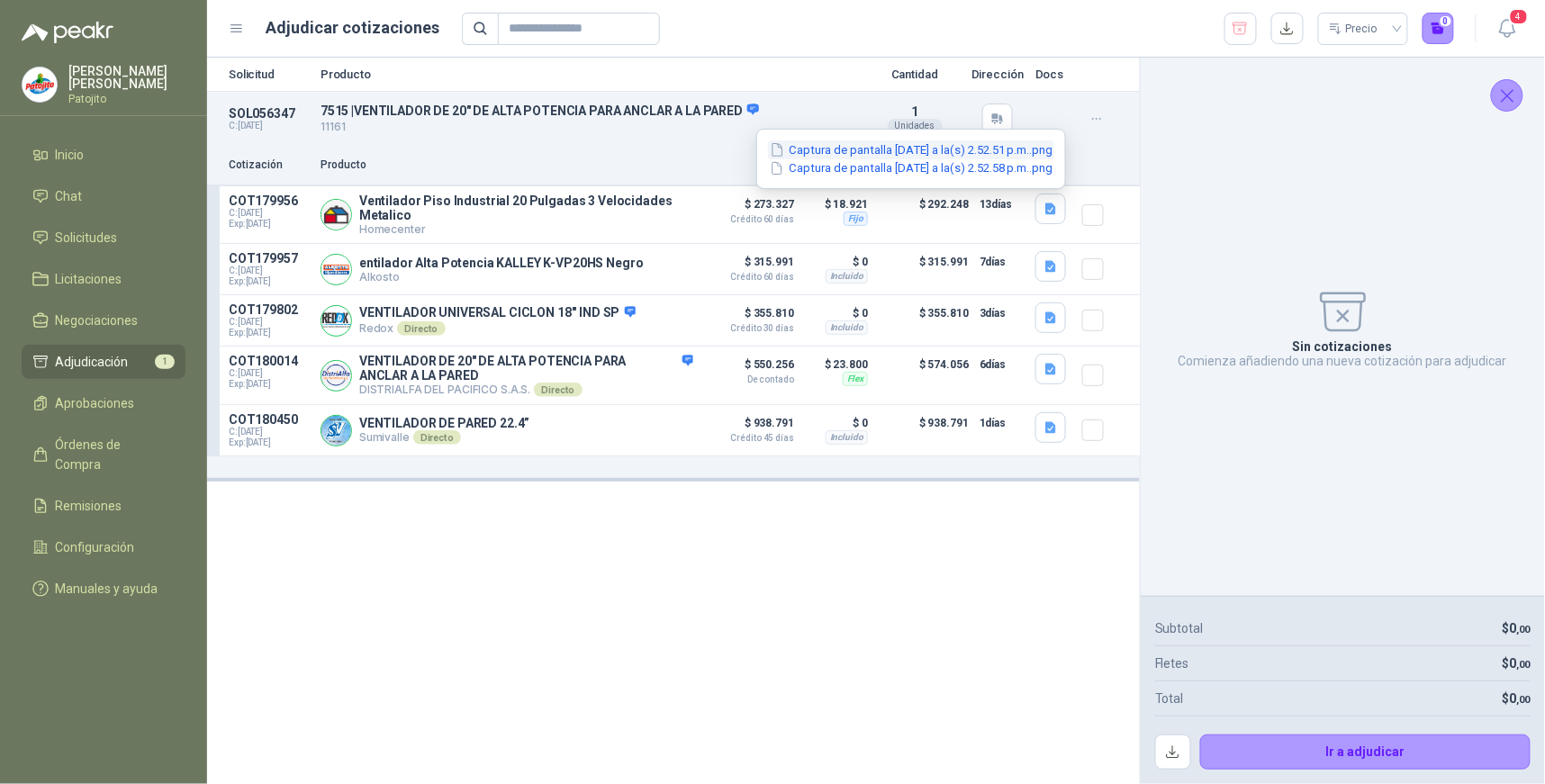
click at [958, 148] on button "Captura de pantalla [DATE] a la(s) 2.52.51 p.m..png" at bounding box center [911, 149] width 287 height 19
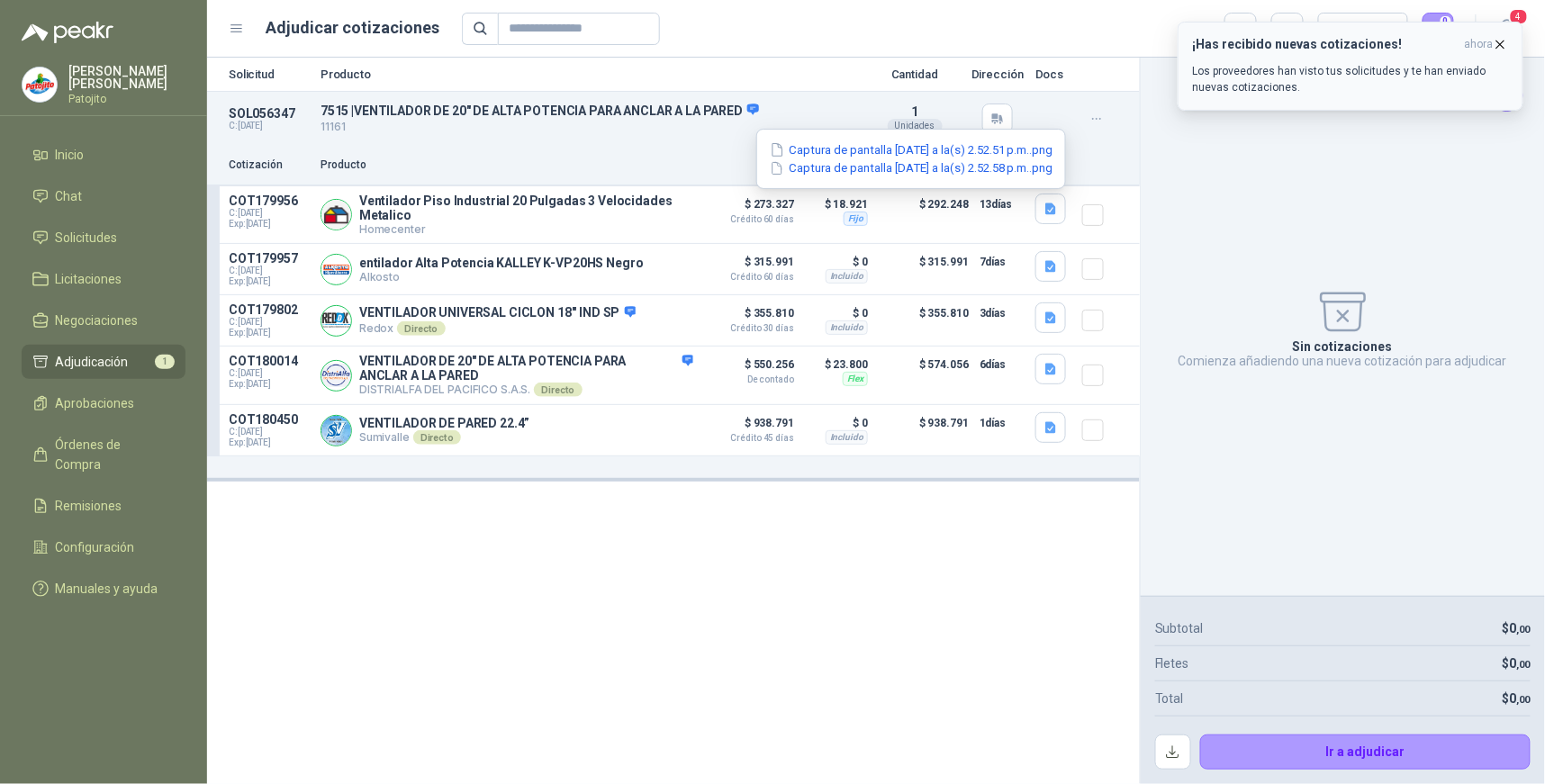
click at [1501, 44] on icon "button" at bounding box center [1501, 44] width 8 height 8
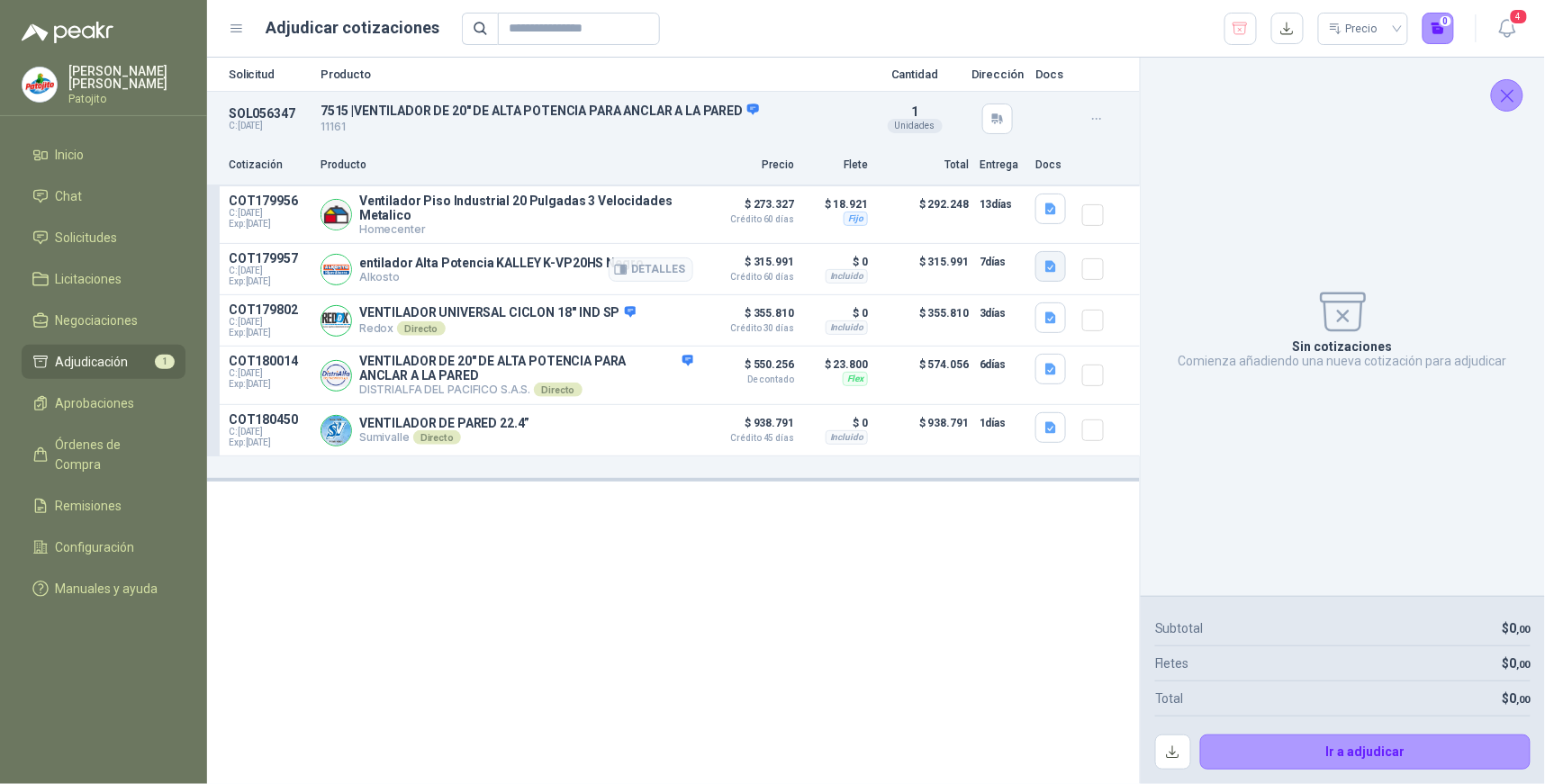
click at [1052, 266] on icon "button" at bounding box center [1050, 267] width 10 height 11
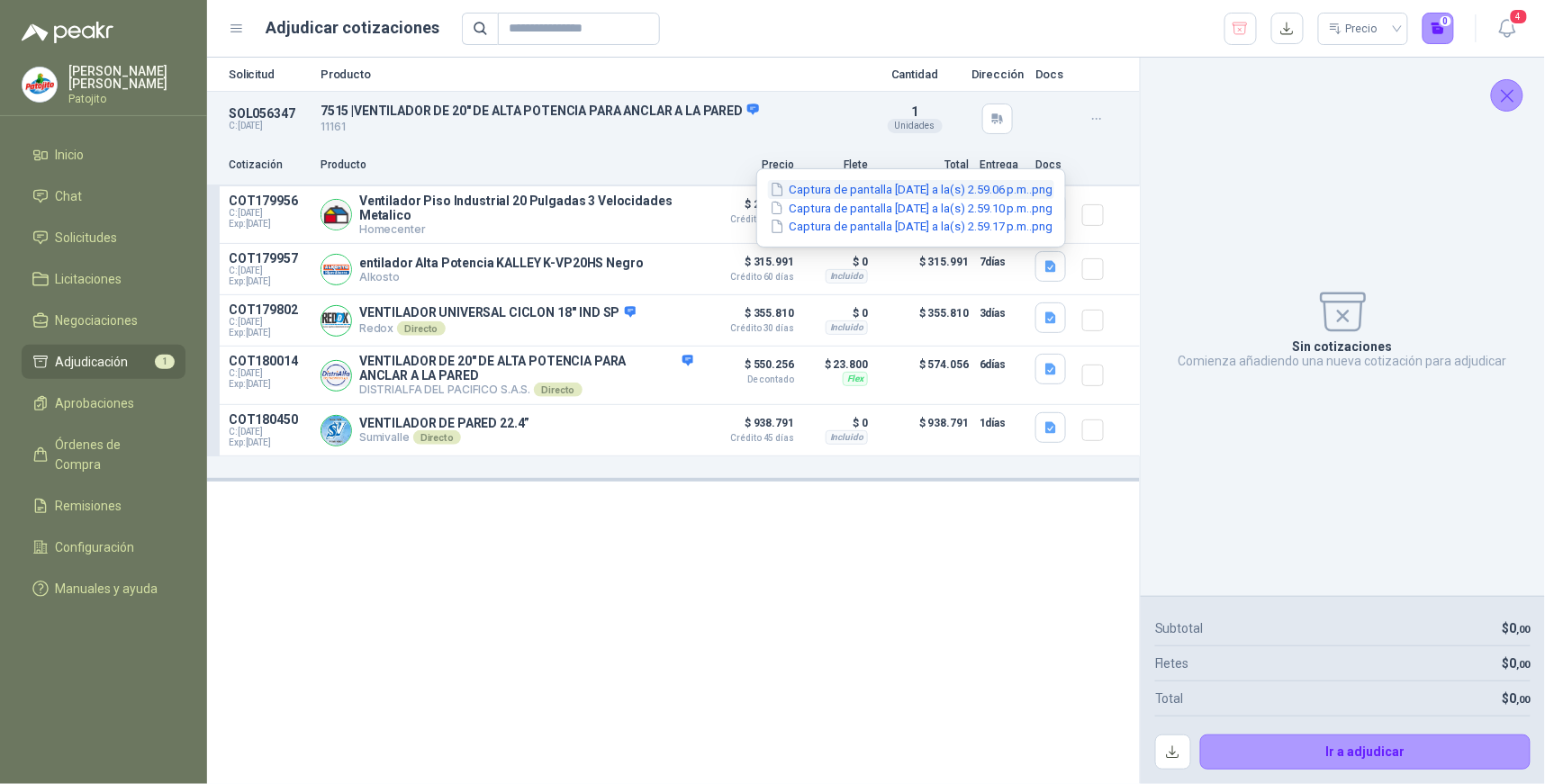
click at [952, 193] on button "Captura de pantalla [DATE] a la(s) 2.59.06 p.m..png" at bounding box center [911, 189] width 287 height 19
click at [678, 497] on div "Solicitud Producto Cantidad Dirección Docs SOL056347 C: [DATE] 7515 | VENTILADO…" at bounding box center [674, 421] width 933 height 726
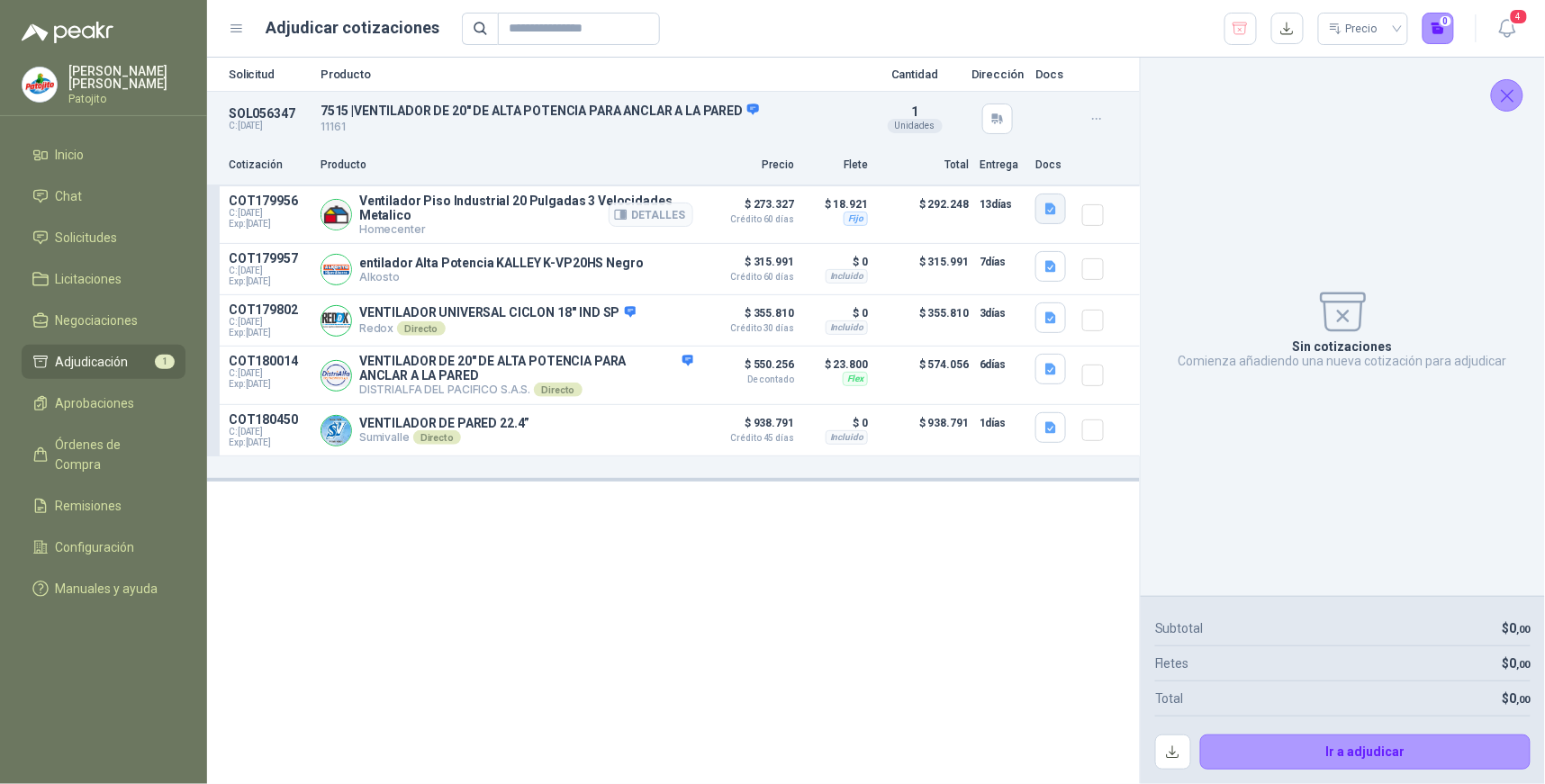
click at [1055, 202] on icon "button" at bounding box center [1051, 209] width 15 height 15
click at [988, 168] on button "Captura de pantalla [DATE] a la(s) 2.52.58 p.m..png" at bounding box center [911, 168] width 287 height 19
click at [651, 565] on div "Solicitud Producto Cantidad Dirección Docs SOL056347 C: [DATE] 7515 | VENTILADO…" at bounding box center [674, 421] width 933 height 726
click at [1052, 318] on icon "button" at bounding box center [1050, 318] width 10 height 11
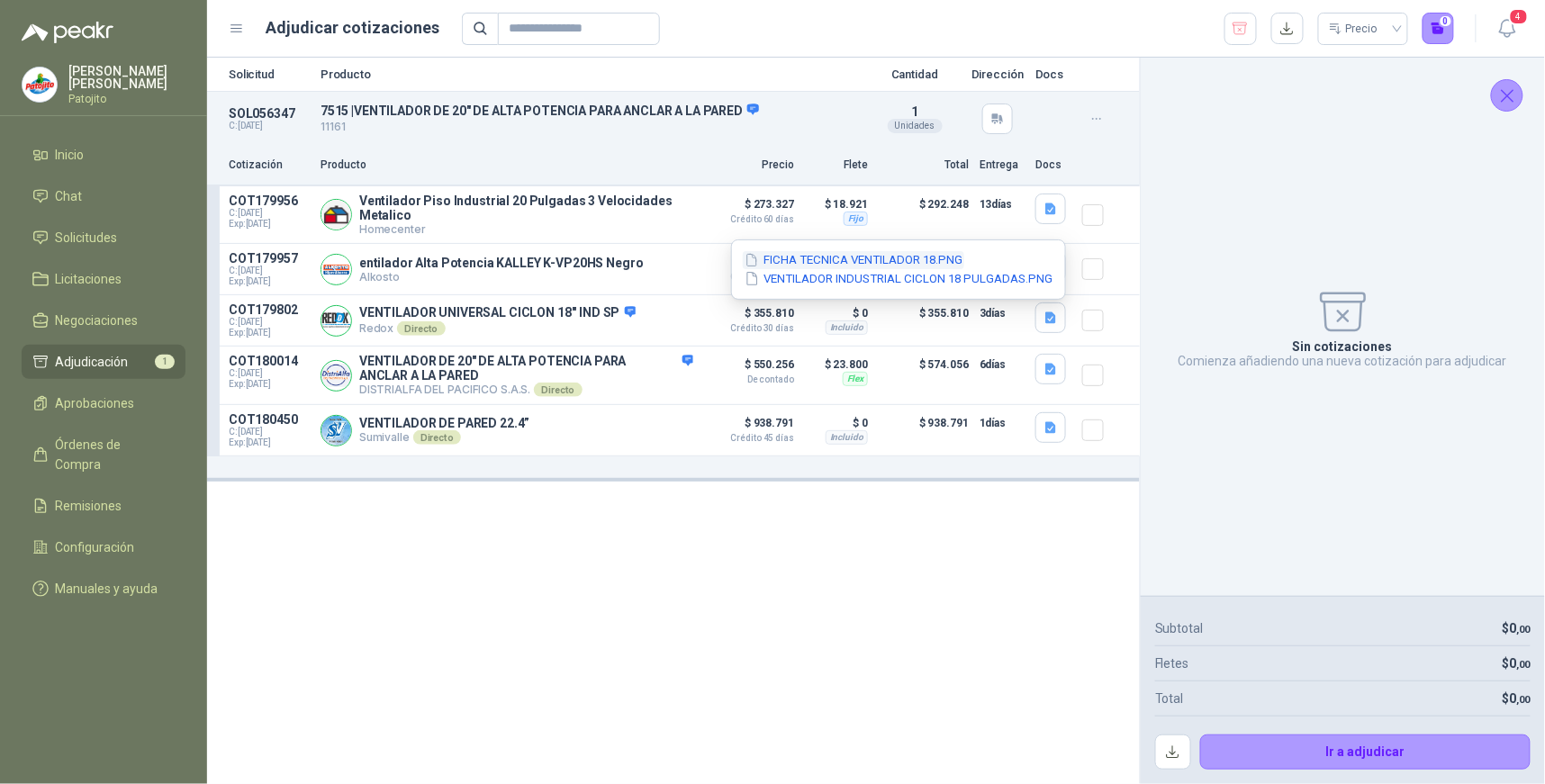
click at [937, 259] on button "FICHA TECNICA VENTILADOR 18.PNG" at bounding box center [853, 261] width 221 height 19
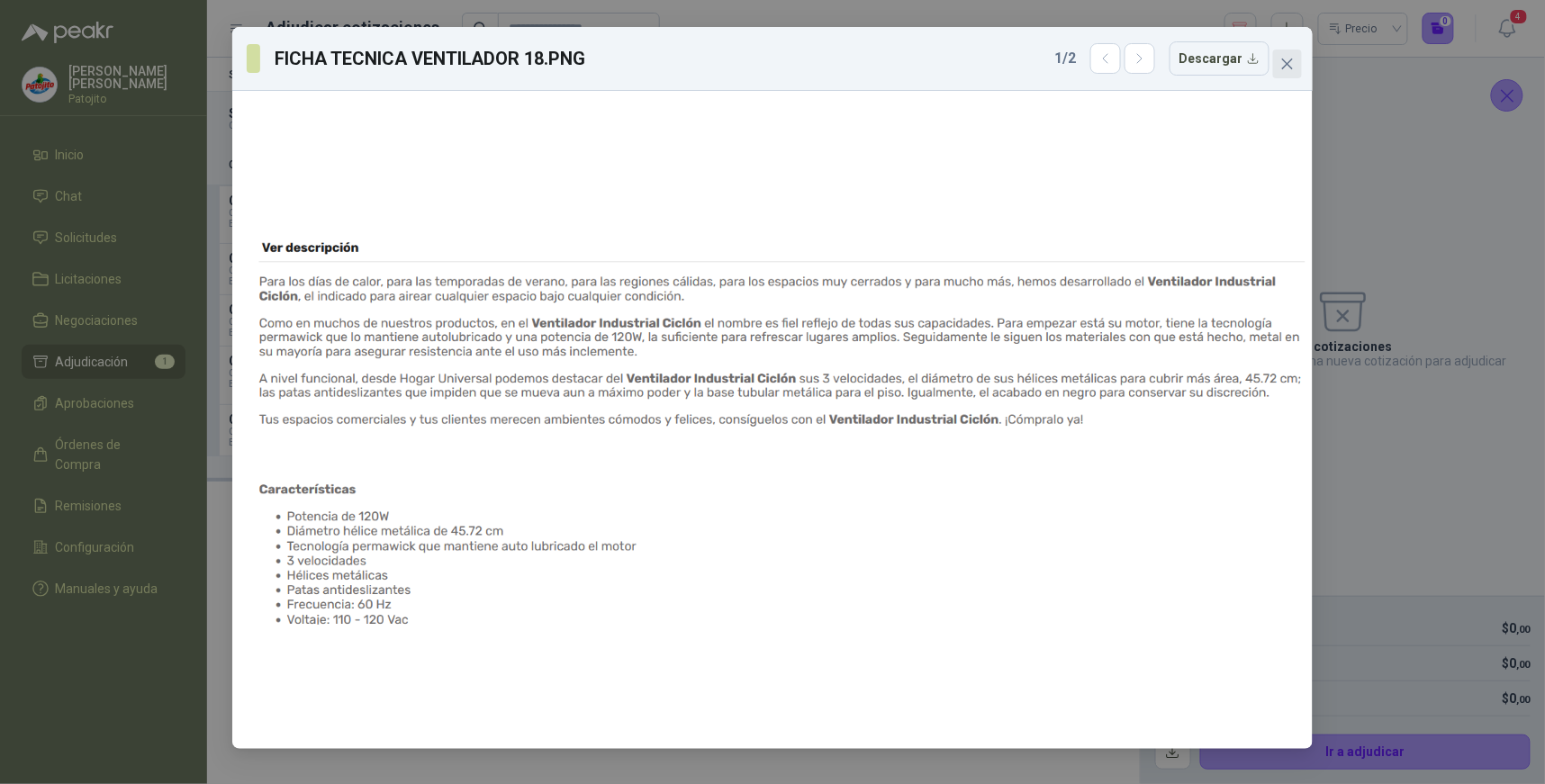
click at [1285, 60] on icon "close" at bounding box center [1287, 63] width 14 height 14
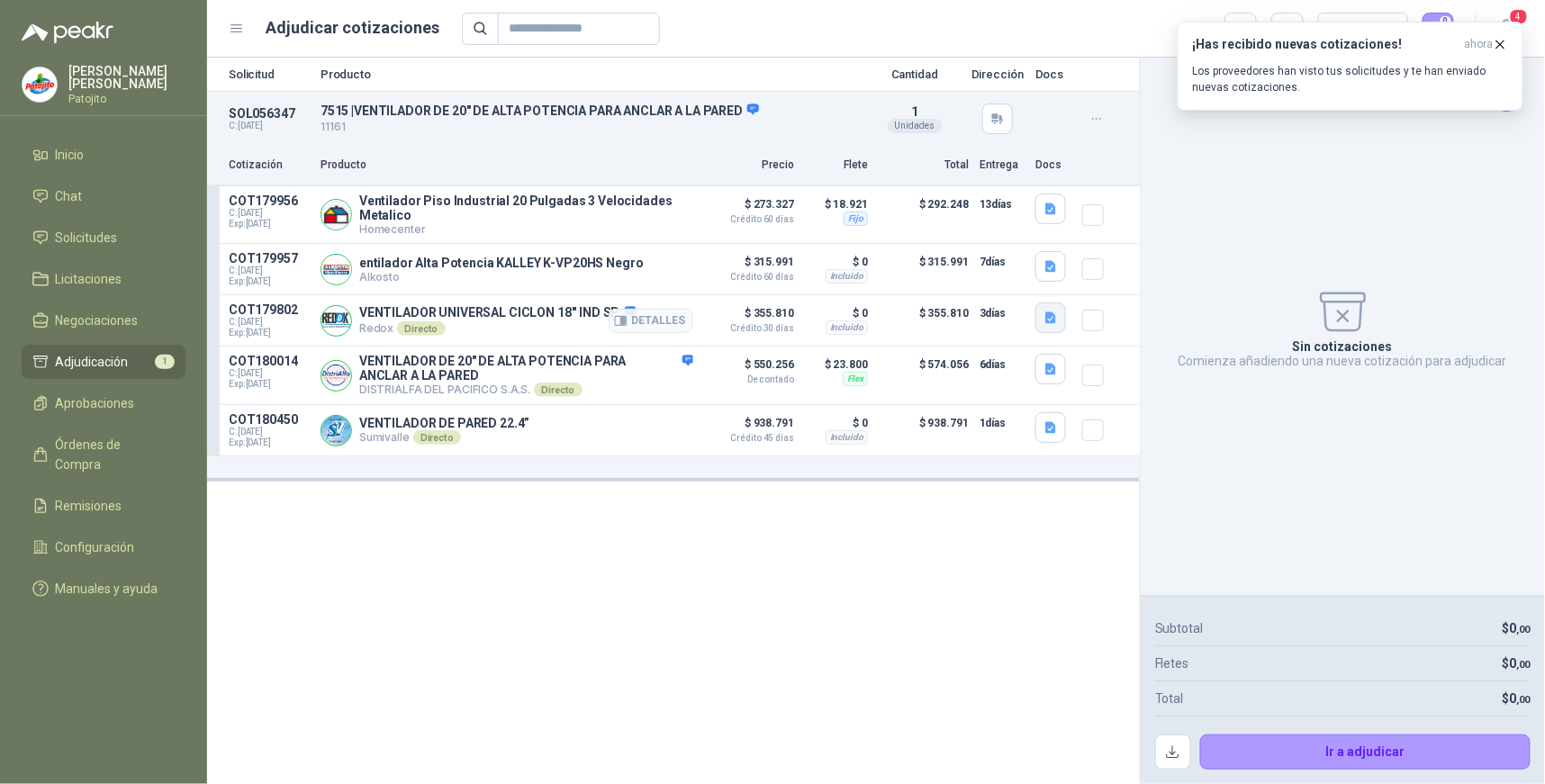
click at [1056, 322] on icon "button" at bounding box center [1050, 318] width 10 height 11
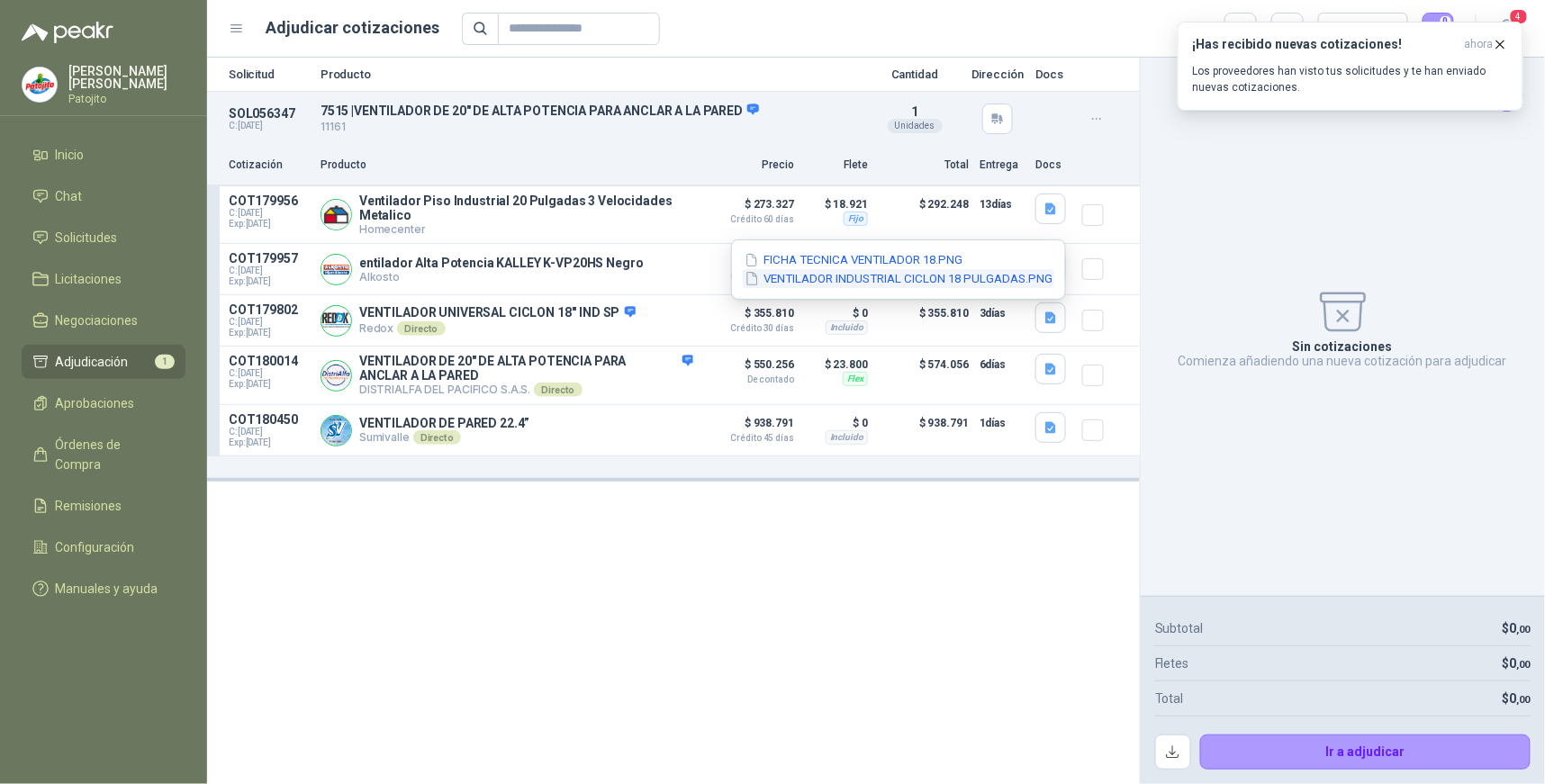
click at [922, 277] on button "VENTILADOR INDUSTRIAL CICLON 18 PULGADAS.PNG" at bounding box center [898, 279] width 311 height 19
click at [1052, 371] on icon "button" at bounding box center [1051, 370] width 15 height 15
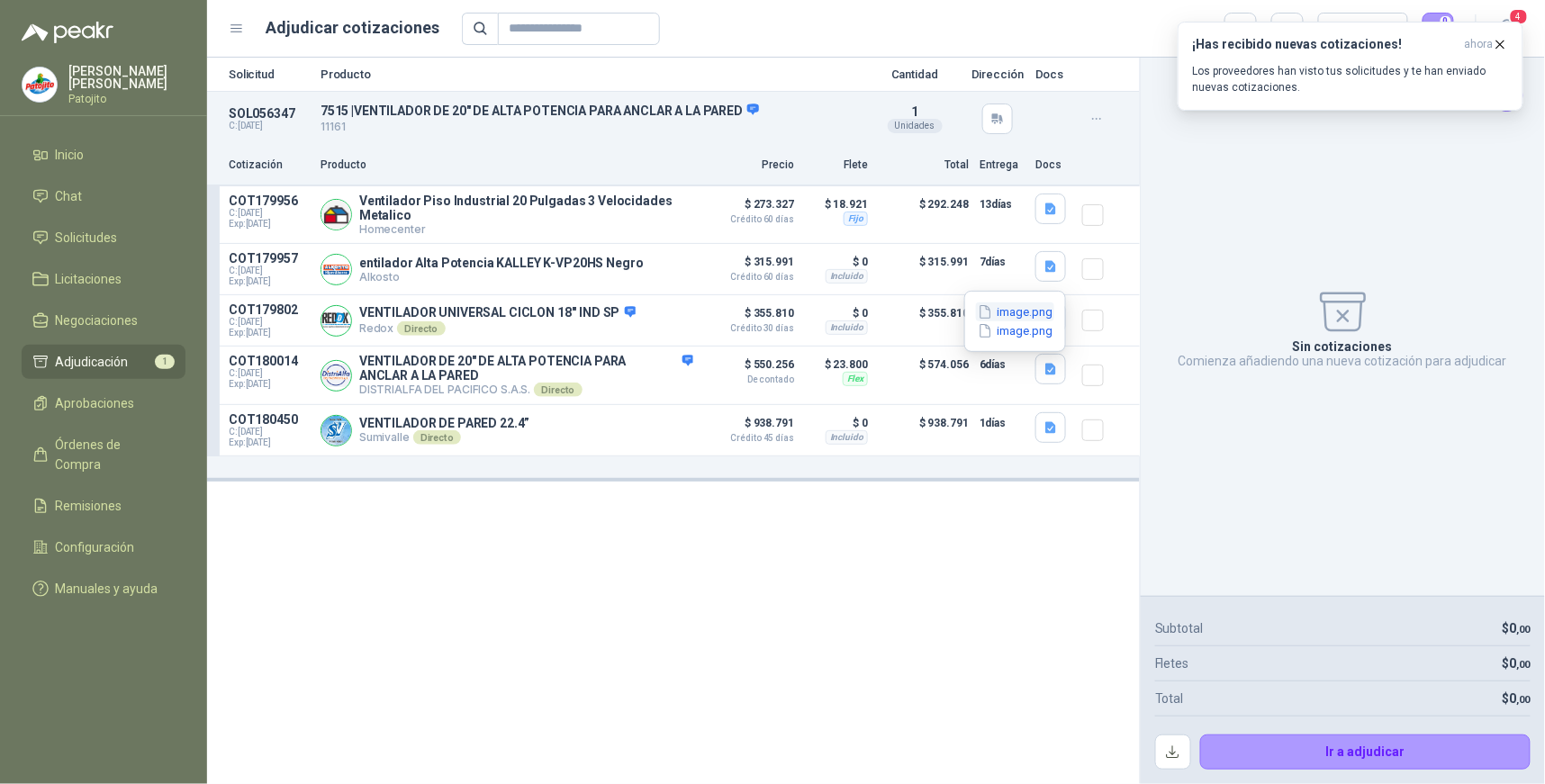
click at [1030, 315] on button "image.png" at bounding box center [1015, 312] width 79 height 19
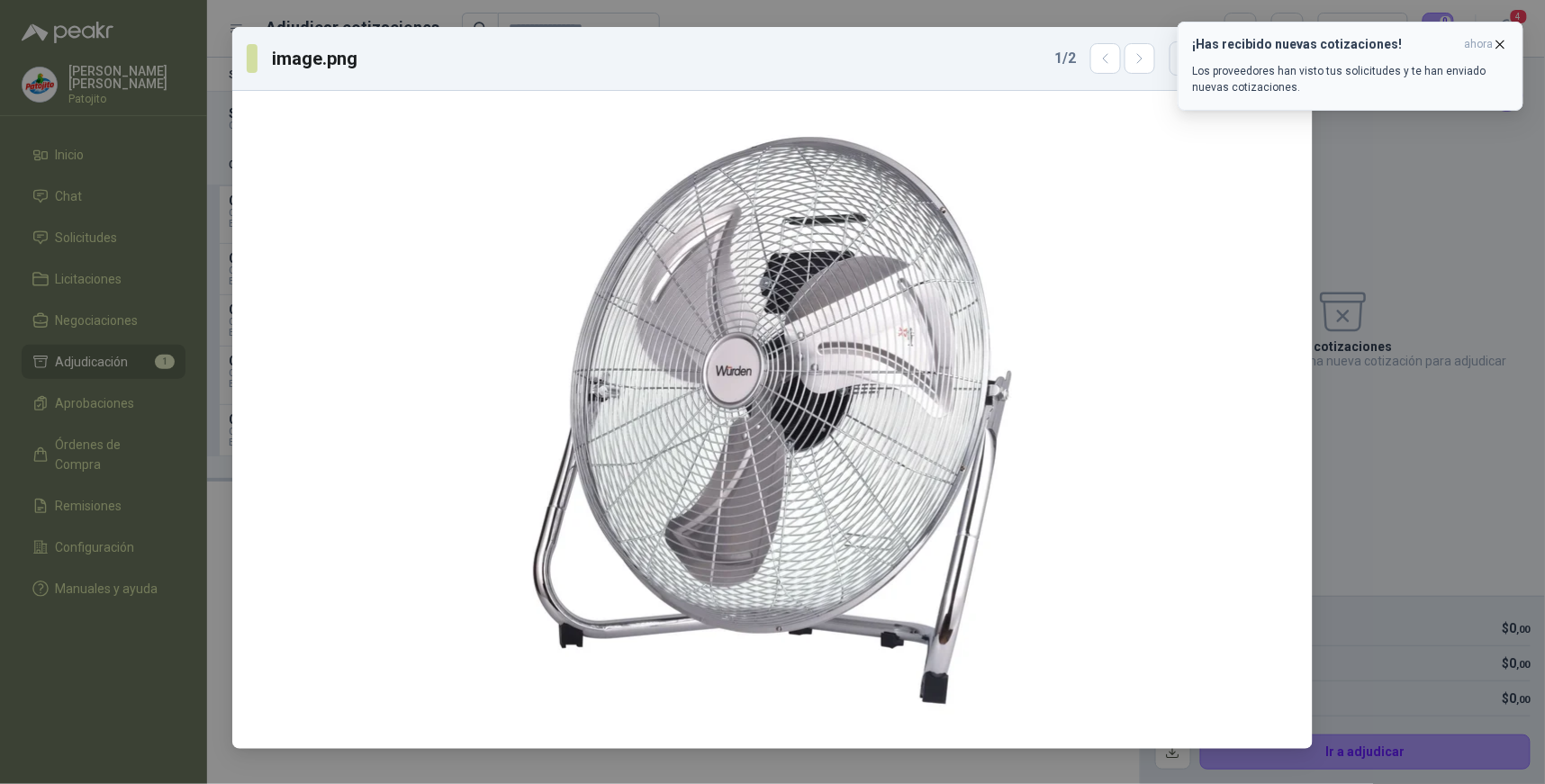
click at [1503, 40] on icon "button" at bounding box center [1501, 44] width 15 height 15
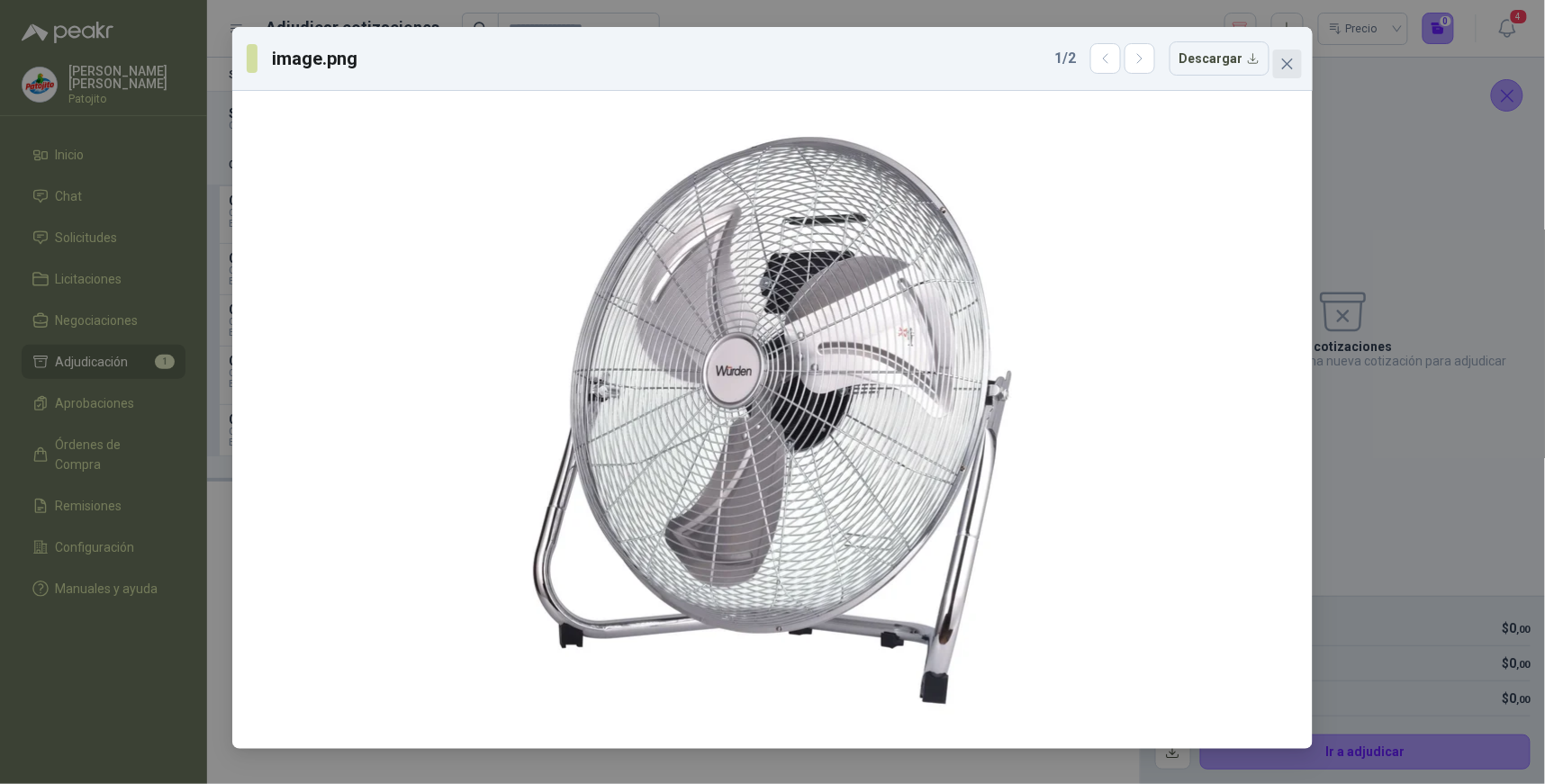
click at [1292, 65] on icon "close" at bounding box center [1287, 63] width 14 height 14
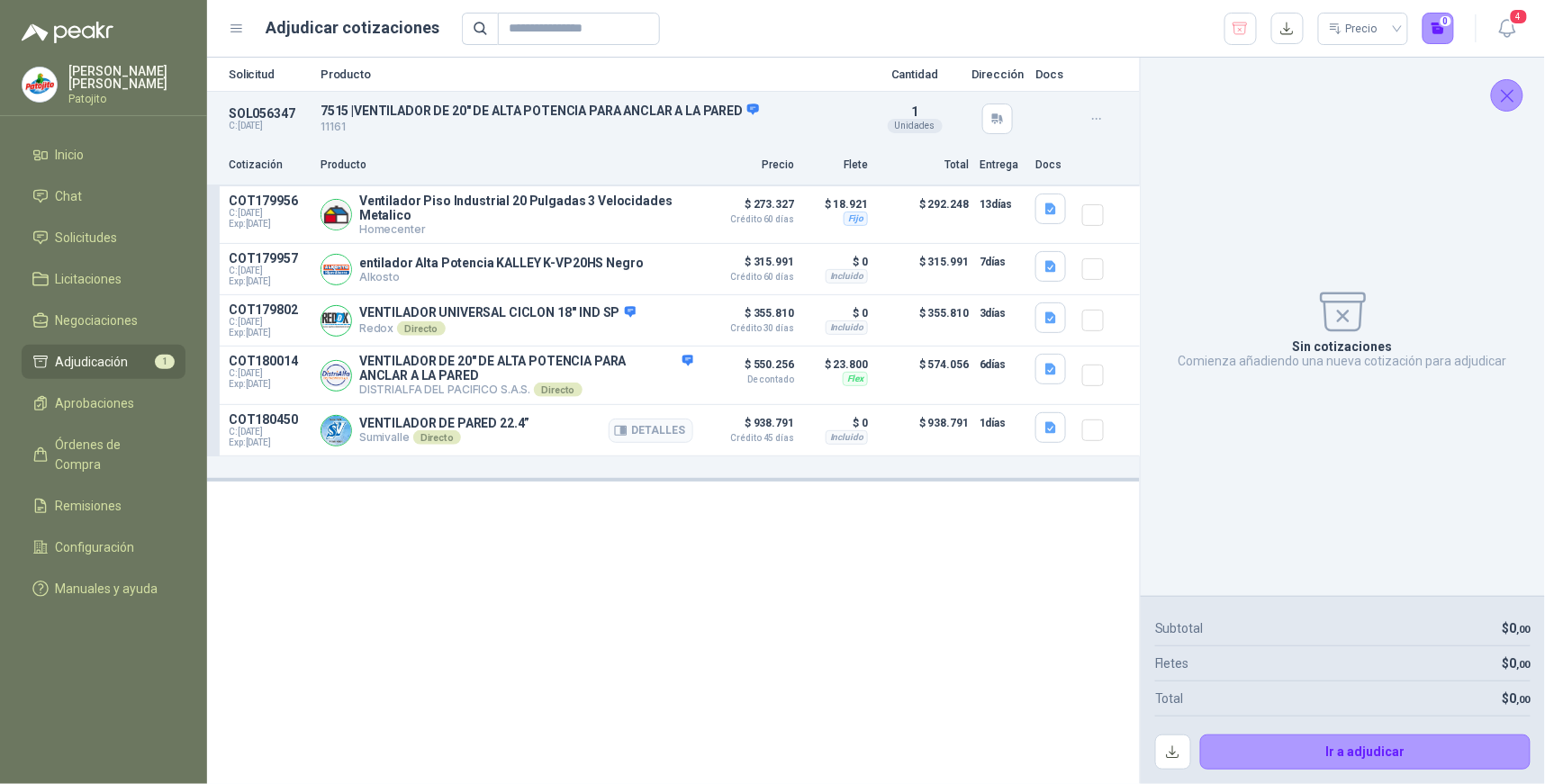
click at [1080, 435] on article "COT180450 C: [DATE] Exp: [DATE] VENTILADOR DE PARED 22.4” Sumivalle Directo Det…" at bounding box center [674, 430] width 933 height 51
click at [1058, 433] on icon "button" at bounding box center [1051, 427] width 15 height 15
click at [1017, 392] on button "image.png" at bounding box center [1015, 391] width 79 height 19
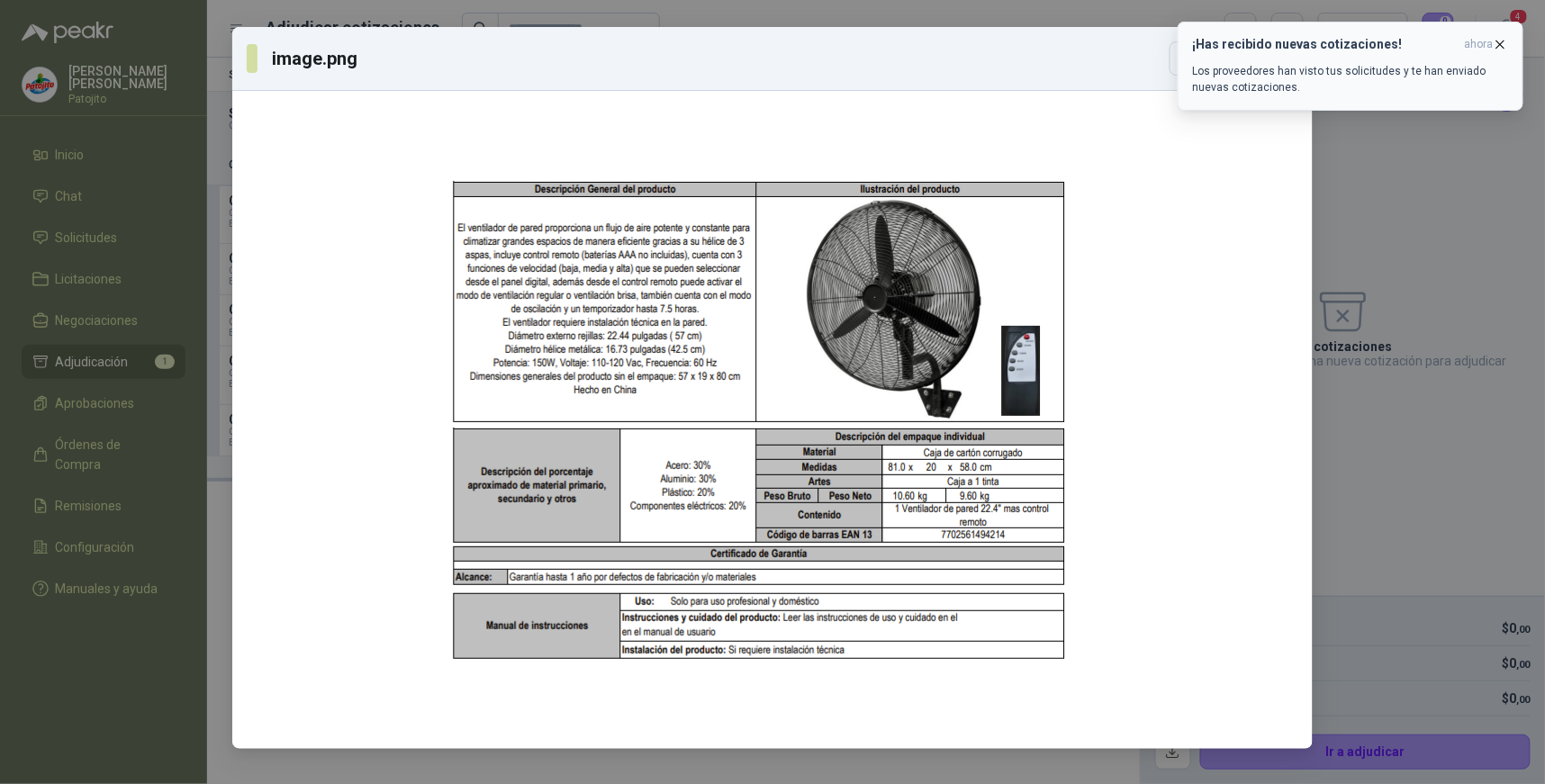
click at [1497, 44] on icon "button" at bounding box center [1501, 44] width 15 height 15
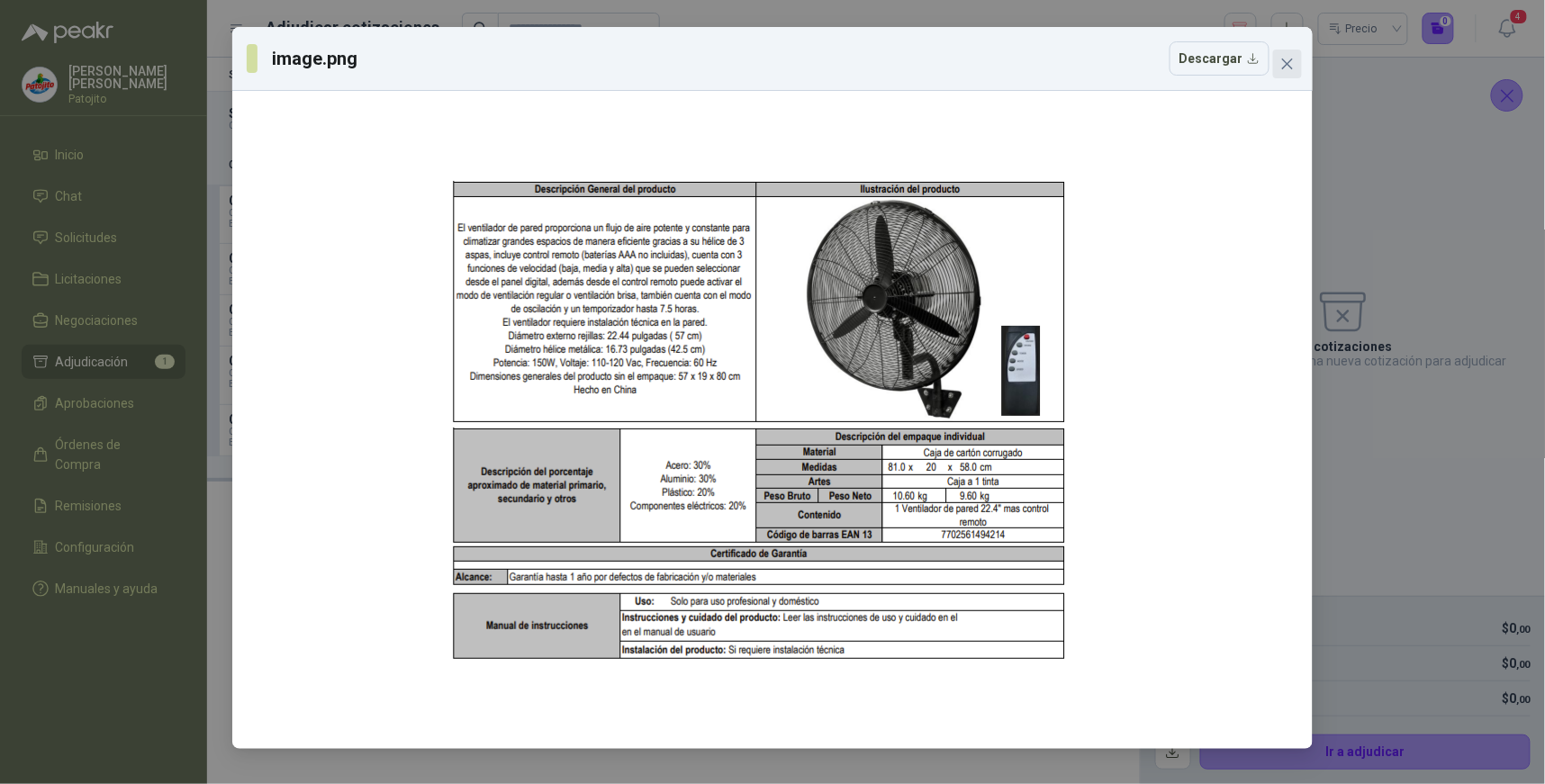
click at [1286, 69] on icon "close" at bounding box center [1287, 63] width 14 height 14
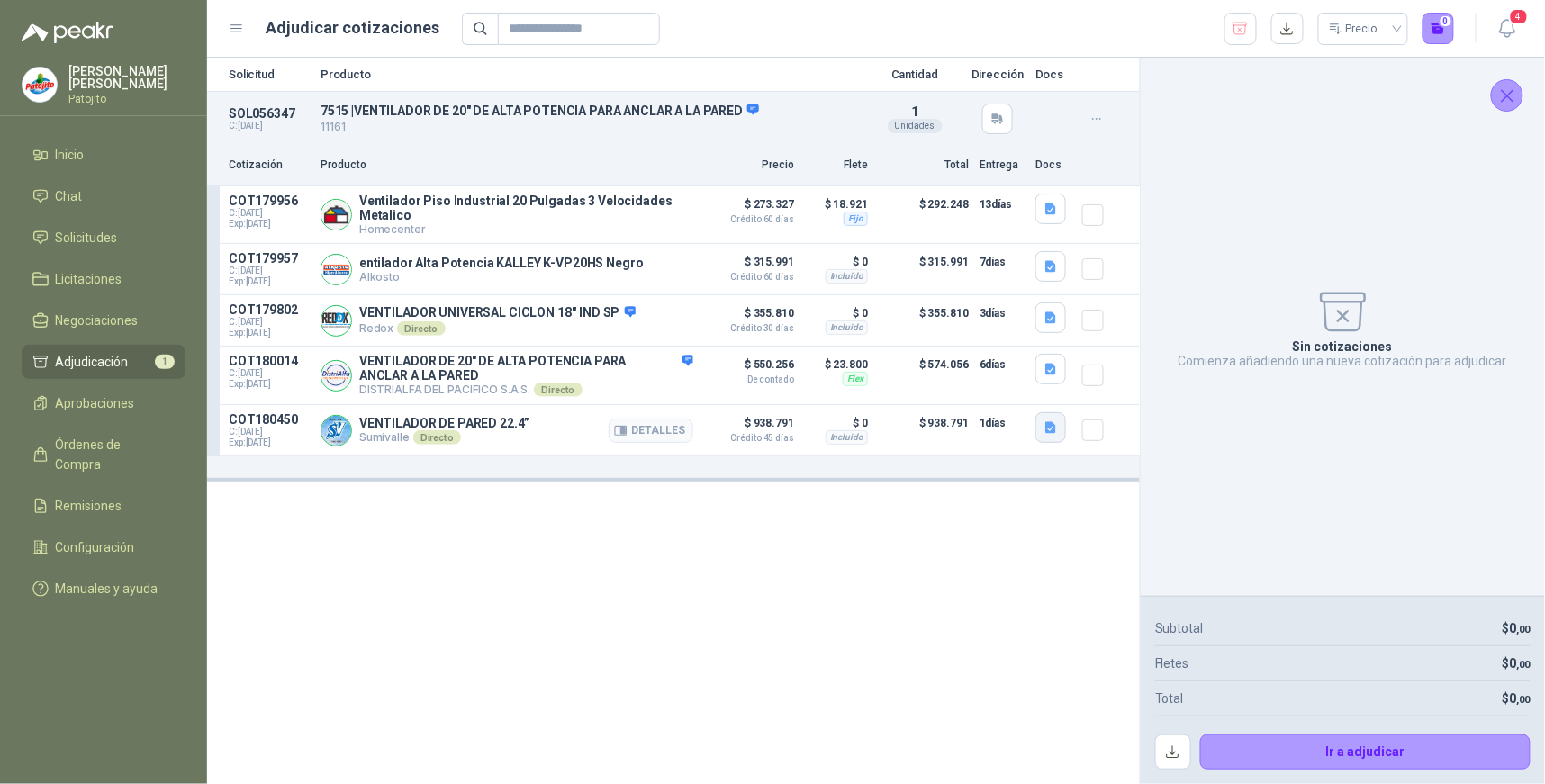
click at [1052, 432] on icon "button" at bounding box center [1051, 427] width 15 height 15
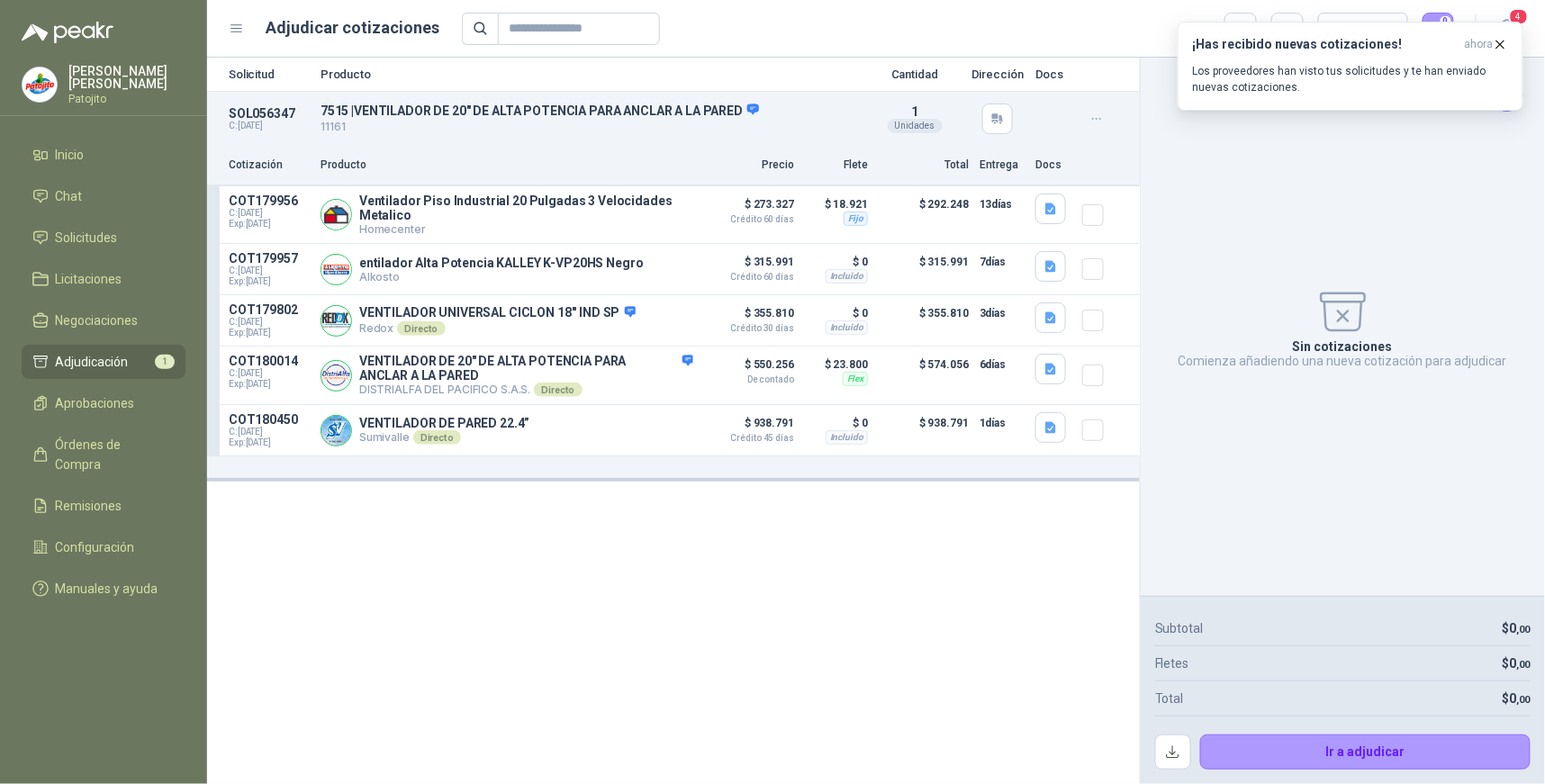
click at [660, 631] on div "Solicitud Producto Cantidad Dirección Docs SOL056347 C: [DATE] 7515 | VENTILADO…" at bounding box center [674, 421] width 933 height 726
click at [1501, 46] on icon "button" at bounding box center [1501, 44] width 15 height 15
drag, startPoint x: 742, startPoint y: 112, endPoint x: 360, endPoint y: 111, distance: 382.0
click at [360, 111] on p "7515 | VENTILADOR DE 20" DE ALTA POTENCIA PARA ANCLAR A LA PARED" at bounding box center [589, 110] width 538 height 16
copy p "VENTILADOR DE 20" DE ALTA POTENCIA PARA ANCLAR A LA PARED"
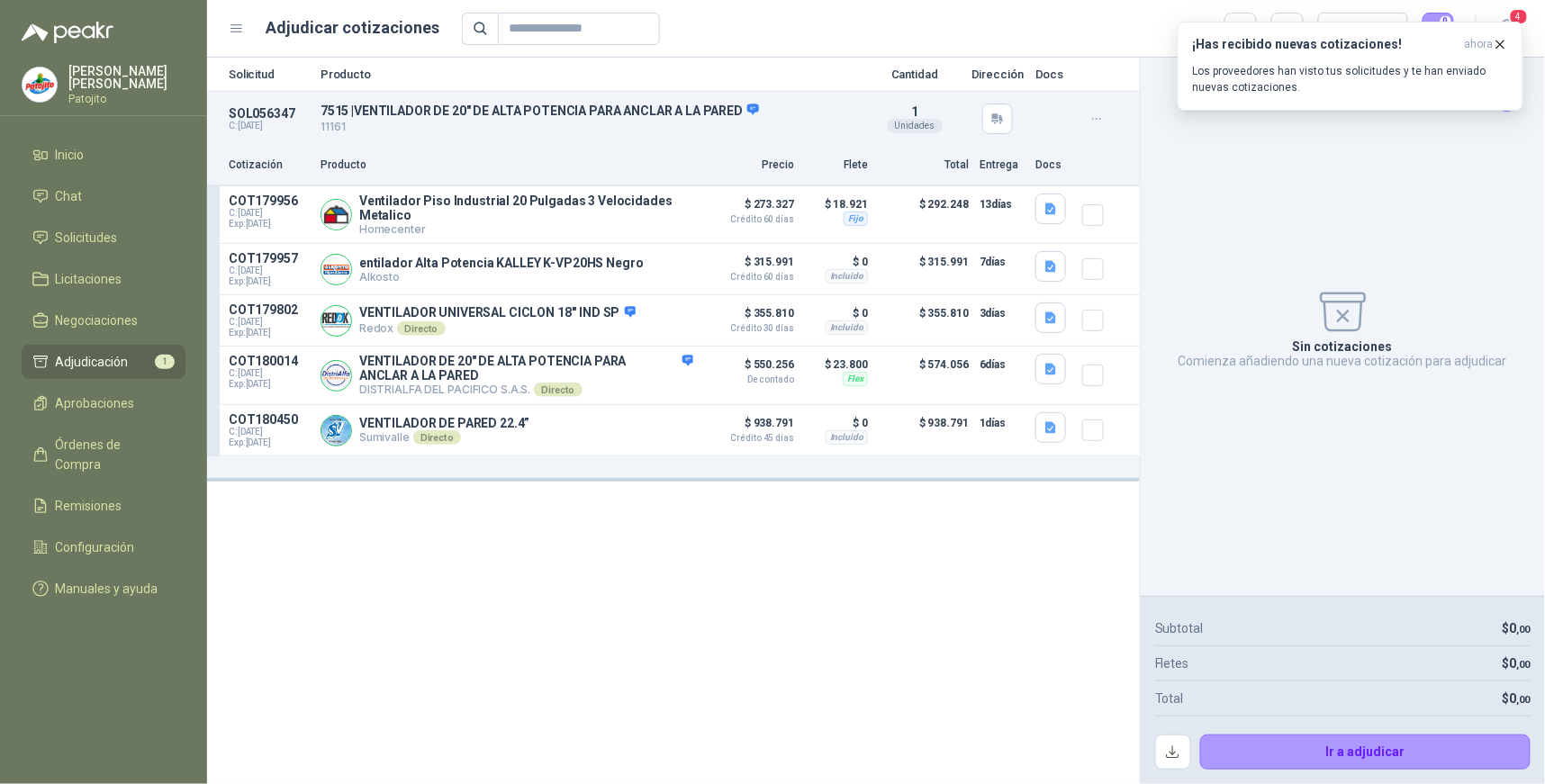
click at [1001, 505] on div "Solicitud Producto Cantidad Dirección Docs SOL056347 C: [DATE] 7515 | VENTILADO…" at bounding box center [674, 421] width 933 height 726
click at [1050, 214] on icon "button" at bounding box center [1051, 209] width 15 height 15
click at [941, 153] on button "Captura de pantalla [DATE] a la(s) 2.52.51 p.m..png" at bounding box center [911, 149] width 287 height 19
click at [1500, 44] on icon "button" at bounding box center [1501, 44] width 8 height 8
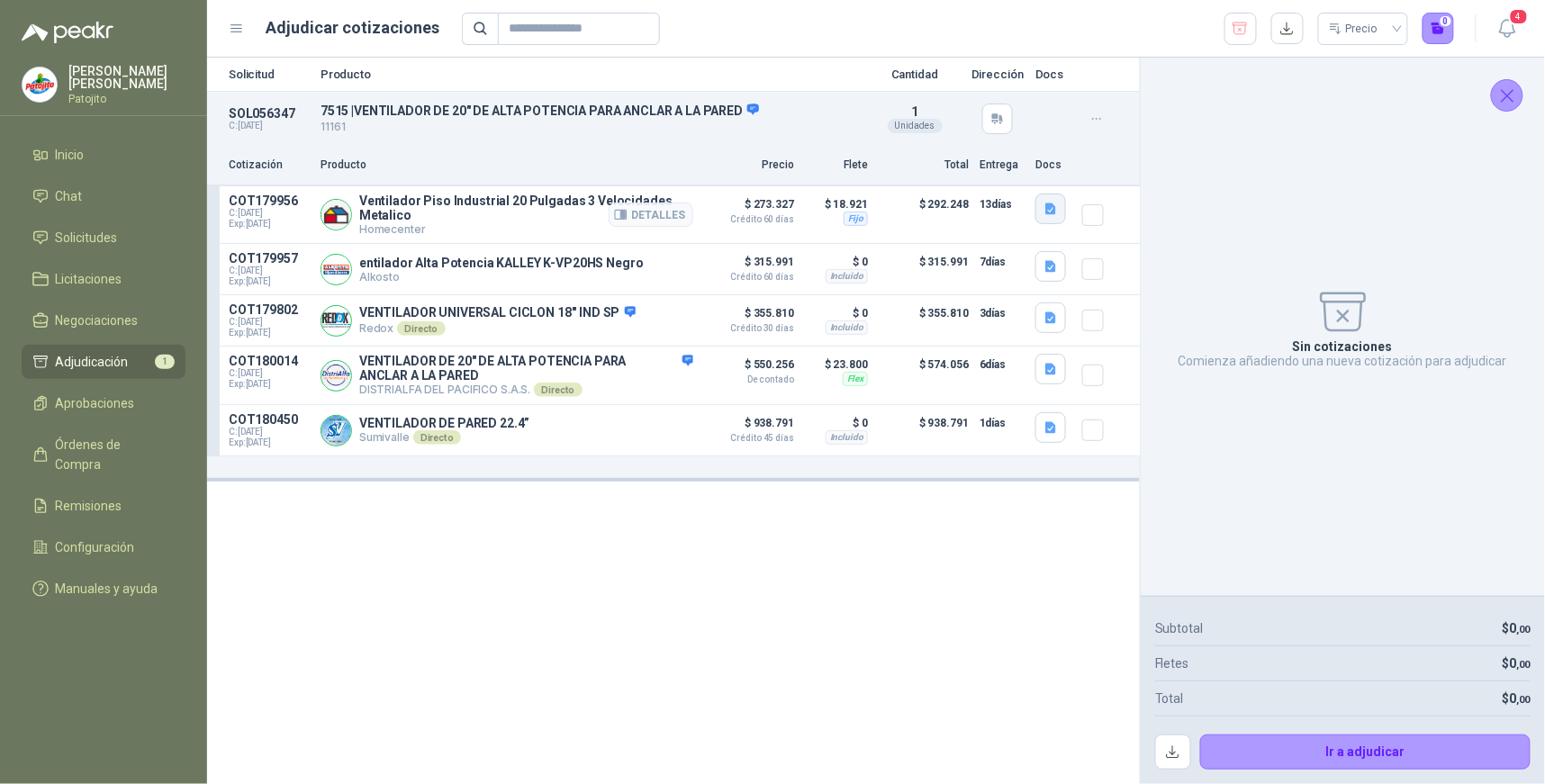
click at [1042, 210] on button "button" at bounding box center [1050, 209] width 30 height 30
click at [976, 148] on button "Captura de pantalla [DATE] a la(s) 2.52.51 p.m..png" at bounding box center [911, 149] width 287 height 19
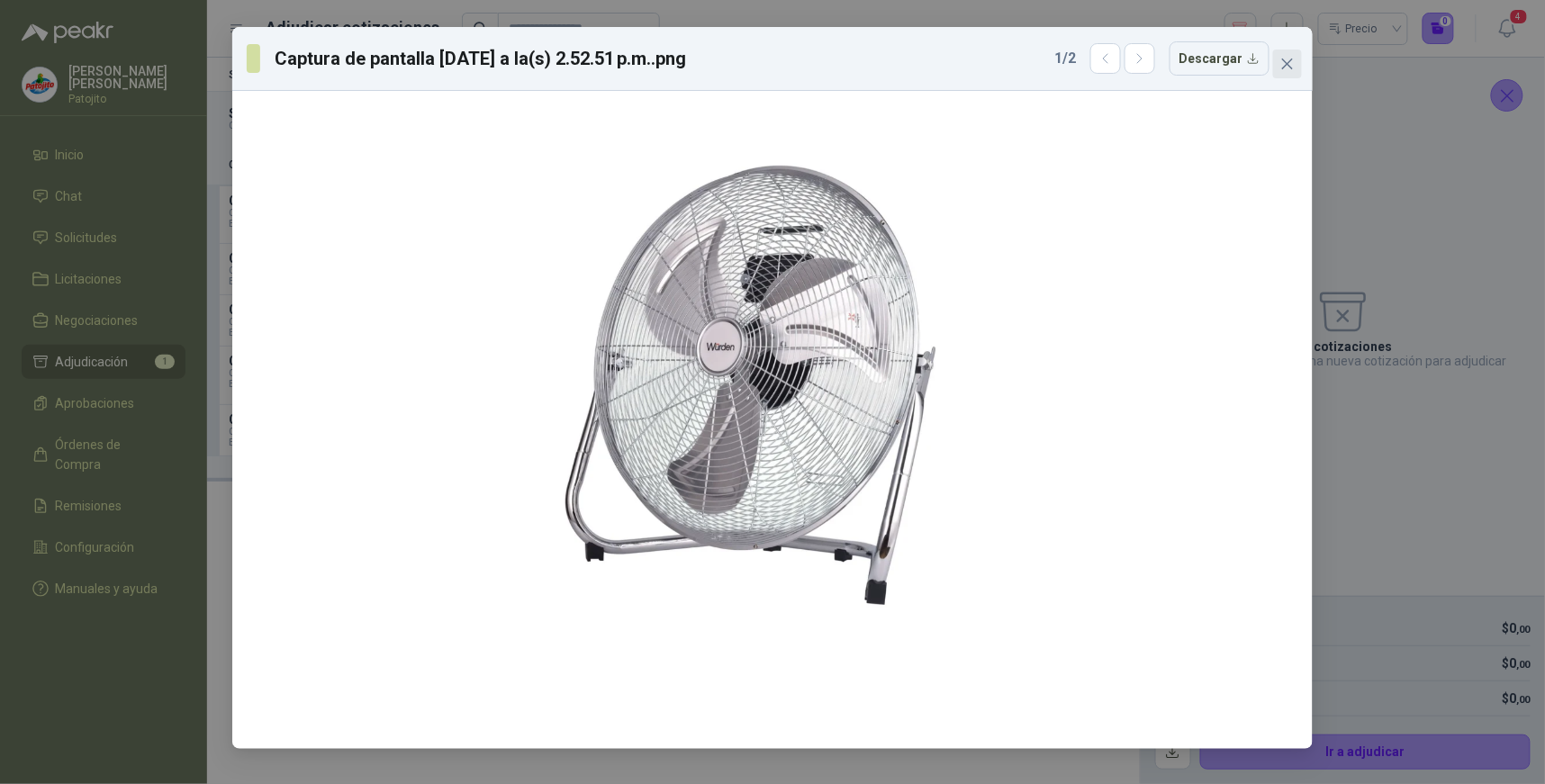
click at [1281, 61] on icon "close" at bounding box center [1287, 63] width 14 height 14
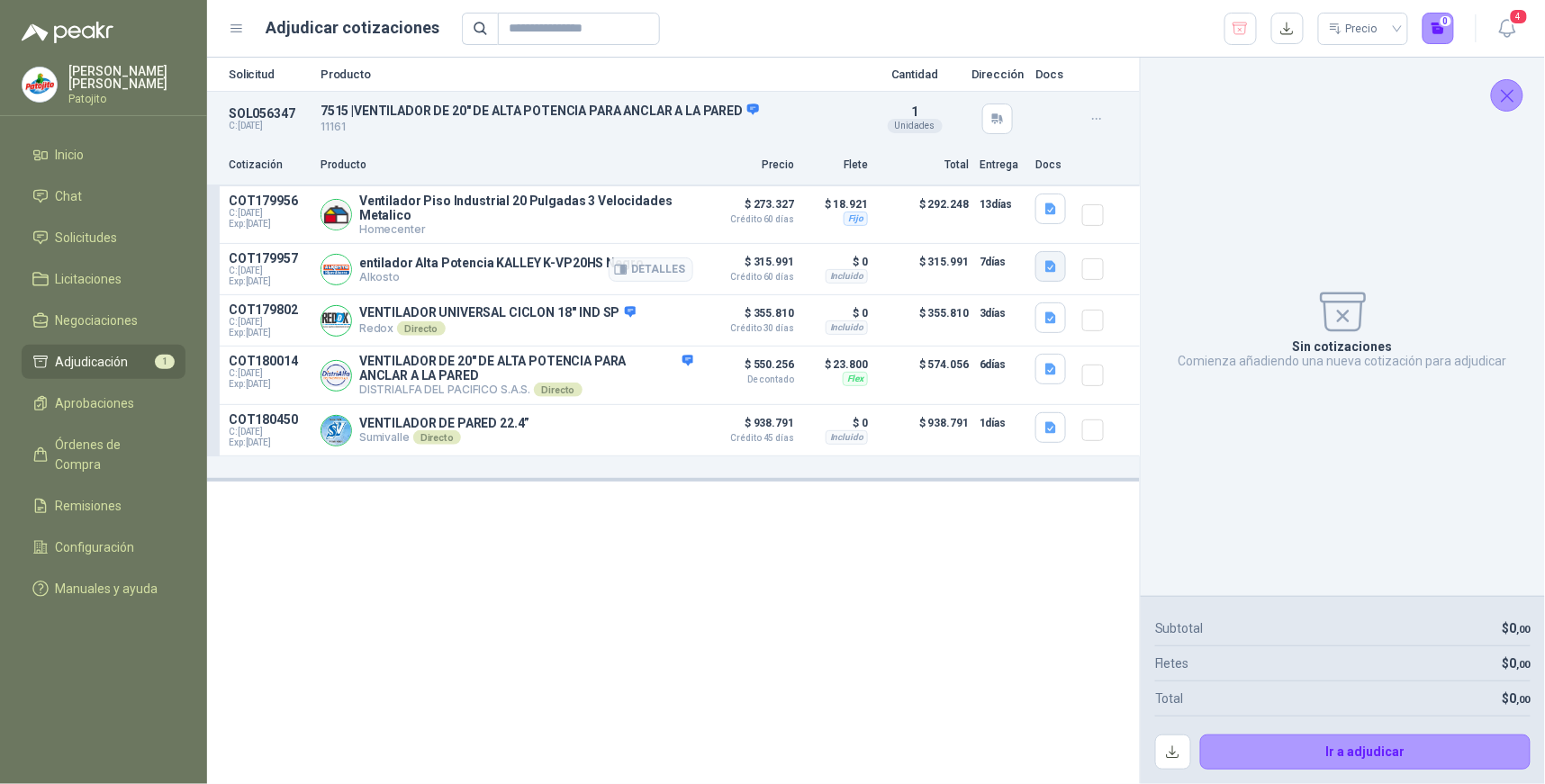
click at [1052, 261] on icon "button" at bounding box center [1050, 267] width 10 height 11
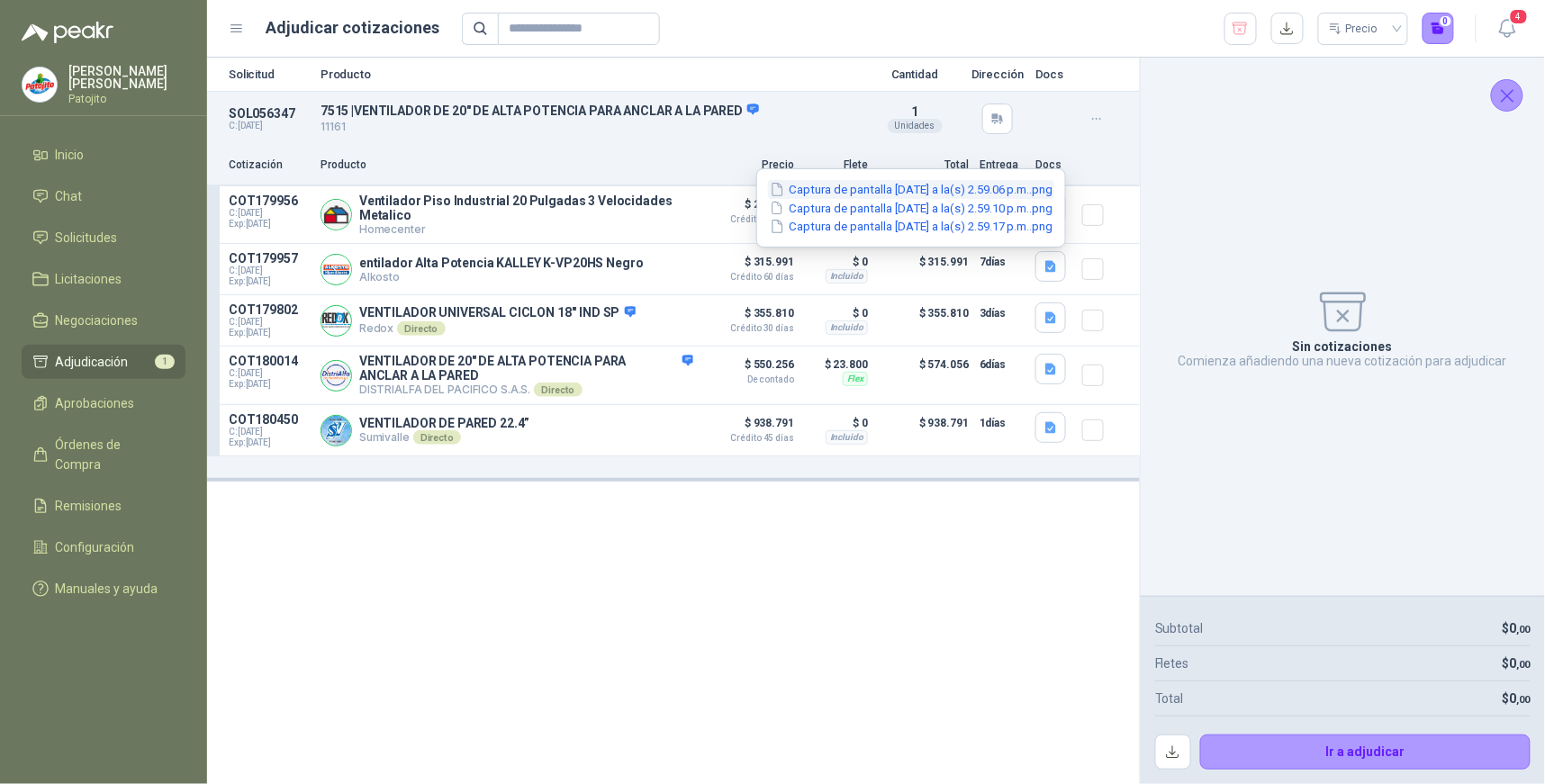
click at [904, 184] on button "Captura de pantalla [DATE] a la(s) 2.59.06 p.m..png" at bounding box center [911, 189] width 287 height 19
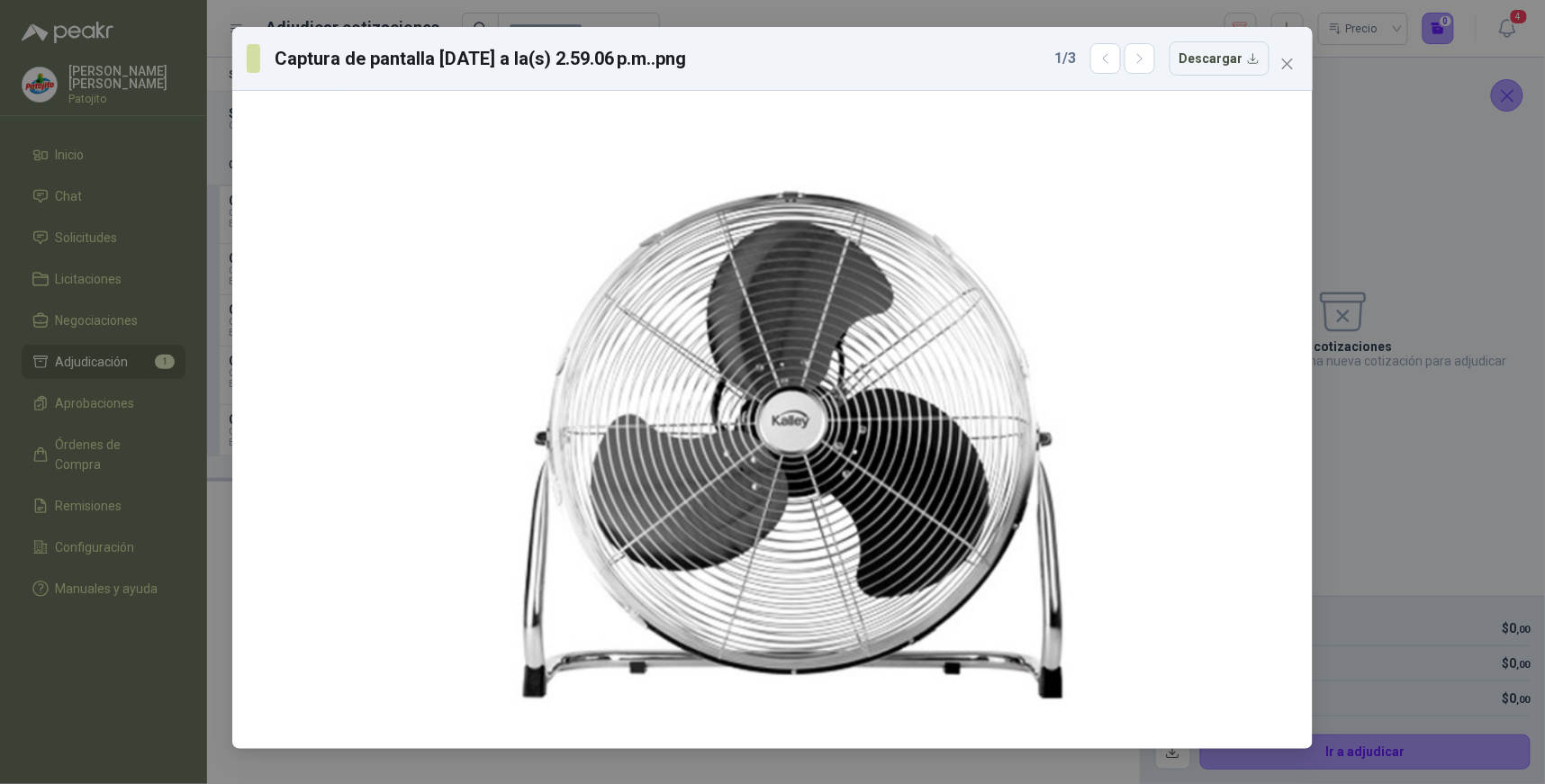
click at [1284, 72] on button "Close" at bounding box center [1288, 63] width 28 height 28
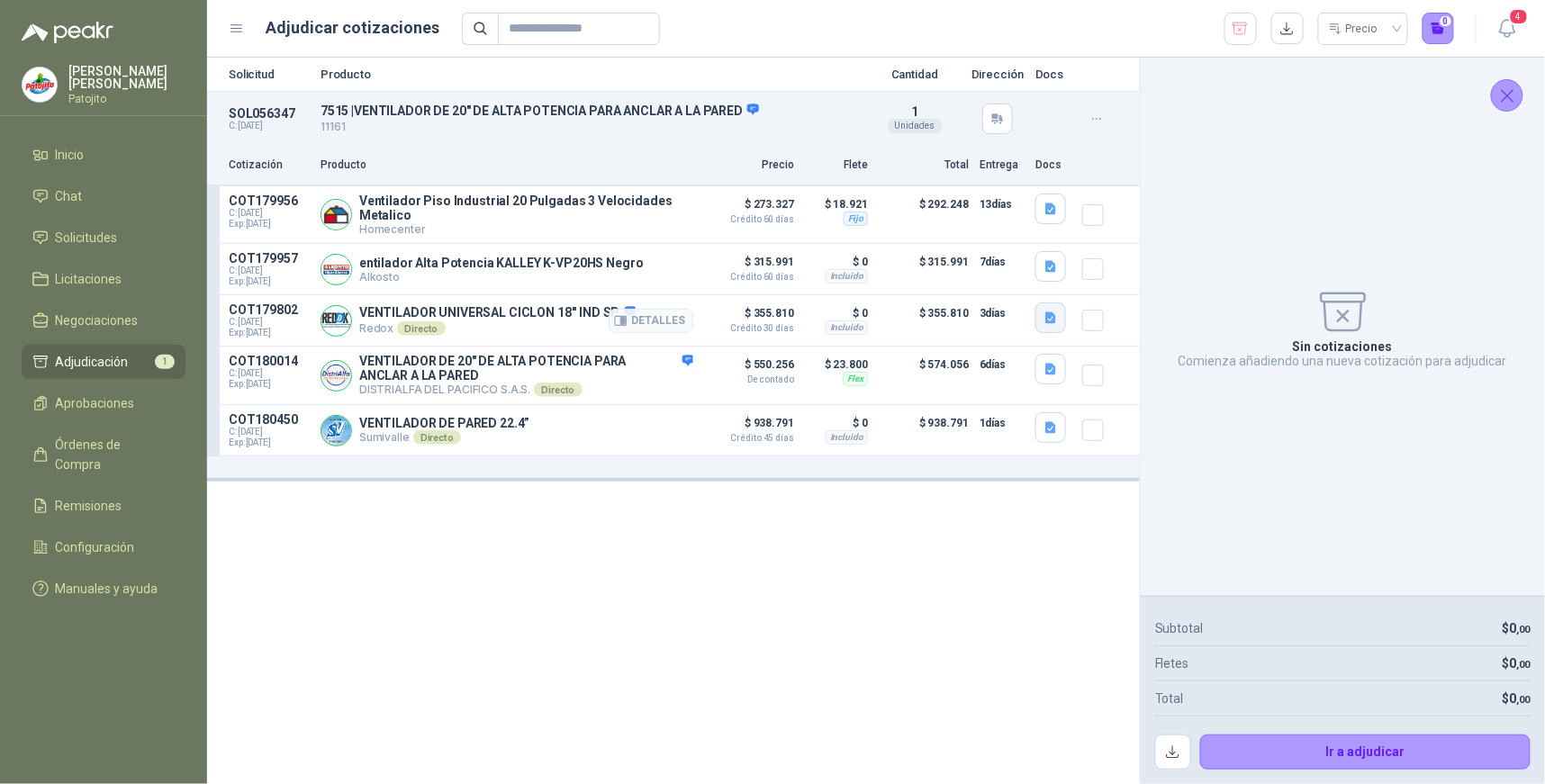
click at [1058, 310] on icon "button" at bounding box center [1051, 318] width 15 height 15
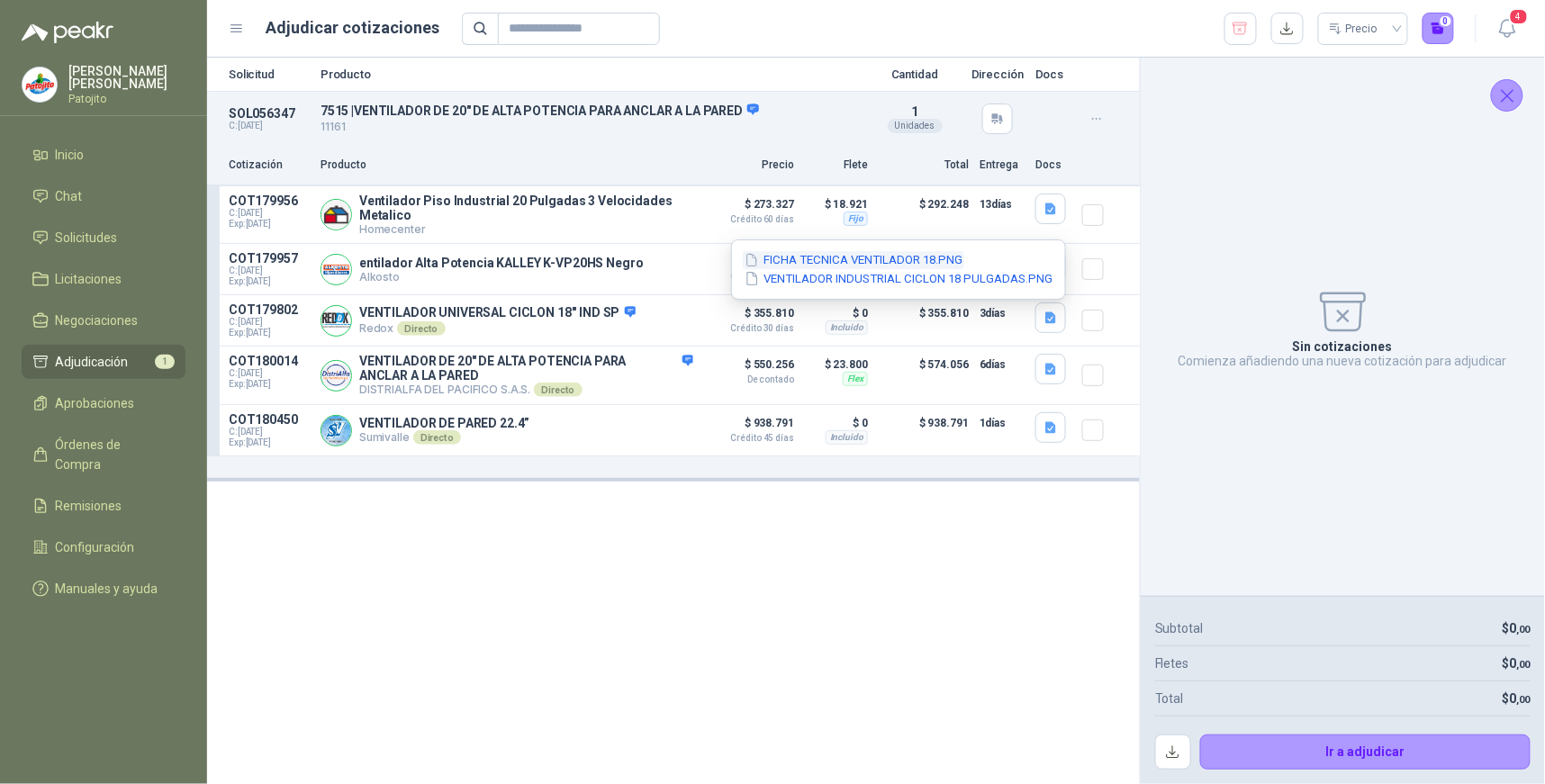
click at [849, 263] on button "FICHA TECNICA VENTILADOR 18.PNG" at bounding box center [853, 261] width 221 height 19
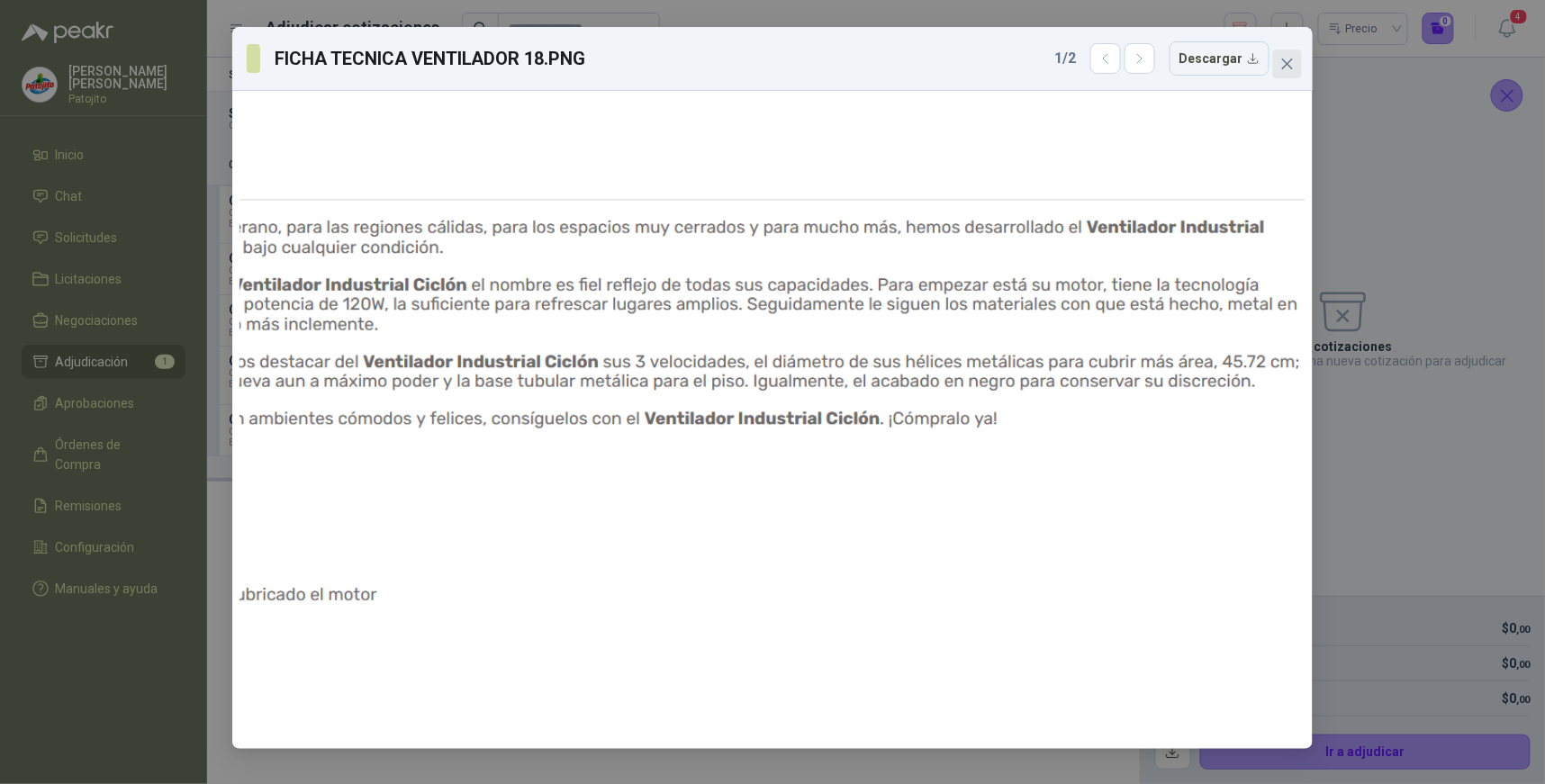
click at [1284, 61] on icon "close" at bounding box center [1287, 63] width 10 height 10
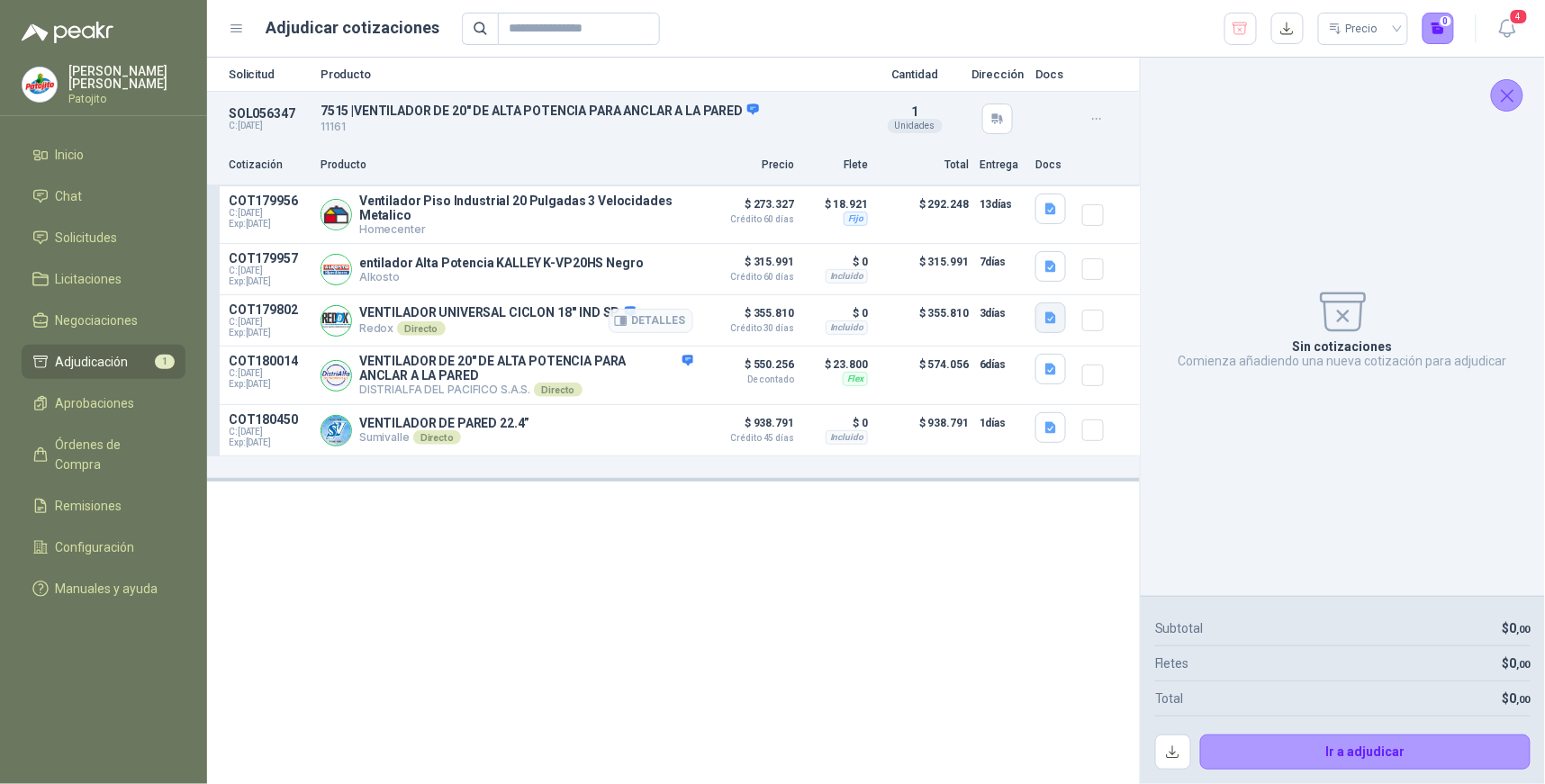
click at [1047, 315] on icon "button" at bounding box center [1050, 318] width 10 height 11
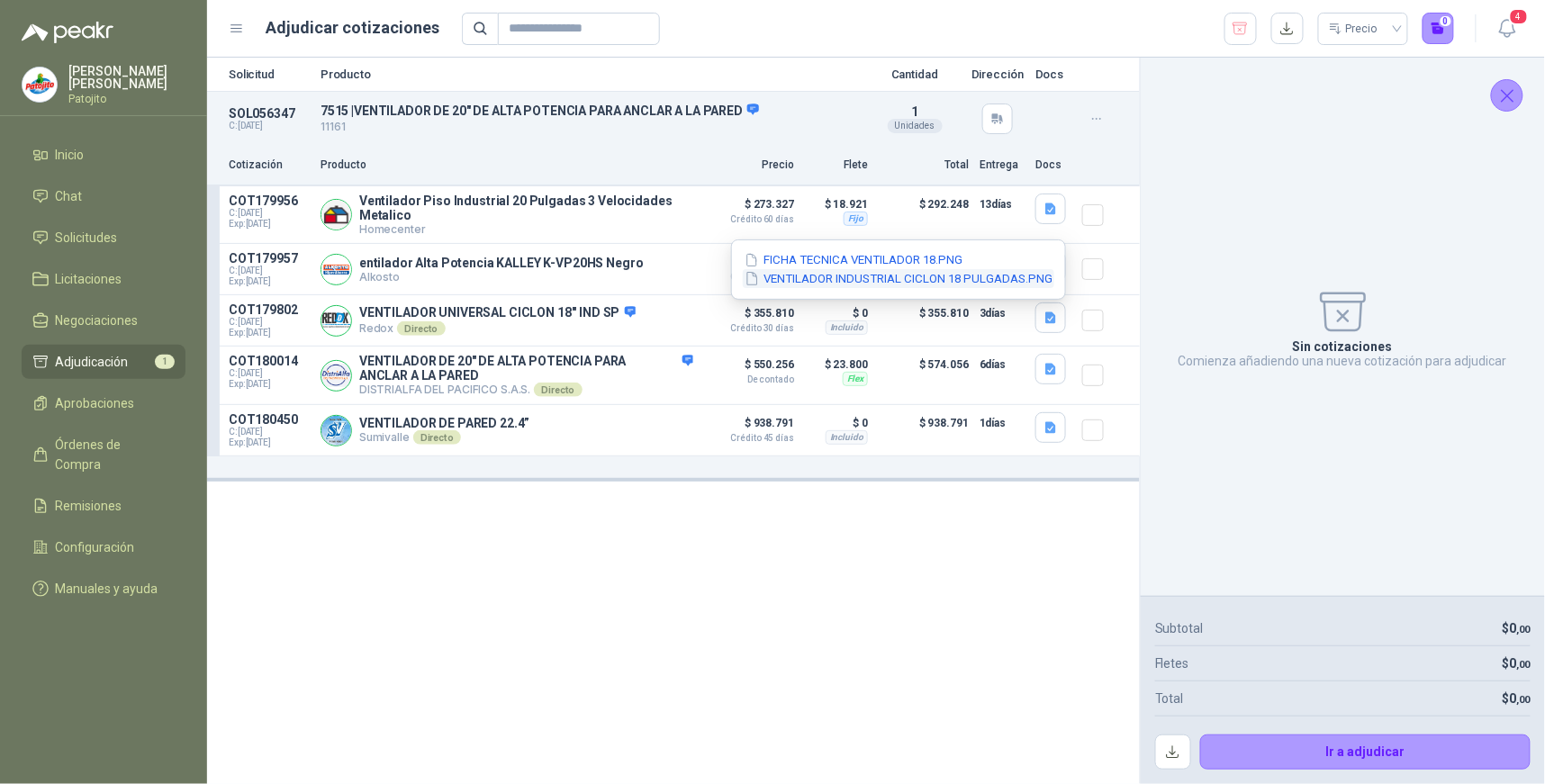
click at [919, 281] on button "VENTILADOR INDUSTRIAL CICLON 18 PULGADAS.PNG" at bounding box center [898, 279] width 311 height 19
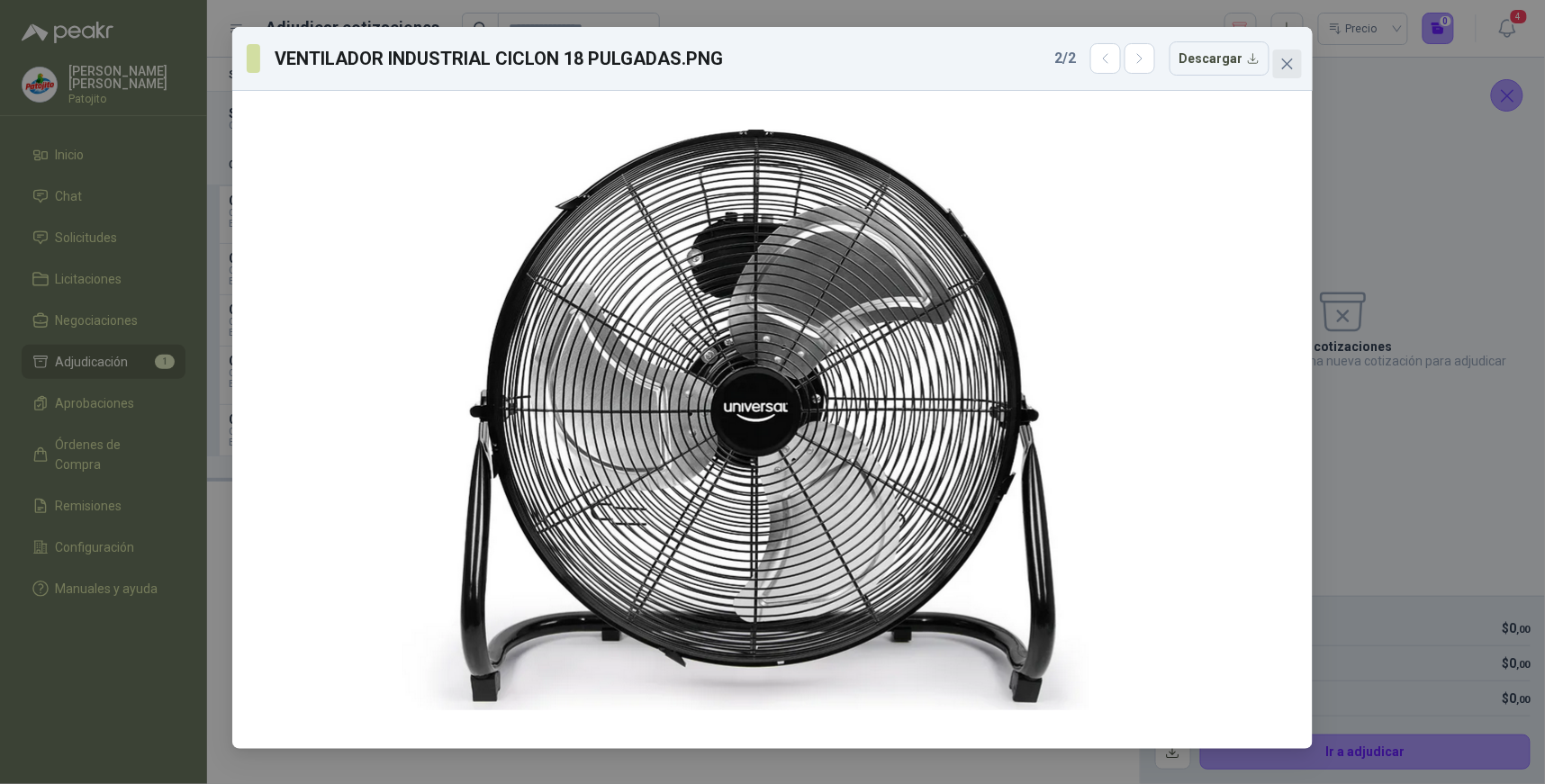
click at [1293, 57] on icon "close" at bounding box center [1287, 63] width 14 height 14
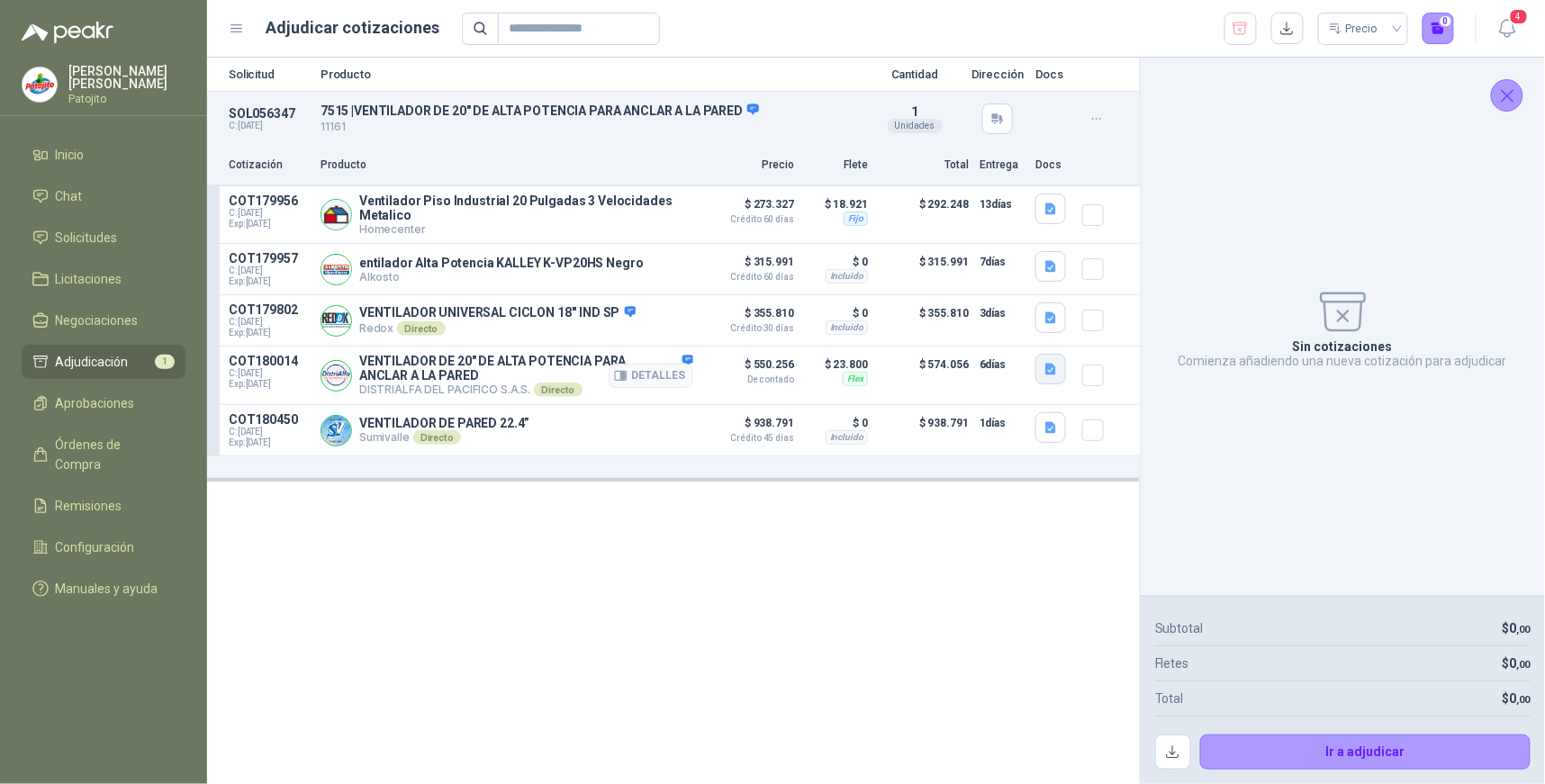
click at [1049, 371] on icon "button" at bounding box center [1050, 369] width 10 height 11
click at [1027, 309] on button "image.png" at bounding box center [1015, 312] width 79 height 19
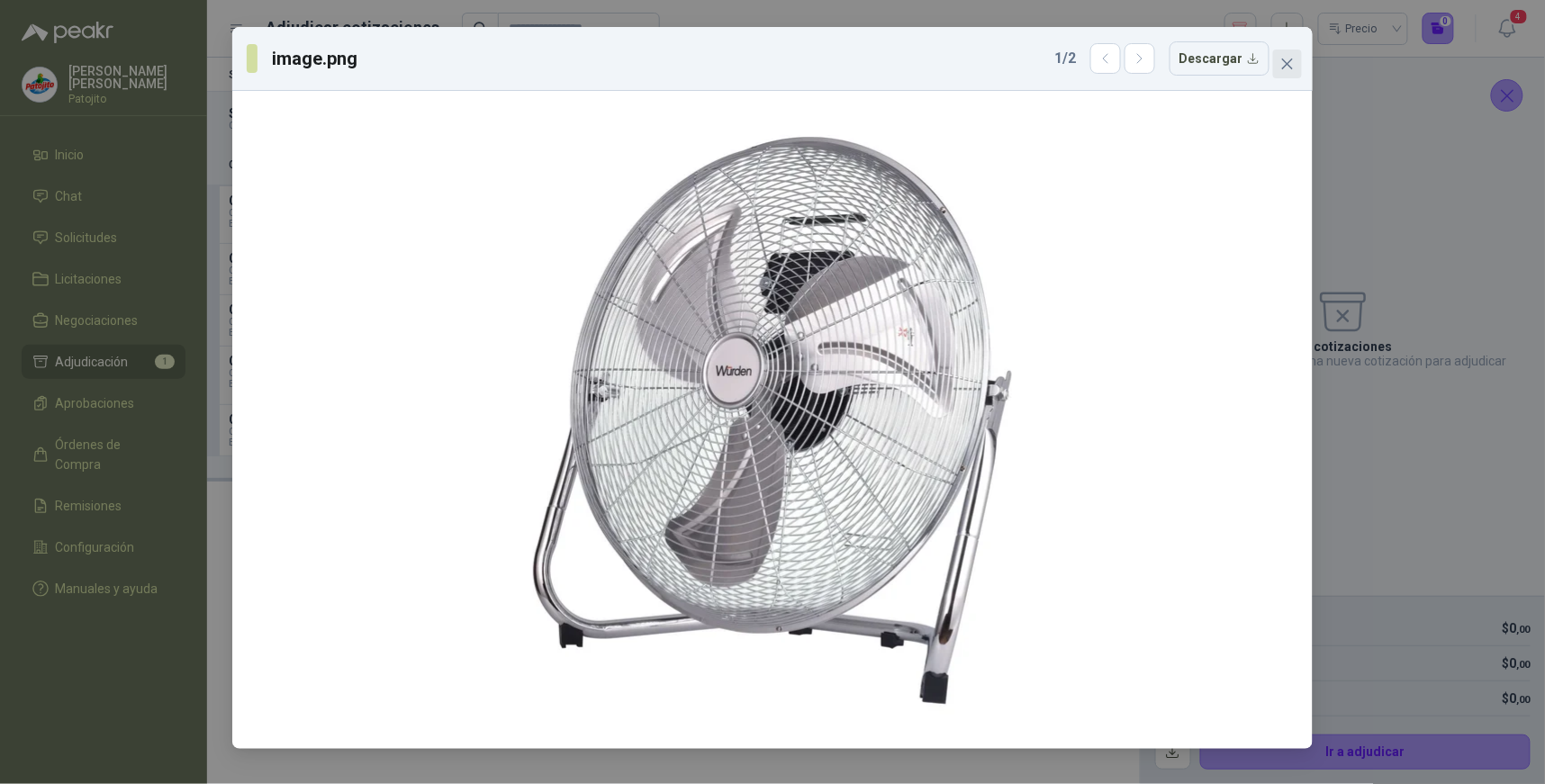
click at [1288, 63] on icon "close" at bounding box center [1287, 63] width 10 height 10
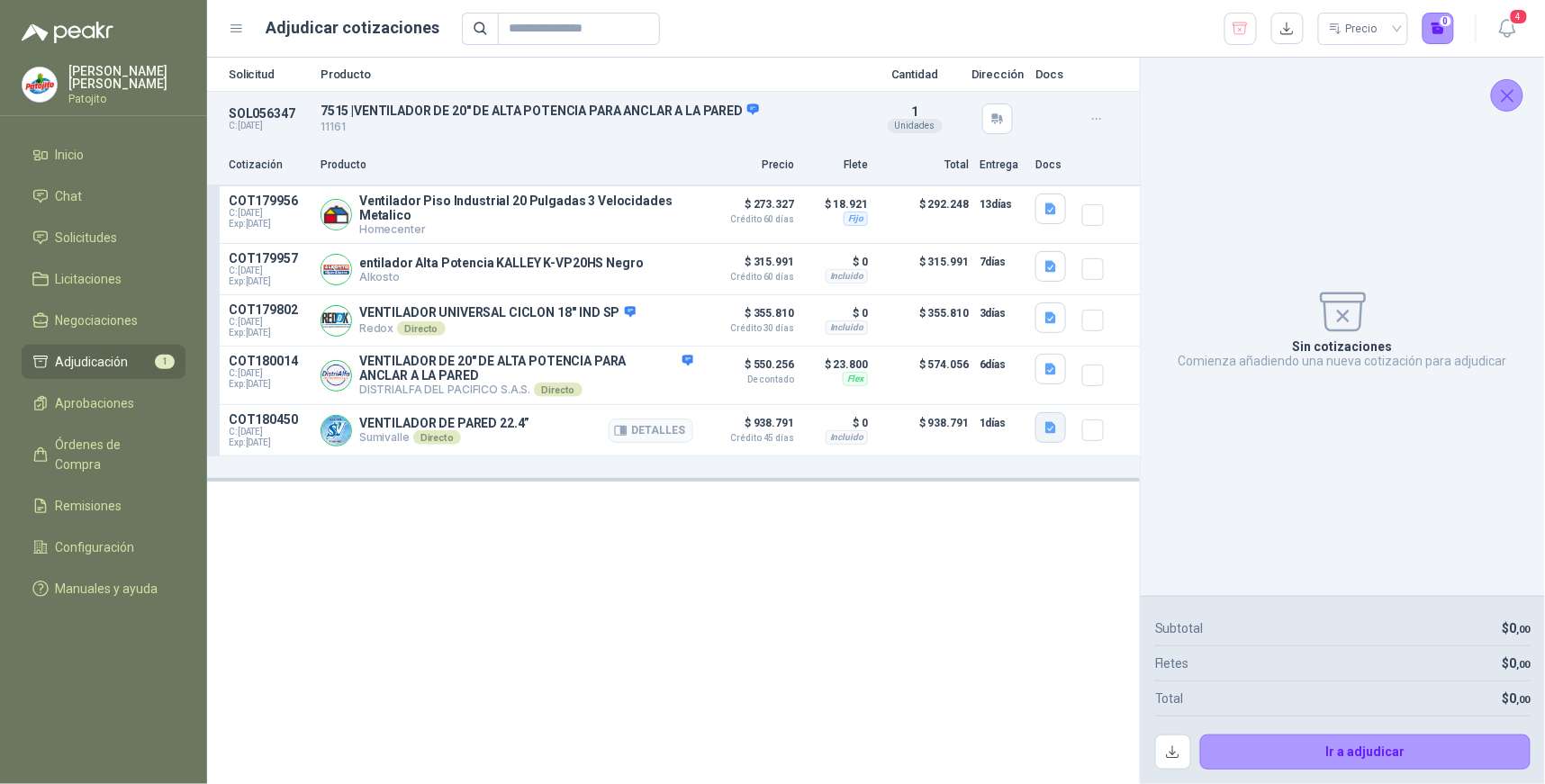
click at [1054, 430] on icon "button" at bounding box center [1050, 427] width 10 height 11
click at [1036, 384] on button "image.png" at bounding box center [1015, 391] width 79 height 19
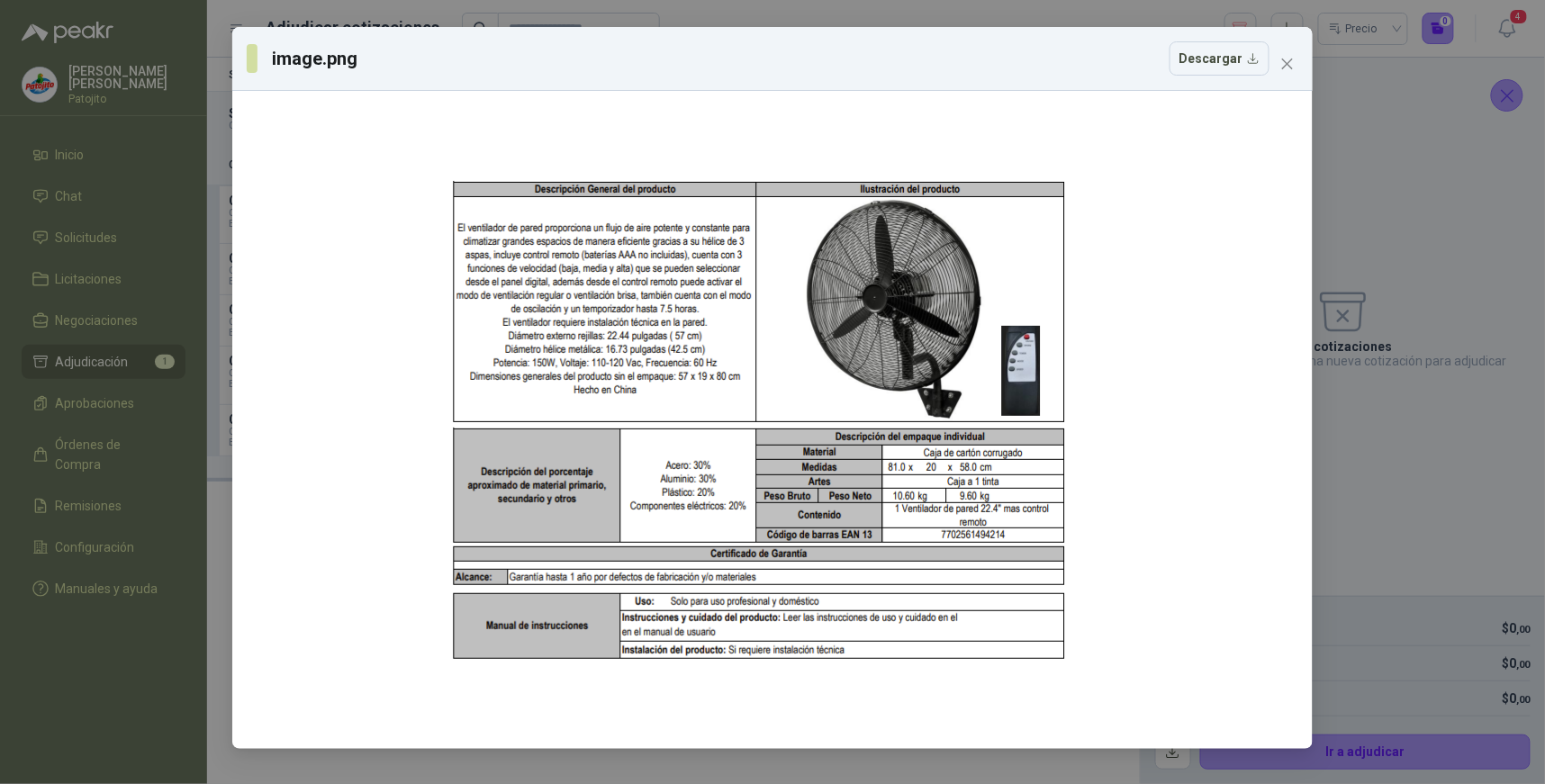
click at [1432, 251] on div "image.png Descargar" at bounding box center [772, 392] width 1545 height 784
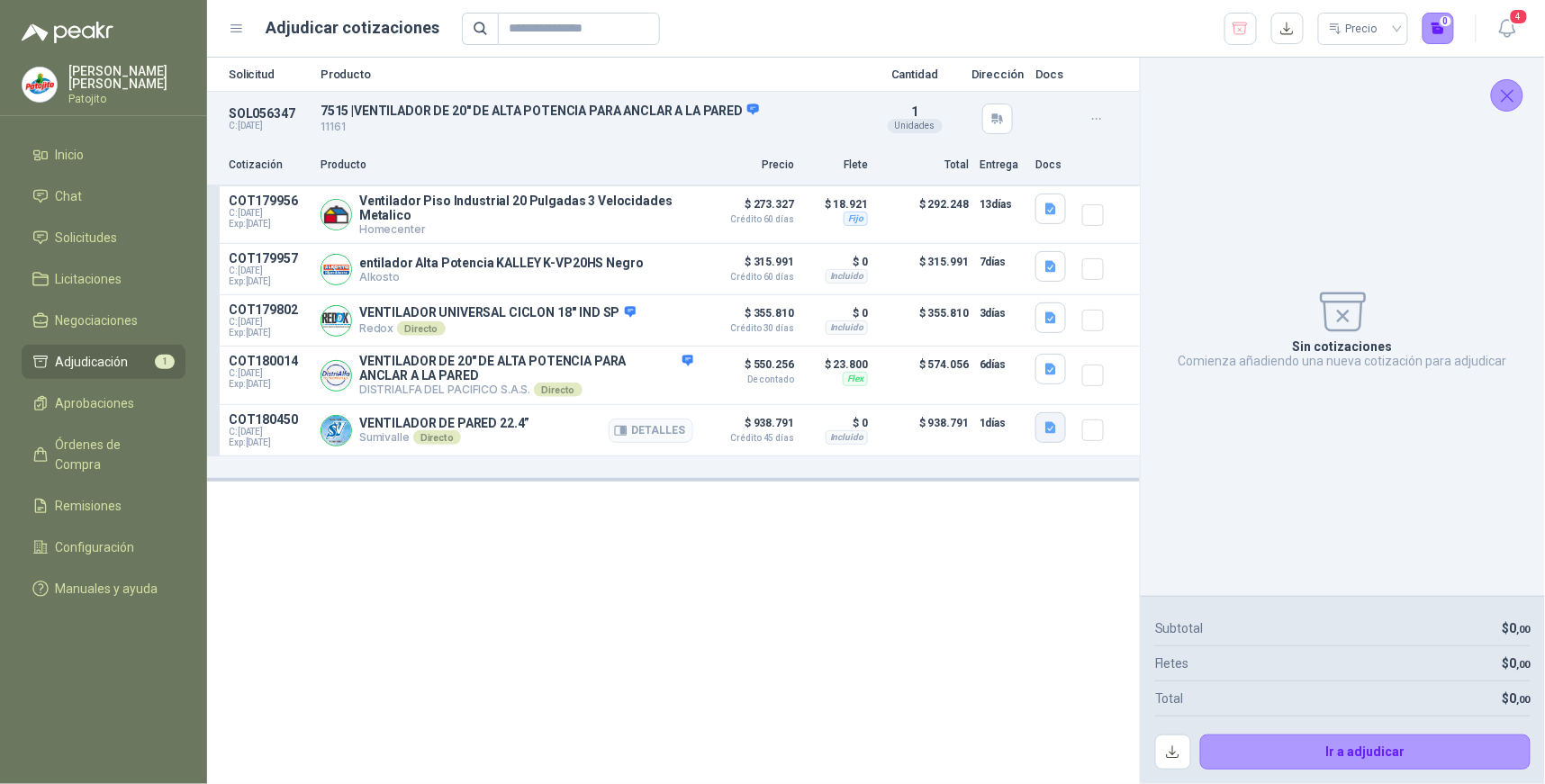
click at [1057, 432] on icon "button" at bounding box center [1051, 427] width 15 height 15
click at [1036, 392] on button "image.png" at bounding box center [1015, 391] width 79 height 19
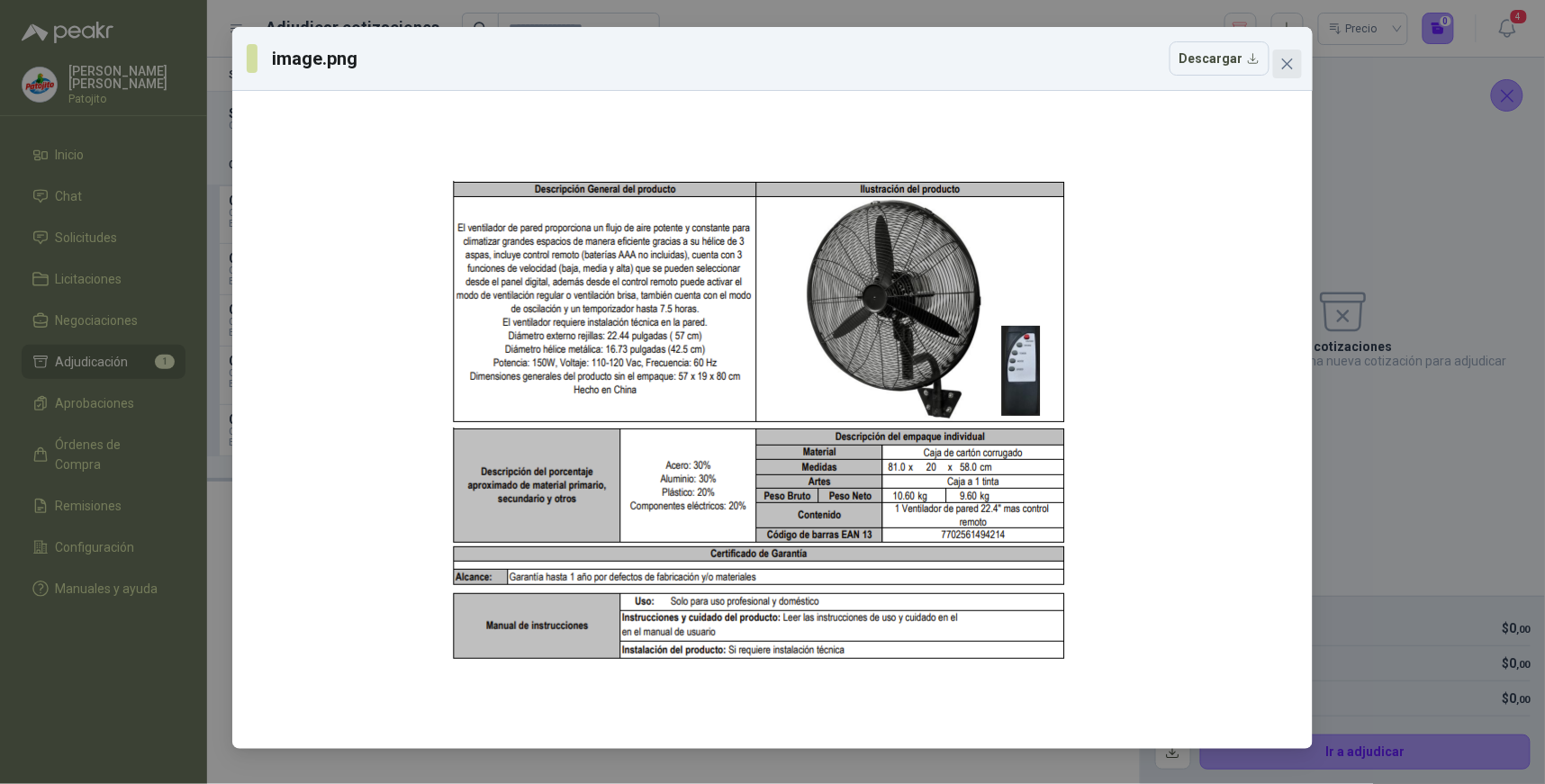
click at [1289, 57] on icon "close" at bounding box center [1287, 63] width 14 height 14
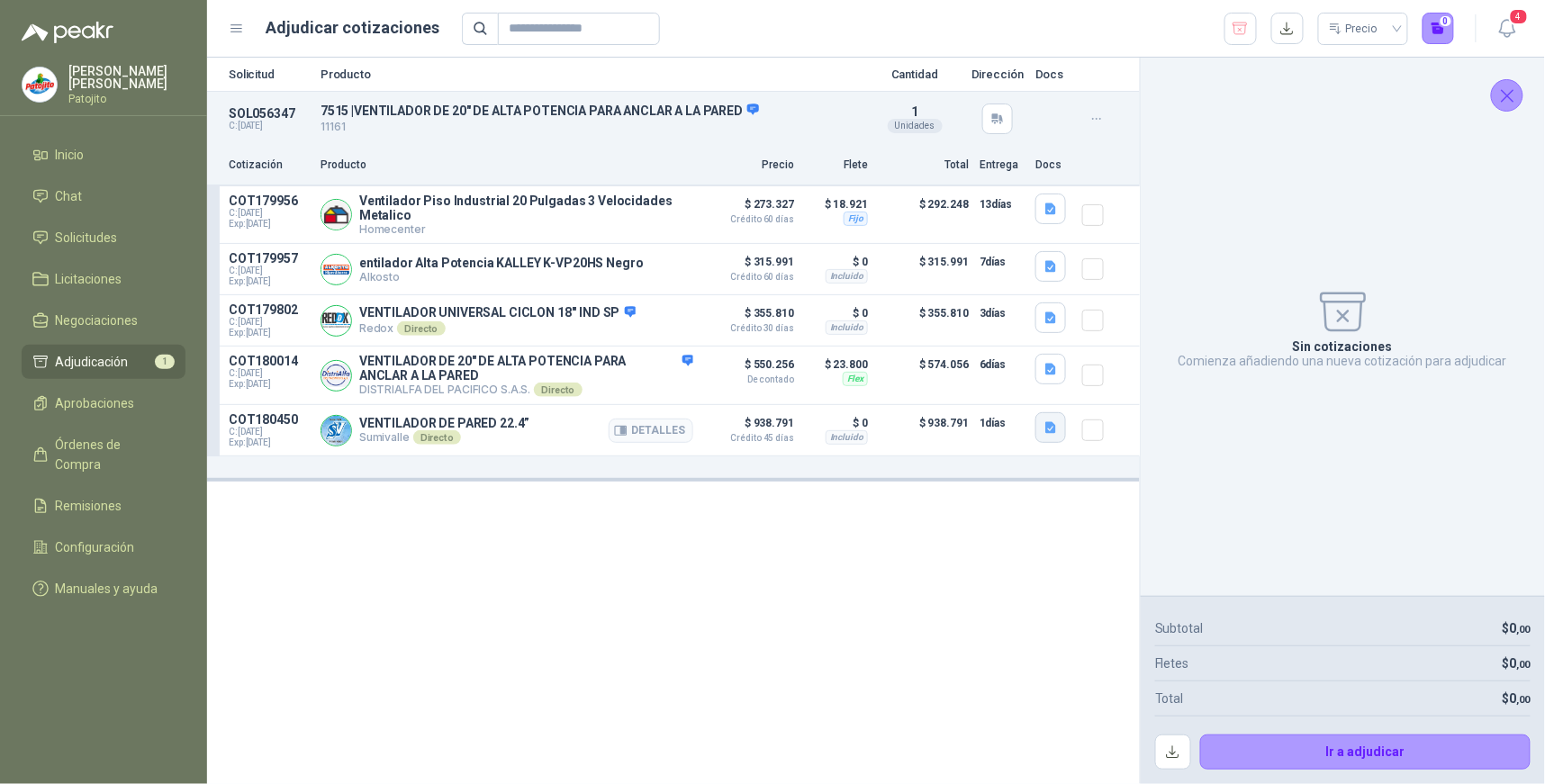
click at [1055, 428] on icon "button" at bounding box center [1050, 427] width 10 height 11
click at [1020, 390] on button "image.png" at bounding box center [1015, 391] width 79 height 19
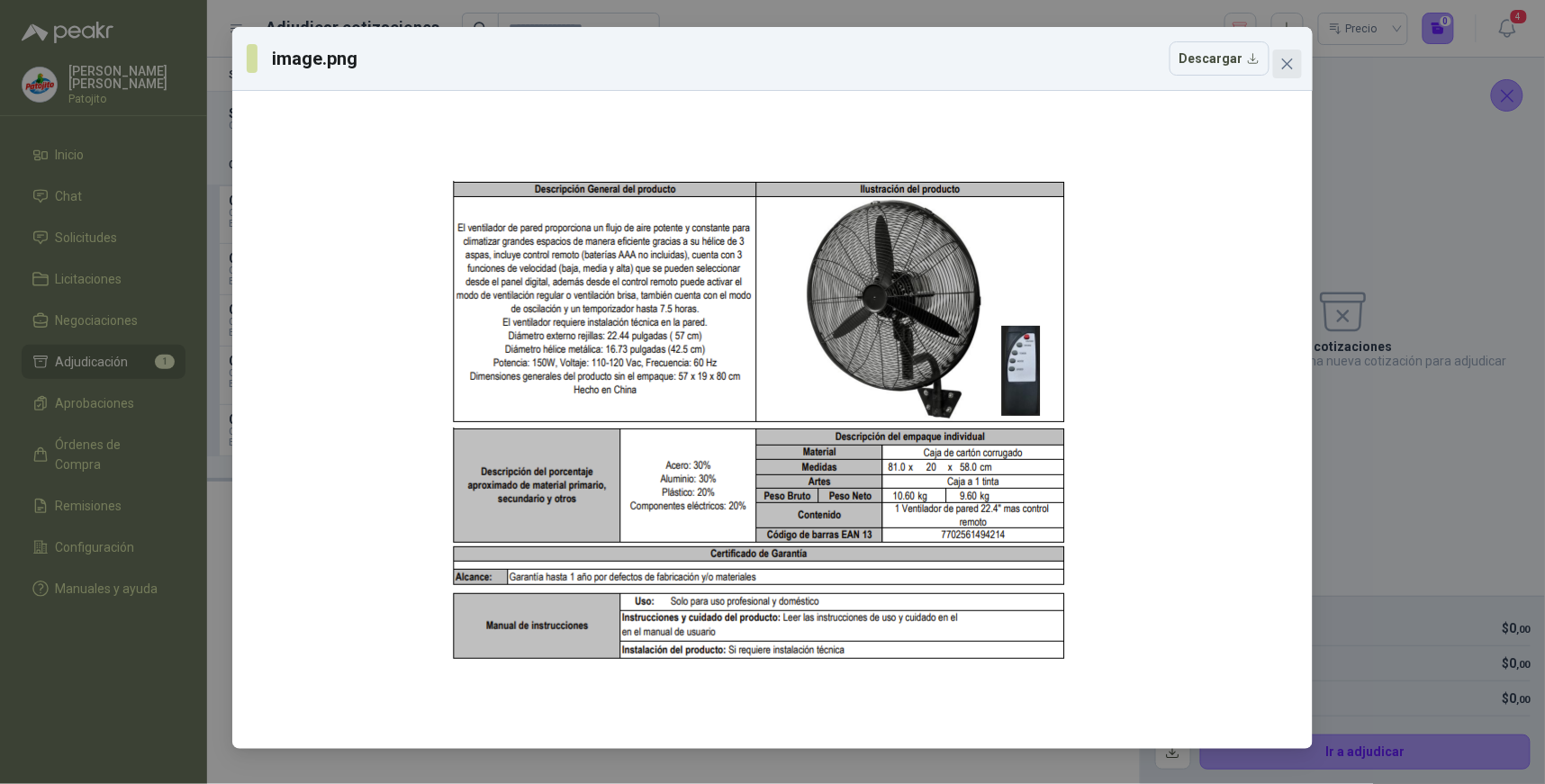
click at [1299, 58] on span "Close" at bounding box center [1288, 63] width 28 height 14
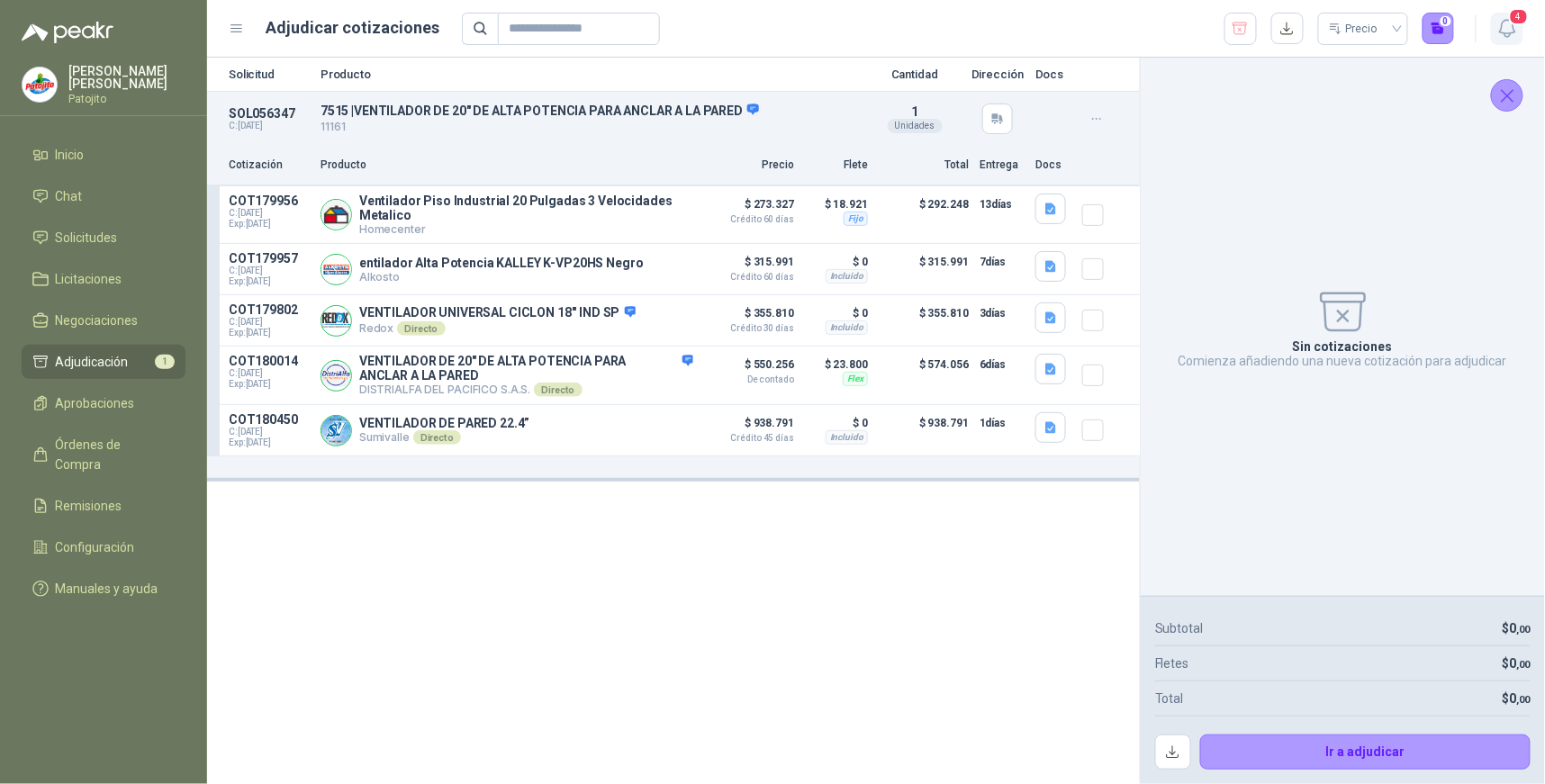
drag, startPoint x: 1519, startPoint y: 27, endPoint x: 1513, endPoint y: 40, distance: 14.3
click at [1519, 27] on button "4" at bounding box center [1507, 28] width 32 height 32
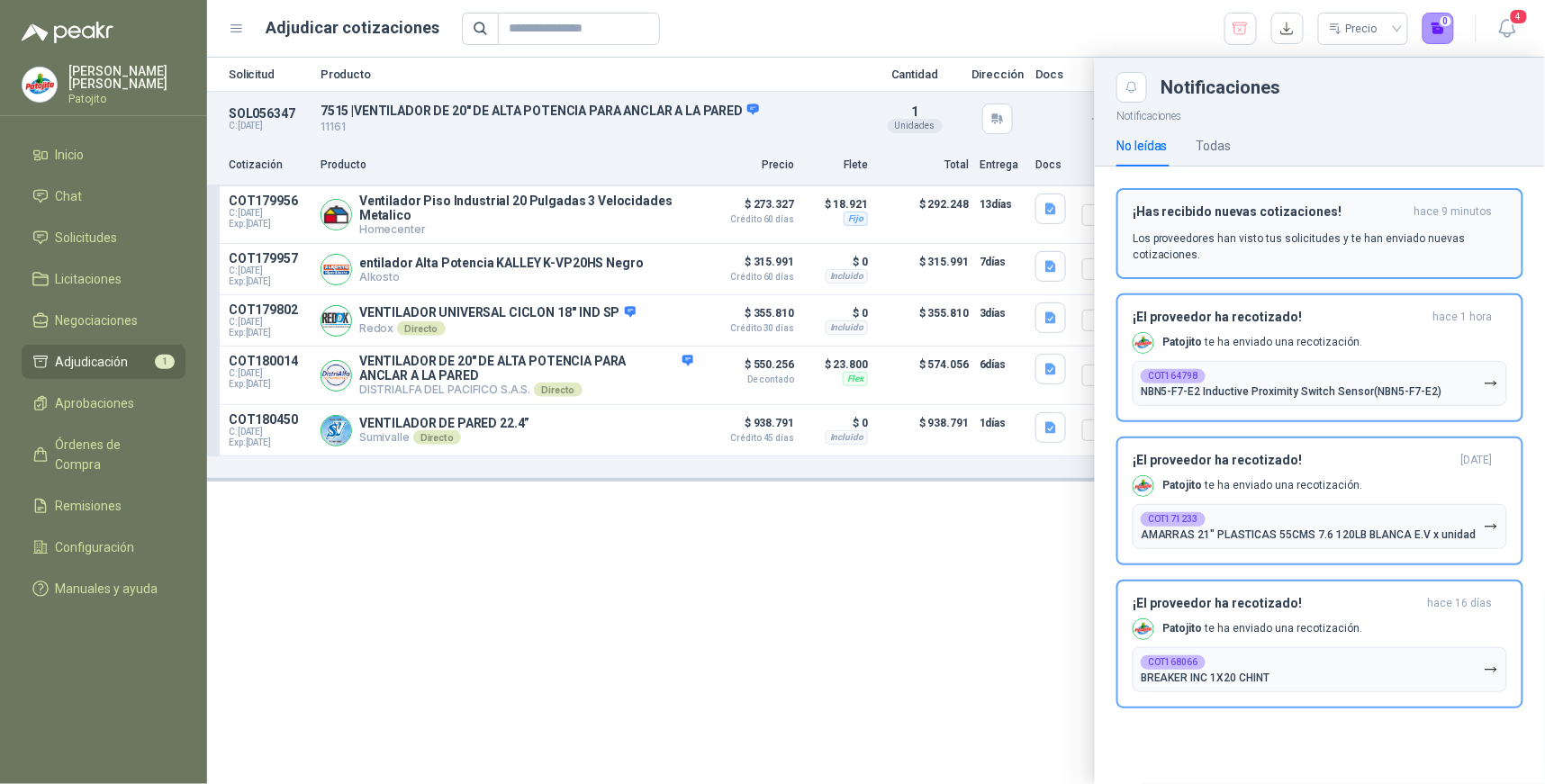
click at [1467, 222] on div "¡Has recibido nuevas cotizaciones! hace 9 minutos Los proveedores han visto tus…" at bounding box center [1320, 234] width 375 height 59
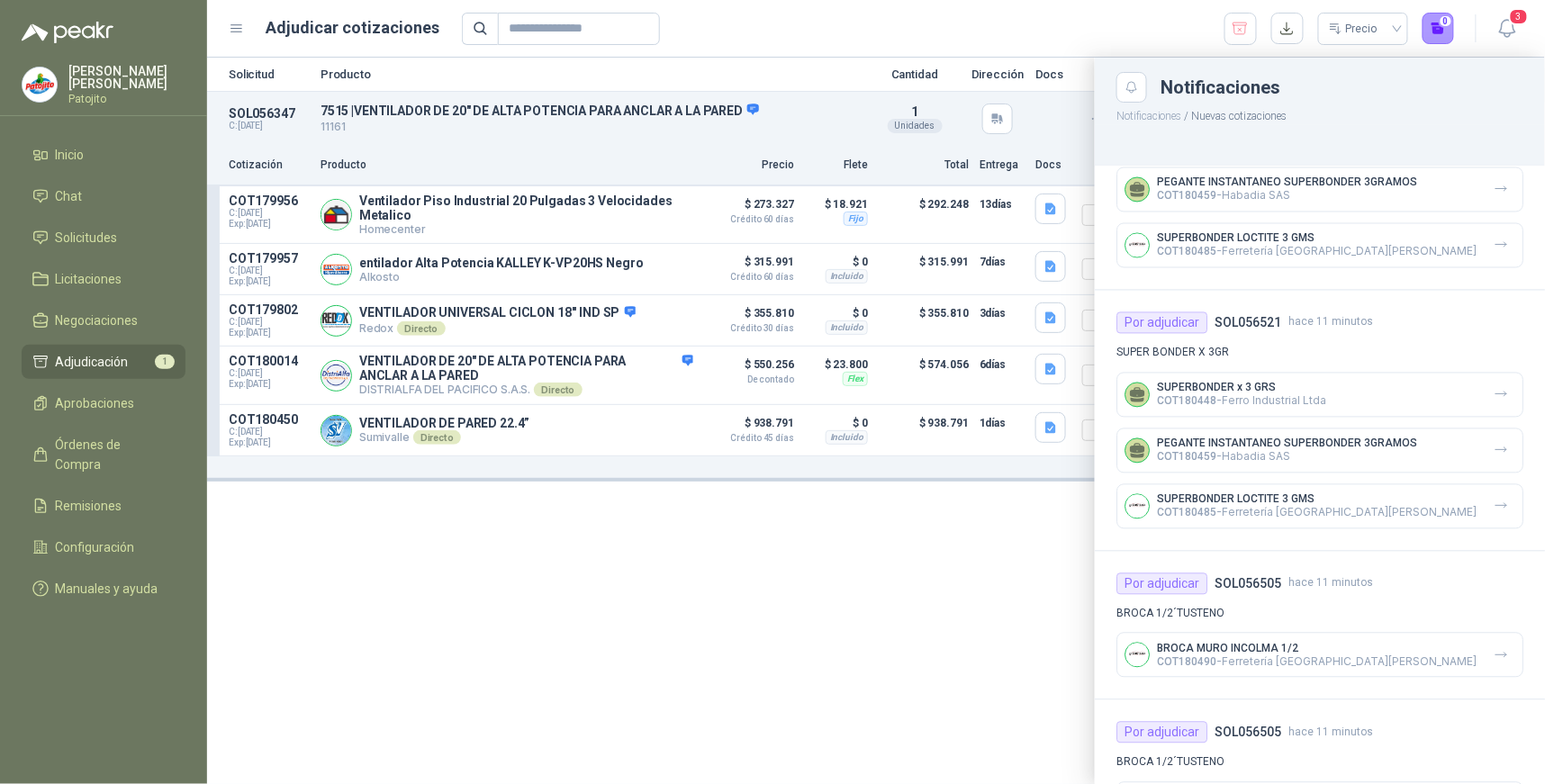
scroll to position [1324, 0]
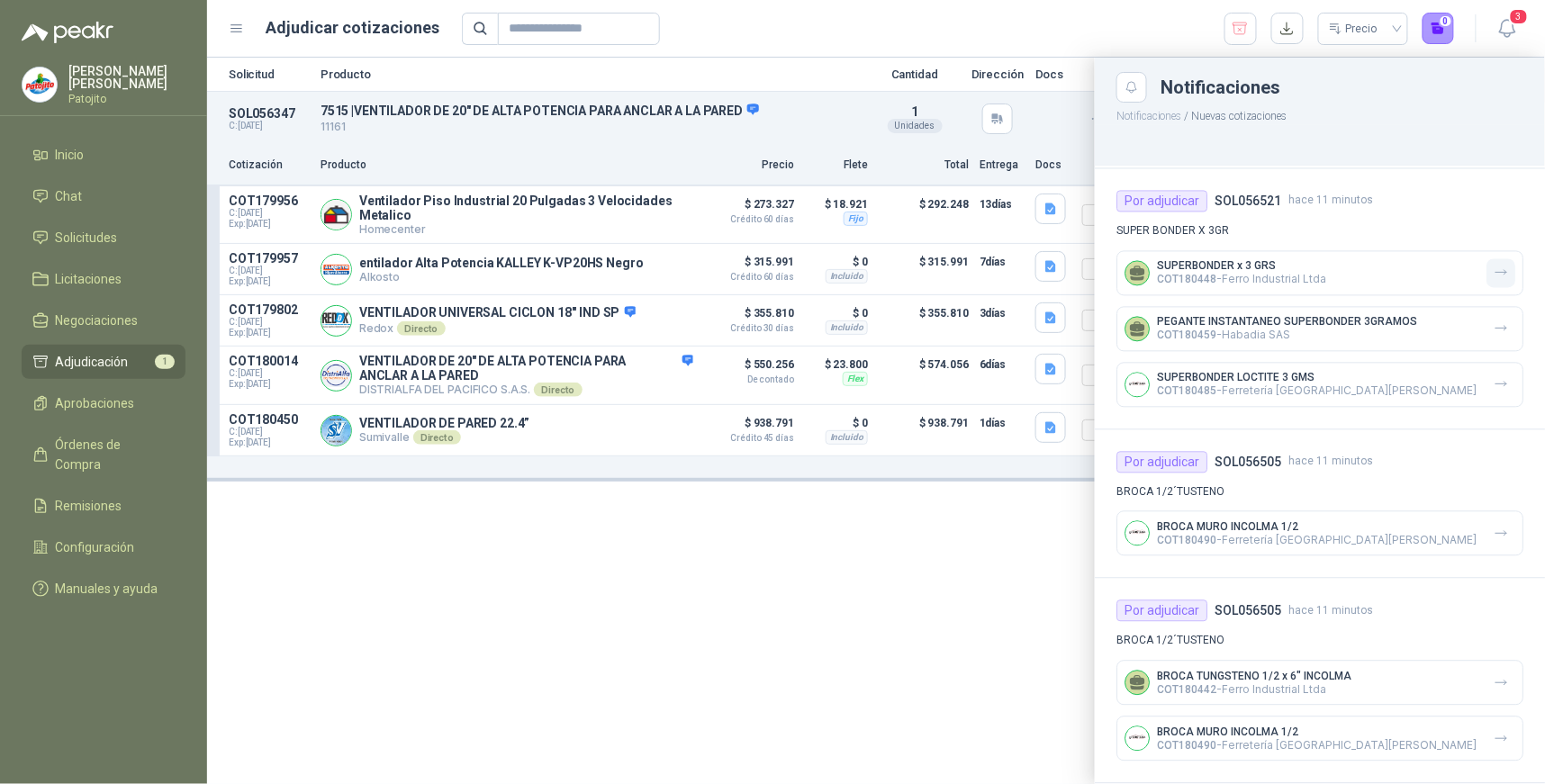
click at [1494, 275] on icon "button" at bounding box center [1501, 273] width 15 height 15
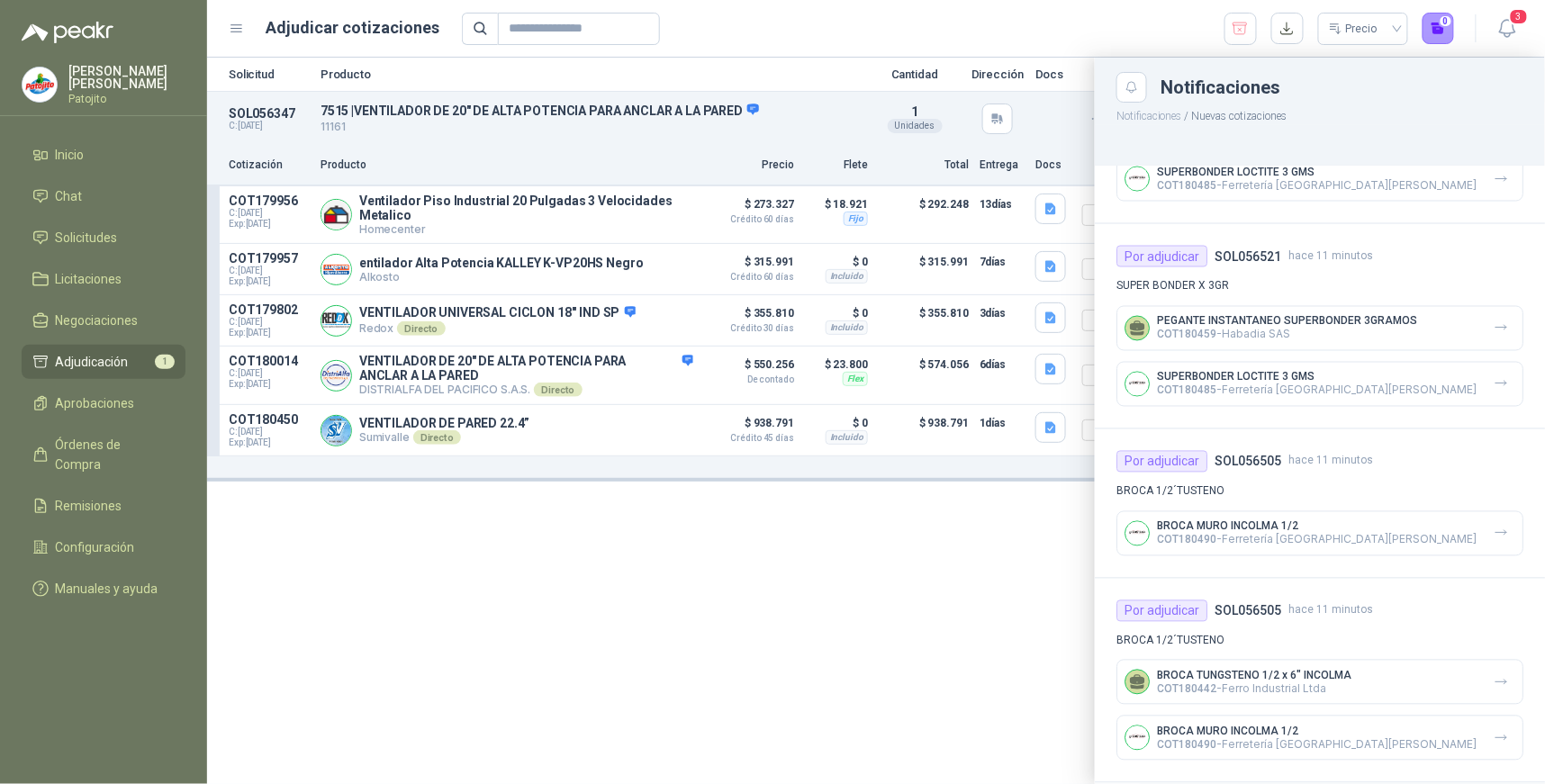
scroll to position [1063, 0]
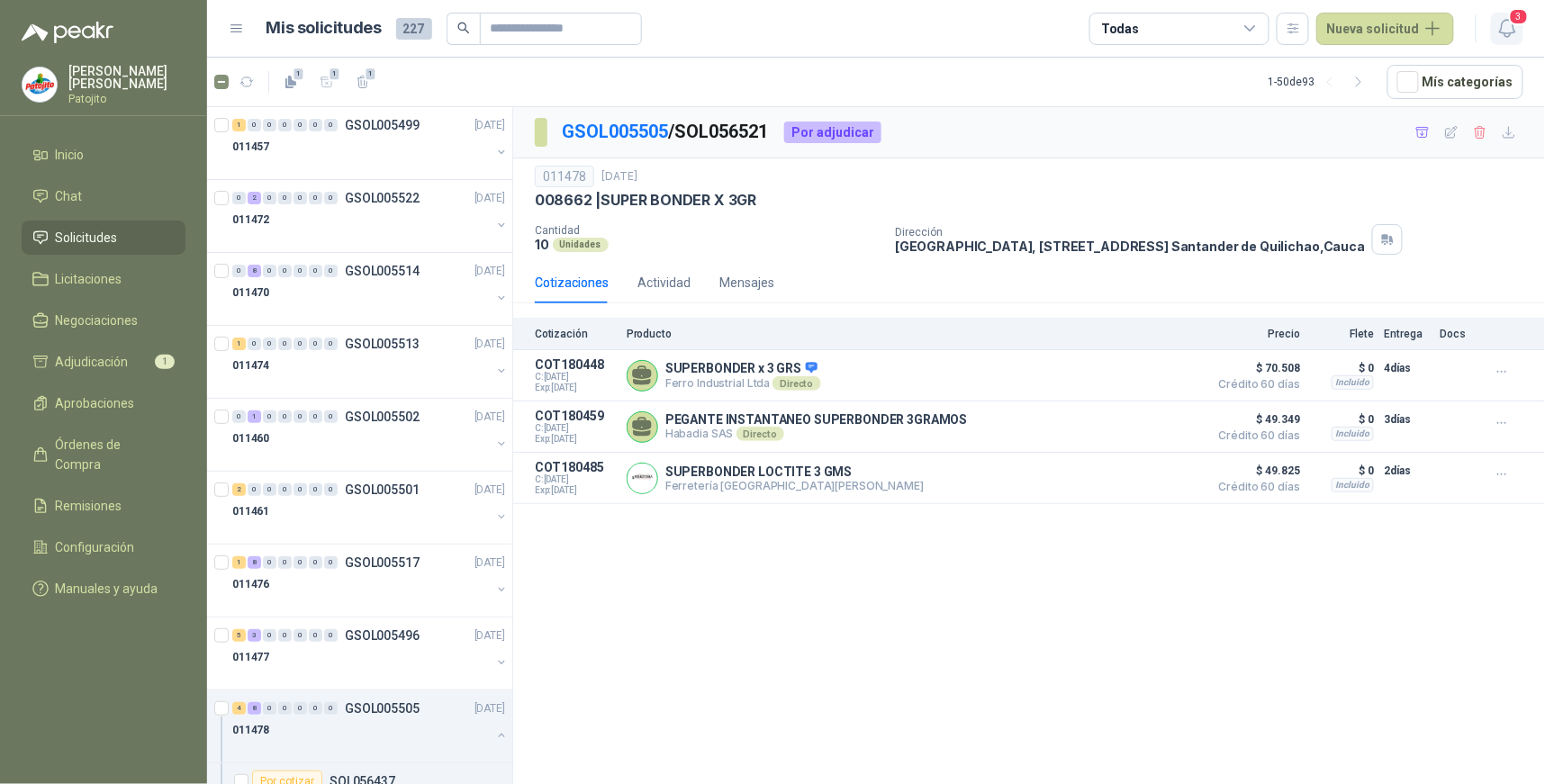
click at [1506, 24] on icon "button" at bounding box center [1508, 28] width 23 height 23
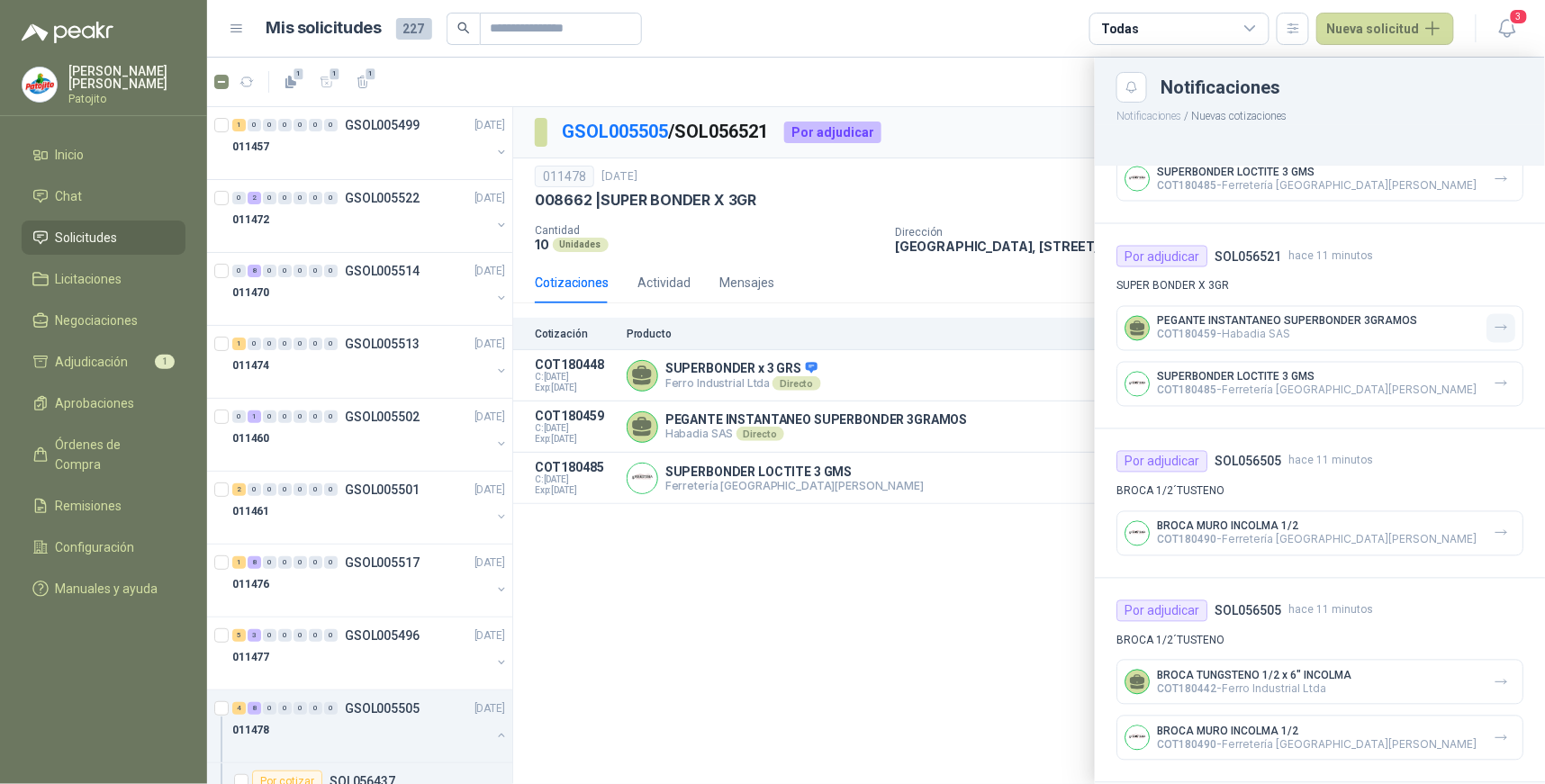
click at [1494, 326] on icon "button" at bounding box center [1501, 328] width 15 height 15
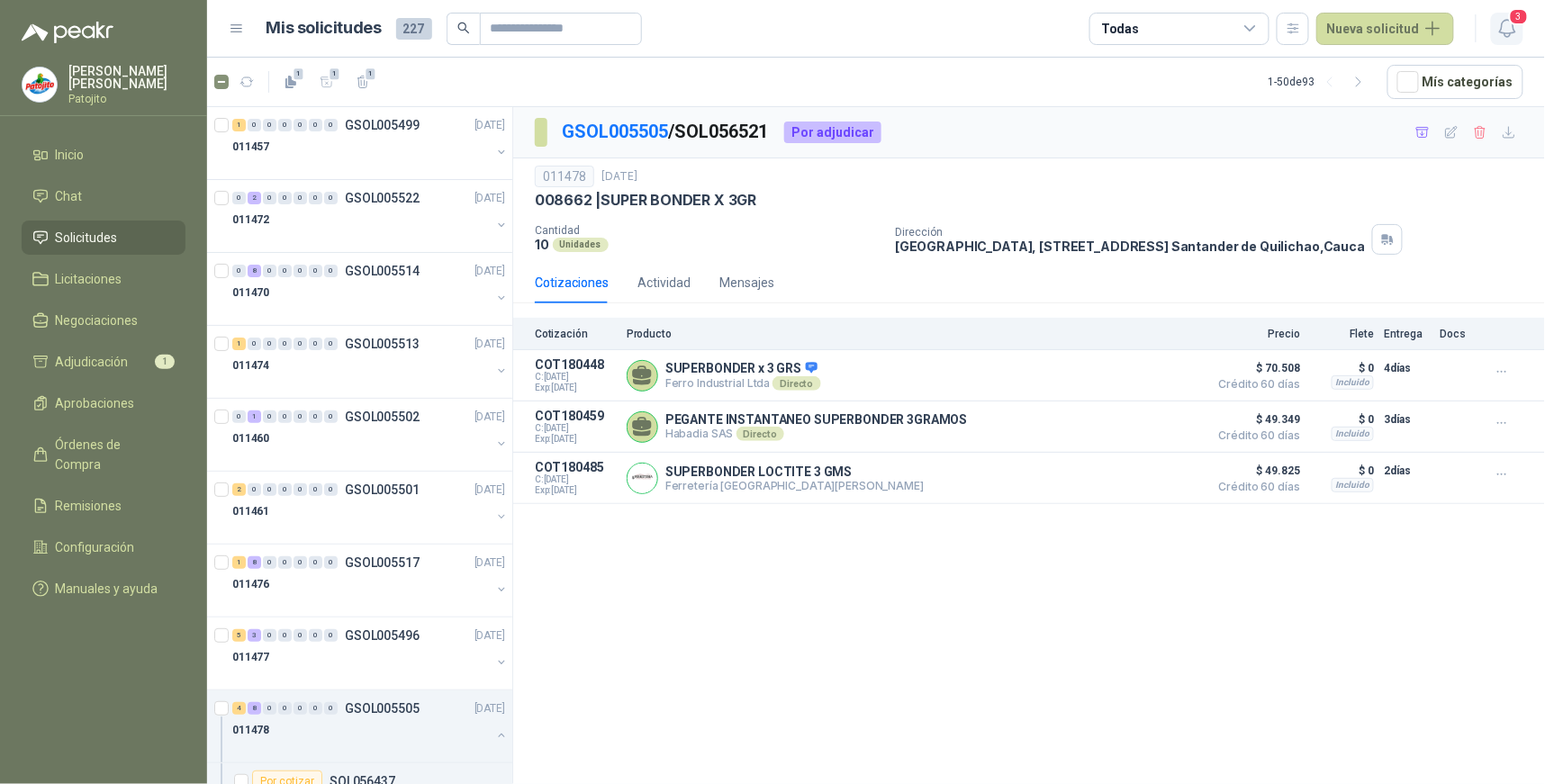
click at [1505, 25] on icon "button" at bounding box center [1508, 28] width 23 height 23
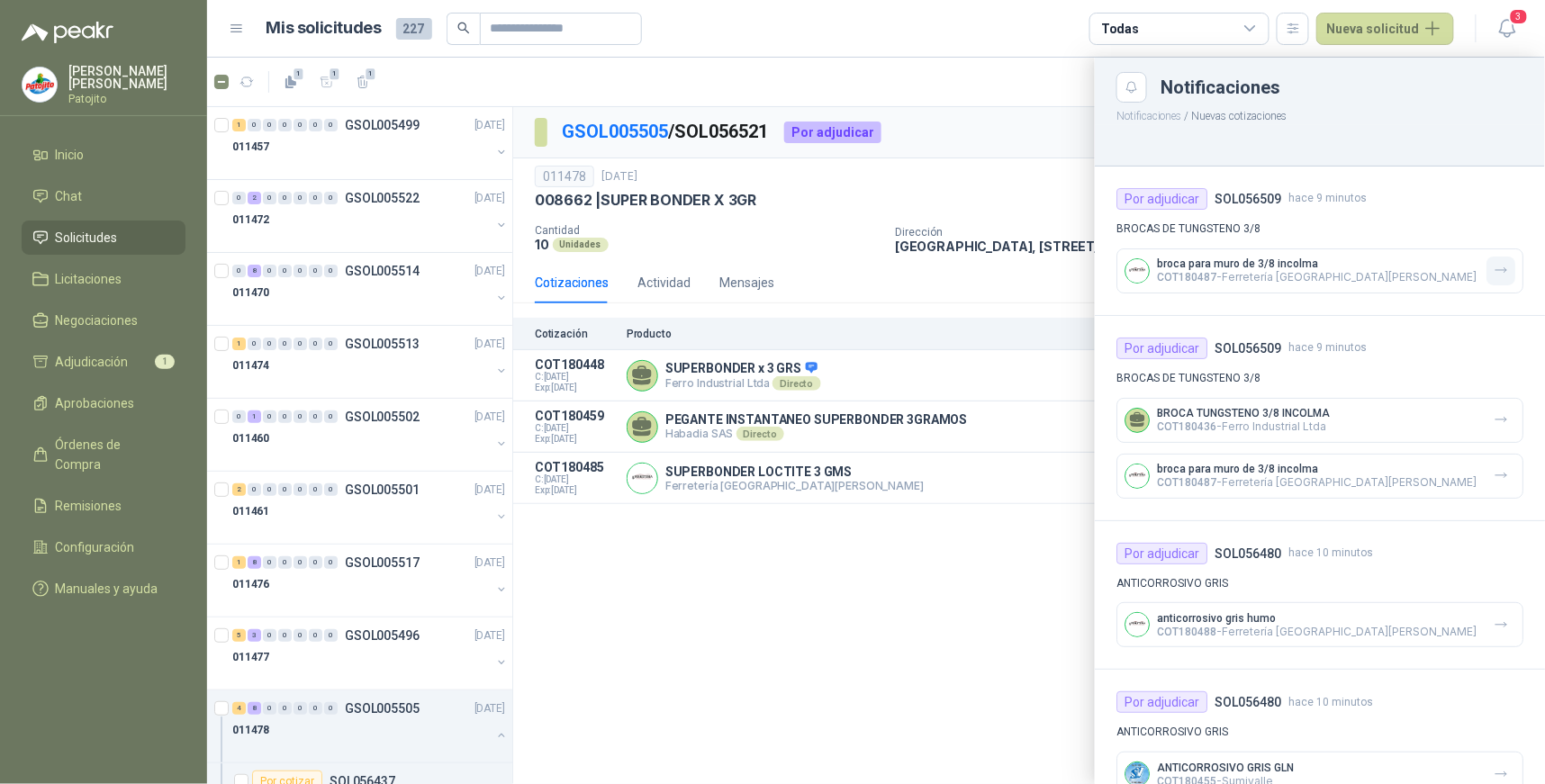
click at [1494, 269] on icon "button" at bounding box center [1501, 270] width 15 height 15
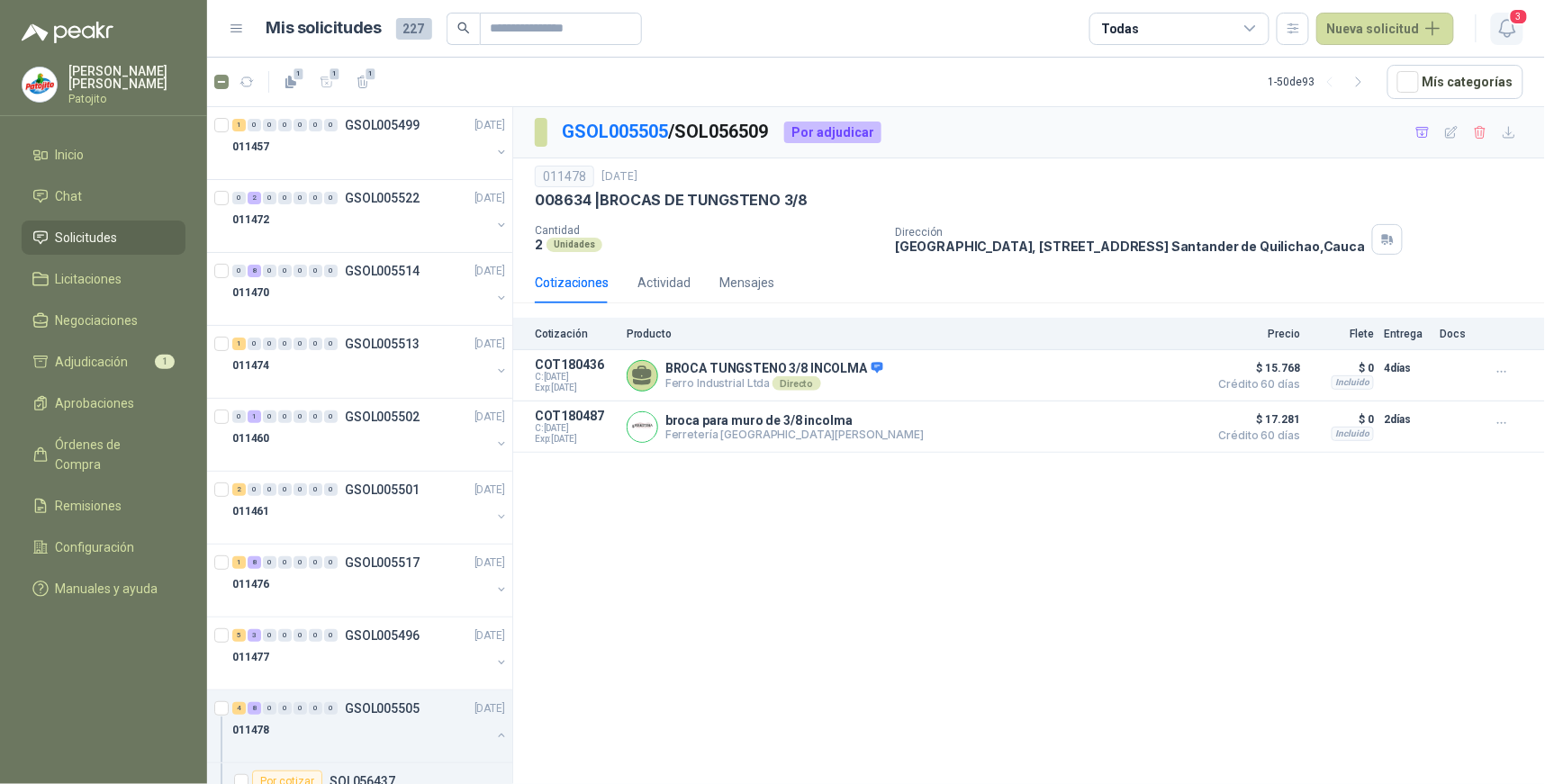
click at [1506, 32] on icon "button" at bounding box center [1506, 28] width 15 height 17
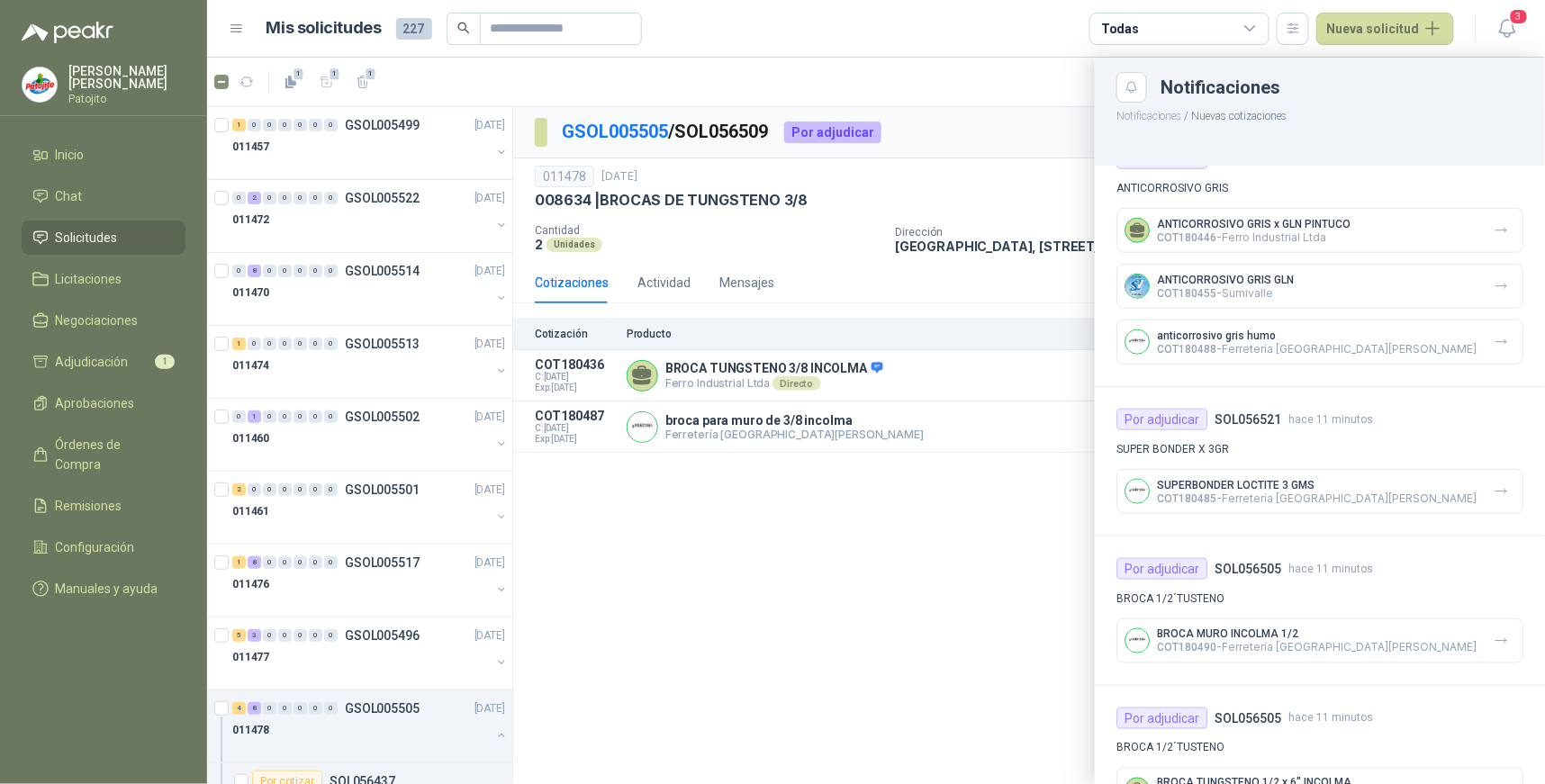
scroll to position [699, 0]
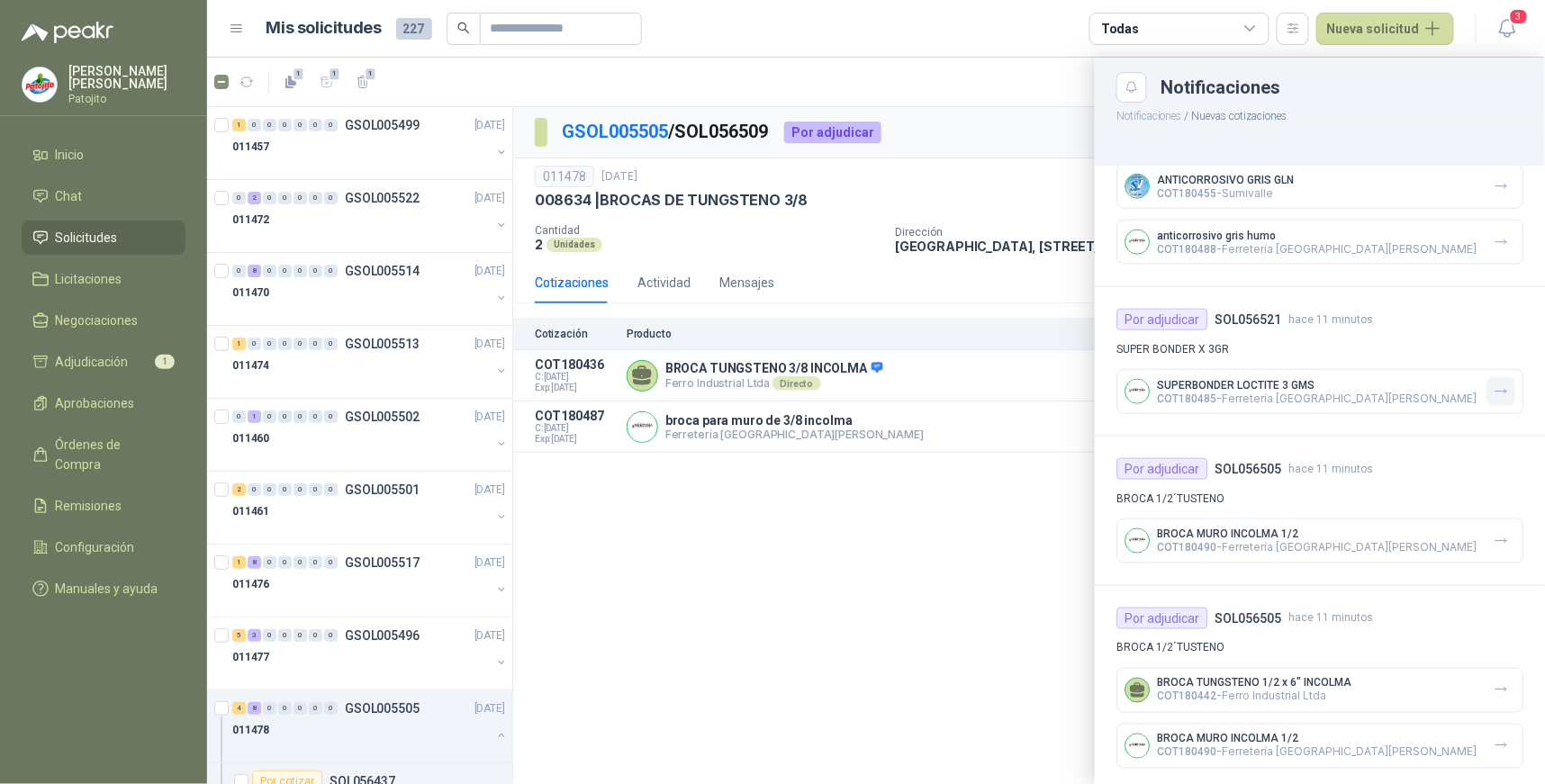
click at [1494, 391] on icon "button" at bounding box center [1501, 392] width 15 height 15
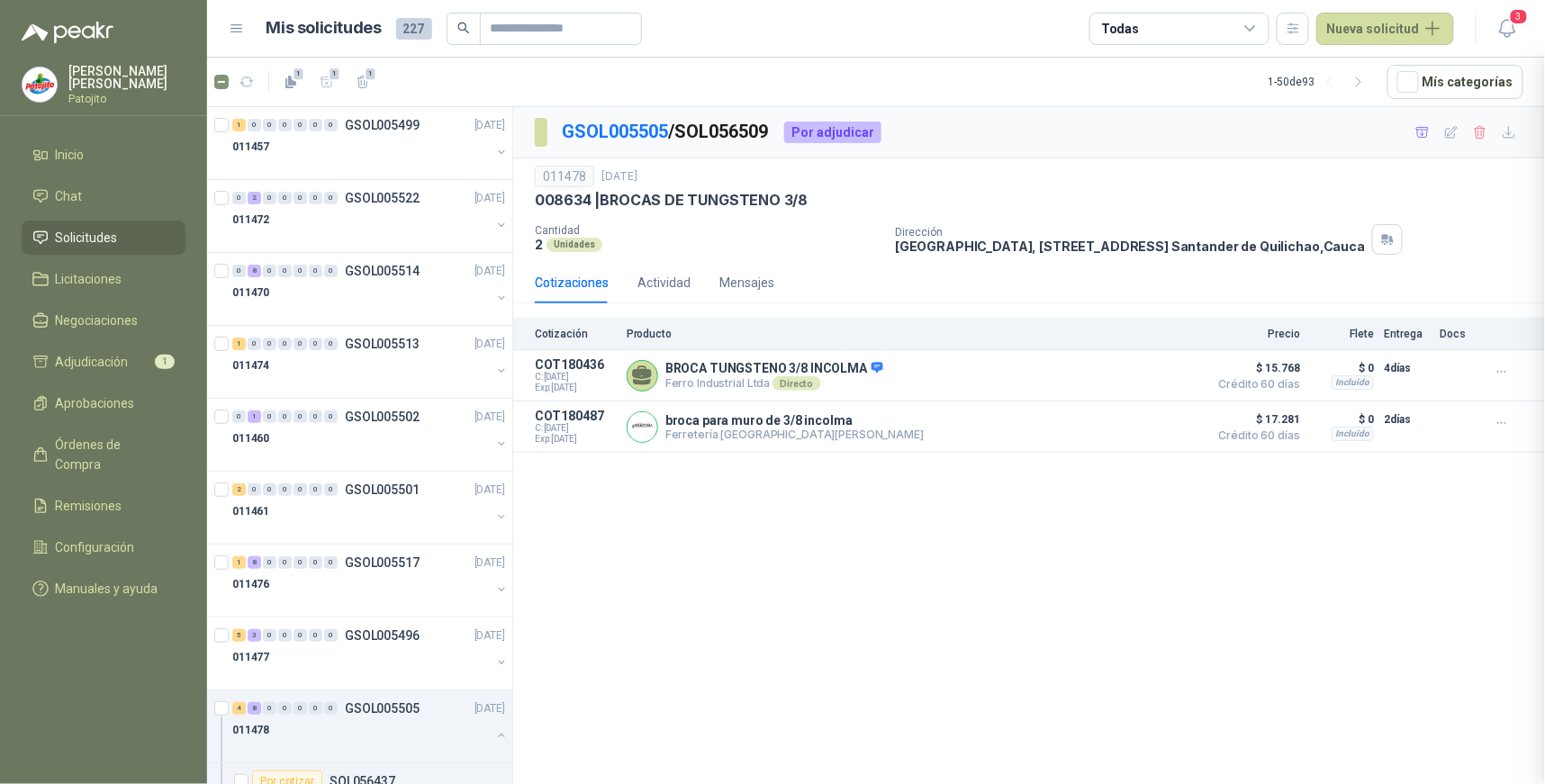
scroll to position [559, 0]
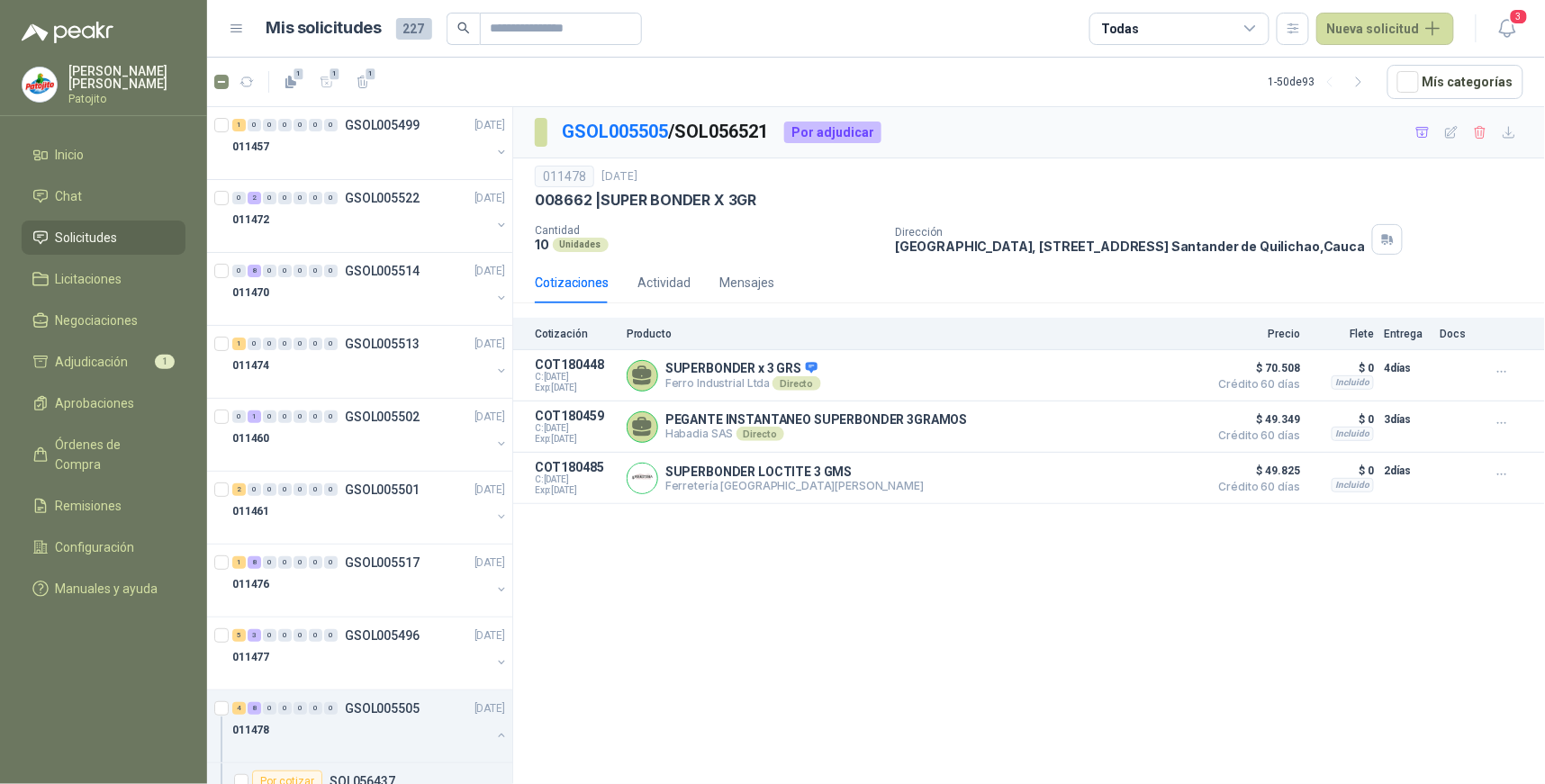
drag, startPoint x: 1506, startPoint y: 25, endPoint x: 1176, endPoint y: 613, distance: 674.3
click at [1176, 613] on div "GSOL005505 / SOL056521 Por adjudicar 011478 [DATE] 008662 | SUPER [PERSON_NAME]…" at bounding box center [1028, 448] width 1032 height 683
click at [1509, 28] on icon "button" at bounding box center [1508, 28] width 23 height 23
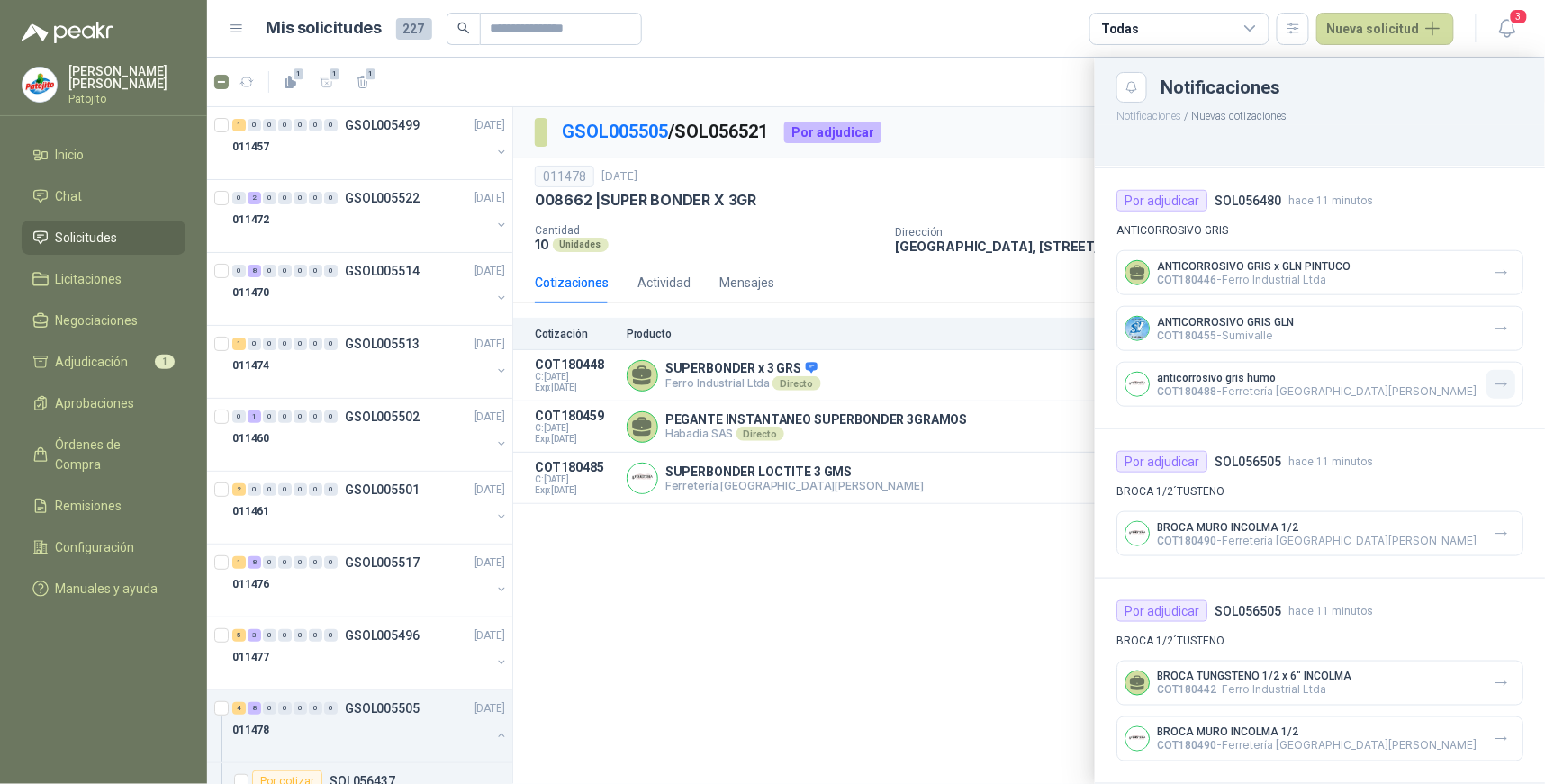
click at [1494, 380] on icon "button" at bounding box center [1501, 385] width 15 height 15
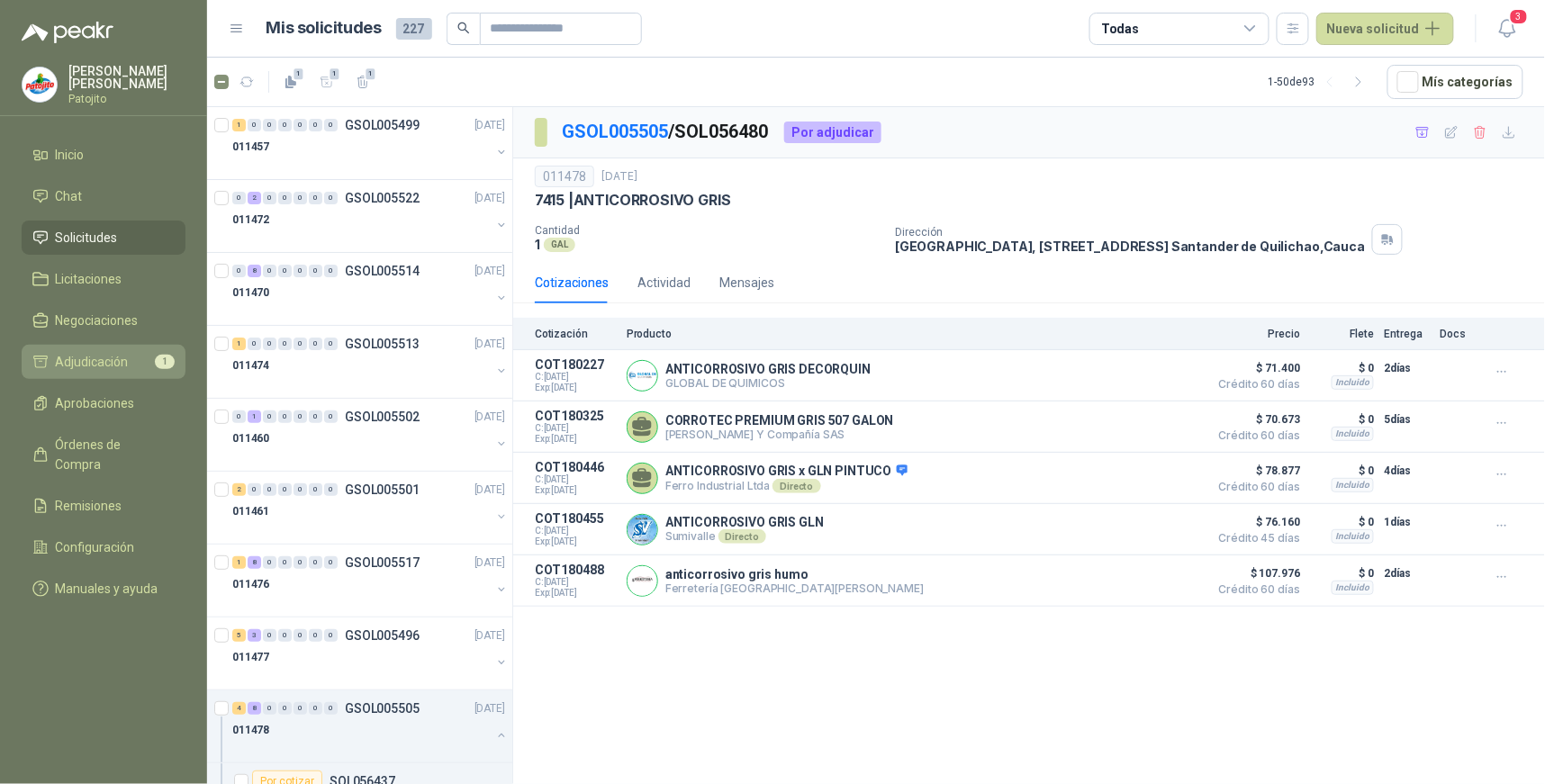
click at [140, 357] on li "Adjudicación 1" at bounding box center [103, 361] width 142 height 20
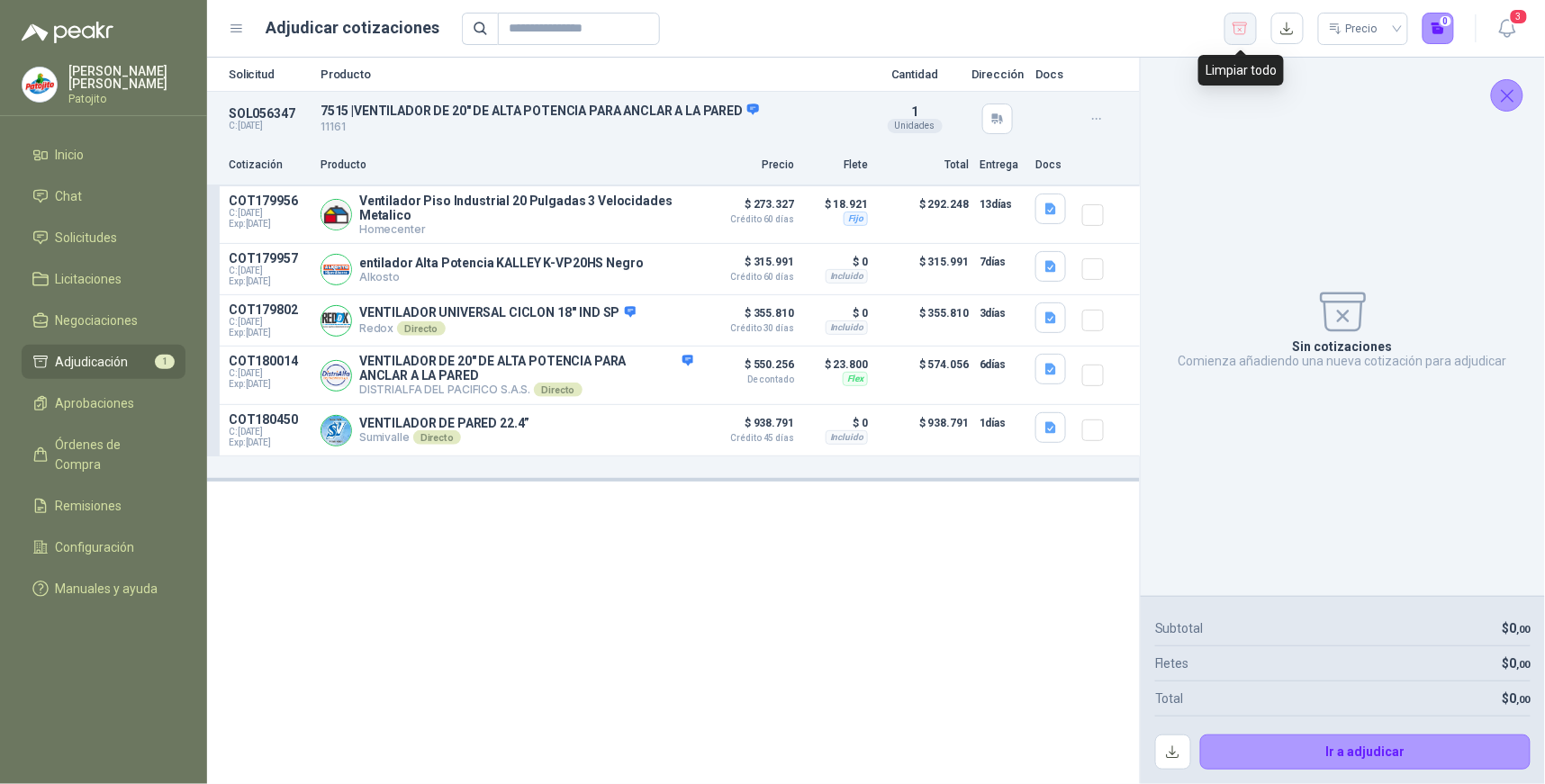
click at [1248, 29] on icon "button" at bounding box center [1240, 28] width 17 height 18
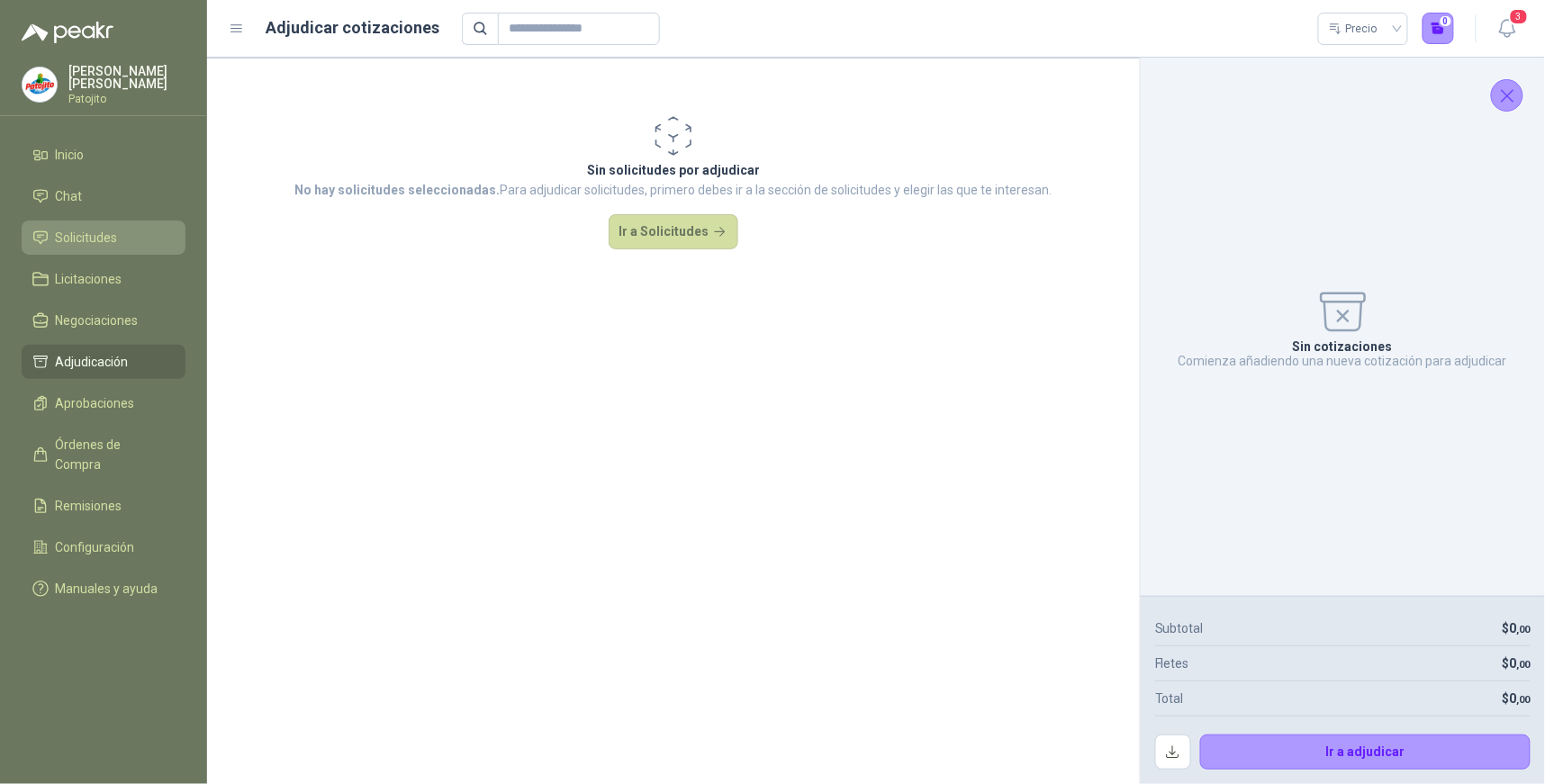
click at [128, 230] on li "Solicitudes" at bounding box center [103, 237] width 142 height 20
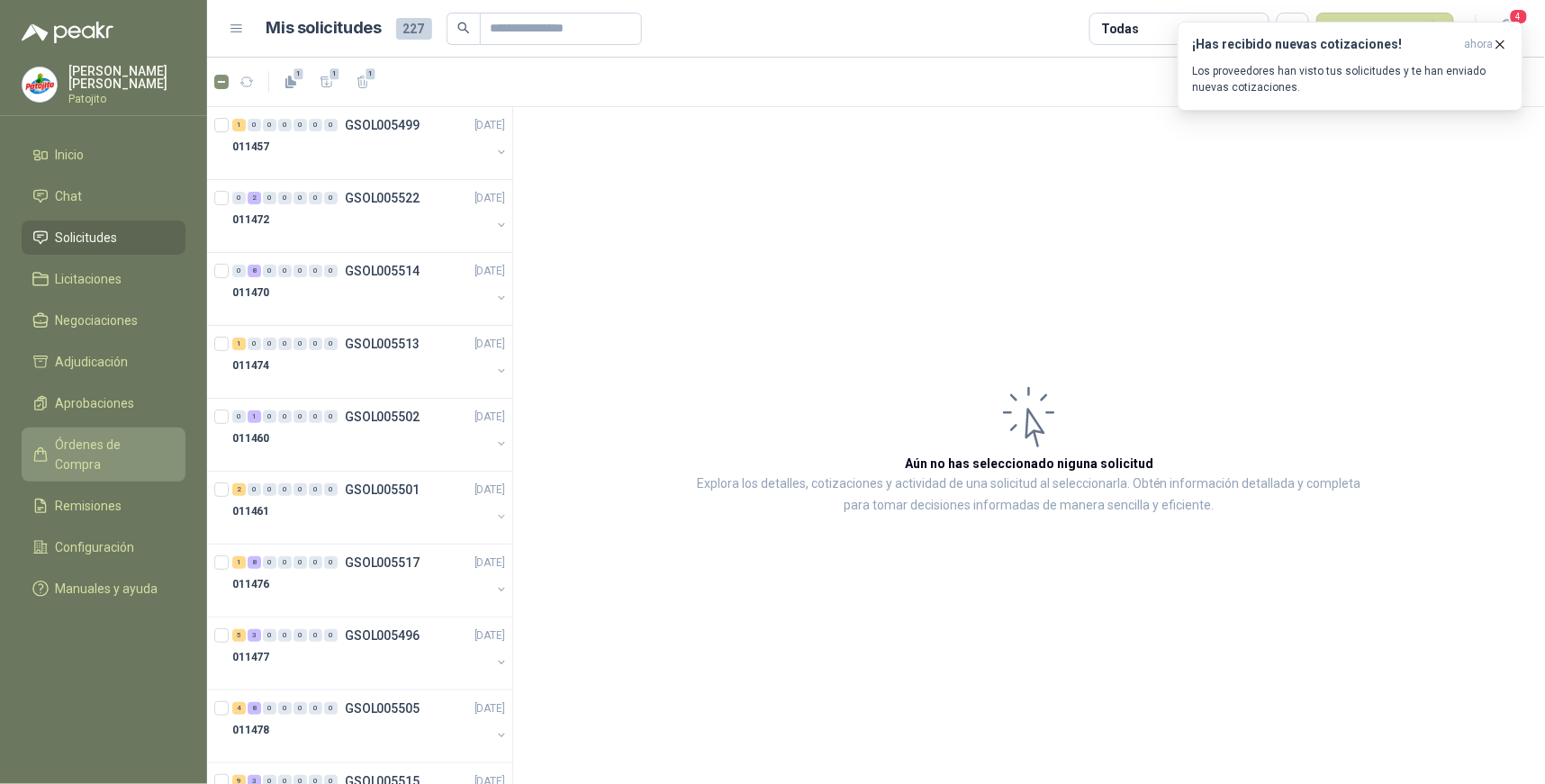
click at [84, 427] on link "Órdenes de Compra" at bounding box center [103, 454] width 164 height 54
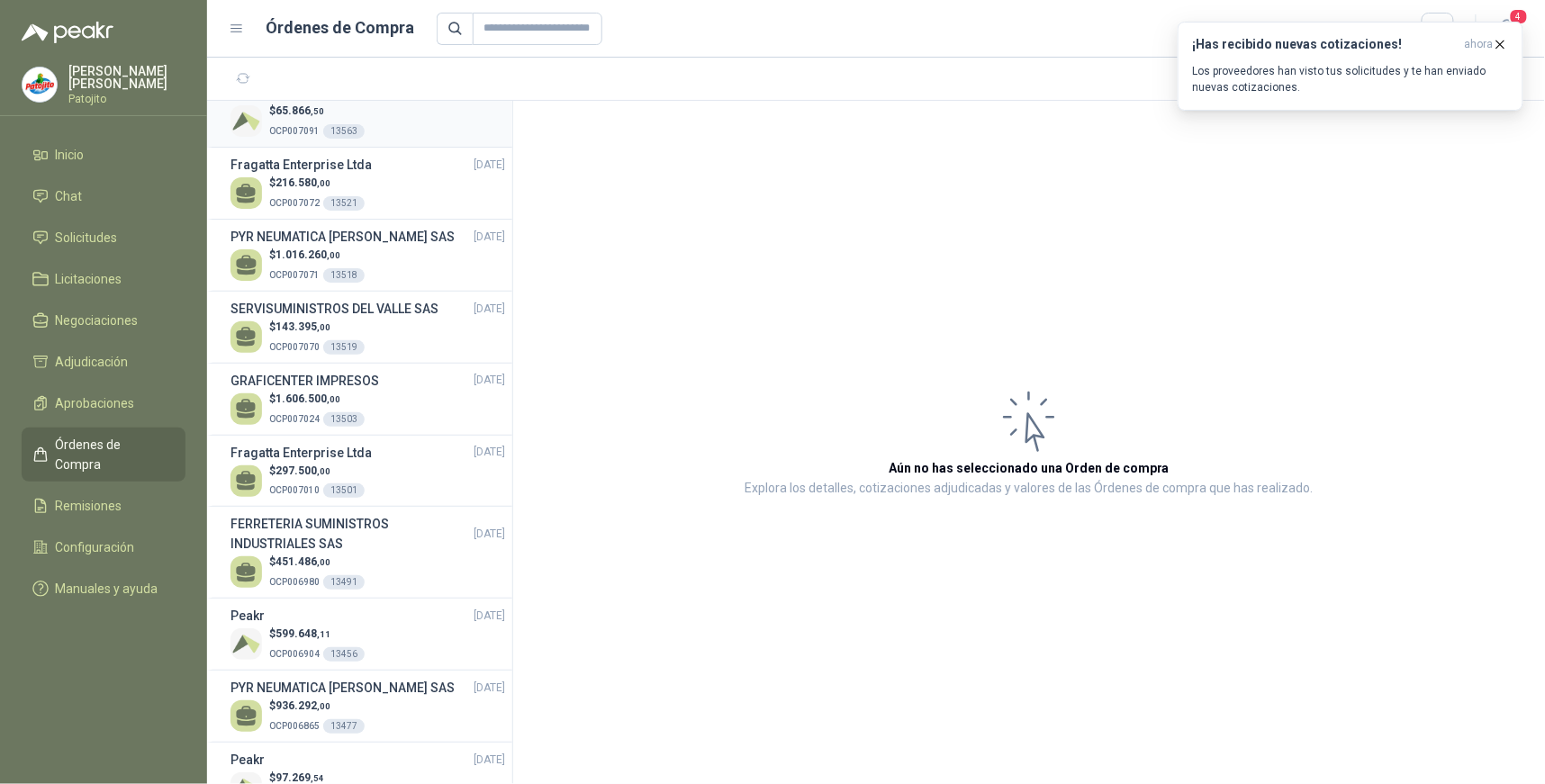
scroll to position [1800, 0]
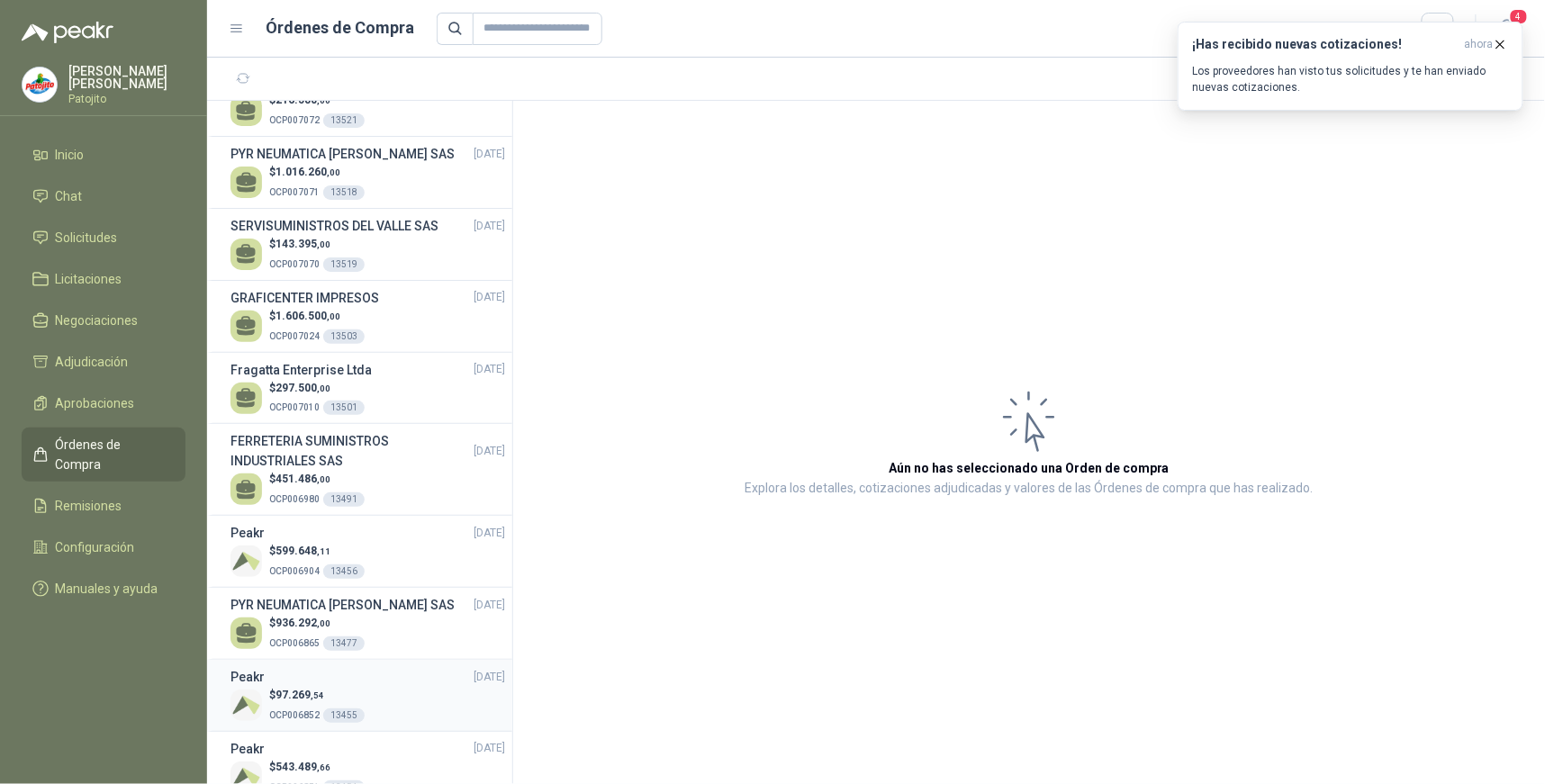
click at [362, 699] on div "$ 97.269 ,54 OCP006852 13455" at bounding box center [368, 705] width 274 height 37
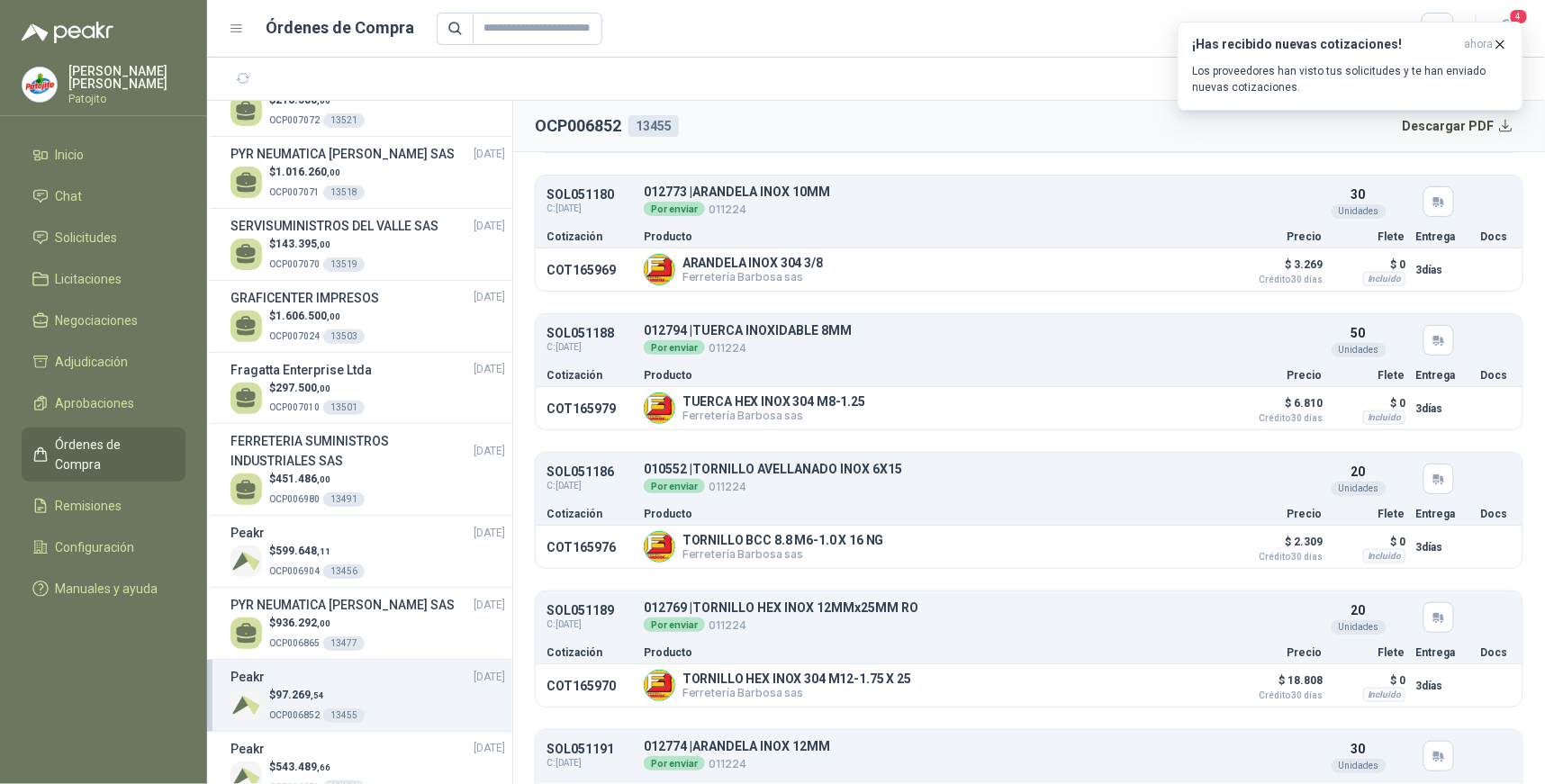
scroll to position [600, 0]
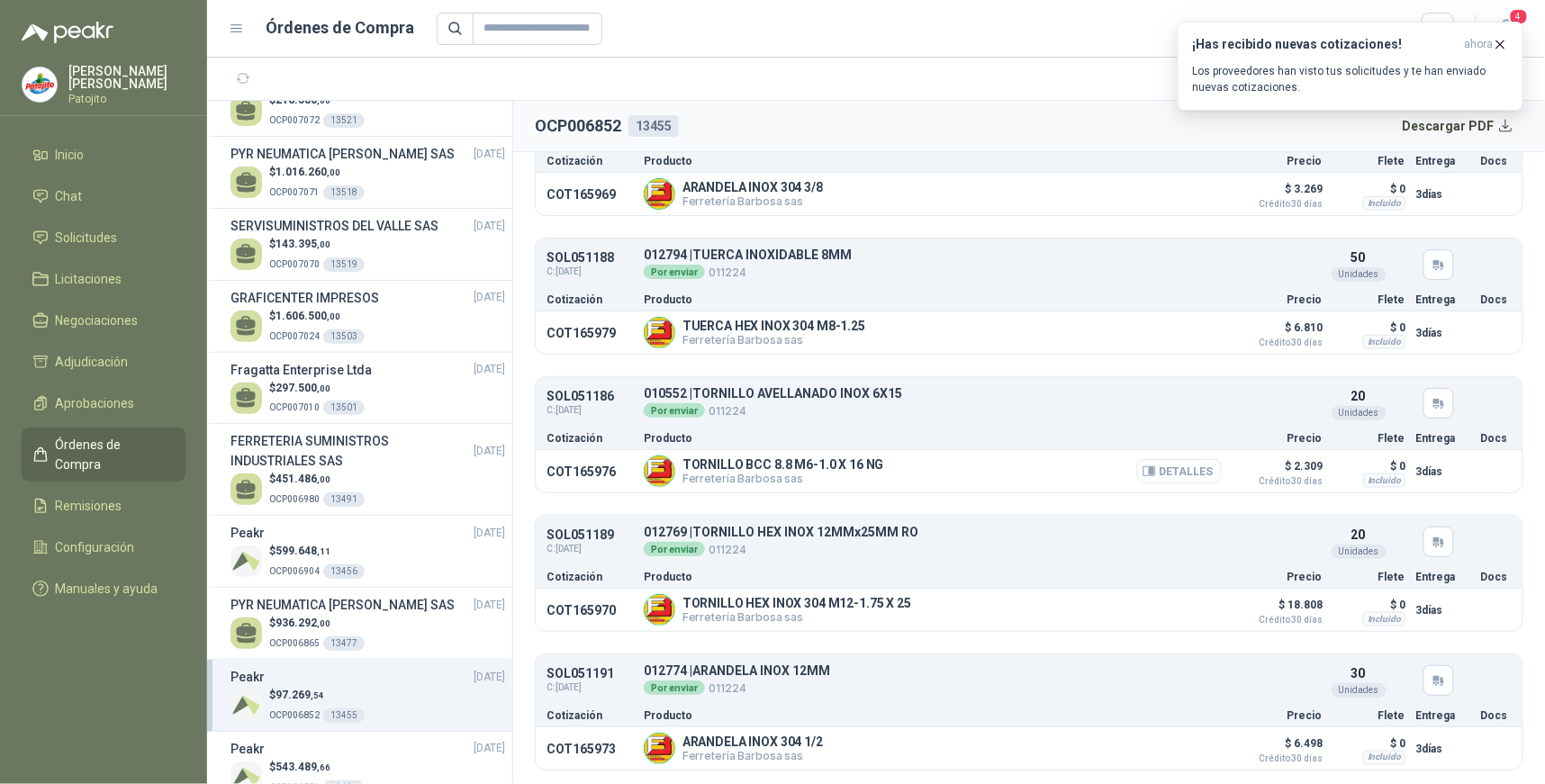
click at [1159, 471] on button "Detalles" at bounding box center [1179, 471] width 84 height 25
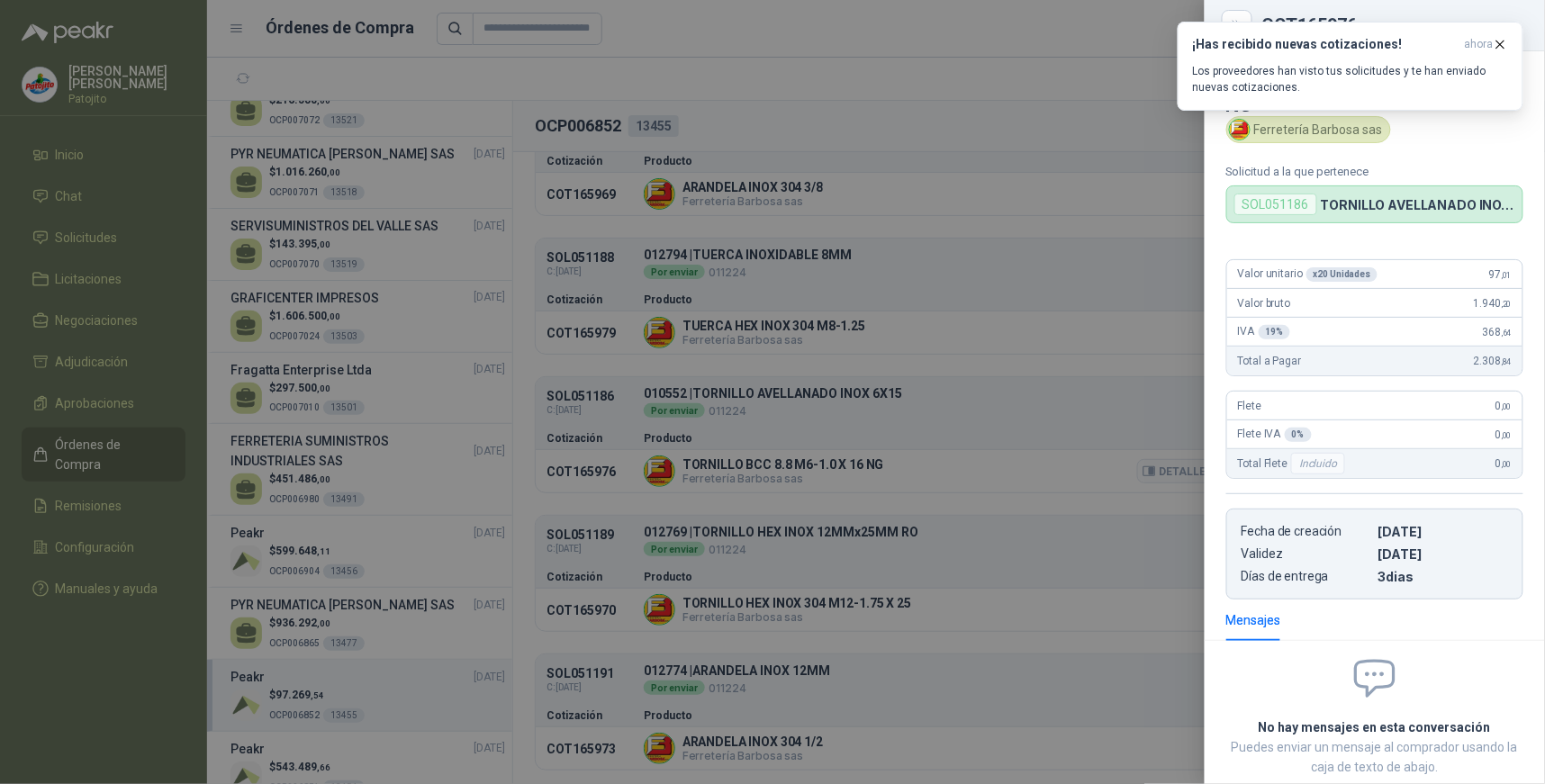
scroll to position [105, 0]
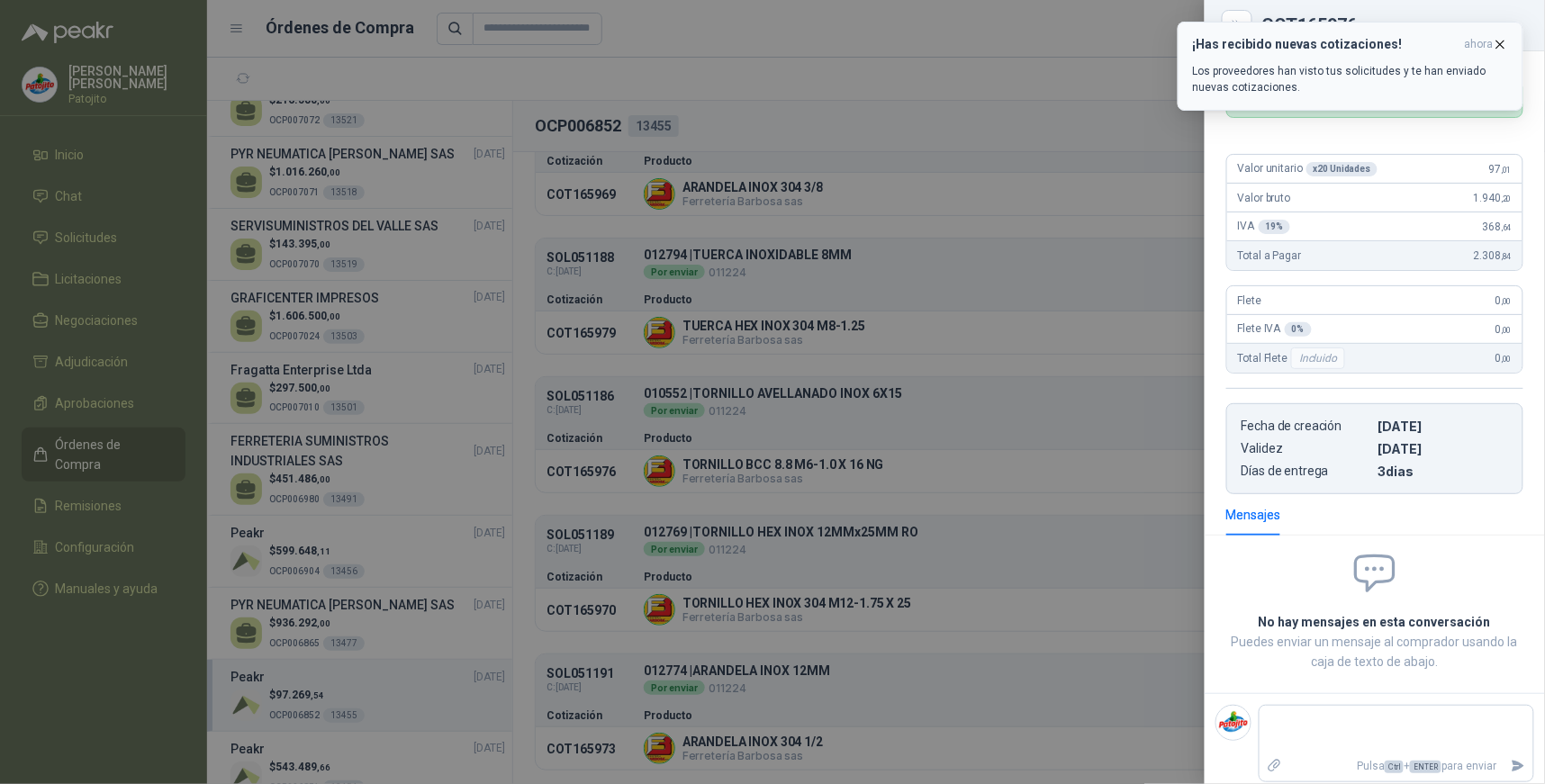
click at [1497, 44] on icon "button" at bounding box center [1501, 44] width 15 height 15
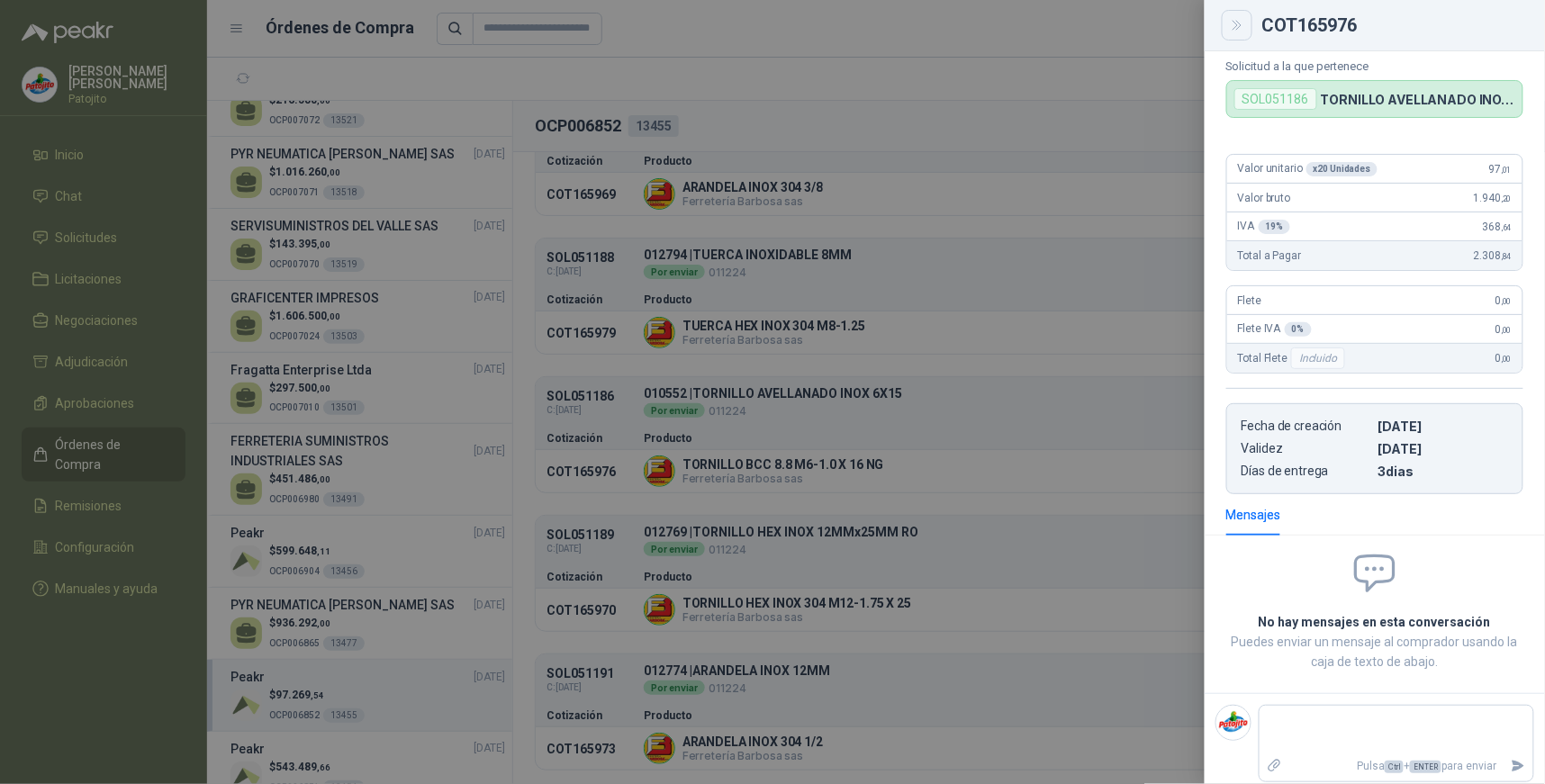
drag, startPoint x: 1227, startPoint y: 16, endPoint x: 1154, endPoint y: 130, distance: 135.4
click at [1227, 19] on button "Close" at bounding box center [1237, 25] width 30 height 30
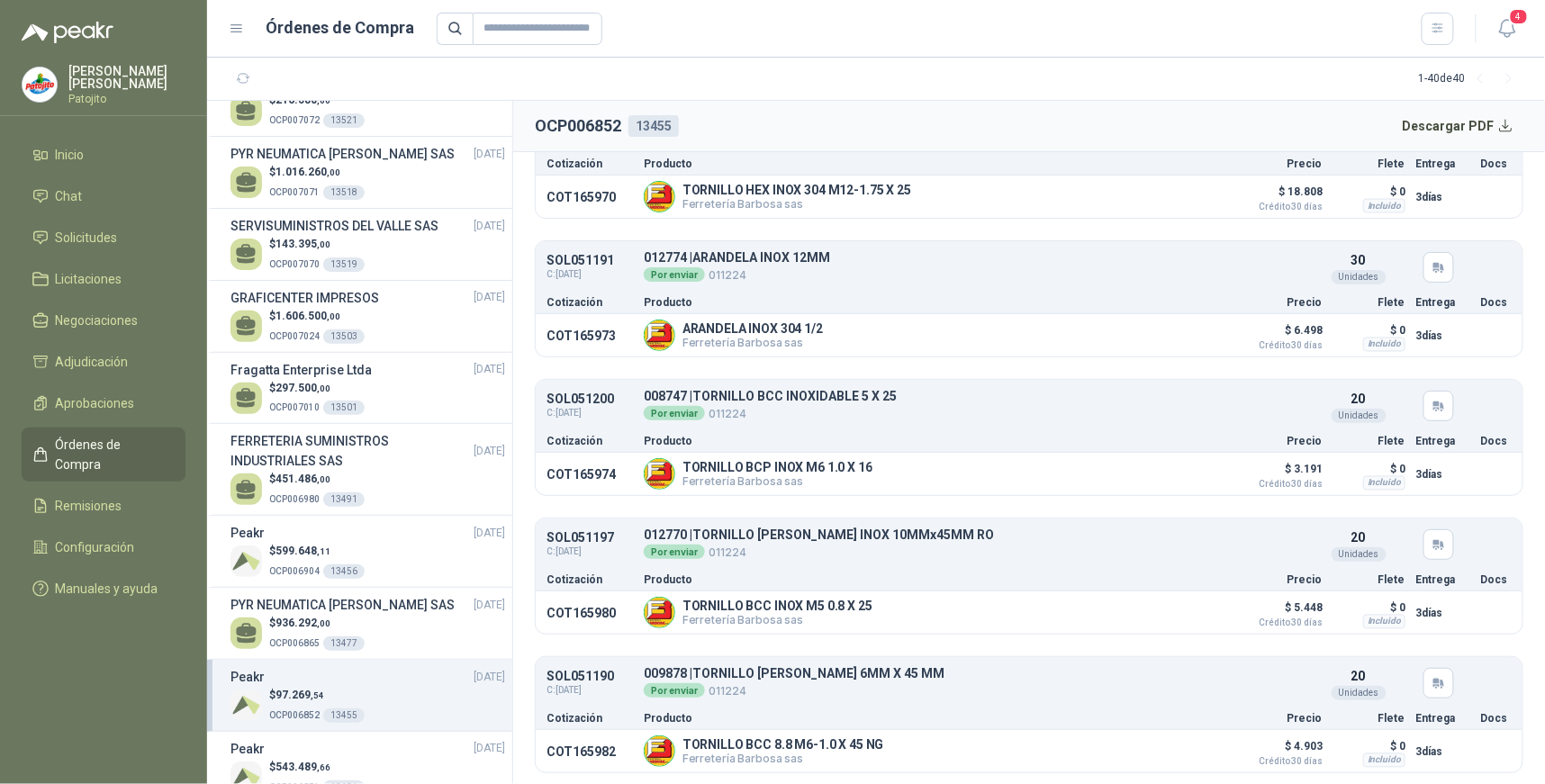
scroll to position [1015, 0]
click at [1190, 612] on button "Detalles" at bounding box center [1179, 613] width 84 height 25
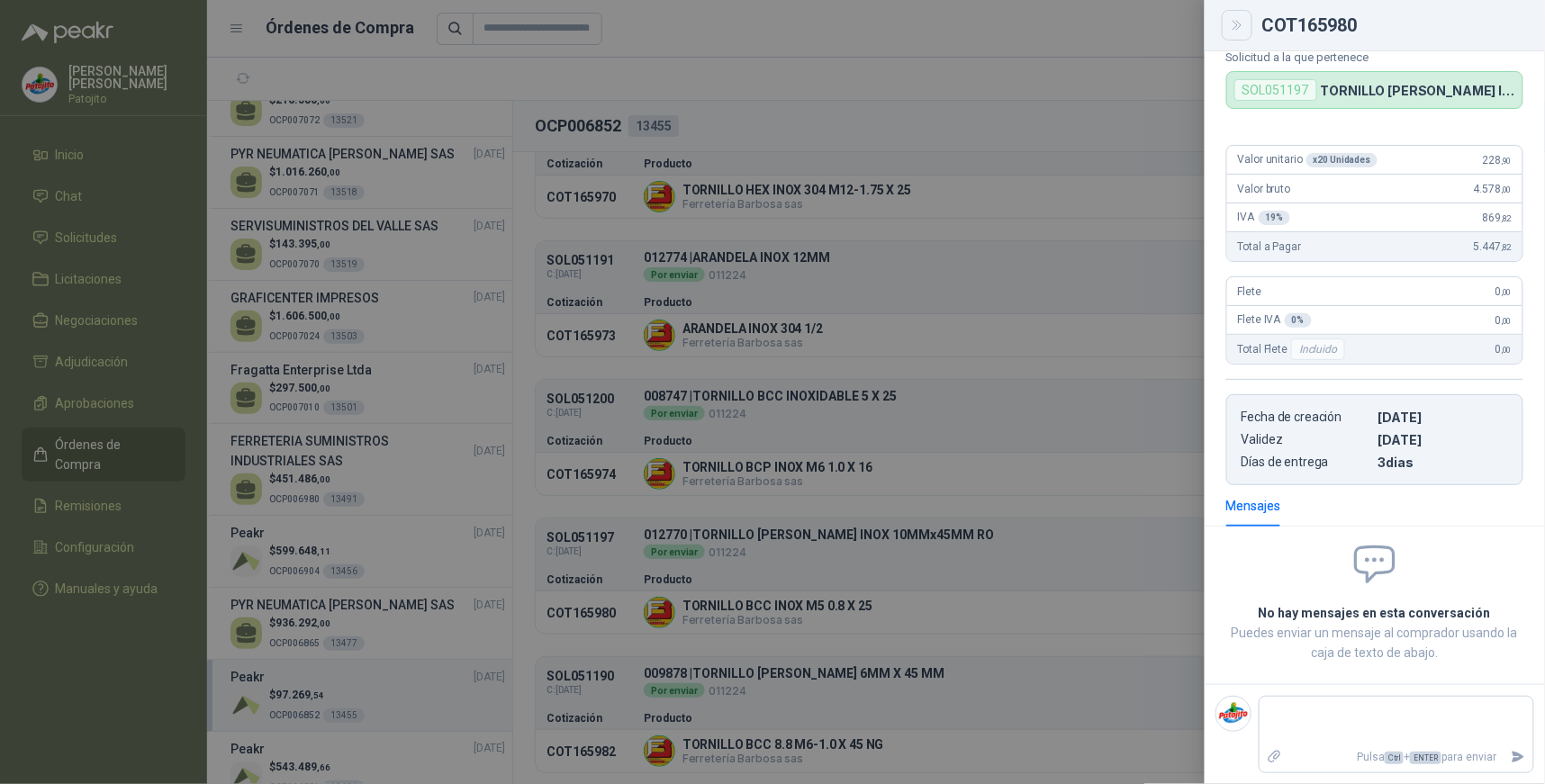
click at [1235, 31] on icon "Close" at bounding box center [1238, 26] width 15 height 15
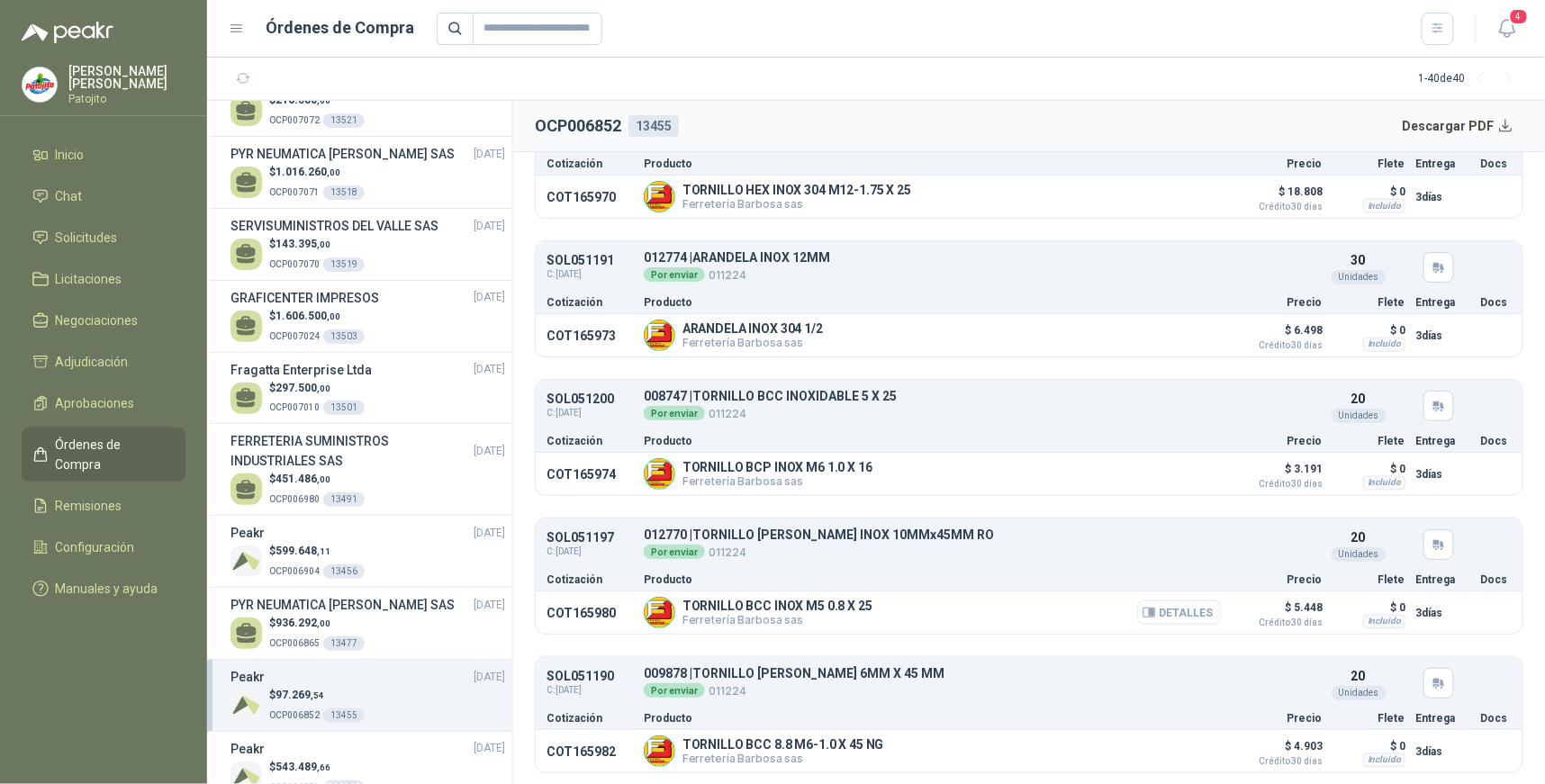
click at [1186, 608] on button "Detalles" at bounding box center [1179, 613] width 84 height 25
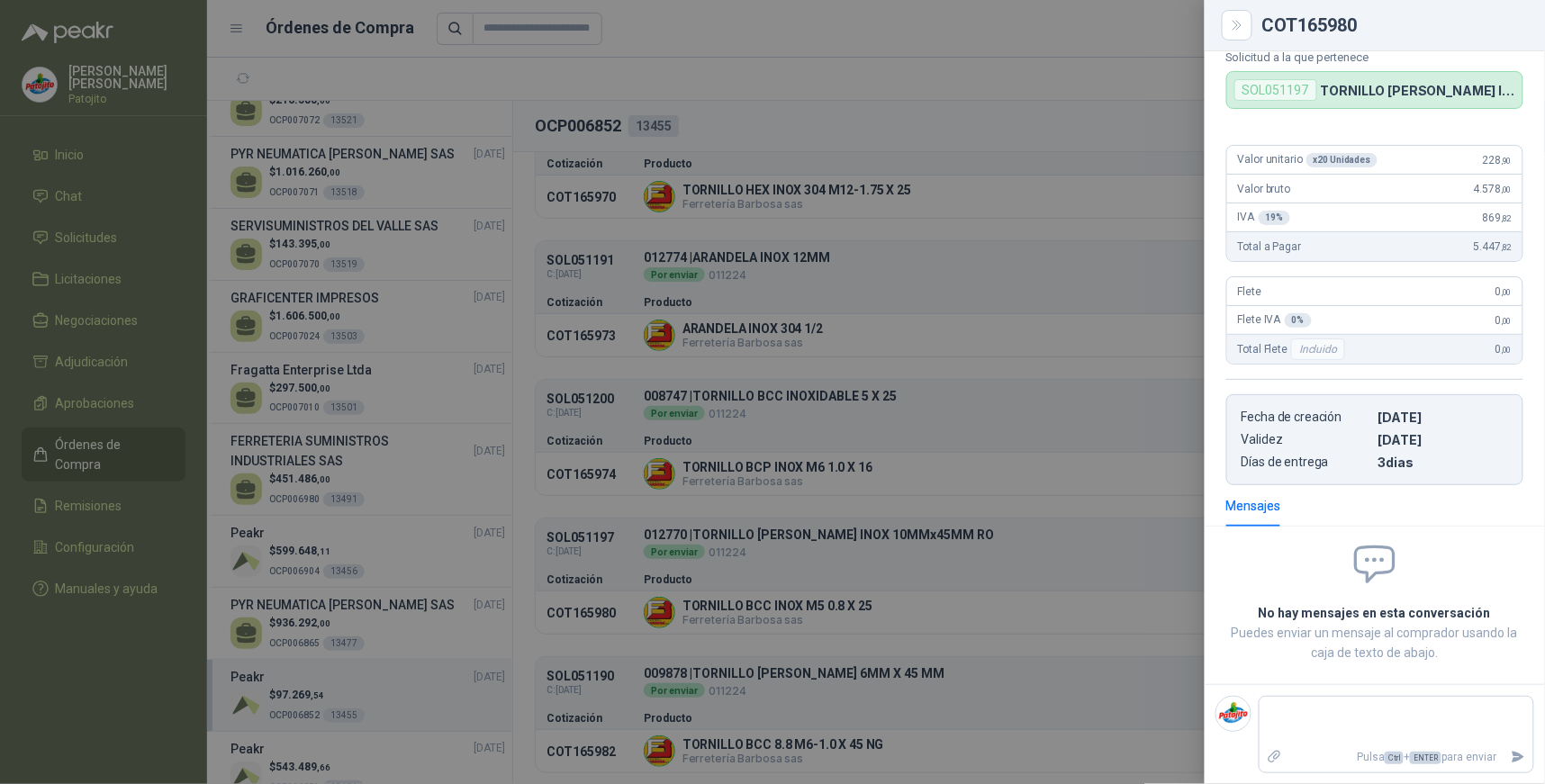
click at [960, 65] on div at bounding box center [772, 392] width 1545 height 784
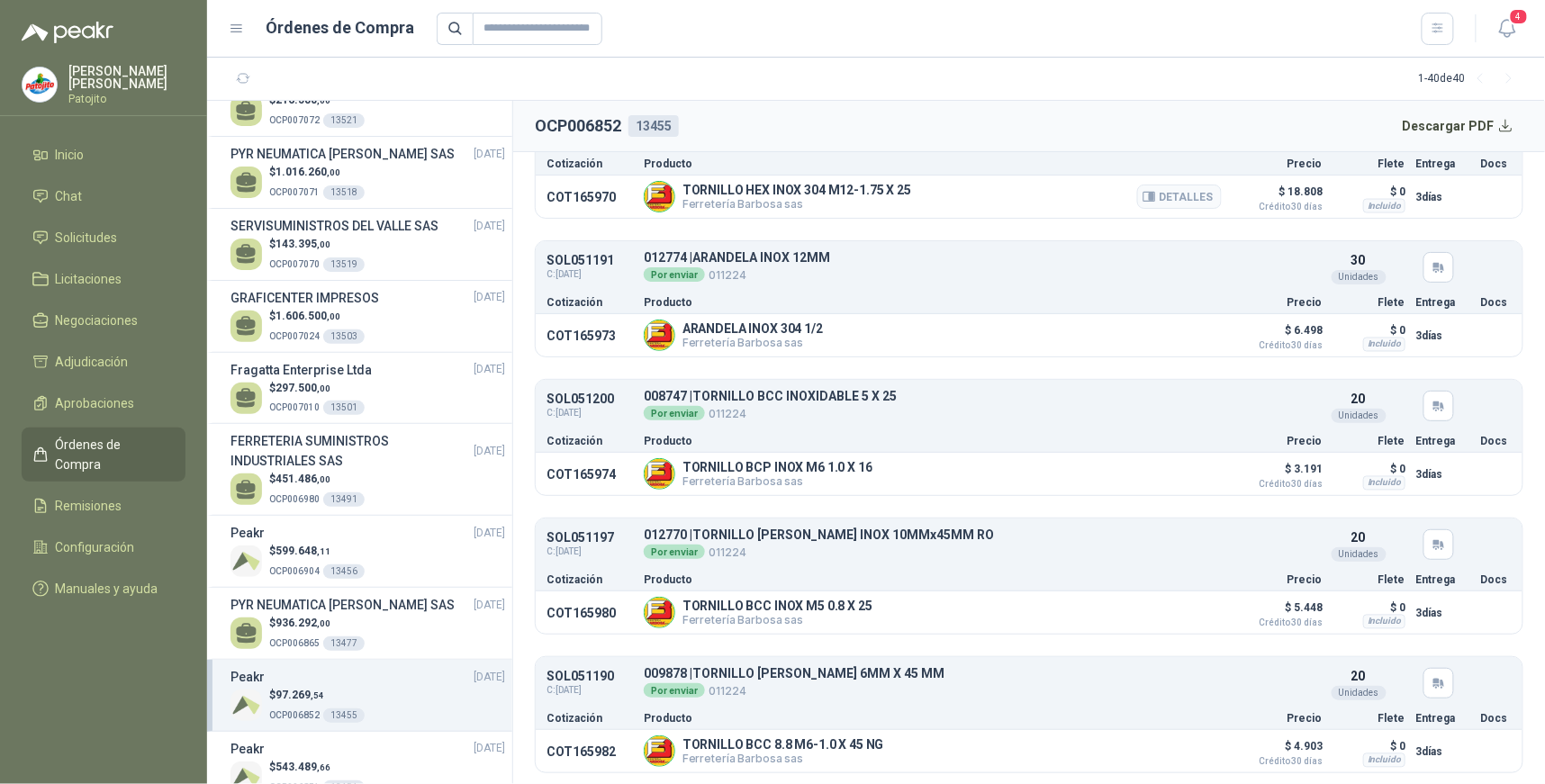
drag, startPoint x: 1504, startPoint y: 127, endPoint x: 1402, endPoint y: 208, distance: 130.2
click at [1500, 132] on button "Descargar PDF" at bounding box center [1458, 126] width 132 height 36
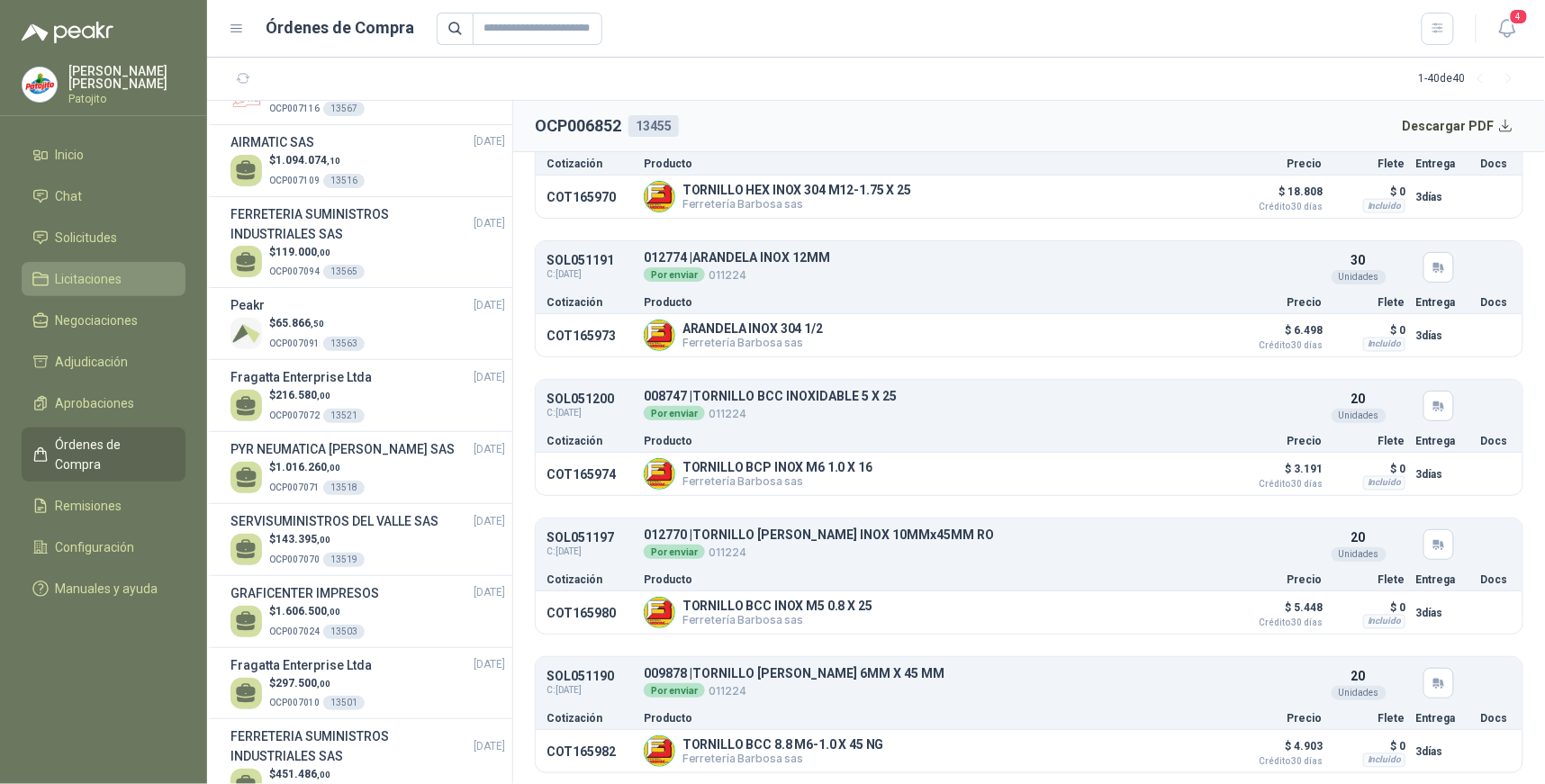
scroll to position [1499, 0]
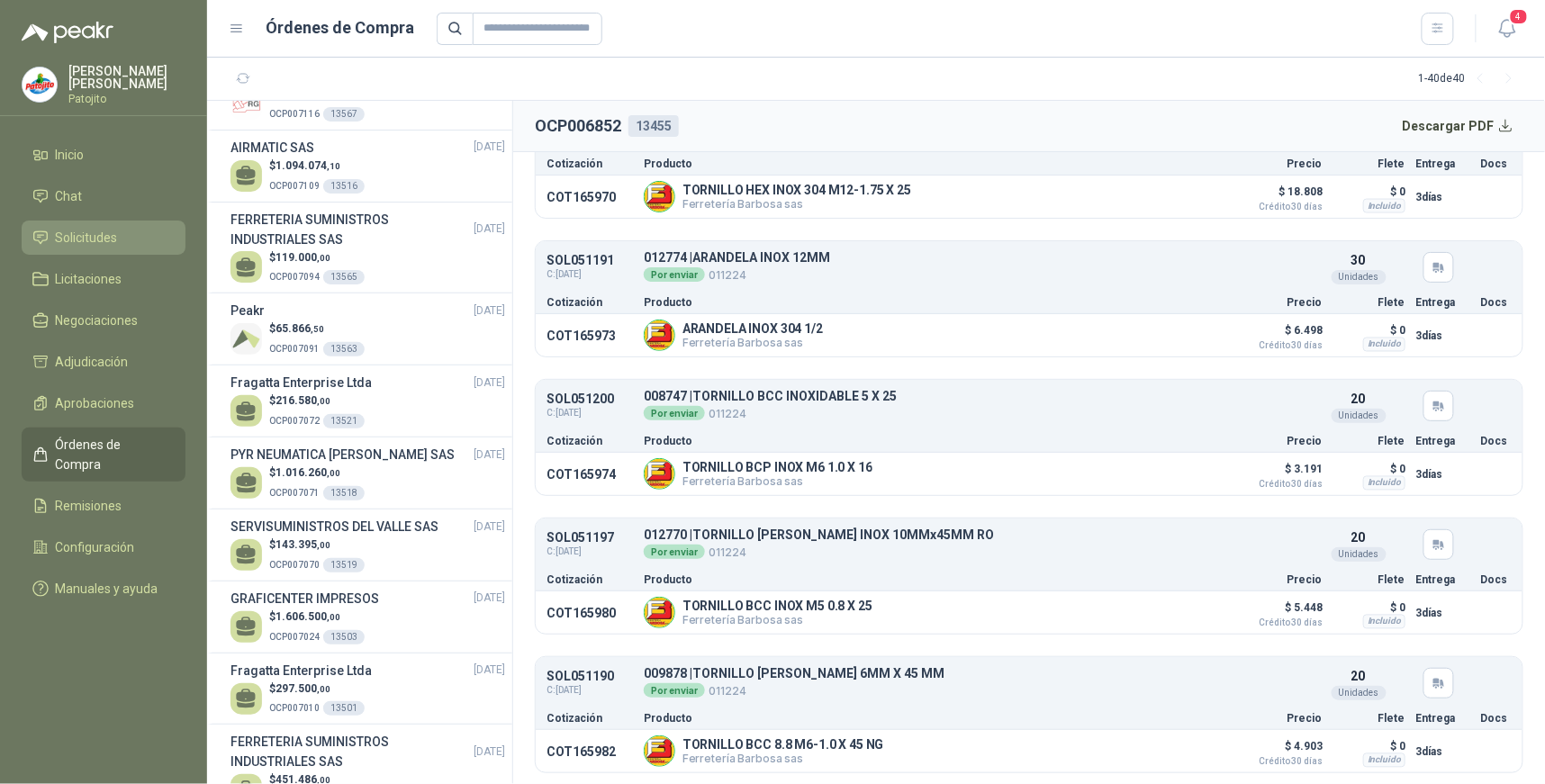
click at [120, 225] on link "Solicitudes" at bounding box center [103, 237] width 164 height 34
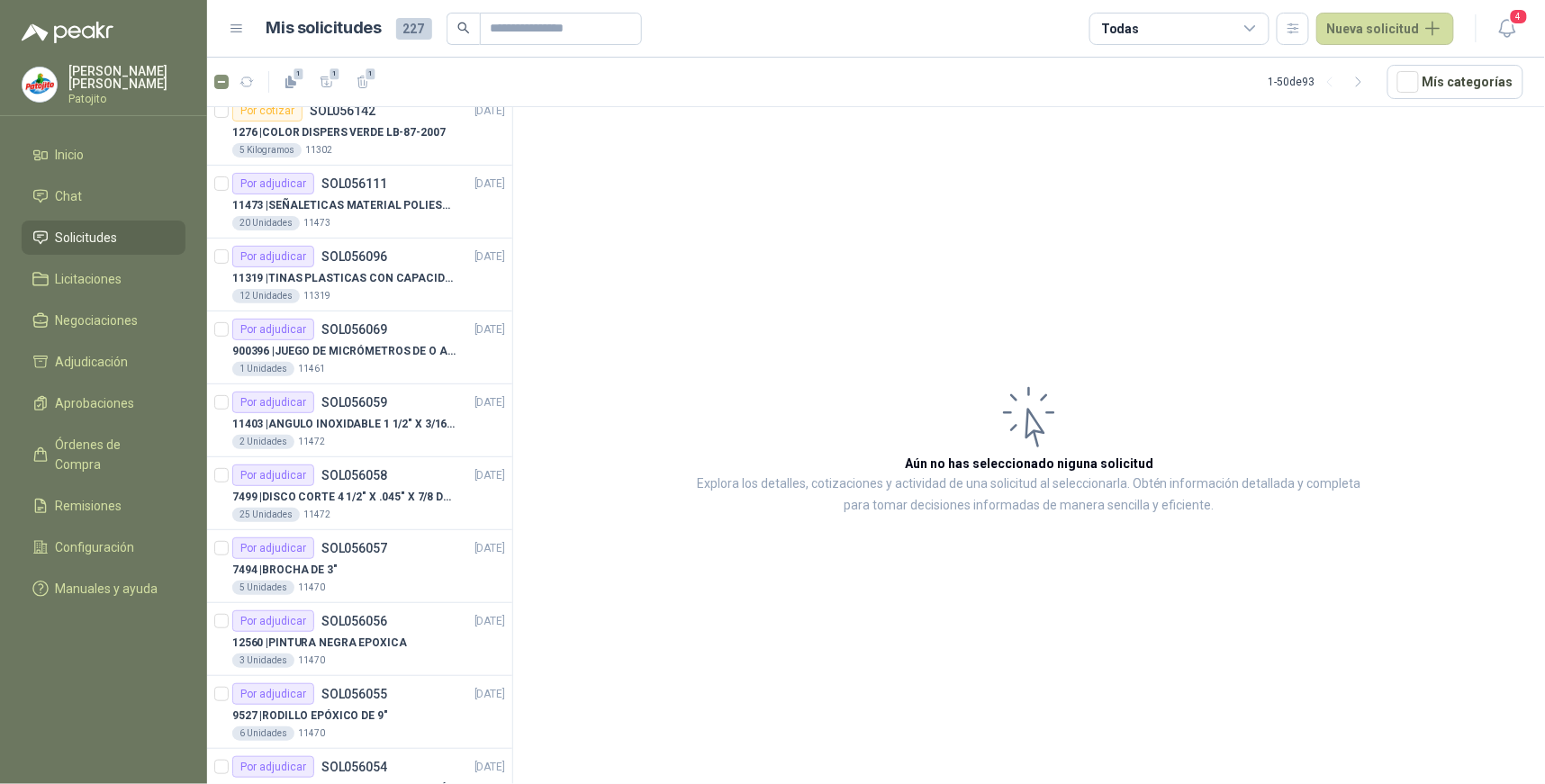
scroll to position [1699, 0]
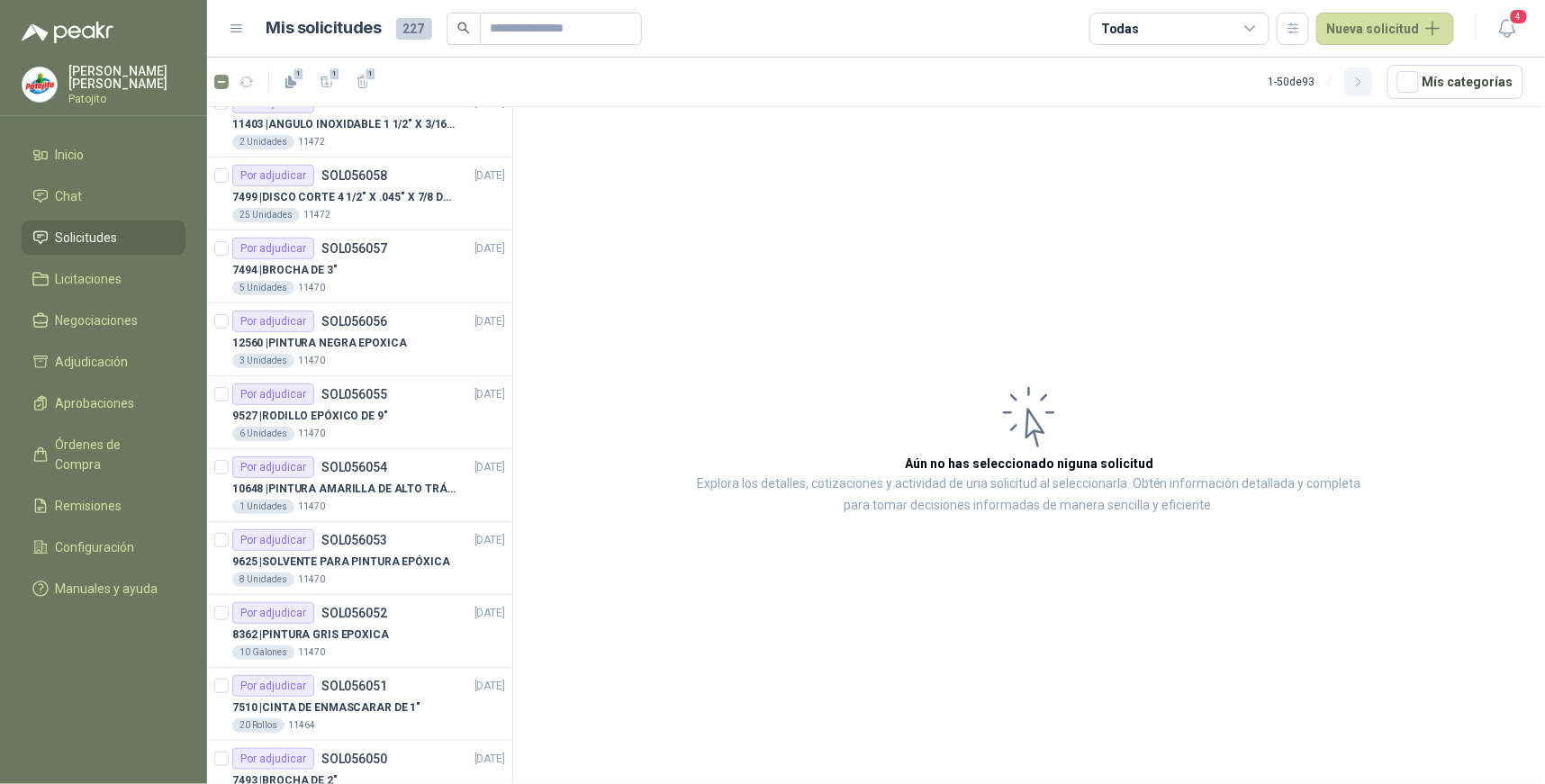
click at [1360, 78] on icon "button" at bounding box center [1359, 82] width 15 height 15
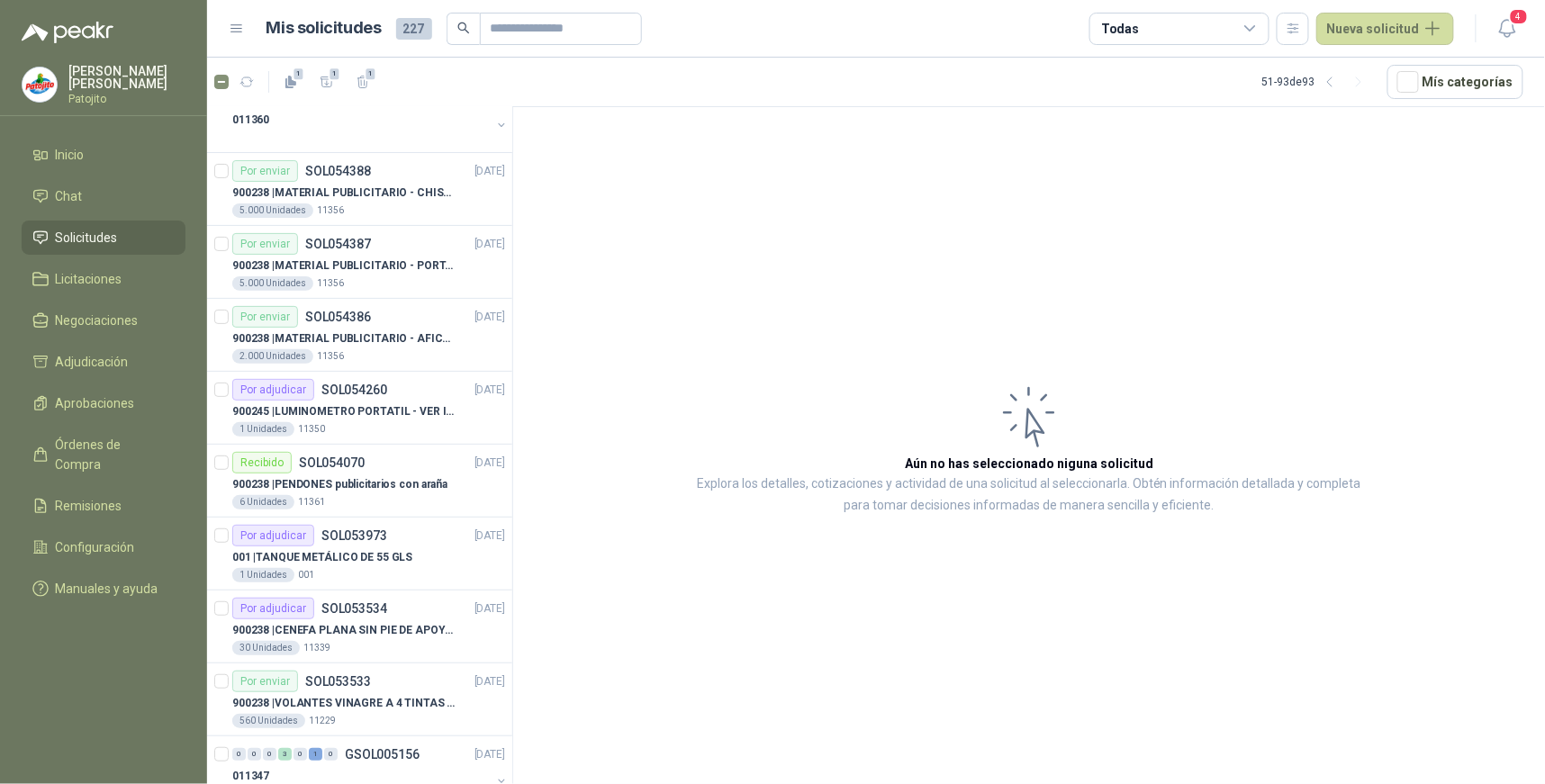
scroll to position [0, 0]
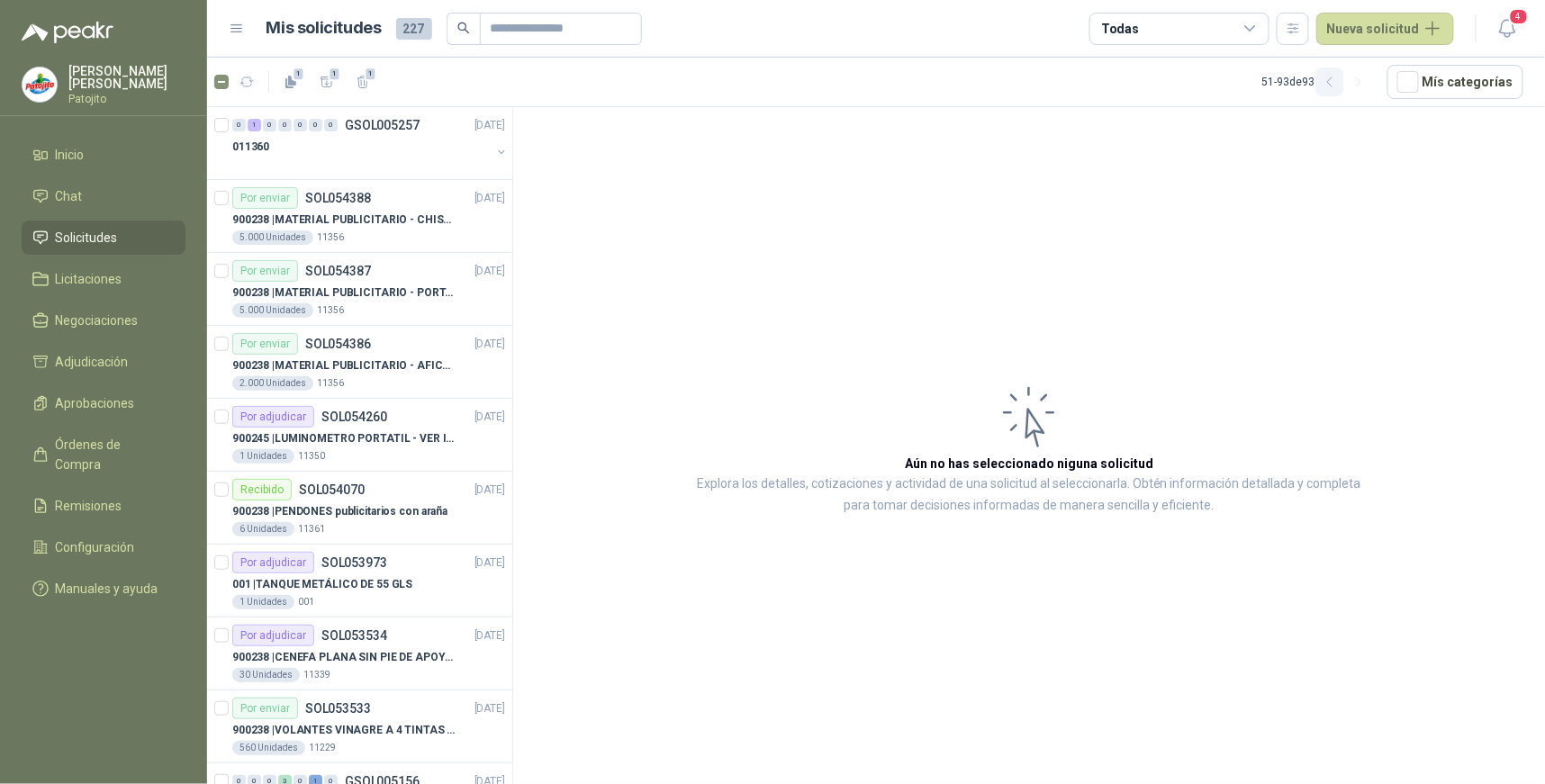
click at [1337, 81] on icon "button" at bounding box center [1330, 82] width 15 height 15
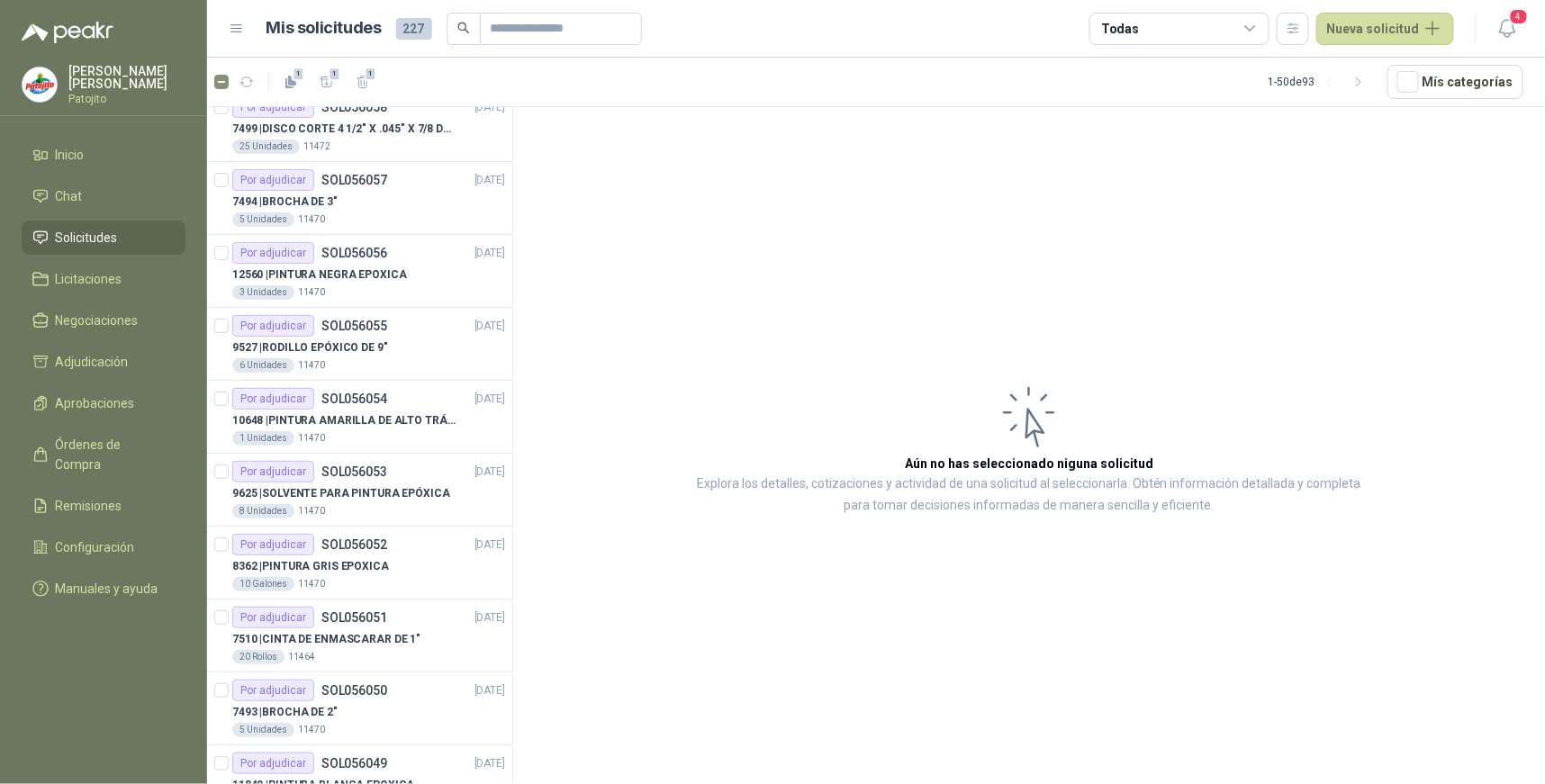
scroll to position [1800, 0]
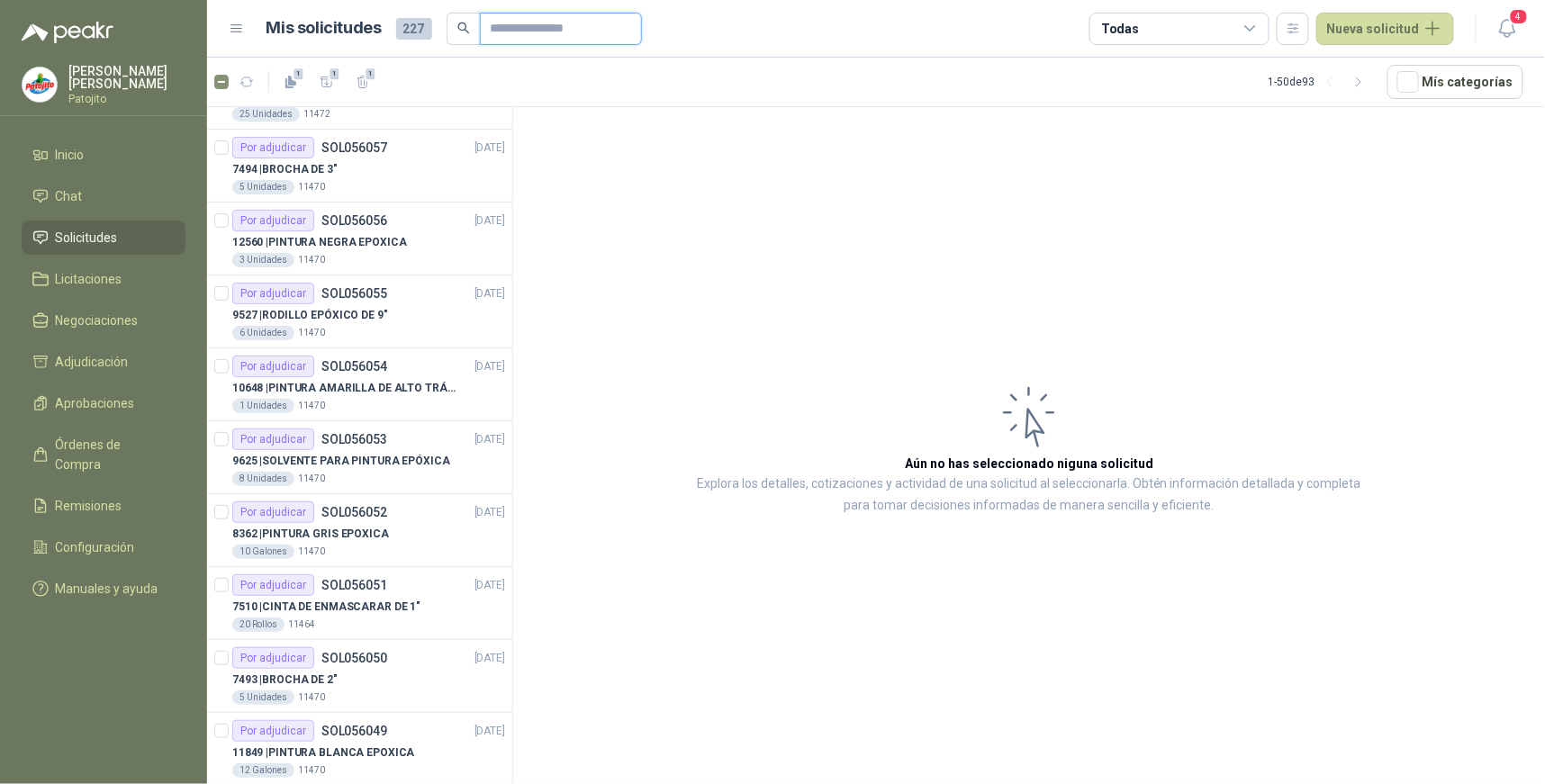
click at [551, 24] on input "text" at bounding box center [553, 28] width 126 height 30
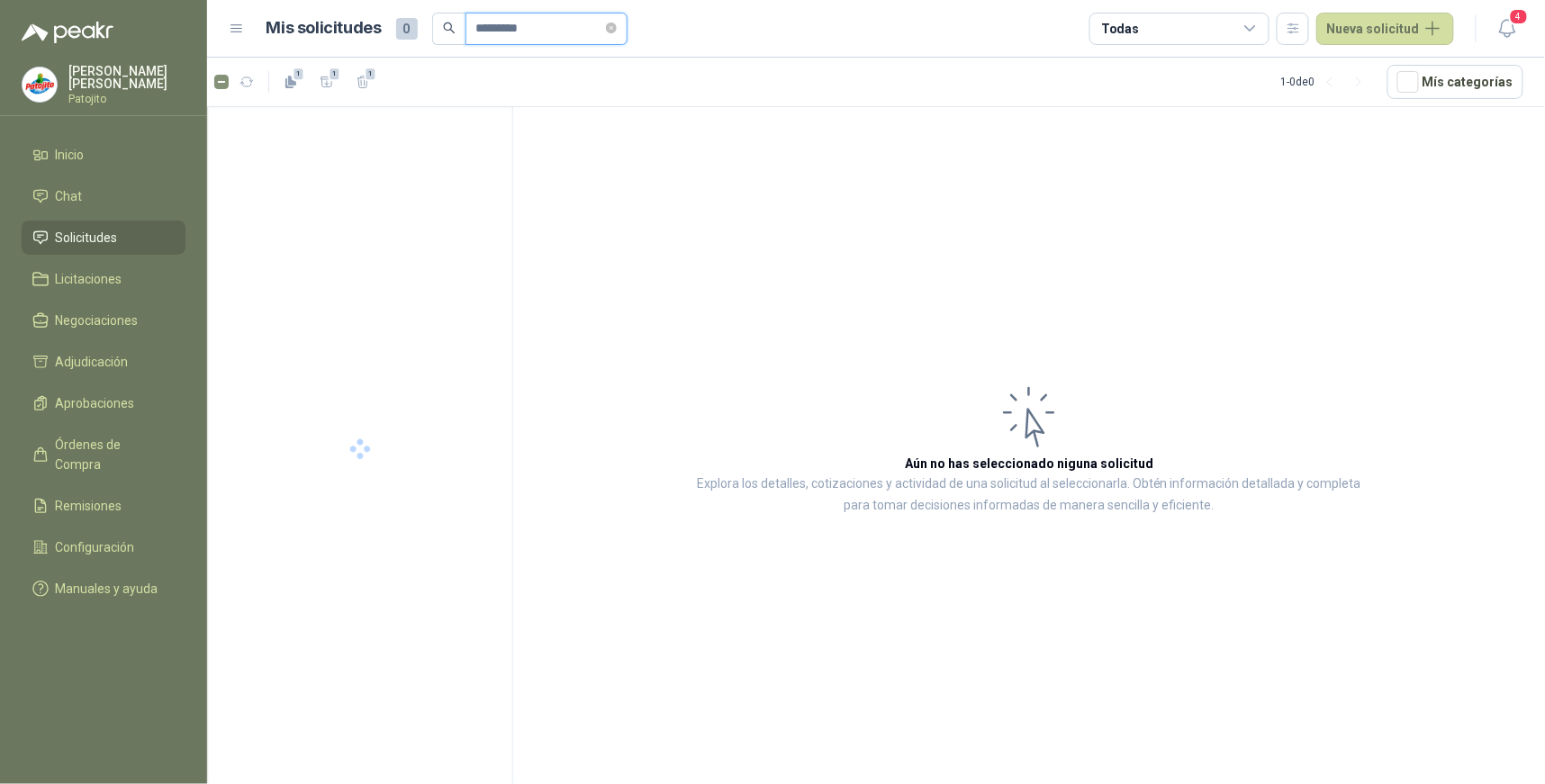
type input "*********"
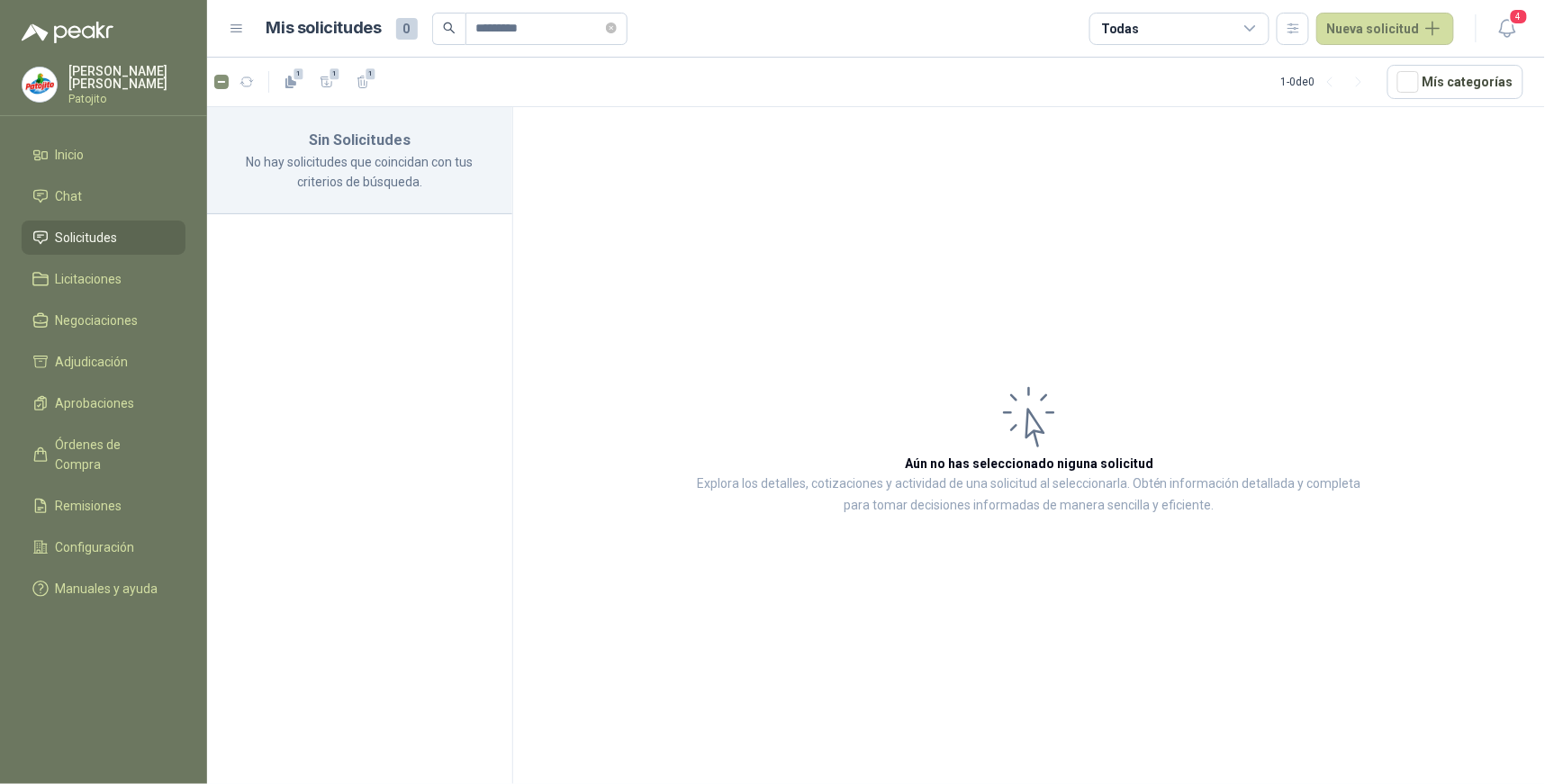
click at [613, 158] on article "Aún no has seleccionado niguna solicitud Explora los detalles, cotizaciones y a…" at bounding box center [1028, 448] width 1032 height 683
click at [617, 25] on icon "close-circle" at bounding box center [610, 27] width 10 height 10
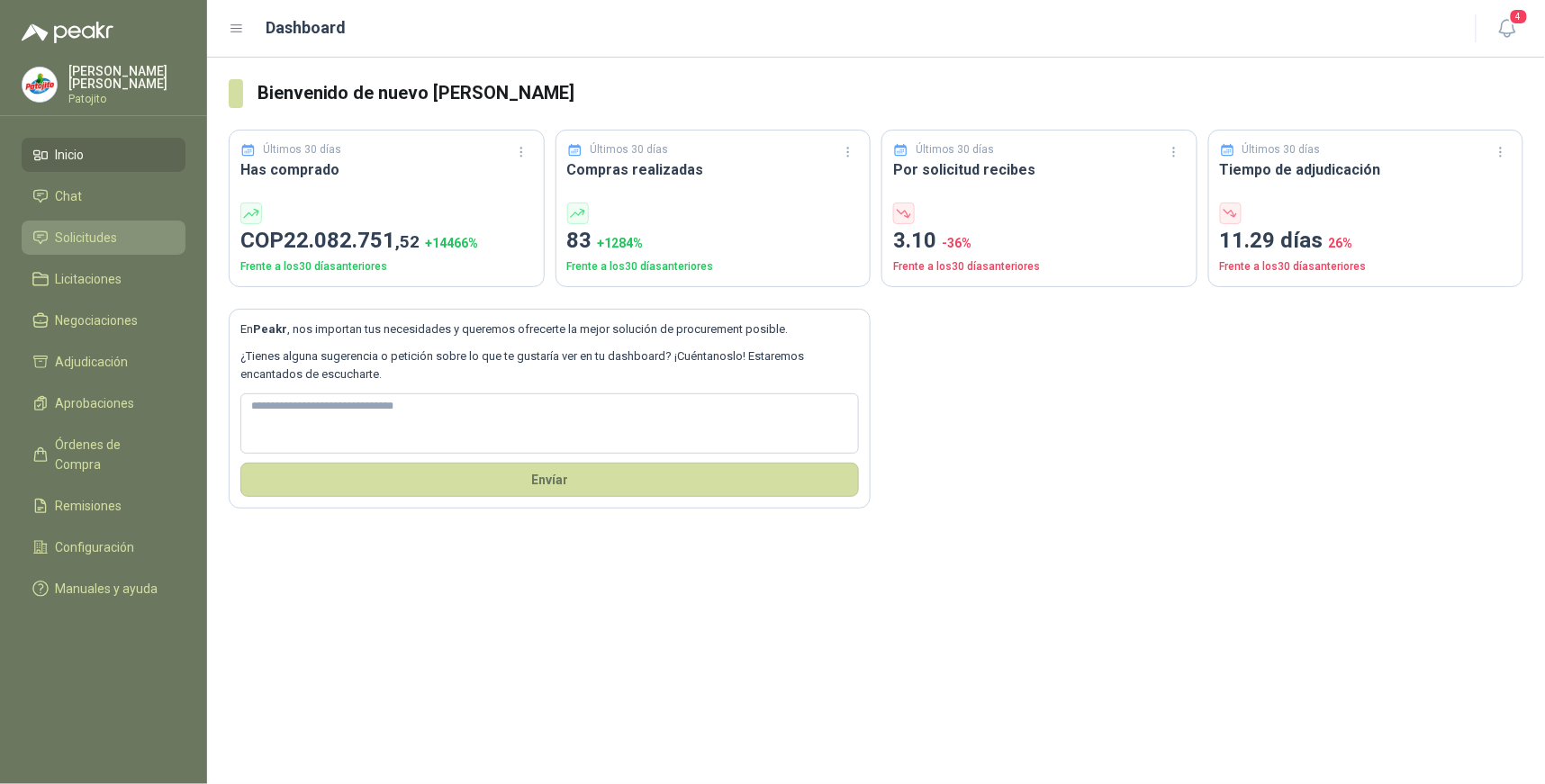
drag, startPoint x: 92, startPoint y: 233, endPoint x: 102, endPoint y: 240, distance: 12.2
click at [92, 233] on span "Solicitudes" at bounding box center [87, 237] width 62 height 20
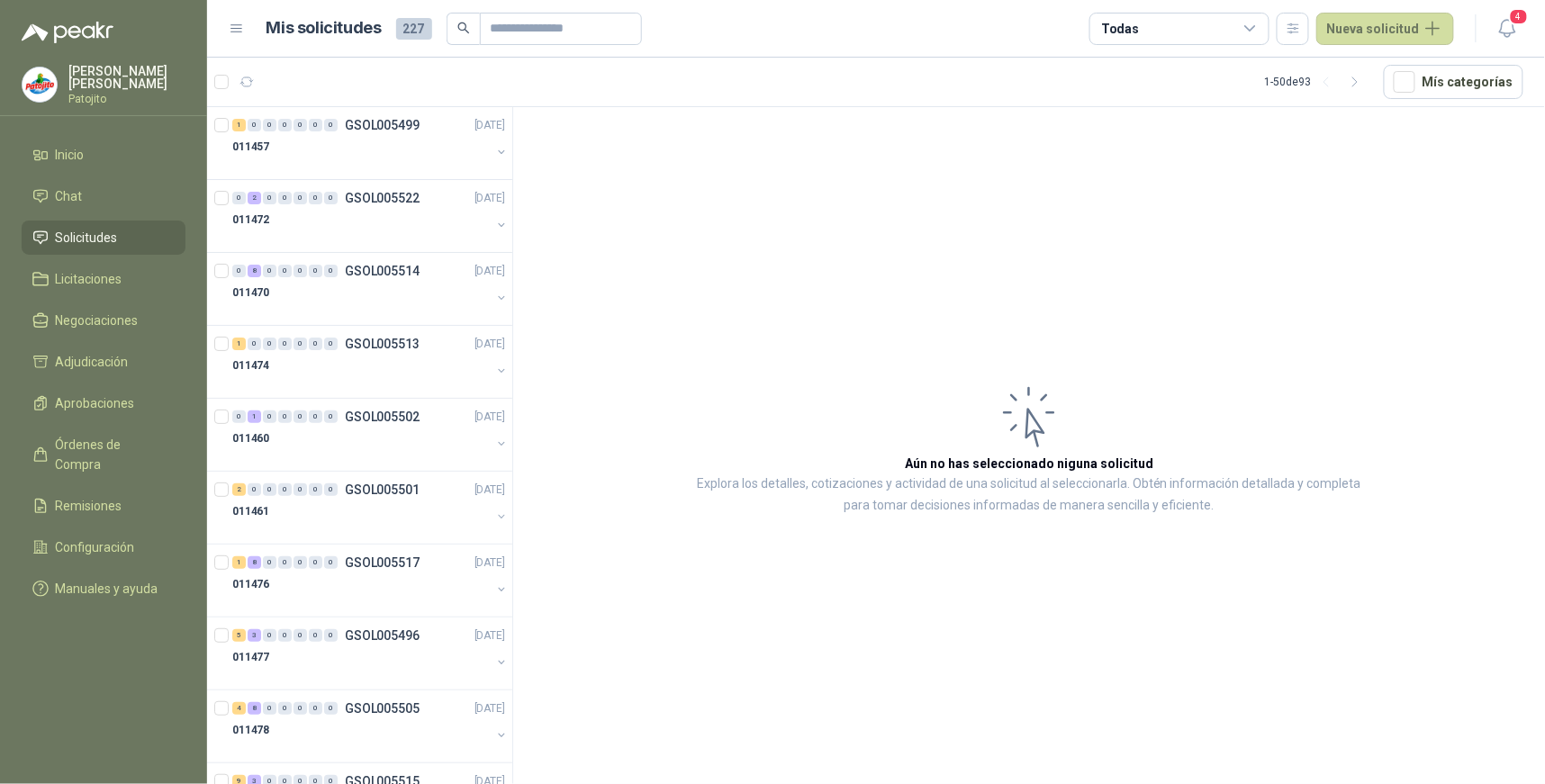
click at [412, 28] on span "227" at bounding box center [414, 28] width 36 height 22
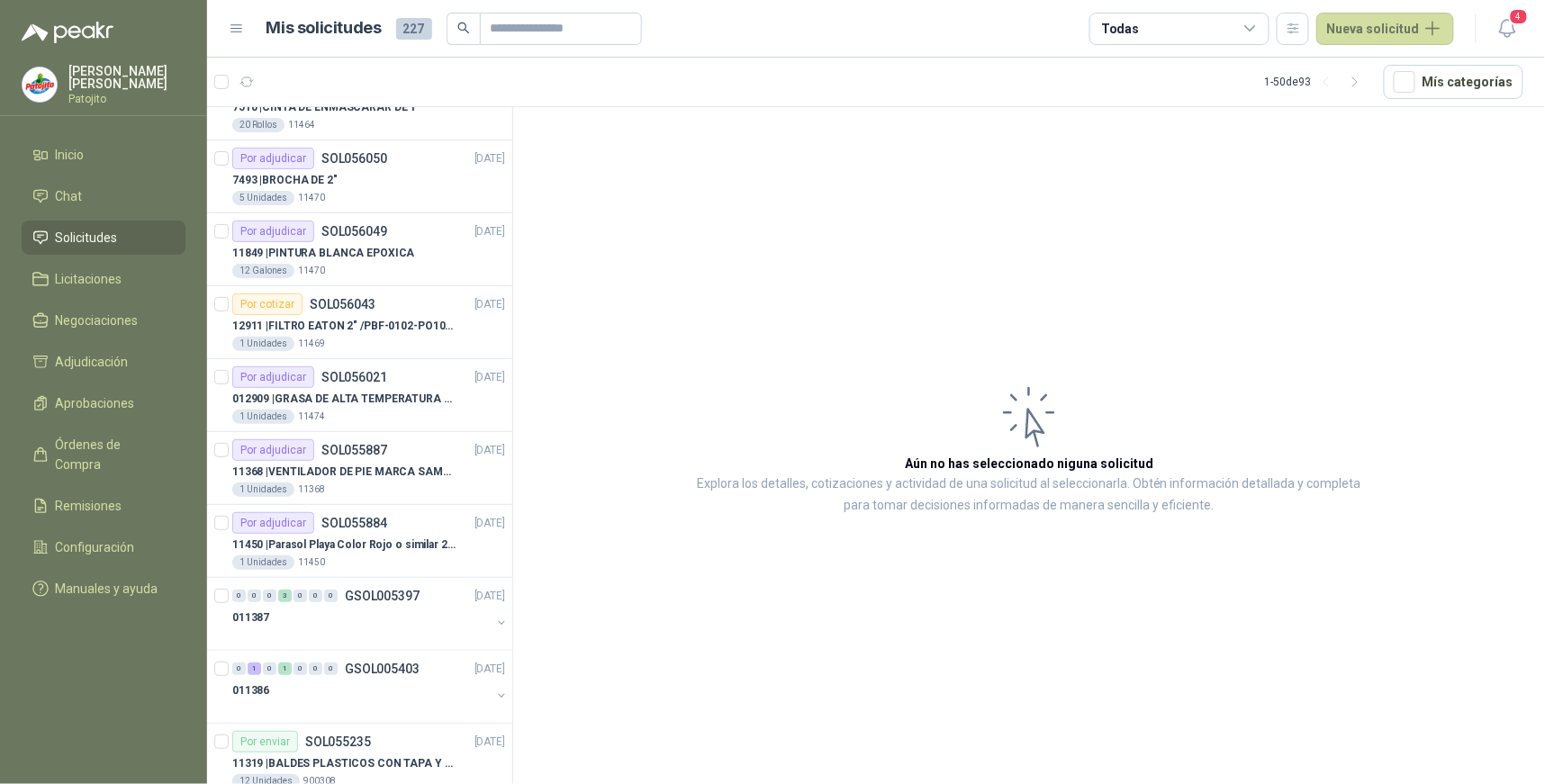
scroll to position [2399, 0]
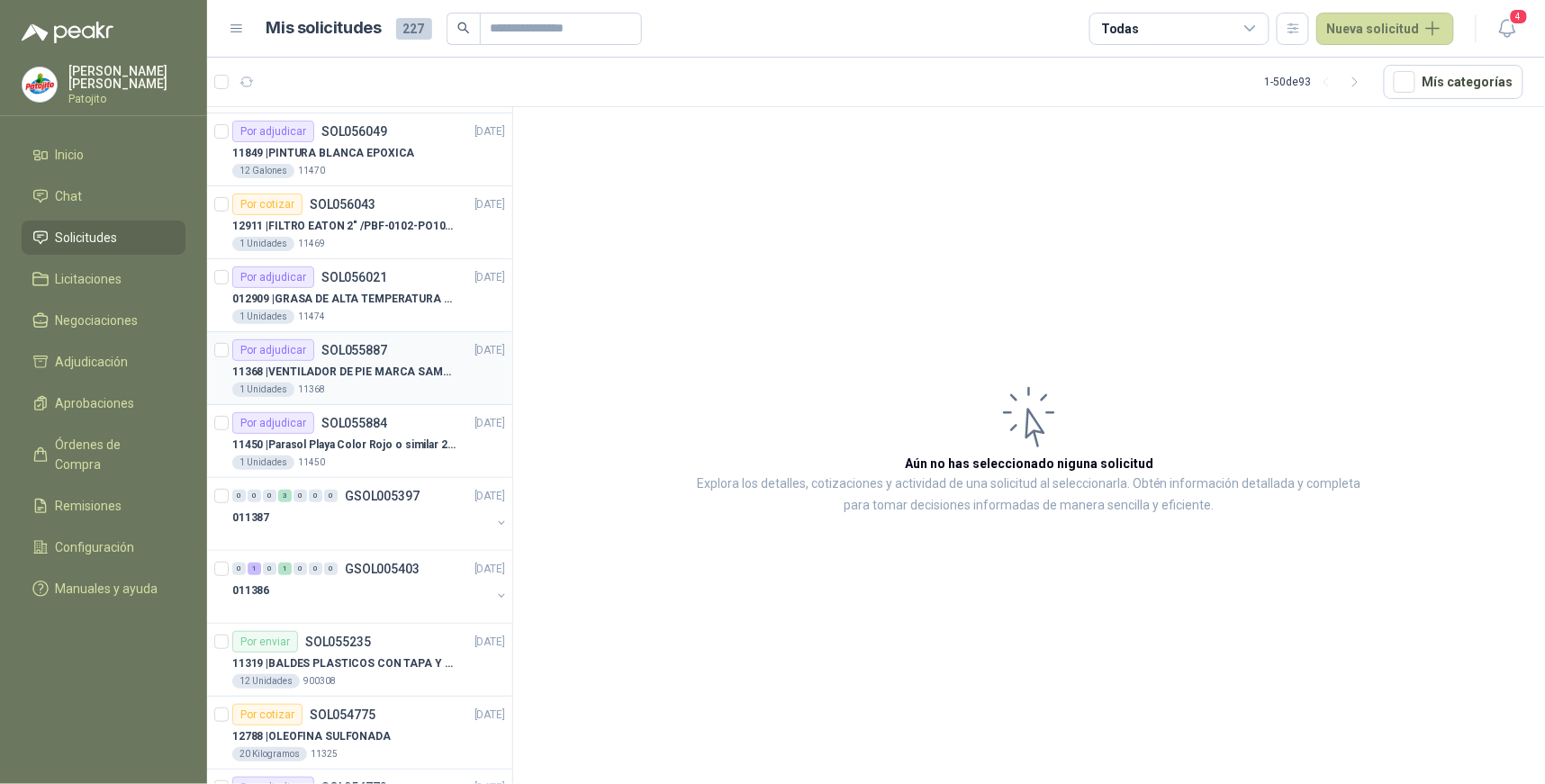
click at [412, 354] on div "Por adjudicar SOL055887 15/09/25" at bounding box center [369, 350] width 272 height 22
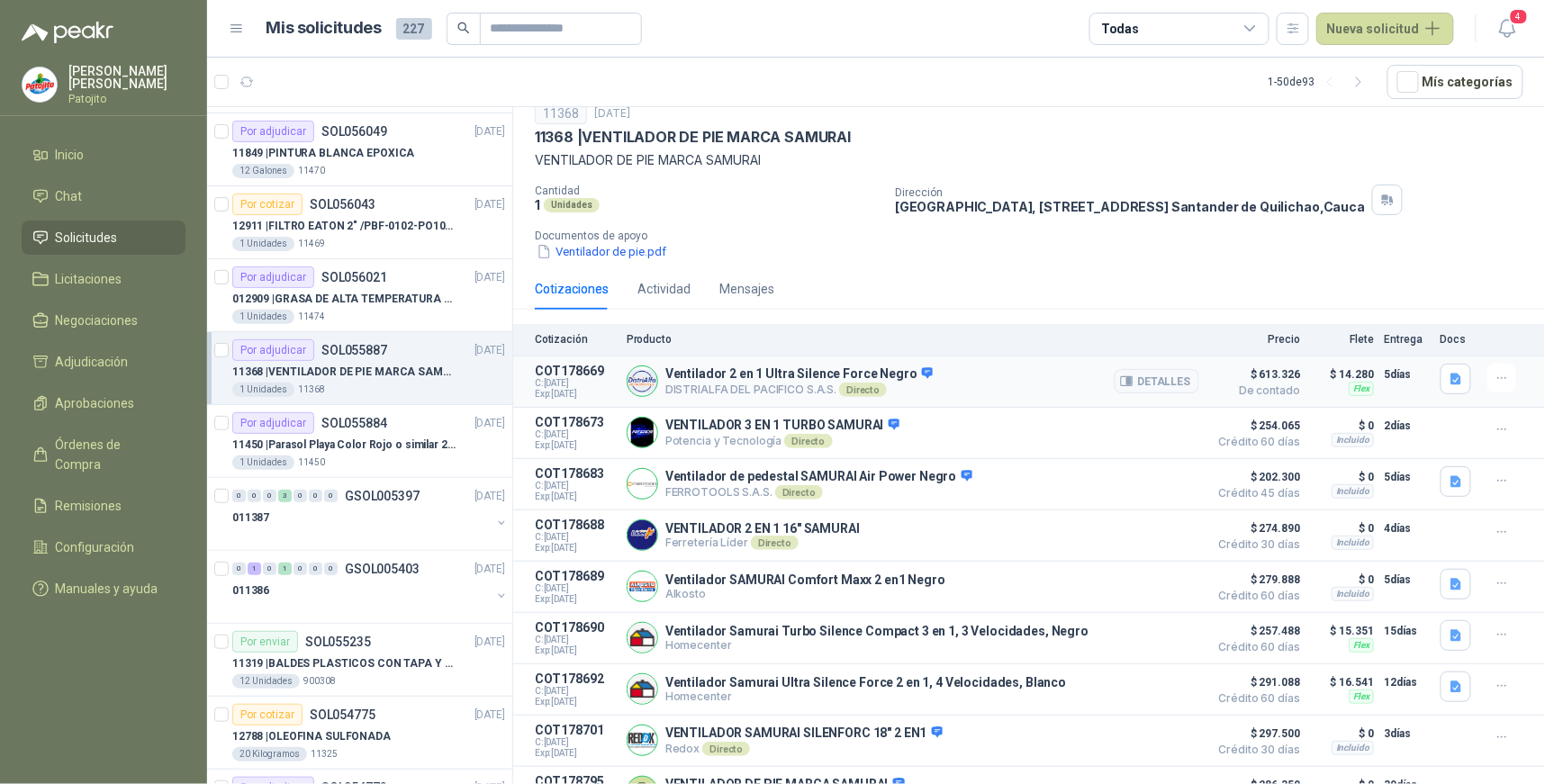
scroll to position [96, 0]
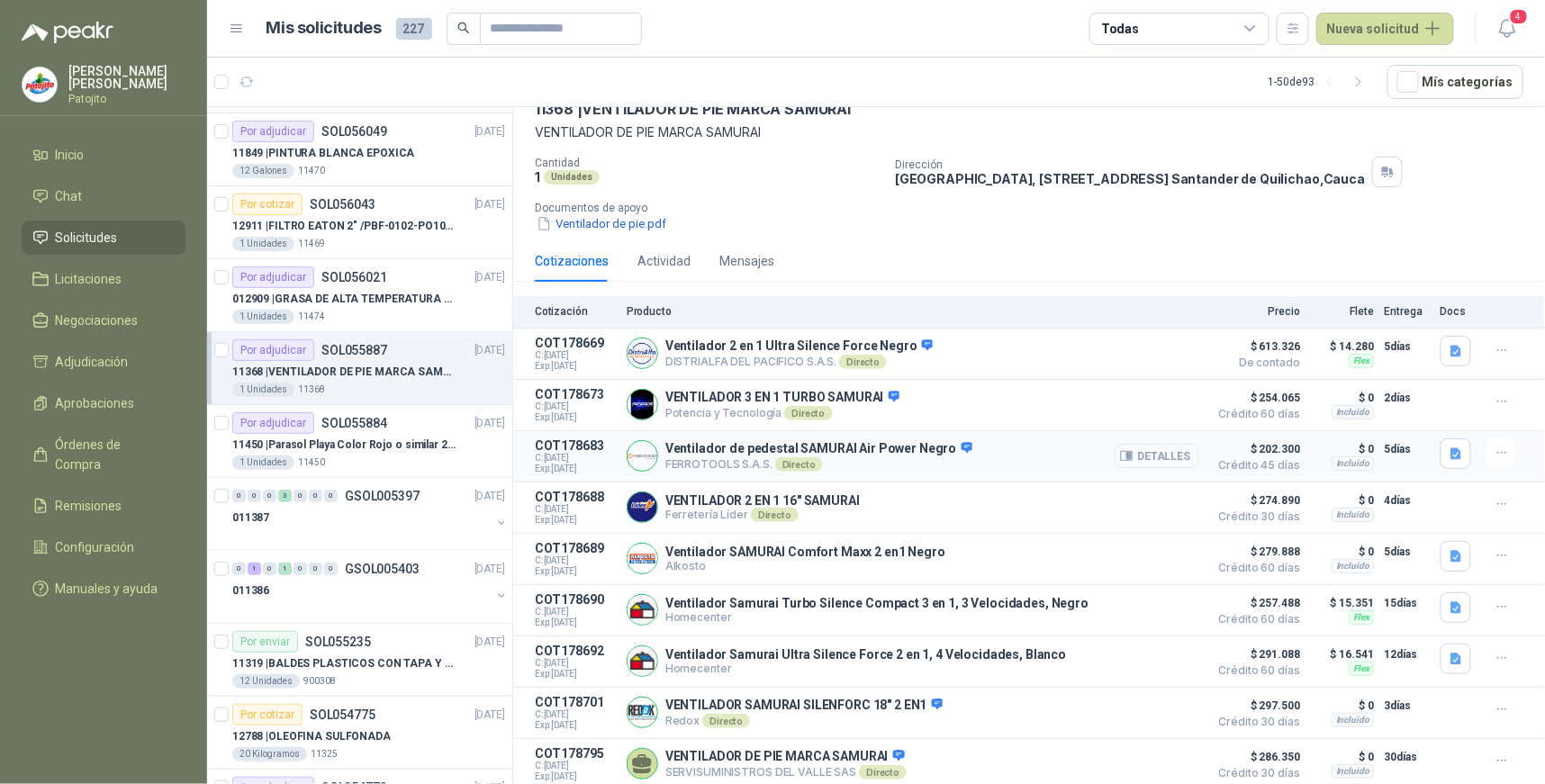
click at [1167, 445] on button "Detalles" at bounding box center [1156, 456] width 84 height 25
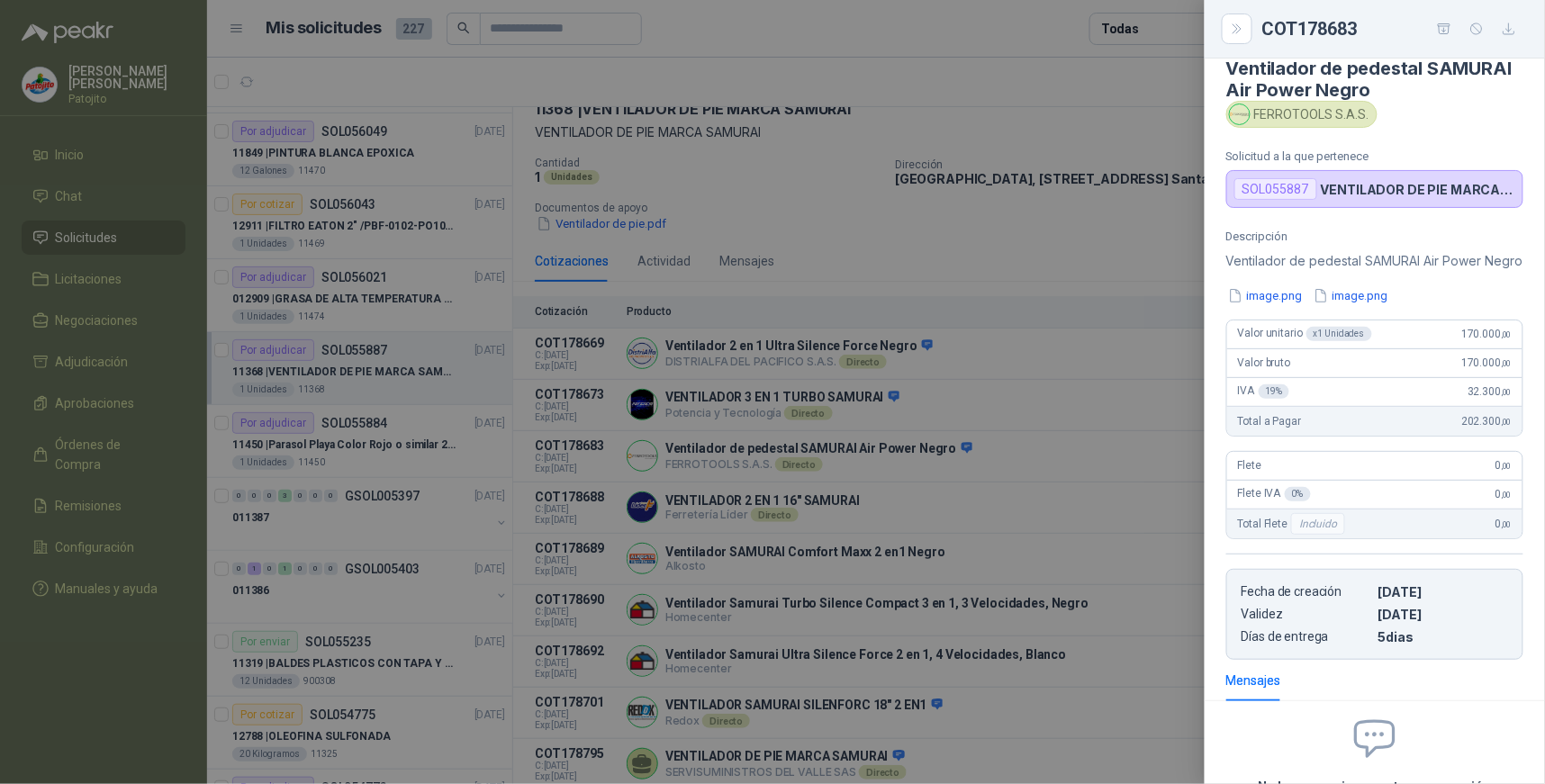
scroll to position [0, 0]
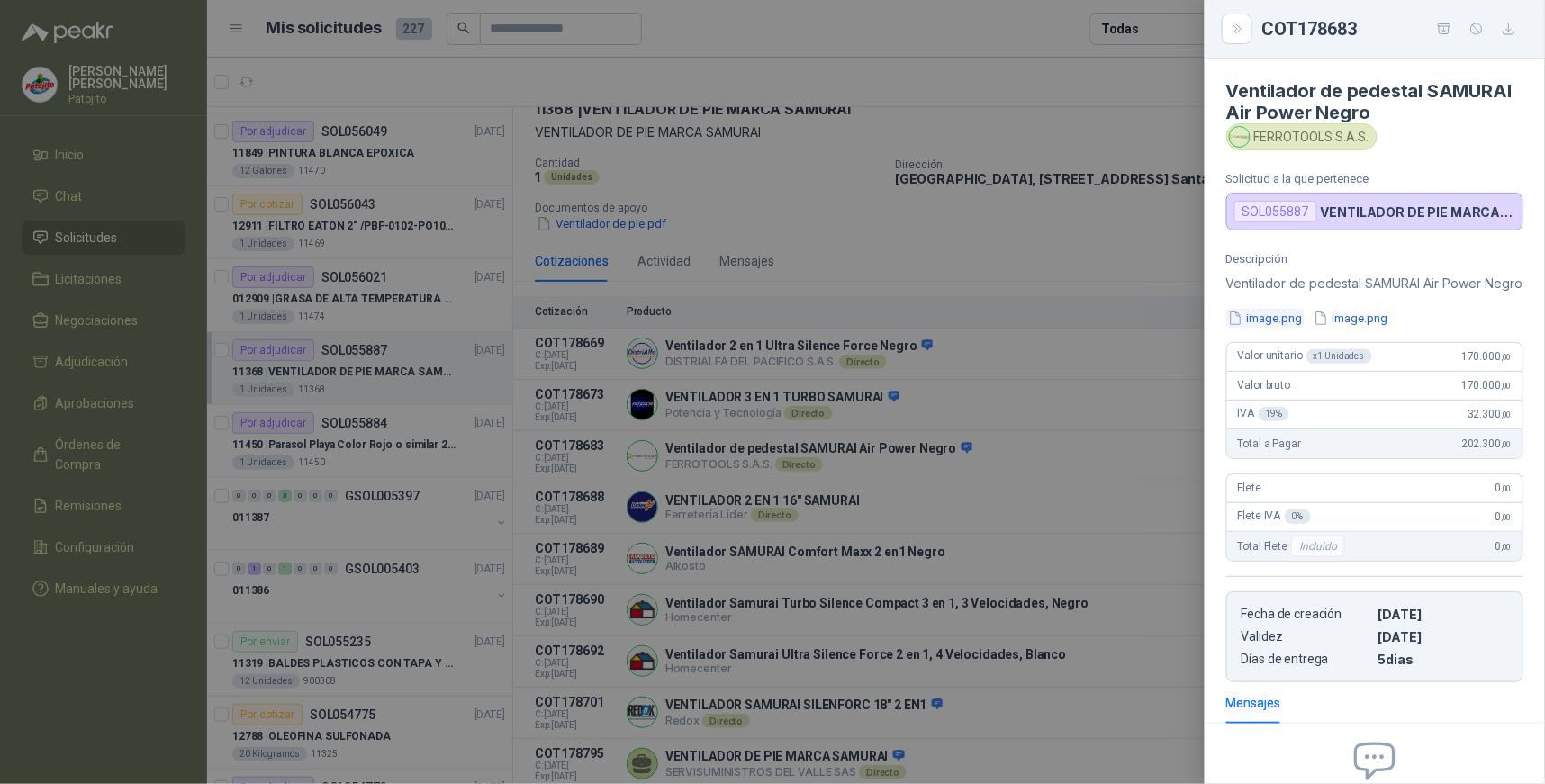
click at [1282, 327] on button "image.png" at bounding box center [1265, 318] width 79 height 19
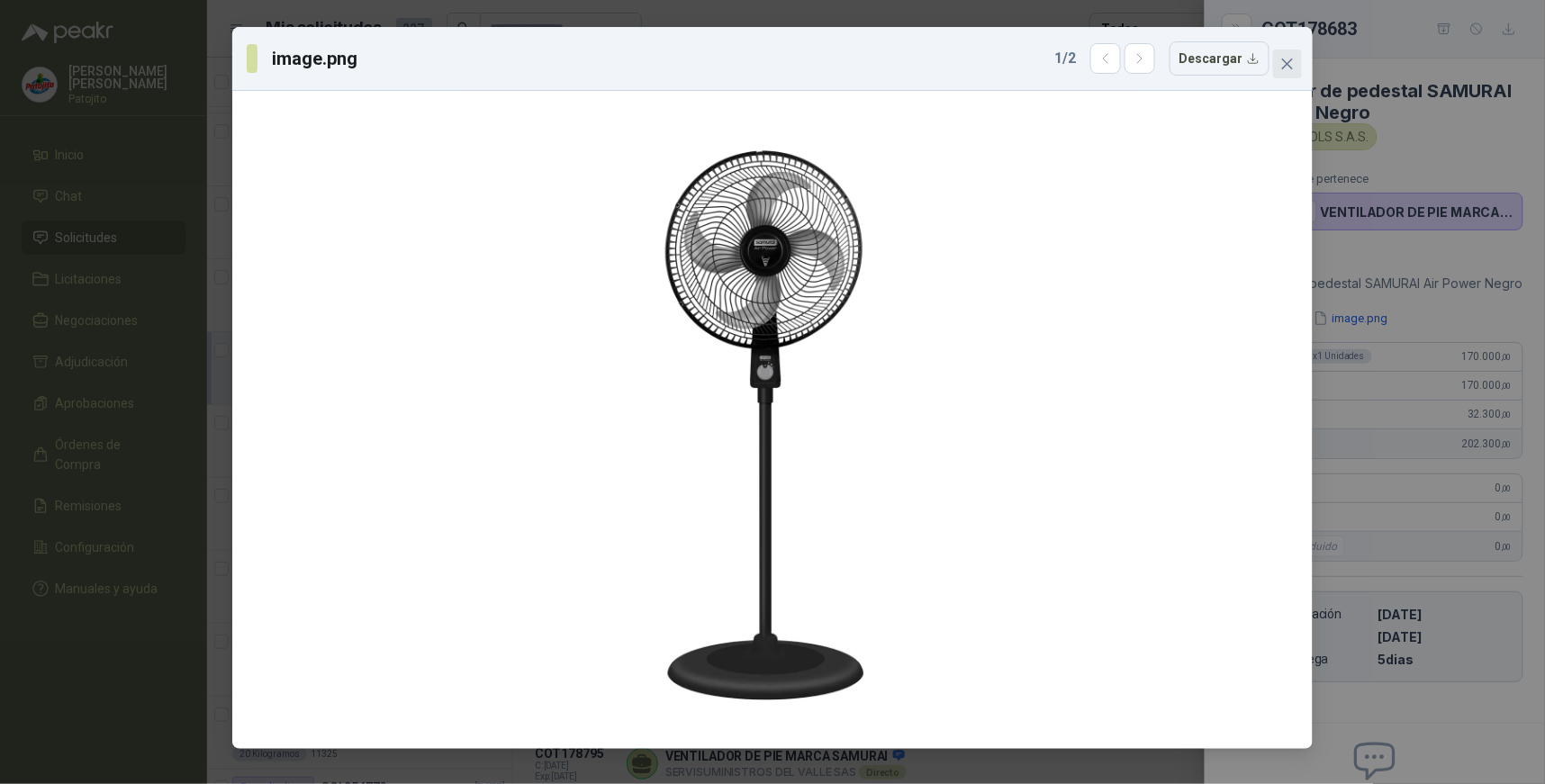
click at [1293, 61] on icon "close" at bounding box center [1287, 63] width 14 height 14
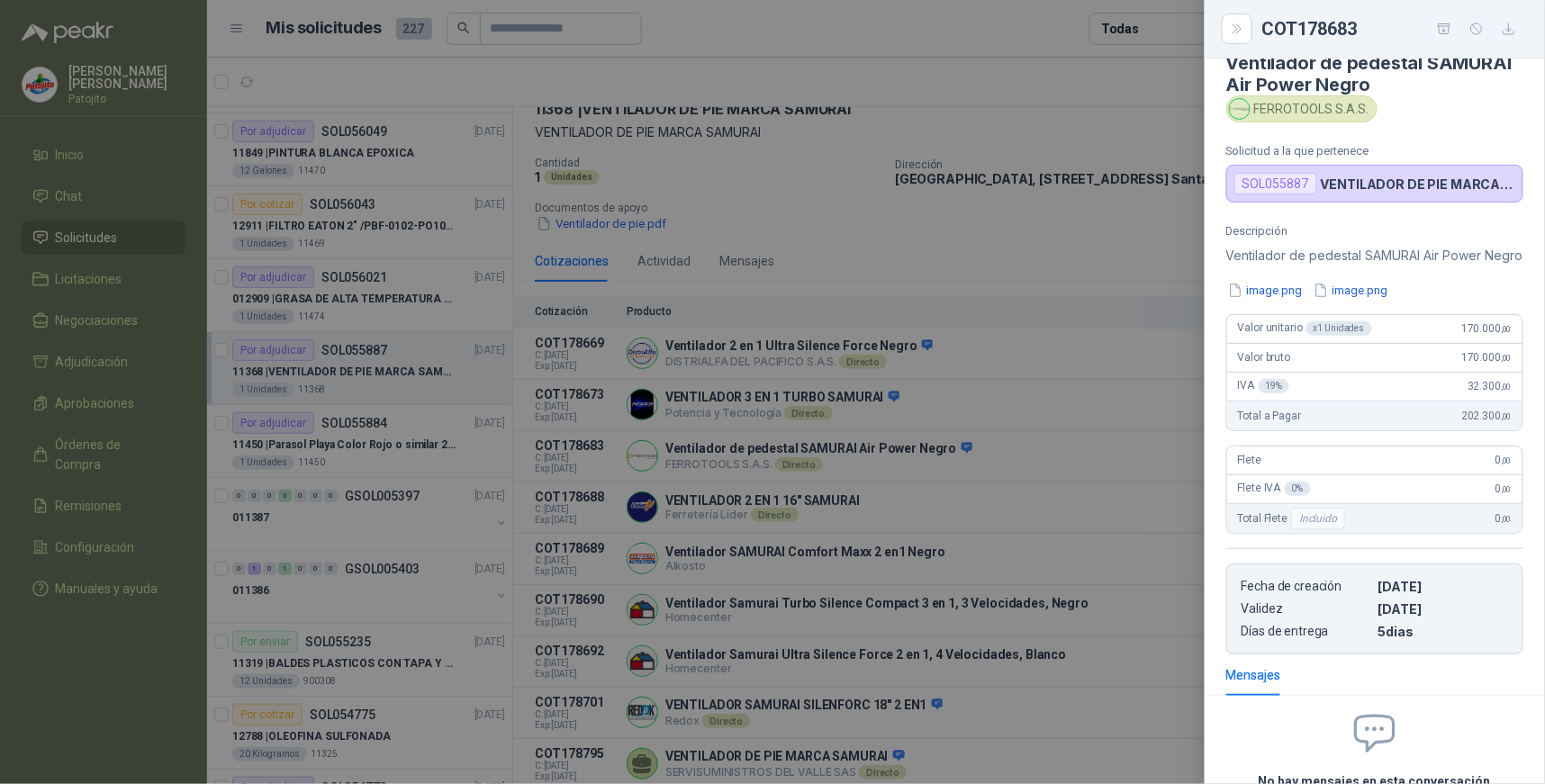
scroll to position [20, 0]
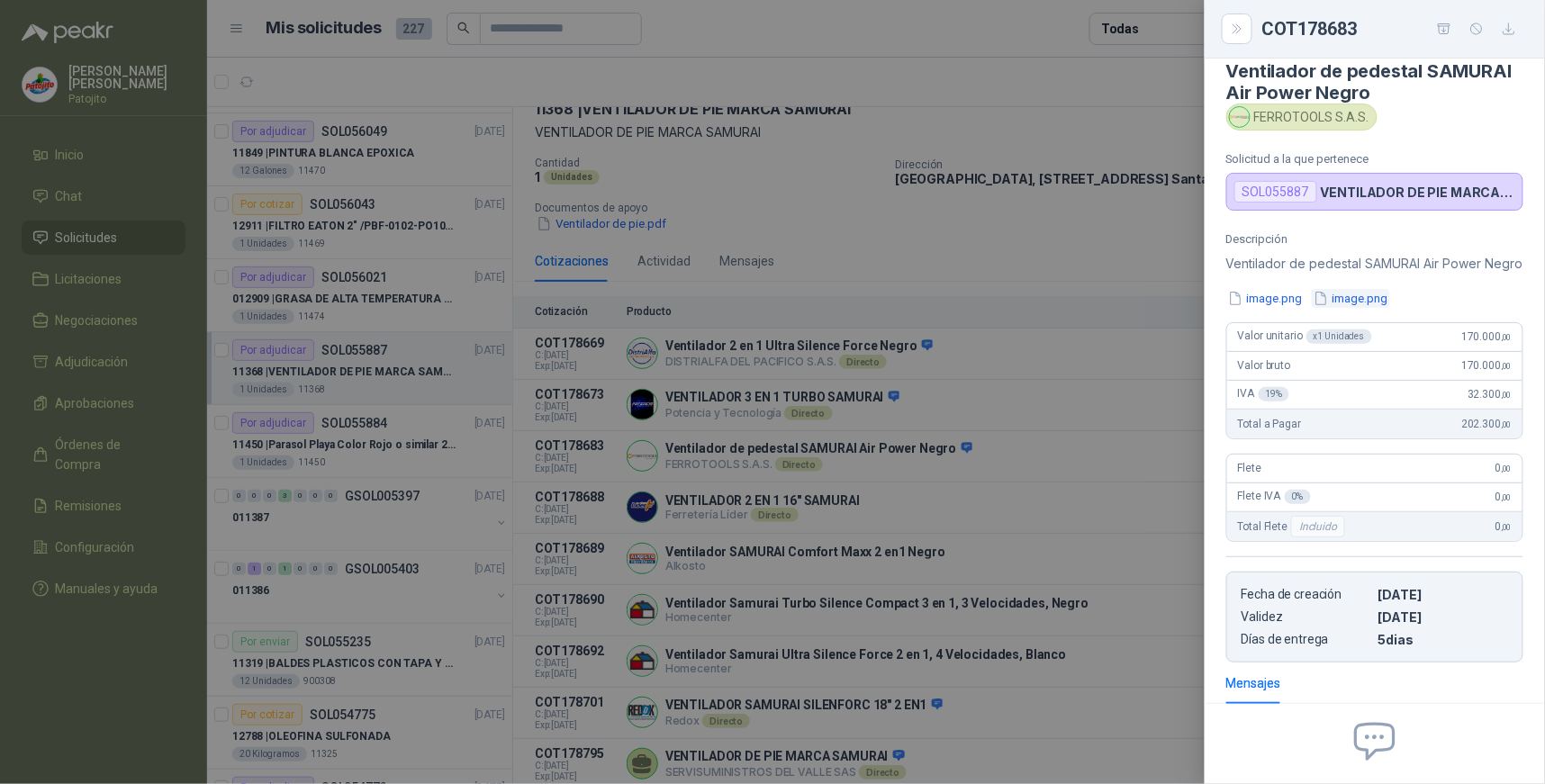
click at [1352, 307] on button "image.png" at bounding box center [1351, 298] width 79 height 19
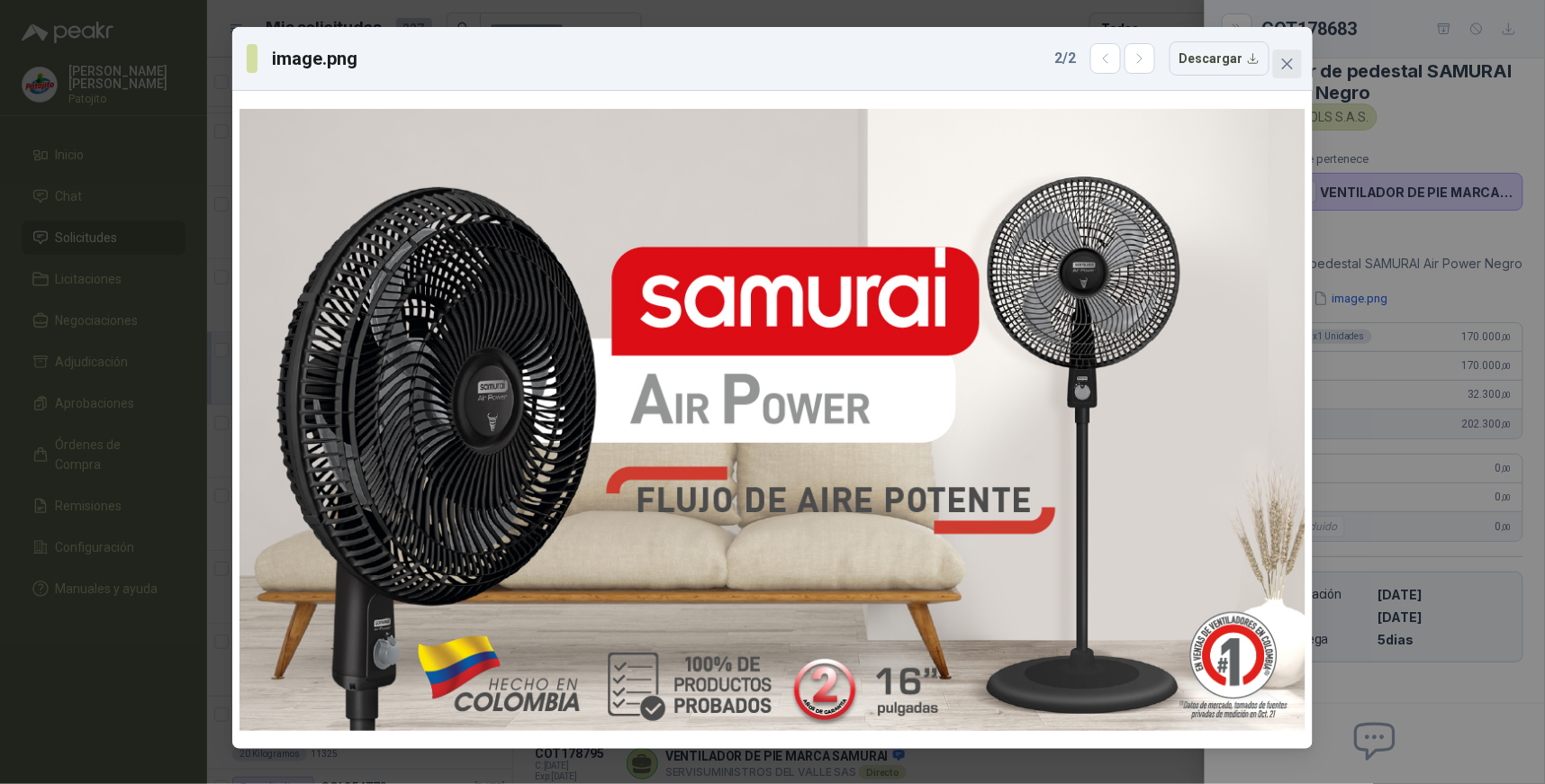
click at [1291, 61] on icon "close" at bounding box center [1287, 63] width 14 height 14
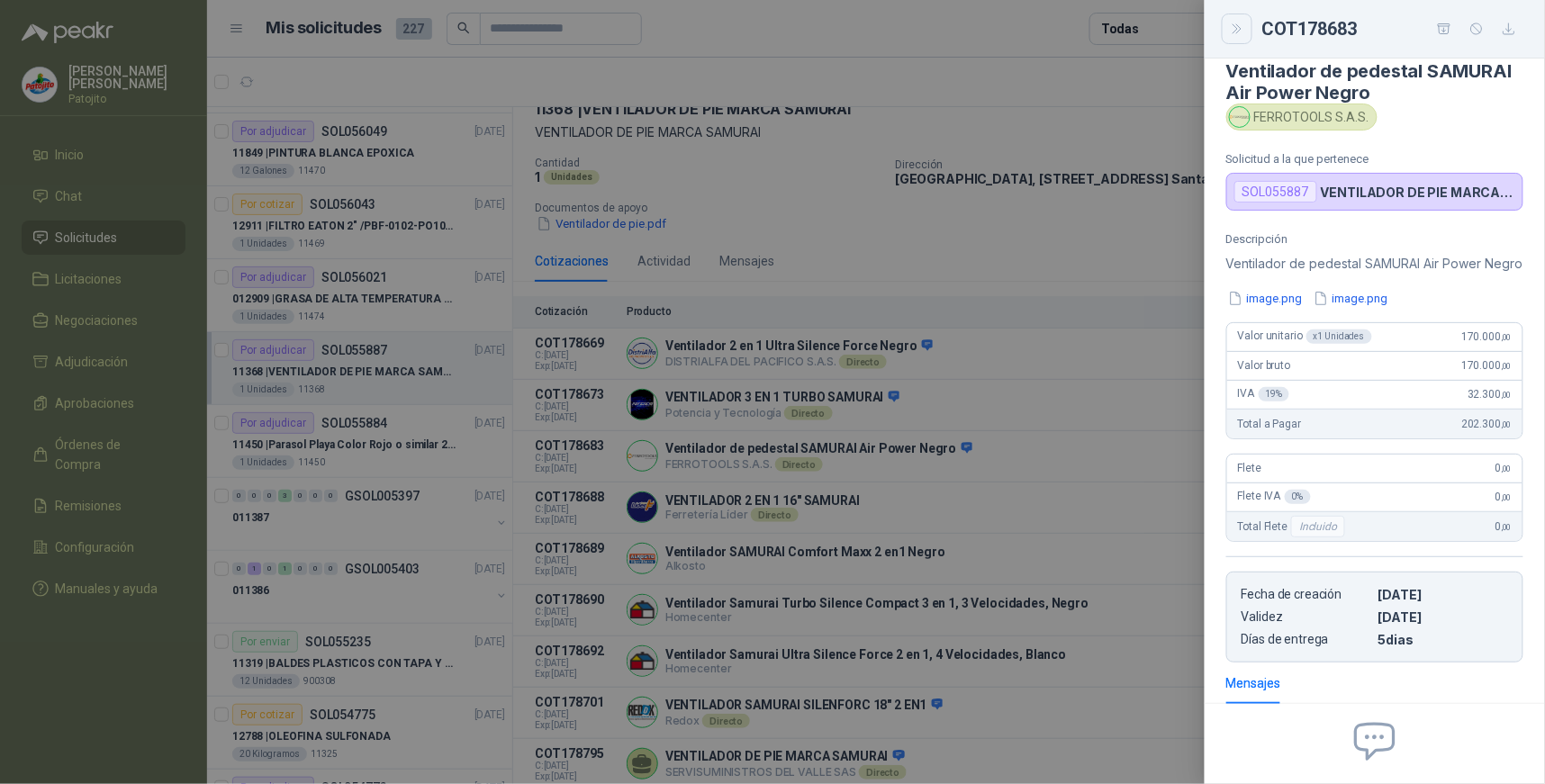
click at [1240, 28] on icon "Close" at bounding box center [1237, 29] width 9 height 9
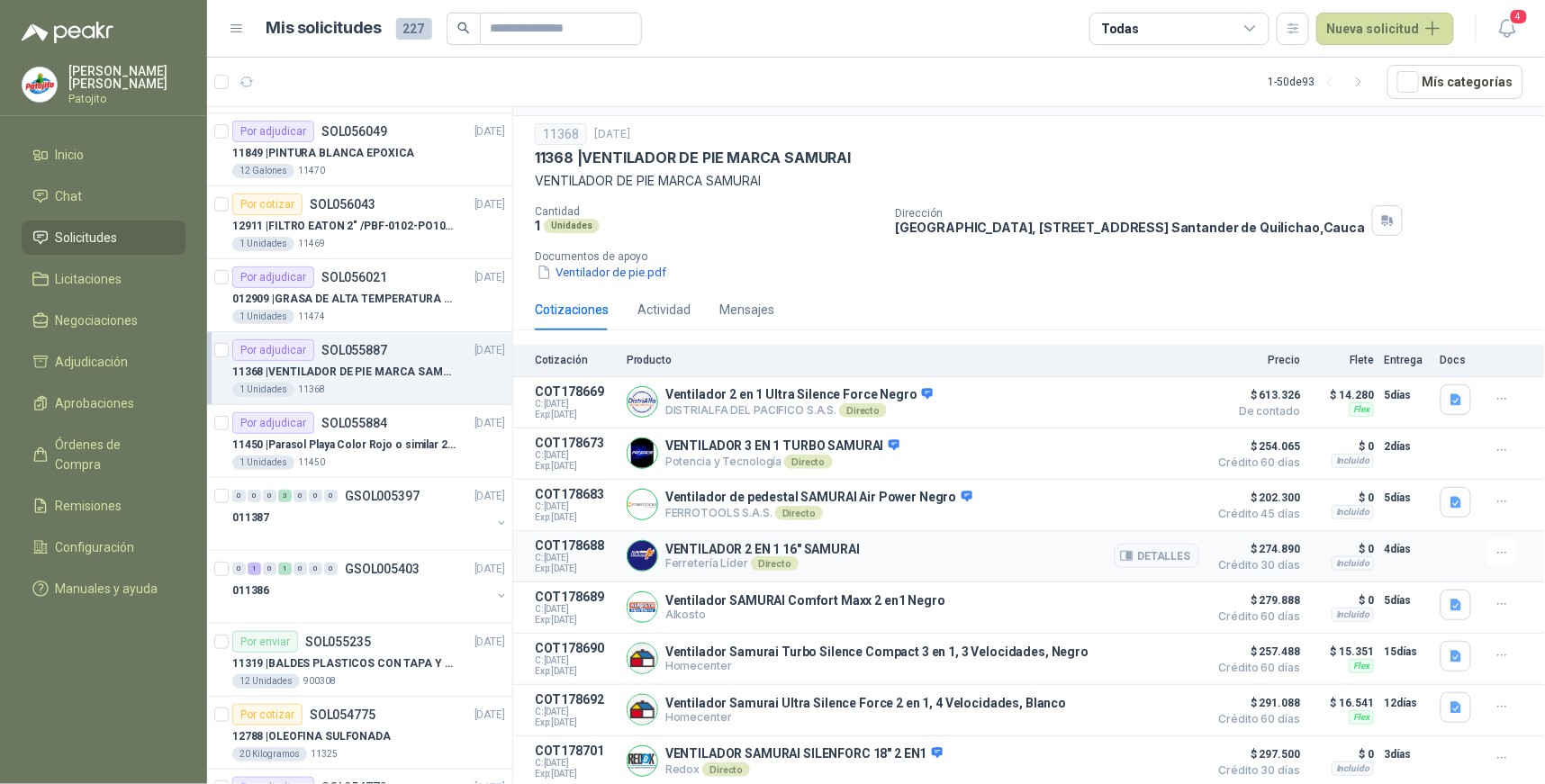
scroll to position [0, 0]
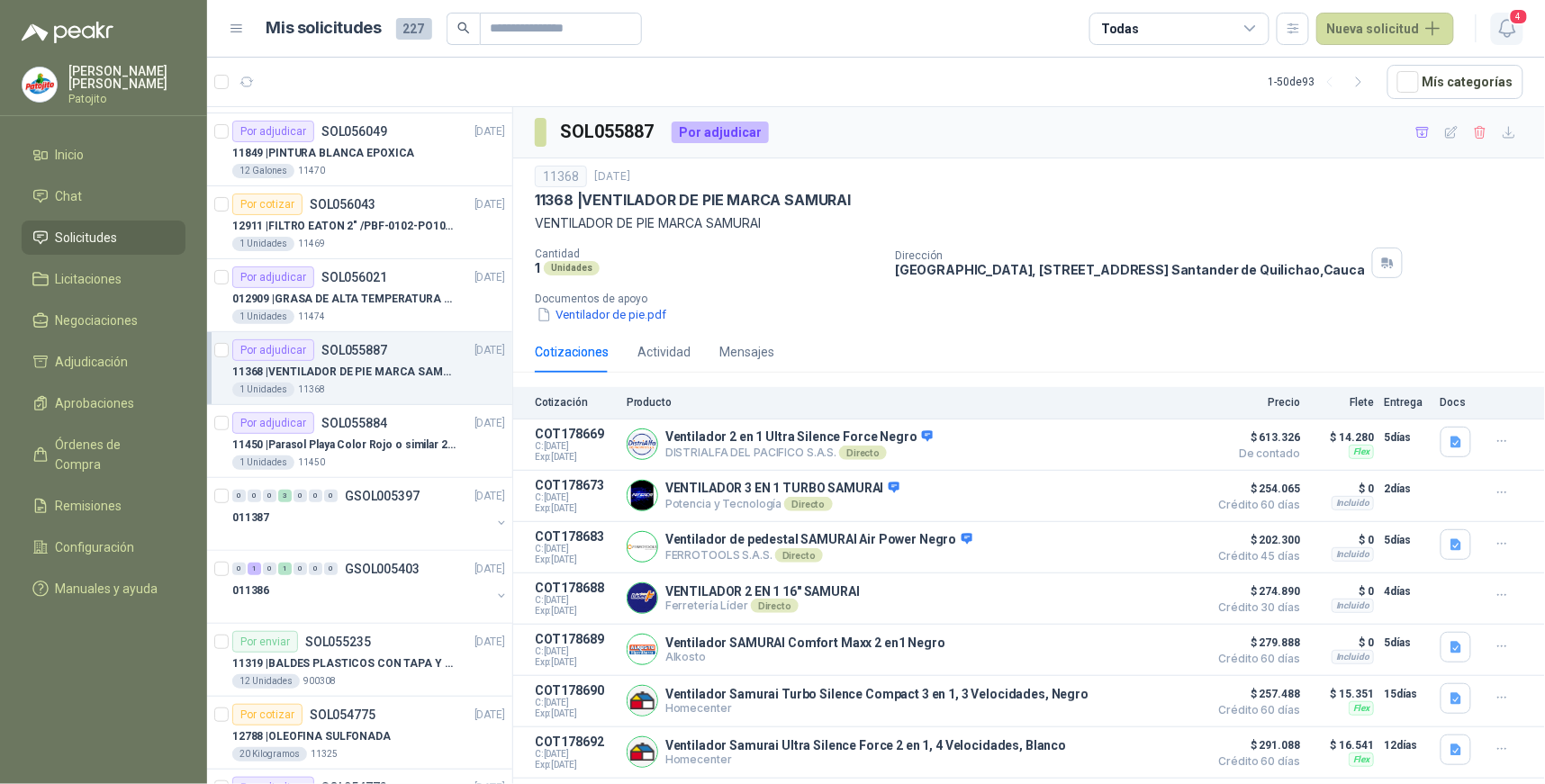
click at [1504, 27] on icon "button" at bounding box center [1508, 28] width 23 height 23
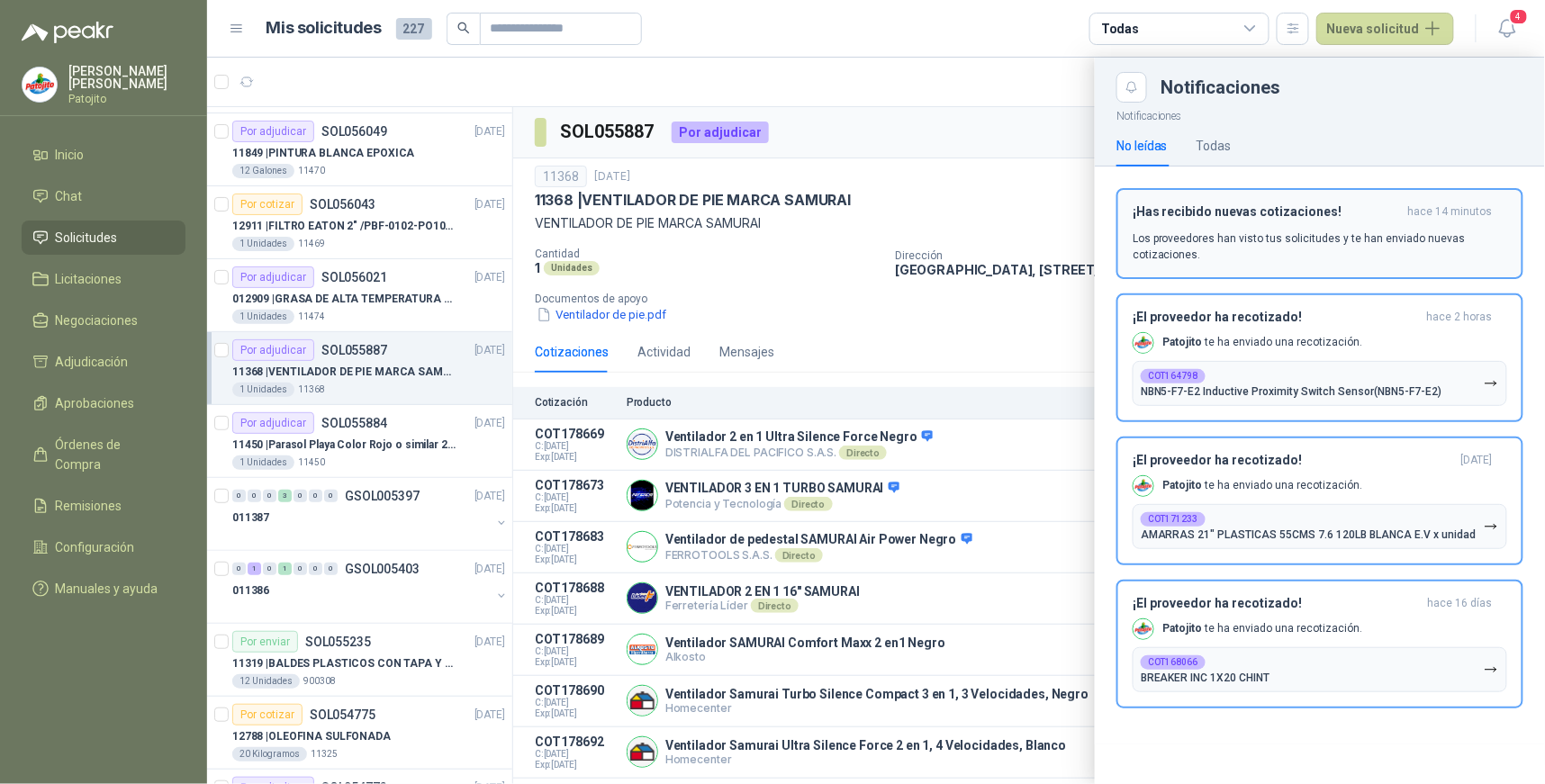
click at [1451, 195] on button "¡Has recibido nuevas cotizaciones! hace 14 minutos Los proveedores han visto tu…" at bounding box center [1320, 234] width 407 height 91
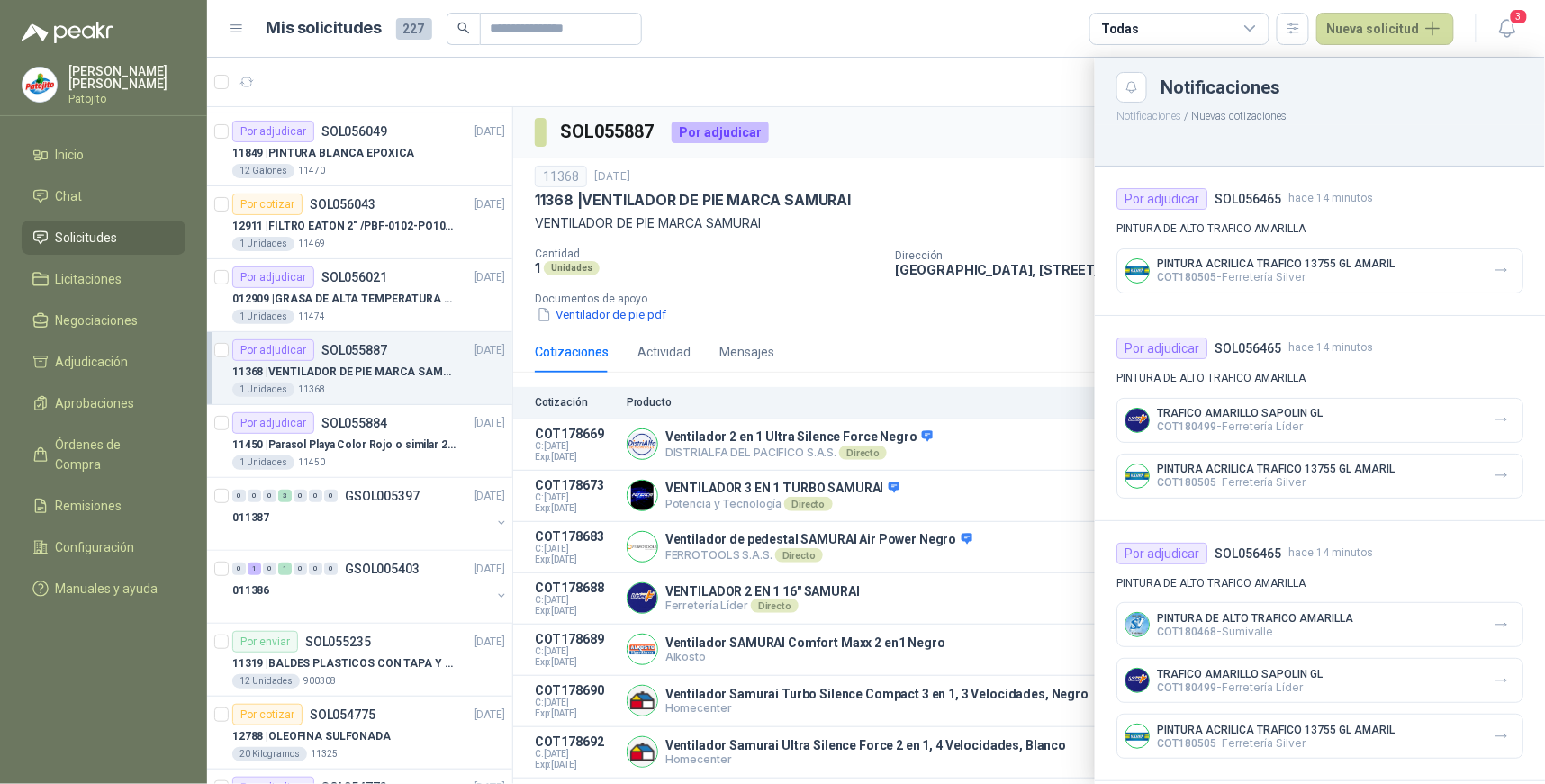
drag, startPoint x: 1489, startPoint y: 277, endPoint x: 1488, endPoint y: 308, distance: 31.0
click at [1494, 276] on icon "button" at bounding box center [1501, 270] width 15 height 15
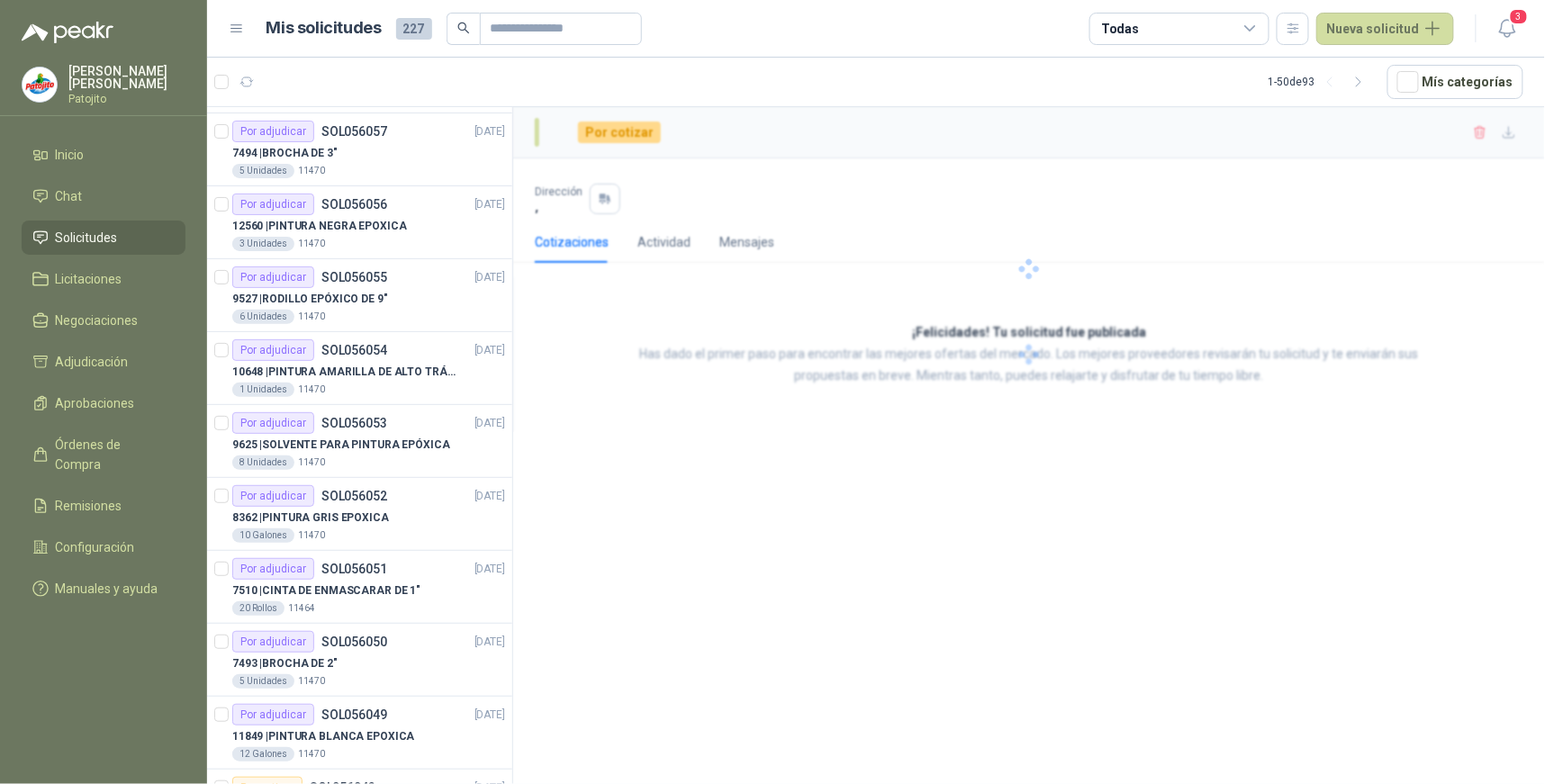
scroll to position [2983, 0]
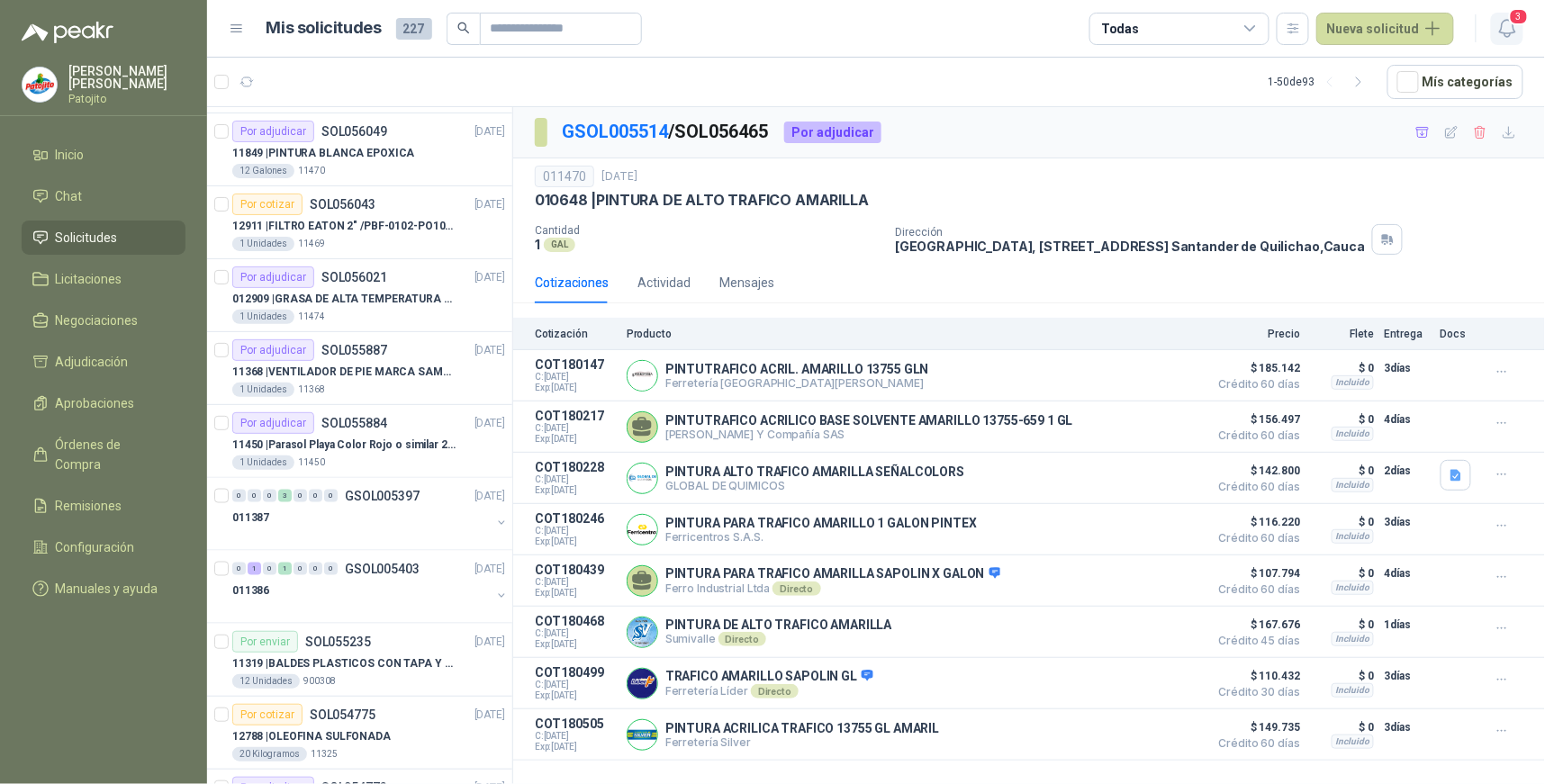
click at [1504, 19] on icon "button" at bounding box center [1508, 28] width 23 height 23
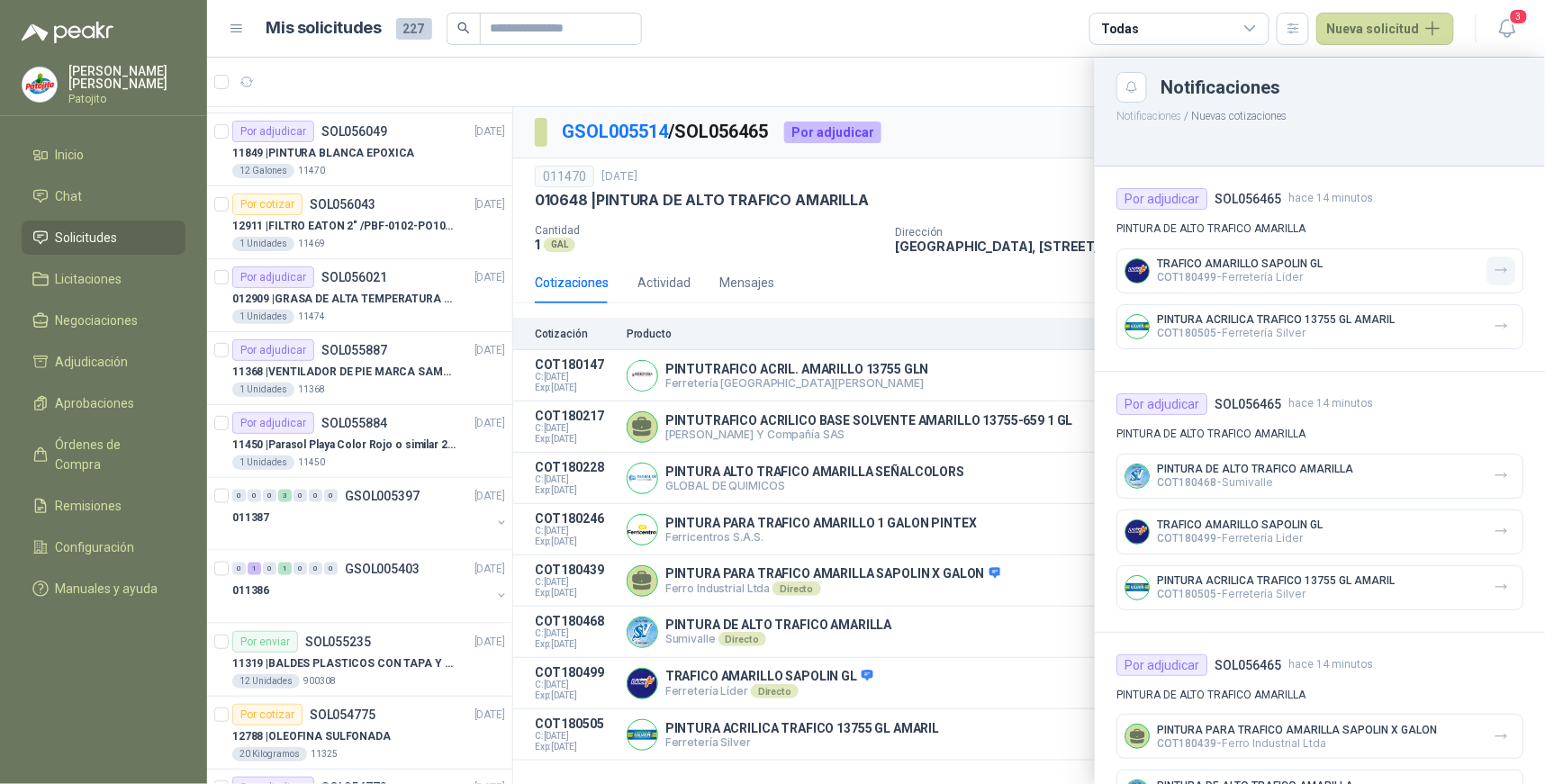
click at [1486, 281] on button "button" at bounding box center [1501, 270] width 28 height 28
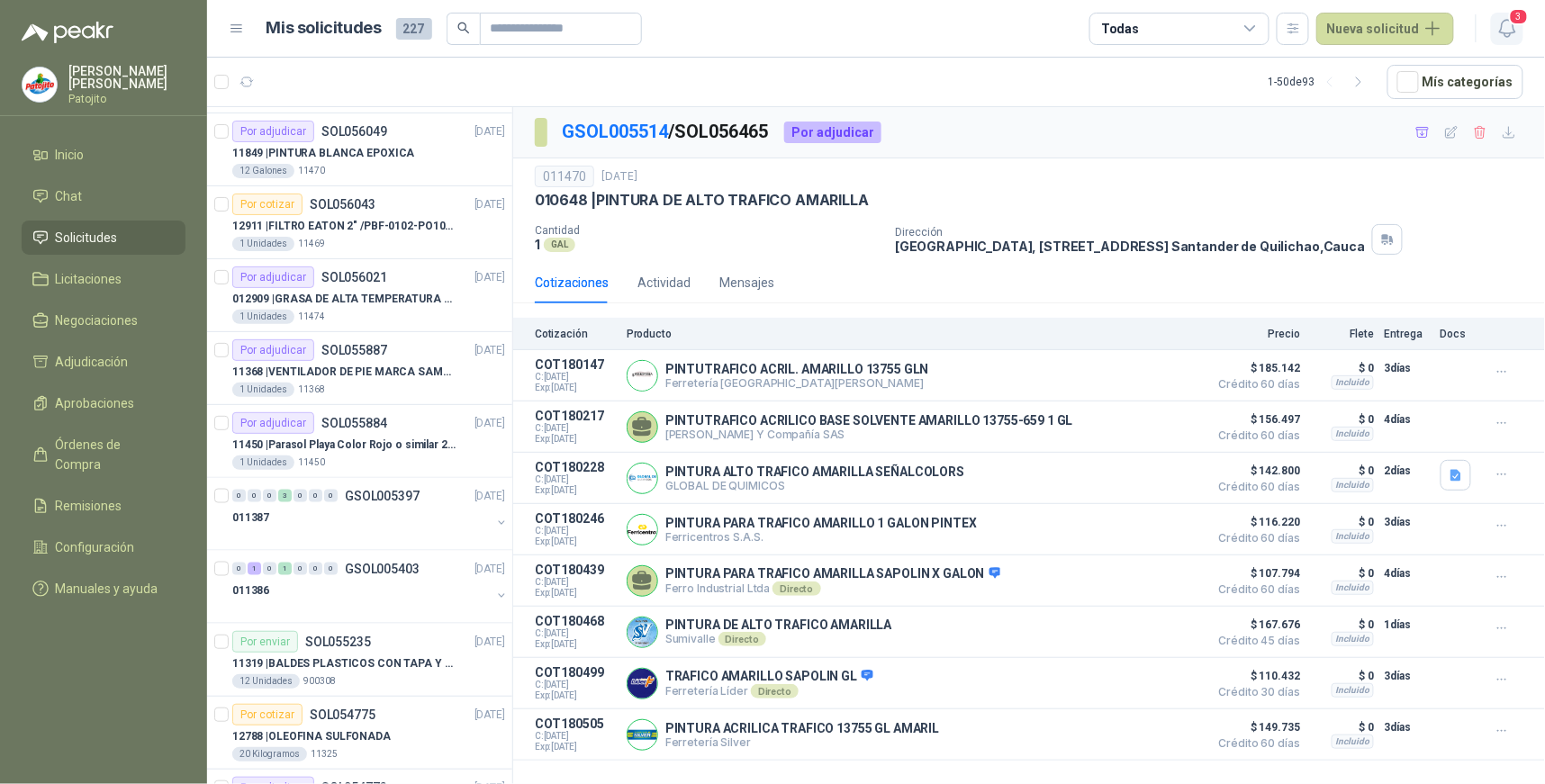
click at [1503, 21] on icon "button" at bounding box center [1506, 28] width 15 height 17
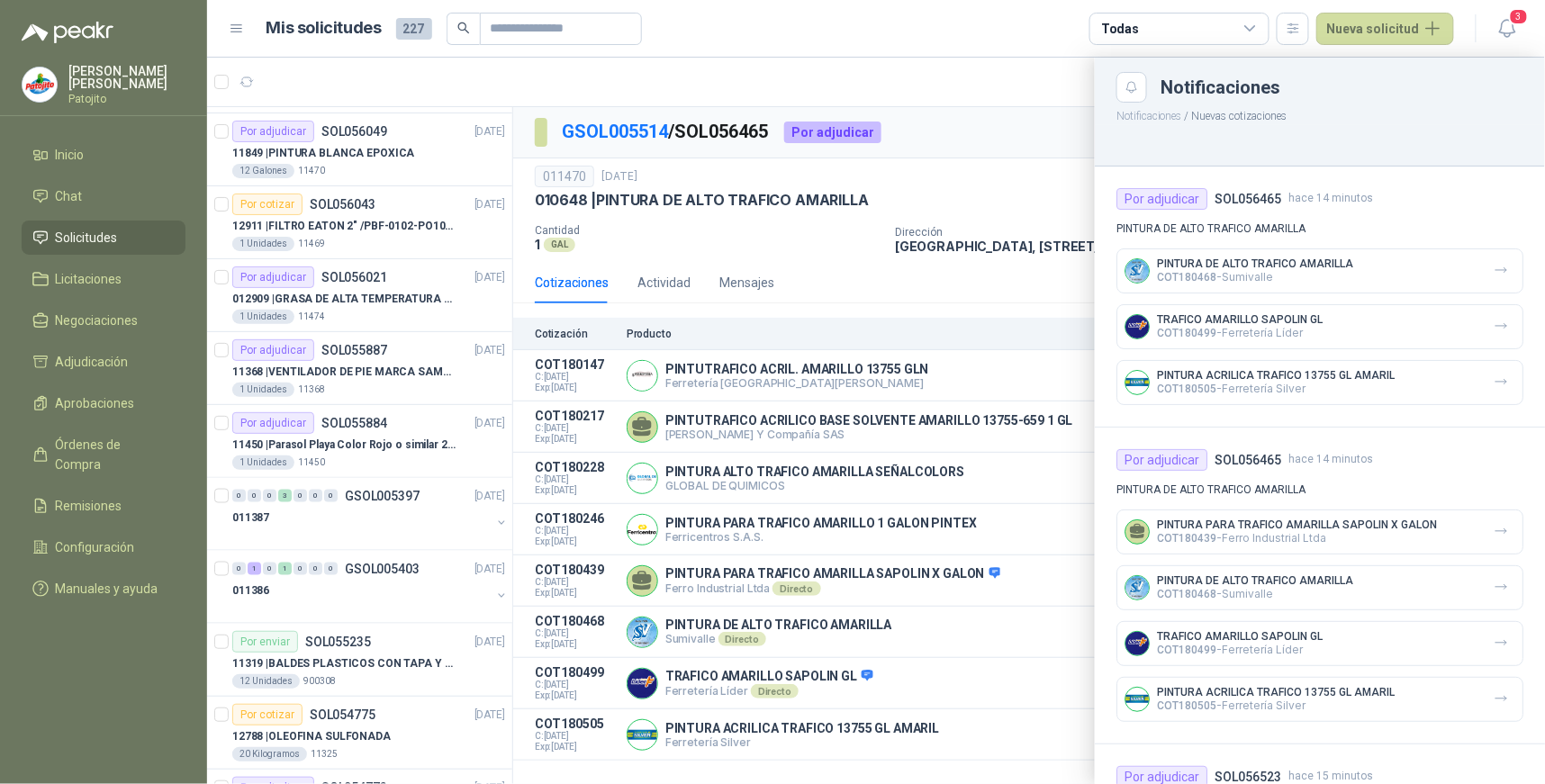
click at [1443, 381] on div "PINTURA ACRILICA TRAFICO 13755 GL AMARIL COT180505 - Ferretería Silver" at bounding box center [1320, 383] width 407 height 45
click at [1290, 310] on div "TRAFICO AMARILLO SAPOLIN GL COT180499 - Ferretería Líder" at bounding box center [1320, 327] width 407 height 45
click at [1290, 331] on p "COT180499 - Ferretería Líder" at bounding box center [1239, 332] width 166 height 13
click at [335, 282] on div at bounding box center [876, 421] width 1338 height 726
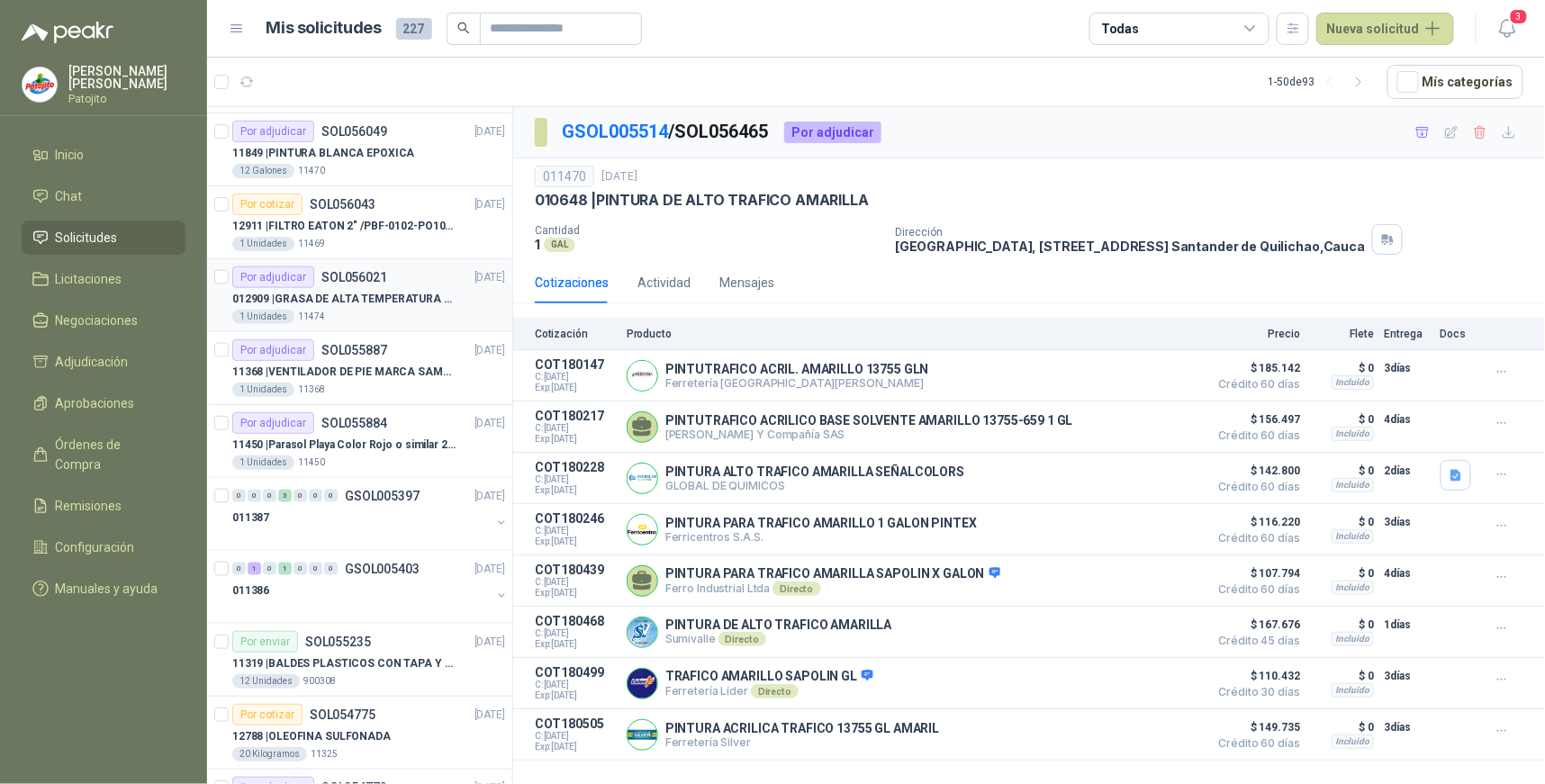
click at [294, 283] on div "Por adjudicar" at bounding box center [273, 277] width 82 height 22
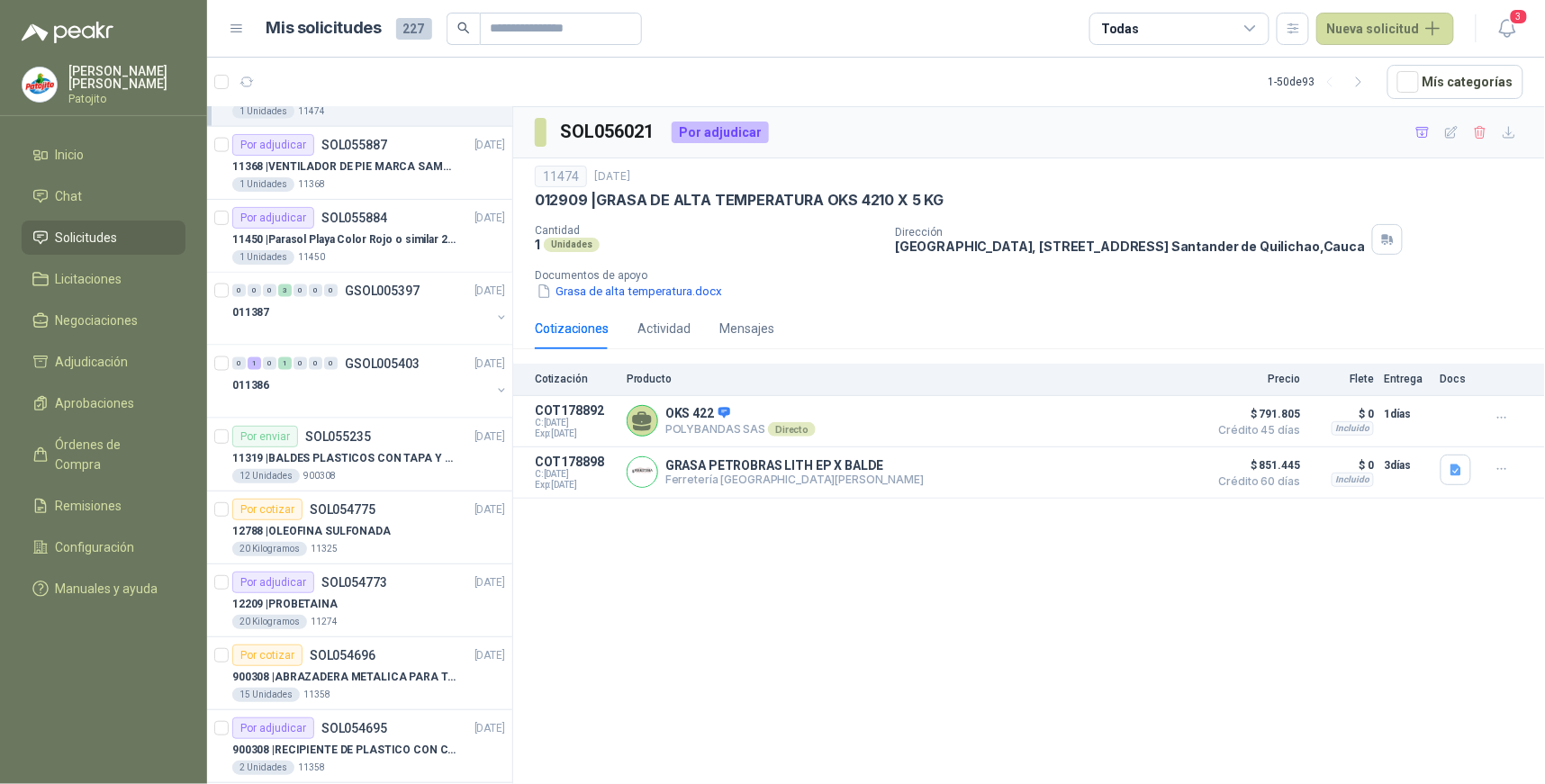
scroll to position [3283, 0]
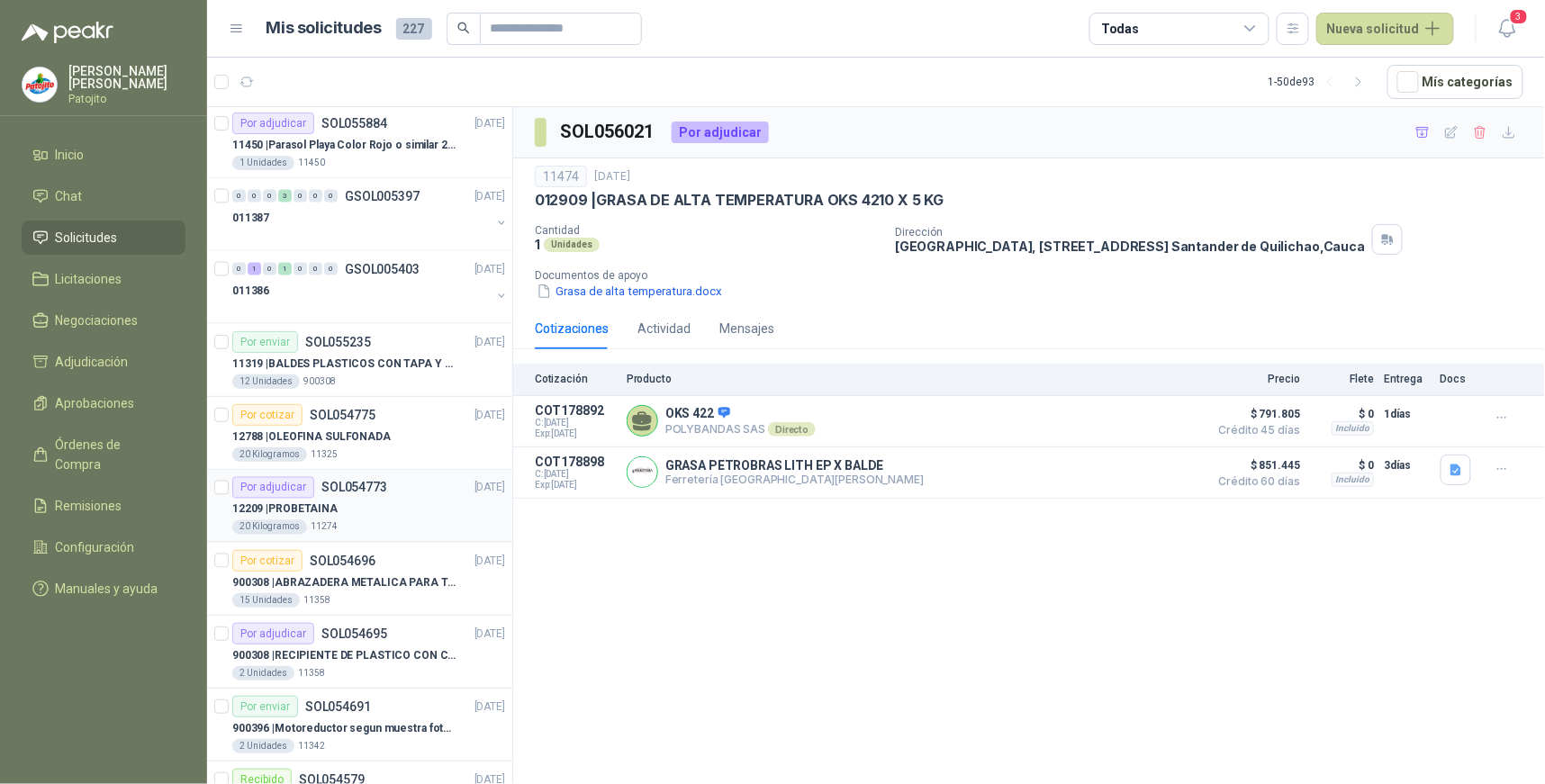
click at [334, 491] on p "SOL054773" at bounding box center [354, 487] width 65 height 12
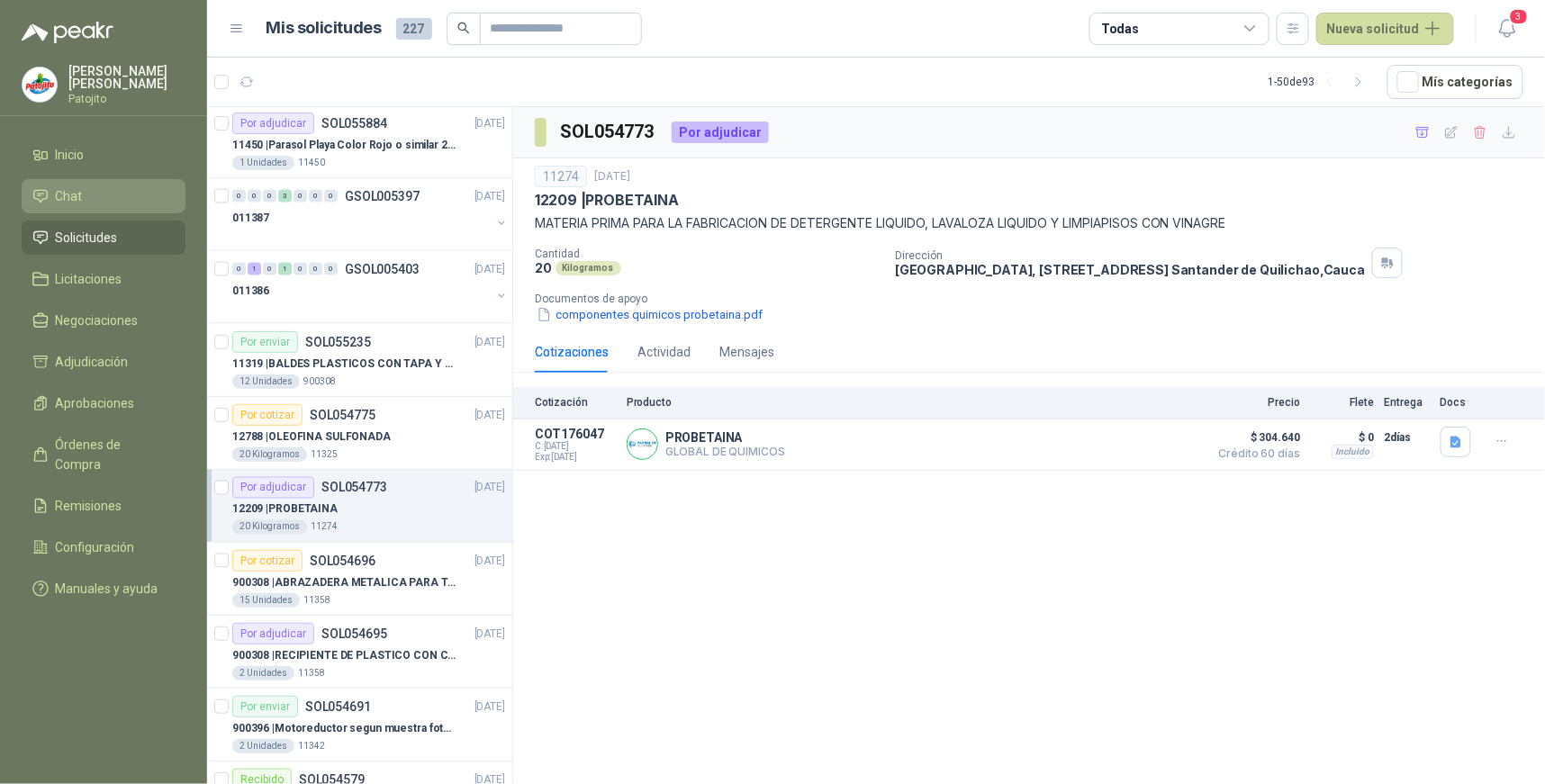
click at [96, 200] on li "Chat" at bounding box center [103, 196] width 142 height 20
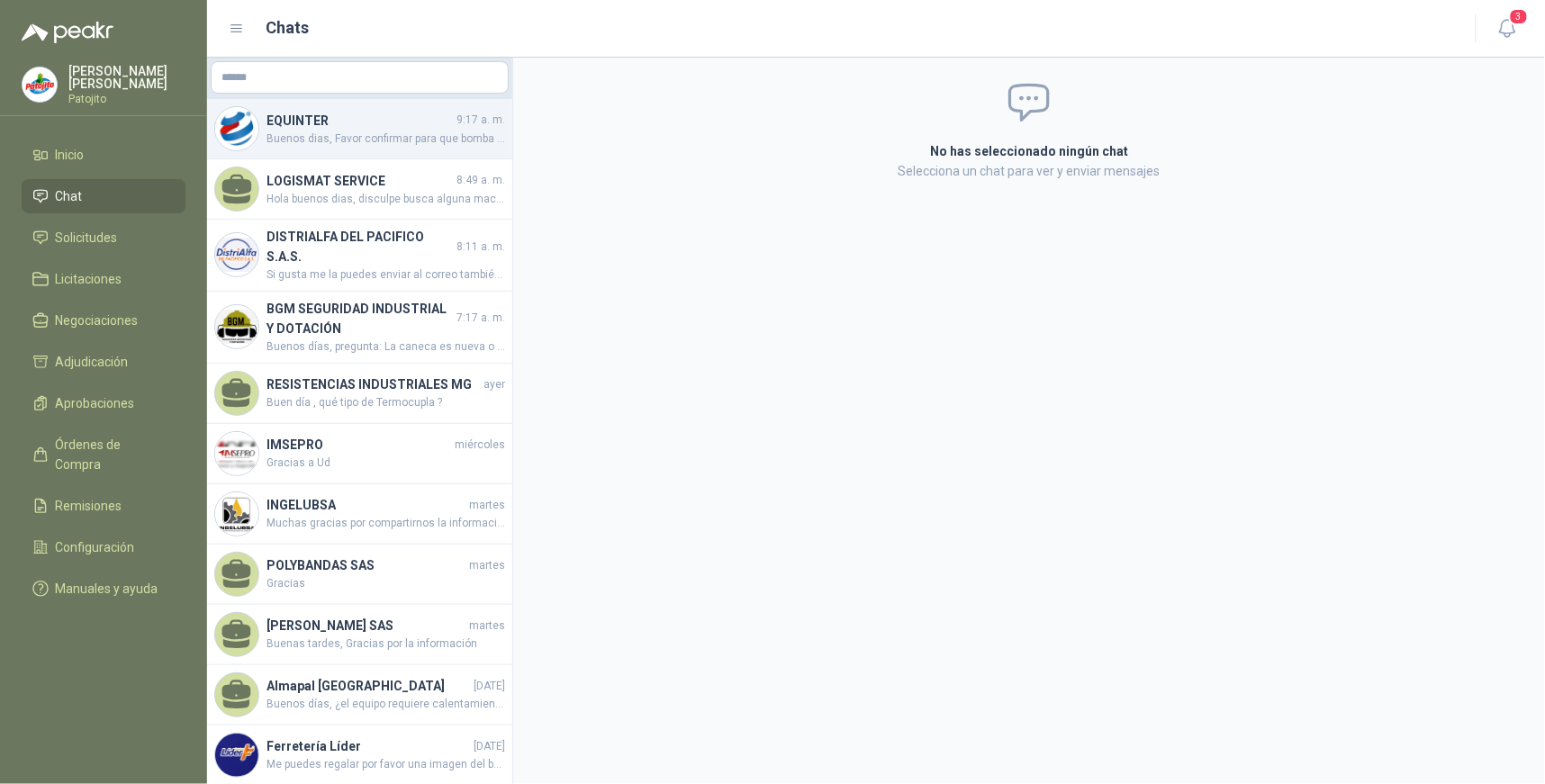
click at [457, 132] on span "Buenos dias, Favor confirmar para que bomba o equipos son estos repuestos y la …" at bounding box center [386, 139] width 238 height 17
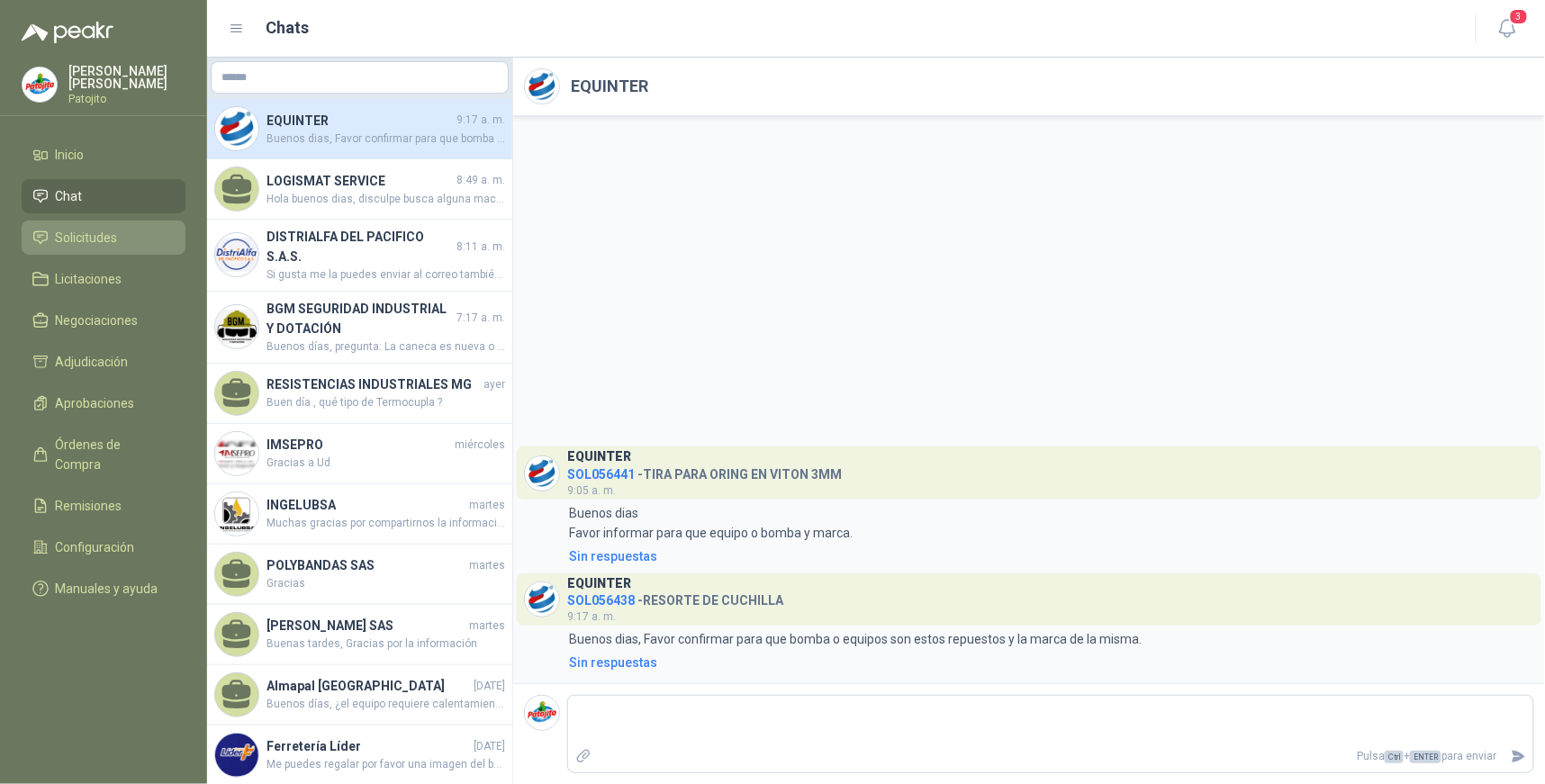
click at [95, 233] on span "Solicitudes" at bounding box center [87, 237] width 62 height 20
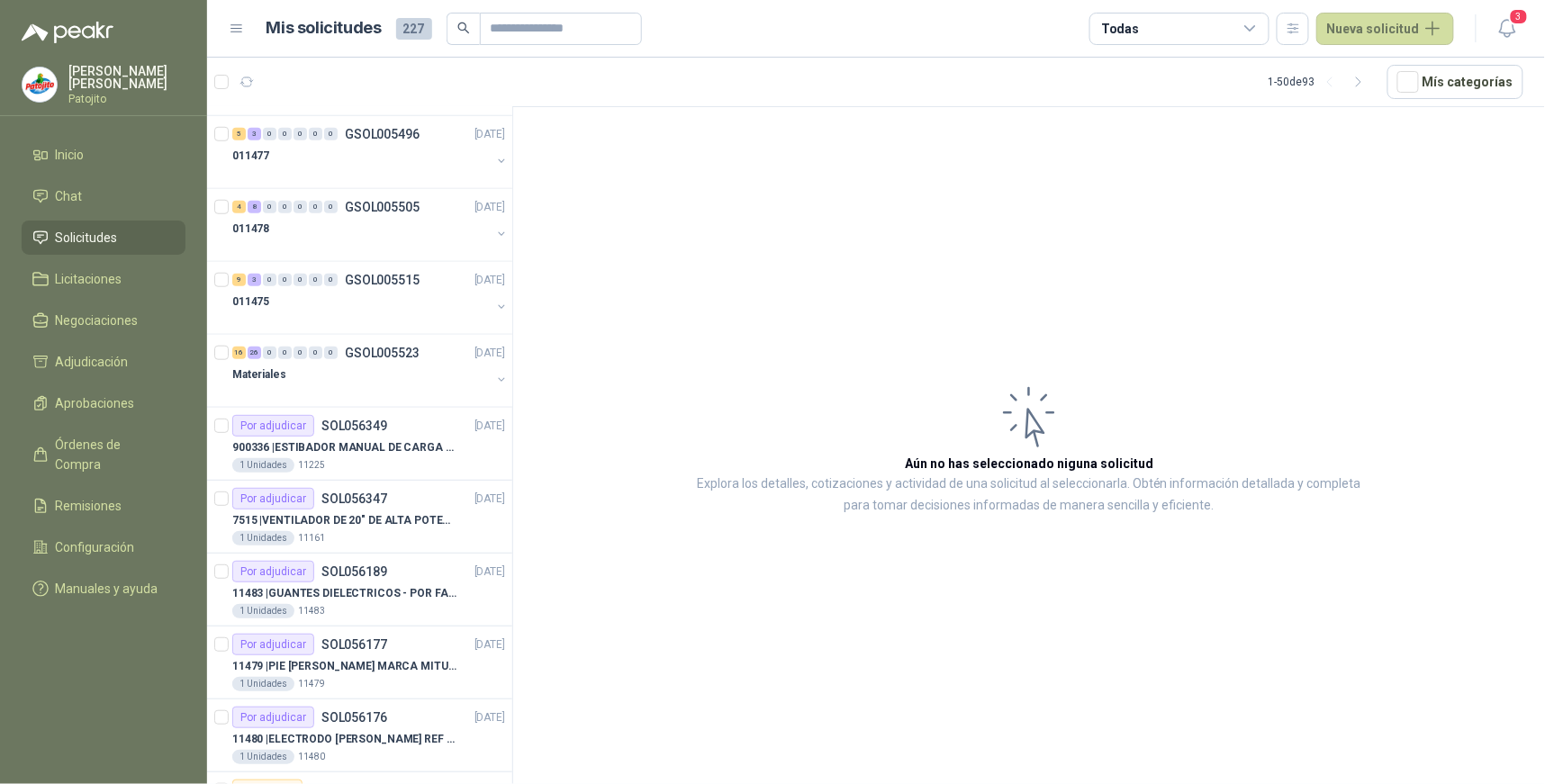
scroll to position [600, 0]
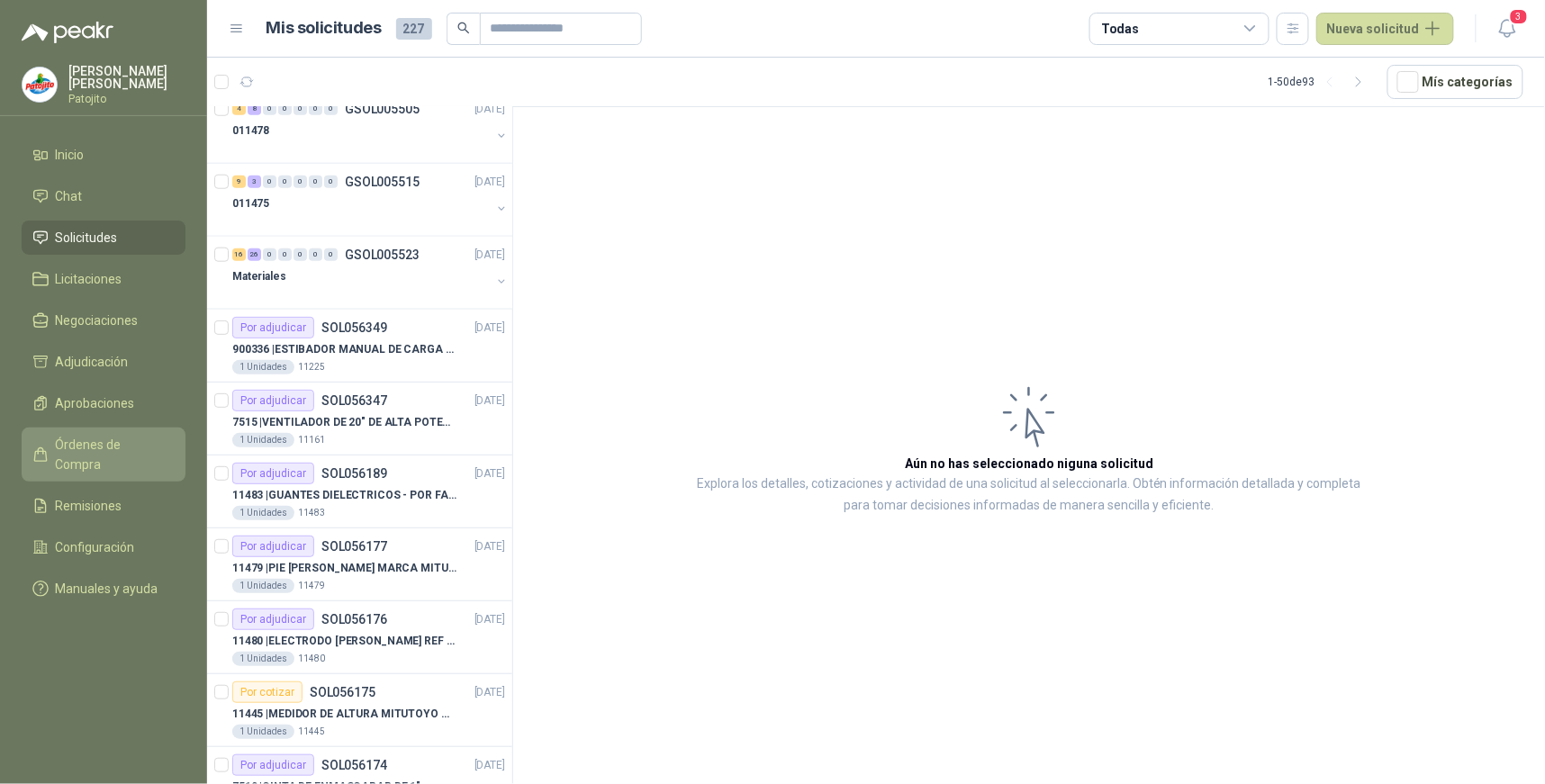
click at [158, 451] on span "Órdenes de Compra" at bounding box center [112, 455] width 113 height 40
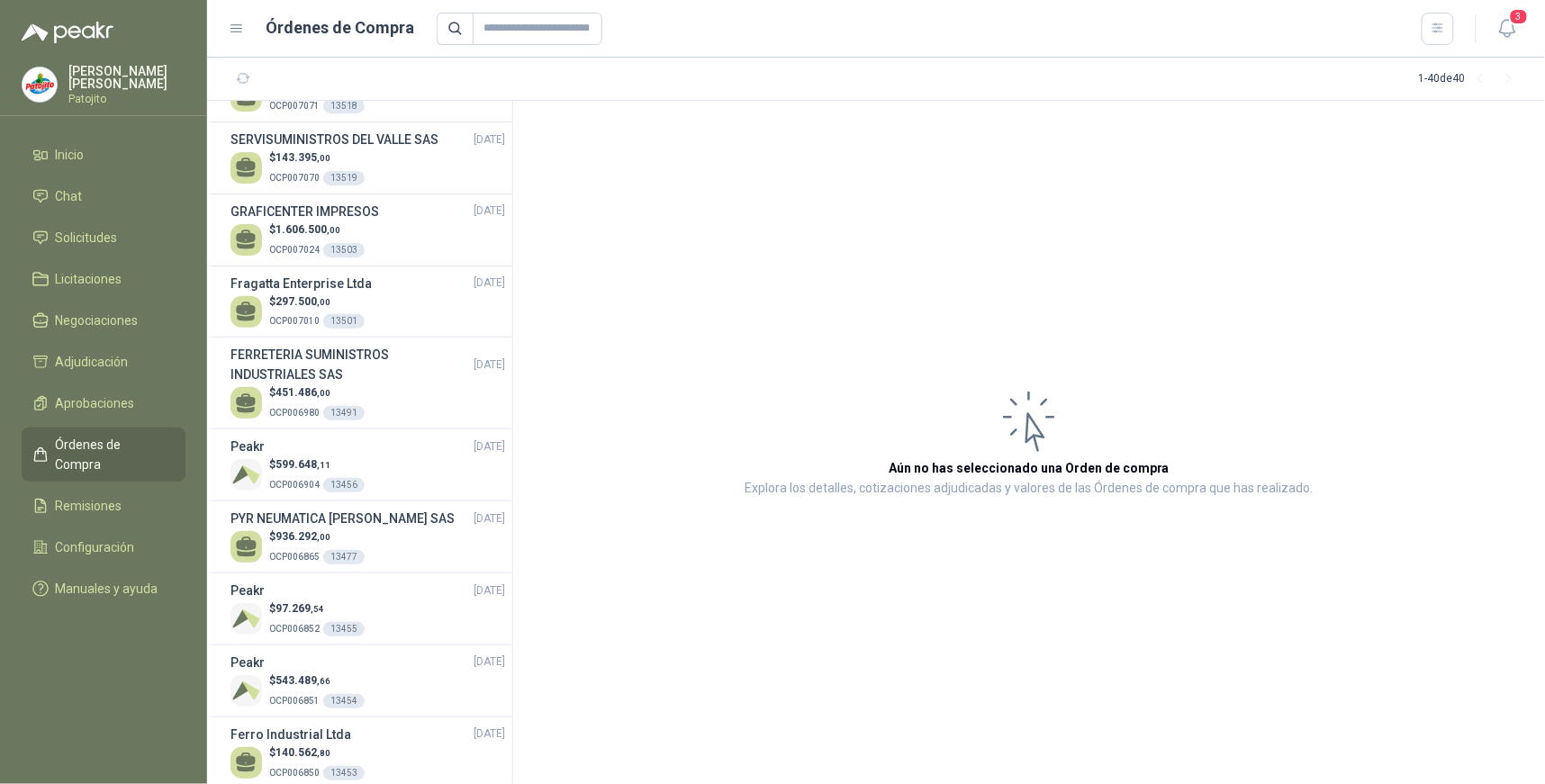
scroll to position [1900, 0]
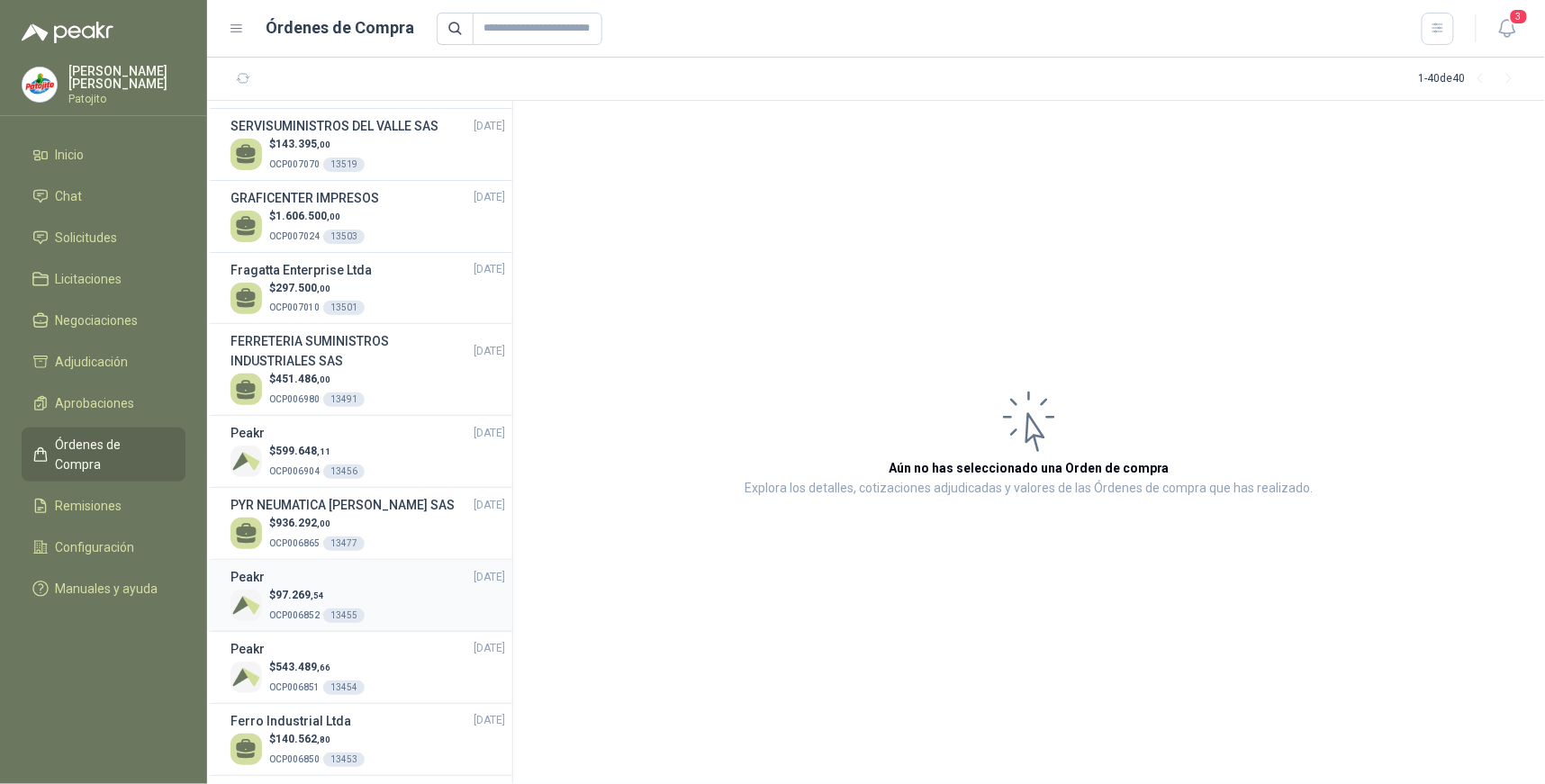
click at [387, 601] on div "$ 97.269 ,54 OCP006852 13455" at bounding box center [368, 604] width 274 height 37
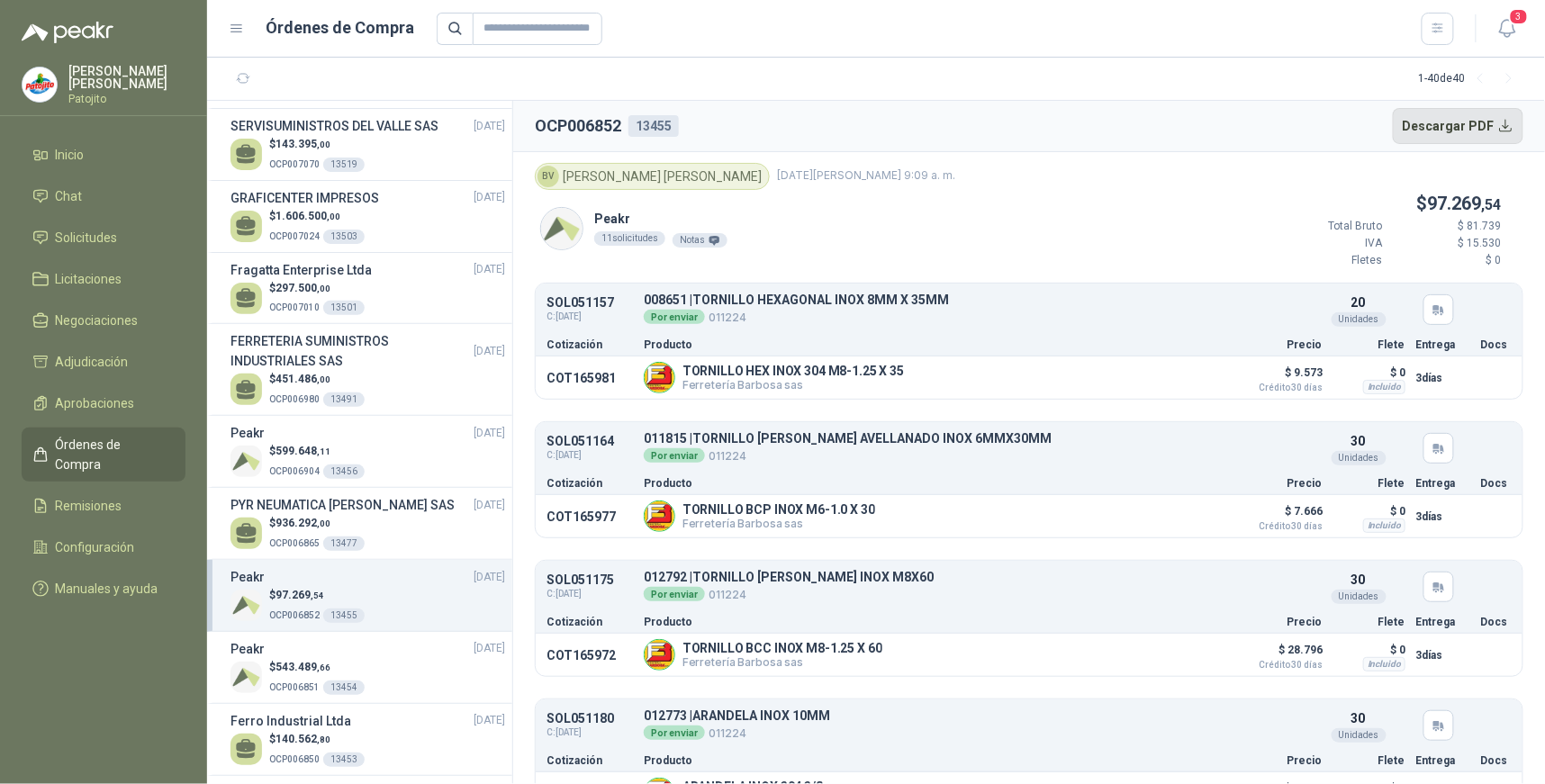
click at [1485, 123] on button "Descargar PDF" at bounding box center [1458, 126] width 132 height 36
